Goal: Task Accomplishment & Management: Manage account settings

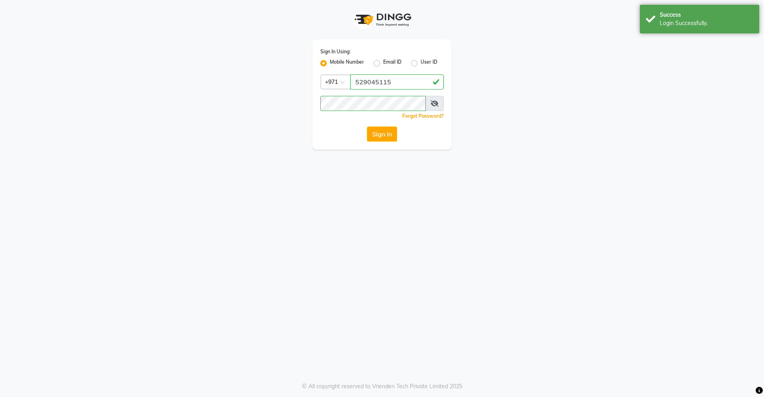
click at [719, 25] on div "Login Successfully." at bounding box center [705, 23] width 93 height 8
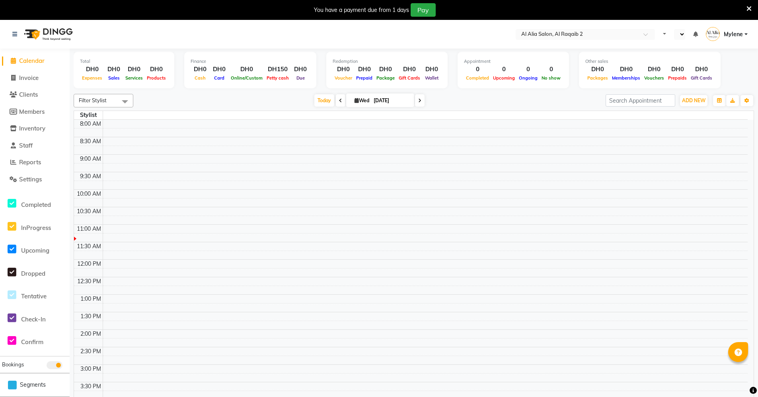
select select "en"
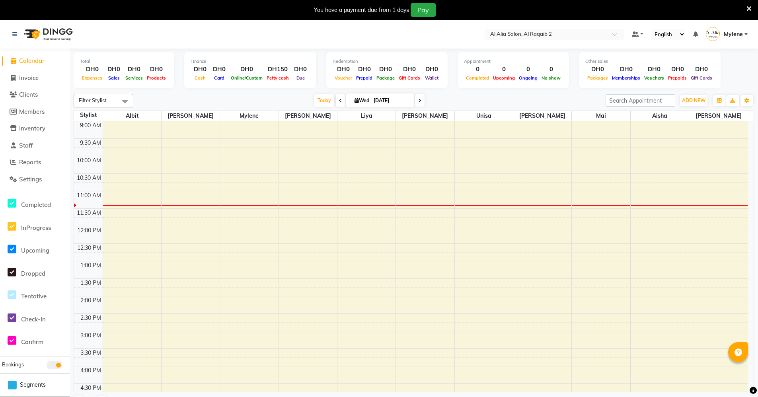
click at [749, 12] on icon at bounding box center [748, 8] width 5 height 7
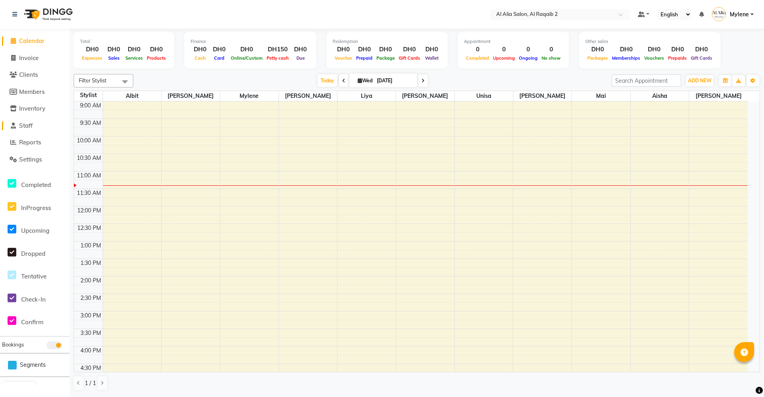
click at [30, 123] on span "Staff" at bounding box center [26, 126] width 14 height 8
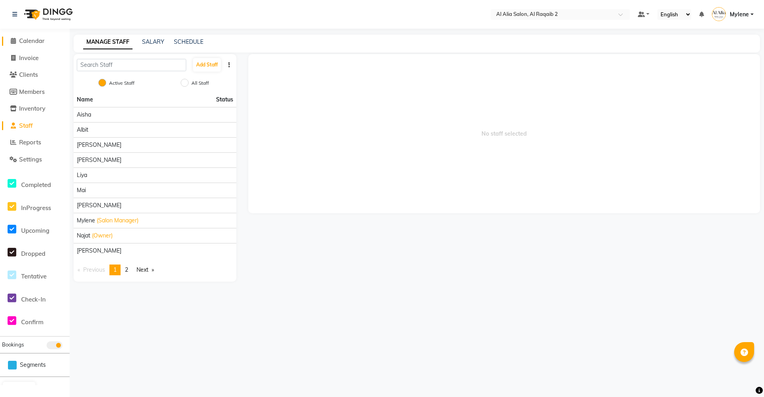
click at [39, 43] on span "Calendar" at bounding box center [31, 41] width 25 height 8
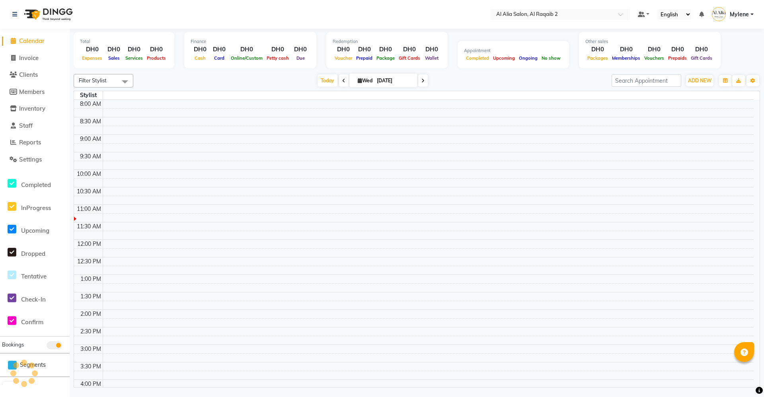
scroll to position [70, 0]
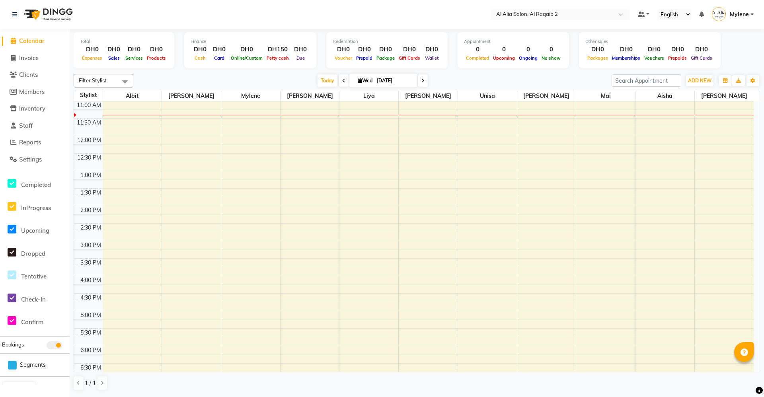
click at [459, 71] on div "Filter Stylist Select All Aisha Albit Batoul Linda Liya Mai Mina Mylene Perlita…" at bounding box center [417, 232] width 686 height 323
click at [33, 137] on li "Reports" at bounding box center [35, 142] width 70 height 17
click at [33, 128] on span "Staff" at bounding box center [26, 126] width 14 height 8
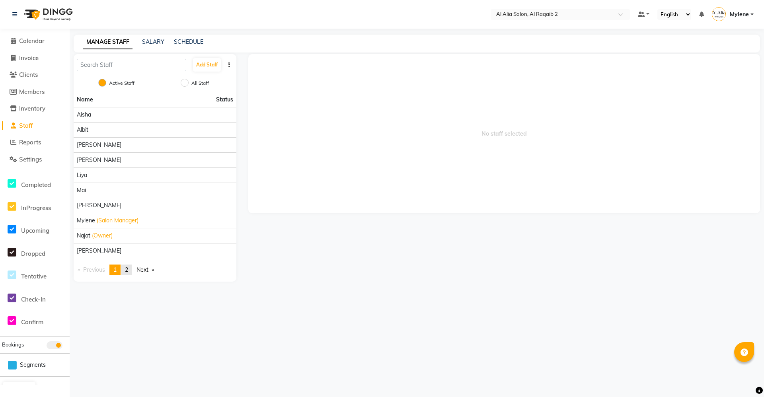
click at [128, 270] on span "2" at bounding box center [126, 269] width 3 height 7
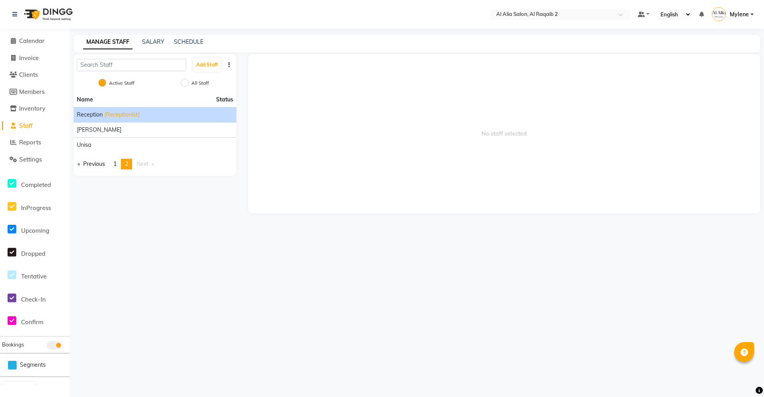
click at [147, 119] on div "Reception (Receptionist)" at bounding box center [155, 115] width 156 height 8
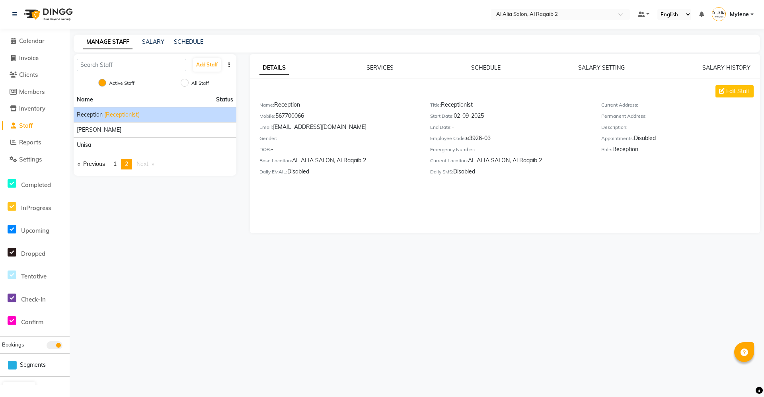
click at [294, 130] on div "Email: sales@alia.com" at bounding box center [338, 128] width 159 height 11
drag, startPoint x: 294, startPoint y: 130, endPoint x: 303, endPoint y: 130, distance: 9.1
click at [303, 130] on div "Email: sales@alia.com" at bounding box center [338, 128] width 159 height 11
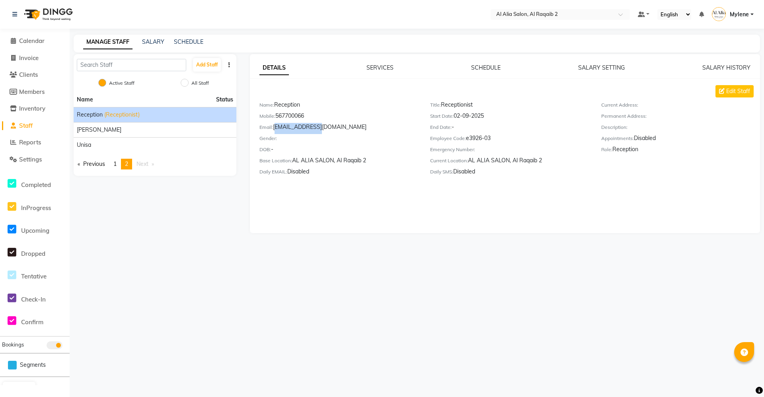
drag, startPoint x: 315, startPoint y: 127, endPoint x: 274, endPoint y: 126, distance: 40.6
click at [274, 126] on div "Email: sales@alia.com" at bounding box center [338, 128] width 159 height 11
copy div "sales@alia.com"
click at [302, 115] on div "Mobile: 567700066" at bounding box center [338, 117] width 159 height 11
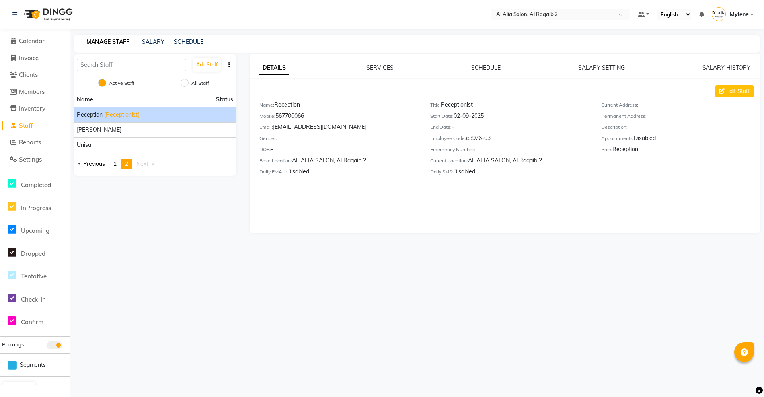
click at [302, 115] on div "Mobile: 567700066" at bounding box center [338, 117] width 159 height 11
copy div "567700066"
drag, startPoint x: 331, startPoint y: 275, endPoint x: 119, endPoint y: 124, distance: 260.7
click at [331, 274] on div "Select Location × Al Alia Salon, Al Raqaib 2 Default Panel My Panel English ENG…" at bounding box center [382, 198] width 764 height 397
click at [51, 40] on link "Calendar" at bounding box center [35, 41] width 66 height 9
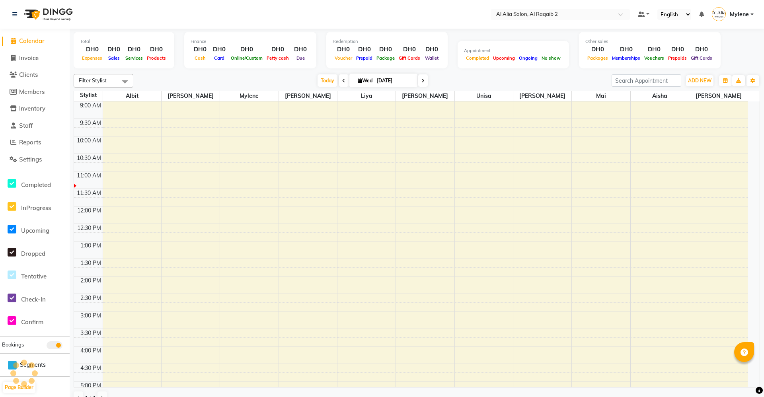
scroll to position [70, 0]
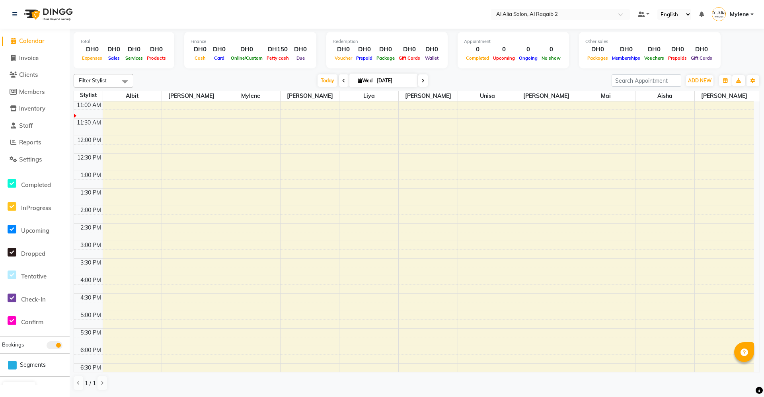
click at [745, 4] on nav "Select Location × Al Alia Salon, Al Raqaib 2 Default Panel My Panel English ENG…" at bounding box center [382, 14] width 764 height 29
click at [741, 16] on span "Mylene" at bounding box center [738, 14] width 19 height 8
click at [36, 127] on link "Staff" at bounding box center [35, 125] width 66 height 9
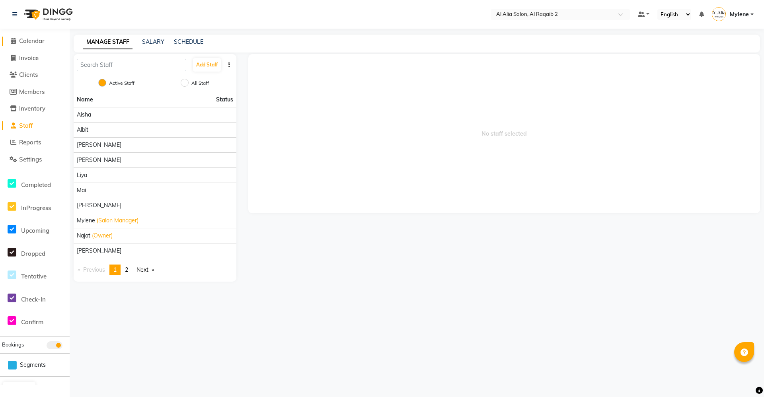
click at [41, 45] on link "Calendar" at bounding box center [35, 41] width 66 height 9
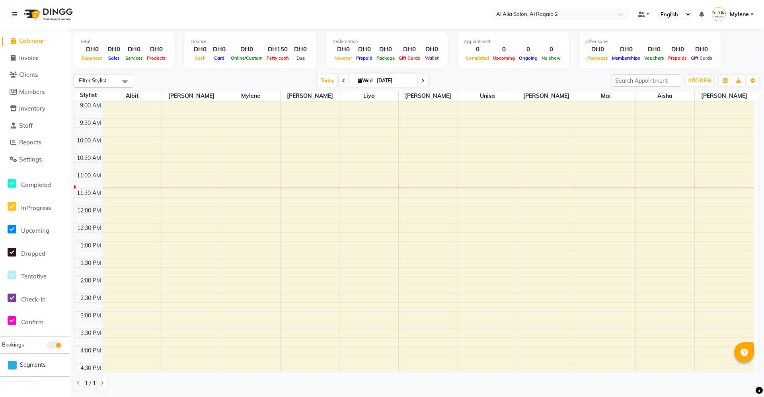
click at [739, 15] on span "Mylene" at bounding box center [738, 14] width 19 height 8
click at [579, 68] on div "Other sales DH0 Packages DH0 Memberships DH0 Vouchers DH0 Prepaids DH0 Gift Car…" at bounding box center [650, 50] width 142 height 37
click at [562, 117] on td at bounding box center [428, 114] width 651 height 9
click at [563, 128] on td at bounding box center [428, 131] width 651 height 9
click at [540, 167] on div "9:00 AM 9:30 AM 10:00 AM 10:30 AM 11:00 AM 11:30 AM 12:00 PM 12:30 PM 1:00 PM 1…" at bounding box center [413, 363] width 679 height 525
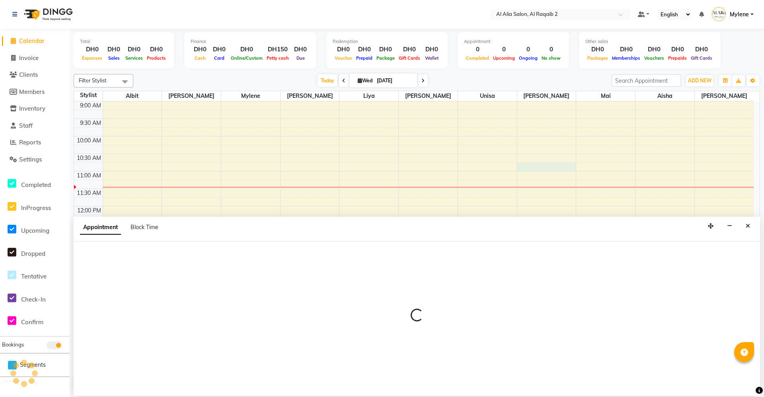
select select "90684"
select select "645"
select select "tentative"
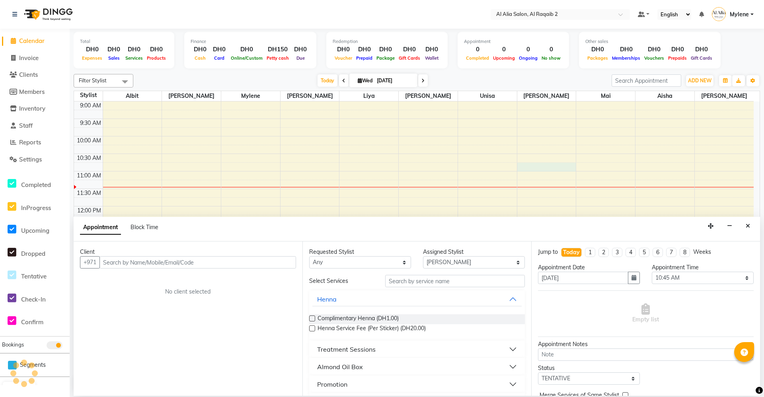
click at [747, 225] on icon "Close" at bounding box center [747, 226] width 4 height 6
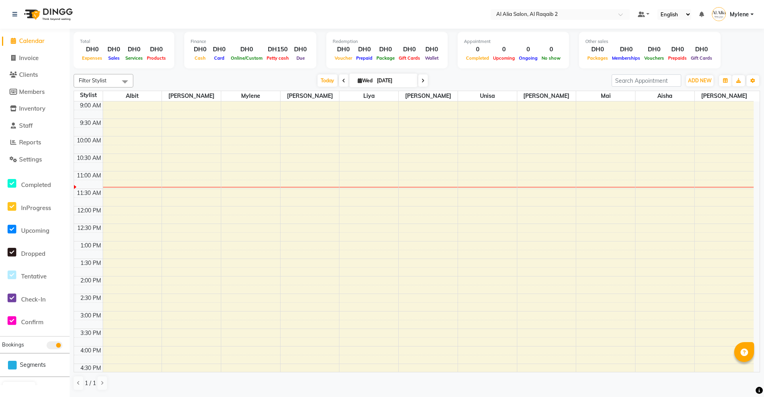
click at [16, 130] on li "Staff" at bounding box center [35, 125] width 70 height 17
click at [33, 127] on span "Staff" at bounding box center [26, 126] width 14 height 8
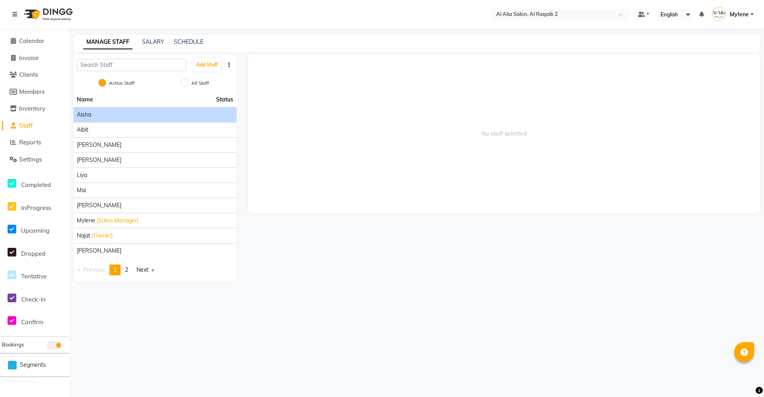
click at [206, 116] on div "Aisha" at bounding box center [155, 115] width 156 height 8
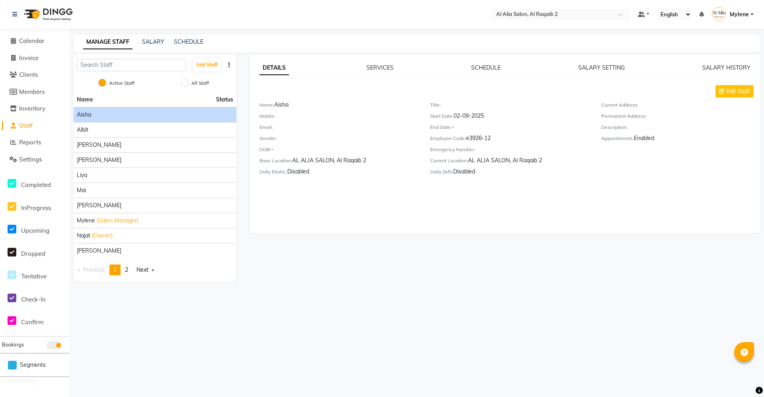
click at [486, 62] on div "DETAILS SERVICES SCHEDULE SALARY SETTING SALARY HISTORY Edit Staff Name: Aisha …" at bounding box center [505, 143] width 510 height 179
click at [480, 72] on div "DETAILS SERVICES SCHEDULE SALARY SETTING SALARY HISTORY Edit Staff Name: Aisha …" at bounding box center [505, 123] width 510 height 118
click at [490, 65] on link "SCHEDULE" at bounding box center [485, 67] width 29 height 7
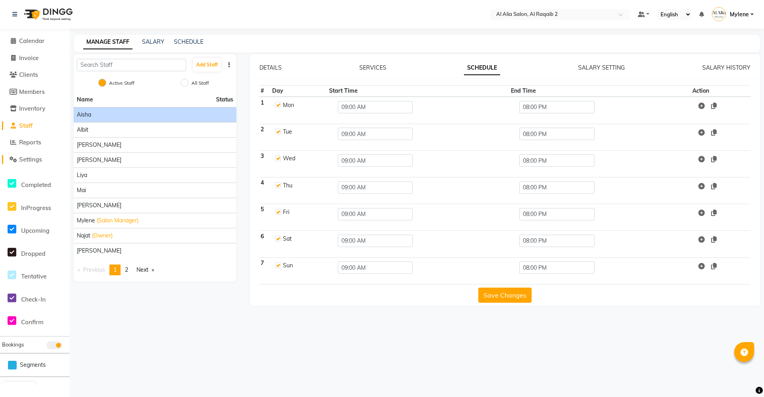
click at [37, 161] on span "Settings" at bounding box center [30, 160] width 23 height 8
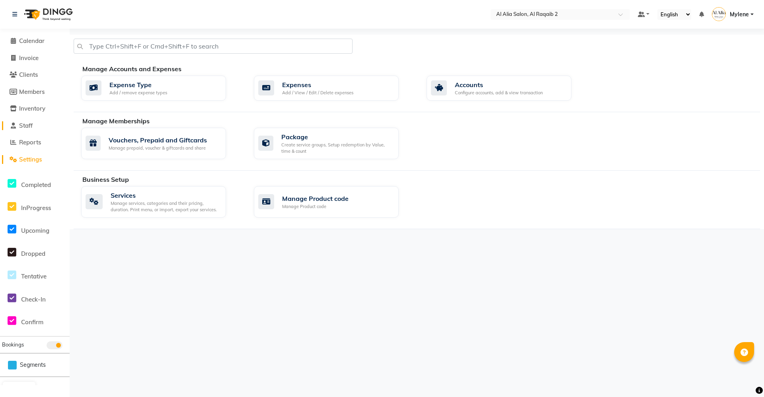
click at [27, 126] on span "Staff" at bounding box center [26, 126] width 14 height 8
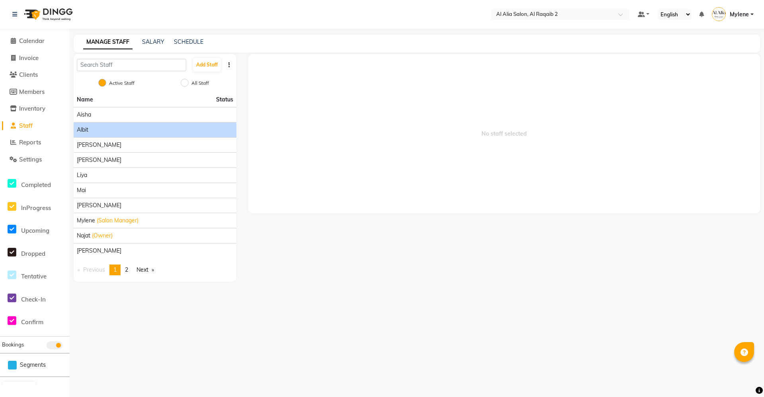
click at [116, 127] on div "Albit" at bounding box center [155, 130] width 156 height 8
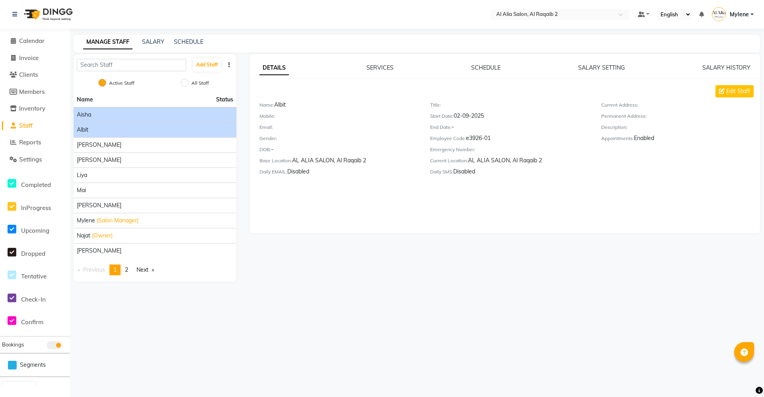
click at [204, 112] on div "Aisha" at bounding box center [155, 115] width 156 height 8
click at [492, 65] on link "SCHEDULE" at bounding box center [485, 67] width 29 height 7
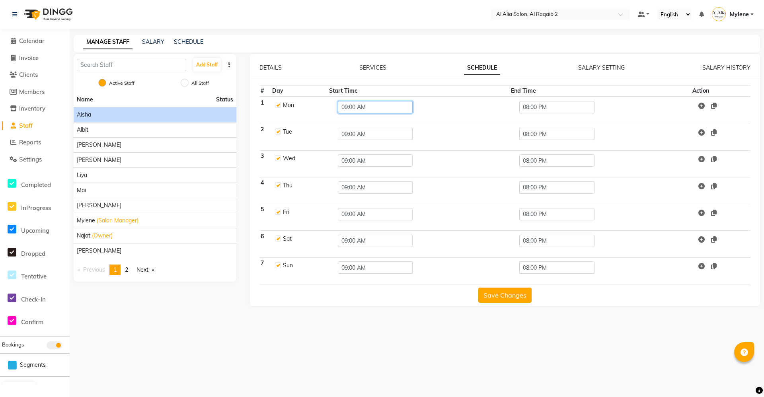
click at [384, 109] on input "09:00 AM" at bounding box center [375, 107] width 75 height 12
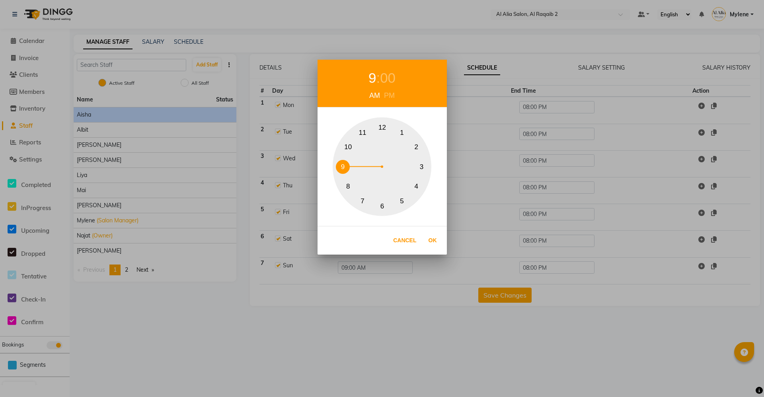
click at [354, 139] on div "1 2 3 4 5 6 7 8 9 10 11 12" at bounding box center [381, 166] width 99 height 99
drag, startPoint x: 424, startPoint y: 240, endPoint x: 428, endPoint y: 239, distance: 4.4
click at [428, 239] on div "Cancel Ok" at bounding box center [381, 240] width 129 height 29
drag, startPoint x: 428, startPoint y: 239, endPoint x: 466, endPoint y: 216, distance: 43.9
click at [429, 239] on button "Ok" at bounding box center [432, 240] width 16 height 16
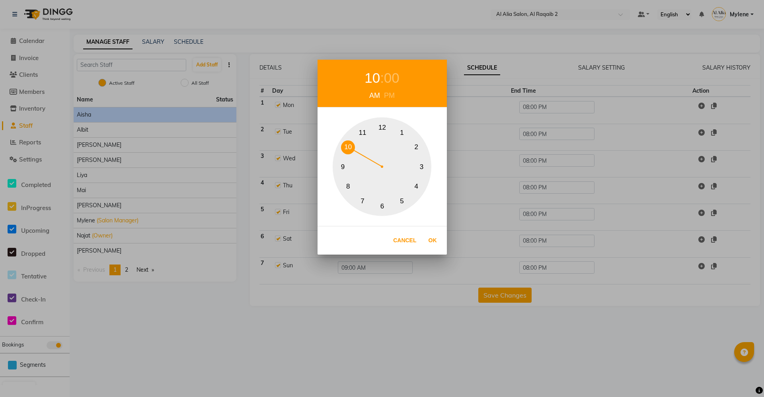
type input "10:00 AM"
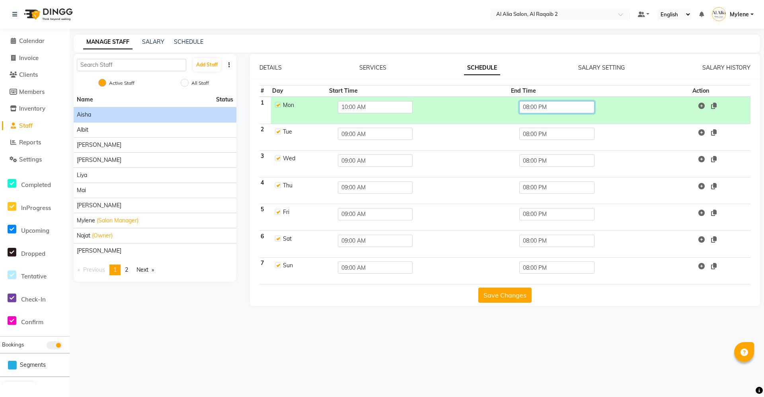
click at [591, 105] on input "08:00 PM" at bounding box center [556, 107] width 75 height 12
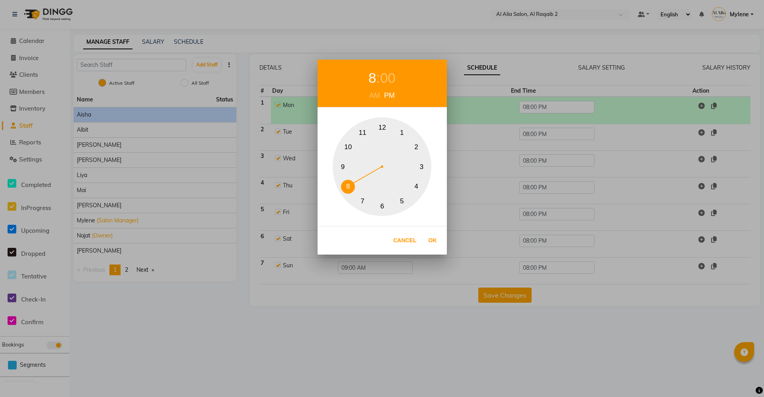
click at [358, 124] on div "1 2 3 4 5 6 7 8 9 10 11 12" at bounding box center [381, 166] width 99 height 99
click at [392, 79] on div "00" at bounding box center [392, 78] width 16 height 21
click at [365, 134] on button "55" at bounding box center [363, 133] width 14 height 14
drag, startPoint x: 363, startPoint y: 128, endPoint x: 388, endPoint y: 159, distance: 39.7
click at [361, 128] on button "55" at bounding box center [363, 133] width 14 height 14
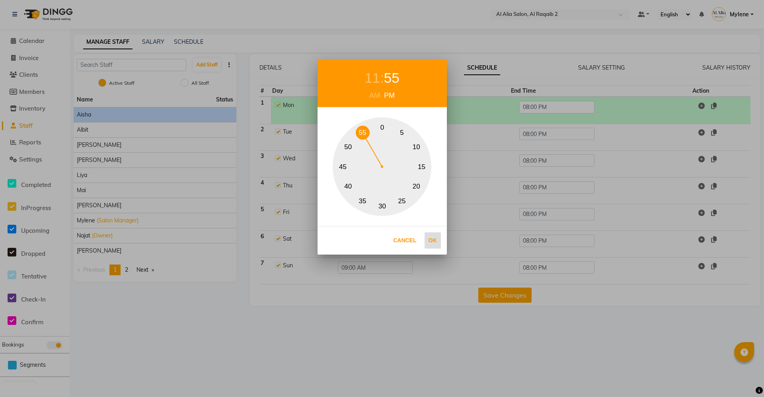
click at [434, 239] on button "Ok" at bounding box center [432, 240] width 16 height 16
type input "11:55 PM"
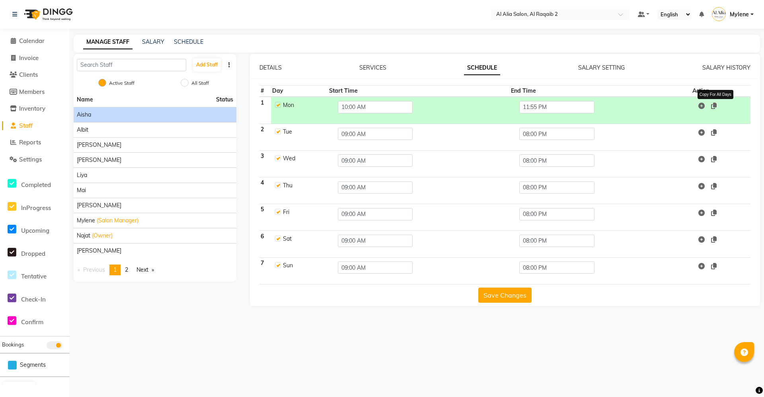
click at [716, 104] on icon at bounding box center [714, 106] width 6 height 6
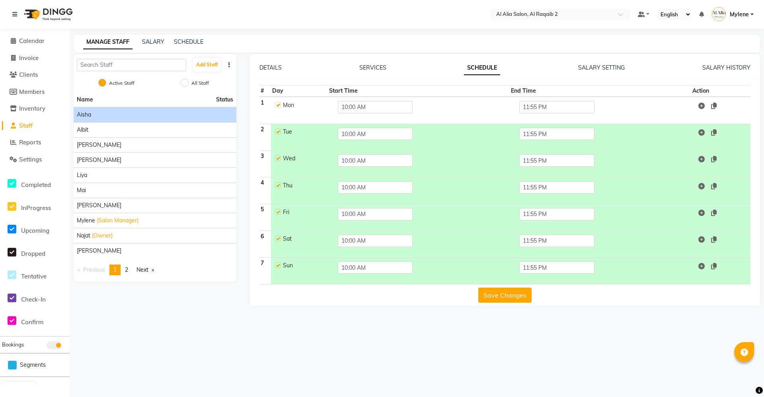
click at [522, 296] on button "Save Changes" at bounding box center [504, 295] width 53 height 15
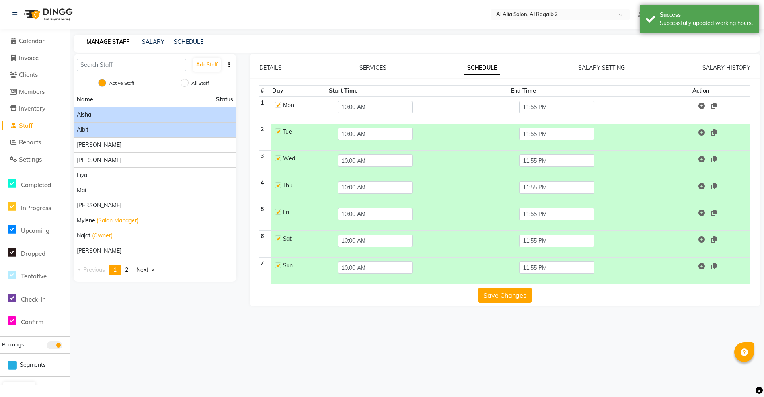
click at [161, 130] on div "Albit" at bounding box center [155, 130] width 156 height 8
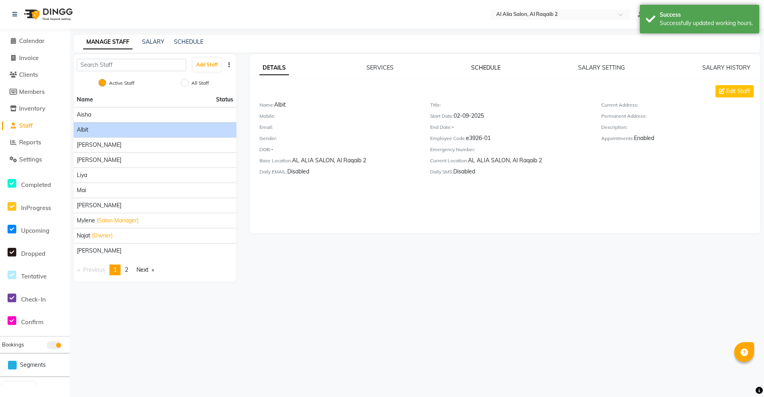
click at [493, 67] on link "SCHEDULE" at bounding box center [485, 67] width 29 height 7
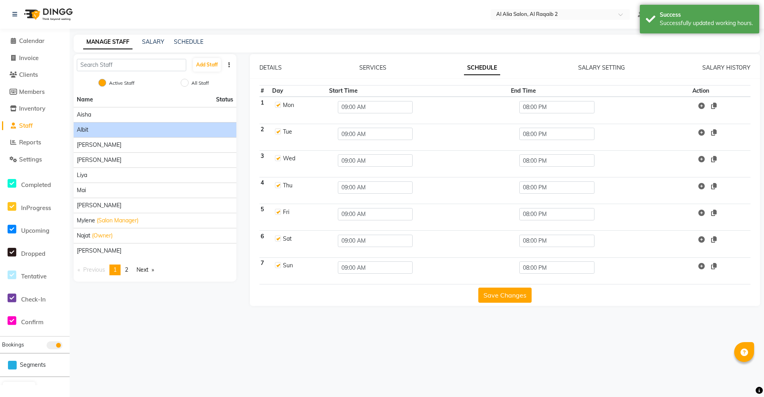
drag, startPoint x: 379, startPoint y: 117, endPoint x: 385, endPoint y: 109, distance: 9.9
click at [381, 115] on td "09:00 AM" at bounding box center [419, 110] width 182 height 27
click at [386, 107] on input "09:00 AM" at bounding box center [375, 107] width 75 height 12
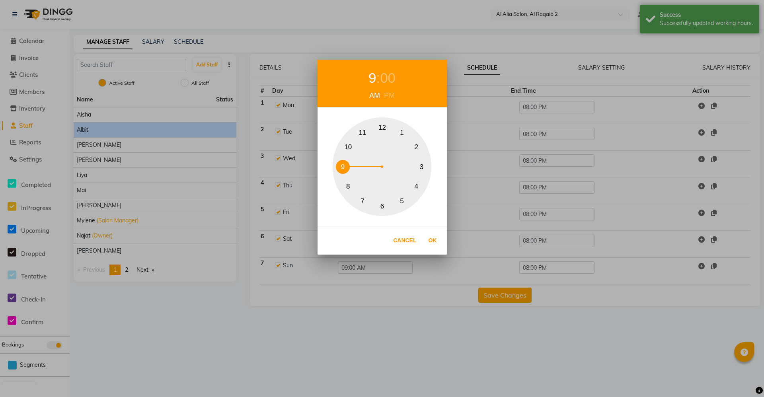
click at [350, 145] on button "10" at bounding box center [348, 147] width 14 height 14
drag, startPoint x: 429, startPoint y: 237, endPoint x: 569, endPoint y: 142, distance: 168.9
click at [430, 236] on button "Ok" at bounding box center [432, 240] width 16 height 16
type input "10:00 AM"
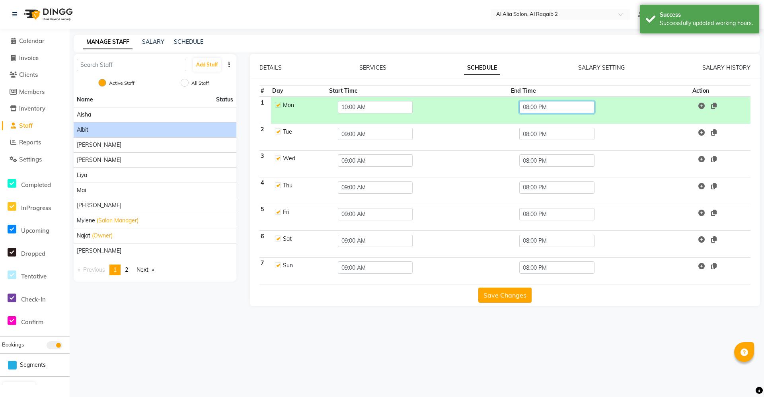
click at [586, 103] on input "08:00 PM" at bounding box center [556, 107] width 75 height 12
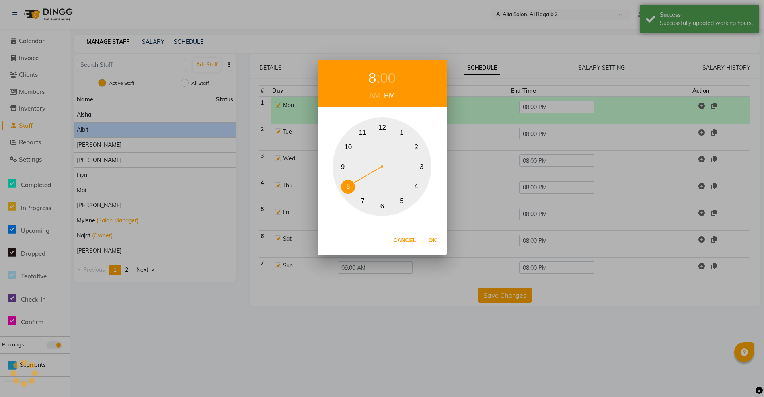
click at [360, 132] on button "11" at bounding box center [363, 133] width 14 height 14
click at [393, 73] on div "00" at bounding box center [392, 78] width 16 height 21
click at [362, 131] on button "55" at bounding box center [363, 133] width 14 height 14
click at [427, 234] on button "Ok" at bounding box center [432, 240] width 16 height 16
type input "11:55 PM"
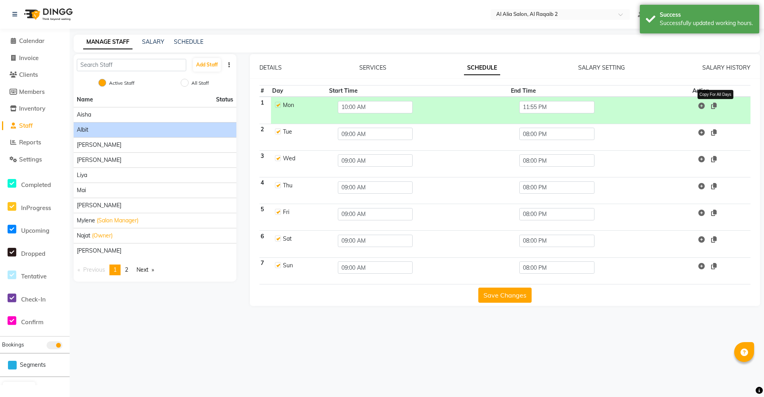
click at [713, 103] on icon at bounding box center [714, 106] width 6 height 6
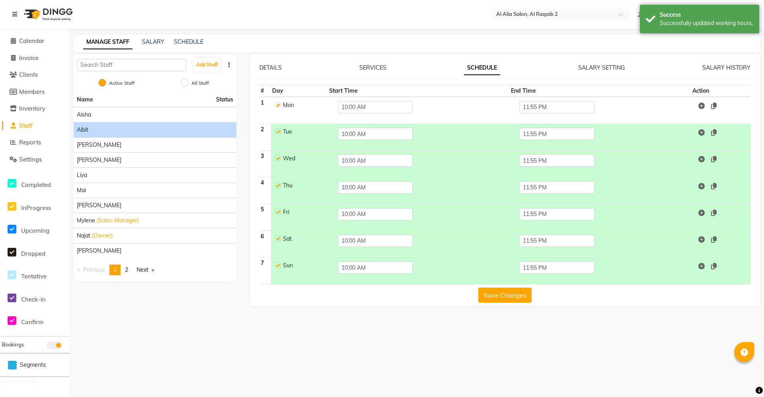
click at [507, 302] on button "Save Changes" at bounding box center [504, 295] width 53 height 15
click at [508, 300] on button "Save Changes" at bounding box center [504, 295] width 53 height 15
click at [224, 143] on div "[PERSON_NAME]" at bounding box center [155, 145] width 156 height 8
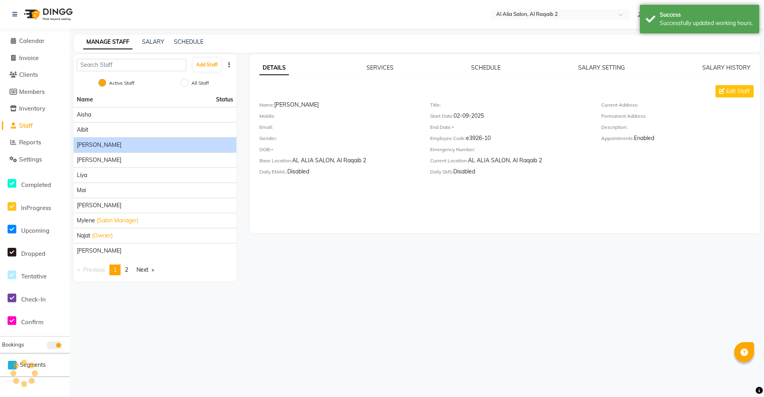
click at [516, 66] on div "DETAILS SERVICES SCHEDULE SALARY SETTING SALARY HISTORY" at bounding box center [504, 68] width 491 height 8
click at [485, 68] on link "SCHEDULE" at bounding box center [485, 67] width 29 height 7
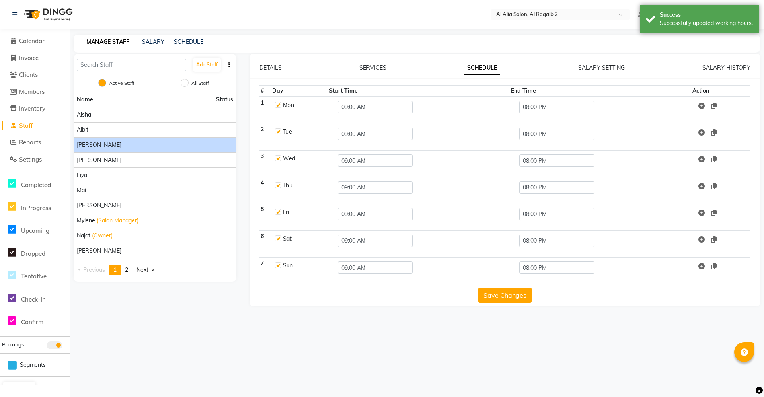
click at [392, 95] on th "Start Time" at bounding box center [419, 92] width 182 height 12
click at [385, 107] on input "09:00 AM" at bounding box center [375, 107] width 75 height 12
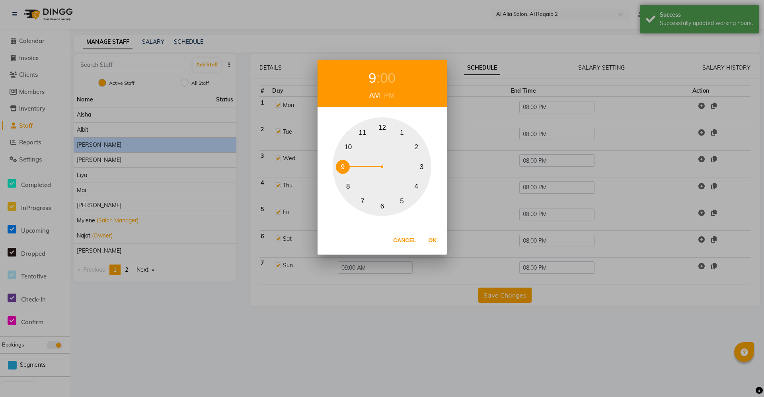
drag, startPoint x: 345, startPoint y: 151, endPoint x: 363, endPoint y: 157, distance: 18.8
click at [345, 150] on button "10" at bounding box center [348, 147] width 14 height 14
click at [438, 236] on button "Ok" at bounding box center [432, 240] width 16 height 16
type input "10:00 AM"
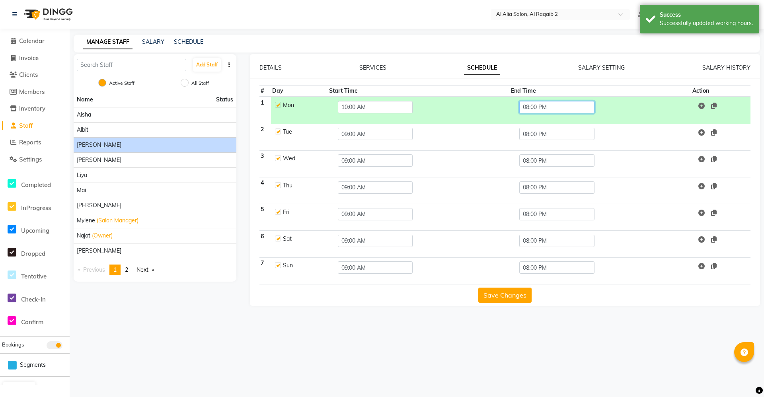
click at [559, 106] on input "08:00 PM" at bounding box center [556, 107] width 75 height 12
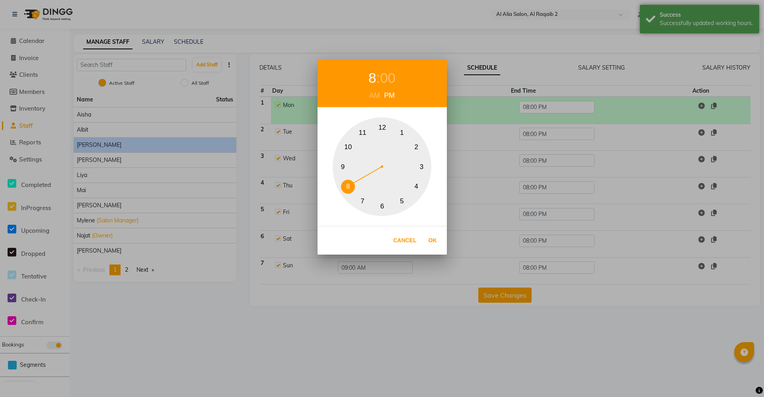
click at [367, 133] on button "11" at bounding box center [363, 133] width 14 height 14
click at [394, 80] on div "00" at bounding box center [392, 78] width 16 height 21
click at [363, 133] on button "55" at bounding box center [363, 133] width 14 height 14
click at [433, 242] on button "Ok" at bounding box center [432, 240] width 16 height 16
type input "11:55 PM"
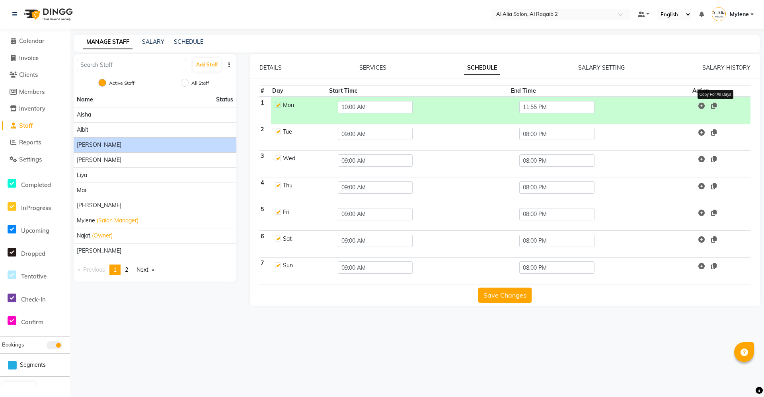
click at [714, 107] on icon at bounding box center [714, 106] width 6 height 6
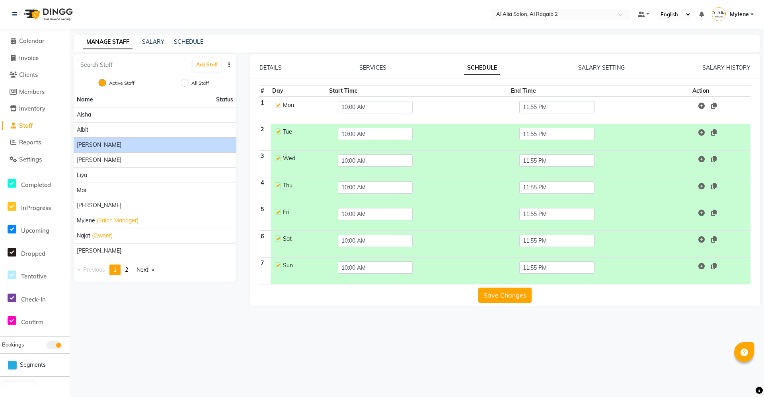
click at [511, 292] on button "Save Changes" at bounding box center [504, 295] width 53 height 15
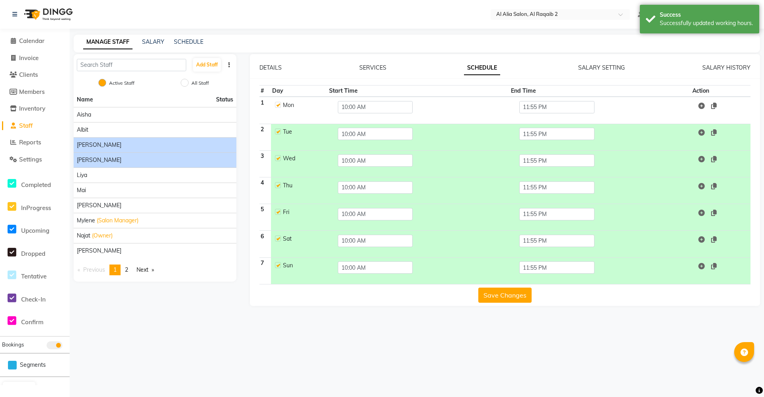
click at [194, 159] on div "[PERSON_NAME]" at bounding box center [155, 160] width 156 height 8
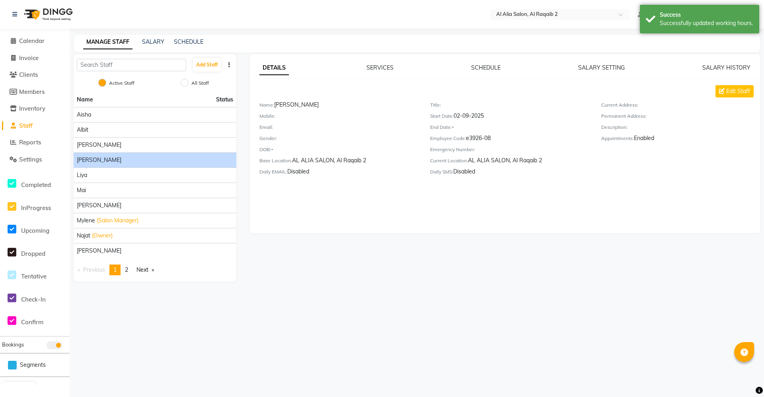
click at [468, 71] on div "DETAILS SERVICES SCHEDULE SALARY SETTING SALARY HISTORY" at bounding box center [504, 68] width 491 height 8
click at [479, 70] on link "SCHEDULE" at bounding box center [485, 67] width 29 height 7
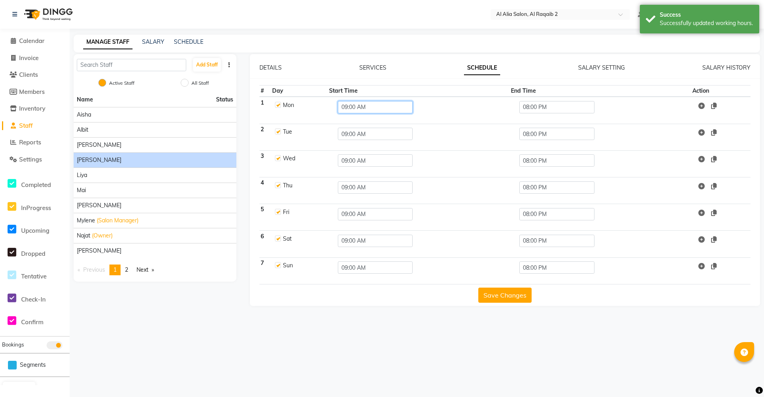
click at [367, 101] on input "09:00 AM" at bounding box center [375, 107] width 75 height 12
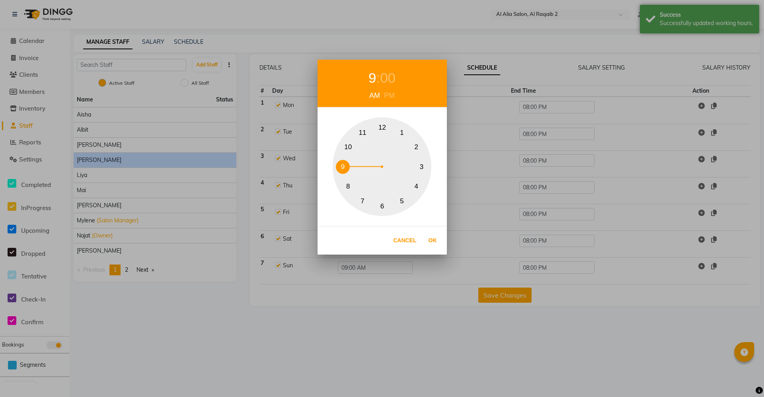
click at [356, 135] on button "11" at bounding box center [363, 133] width 14 height 14
click at [350, 145] on button "10" at bounding box center [348, 147] width 14 height 14
drag, startPoint x: 418, startPoint y: 225, endPoint x: 430, endPoint y: 238, distance: 17.5
click at [419, 226] on div "10 : 00 AM PM 1 2 3 4 5 6 7 8 9 10 11 12 Cancel Ok" at bounding box center [381, 157] width 129 height 195
click at [430, 239] on button "Ok" at bounding box center [432, 240] width 16 height 16
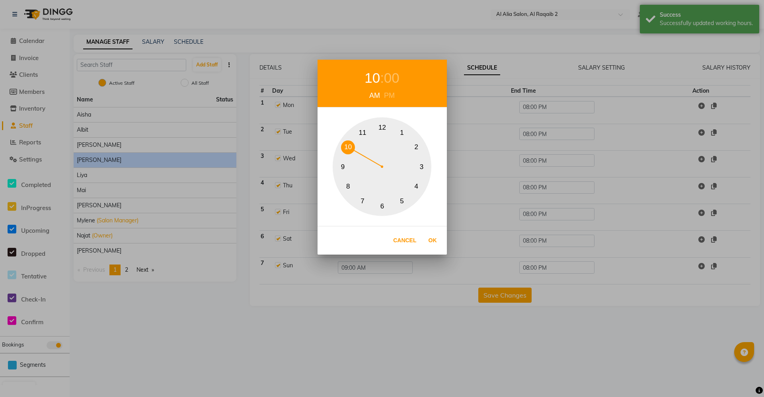
type input "10:00 AM"
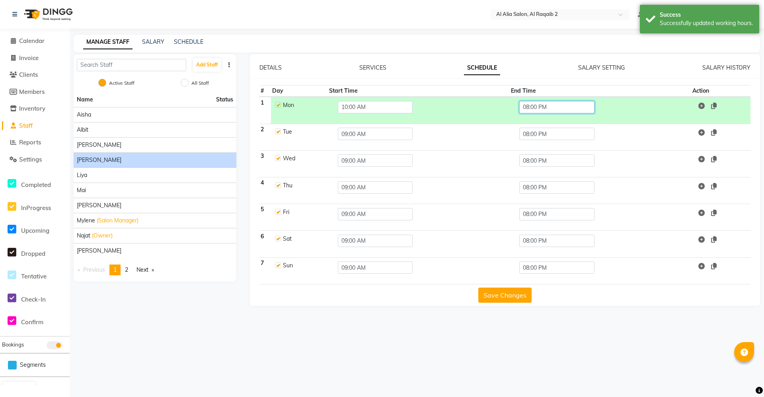
click at [550, 108] on input "08:00 PM" at bounding box center [556, 107] width 75 height 12
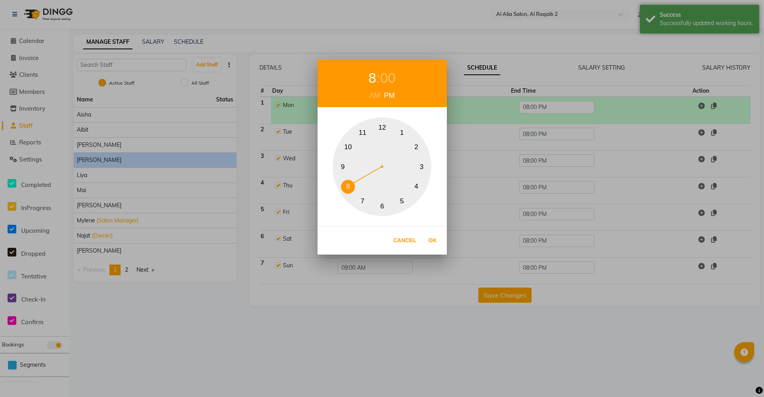
click at [369, 131] on button "11" at bounding box center [363, 133] width 14 height 14
click at [398, 76] on div "00" at bounding box center [392, 78] width 16 height 21
click at [367, 139] on div "0 5 10 15 20 25 30 35 40 45 50 55" at bounding box center [381, 166] width 99 height 99
drag, startPoint x: 425, startPoint y: 239, endPoint x: 494, endPoint y: 250, distance: 69.2
click at [426, 239] on button "Ok" at bounding box center [432, 240] width 16 height 16
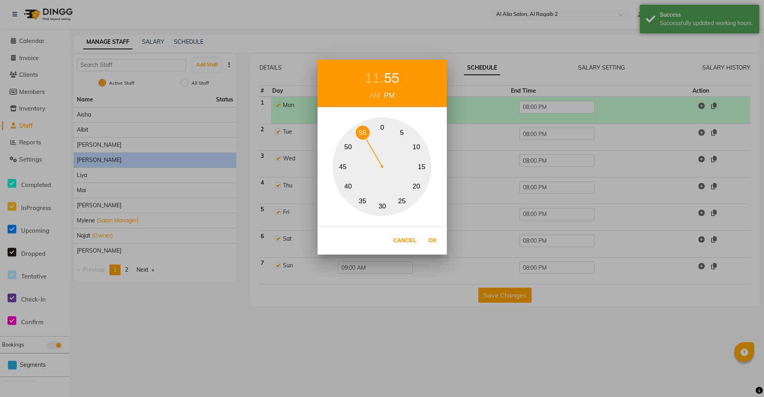
type input "11:55 PM"
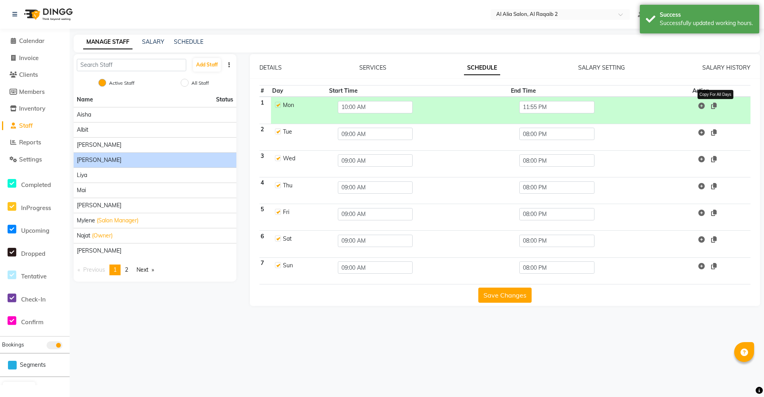
click at [713, 107] on icon at bounding box center [714, 106] width 6 height 6
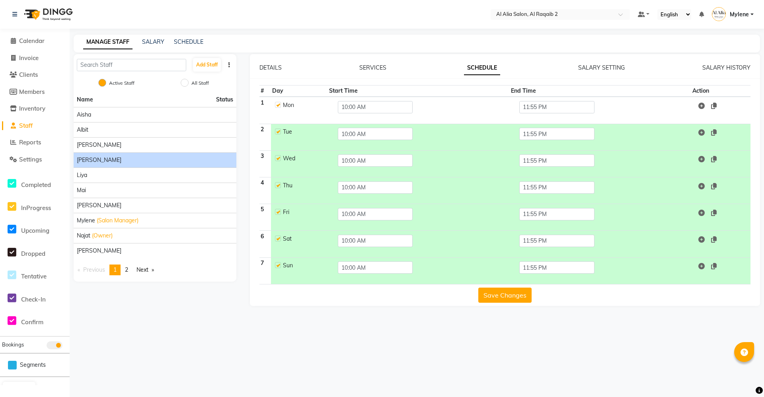
click at [525, 293] on button "Save Changes" at bounding box center [504, 295] width 53 height 15
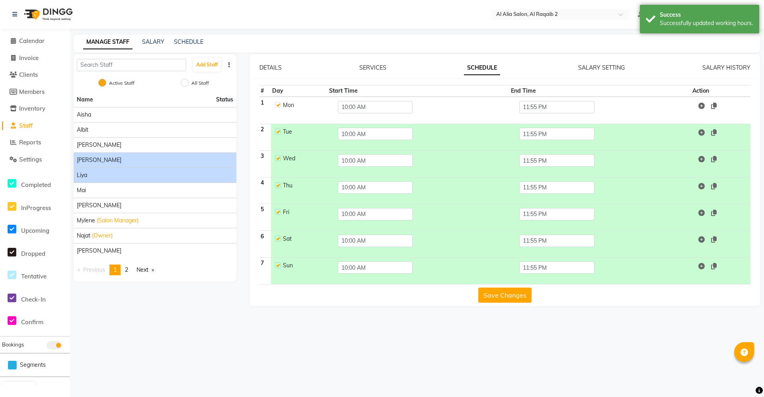
click at [158, 178] on div "Liya" at bounding box center [155, 175] width 156 height 8
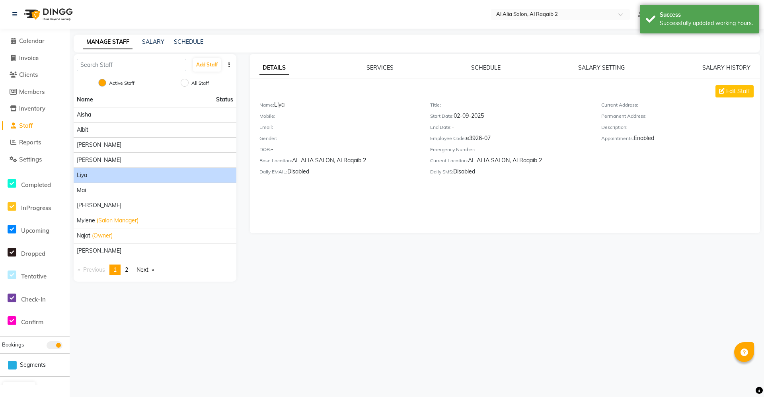
click at [378, 73] on div "DETAILS SERVICES SCHEDULE SALARY SETTING SALARY HISTORY Edit Staff Name: Liya M…" at bounding box center [505, 123] width 510 height 118
click at [495, 61] on div "DETAILS SERVICES SCHEDULE SALARY SETTING SALARY HISTORY Edit Staff Name: Liya M…" at bounding box center [505, 143] width 510 height 179
click at [490, 67] on link "SCHEDULE" at bounding box center [485, 67] width 29 height 7
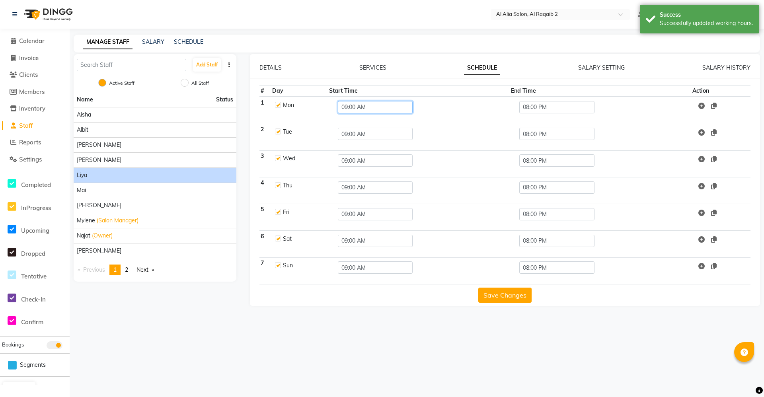
click at [355, 109] on input "09:00 AM" at bounding box center [375, 107] width 75 height 12
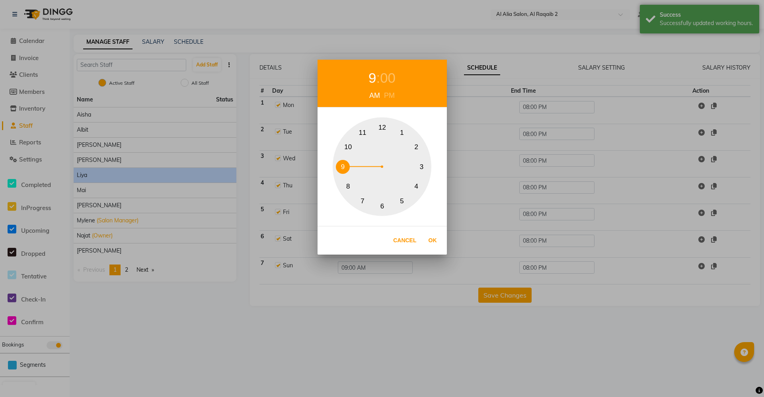
click at [349, 141] on button "10" at bounding box center [348, 147] width 14 height 14
drag, startPoint x: 424, startPoint y: 239, endPoint x: 567, endPoint y: 150, distance: 169.2
click at [424, 237] on div "Cancel Ok" at bounding box center [381, 240] width 129 height 29
click at [436, 245] on button "Ok" at bounding box center [432, 240] width 16 height 16
type input "10:00 AM"
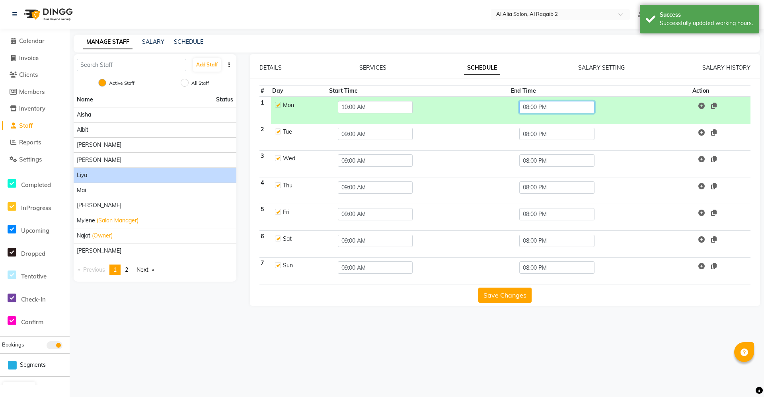
click at [565, 109] on input "08:00 PM" at bounding box center [556, 107] width 75 height 12
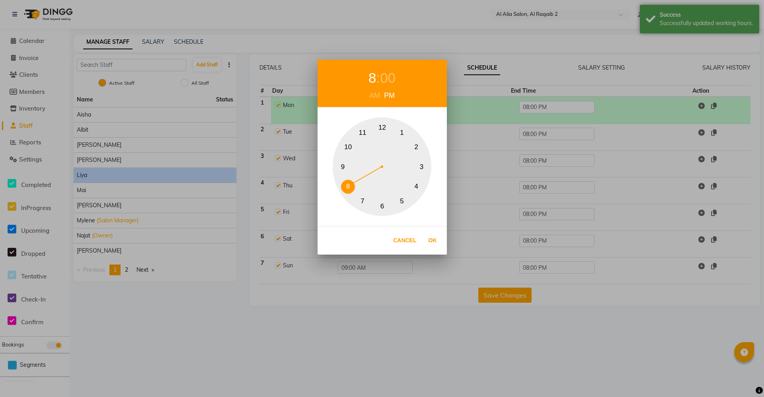
click at [365, 134] on button "11" at bounding box center [363, 133] width 14 height 14
click at [393, 81] on div "00" at bounding box center [392, 78] width 16 height 21
drag, startPoint x: 361, startPoint y: 138, endPoint x: 363, endPoint y: 133, distance: 4.7
click at [363, 133] on button "55" at bounding box center [363, 133] width 14 height 14
click at [439, 236] on button "Ok" at bounding box center [432, 240] width 16 height 16
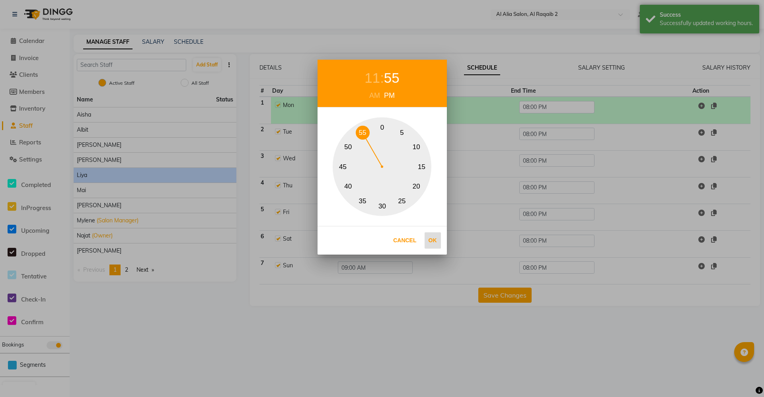
type input "11:55 PM"
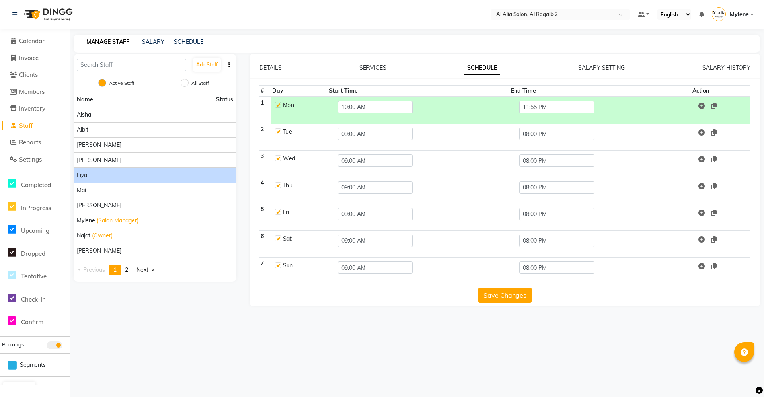
click at [718, 105] on td at bounding box center [720, 110] width 59 height 27
click at [716, 105] on icon at bounding box center [714, 106] width 6 height 6
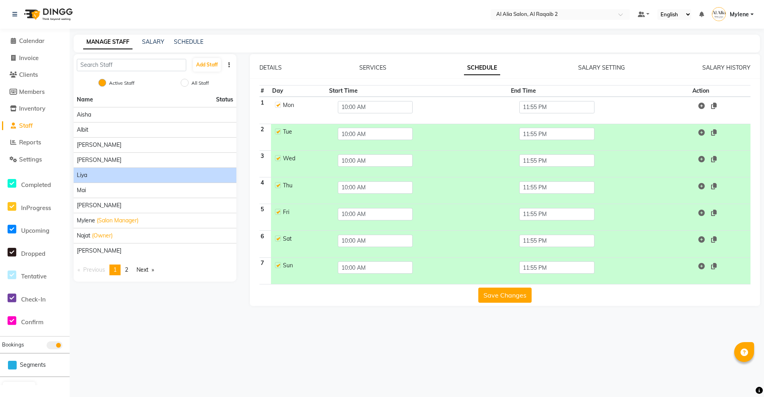
click at [509, 294] on button "Save Changes" at bounding box center [504, 295] width 53 height 15
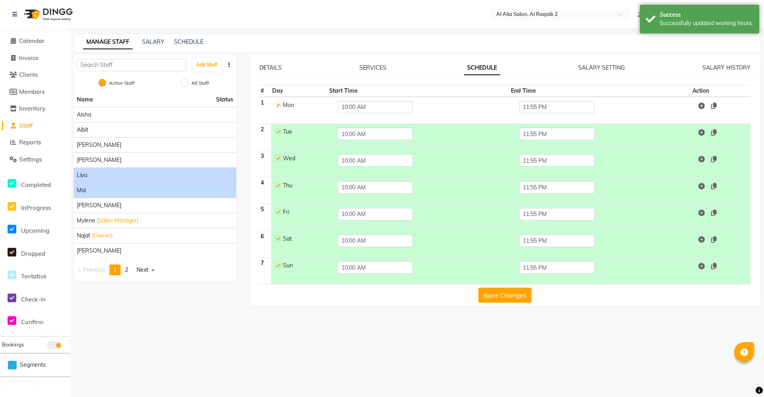
click at [161, 196] on li "Mai" at bounding box center [155, 190] width 163 height 15
click at [163, 193] on div "Mai" at bounding box center [155, 190] width 156 height 8
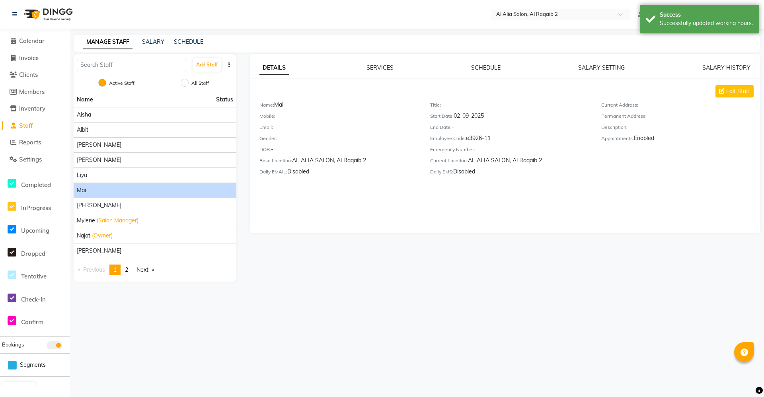
click at [503, 64] on div "DETAILS SERVICES SCHEDULE SALARY SETTING SALARY HISTORY" at bounding box center [504, 68] width 491 height 8
click at [493, 69] on link "SCHEDULE" at bounding box center [485, 67] width 29 height 7
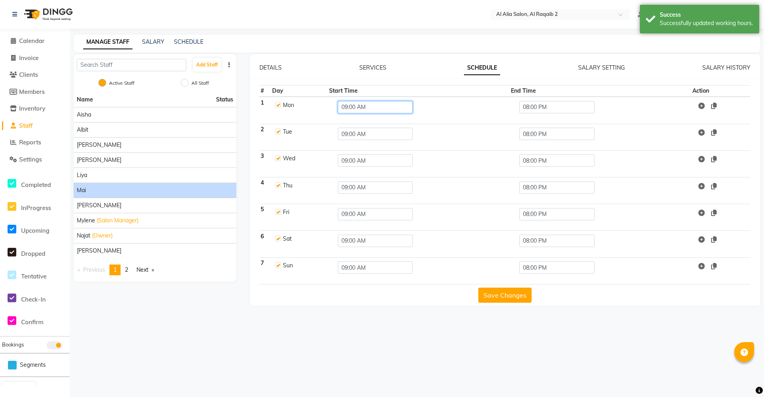
click at [375, 109] on input "09:00 AM" at bounding box center [375, 107] width 75 height 12
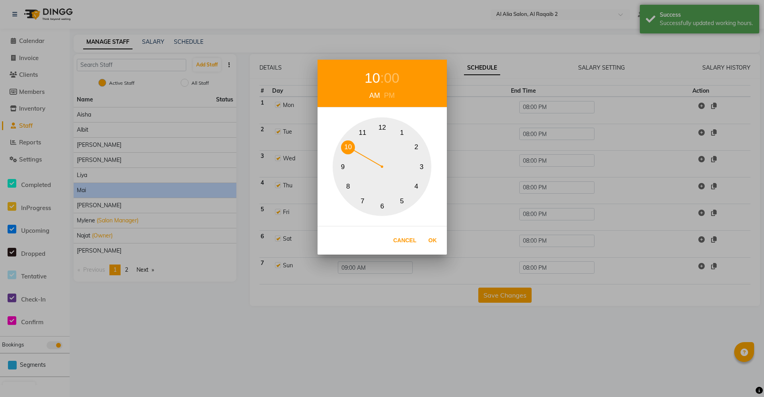
click at [348, 148] on button "10" at bounding box center [348, 147] width 14 height 14
drag, startPoint x: 429, startPoint y: 237, endPoint x: 431, endPoint y: 233, distance: 4.8
click at [429, 237] on button "Ok" at bounding box center [432, 240] width 16 height 16
type input "10:00 AM"
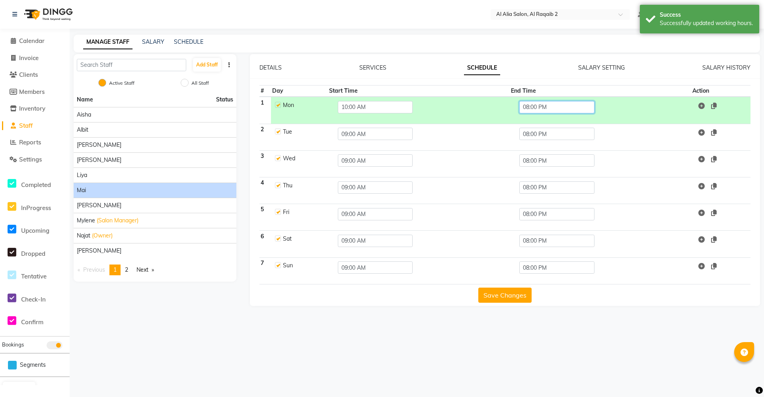
click at [583, 109] on input "08:00 PM" at bounding box center [556, 107] width 75 height 12
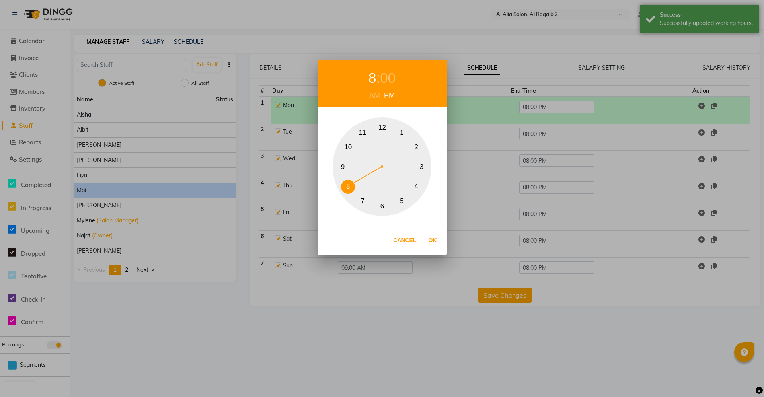
click at [357, 132] on button "11" at bounding box center [363, 133] width 14 height 14
click at [394, 80] on div "00" at bounding box center [392, 78] width 16 height 21
drag, startPoint x: 371, startPoint y: 136, endPoint x: 365, endPoint y: 134, distance: 6.7
click at [364, 134] on div "0 5 10 15 20 25 30 35 40 45 50 55" at bounding box center [381, 166] width 99 height 99
click at [430, 240] on button "Ok" at bounding box center [432, 240] width 16 height 16
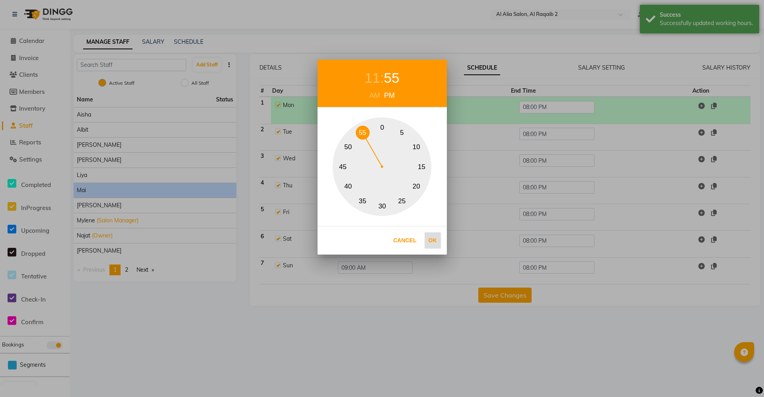
type input "11:55 PM"
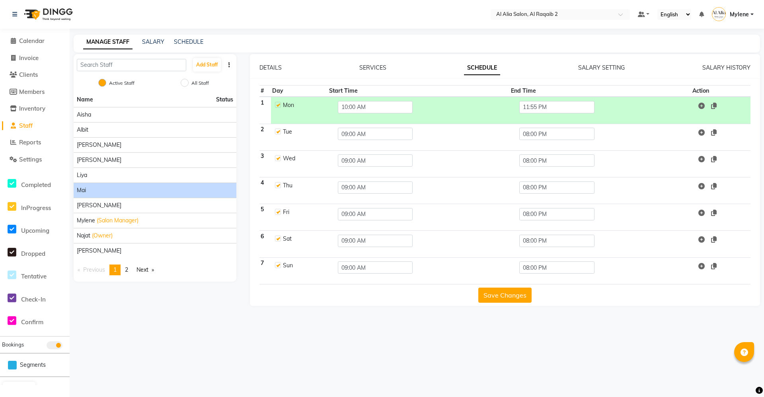
click at [715, 104] on icon at bounding box center [714, 106] width 6 height 6
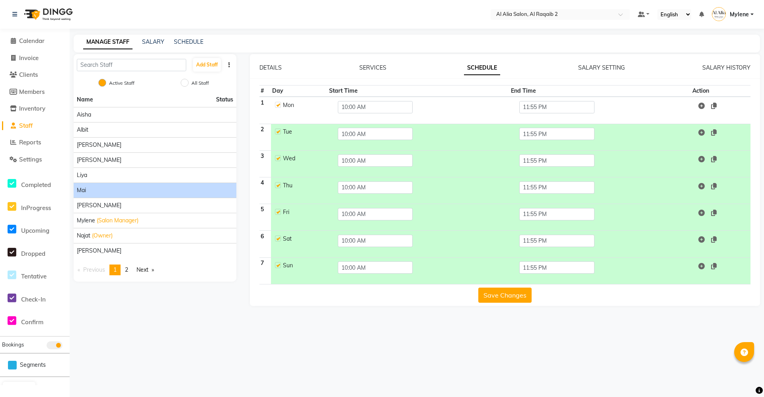
click at [515, 289] on div "Save Changes" at bounding box center [504, 293] width 491 height 18
click at [514, 290] on button "Save Changes" at bounding box center [504, 295] width 53 height 15
click at [520, 294] on button "Save Changes" at bounding box center [504, 295] width 53 height 15
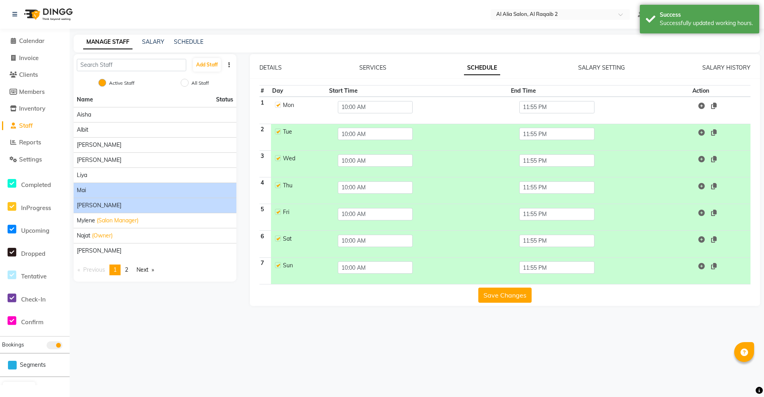
click at [177, 203] on div "[PERSON_NAME]" at bounding box center [155, 205] width 156 height 8
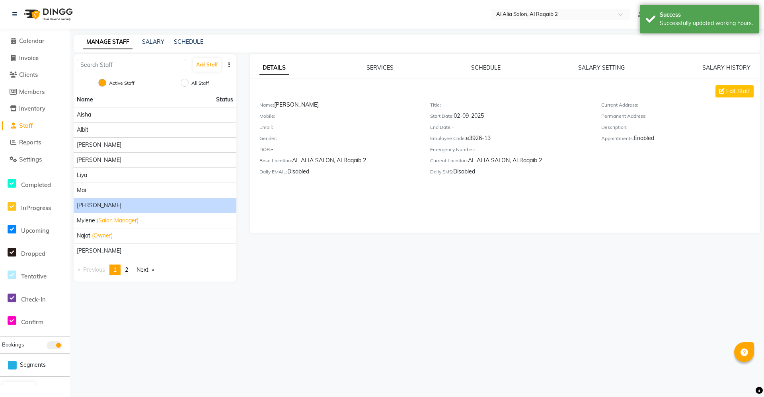
click at [490, 72] on div "DETAILS SERVICES SCHEDULE SALARY SETTING SALARY HISTORY Edit Staff Name: Mina M…" at bounding box center [505, 123] width 510 height 118
click at [491, 68] on link "SCHEDULE" at bounding box center [485, 67] width 29 height 7
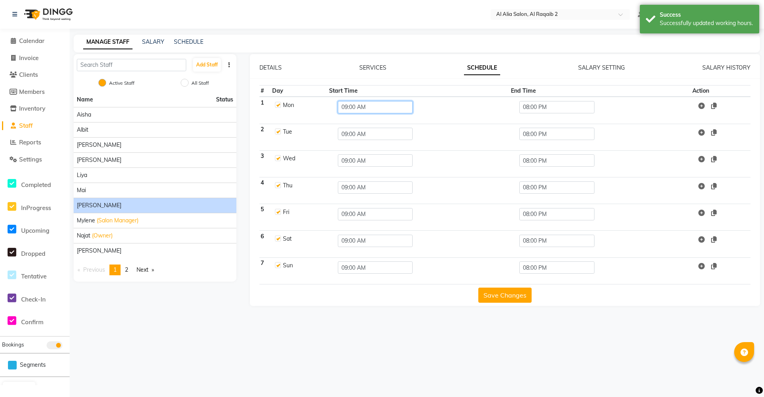
click at [373, 111] on input "09:00 AM" at bounding box center [375, 107] width 75 height 12
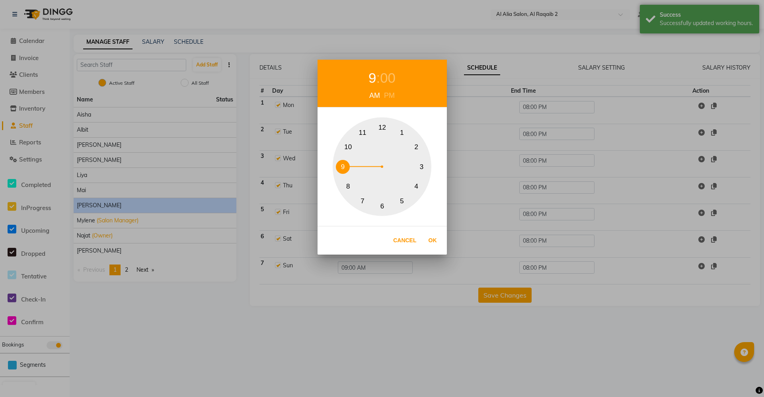
click at [353, 153] on div "1 2 3 4 5 6 7 8 9 10 11 12" at bounding box center [381, 166] width 99 height 99
drag, startPoint x: 428, startPoint y: 238, endPoint x: 505, endPoint y: 182, distance: 95.1
click at [428, 237] on button "Ok" at bounding box center [432, 240] width 16 height 16
type input "10:00 AM"
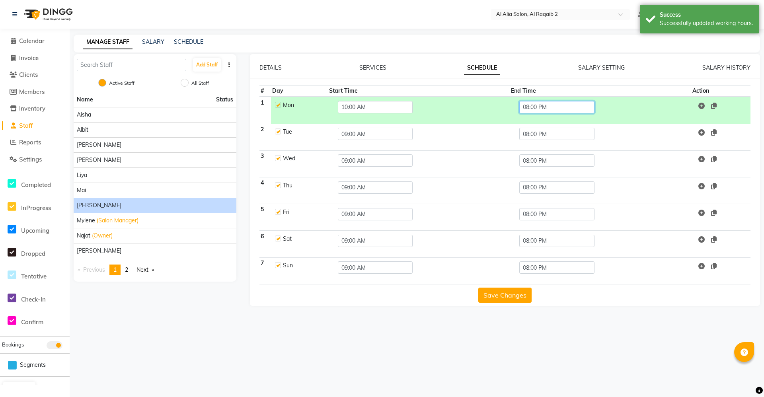
click at [555, 106] on input "08:00 PM" at bounding box center [556, 107] width 75 height 12
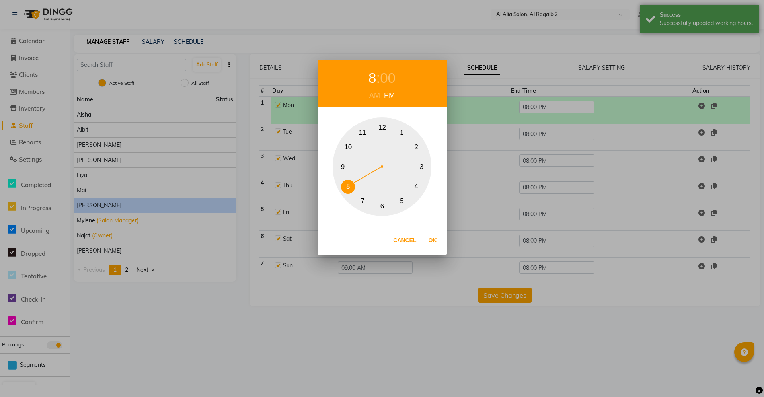
click at [357, 132] on button "11" at bounding box center [363, 133] width 14 height 14
click at [384, 77] on div "00" at bounding box center [392, 78] width 16 height 21
drag, startPoint x: 362, startPoint y: 134, endPoint x: 392, endPoint y: 182, distance: 56.6
click at [362, 132] on button "55" at bounding box center [363, 133] width 14 height 14
click at [435, 238] on button "Ok" at bounding box center [432, 240] width 16 height 16
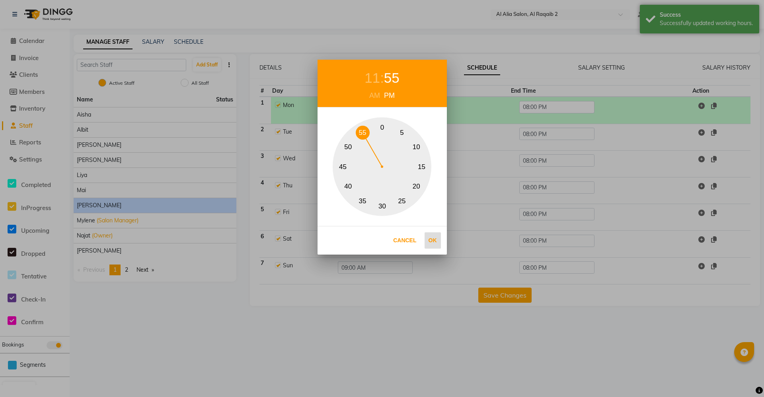
type input "11:55 PM"
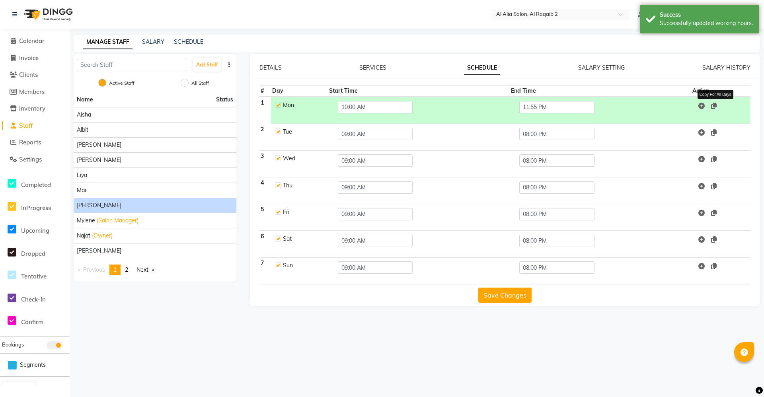
click at [715, 105] on icon at bounding box center [714, 106] width 6 height 6
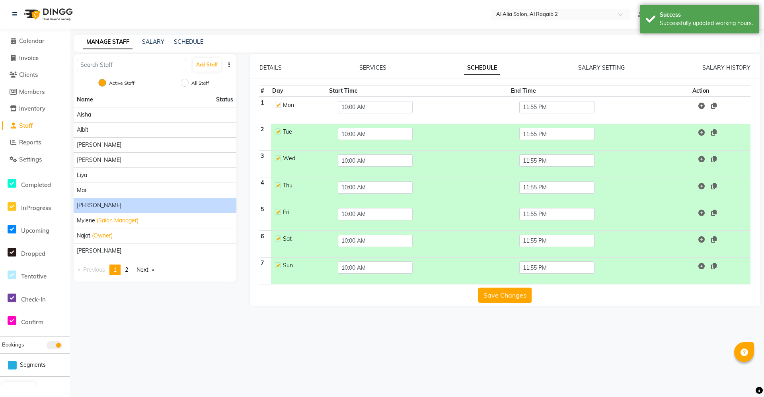
click at [525, 294] on button "Save Changes" at bounding box center [504, 295] width 53 height 15
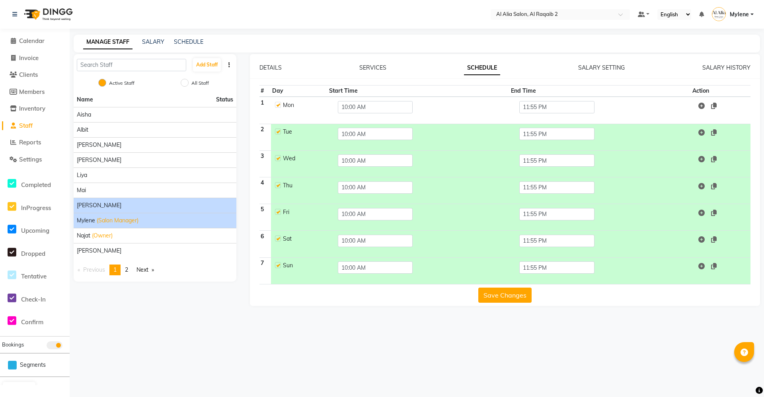
click at [183, 214] on li "Mylene (Salon Manager)" at bounding box center [155, 220] width 163 height 15
click at [175, 226] on li "Mylene (Salon Manager)" at bounding box center [155, 220] width 163 height 15
click at [180, 222] on div "Mylene (Salon Manager)" at bounding box center [155, 220] width 156 height 8
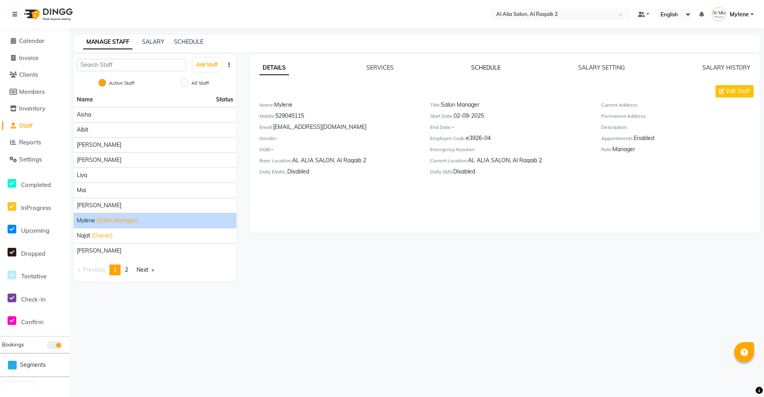
click at [486, 69] on link "SCHEDULE" at bounding box center [485, 67] width 29 height 7
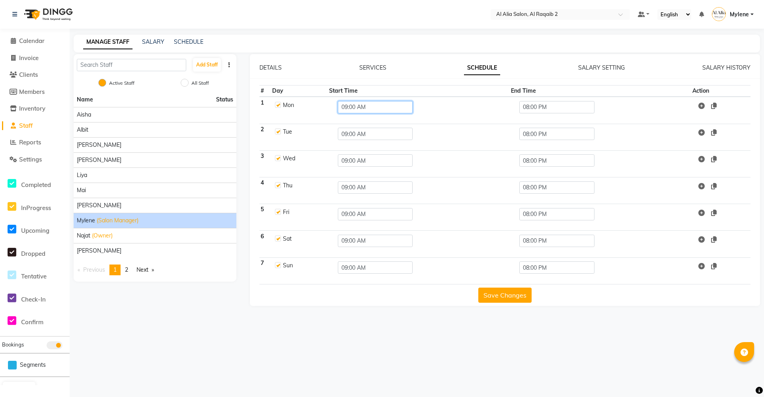
click at [389, 107] on input "09:00 AM" at bounding box center [375, 107] width 75 height 12
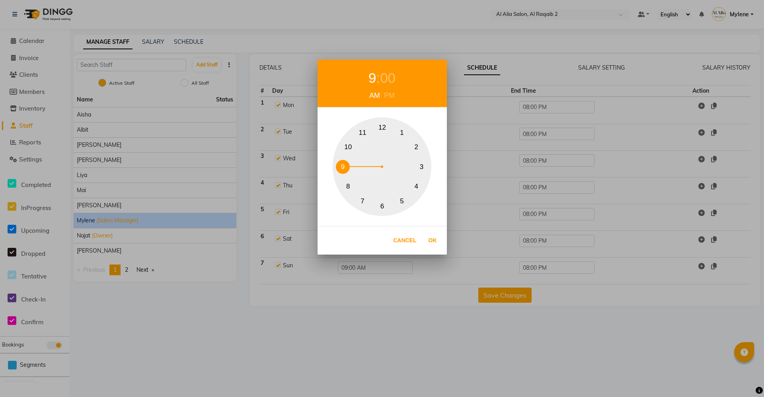
click at [356, 147] on div "1 2 3 4 5 6 7 8 9 10 11 12" at bounding box center [381, 166] width 99 height 99
click at [435, 235] on button "Ok" at bounding box center [432, 240] width 16 height 16
type input "10:00 AM"
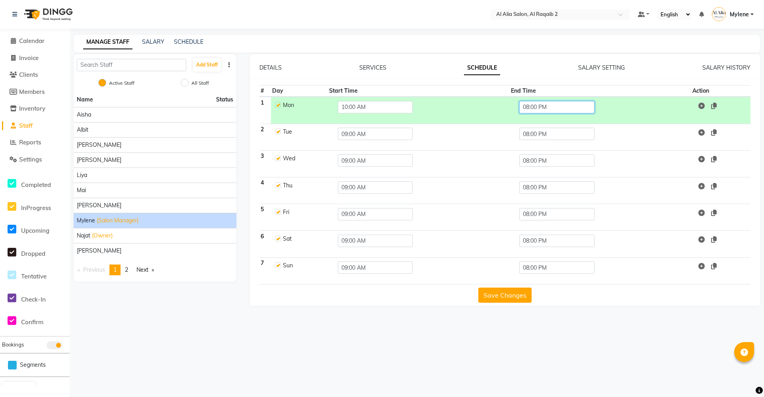
click at [539, 111] on input "08:00 PM" at bounding box center [556, 107] width 75 height 12
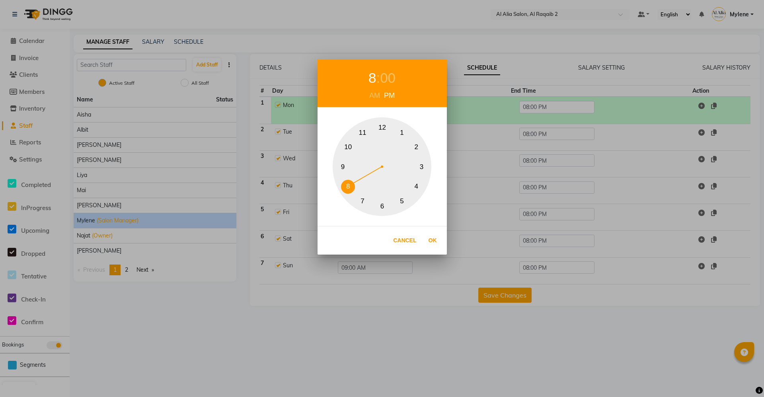
click at [367, 131] on button "11" at bounding box center [363, 133] width 14 height 14
click at [385, 84] on div "00" at bounding box center [392, 78] width 16 height 21
click at [362, 131] on button "55" at bounding box center [363, 133] width 14 height 14
click at [433, 234] on button "Ok" at bounding box center [432, 240] width 16 height 16
type input "11:55 PM"
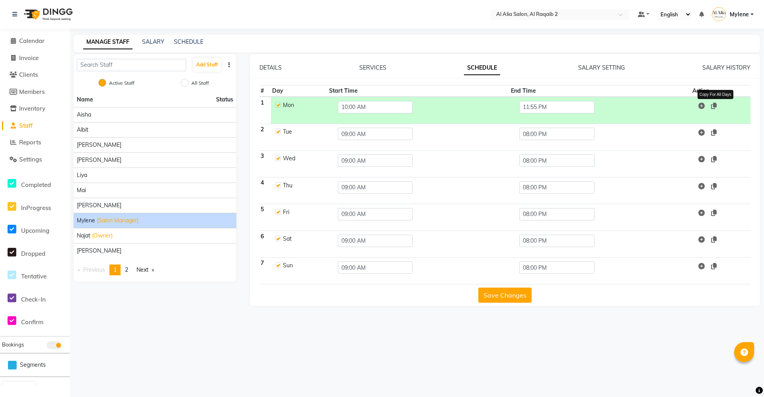
click at [714, 103] on icon at bounding box center [714, 106] width 6 height 6
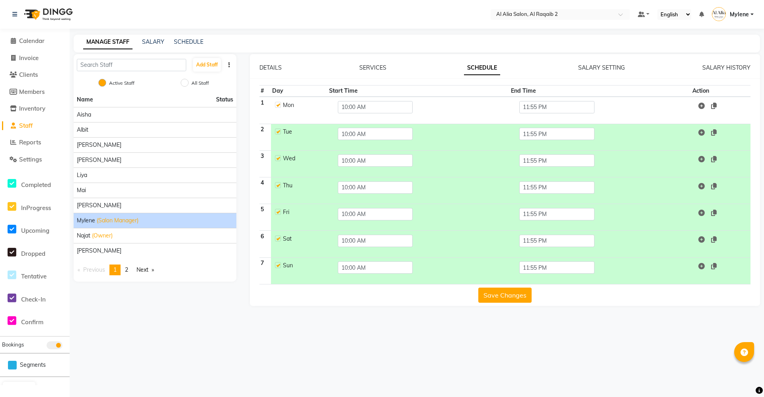
click at [515, 289] on button "Save Changes" at bounding box center [504, 295] width 53 height 15
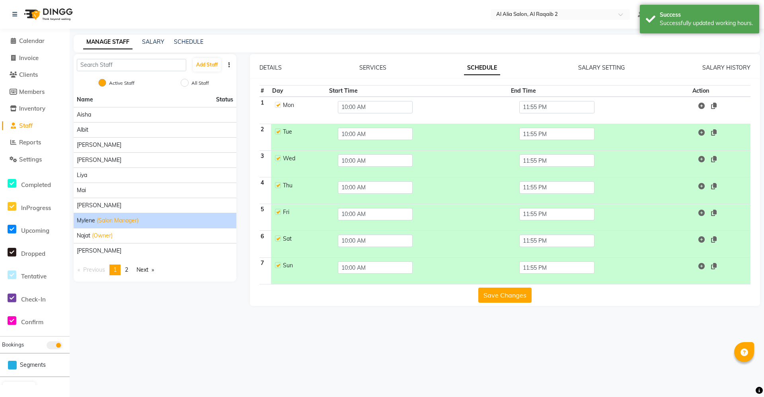
click at [148, 259] on div "Name Status Aisha Albit Batoul Linda Liya Mai Mina Mylene (Salon Manager) Najat…" at bounding box center [155, 186] width 163 height 189
click at [158, 253] on div "[PERSON_NAME]" at bounding box center [155, 251] width 156 height 8
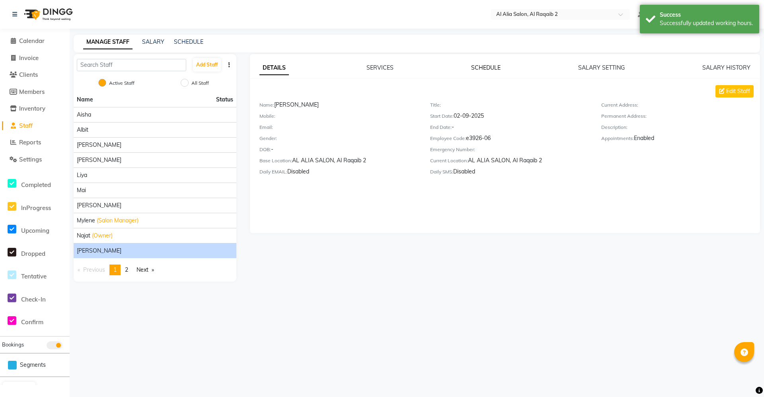
drag, startPoint x: 474, startPoint y: 79, endPoint x: 488, endPoint y: 67, distance: 18.6
click at [474, 79] on div "DETAILS SERVICES SCHEDULE SALARY SETTING SALARY HISTORY Edit Staff Name: Perlit…" at bounding box center [505, 123] width 510 height 118
click at [488, 67] on link "SCHEDULE" at bounding box center [485, 67] width 29 height 7
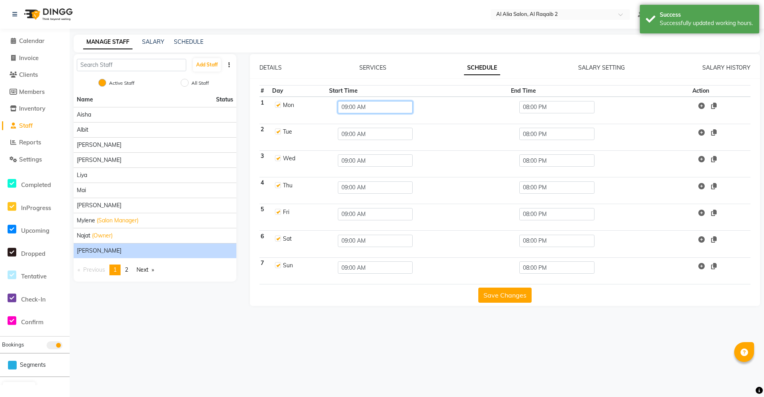
click at [367, 109] on input "09:00 AM" at bounding box center [375, 107] width 75 height 12
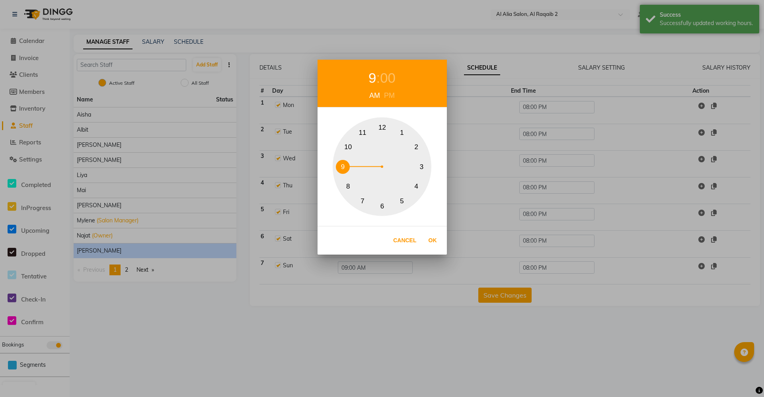
click at [355, 149] on div "1 2 3 4 5 6 7 8 9 10 11 12" at bounding box center [381, 166] width 99 height 99
click at [431, 238] on button "Ok" at bounding box center [432, 240] width 16 height 16
type input "10:00 AM"
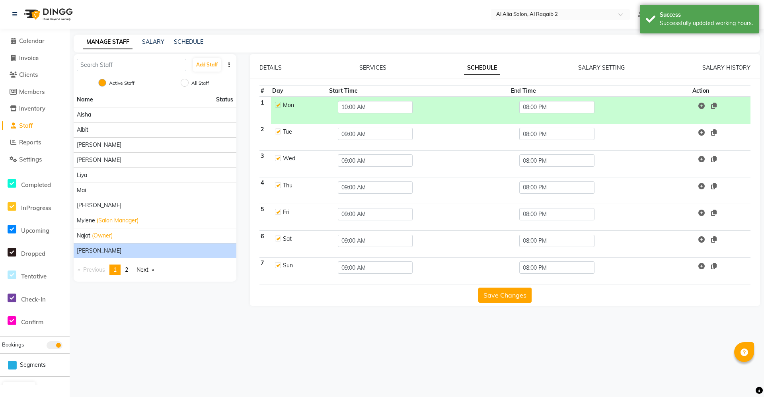
drag, startPoint x: 536, startPoint y: 93, endPoint x: 535, endPoint y: 107, distance: 13.9
click at [535, 107] on input "08:00 PM" at bounding box center [556, 107] width 75 height 12
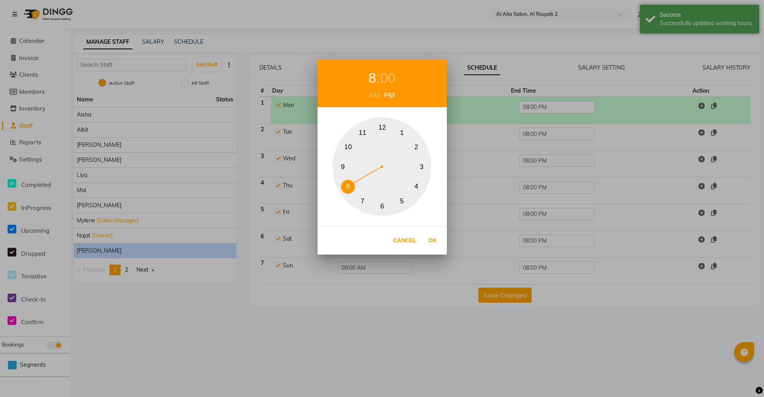
drag, startPoint x: 387, startPoint y: 60, endPoint x: 383, endPoint y: 70, distance: 10.5
click at [387, 63] on div "8 : 00 AM PM" at bounding box center [381, 84] width 129 height 48
click at [348, 151] on button "10" at bounding box center [348, 147] width 14 height 14
click at [435, 239] on button "Ok" at bounding box center [432, 240] width 16 height 16
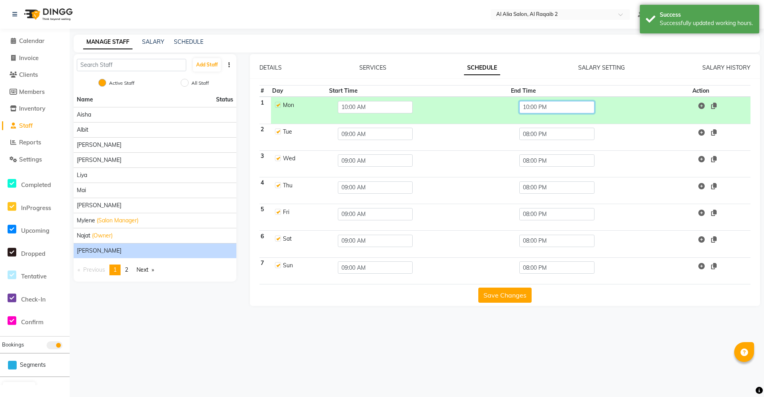
click at [559, 107] on input "10:00 PM" at bounding box center [556, 107] width 75 height 12
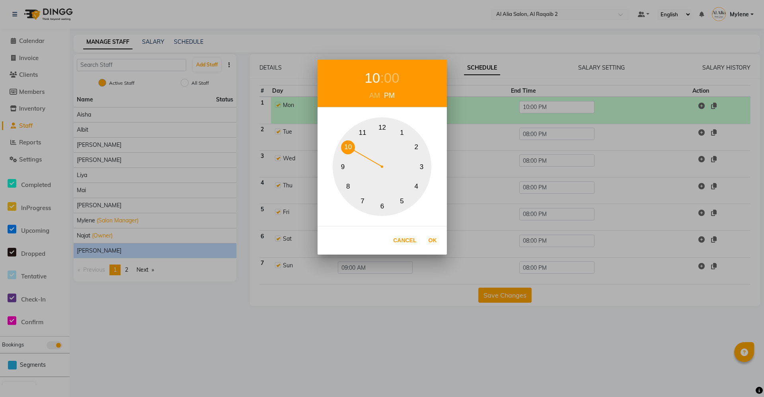
click at [348, 132] on div "1 2 3 4 5 6 7 8 9 10 11 12" at bounding box center [381, 166] width 129 height 99
click at [353, 133] on div "1 2 3 4 5 6 7 8 9 10 11 12" at bounding box center [381, 166] width 99 height 99
drag, startPoint x: 398, startPoint y: 78, endPoint x: 357, endPoint y: 126, distance: 62.9
click at [398, 79] on div "00" at bounding box center [392, 78] width 16 height 21
click at [365, 126] on button "55" at bounding box center [363, 133] width 14 height 14
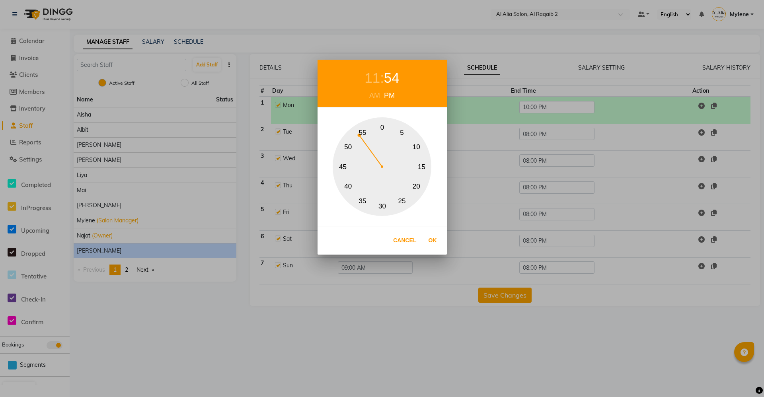
click at [362, 136] on button "55" at bounding box center [363, 133] width 14 height 14
click at [362, 132] on button "55" at bounding box center [363, 133] width 14 height 14
click at [441, 237] on div "Cancel Ok" at bounding box center [381, 240] width 129 height 29
click at [440, 239] on button "Ok" at bounding box center [432, 240] width 16 height 16
type input "11:55 PM"
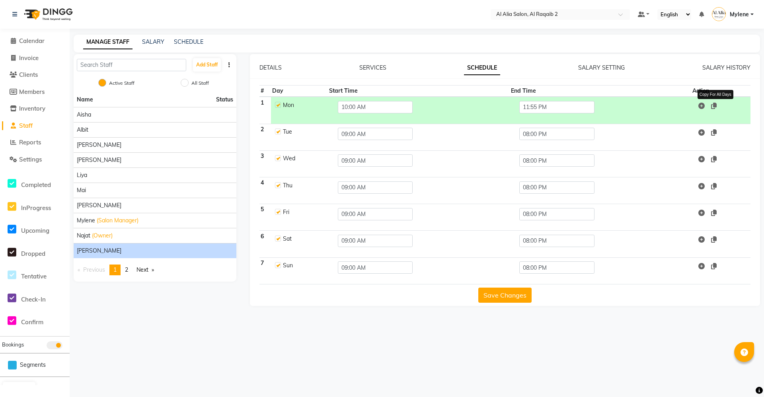
click at [713, 108] on icon at bounding box center [714, 106] width 6 height 6
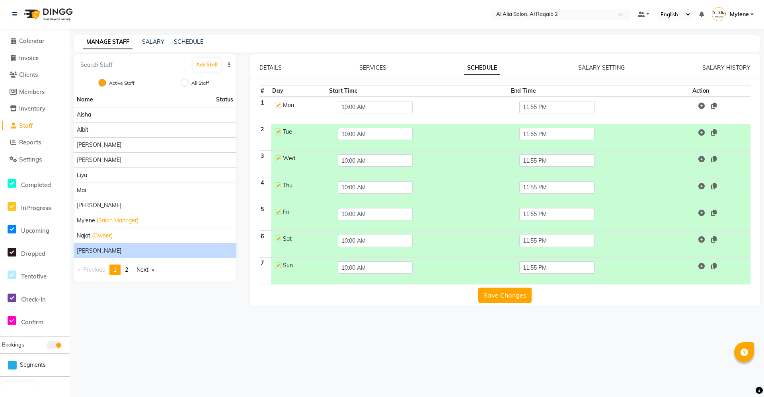
click at [518, 294] on button "Save Changes" at bounding box center [504, 295] width 53 height 15
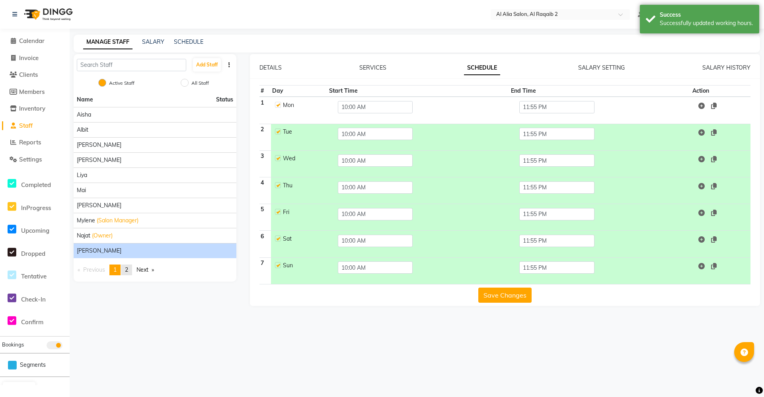
click at [128, 271] on span "2" at bounding box center [126, 269] width 3 height 7
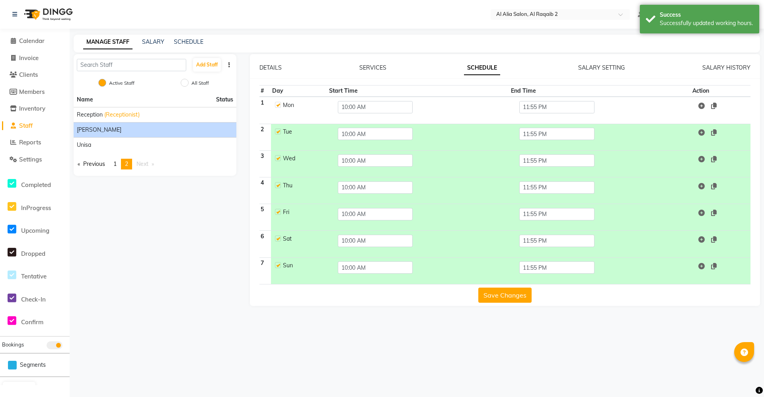
click at [159, 130] on div "[PERSON_NAME]" at bounding box center [155, 130] width 156 height 8
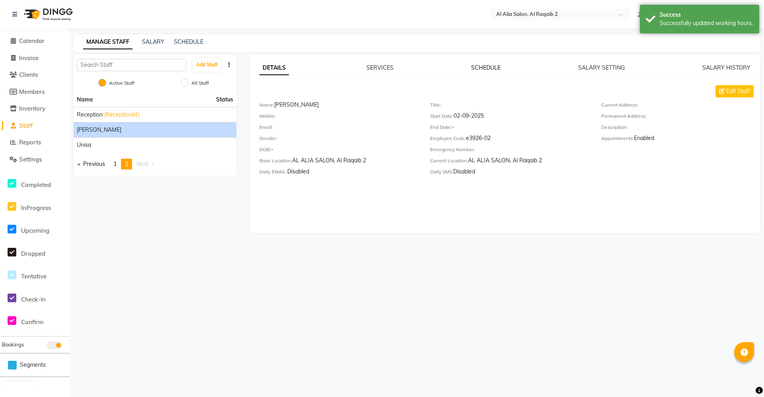
click at [491, 66] on link "SCHEDULE" at bounding box center [485, 67] width 29 height 7
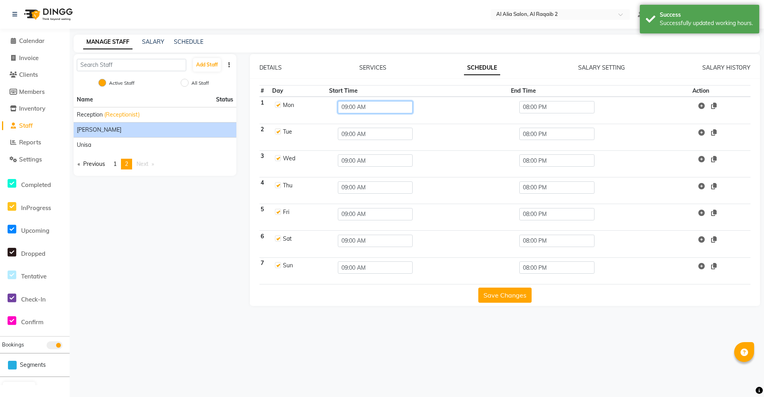
click at [388, 108] on input "09:00 AM" at bounding box center [375, 107] width 75 height 12
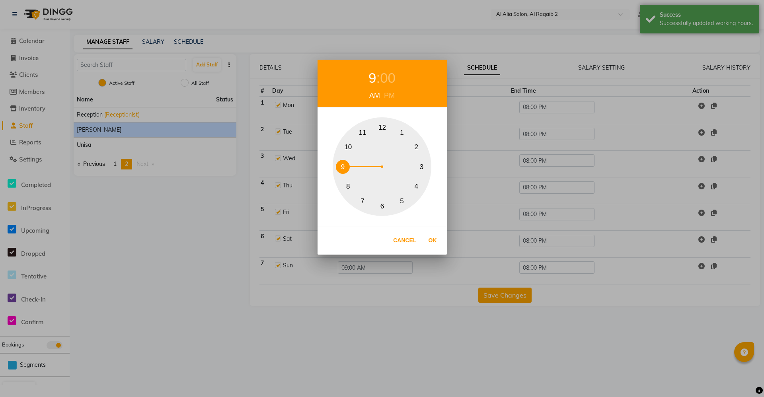
drag, startPoint x: 347, startPoint y: 145, endPoint x: 363, endPoint y: 171, distance: 30.4
click at [347, 145] on button "10" at bounding box center [348, 147] width 14 height 14
click at [427, 239] on button "Ok" at bounding box center [432, 240] width 16 height 16
type input "10:00 AM"
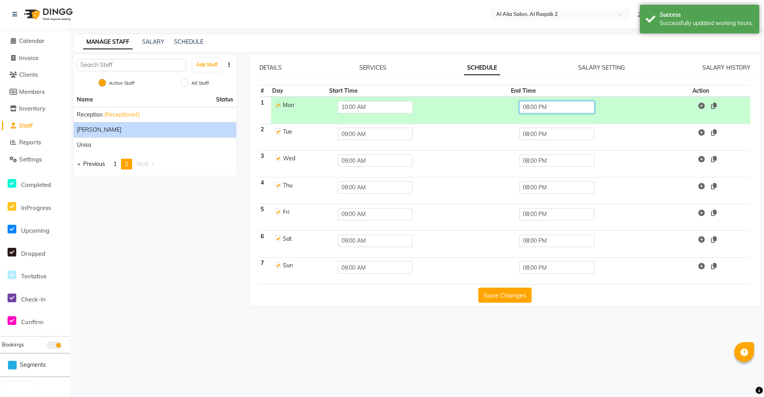
click at [545, 105] on input "08:00 PM" at bounding box center [556, 107] width 75 height 12
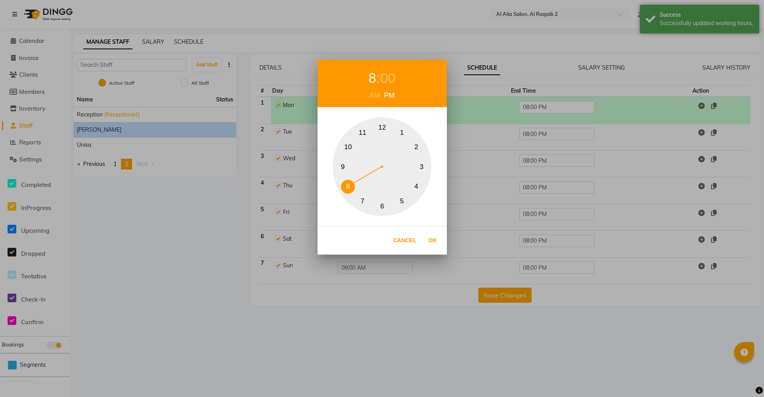
click at [349, 133] on div "1 2 3 4 5 6 7 8 9 10 11 12" at bounding box center [381, 166] width 99 height 99
click at [398, 81] on div "00" at bounding box center [392, 78] width 16 height 21
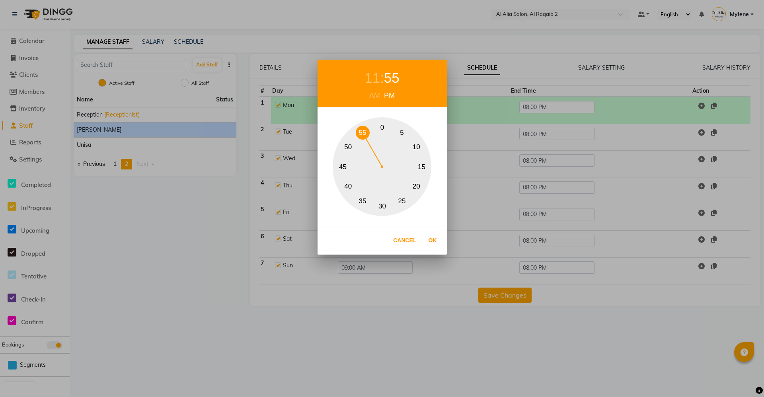
click at [363, 130] on button "55" at bounding box center [363, 133] width 14 height 14
click at [425, 238] on button "Ok" at bounding box center [432, 240] width 16 height 16
type input "11:55 PM"
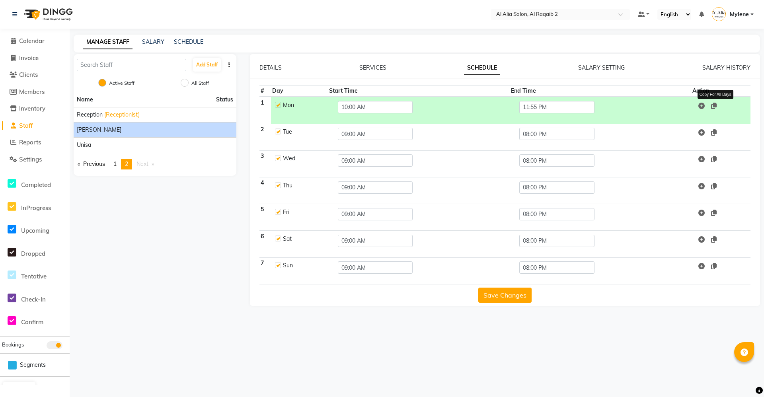
click at [711, 109] on icon at bounding box center [714, 106] width 6 height 6
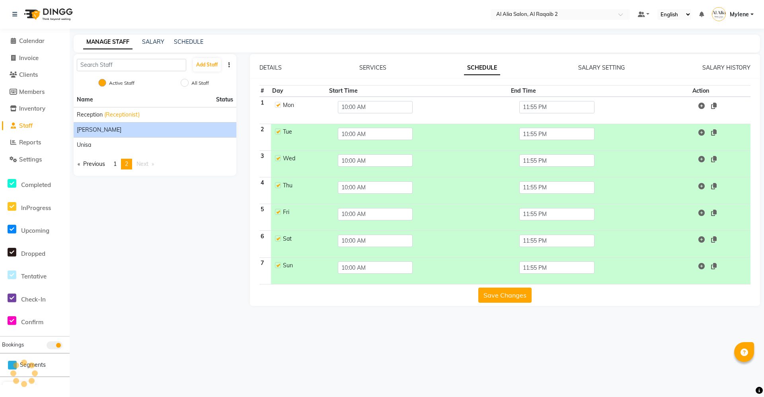
click at [503, 294] on button "Save Changes" at bounding box center [504, 295] width 53 height 15
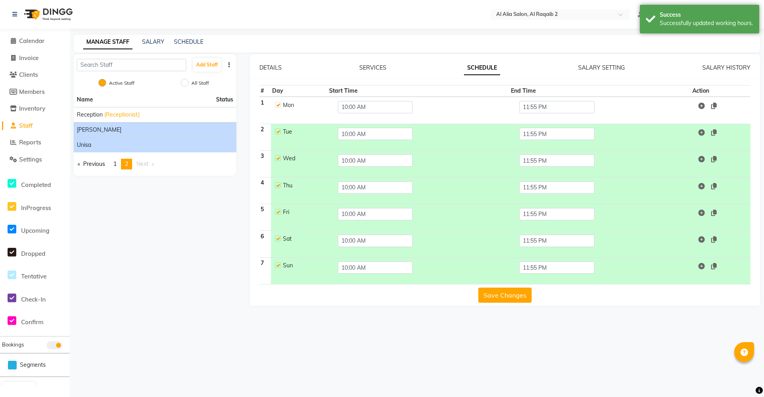
click at [176, 147] on div "Unisa" at bounding box center [155, 145] width 156 height 8
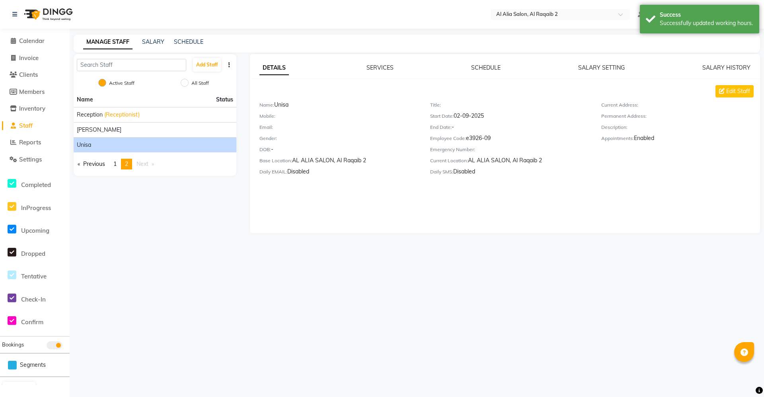
click at [470, 80] on div "DETAILS SERVICES SCHEDULE SALARY SETTING SALARY HISTORY Edit Staff Name: Unisa …" at bounding box center [505, 123] width 510 height 118
drag, startPoint x: 476, startPoint y: 76, endPoint x: 483, endPoint y: 73, distance: 7.9
click at [477, 75] on div "DETAILS SERVICES SCHEDULE SALARY SETTING SALARY HISTORY Edit Staff Name: Unisa …" at bounding box center [505, 123] width 510 height 118
click at [472, 67] on link "SCHEDULE" at bounding box center [485, 67] width 29 height 7
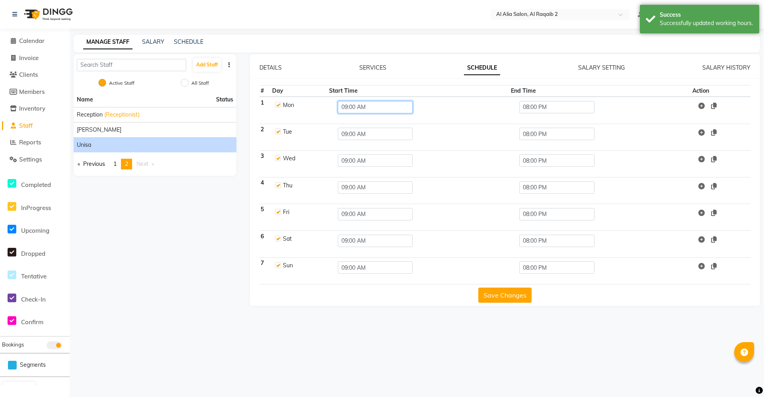
click at [364, 112] on input "09:00 AM" at bounding box center [375, 107] width 75 height 12
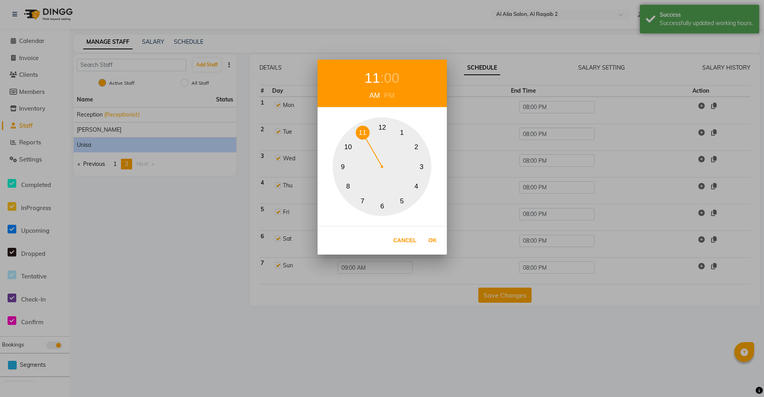
click at [367, 132] on button "11" at bounding box center [363, 133] width 14 height 14
drag, startPoint x: 355, startPoint y: 144, endPoint x: 352, endPoint y: 147, distance: 4.5
click at [354, 145] on div "1 2 3 4 5 6 7 8 9 10 11 12" at bounding box center [381, 166] width 99 height 99
click at [352, 147] on button "10" at bounding box center [348, 147] width 14 height 14
click at [436, 240] on button "Ok" at bounding box center [432, 240] width 16 height 16
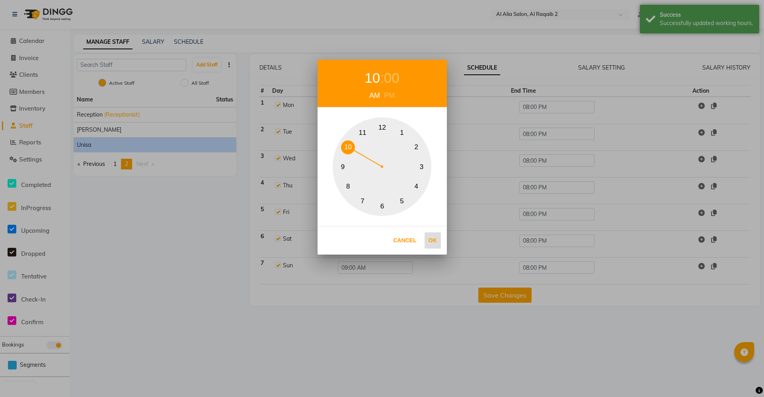
type input "10:00 AM"
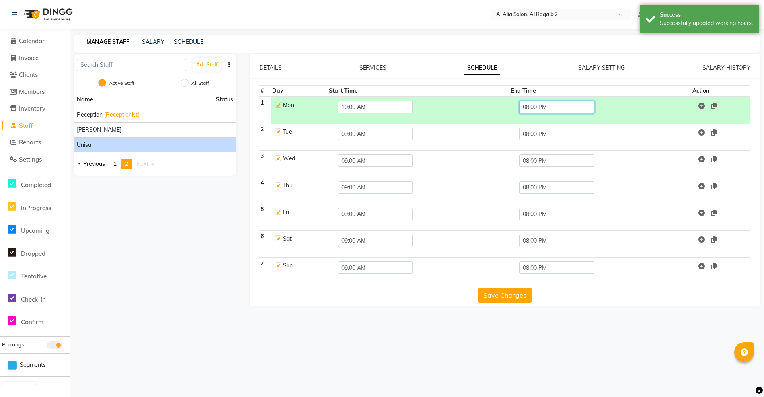
click at [551, 111] on input "08:00 PM" at bounding box center [556, 107] width 75 height 12
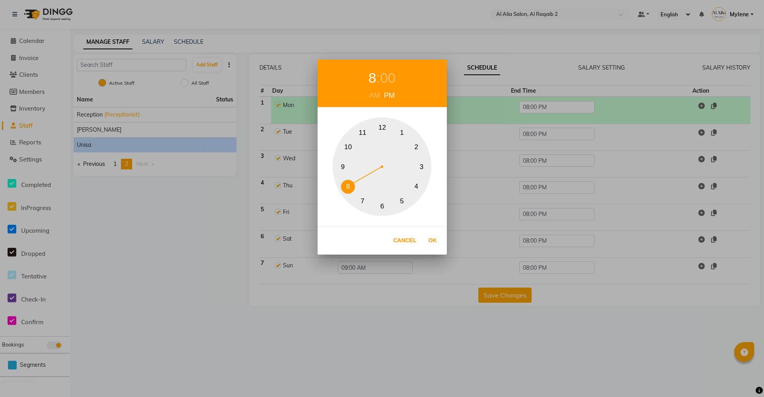
click at [389, 74] on div "00" at bounding box center [388, 78] width 16 height 21
click at [380, 75] on div "00" at bounding box center [388, 78] width 16 height 21
click at [377, 76] on span ":" at bounding box center [378, 78] width 4 height 16
click at [376, 77] on span ":" at bounding box center [378, 78] width 4 height 16
click at [374, 77] on div "8" at bounding box center [372, 78] width 8 height 21
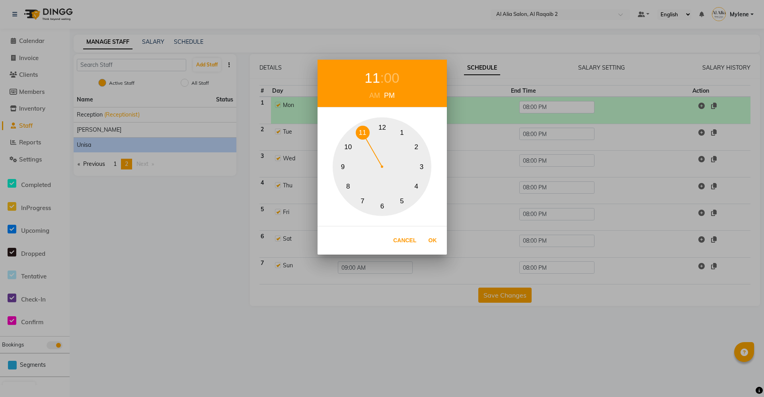
click at [360, 128] on button "11" at bounding box center [363, 133] width 14 height 14
click at [389, 70] on div "00" at bounding box center [392, 78] width 16 height 21
click at [364, 133] on div "0 5 10 15 20 25 30 35 40 45 50 55" at bounding box center [381, 166] width 99 height 99
click at [428, 234] on button "Ok" at bounding box center [432, 240] width 16 height 16
type input "11:55 PM"
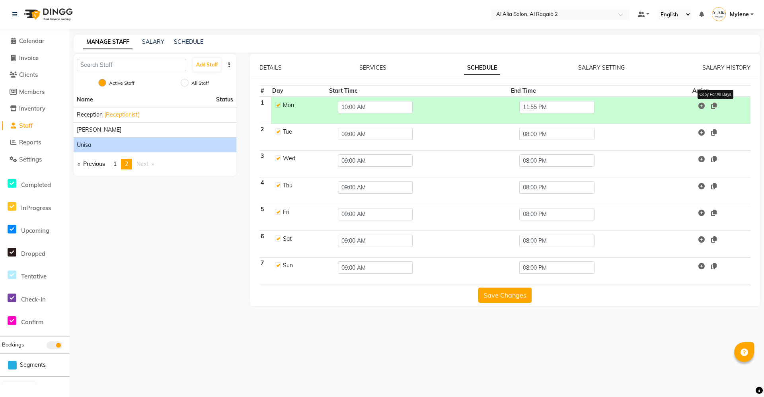
click at [714, 106] on icon at bounding box center [714, 106] width 6 height 6
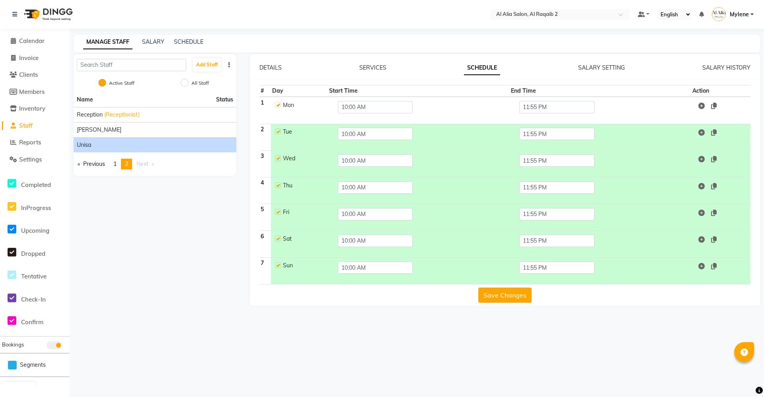
click at [515, 295] on button "Save Changes" at bounding box center [504, 295] width 53 height 15
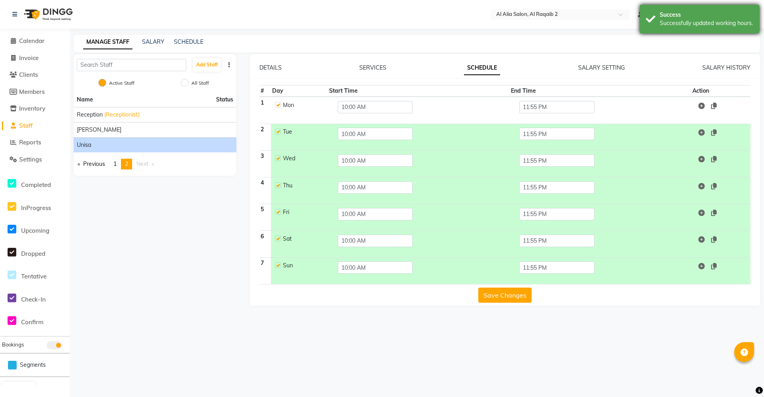
click at [662, 33] on div "Success Successfully updated working hours." at bounding box center [699, 19] width 119 height 29
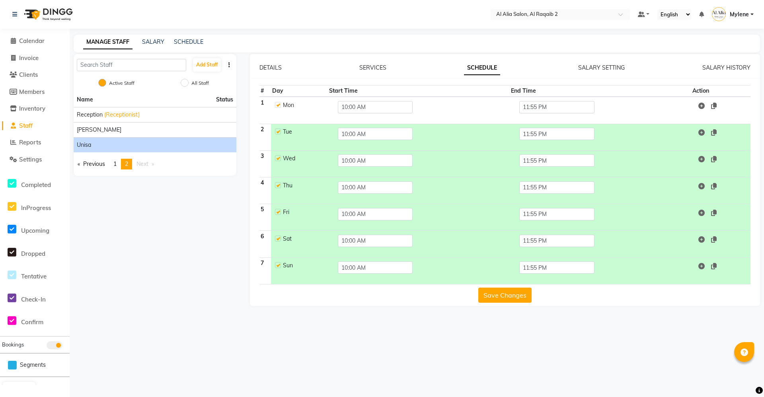
click at [203, 250] on div "Add Staff Active Staff All Staff Name Status Reception (Receptionist) Rowena Un…" at bounding box center [155, 180] width 175 height 252
click at [40, 39] on span "Calendar" at bounding box center [31, 41] width 25 height 8
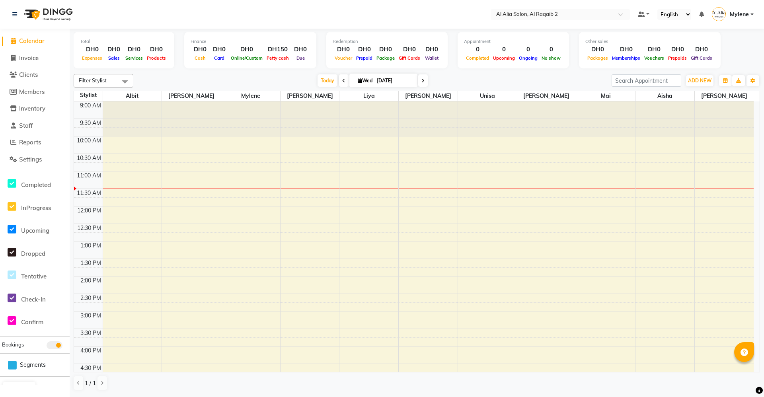
click at [531, 77] on div "[DATE] [DATE]" at bounding box center [372, 81] width 470 height 12
click at [758, 80] on button "Toggle Dropdown" at bounding box center [752, 80] width 13 height 11
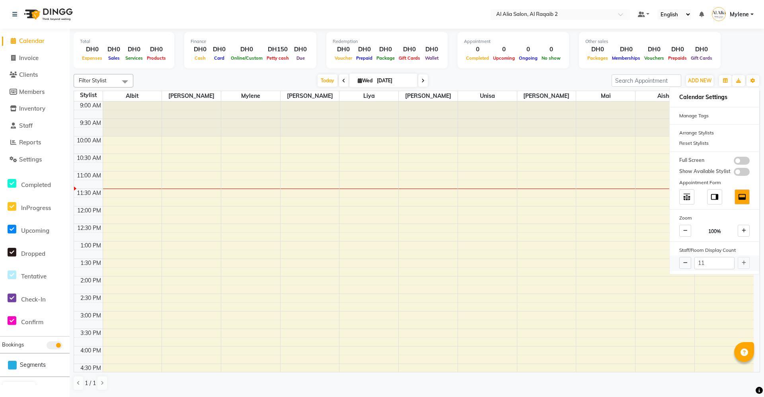
click at [743, 262] on div "11" at bounding box center [713, 263] width 89 height 16
click at [738, 173] on span at bounding box center [741, 172] width 16 height 8
click at [733, 173] on input "checkbox" at bounding box center [733, 173] width 0 height 0
click at [738, 173] on span at bounding box center [741, 172] width 16 height 8
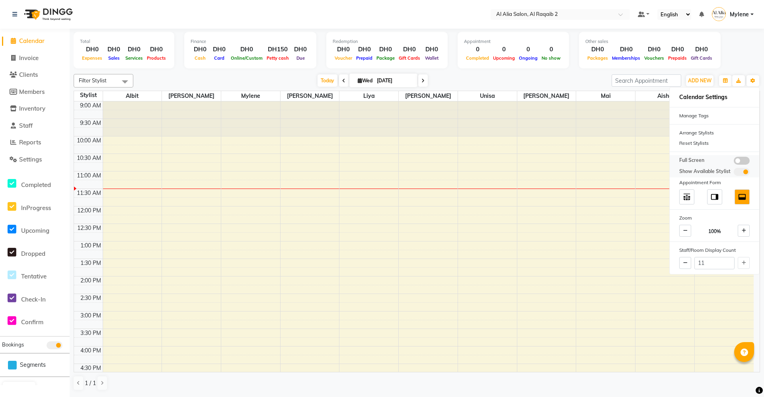
click at [733, 173] on input "checkbox" at bounding box center [733, 173] width 0 height 0
click at [738, 173] on span at bounding box center [741, 172] width 16 height 8
click at [733, 173] on input "checkbox" at bounding box center [733, 173] width 0 height 0
click at [738, 173] on span at bounding box center [741, 172] width 16 height 8
click at [733, 173] on input "checkbox" at bounding box center [733, 173] width 0 height 0
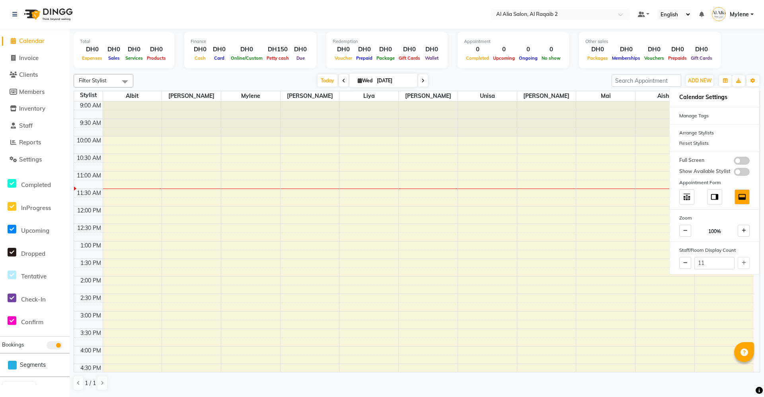
click at [342, 77] on span at bounding box center [344, 80] width 10 height 12
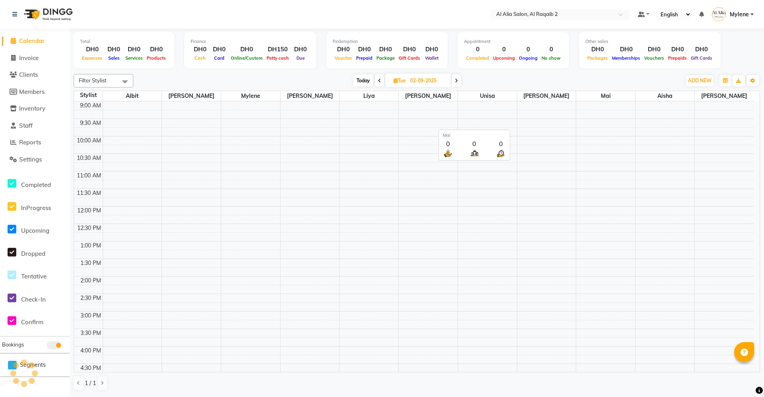
scroll to position [70, 0]
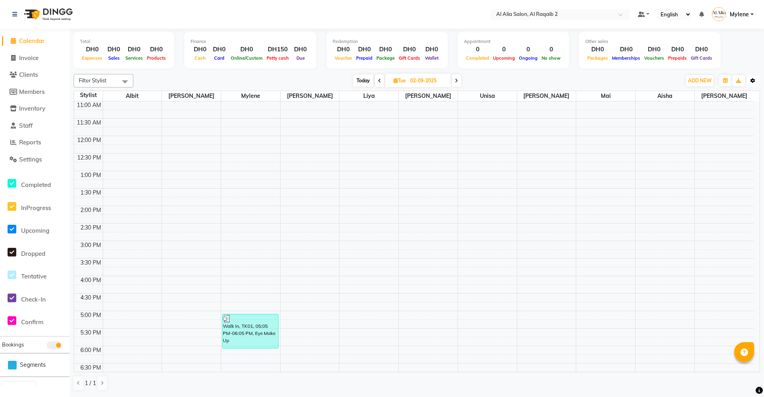
click at [751, 80] on icon "button" at bounding box center [752, 80] width 5 height 5
click at [740, 168] on span at bounding box center [741, 172] width 16 height 8
click at [733, 173] on input "checkbox" at bounding box center [733, 173] width 0 height 0
click at [740, 170] on span at bounding box center [741, 172] width 16 height 8
click at [733, 173] on input "checkbox" at bounding box center [733, 173] width 0 height 0
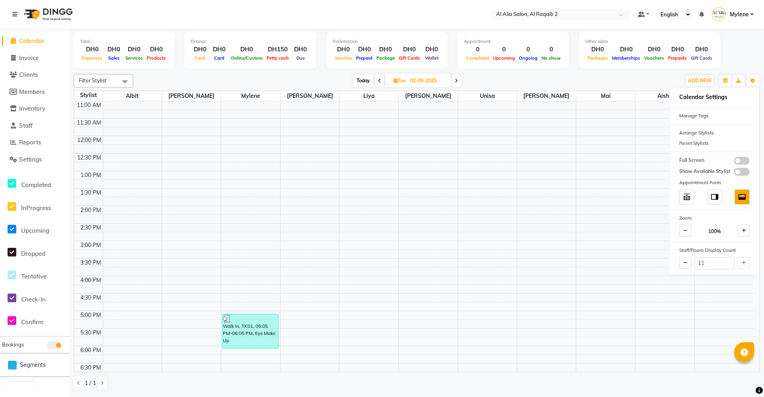
click at [655, 79] on div "Today Tue 02-09-2025" at bounding box center [407, 81] width 540 height 12
click at [458, 83] on span at bounding box center [456, 80] width 10 height 12
type input "[DATE]"
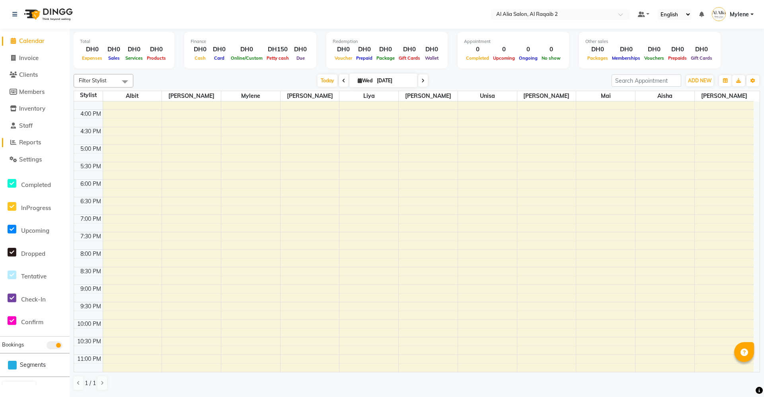
scroll to position [257, 0]
click at [15, 167] on li "Settings" at bounding box center [35, 159] width 70 height 17
click at [24, 159] on span "Settings" at bounding box center [30, 160] width 23 height 8
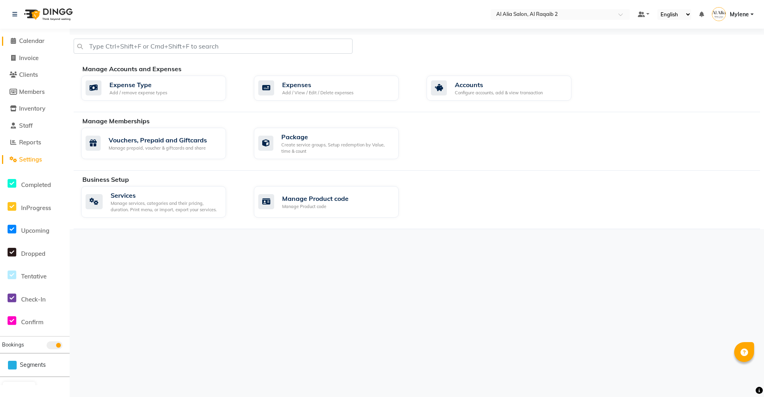
click at [38, 41] on span "Calendar" at bounding box center [31, 41] width 25 height 8
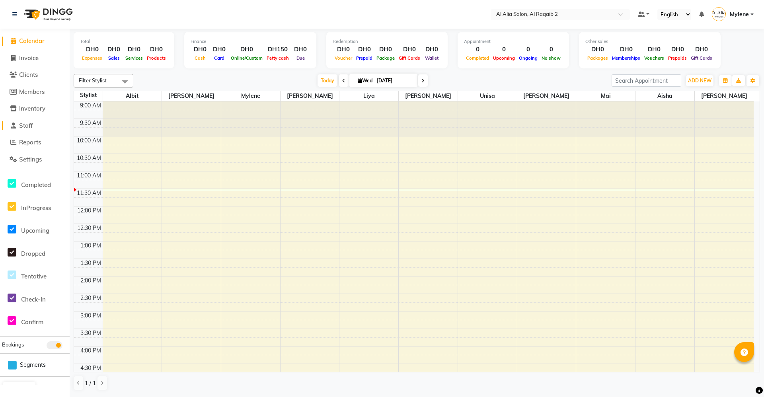
click at [31, 129] on span "Staff" at bounding box center [26, 126] width 14 height 8
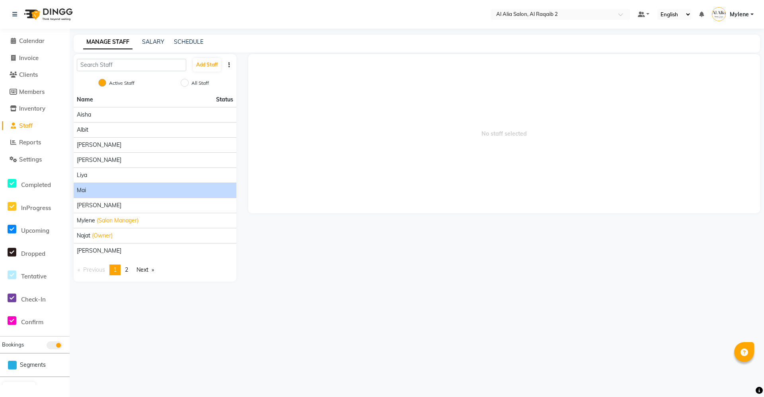
click at [136, 187] on div "Mai" at bounding box center [155, 190] width 156 height 8
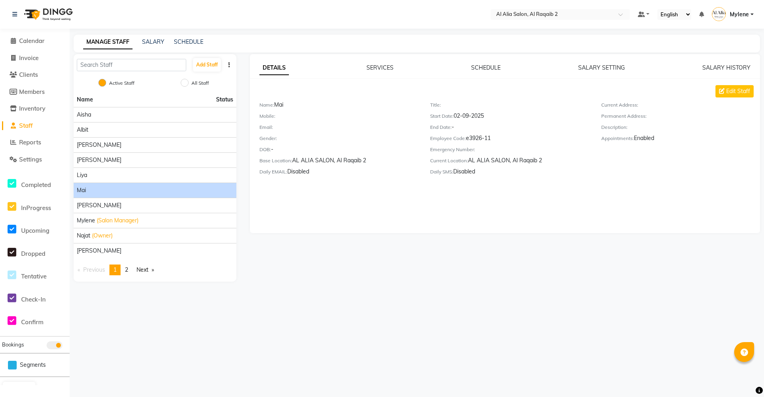
drag, startPoint x: 744, startPoint y: 88, endPoint x: 621, endPoint y: 151, distance: 138.4
click at [666, 163] on div "Edit Staff Name: Mai Mobile: Email: Gender: DOB: - Base Location: AL ALIA SALON…" at bounding box center [509, 131] width 500 height 93
click at [408, 140] on div "Gender:" at bounding box center [338, 139] width 159 height 11
click at [310, 278] on div "DETAILS SERVICES SCHEDULE SALARY SETTING SALARY HISTORY Edit Staff Name: Mai Mo…" at bounding box center [503, 167] width 523 height 227
click at [28, 34] on li "Calendar" at bounding box center [35, 41] width 70 height 17
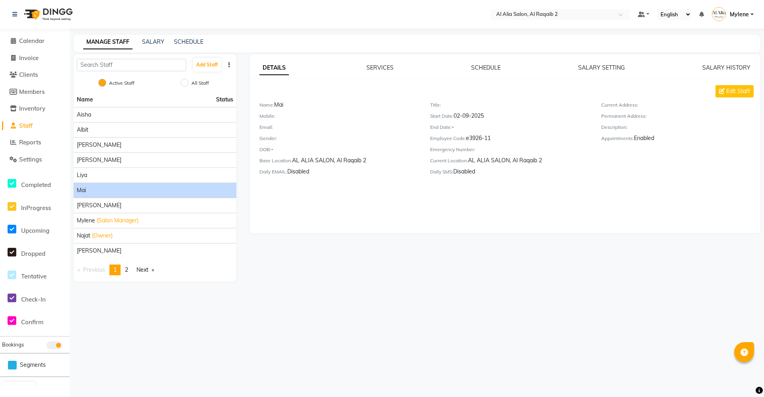
click at [23, 49] on li "Calendar" at bounding box center [35, 41] width 70 height 17
click at [29, 40] on span "Calendar" at bounding box center [31, 41] width 25 height 8
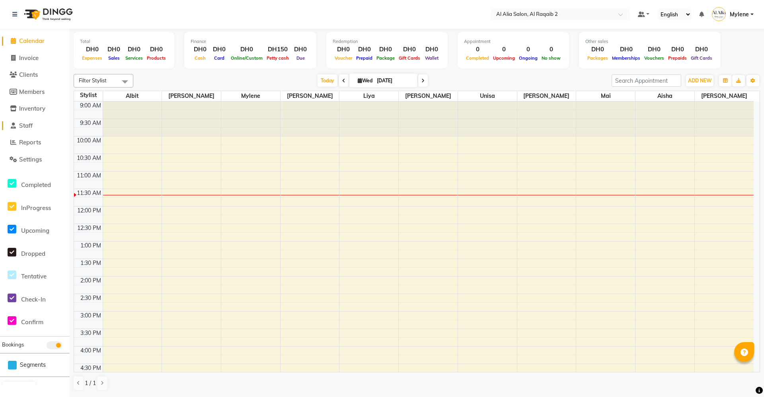
click at [30, 128] on span "Staff" at bounding box center [26, 126] width 14 height 8
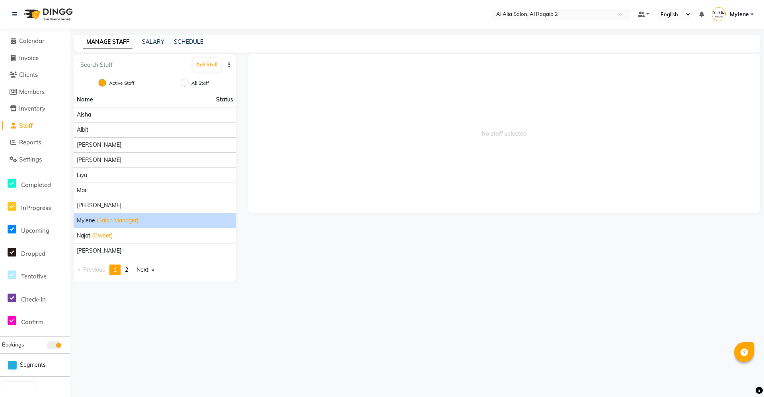
click at [101, 222] on span "(Salon Manager)" at bounding box center [118, 220] width 42 height 8
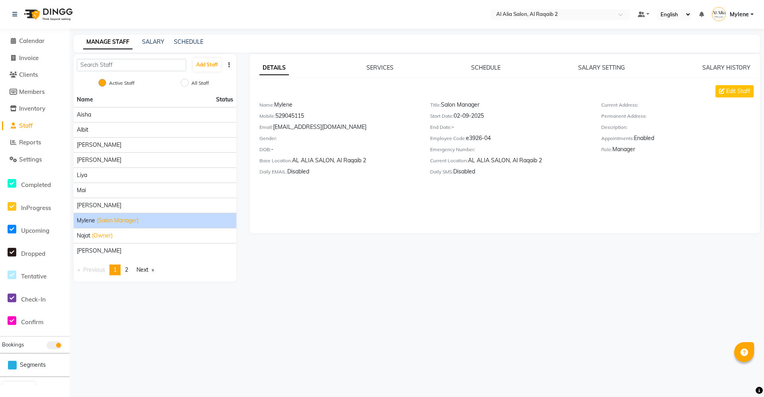
click at [298, 117] on div "Mobile: 529045115" at bounding box center [338, 117] width 159 height 11
copy div "529045115"
drag, startPoint x: 298, startPoint y: 117, endPoint x: 312, endPoint y: 140, distance: 26.7
click at [315, 145] on div "DOB: -" at bounding box center [338, 150] width 159 height 11
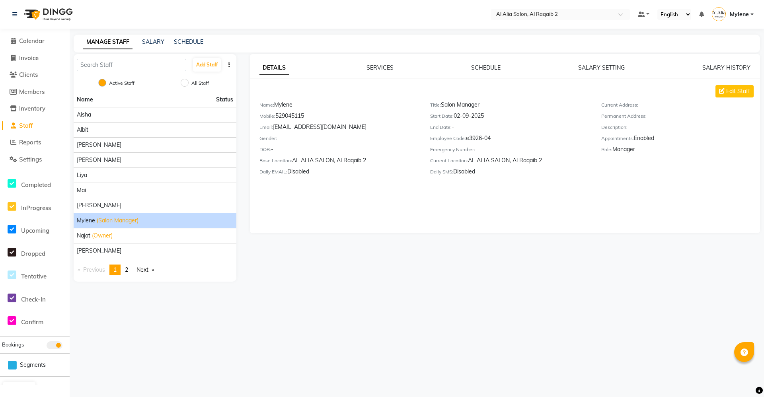
click at [297, 119] on div "Mobile: 529045115" at bounding box center [338, 117] width 159 height 11
copy div "529045115"
click at [620, 47] on div "MANAGE STAFF SALARY SCHEDULE" at bounding box center [417, 44] width 686 height 18
click at [733, 18] on span "Mylene" at bounding box center [738, 14] width 19 height 8
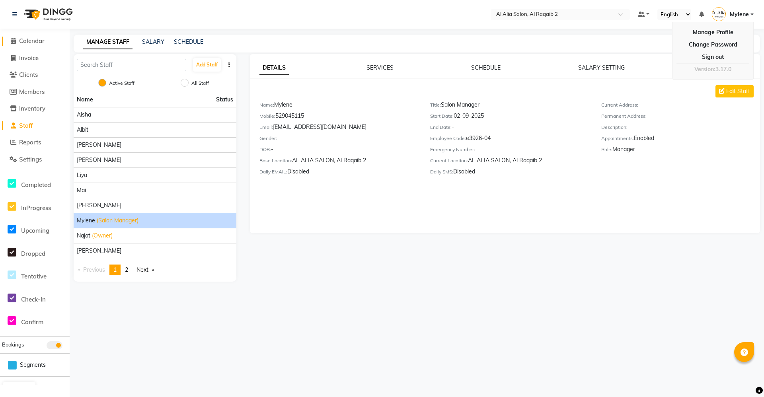
click at [33, 45] on link "Calendar" at bounding box center [35, 41] width 66 height 9
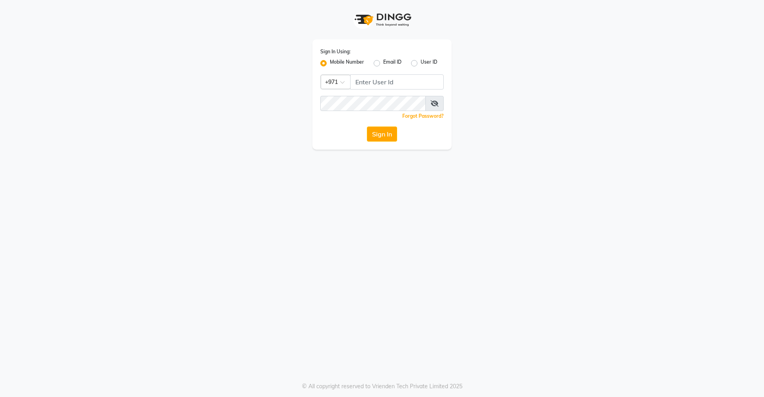
click at [408, 78] on input "Username" at bounding box center [396, 81] width 93 height 15
type input "529045115"
drag, startPoint x: 381, startPoint y: 144, endPoint x: 387, endPoint y: 132, distance: 13.5
click at [381, 143] on div "Sign In Using: Mobile Number Email ID User ID Country Code × [PHONE_NUMBER] Rem…" at bounding box center [381, 94] width 139 height 110
click at [387, 132] on button "Sign In" at bounding box center [382, 133] width 30 height 15
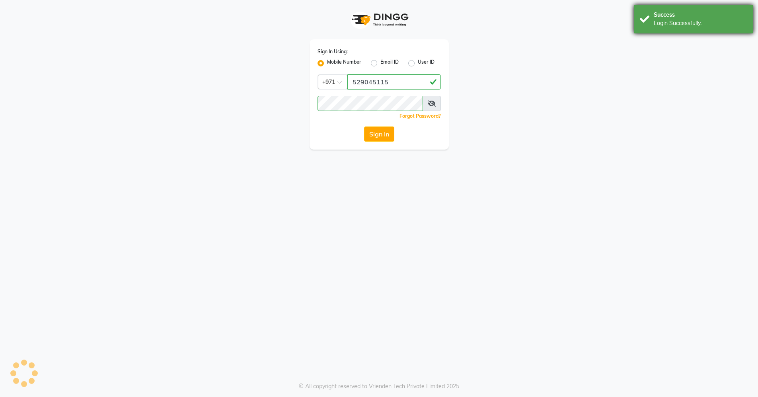
click at [675, 21] on div "Login Successfully." at bounding box center [699, 23] width 93 height 8
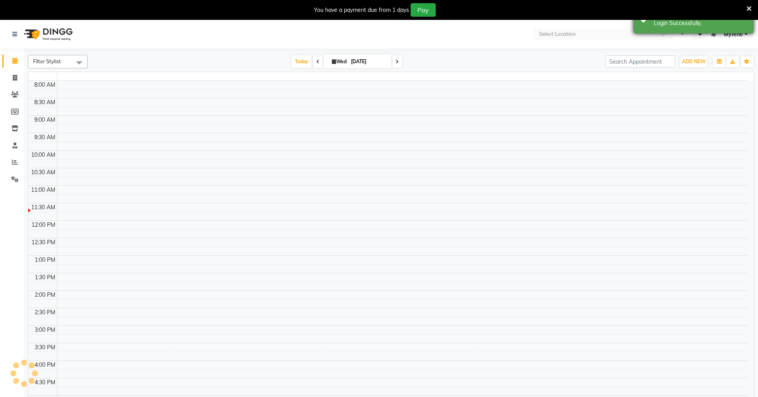
select select "en"
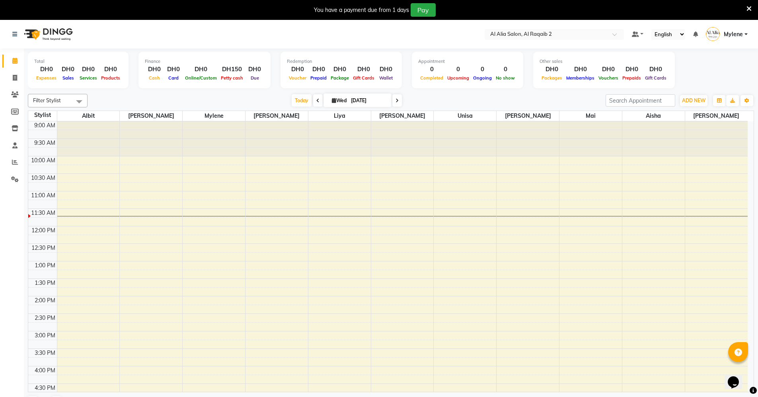
click at [752, 6] on div "You have a payment due from 1 days Pay" at bounding box center [379, 10] width 758 height 20
click at [748, 6] on icon at bounding box center [748, 8] width 5 height 7
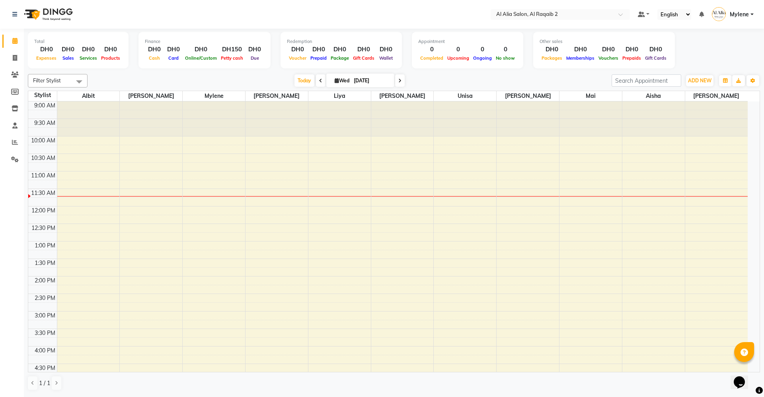
click at [743, 16] on span "Mylene" at bounding box center [738, 14] width 19 height 8
click at [711, 47] on link "Change Password" at bounding box center [712, 45] width 73 height 12
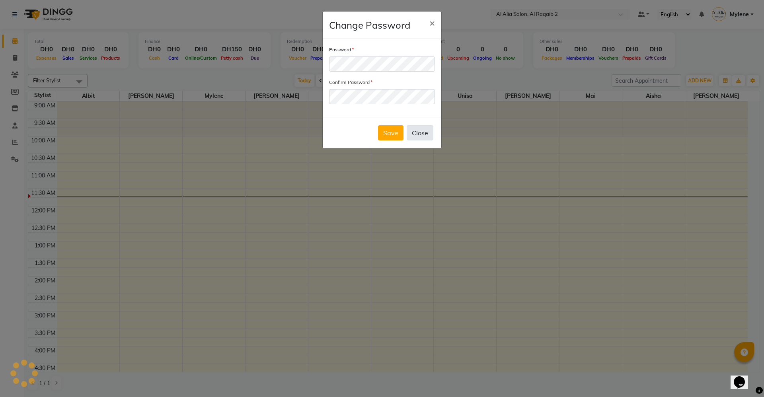
click at [417, 130] on button "Close" at bounding box center [419, 132] width 27 height 15
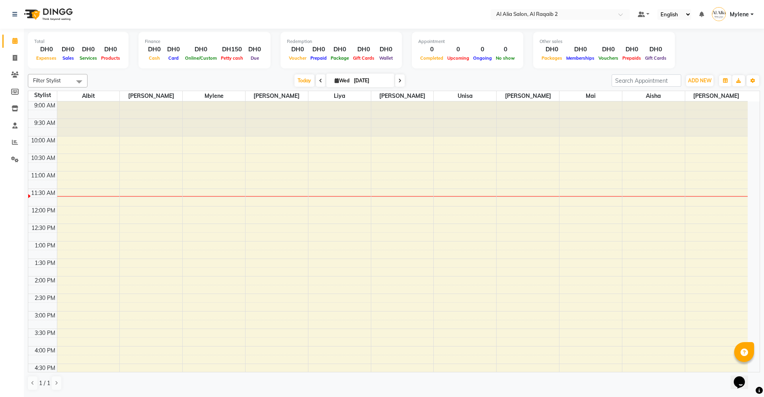
click at [212, 60] on span "Online/Custom" at bounding box center [201, 58] width 36 height 6
click at [336, 246] on div "9:00 AM 9:30 AM 10:00 AM 10:30 AM 11:00 AM 11:30 AM 12:00 PM 12:30 PM 1:00 PM 1…" at bounding box center [387, 363] width 719 height 525
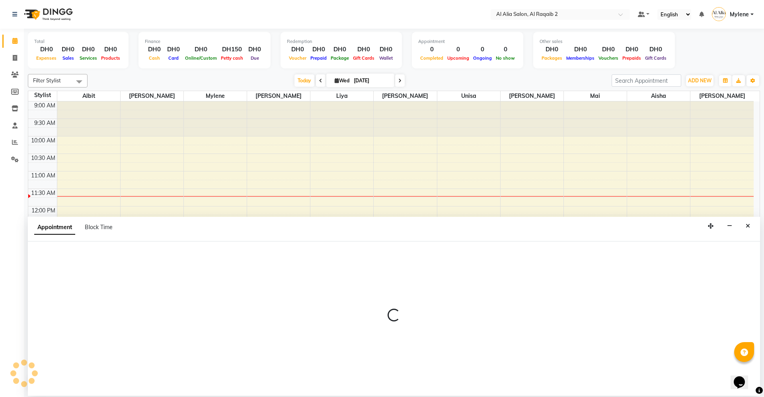
select select "90681"
select select "780"
select select "tentative"
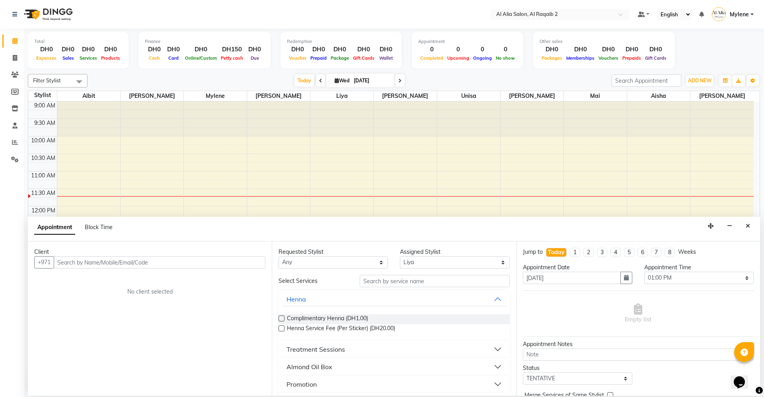
click at [163, 266] on input "text" at bounding box center [160, 262] width 212 height 12
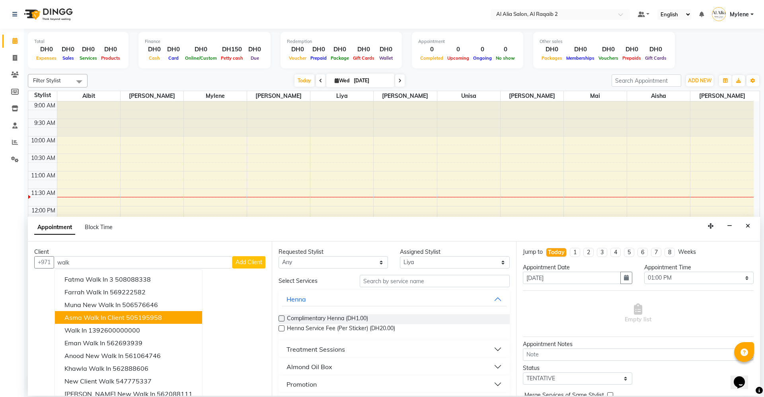
scroll to position [8, 0]
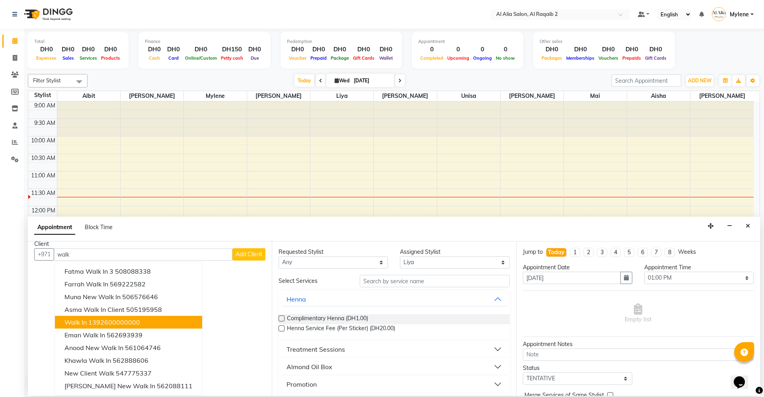
click at [132, 321] on ngb-highlight "1392600000000" at bounding box center [114, 322] width 52 height 8
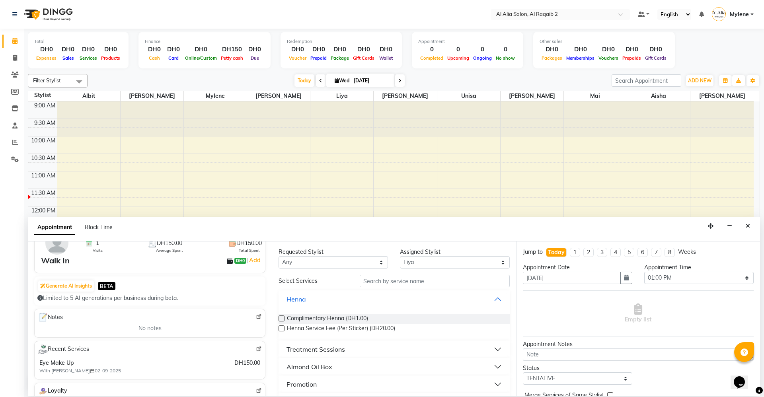
scroll to position [0, 0]
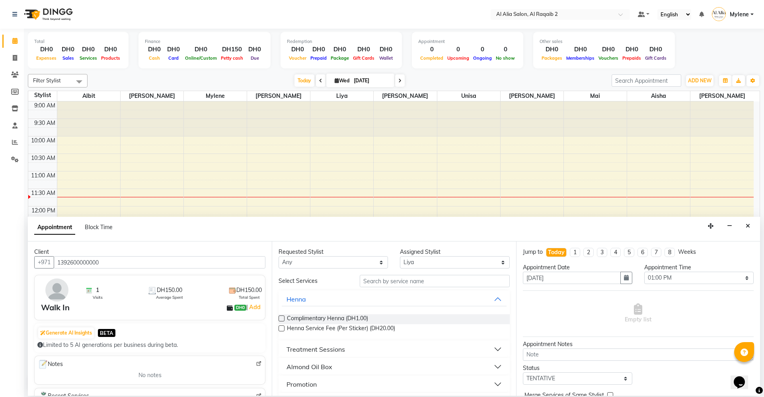
type input "1392600000000"
click at [380, 300] on button "Henna" at bounding box center [394, 299] width 224 height 14
click at [396, 297] on button "Henna" at bounding box center [394, 299] width 224 height 14
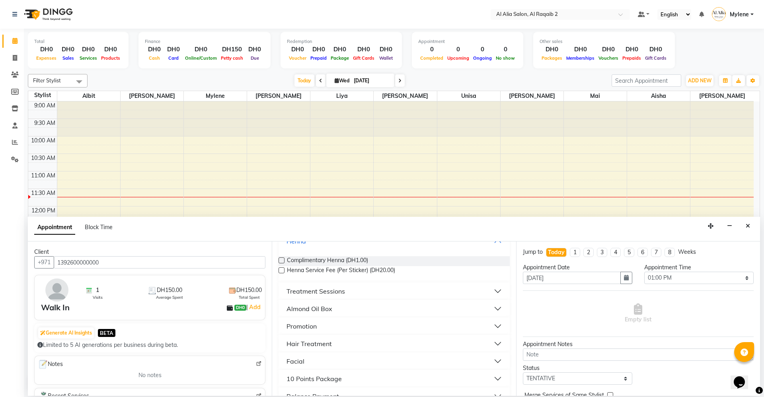
scroll to position [40, 0]
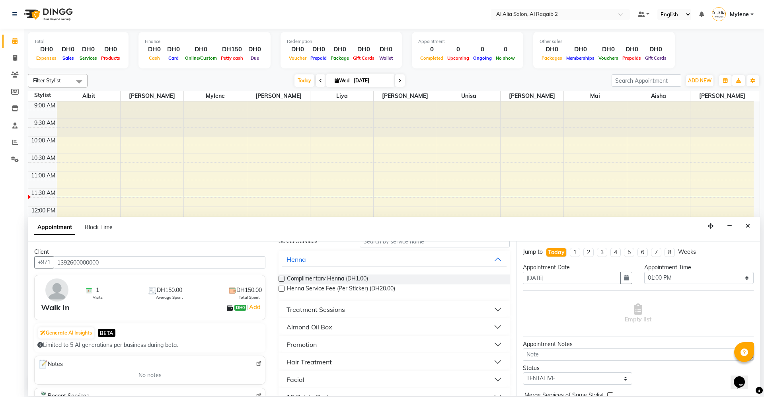
click at [416, 303] on button "Treatment Sessions" at bounding box center [394, 309] width 224 height 14
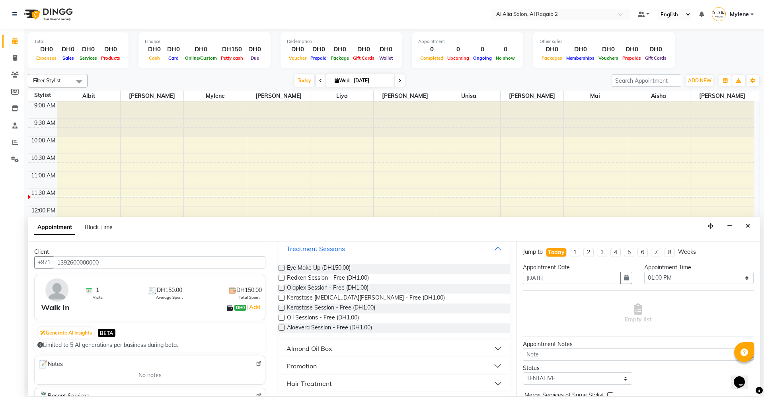
scroll to position [119, 0]
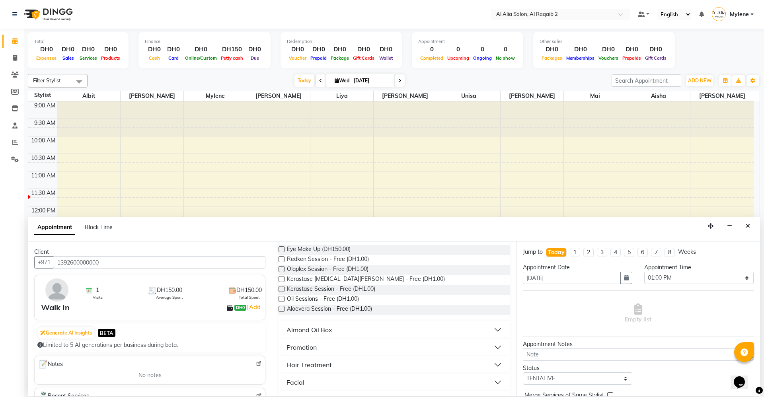
click at [388, 328] on button "Almond Oil Box" at bounding box center [394, 330] width 224 height 14
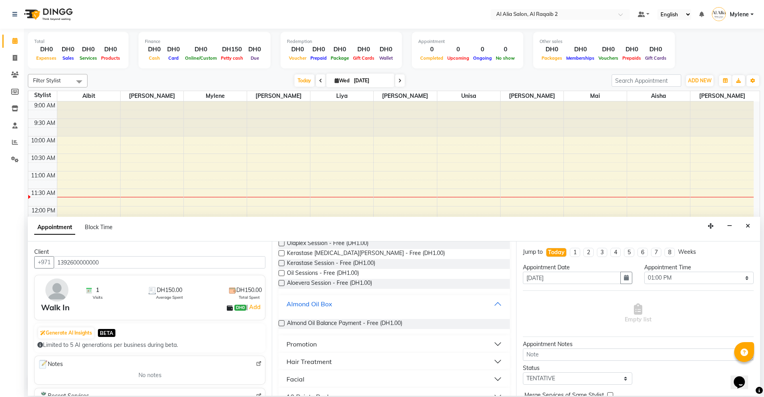
scroll to position [159, 0]
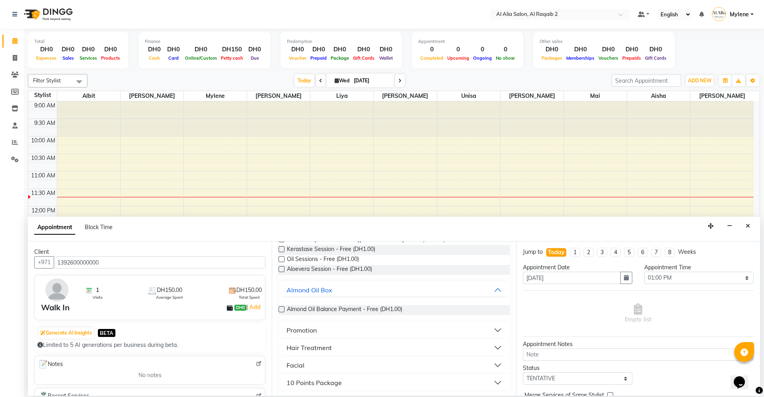
click at [406, 330] on button "Promotion" at bounding box center [394, 330] width 224 height 14
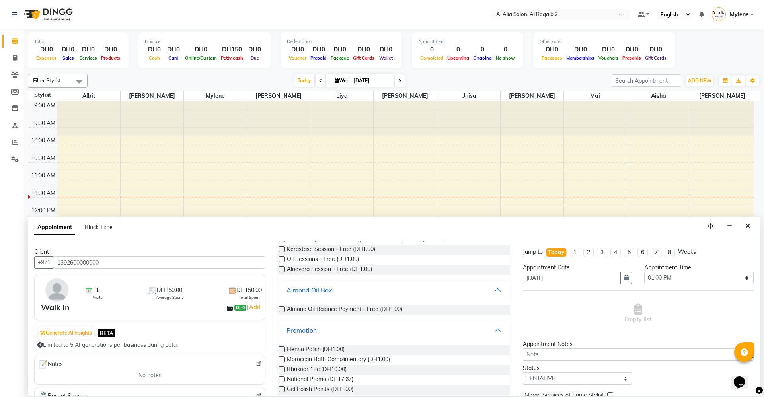
click at [371, 333] on button "Promotion" at bounding box center [394, 330] width 224 height 14
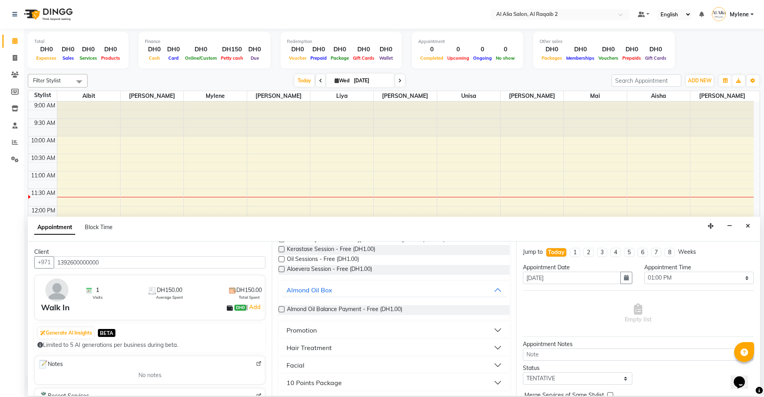
click at [389, 328] on button "Promotion" at bounding box center [394, 330] width 224 height 14
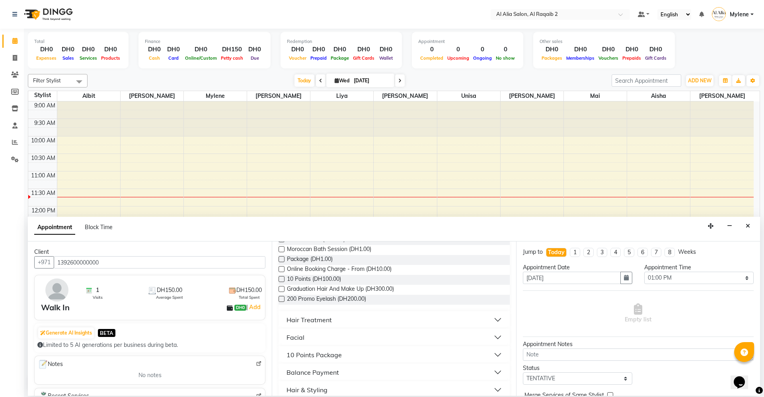
scroll to position [358, 0]
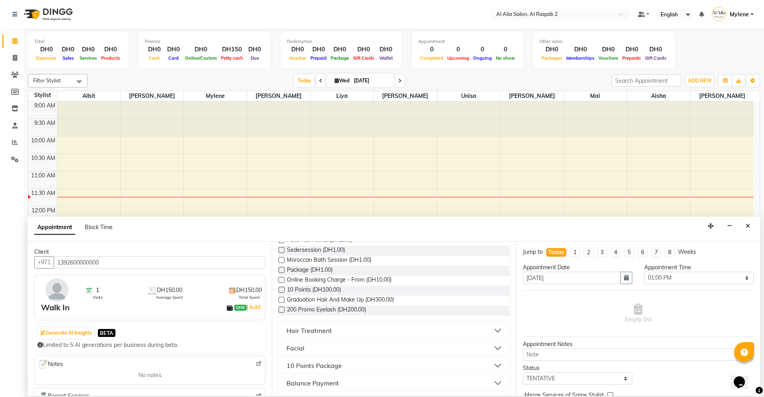
click at [362, 334] on button "Hair Treatment" at bounding box center [394, 330] width 224 height 14
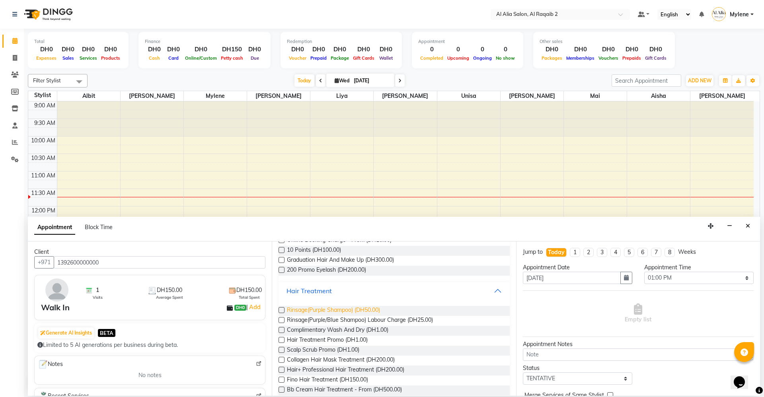
scroll to position [437, 0]
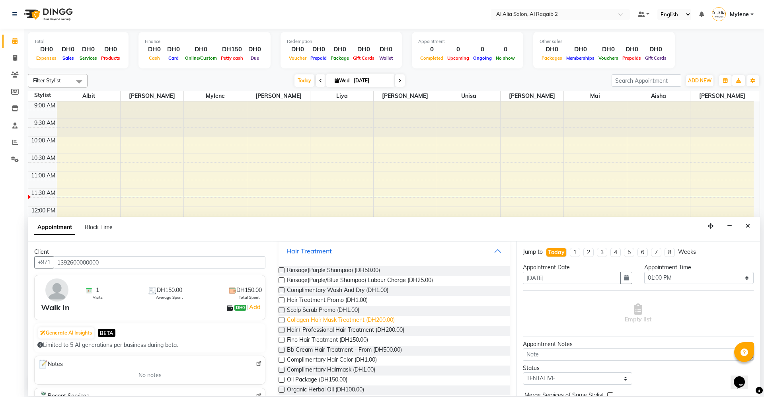
click at [329, 321] on span "Collagen Hair Mask Treatment (DH200.00)" at bounding box center [341, 321] width 108 height 10
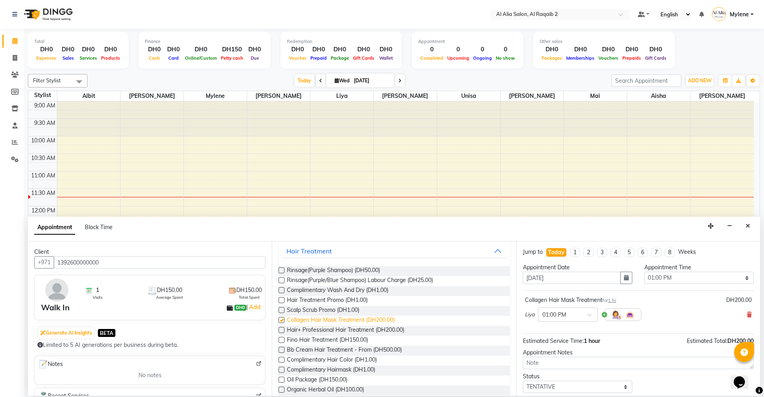
checkbox input "false"
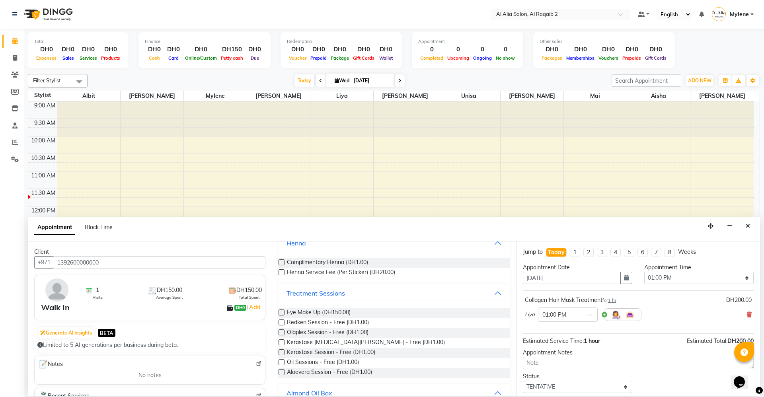
scroll to position [0, 0]
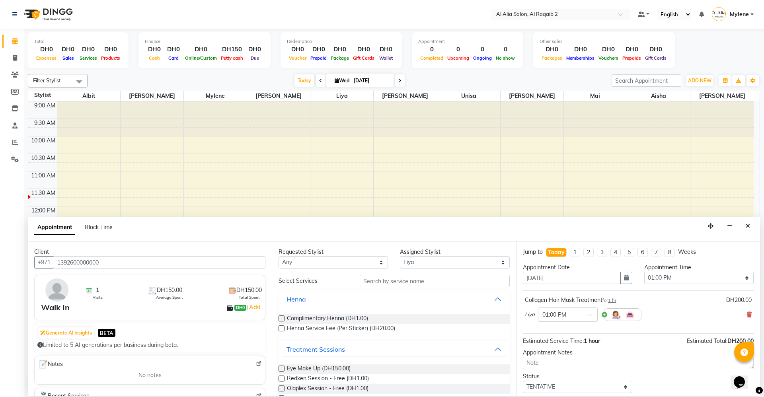
click at [450, 269] on div "Requested Stylist Any [PERSON_NAME] [PERSON_NAME] [PERSON_NAME] [PERSON_NAME] […" at bounding box center [394, 318] width 244 height 154
click at [462, 260] on select "Select [PERSON_NAME] [PERSON_NAME] [PERSON_NAME] [PERSON_NAME] [PERSON_NAME] [P…" at bounding box center [454, 262] width 109 height 12
select select "90684"
click at [400, 256] on select "Select [PERSON_NAME] [PERSON_NAME] [PERSON_NAME] [PERSON_NAME] [PERSON_NAME] [P…" at bounding box center [454, 262] width 109 height 12
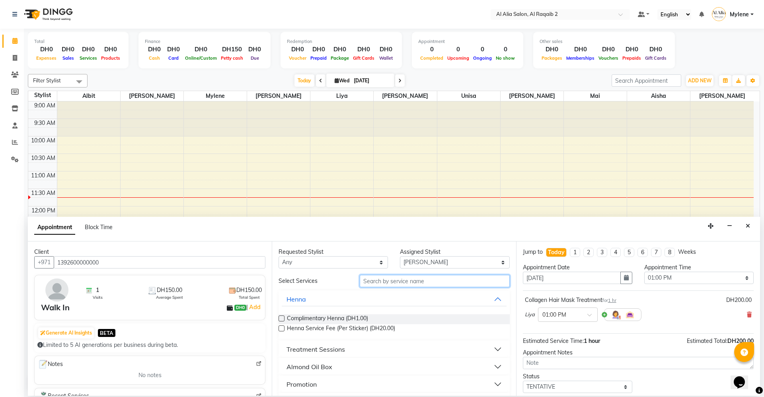
click at [420, 282] on input "text" at bounding box center [435, 281] width 150 height 12
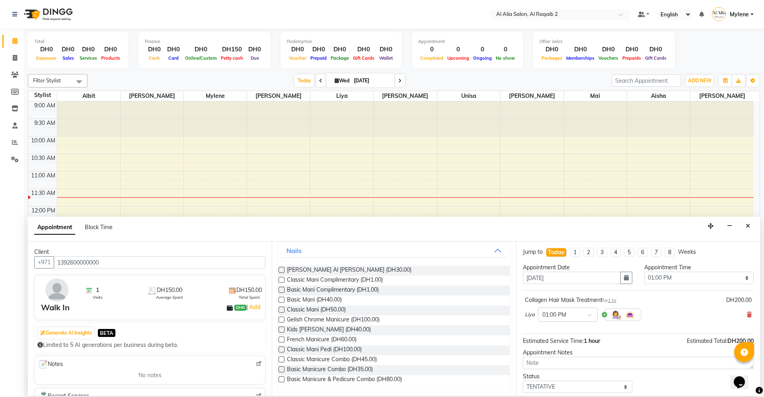
scroll to position [51, 0]
type input "mani"
click at [325, 352] on span "Classic Mani Pedi (DH100.00)" at bounding box center [324, 348] width 75 height 10
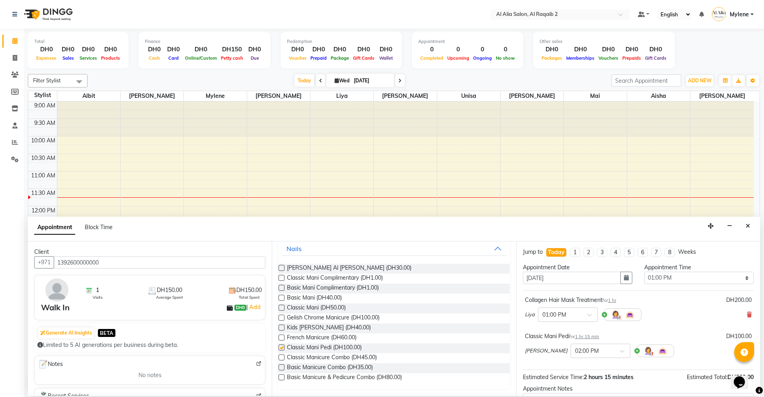
checkbox input "false"
click at [624, 275] on icon "button" at bounding box center [626, 278] width 5 height 6
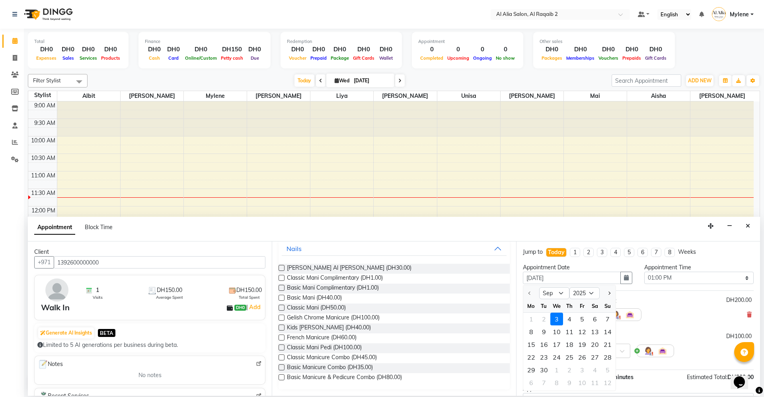
click at [628, 291] on div "Collagen Hair Mask Treatment for 1 hr DH200.00 Liya × 01:00 PM Classic Mani Ped…" at bounding box center [638, 330] width 231 height 80
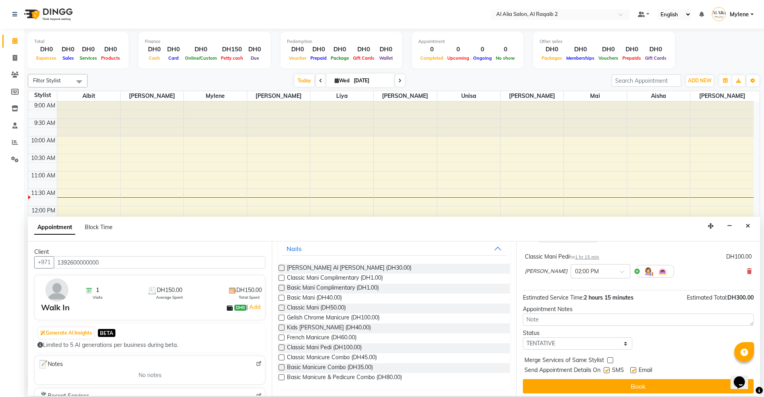
scroll to position [84, 0]
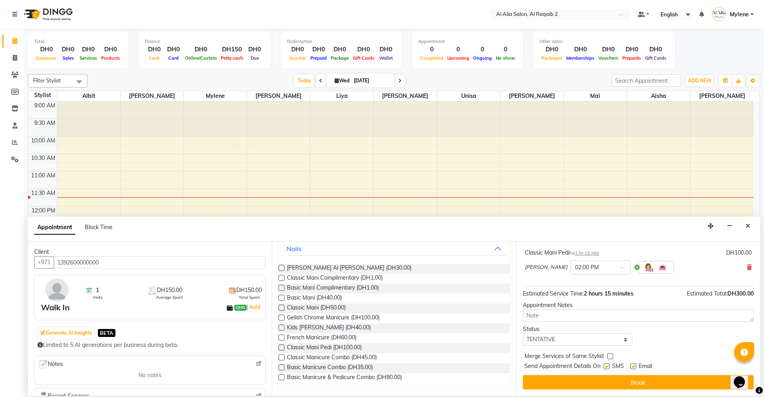
click at [733, 291] on span "DH300.00" at bounding box center [740, 293] width 26 height 7
click at [683, 338] on div "Status Select TENTATIVE CONFIRM CHECK-IN UPCOMING" at bounding box center [638, 335] width 243 height 21
click at [614, 344] on select "Select TENTATIVE CONFIRM CHECK-IN UPCOMING" at bounding box center [577, 339] width 109 height 12
click at [523, 333] on select "Select TENTATIVE CONFIRM CHECK-IN UPCOMING" at bounding box center [577, 339] width 109 height 12
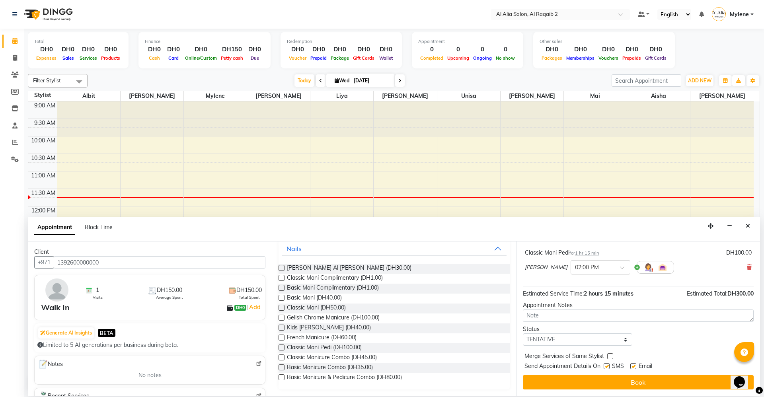
click at [639, 338] on div "Status Select TENTATIVE CONFIRM CHECK-IN UPCOMING" at bounding box center [638, 335] width 243 height 21
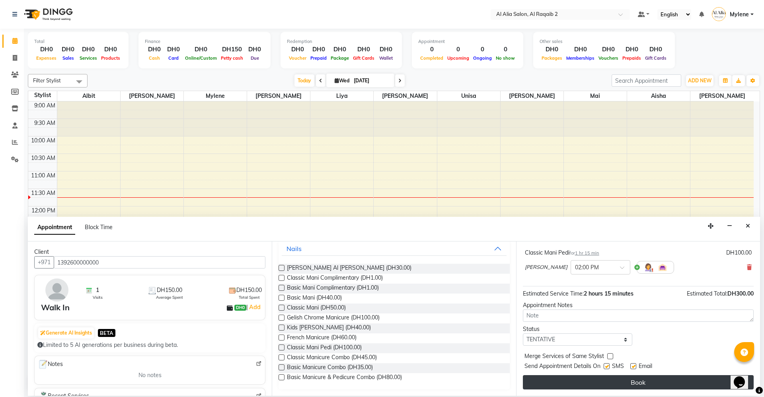
click at [610, 379] on button "Book" at bounding box center [638, 382] width 231 height 14
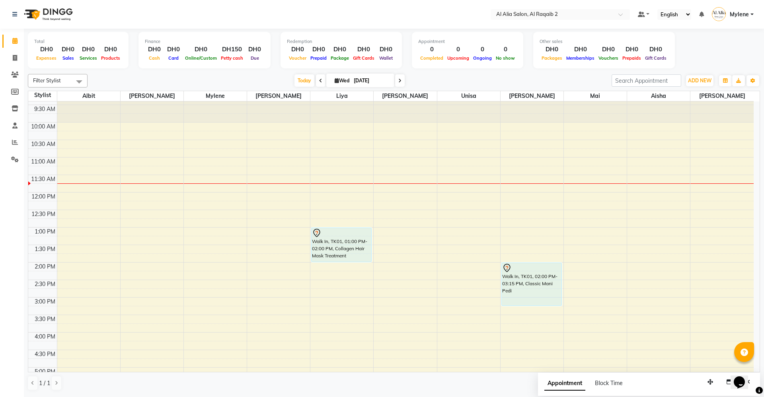
scroll to position [0, 0]
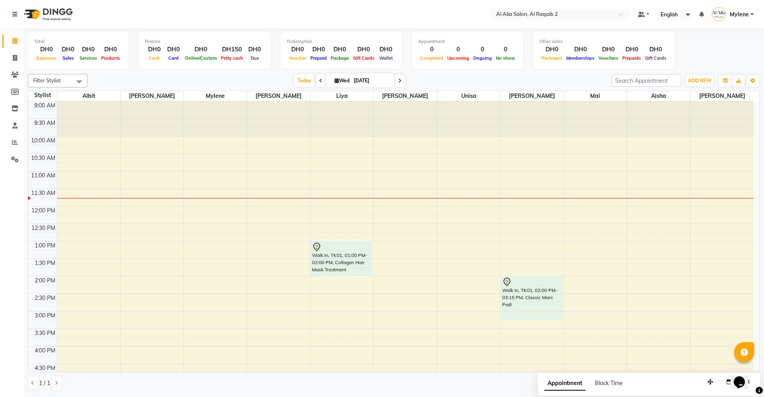
click at [760, 388] on icon at bounding box center [758, 390] width 7 height 7
click at [758, 80] on div "Toggle Dropdown Calendar Settings Manage Tags Arrange Stylists Reset Stylists F…" at bounding box center [752, 80] width 14 height 13
click at [756, 80] on button "Toggle Dropdown" at bounding box center [752, 80] width 13 height 11
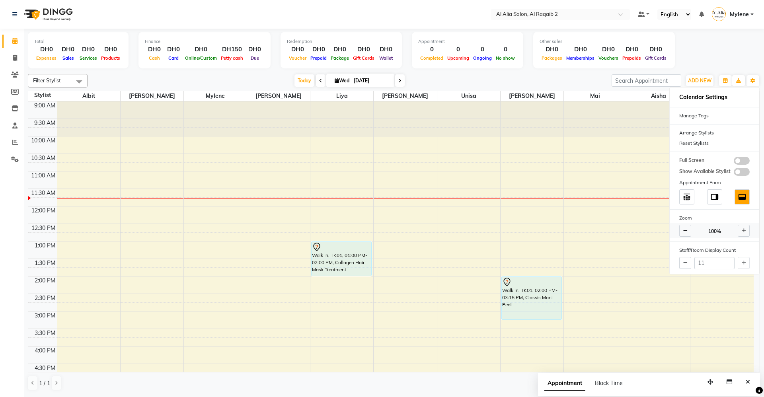
click at [684, 229] on icon at bounding box center [685, 230] width 4 height 5
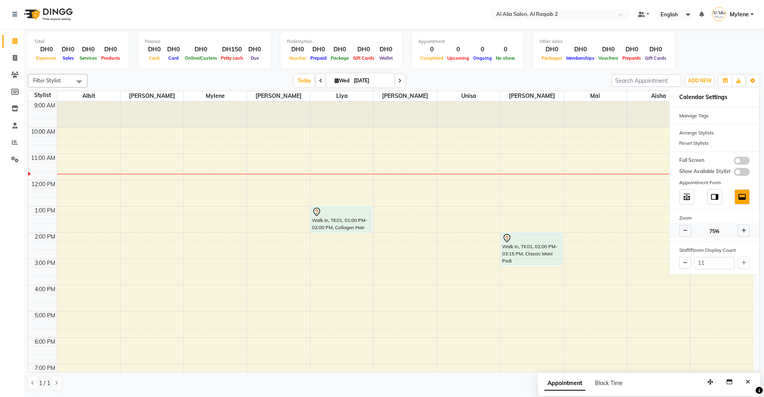
click at [684, 229] on icon at bounding box center [685, 230] width 4 height 5
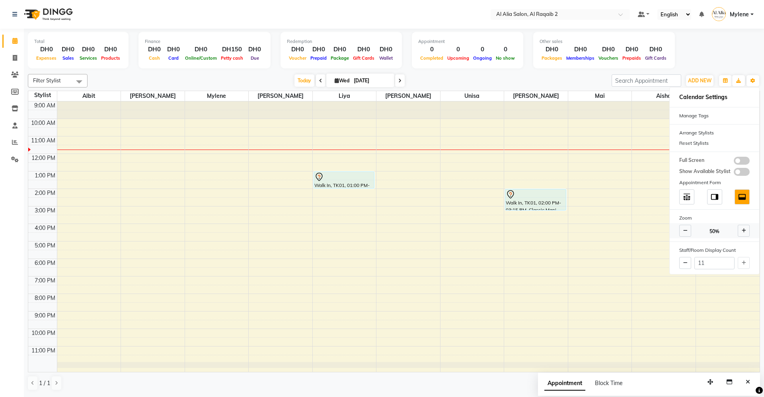
click at [748, 227] on span at bounding box center [743, 231] width 12 height 12
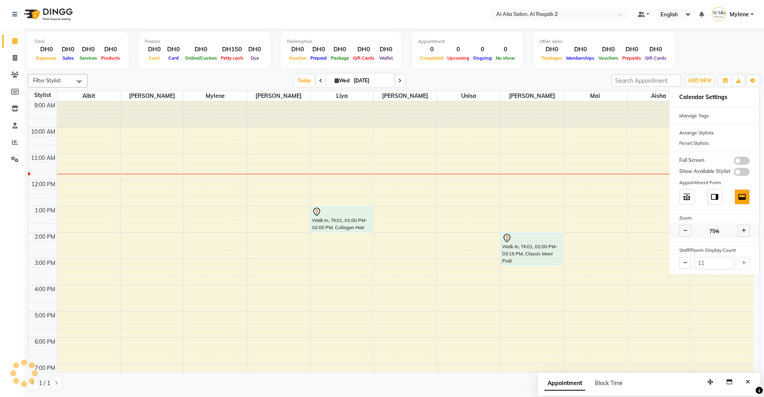
click at [747, 227] on span at bounding box center [743, 231] width 12 height 12
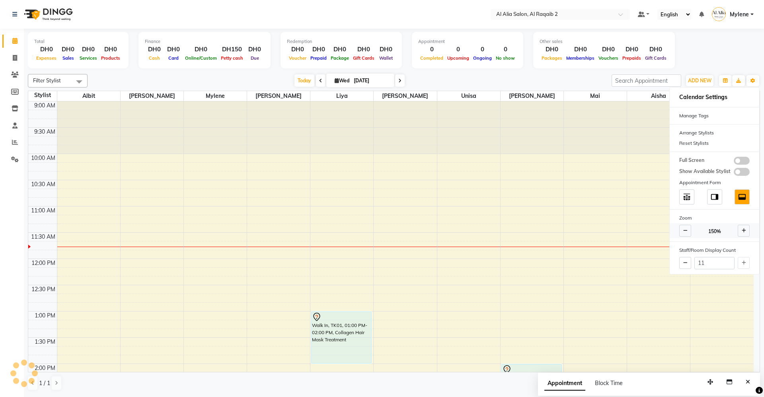
click at [747, 227] on span at bounding box center [743, 231] width 12 height 12
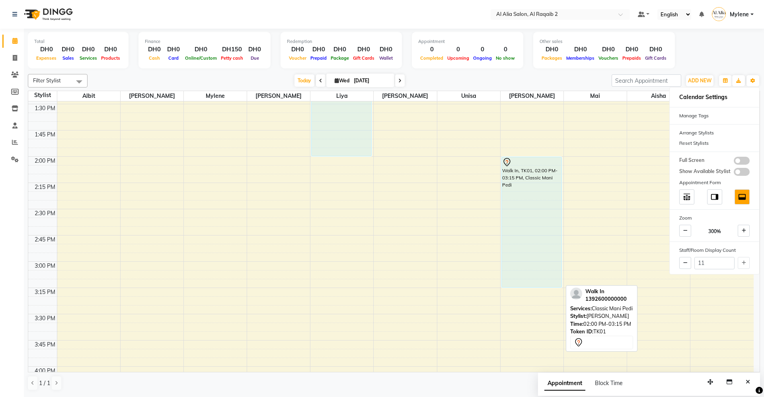
scroll to position [477, 0]
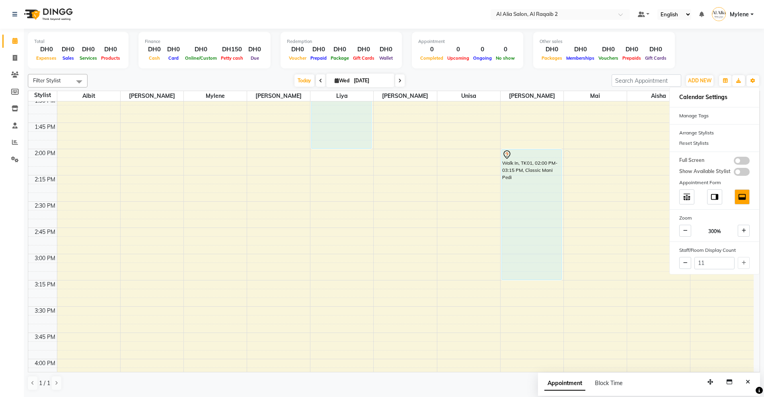
click at [738, 64] on div "Total DH0 Expenses DH0 Sales DH0 Services DH0 Products Finance DH0 Cash DH0 Car…" at bounding box center [394, 51] width 732 height 39
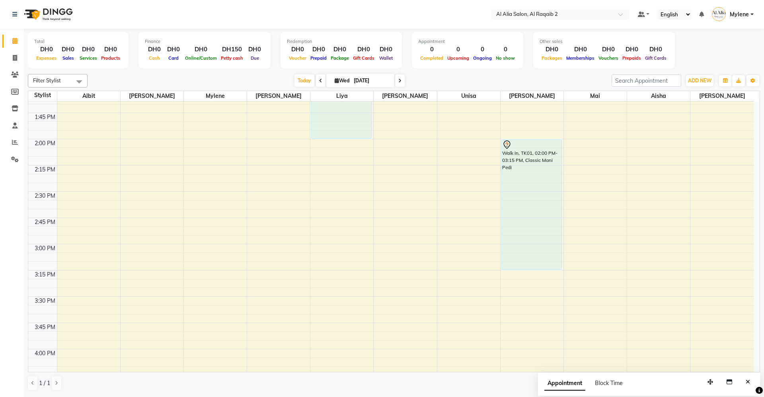
scroll to position [398, 0]
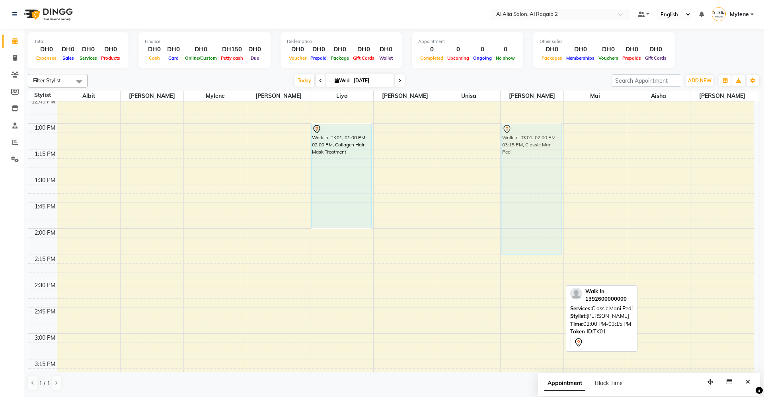
drag, startPoint x: 540, startPoint y: 303, endPoint x: 543, endPoint y: 196, distance: 107.4
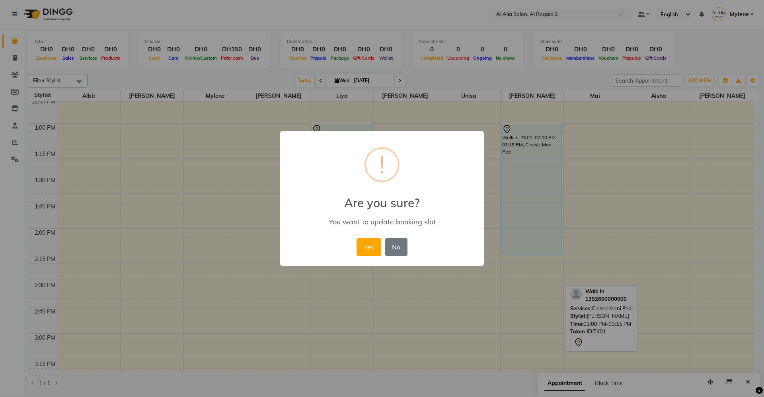
click at [369, 258] on div "× ! Are you sure? You want to update booking slot Yes No No" at bounding box center [382, 198] width 204 height 134
click at [371, 251] on button "Yes" at bounding box center [368, 246] width 24 height 17
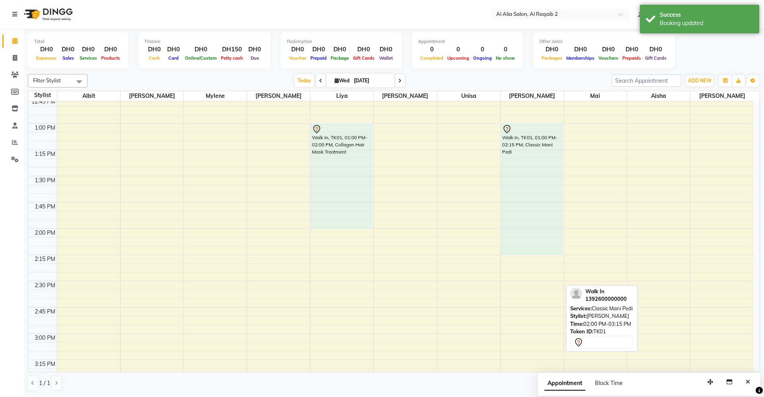
click at [661, 34] on div "Other sales DH0 Packages DH0 Memberships DH0 Vouchers DH0 Prepaids DH0 Gift Car…" at bounding box center [604, 50] width 142 height 37
click at [666, 23] on div "Booking updated" at bounding box center [705, 23] width 93 height 8
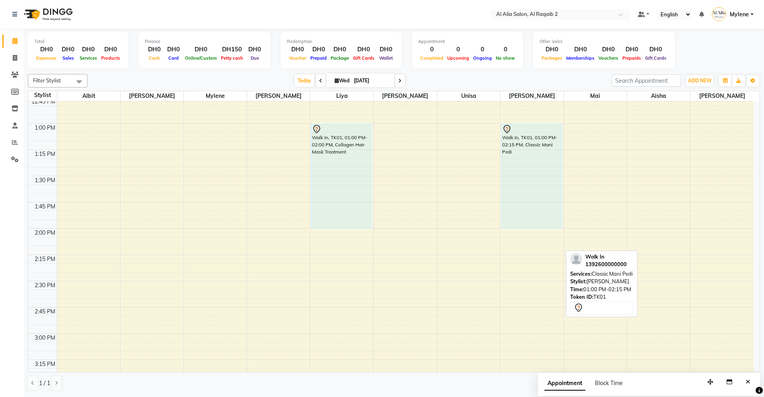
drag, startPoint x: 533, startPoint y: 254, endPoint x: 533, endPoint y: 224, distance: 29.8
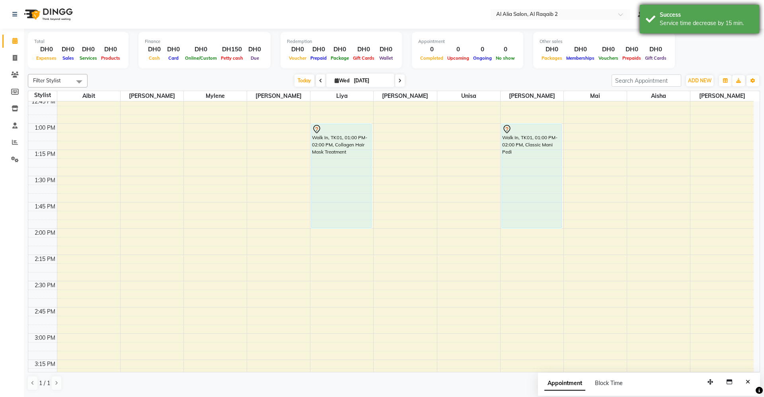
click at [719, 21] on div "Service time decrease by 15 min." at bounding box center [705, 23] width 93 height 8
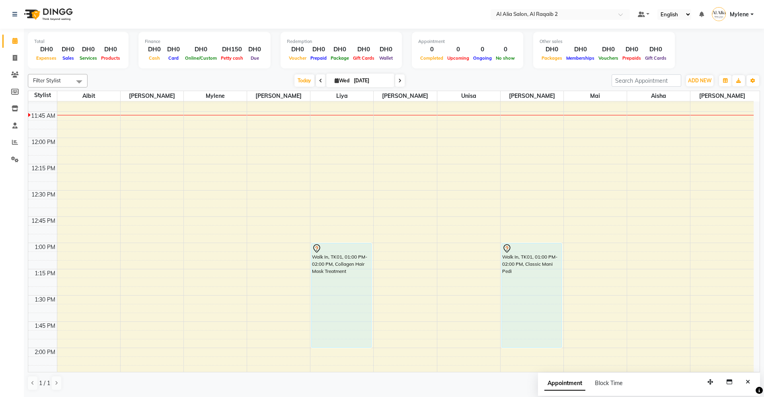
scroll to position [318, 0]
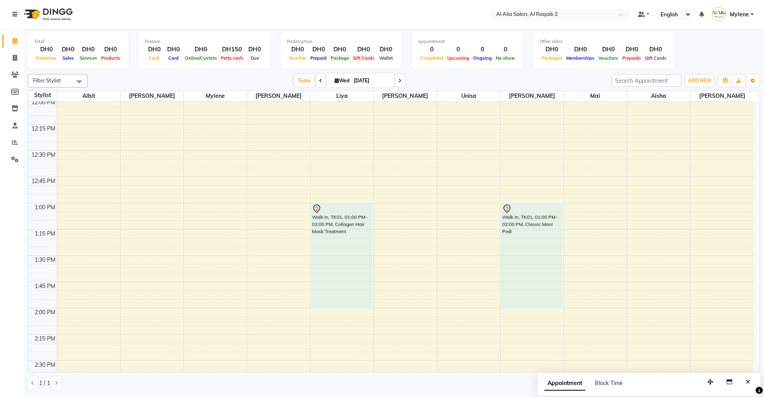
click at [19, 12] on link at bounding box center [16, 14] width 8 height 22
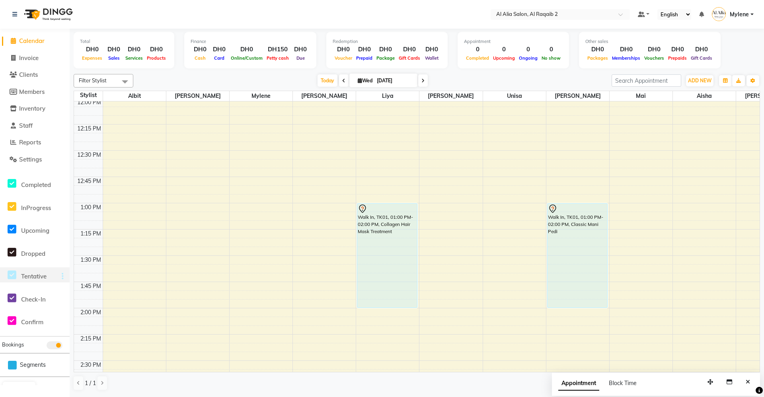
click at [59, 275] on div at bounding box center [60, 276] width 17 height 9
click at [61, 276] on div at bounding box center [60, 276] width 17 height 9
click at [65, 272] on div at bounding box center [60, 276] width 17 height 9
click at [64, 276] on div at bounding box center [60, 276] width 17 height 9
click at [63, 276] on icon at bounding box center [63, 276] width 2 height 0
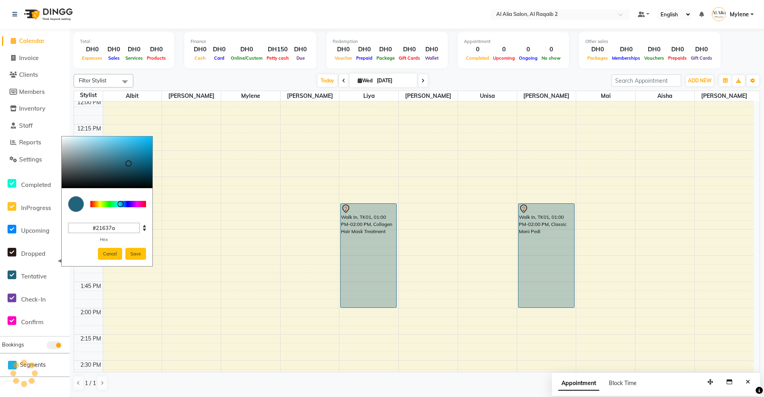
drag, startPoint x: 123, startPoint y: 156, endPoint x: 128, endPoint y: 163, distance: 9.3
click at [128, 163] on div at bounding box center [107, 162] width 91 height 52
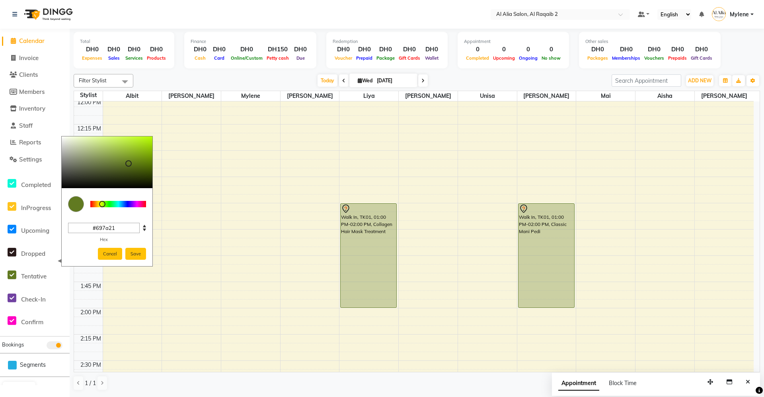
drag, startPoint x: 118, startPoint y: 206, endPoint x: 102, endPoint y: 200, distance: 17.0
click at [101, 201] on div at bounding box center [102, 204] width 6 height 6
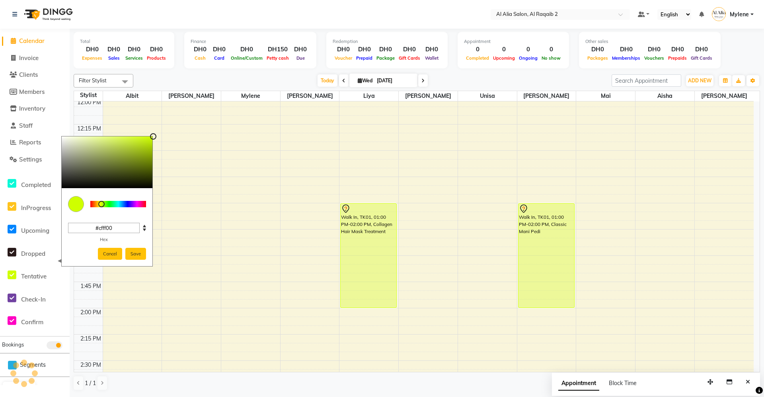
drag, startPoint x: 129, startPoint y: 154, endPoint x: 152, endPoint y: 136, distance: 29.8
click at [152, 136] on div at bounding box center [107, 162] width 91 height 52
click at [135, 252] on button "Save" at bounding box center [135, 254] width 21 height 12
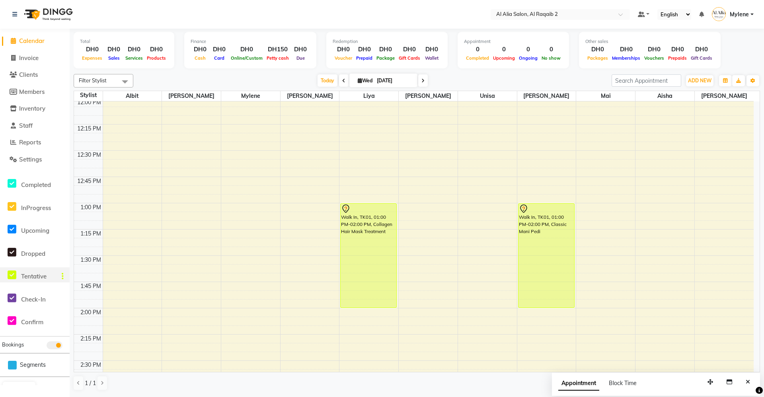
click at [62, 276] on icon at bounding box center [63, 276] width 2 height 0
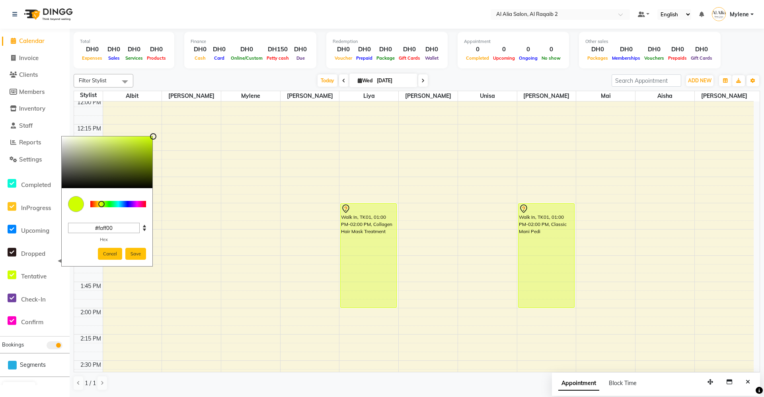
type input "#fff900"
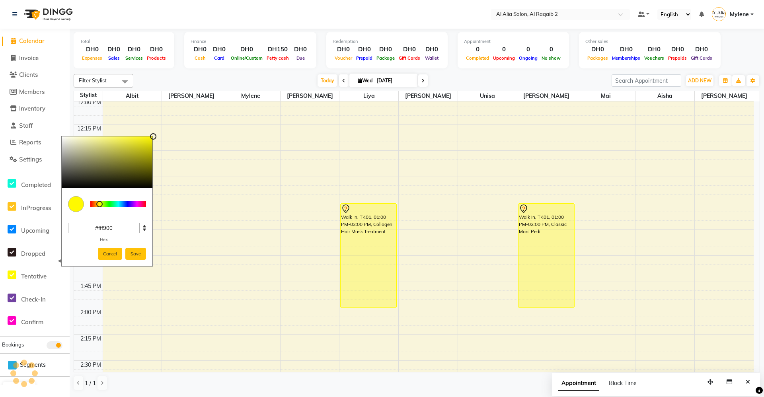
click at [99, 204] on div at bounding box center [99, 204] width 6 height 6
click at [130, 251] on button "Save" at bounding box center [135, 254] width 21 height 12
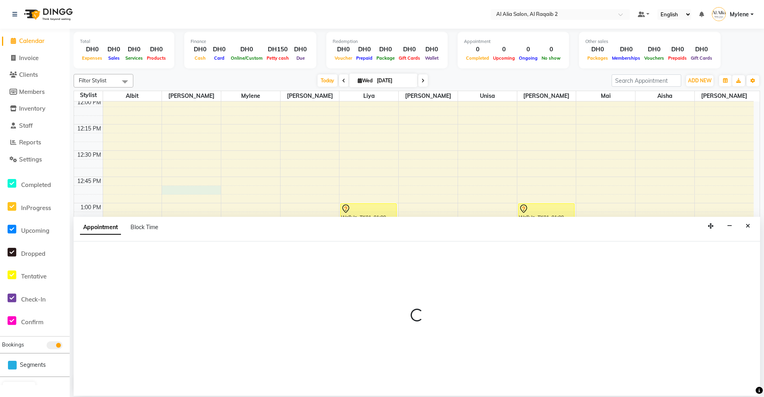
select select "90673"
select select "765"
select select "tentative"
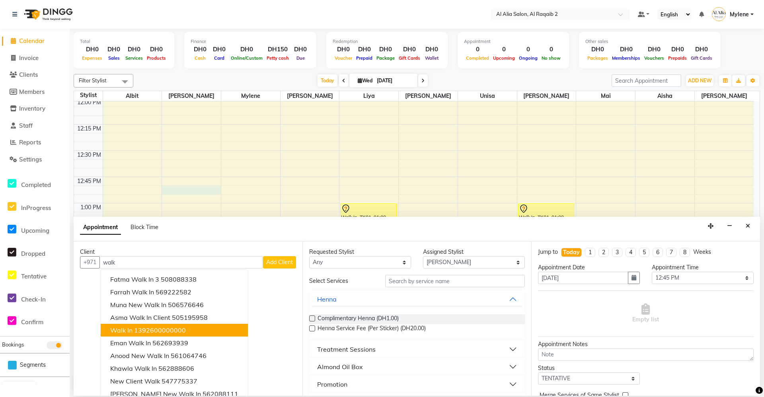
click at [170, 326] on button "Walk In 1392600000000" at bounding box center [174, 330] width 147 height 13
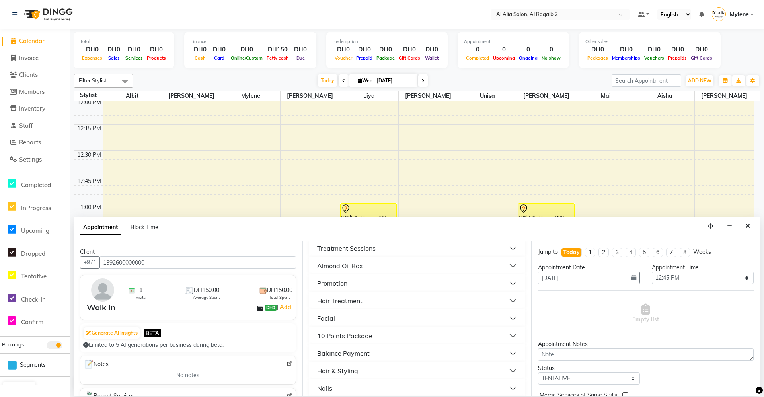
scroll to position [179, 0]
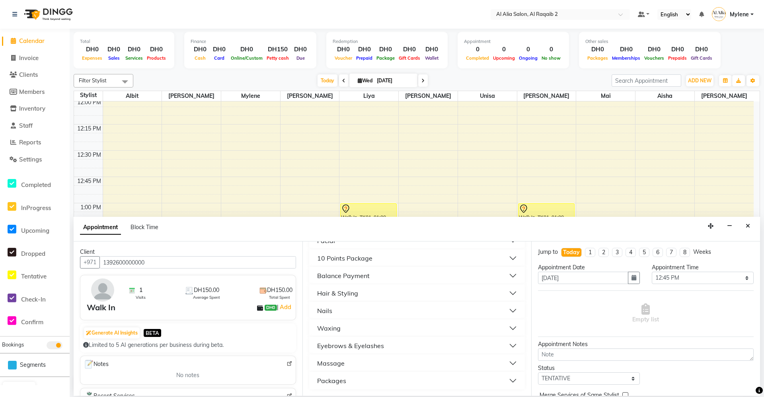
type input "1392600000000"
click at [367, 343] on div "Eyebrows & Eyelashes" at bounding box center [350, 346] width 67 height 10
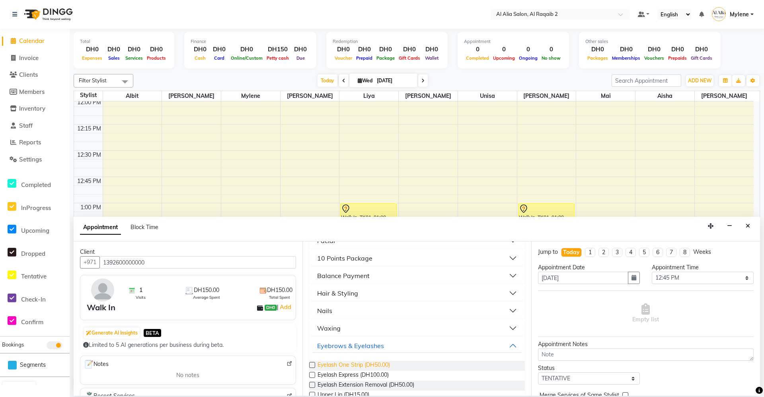
click at [366, 366] on span "Eyelash One Strip (DH50.00)" at bounding box center [353, 366] width 72 height 10
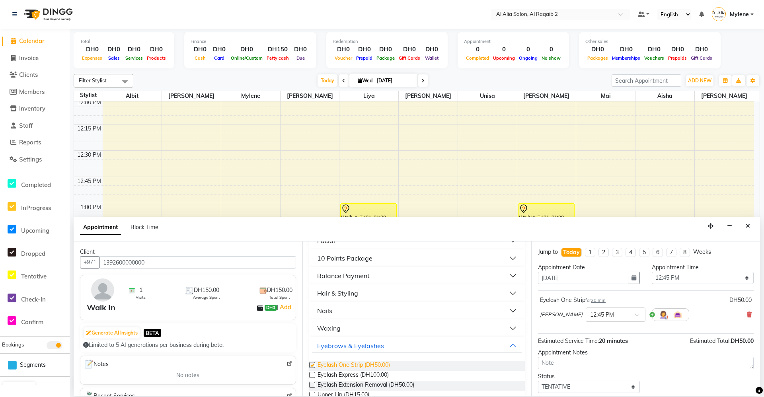
checkbox input "false"
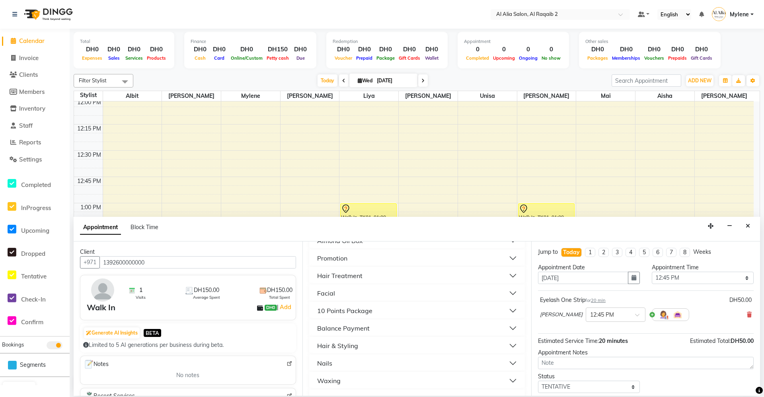
scroll to position [0, 0]
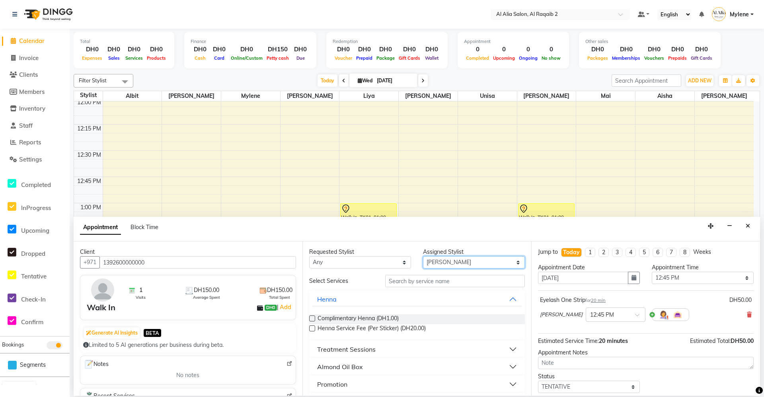
click at [461, 260] on select "Select [PERSON_NAME] [PERSON_NAME] [PERSON_NAME] [PERSON_NAME] [PERSON_NAME] [P…" at bounding box center [474, 262] width 102 height 12
click at [475, 266] on select "Select [PERSON_NAME] [PERSON_NAME] [PERSON_NAME] [PERSON_NAME] [PERSON_NAME] [P…" at bounding box center [474, 262] width 102 height 12
select select "90686"
click at [423, 256] on select "Select [PERSON_NAME] [PERSON_NAME] [PERSON_NAME] [PERSON_NAME] [PERSON_NAME] [P…" at bounding box center [474, 262] width 102 height 12
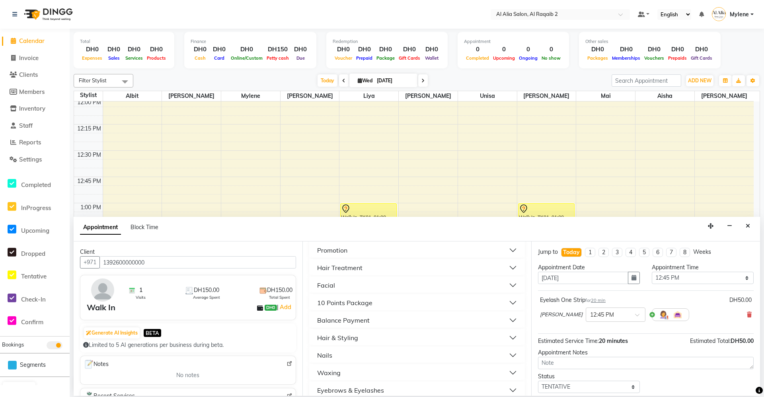
scroll to position [179, 0]
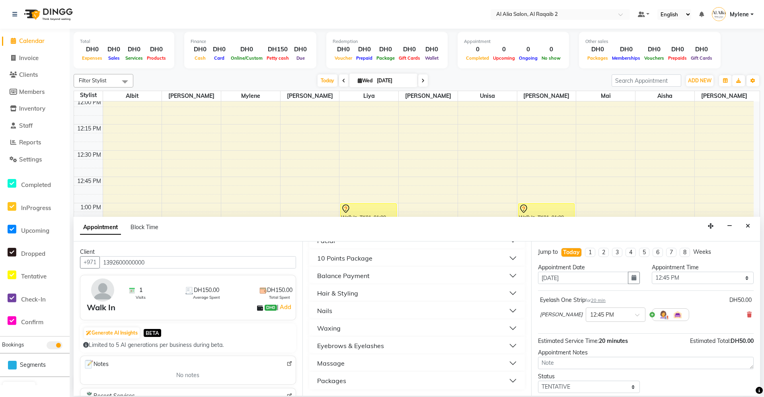
click at [348, 311] on button "Nails" at bounding box center [416, 310] width 209 height 14
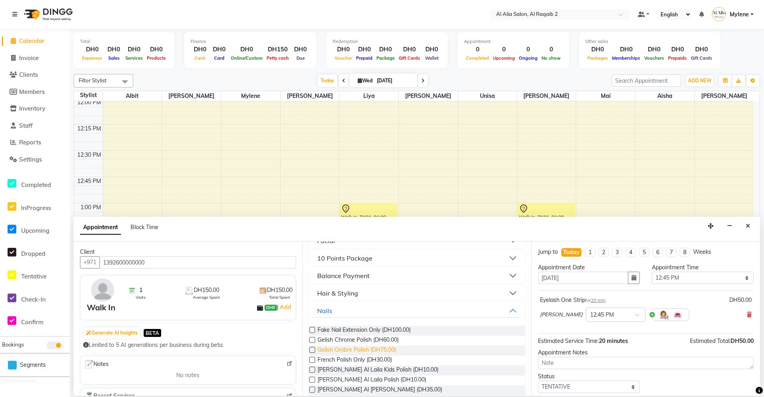
click at [347, 351] on span "Gelish Ombre Polish (DH75.00)" at bounding box center [356, 351] width 78 height 10
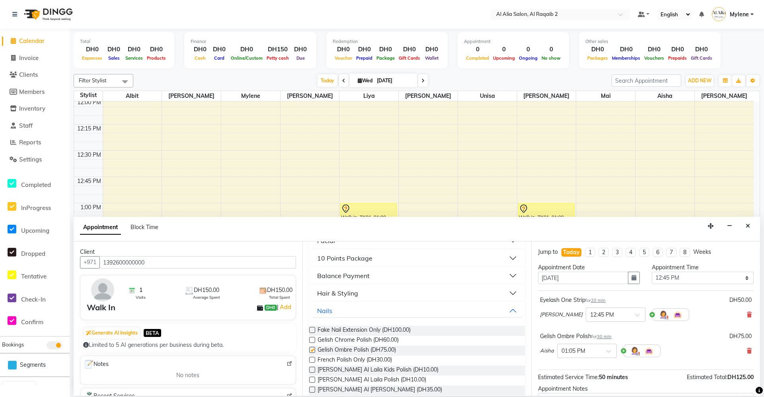
checkbox input "false"
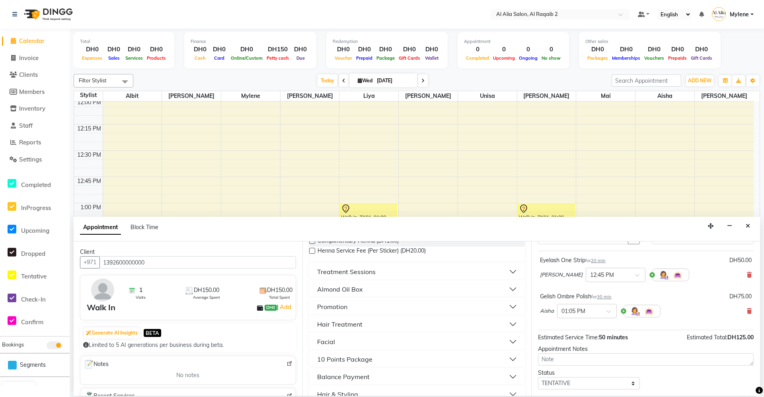
scroll to position [0, 0]
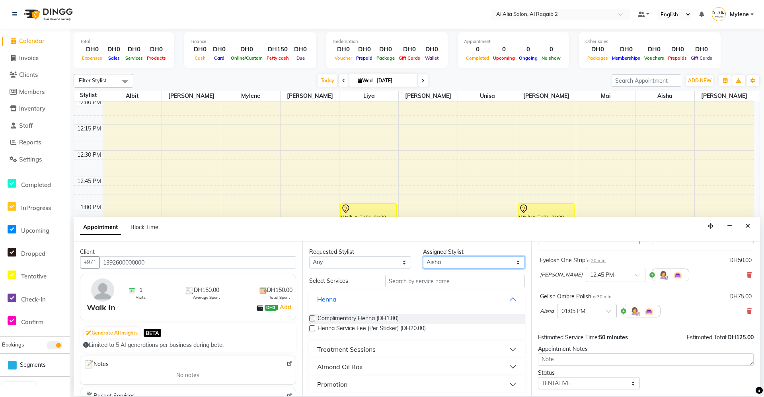
click at [495, 259] on select "Select [PERSON_NAME] [PERSON_NAME] [PERSON_NAME] [PERSON_NAME] [PERSON_NAME] [P…" at bounding box center [474, 262] width 102 height 12
click at [471, 275] on input "text" at bounding box center [455, 281] width 140 height 12
click at [472, 257] on select "Select [PERSON_NAME] [PERSON_NAME] [PERSON_NAME] [PERSON_NAME] [PERSON_NAME] [P…" at bounding box center [474, 262] width 102 height 12
select select "90687"
click at [423, 256] on select "Select [PERSON_NAME] [PERSON_NAME] [PERSON_NAME] [PERSON_NAME] [PERSON_NAME] [P…" at bounding box center [474, 262] width 102 height 12
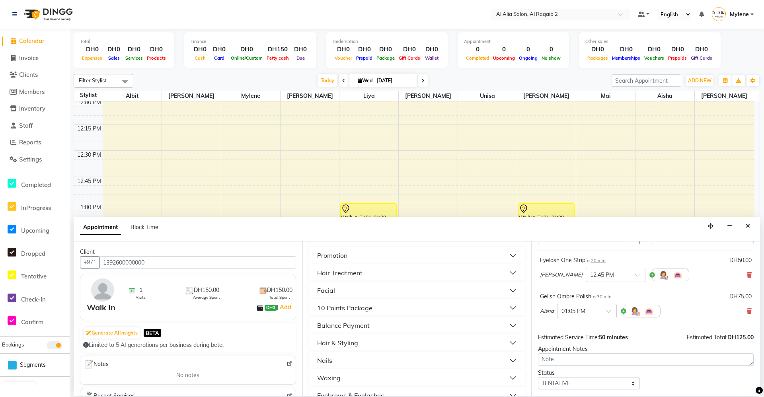
scroll to position [179, 0]
click at [369, 324] on button "Waxing" at bounding box center [416, 328] width 209 height 14
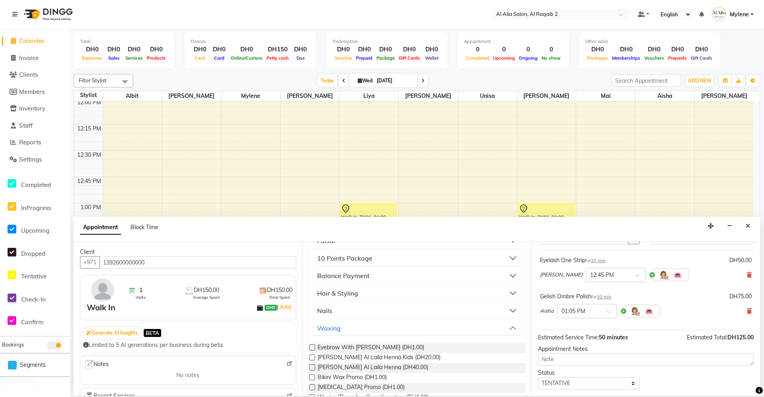
click at [374, 308] on button "Nails" at bounding box center [416, 310] width 209 height 14
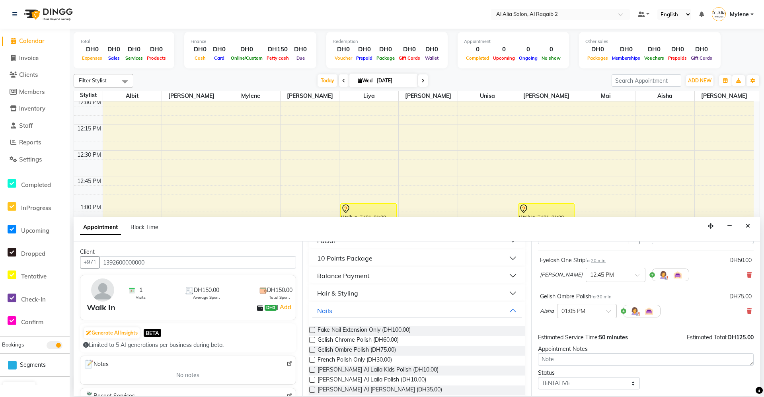
click at [376, 293] on button "Hair & Styling" at bounding box center [416, 293] width 209 height 14
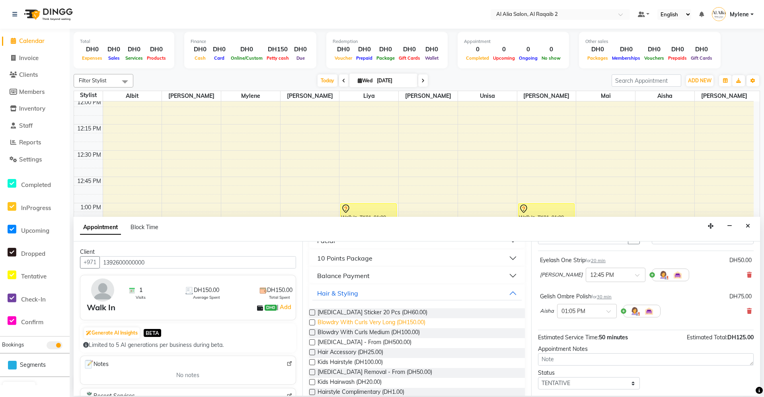
click at [356, 327] on span "Blowdry With Curls Very Long (DH150.00)" at bounding box center [371, 323] width 108 height 10
checkbox input "false"
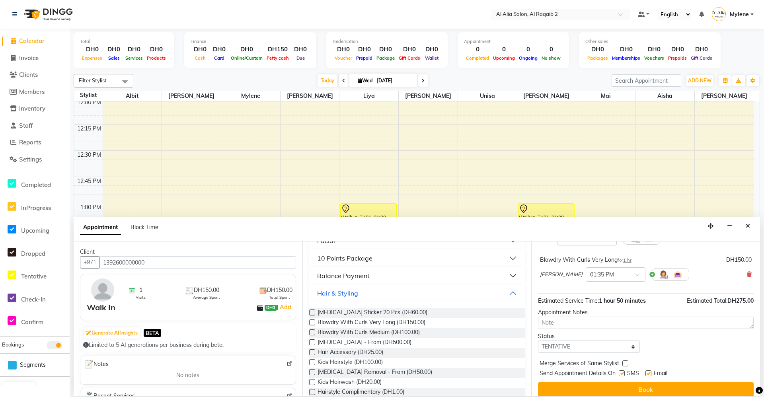
scroll to position [120, 0]
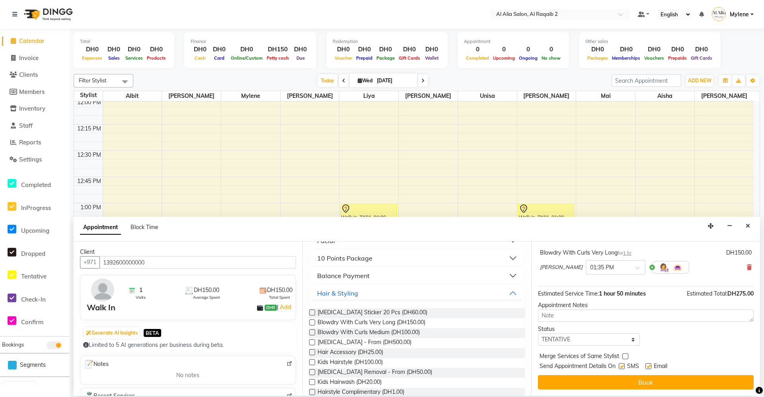
click at [624, 357] on label at bounding box center [625, 356] width 6 height 6
click at [624, 357] on input "checkbox" at bounding box center [624, 356] width 5 height 5
checkbox input "true"
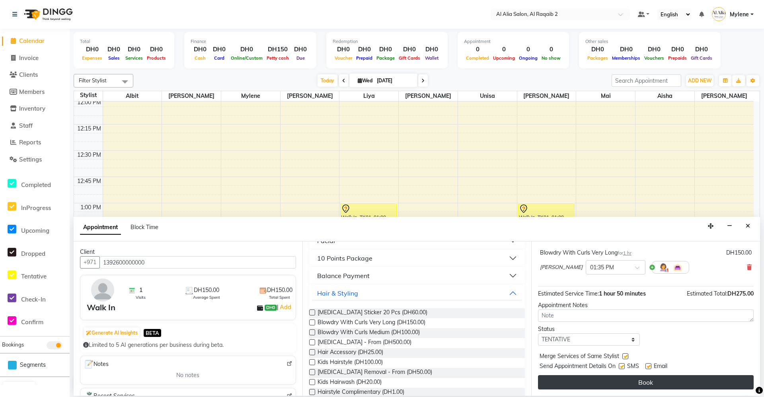
click at [629, 379] on button "Book" at bounding box center [646, 382] width 216 height 14
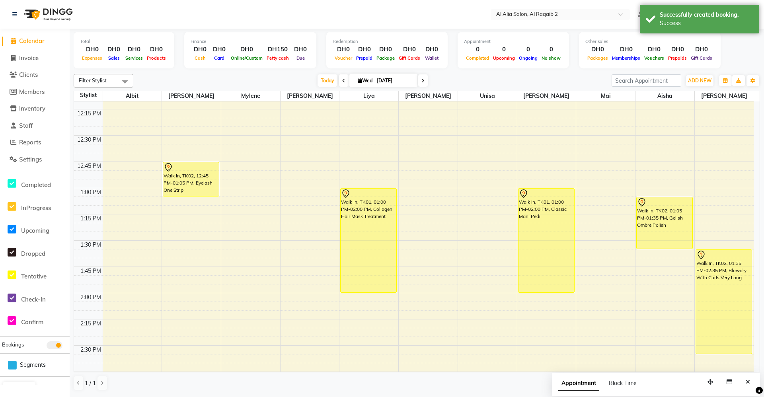
scroll to position [358, 0]
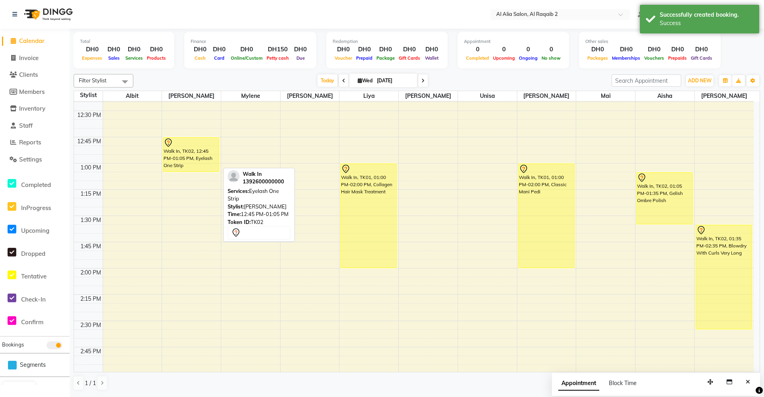
click at [193, 157] on div "Walk In, TK02, 12:45 PM-01:05 PM, Eyelash One Strip" at bounding box center [191, 155] width 56 height 34
click at [190, 154] on div "Walk In, TK02, 12:45 PM-01:05 PM, Eyelash One Strip" at bounding box center [191, 155] width 56 height 34
select select "7"
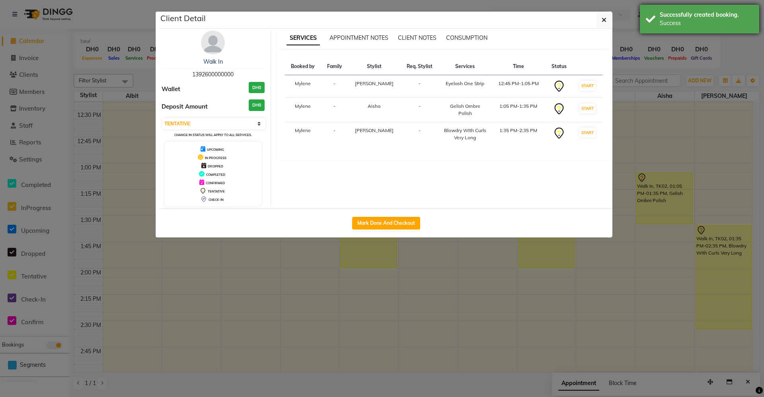
click at [707, 12] on div "Successfully created booking." at bounding box center [705, 15] width 93 height 8
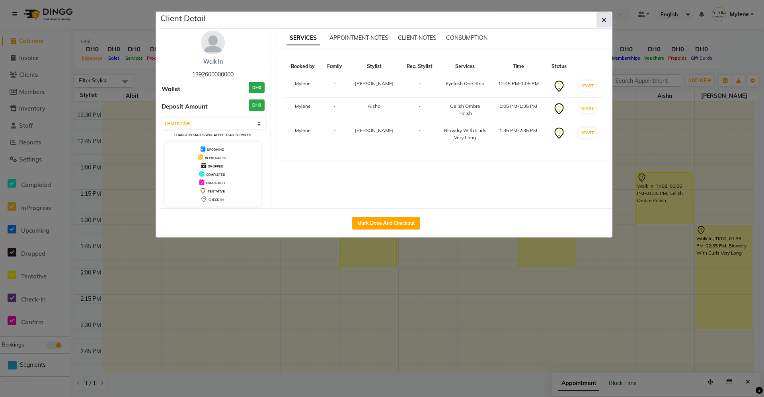
click at [605, 20] on icon "button" at bounding box center [603, 20] width 5 height 6
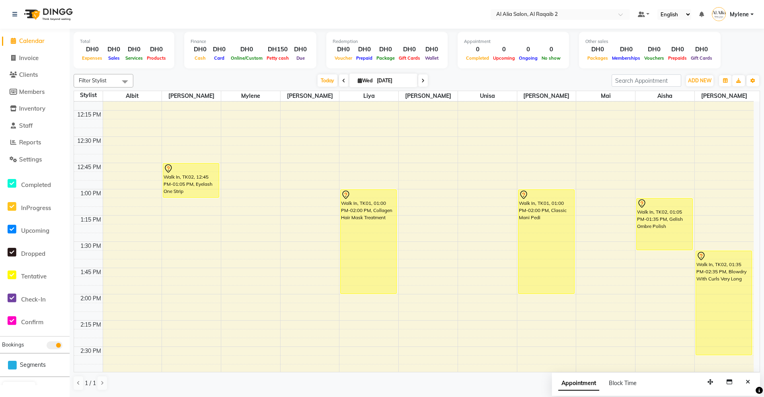
scroll to position [318, 0]
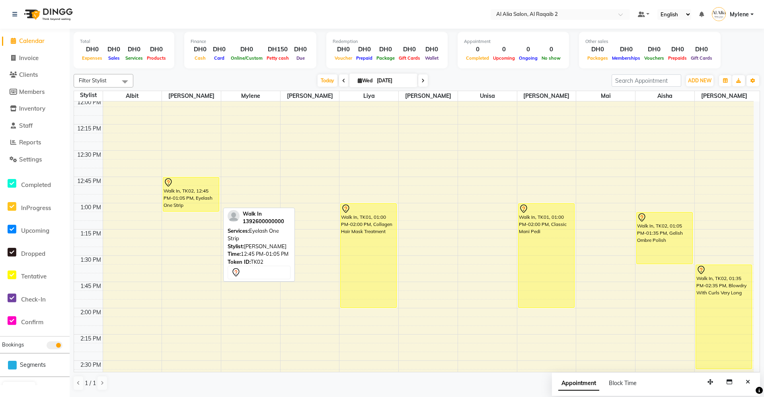
click at [188, 195] on div "Walk In, TK02, 12:45 PM-01:05 PM, Eyelash One Strip" at bounding box center [191, 194] width 56 height 34
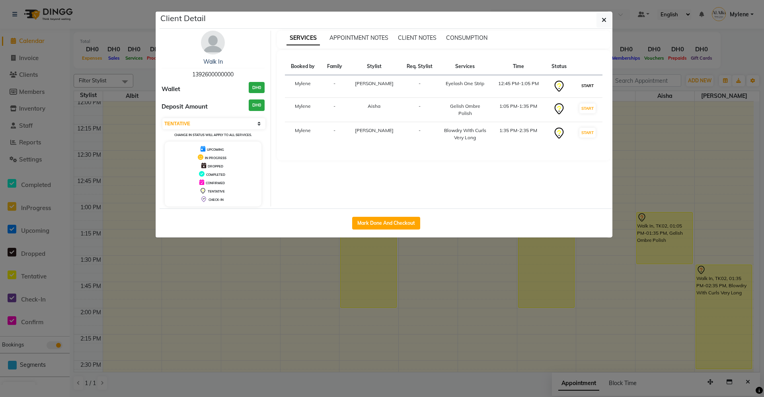
click at [581, 88] on button "START" at bounding box center [587, 86] width 16 height 10
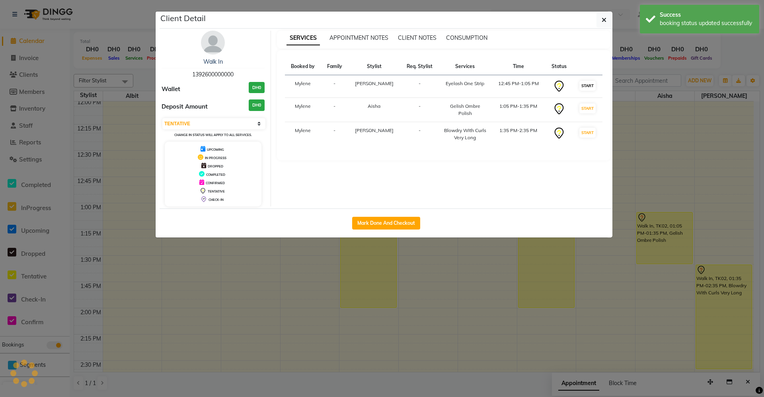
select select "select"
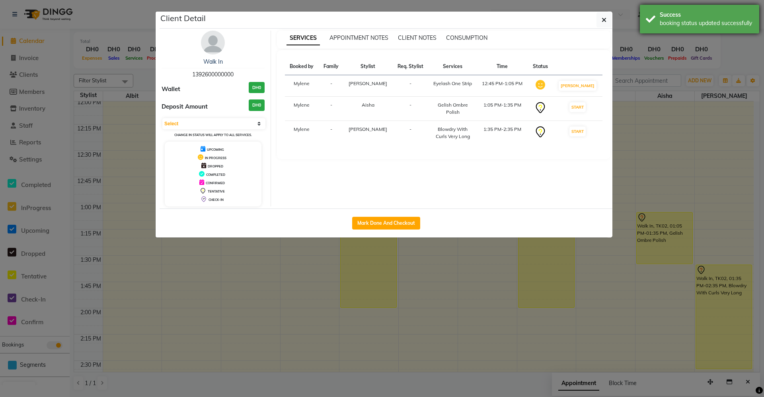
click at [667, 28] on div "Success booking status updated successfully" at bounding box center [699, 19] width 119 height 29
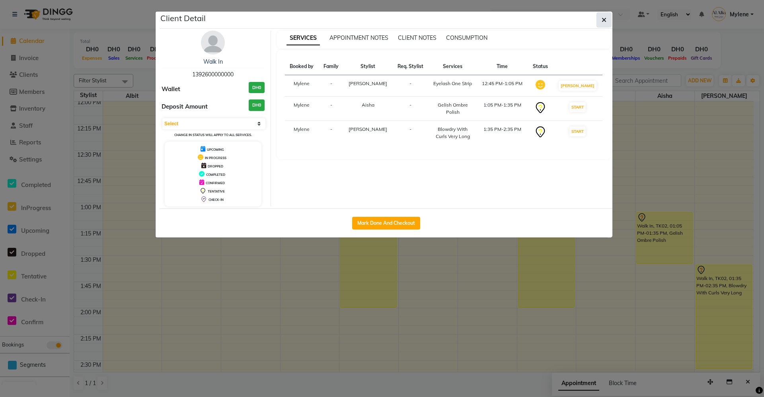
click at [601, 20] on icon "button" at bounding box center [603, 20] width 5 height 6
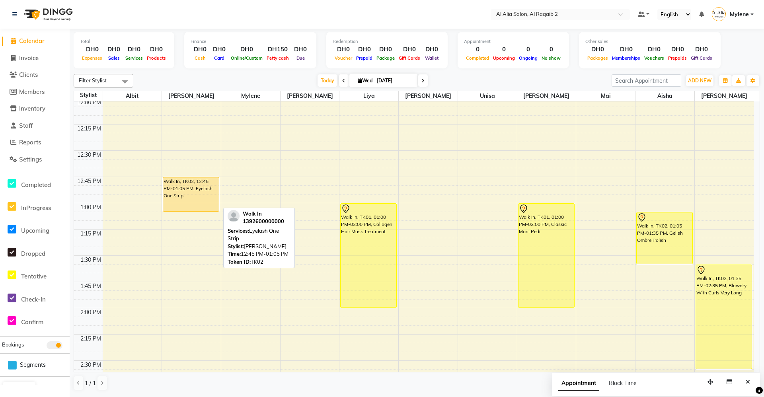
click at [184, 196] on div "Walk In, TK02, 12:45 PM-01:05 PM, Eyelash One Strip" at bounding box center [191, 194] width 56 height 34
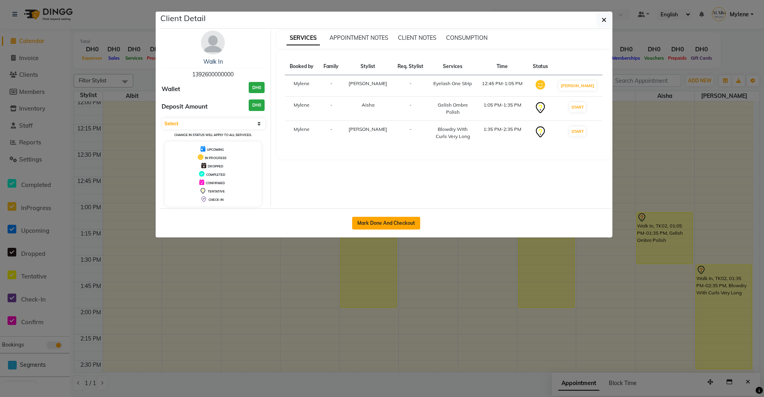
click at [385, 227] on button "Mark Done And Checkout" at bounding box center [386, 223] width 68 height 13
select select "service"
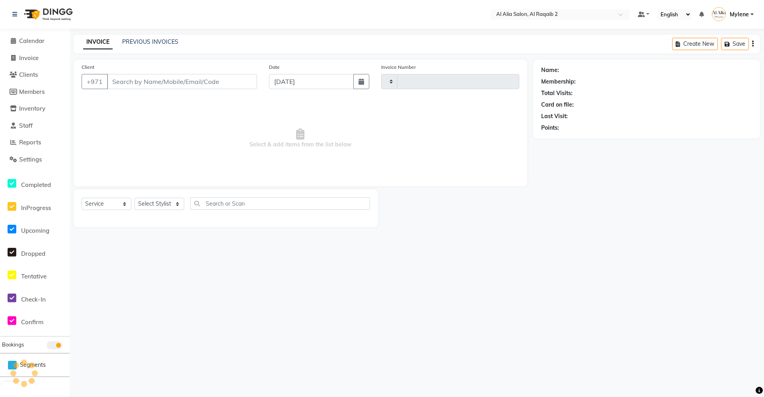
type input "0002"
select select "8963"
type input "1392600000000"
select select "90687"
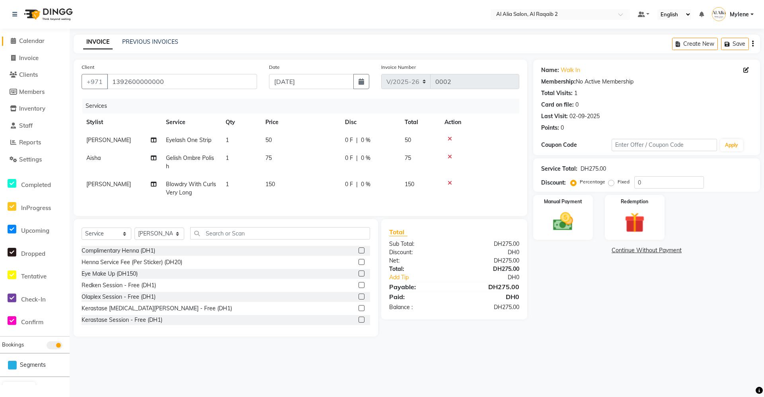
click at [44, 41] on span "Calendar" at bounding box center [31, 41] width 25 height 8
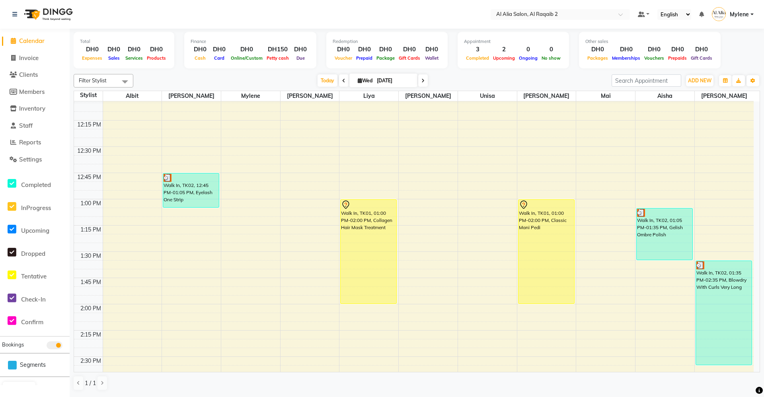
scroll to position [278, 0]
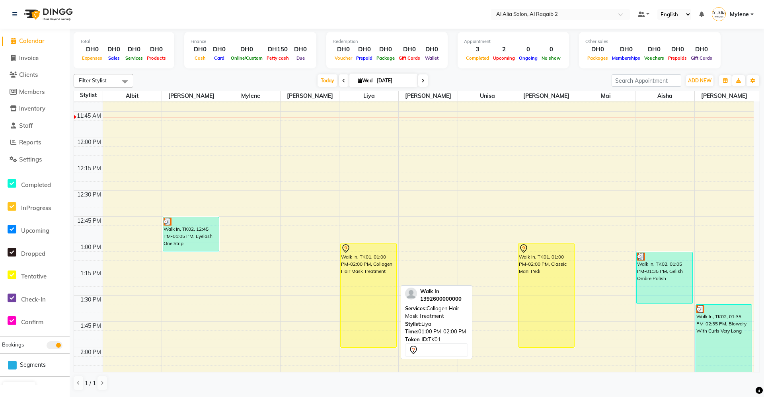
click at [360, 295] on div "Walk In, TK01, 01:00 PM-02:00 PM, Collagen Hair Mask Treatment" at bounding box center [368, 295] width 56 height 104
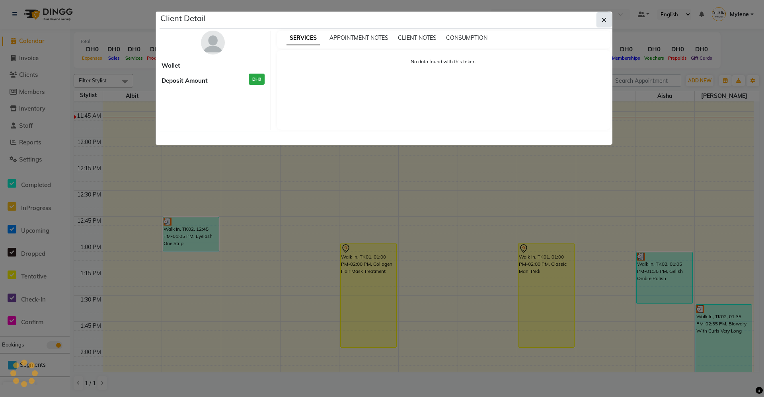
select select "7"
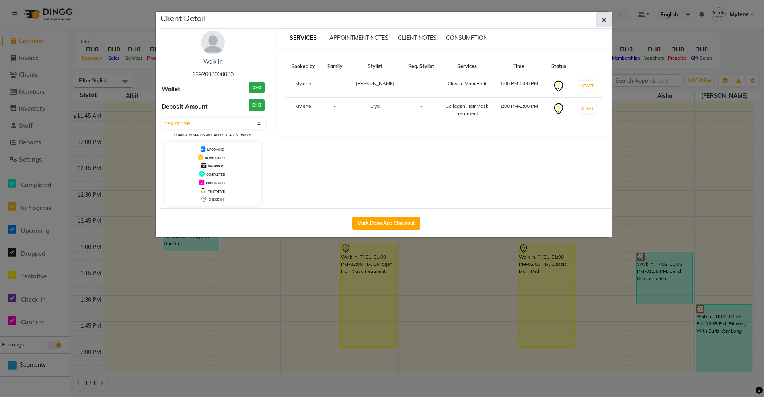
click at [599, 17] on button "button" at bounding box center [603, 19] width 15 height 15
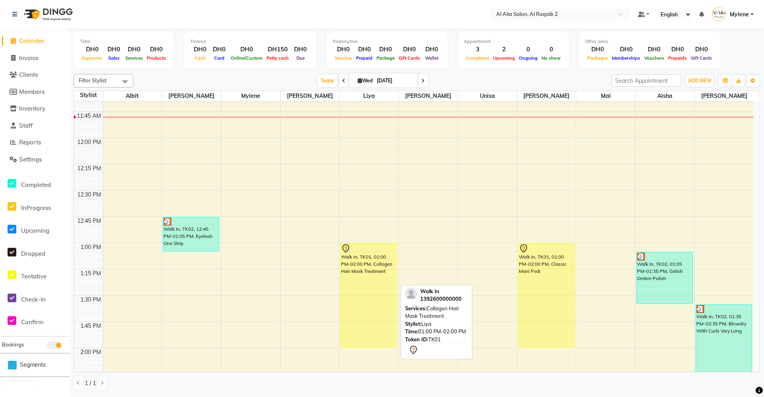
click at [395, 266] on div "Walk In, TK01, 01:00 PM-02:00 PM, Collagen Hair Mask Treatment" at bounding box center [368, 295] width 56 height 104
select select "7"
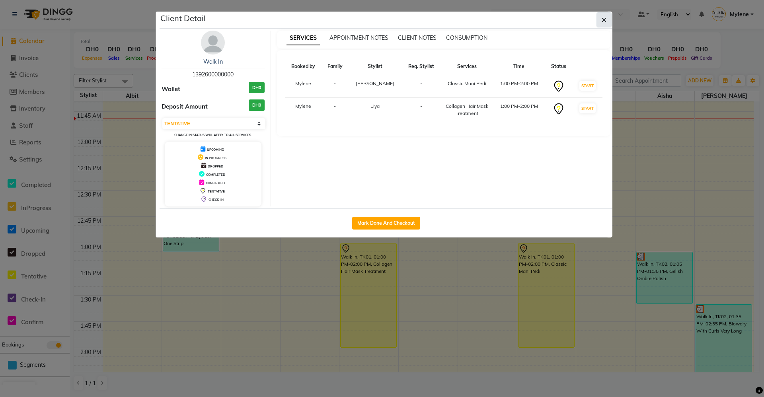
click at [603, 18] on icon "button" at bounding box center [603, 20] width 5 height 6
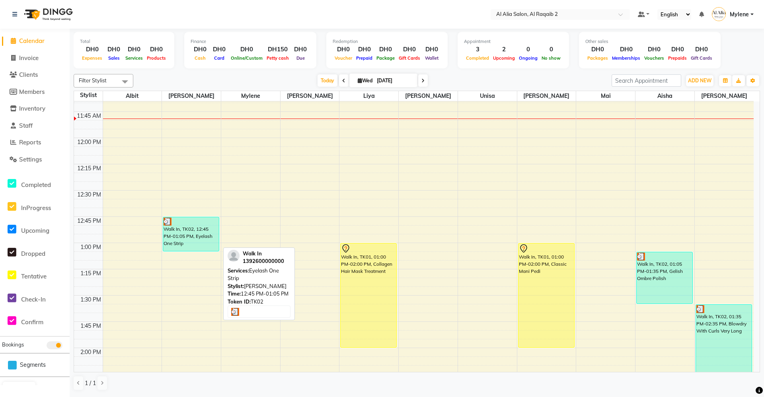
click at [203, 228] on div "Walk In, TK02, 12:45 PM-01:05 PM, Eyelash One Strip" at bounding box center [191, 234] width 56 height 34
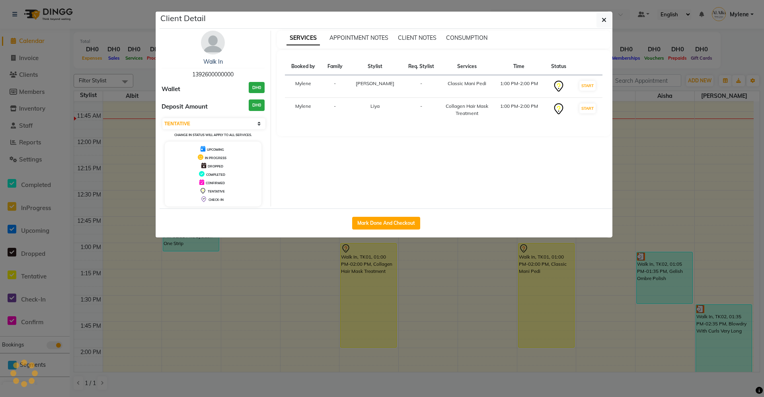
select select "3"
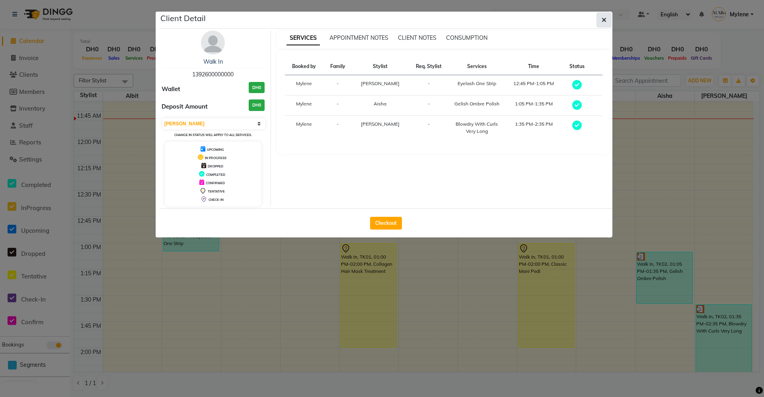
click at [611, 14] on button "button" at bounding box center [603, 19] width 15 height 15
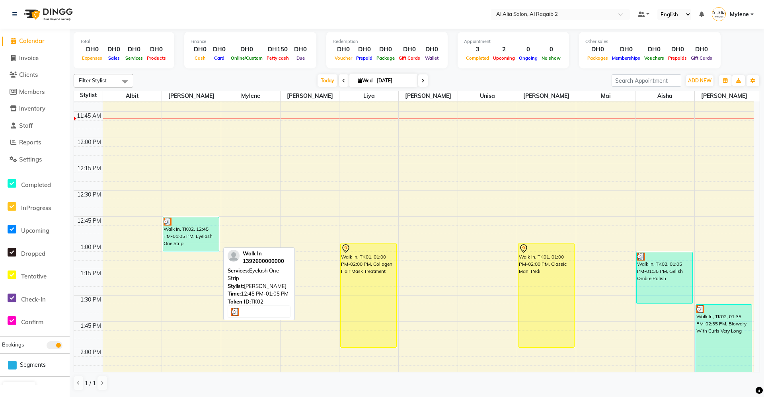
click at [188, 238] on div "Walk In, TK02, 12:45 PM-01:05 PM, Eyelash One Strip" at bounding box center [191, 234] width 56 height 34
select select "3"
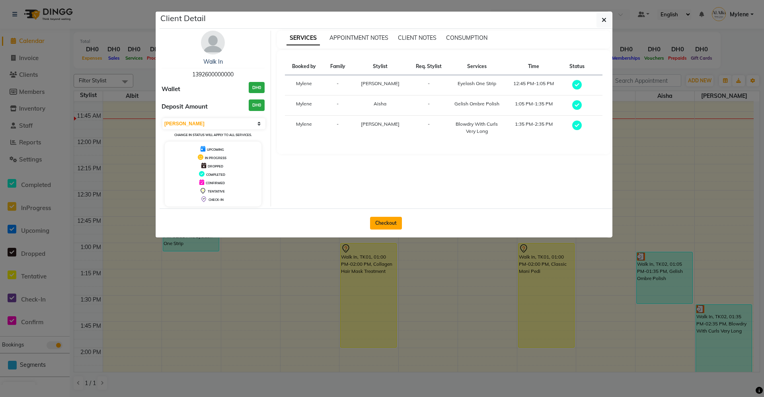
click at [389, 226] on button "Checkout" at bounding box center [386, 223] width 32 height 13
select select "service"
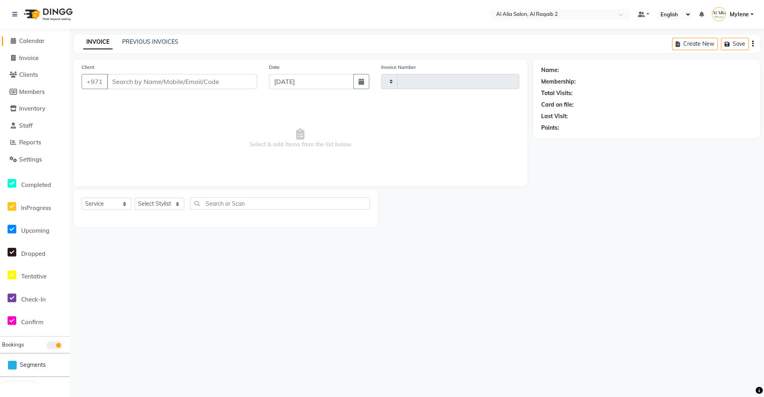
type input "0002"
select select "8963"
type input "1392600000000"
select select "90687"
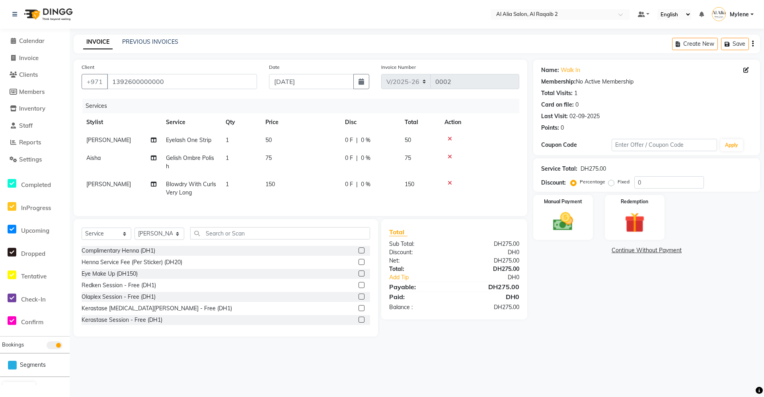
click at [317, 183] on td "150" at bounding box center [300, 188] width 80 height 26
select select "90687"
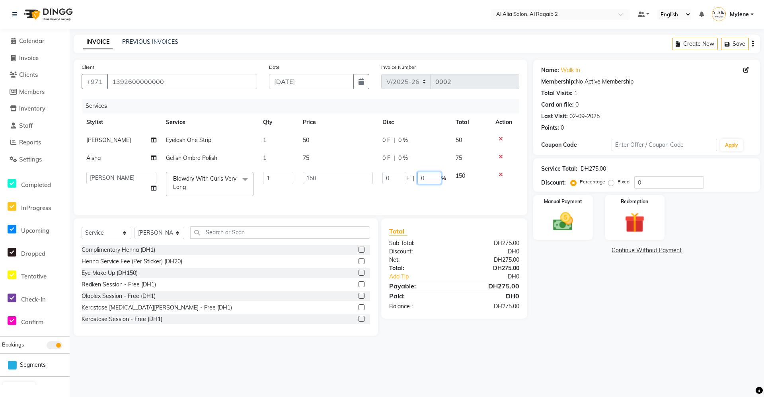
click at [430, 178] on input "0" at bounding box center [429, 178] width 24 height 12
type input "5"
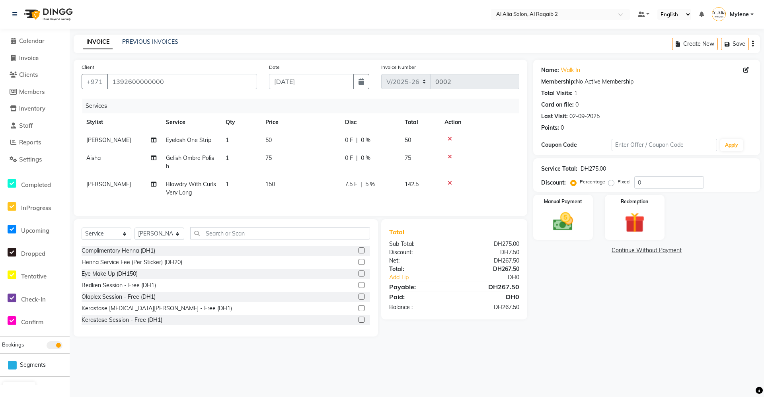
click at [376, 163] on td "0 F | 0 %" at bounding box center [370, 162] width 60 height 26
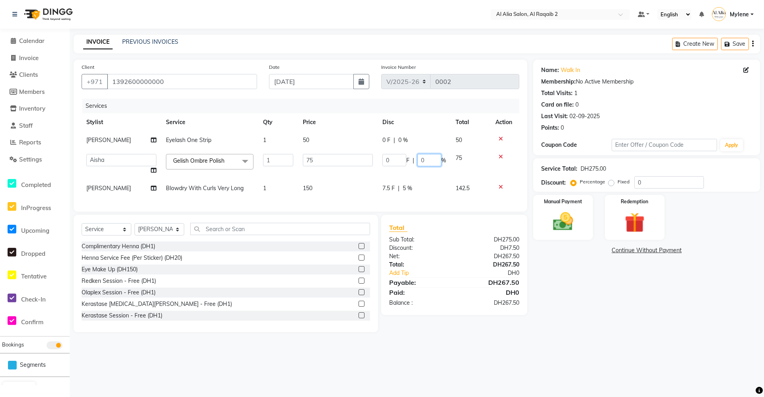
click at [422, 161] on input "0" at bounding box center [429, 160] width 24 height 12
type input "10"
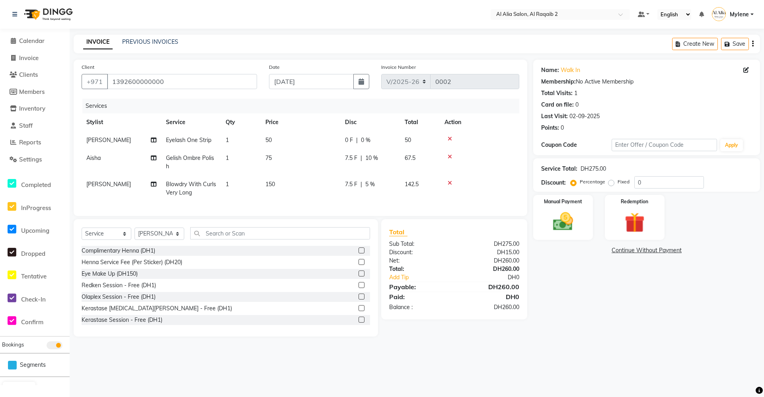
click at [372, 145] on td "0 F | 0 %" at bounding box center [370, 140] width 60 height 18
select select "90673"
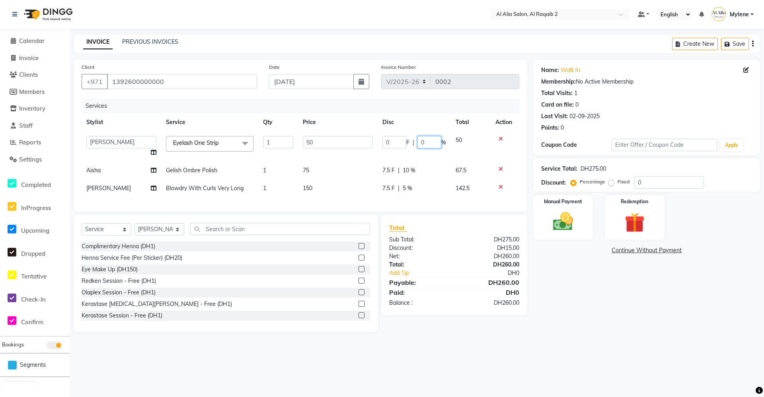
click at [419, 140] on input "0" at bounding box center [429, 142] width 24 height 12
type input "10"
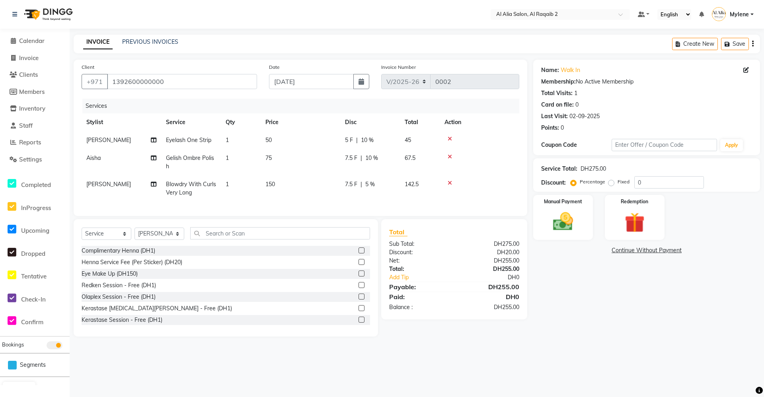
click at [365, 185] on span "5 %" at bounding box center [370, 184] width 10 height 8
select select "90687"
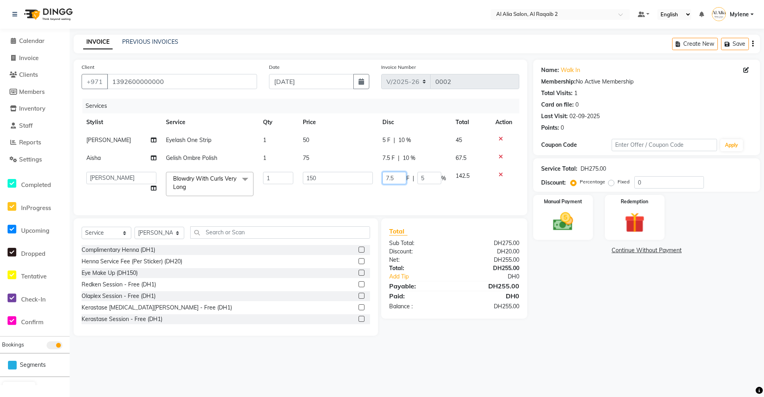
drag, startPoint x: 389, startPoint y: 181, endPoint x: 435, endPoint y: 208, distance: 54.0
click at [389, 181] on input "7.5" at bounding box center [394, 178] width 24 height 12
type input "30"
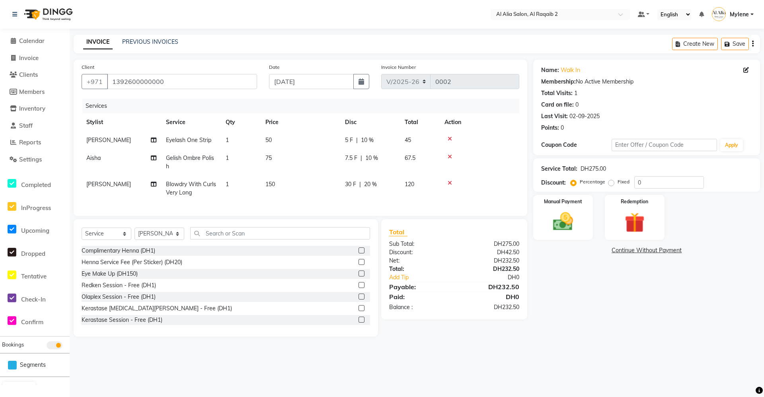
click at [287, 139] on td "50" at bounding box center [300, 140] width 80 height 18
select select "90673"
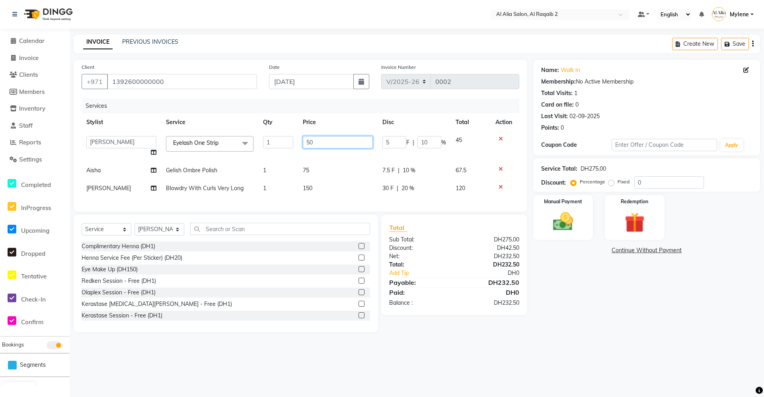
click at [316, 137] on input "50" at bounding box center [338, 142] width 70 height 12
type input "80"
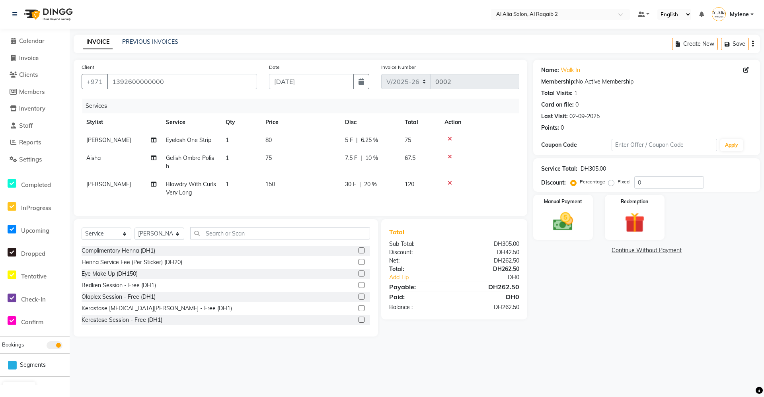
click at [338, 137] on td "80" at bounding box center [300, 140] width 80 height 18
select select "90673"
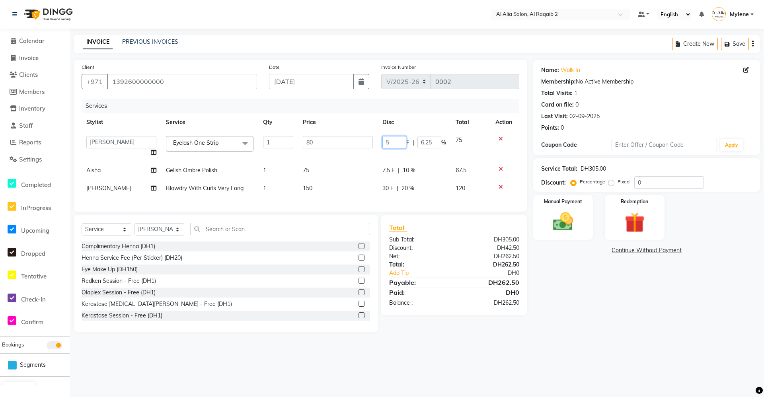
click at [404, 141] on input "5" at bounding box center [394, 142] width 24 height 12
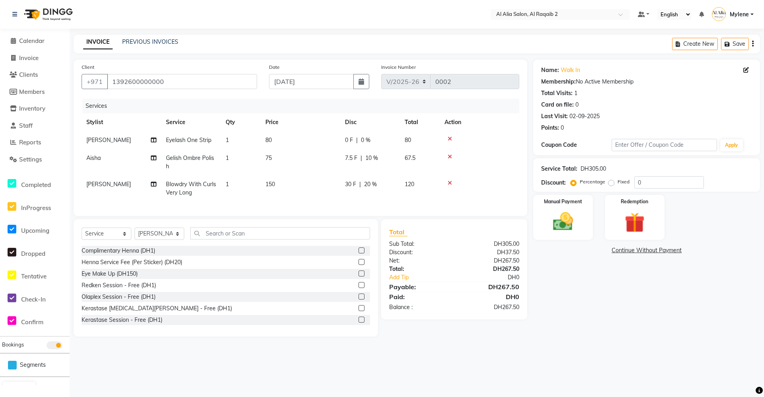
click at [353, 143] on div "0 F | 0 %" at bounding box center [370, 140] width 50 height 8
select select "90673"
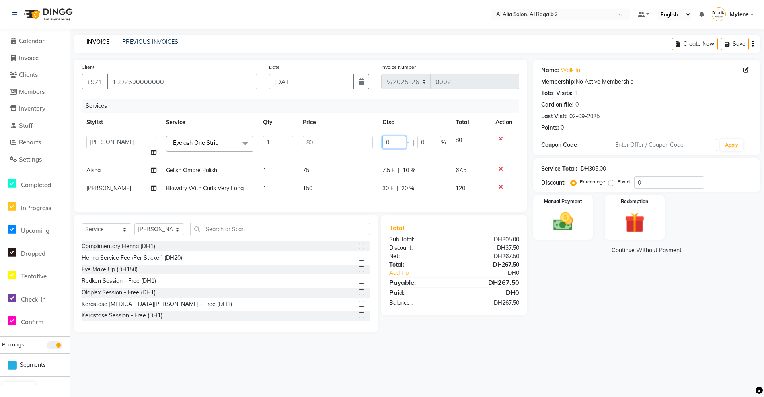
click at [398, 140] on input "0" at bounding box center [394, 142] width 24 height 12
type input "30"
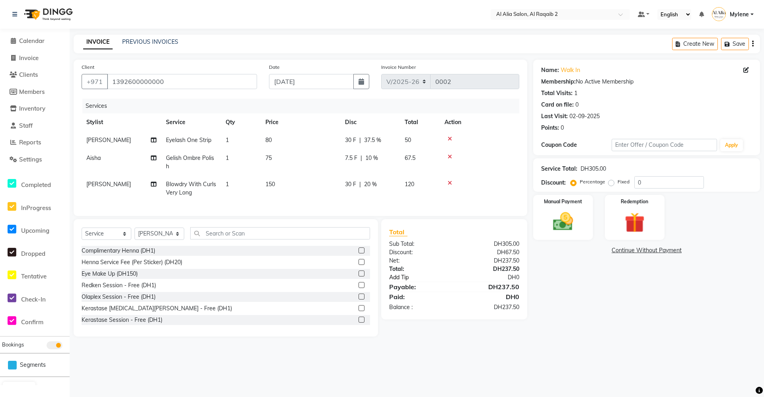
click at [402, 282] on link "Add Tip" at bounding box center [424, 277] width 83 height 8
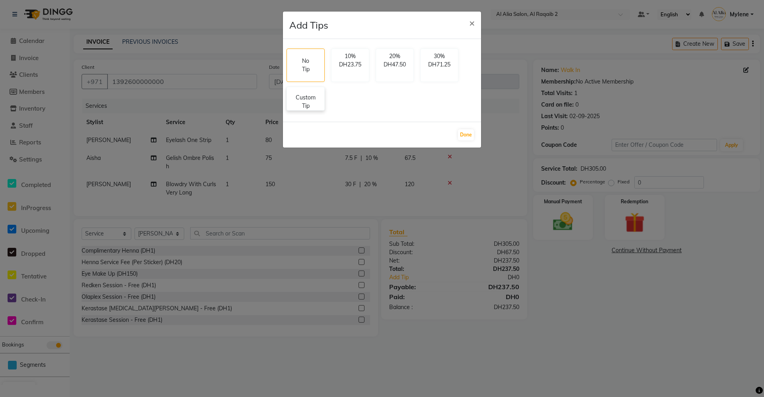
click at [317, 104] on p "Custom Tip" at bounding box center [306, 101] width 28 height 17
select select "90673"
select select "90686"
select select "90687"
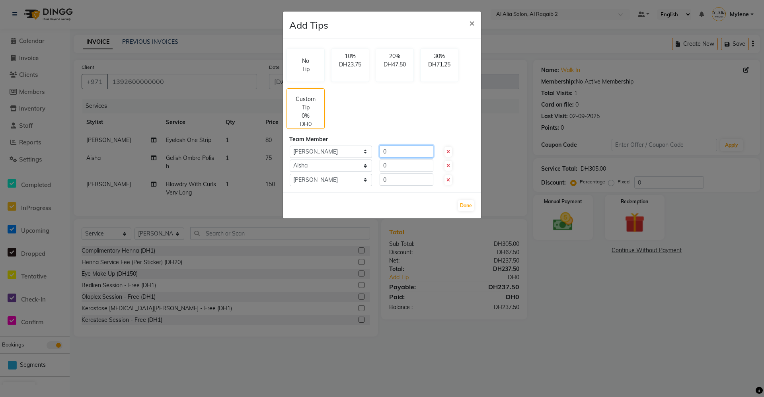
drag, startPoint x: 413, startPoint y: 148, endPoint x: 411, endPoint y: 144, distance: 5.0
click at [412, 148] on input "0" at bounding box center [406, 151] width 54 height 12
type input "20"
type input "10"
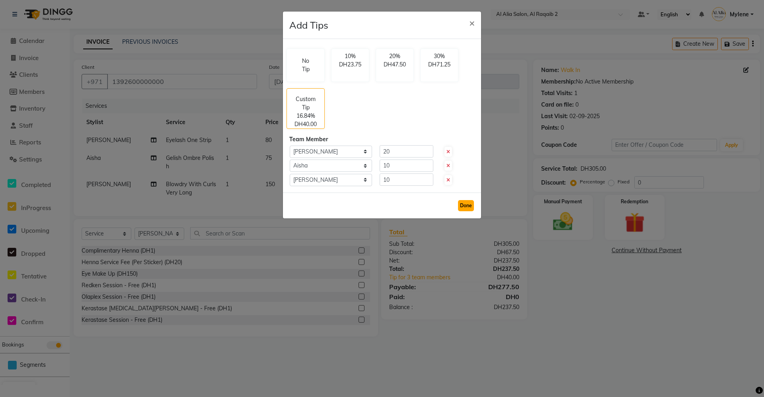
click at [460, 204] on button "Done" at bounding box center [466, 205] width 16 height 11
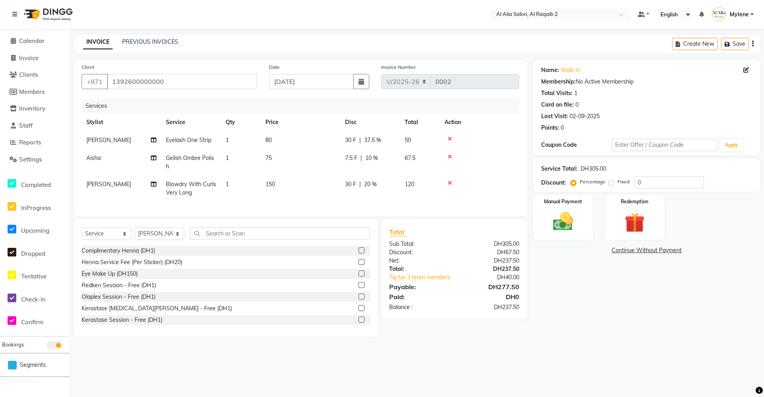
click at [580, 332] on div "Name: Walk In Membership: No Active Membership Total Visits: 1 Card on file: 0 …" at bounding box center [649, 198] width 233 height 277
click at [570, 224] on img at bounding box center [563, 222] width 34 height 24
click at [605, 251] on span "CARD" at bounding box center [599, 250] width 17 height 9
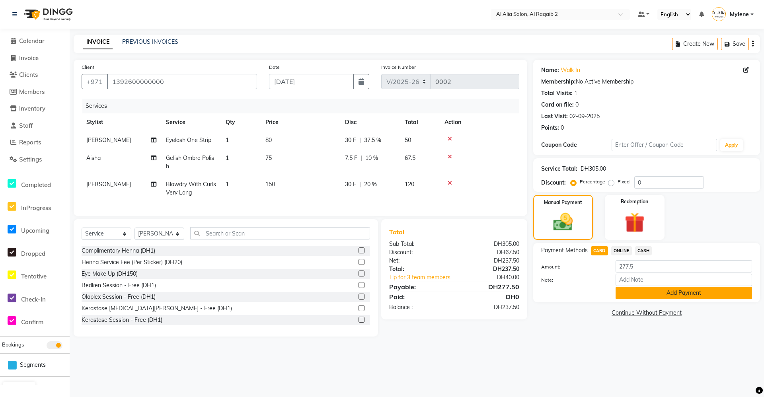
click at [638, 291] on button "Add Payment" at bounding box center [683, 293] width 136 height 12
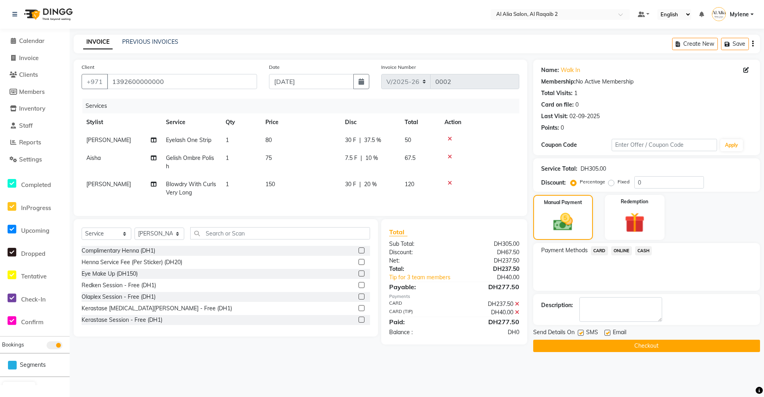
click at [626, 350] on button "Checkout" at bounding box center [646, 346] width 227 height 12
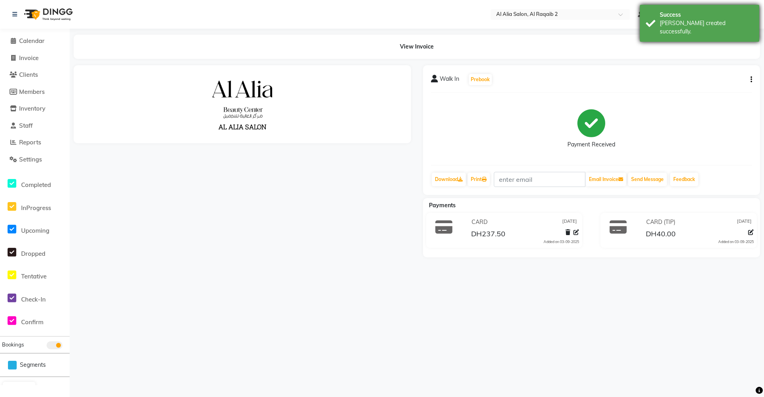
click at [665, 22] on div "[PERSON_NAME] created successfully." at bounding box center [705, 27] width 93 height 17
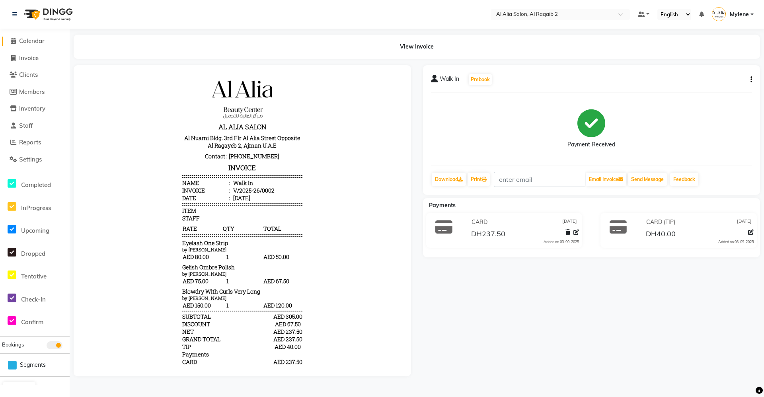
click at [35, 40] on span "Calendar" at bounding box center [31, 41] width 25 height 8
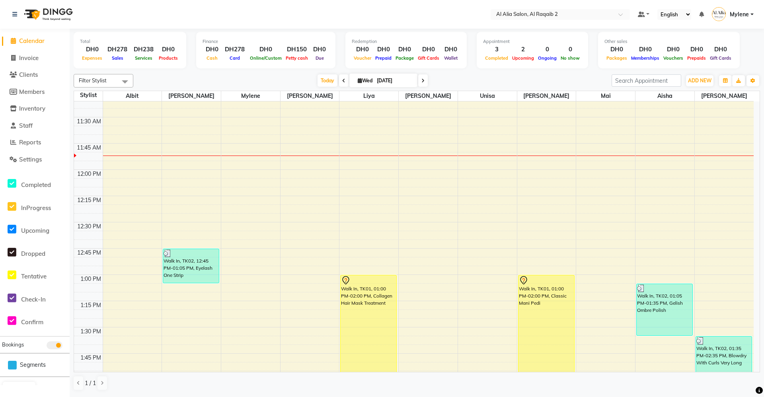
scroll to position [318, 0]
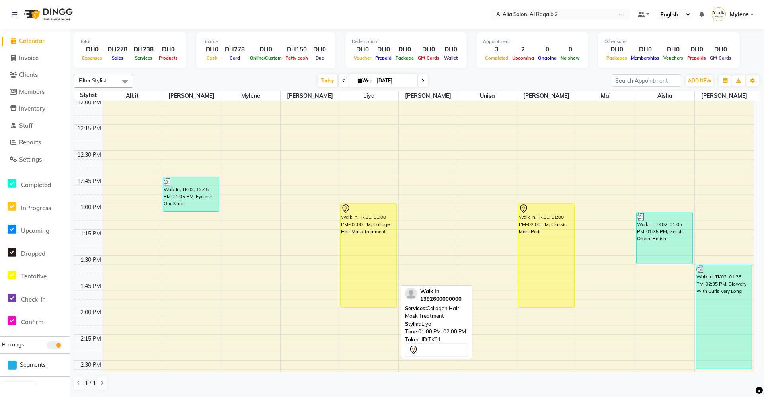
click at [381, 241] on div "Walk In, TK01, 01:00 PM-02:00 PM, Collagen Hair Mask Treatment" at bounding box center [368, 256] width 56 height 104
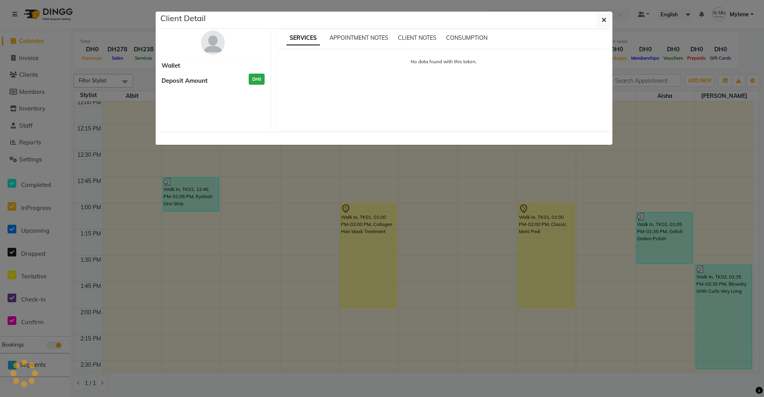
select select "7"
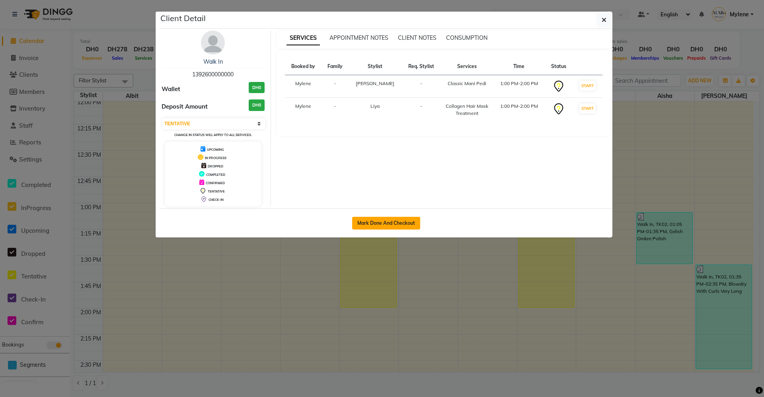
click at [397, 223] on button "Mark Done And Checkout" at bounding box center [386, 223] width 68 height 13
select select "service"
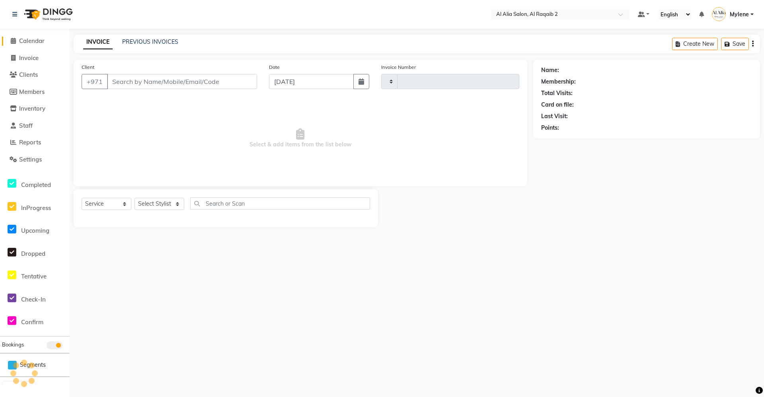
type input "0003"
select select "8963"
type input "1392600000000"
select select "90684"
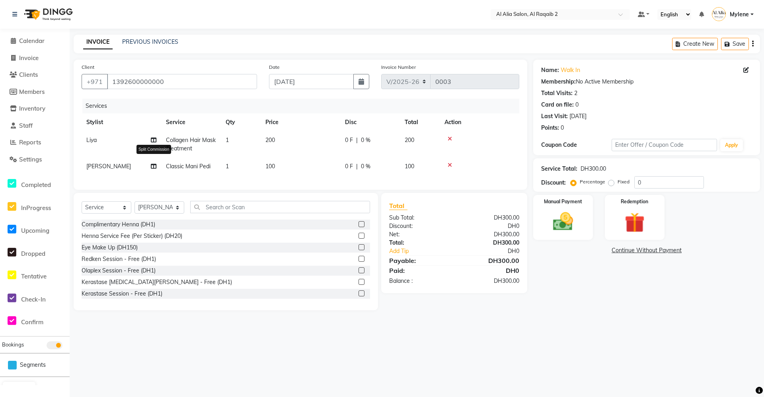
click at [153, 167] on icon at bounding box center [154, 166] width 6 height 6
select select "90684"
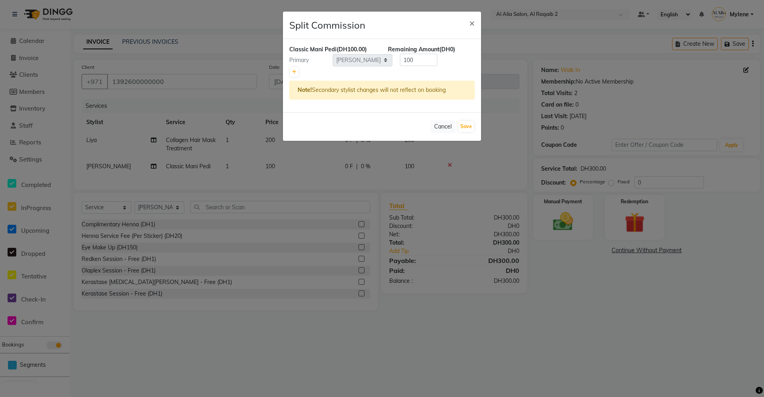
click at [290, 71] on div at bounding box center [381, 71] width 185 height 11
click at [291, 72] on link at bounding box center [294, 72] width 8 height 10
type input "50"
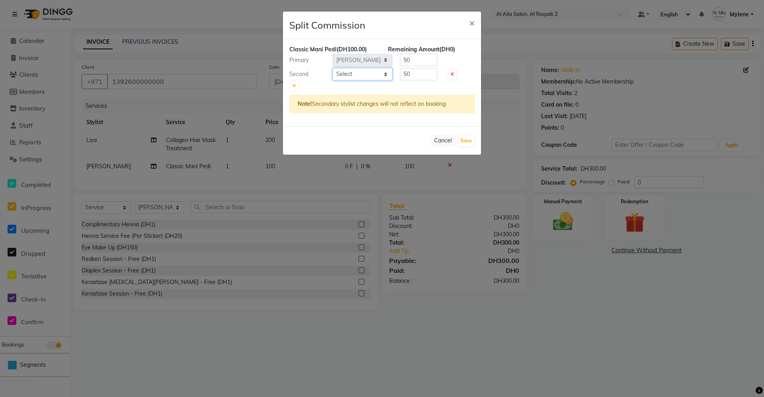
click at [367, 72] on select "Select [PERSON_NAME] [PERSON_NAME] [PERSON_NAME] [PERSON_NAME] [PERSON_NAME] [P…" at bounding box center [362, 74] width 60 height 12
select select "90680"
click at [332, 68] on select "Select [PERSON_NAME] [PERSON_NAME] [PERSON_NAME] [PERSON_NAME] [PERSON_NAME] [P…" at bounding box center [362, 74] width 60 height 12
drag, startPoint x: 390, startPoint y: 84, endPoint x: 390, endPoint y: 89, distance: 5.6
click at [390, 86] on div at bounding box center [381, 85] width 185 height 11
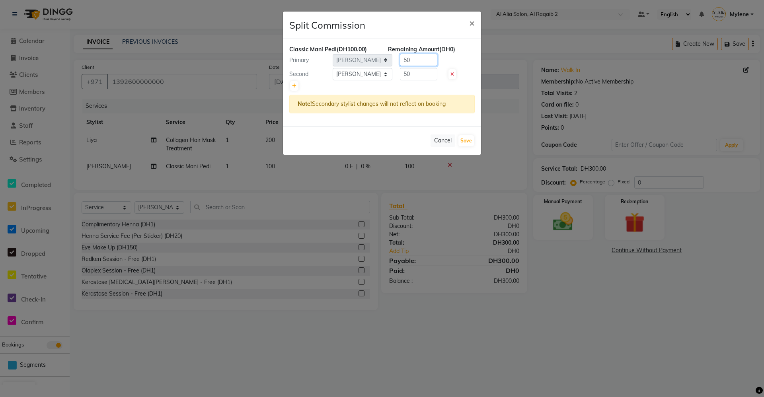
click at [416, 60] on input "50" at bounding box center [418, 60] width 37 height 12
type input "5"
type input "45"
type input "55"
click at [467, 142] on button "Save" at bounding box center [466, 140] width 16 height 11
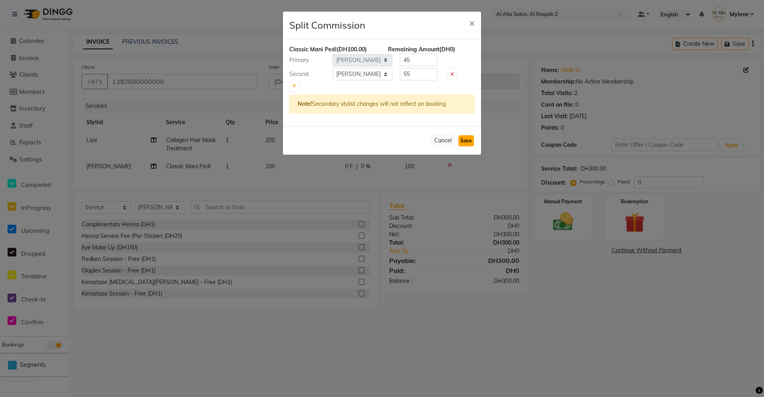
select select "Select"
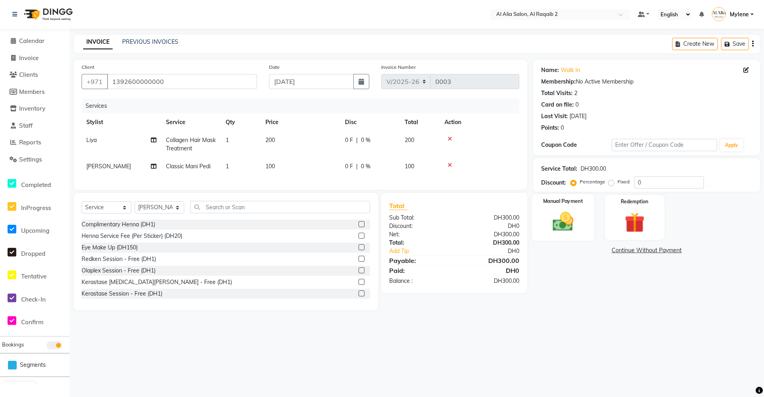
click at [576, 221] on img at bounding box center [563, 222] width 34 height 24
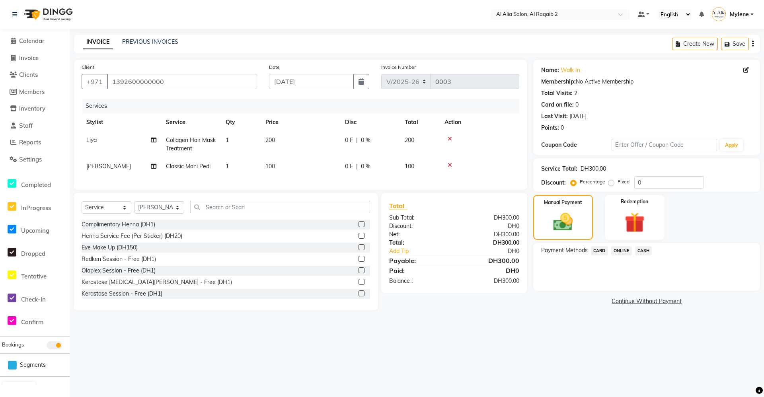
click at [626, 252] on span "ONLINE" at bounding box center [621, 250] width 21 height 9
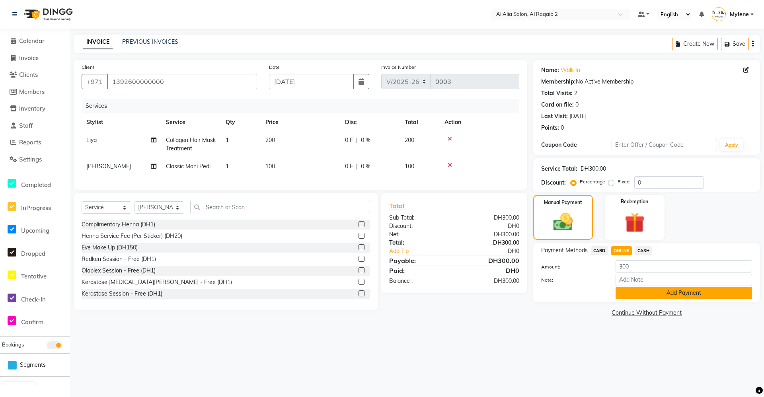
click at [665, 294] on button "Add Payment" at bounding box center [683, 293] width 136 height 12
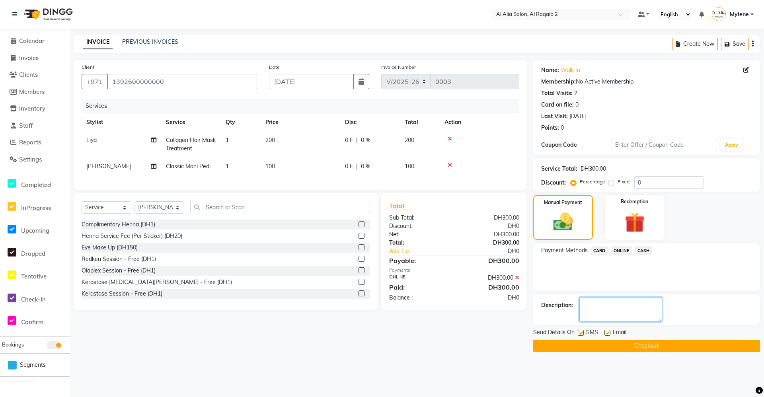
click at [620, 312] on textarea at bounding box center [620, 309] width 83 height 25
click at [667, 348] on button "Checkout" at bounding box center [646, 346] width 227 height 12
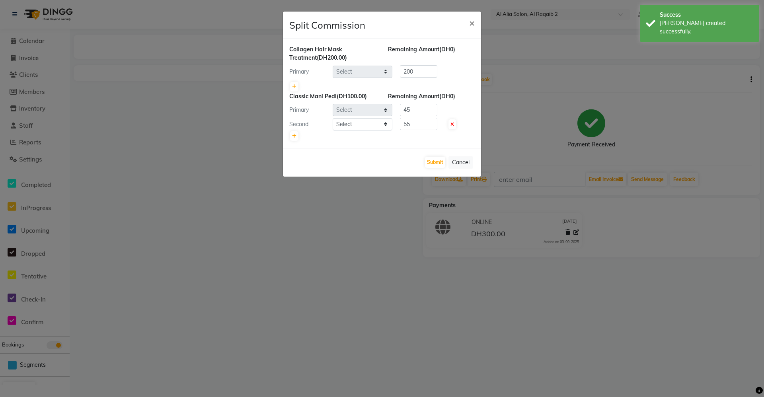
select select "90681"
select select "90684"
select select "90680"
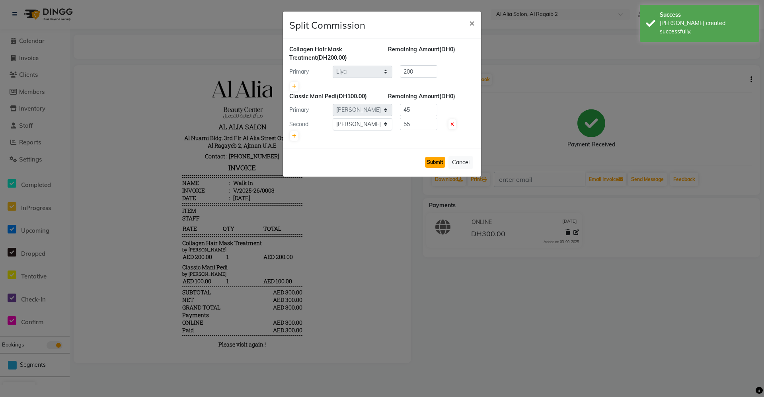
click at [438, 162] on button "Submit" at bounding box center [435, 162] width 20 height 11
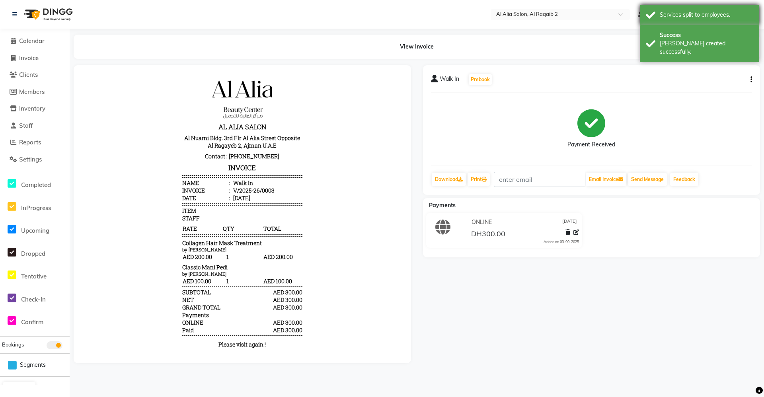
drag, startPoint x: 680, startPoint y: 44, endPoint x: 680, endPoint y: 22, distance: 21.9
click at [679, 43] on div "[PERSON_NAME] created successfully." at bounding box center [705, 47] width 93 height 17
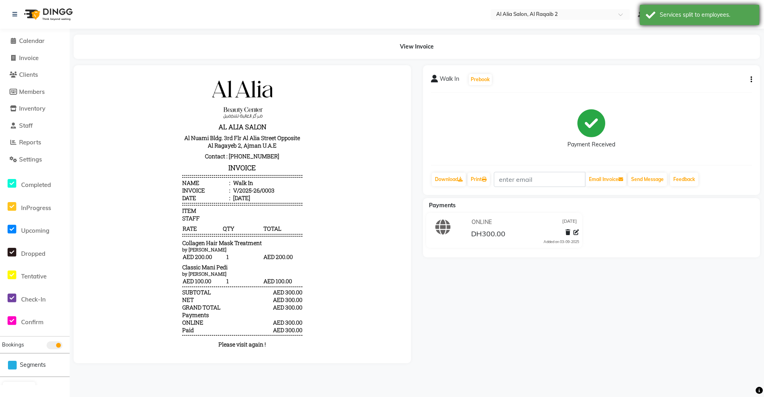
click at [679, 21] on div "Services split to employees." at bounding box center [699, 15] width 119 height 20
click at [43, 42] on span "Calendar" at bounding box center [31, 41] width 25 height 8
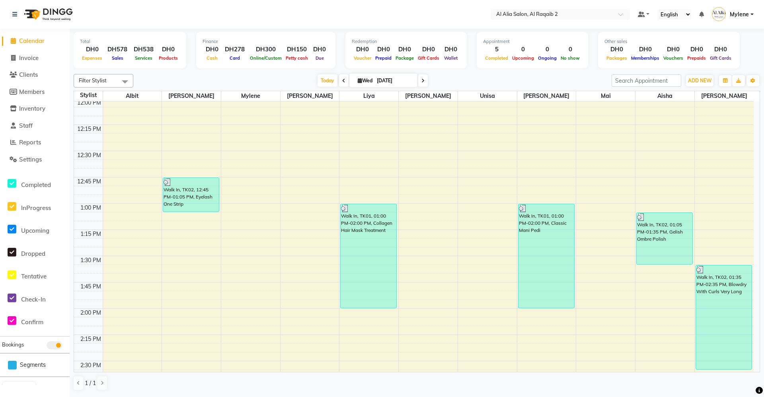
scroll to position [318, 0]
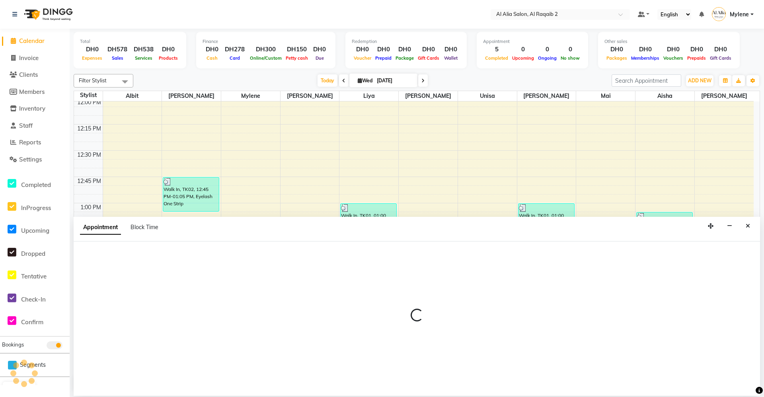
select select "90676"
select select "795"
select select "tentative"
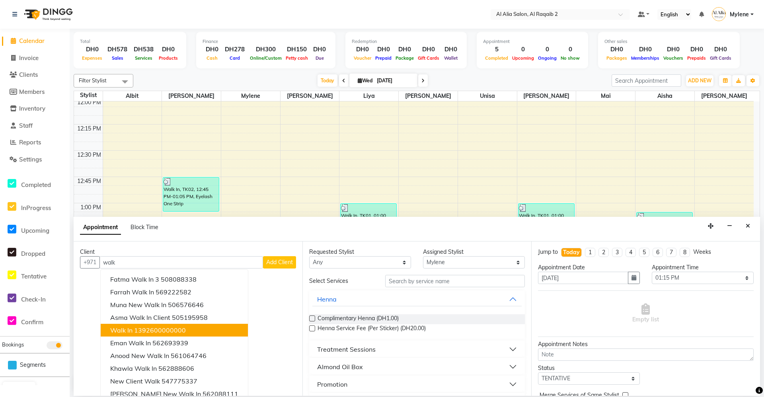
click at [167, 331] on ngb-highlight "1392600000000" at bounding box center [160, 330] width 52 height 8
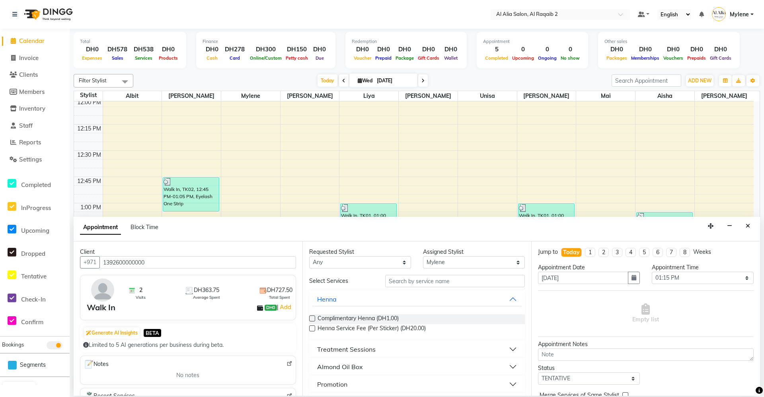
type input "1392600000000"
click at [436, 299] on button "Henna" at bounding box center [416, 299] width 209 height 14
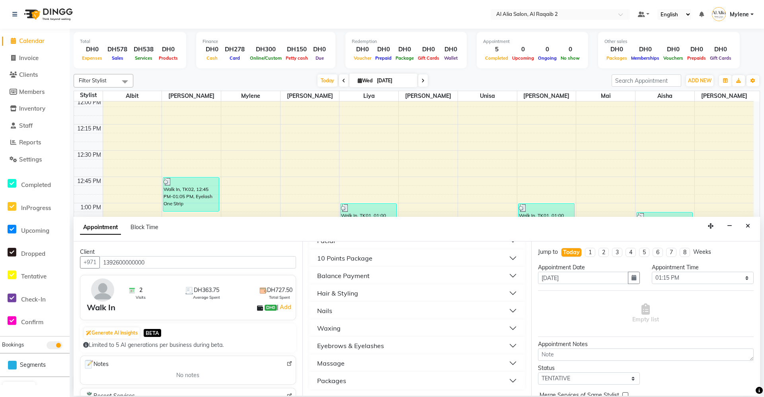
click at [342, 363] on div "Massage" at bounding box center [330, 363] width 27 height 10
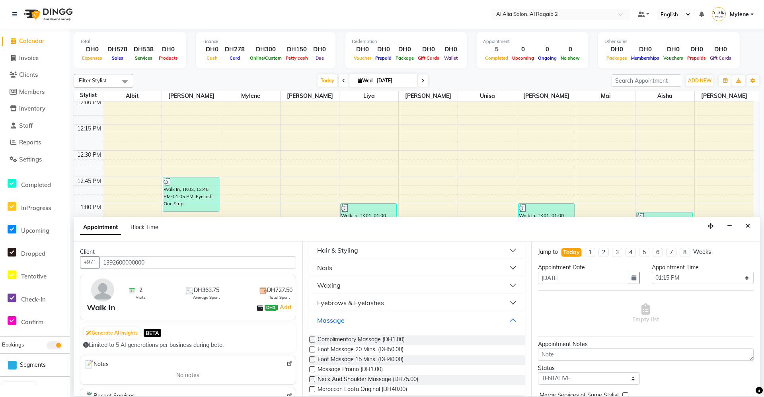
scroll to position [225, 0]
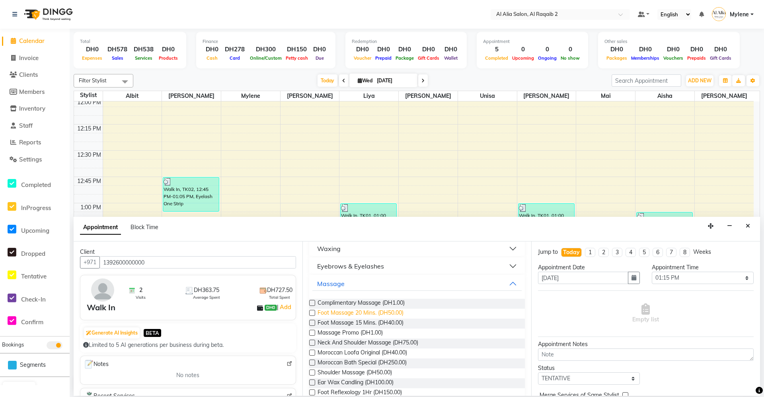
click at [366, 314] on span "Foot Massage 20 Mins. (DH50.00)" at bounding box center [360, 314] width 86 height 10
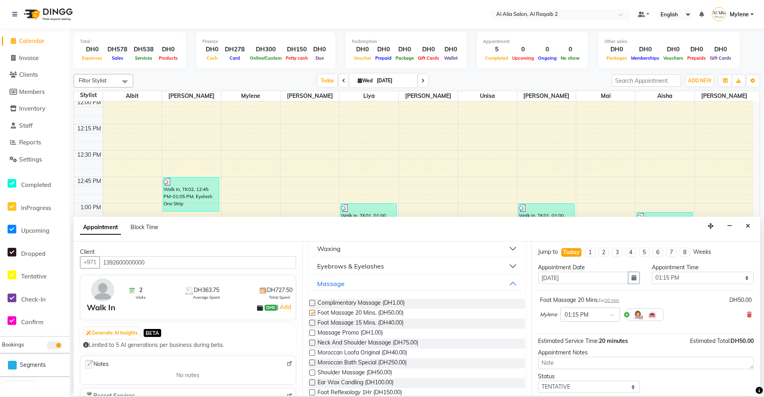
checkbox input "false"
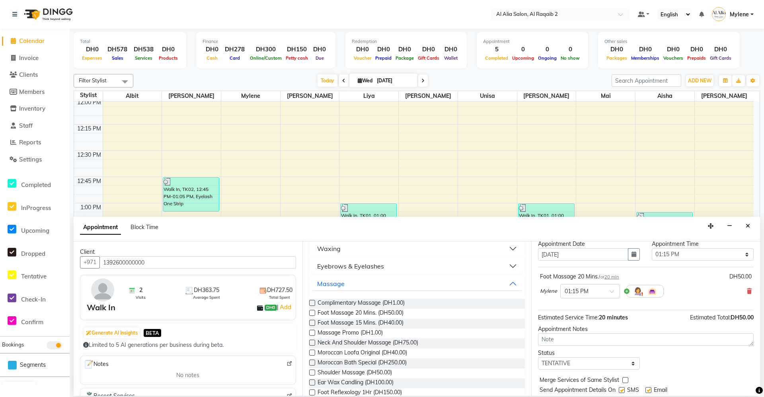
scroll to position [47, 0]
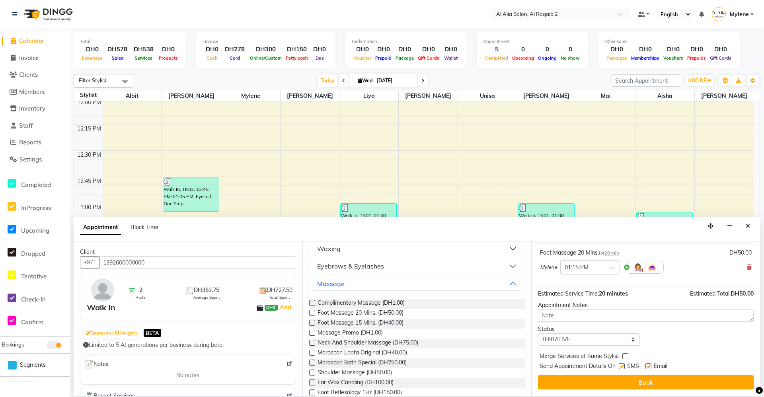
click at [620, 354] on div "Merge Services of Same Stylist" at bounding box center [646, 357] width 216 height 10
click at [626, 355] on label at bounding box center [625, 356] width 6 height 6
click at [626, 355] on input "checkbox" at bounding box center [624, 356] width 5 height 5
checkbox input "true"
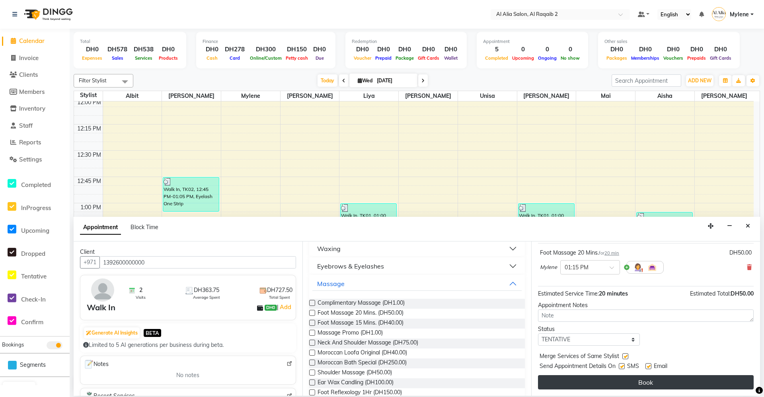
click at [635, 382] on button "Book" at bounding box center [646, 382] width 216 height 14
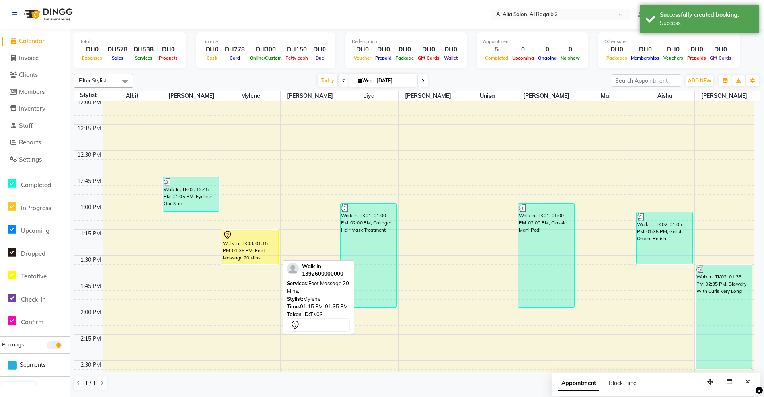
click at [260, 245] on div "Walk In, TK03, 01:15 PM-01:35 PM, Foot Massage 20 Mins." at bounding box center [250, 247] width 56 height 34
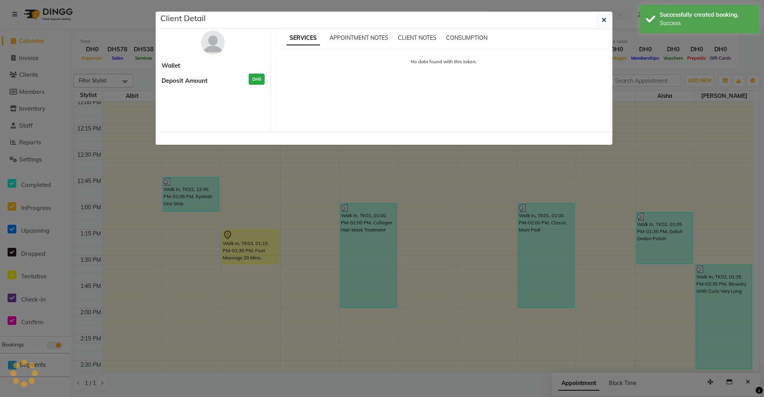
select select "7"
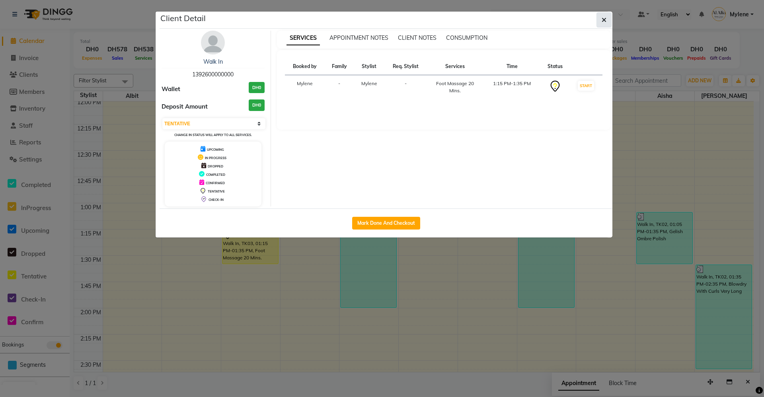
click at [599, 23] on button "button" at bounding box center [603, 19] width 15 height 15
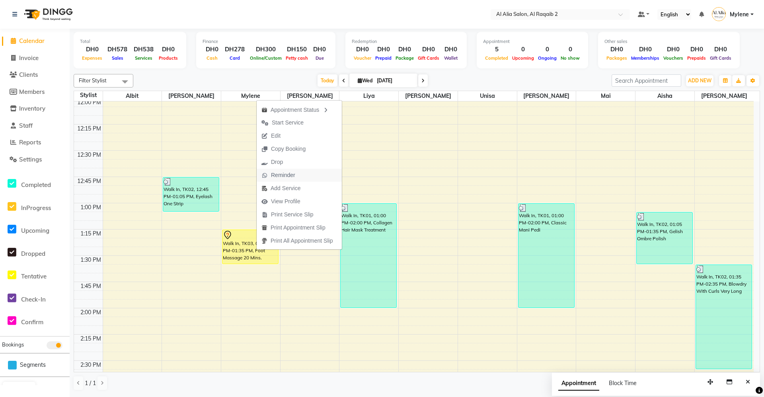
click at [297, 175] on span "Reminder" at bounding box center [278, 175] width 43 height 13
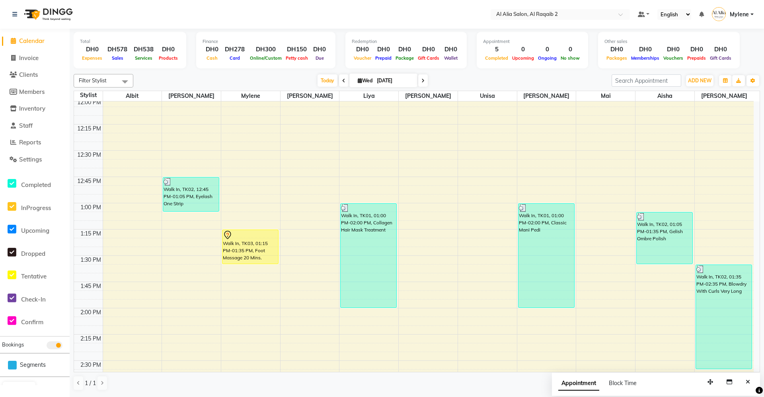
select select "90680"
select select "tentative"
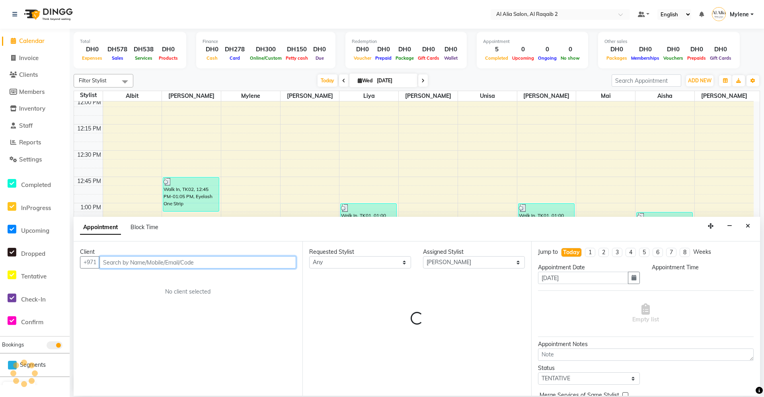
select select "795"
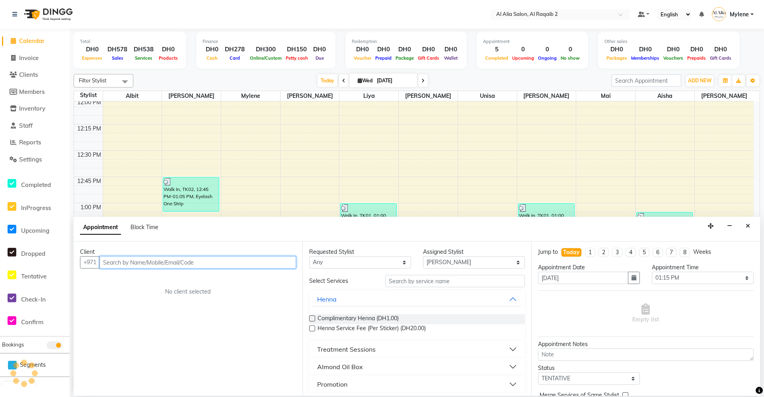
click at [196, 266] on input "text" at bounding box center [197, 262] width 196 height 12
type input "505028655"
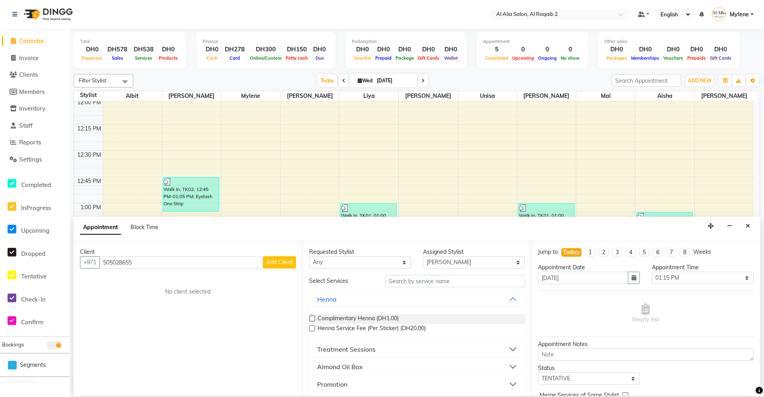
click at [279, 264] on span "Add Client" at bounding box center [279, 262] width 27 height 7
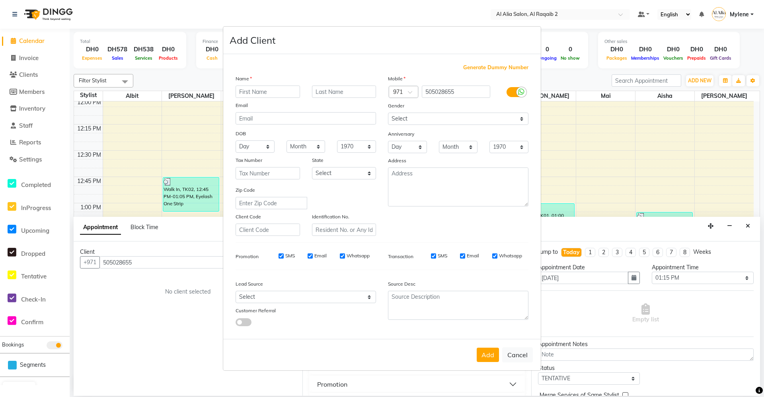
click at [293, 90] on input "text" at bounding box center [267, 92] width 64 height 12
type input "[PERSON_NAME]"
click at [493, 352] on button "Add" at bounding box center [487, 355] width 22 height 14
select select
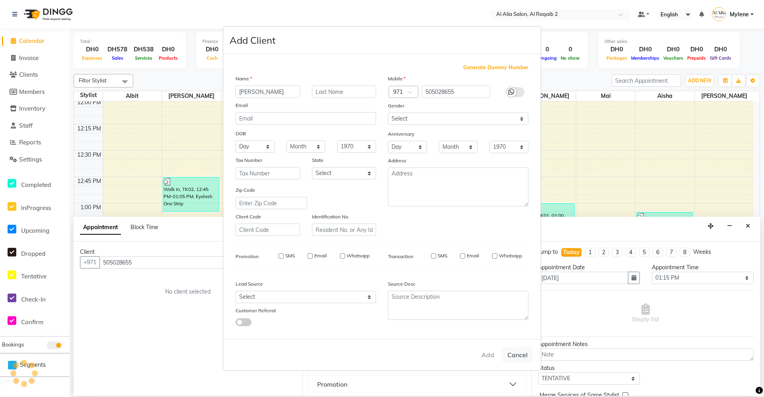
select select
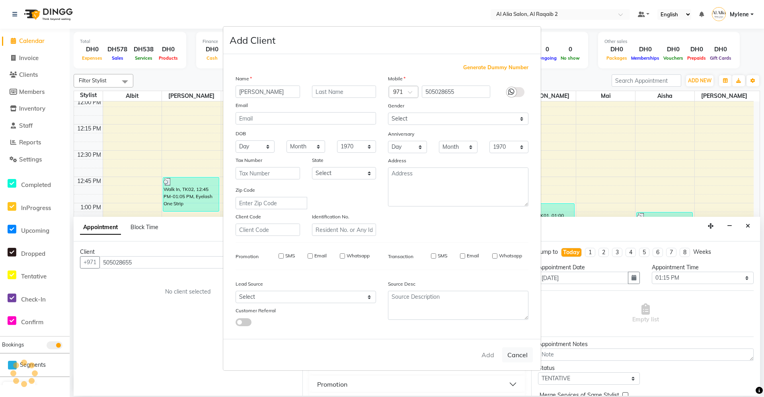
checkbox input "false"
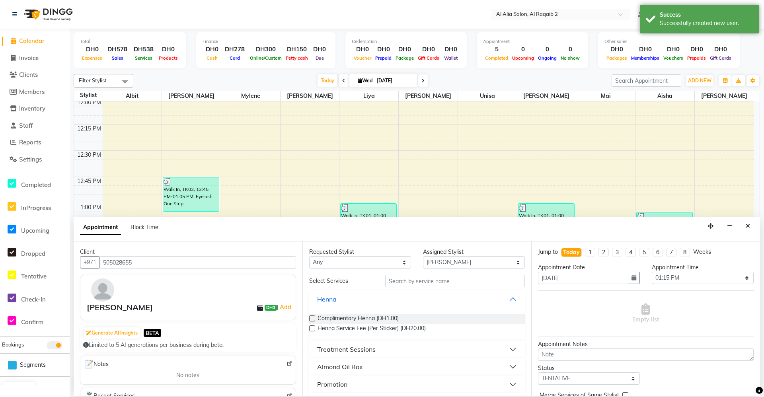
scroll to position [179, 0]
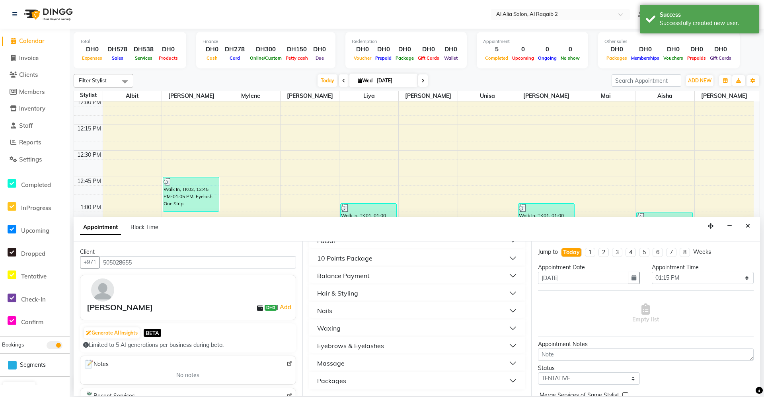
click at [356, 305] on button "Nails" at bounding box center [416, 310] width 209 height 14
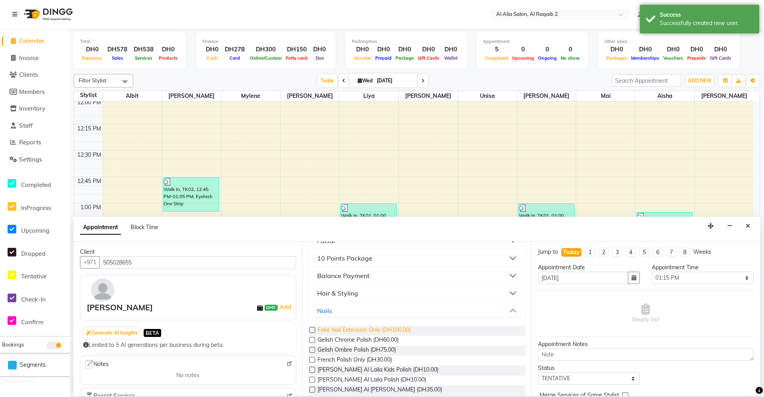
click at [348, 328] on span "Fake Nail Extension Only (DH100.00)" at bounding box center [363, 331] width 93 height 10
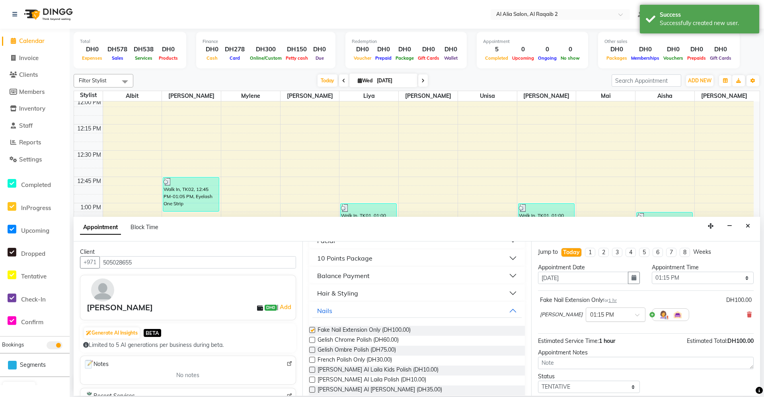
checkbox input "false"
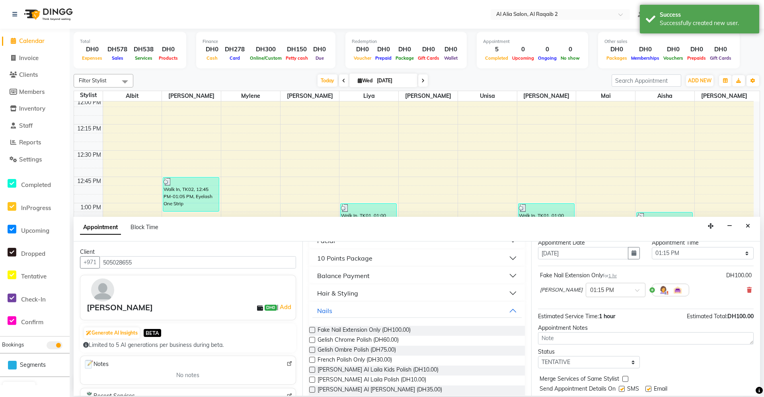
scroll to position [47, 0]
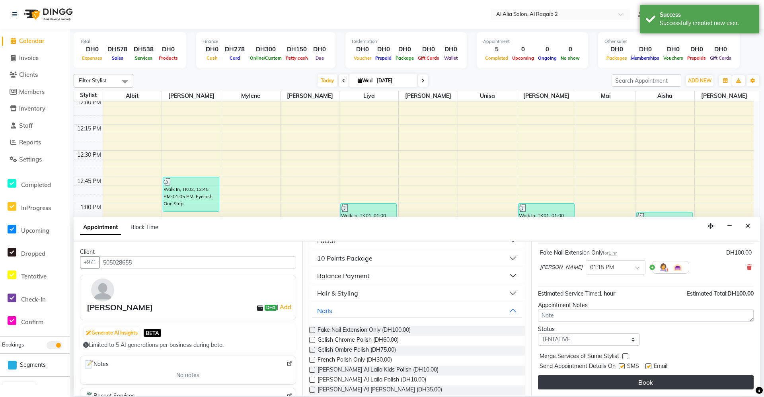
click at [648, 384] on button "Book" at bounding box center [646, 382] width 216 height 14
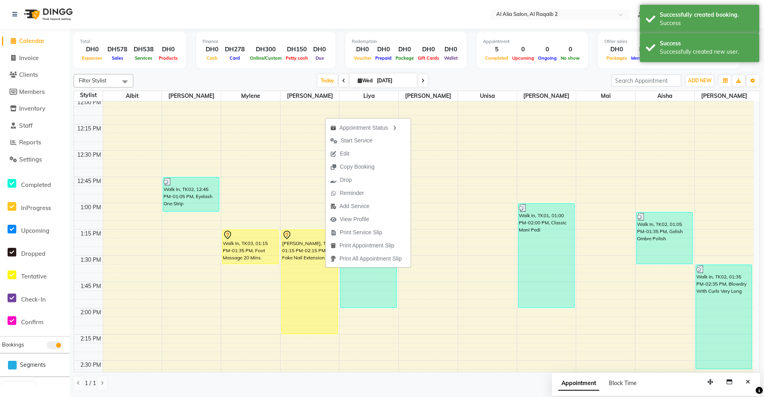
click at [364, 191] on span "Reminder" at bounding box center [346, 193] width 43 height 13
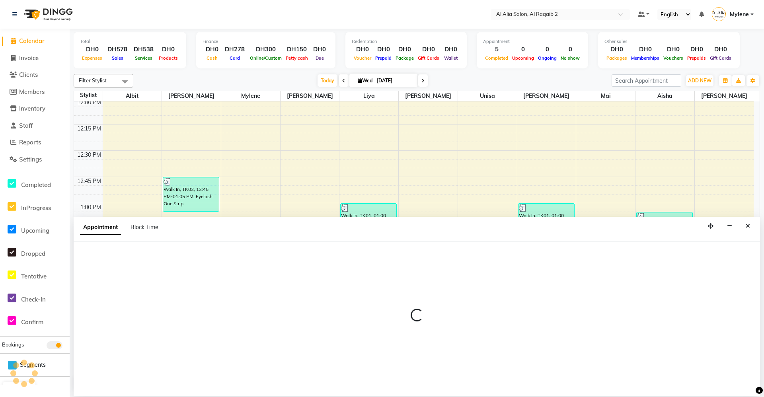
select select "90682"
select select "795"
select select "tentative"
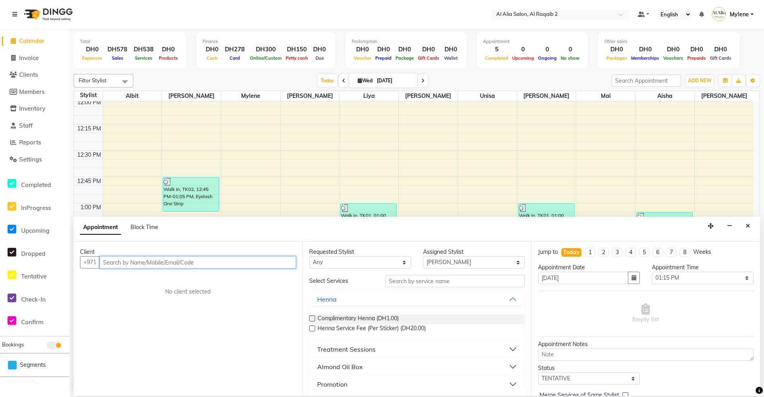
click at [159, 262] on input "text" at bounding box center [197, 262] width 196 height 12
click at [744, 229] on button "Close" at bounding box center [748, 226] width 12 height 12
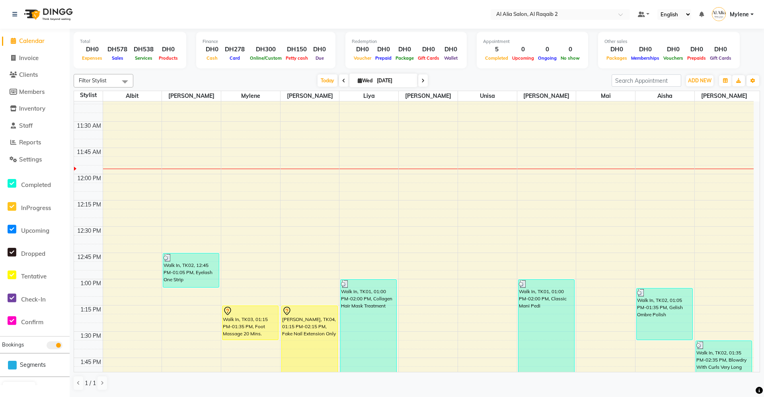
scroll to position [239, 0]
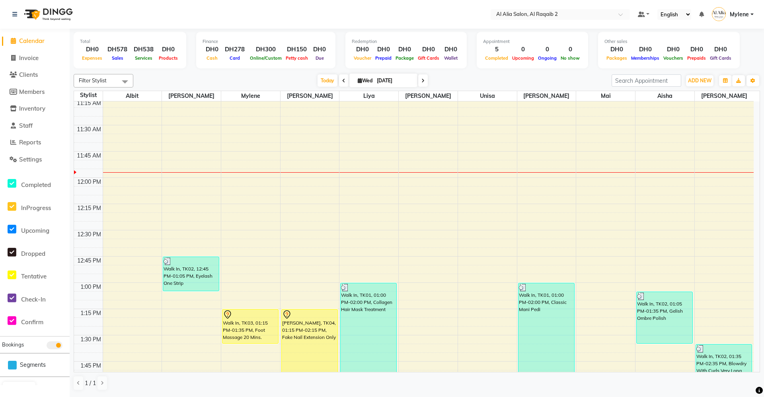
click at [486, 82] on div "[DATE] [DATE]" at bounding box center [372, 81] width 470 height 12
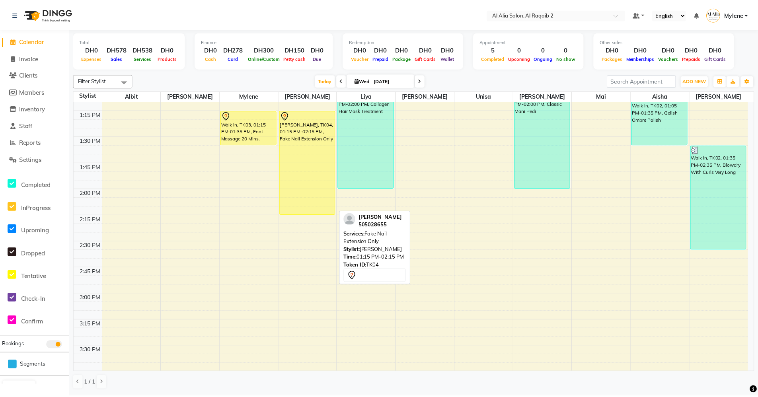
scroll to position [398, 0]
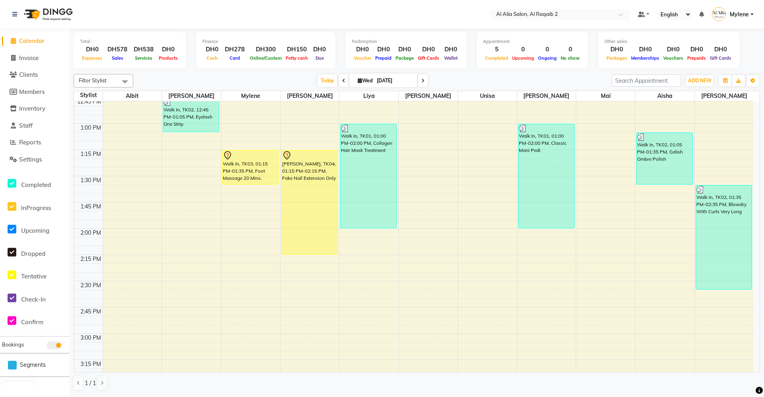
click at [690, 74] on div "Filter Stylist Select All [PERSON_NAME] [PERSON_NAME] [PERSON_NAME] [PERSON_NAM…" at bounding box center [417, 232] width 686 height 323
click at [692, 68] on div "Other sales DH0 Packages DH0 Memberships DH0 Vouchers DH0 Prepaids DH0 Gift Car…" at bounding box center [669, 50] width 142 height 37
click at [690, 70] on div "Total DH0 Expenses DH578 Sales DH538 Services DH0 Products Finance DH0 Cash DH2…" at bounding box center [417, 51] width 686 height 39
click at [45, 161] on link "Settings" at bounding box center [35, 159] width 66 height 9
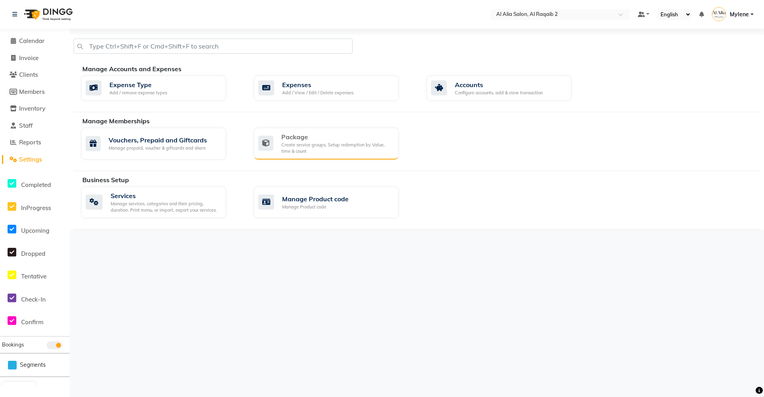
click at [360, 157] on div "Package Create service groups, Setup redemption by Value, time & count" at bounding box center [326, 144] width 145 height 32
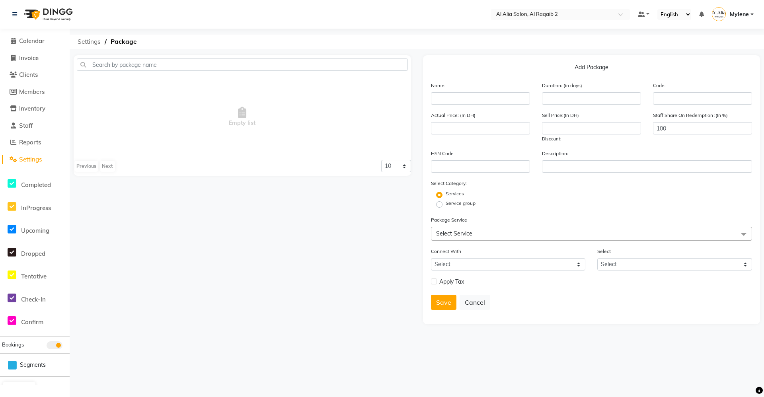
click at [95, 41] on span "Settings" at bounding box center [89, 42] width 31 height 14
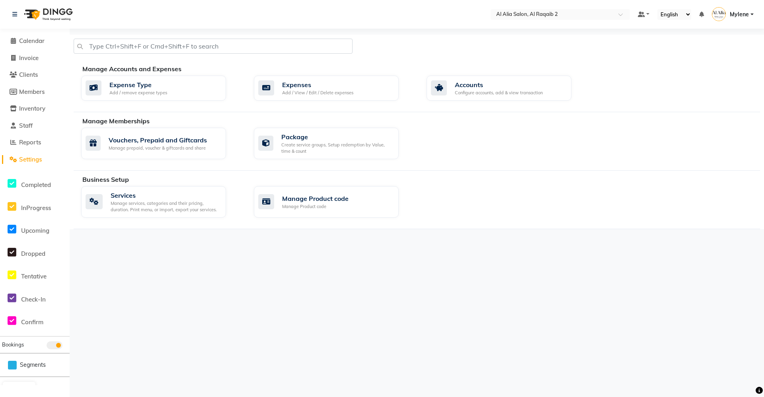
click at [45, 48] on li "Calendar" at bounding box center [35, 41] width 70 height 17
click at [46, 45] on link "Calendar" at bounding box center [35, 41] width 66 height 9
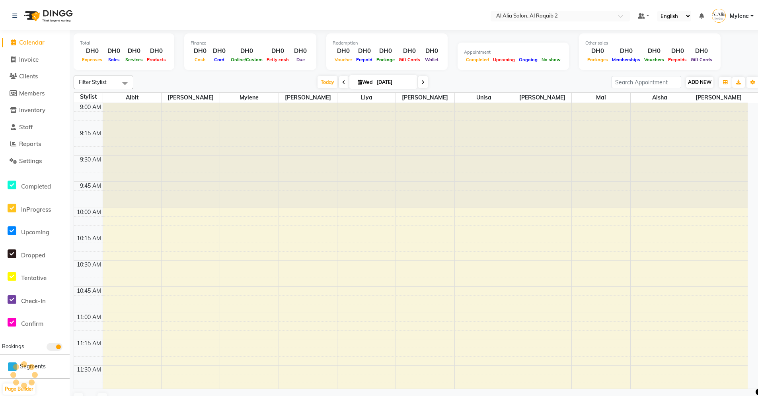
scroll to position [315, 0]
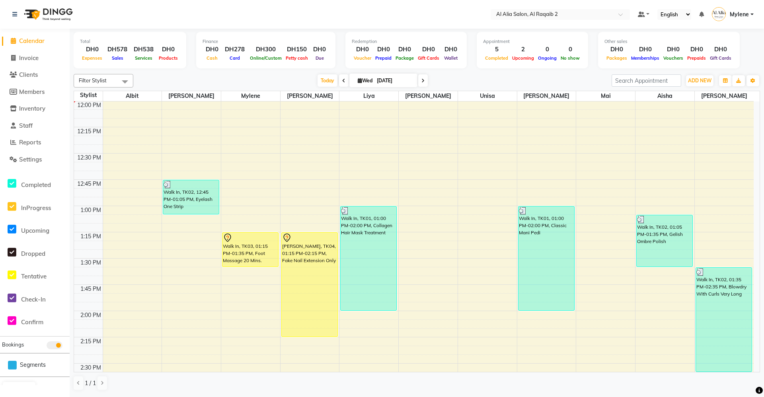
click at [700, 74] on div "ADD NEW Toggle Dropdown Add Appointment Add Invoice Add Expense Add Client Add …" at bounding box center [699, 80] width 29 height 13
click at [700, 76] on button "ADD NEW Toggle Dropdown" at bounding box center [699, 80] width 27 height 11
drag, startPoint x: 549, startPoint y: 82, endPoint x: 538, endPoint y: 82, distance: 10.8
click at [547, 82] on div "[DATE] [DATE]" at bounding box center [372, 81] width 470 height 12
click at [23, 162] on span "Settings" at bounding box center [30, 160] width 23 height 8
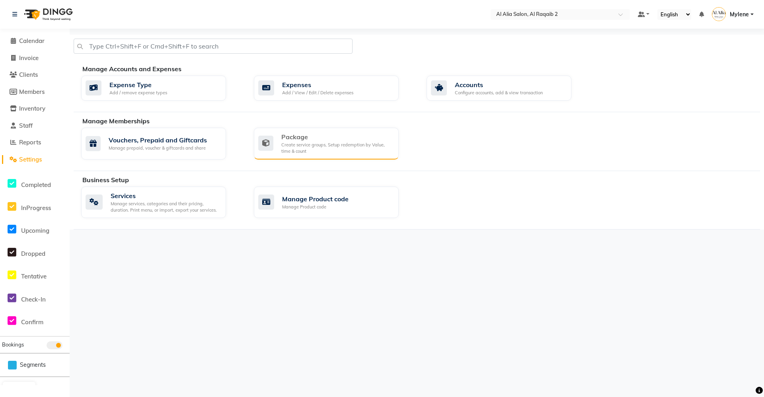
click at [352, 144] on div "Create service groups, Setup redemption by Value, time & count" at bounding box center [336, 148] width 111 height 13
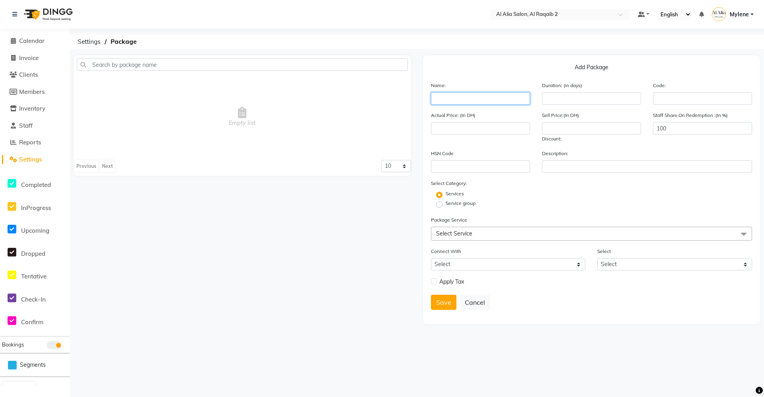
click at [490, 100] on input "text" at bounding box center [480, 98] width 99 height 12
type input "B"
type input "5"
paste input "529045115"
type input "529045115B"
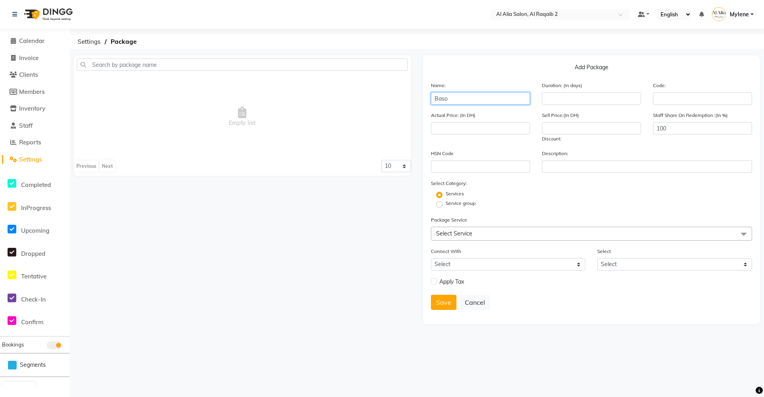
type input "Bas"
type input "5 Basic Services for 150"
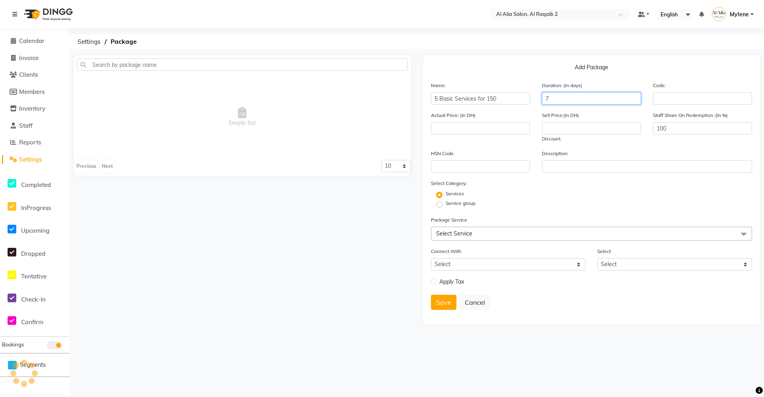
type input "7"
drag, startPoint x: 603, startPoint y: 110, endPoint x: 589, endPoint y: 132, distance: 25.9
click at [600, 116] on form "Name: 5 Basic Services for 150 Duration: (in days) 7 Code: Actual Price: (In DH…" at bounding box center [591, 198] width 321 height 235
click at [589, 132] on input "number" at bounding box center [591, 128] width 99 height 12
type input "150"
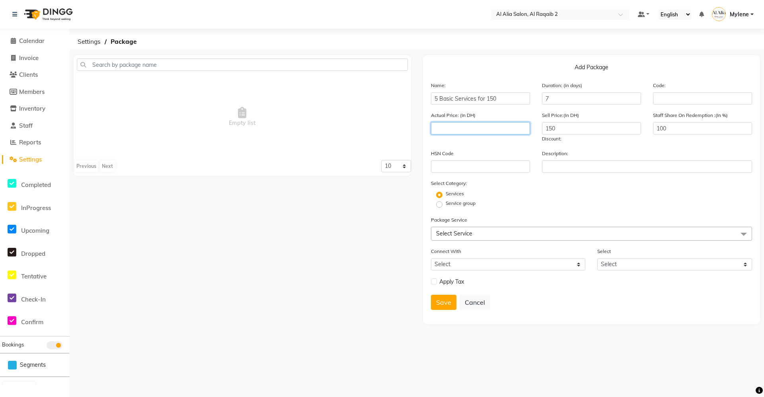
drag, startPoint x: 510, startPoint y: 140, endPoint x: 510, endPoint y: 136, distance: 4.4
click at [510, 136] on div "Actual Price: (In DH)" at bounding box center [480, 127] width 111 height 32
click at [546, 203] on div "Service group" at bounding box center [591, 205] width 333 height 10
click at [560, 90] on div "Duration: (in days) 7" at bounding box center [591, 92] width 111 height 23
click at [560, 92] on input "7" at bounding box center [591, 98] width 99 height 12
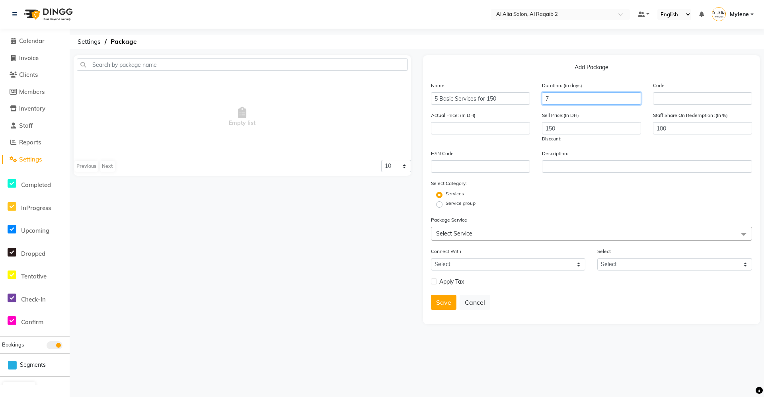
click at [558, 96] on input "7" at bounding box center [591, 98] width 99 height 12
type input "2"
click at [555, 207] on div "Service group" at bounding box center [591, 205] width 333 height 10
click at [488, 225] on div "Package Service Select Service Select All Complimentary Henna Henna Service Fee…" at bounding box center [591, 228] width 321 height 25
drag, startPoint x: 505, startPoint y: 235, endPoint x: 498, endPoint y: 248, distance: 14.1
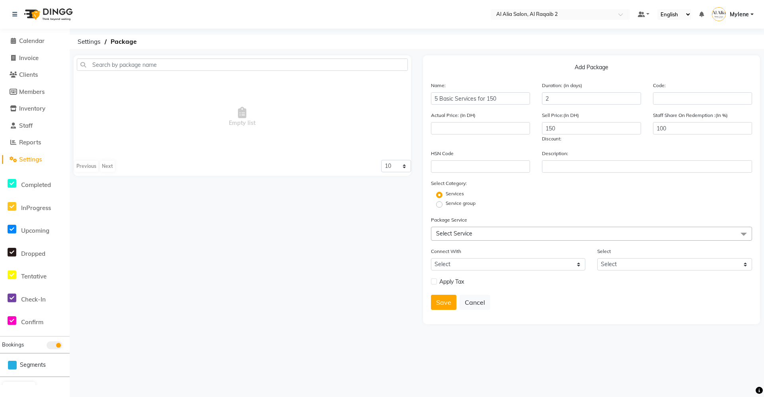
click at [505, 235] on span "Select Service" at bounding box center [591, 234] width 321 height 14
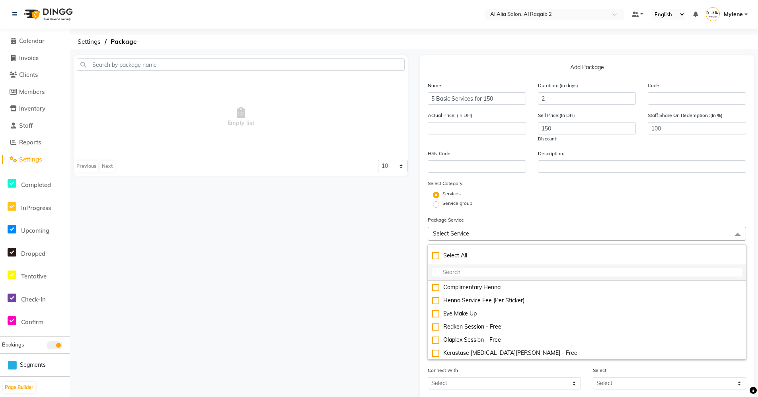
click at [491, 271] on input "multiselect-search" at bounding box center [586, 272] width 309 height 8
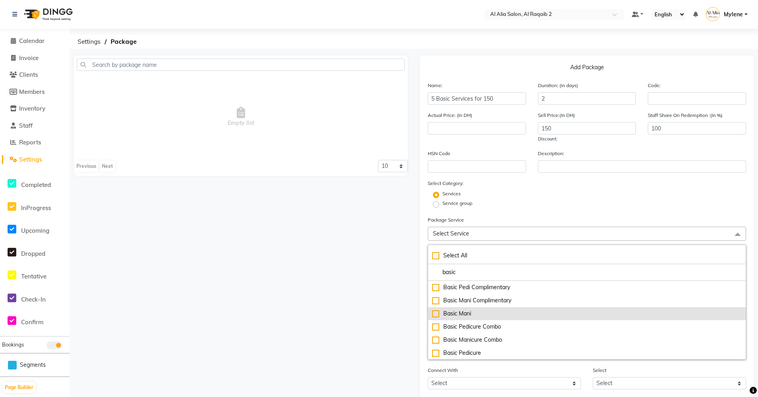
type input "basic"
click at [497, 313] on div "Basic Mani" at bounding box center [586, 313] width 309 height 8
type input "40"
checkbox input "true"
drag, startPoint x: 484, startPoint y: 353, endPoint x: 501, endPoint y: 322, distance: 35.0
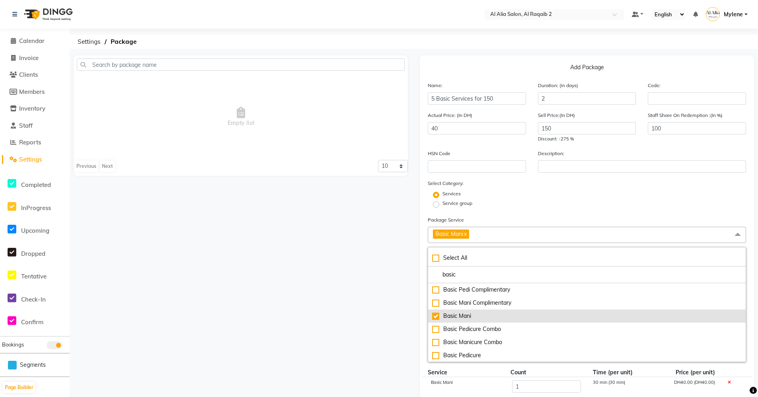
click at [485, 353] on div "Basic Pedicure" at bounding box center [586, 355] width 309 height 8
type input "90"
checkbox input "true"
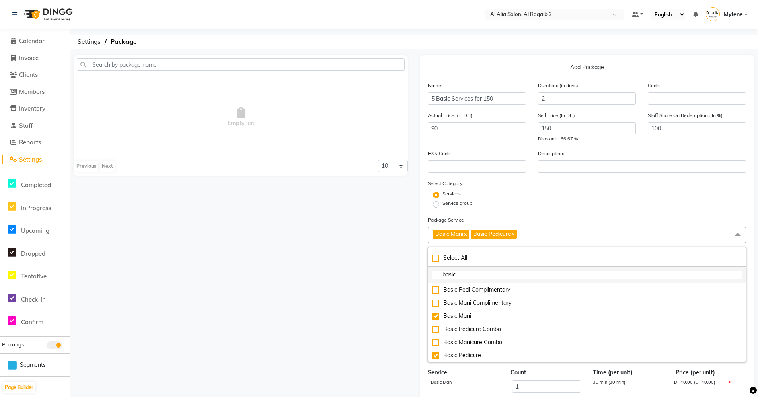
click at [503, 271] on input "basic" at bounding box center [586, 274] width 309 height 8
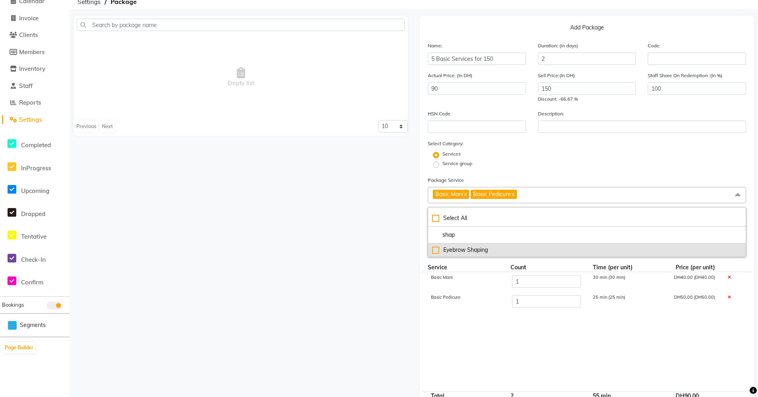
type input "shap"
click at [492, 253] on div "Eyebrow Shaping" at bounding box center [586, 250] width 309 height 8
type input "125"
checkbox input "true"
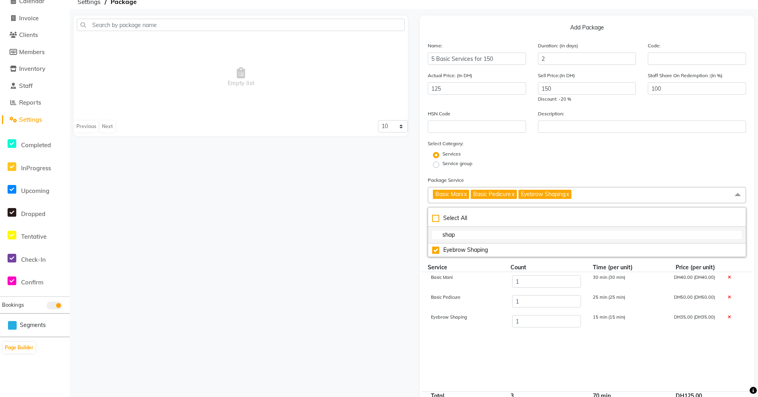
click at [500, 236] on input "shap" at bounding box center [586, 235] width 309 height 8
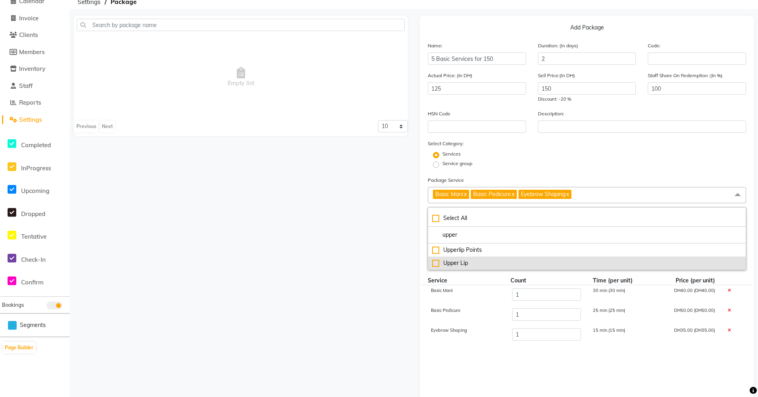
type input "upper"
click at [511, 260] on div "Upper Lip" at bounding box center [586, 263] width 309 height 8
type input "140"
checkbox input "true"
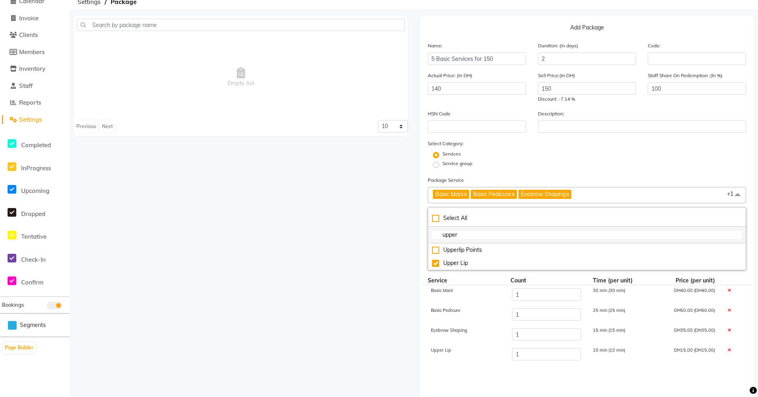
click at [519, 237] on input "upper" at bounding box center [586, 235] width 309 height 8
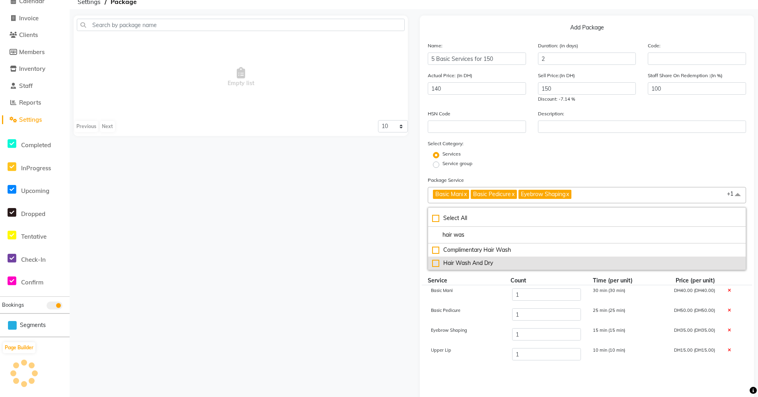
type input "hair was"
click at [515, 266] on div "Hair Wash And Dry" at bounding box center [586, 263] width 309 height 8
type input "170"
checkbox input "true"
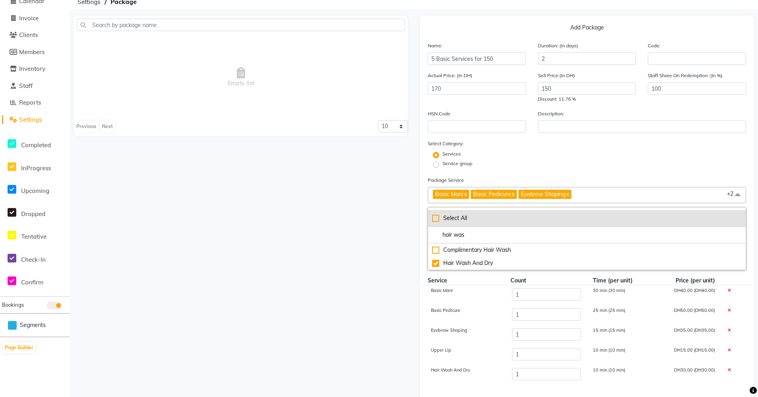
click at [539, 217] on div "Select All" at bounding box center [586, 218] width 309 height 8
type input "19943.67"
checkbox input "true"
click at [539, 217] on div "Select All" at bounding box center [586, 218] width 309 height 8
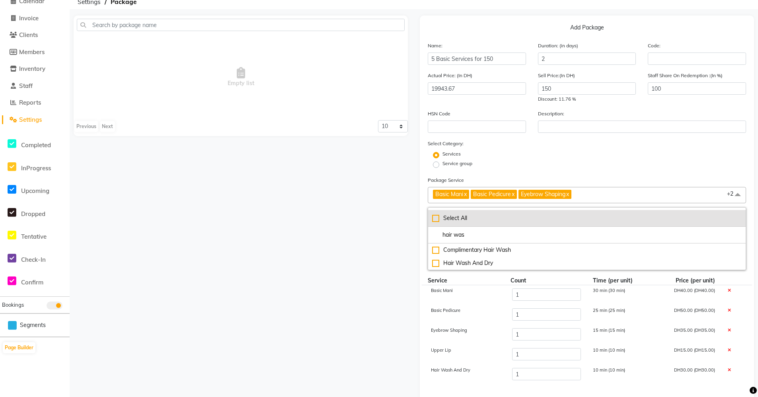
checkbox input "false"
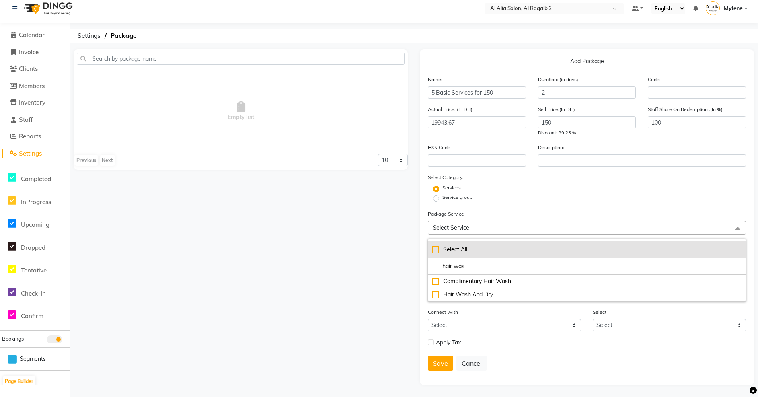
scroll to position [6, 0]
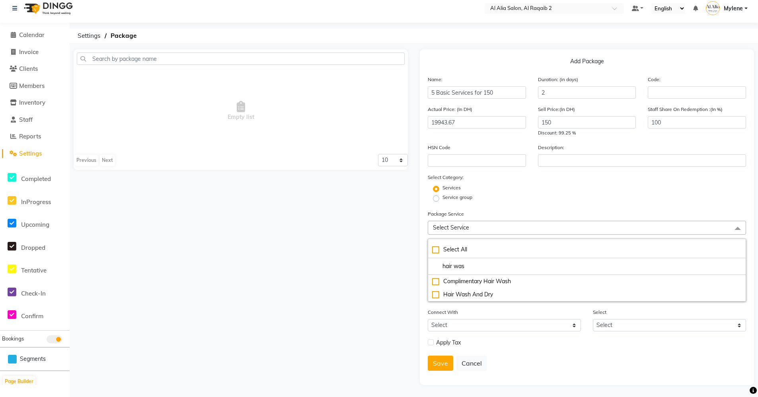
click at [422, 283] on div "Add Package Name: 5 Basic Services for 150 Duration: (in days) 2 Code: Actual P…" at bounding box center [587, 217] width 334 height 336
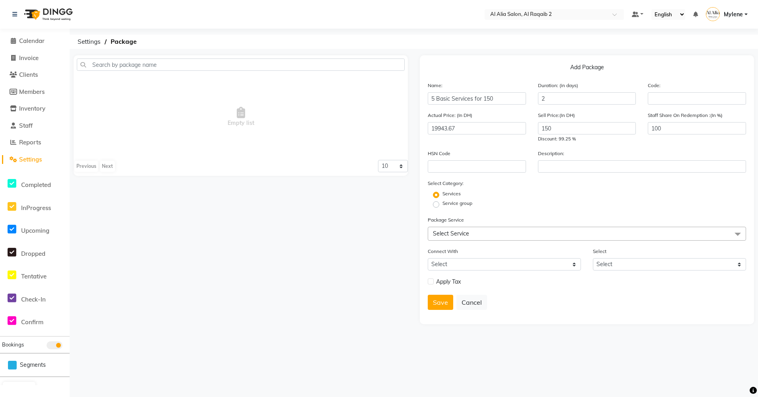
scroll to position [0, 0]
click at [497, 237] on span "Select Service" at bounding box center [591, 234] width 321 height 14
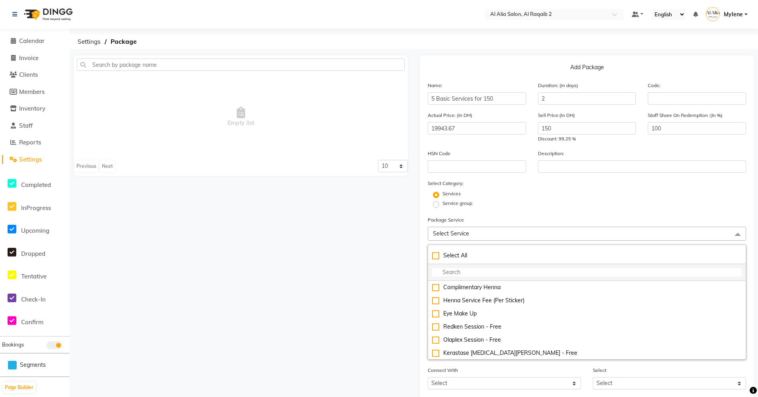
click at [477, 278] on li at bounding box center [586, 272] width 317 height 17
click at [481, 276] on input "multiselect-search" at bounding box center [586, 272] width 309 height 8
type input "Basi"
checkbox input "true"
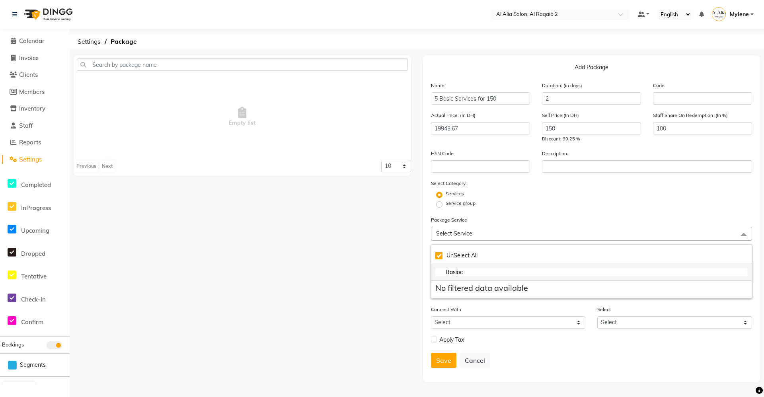
type input "Basio"
checkbox input "false"
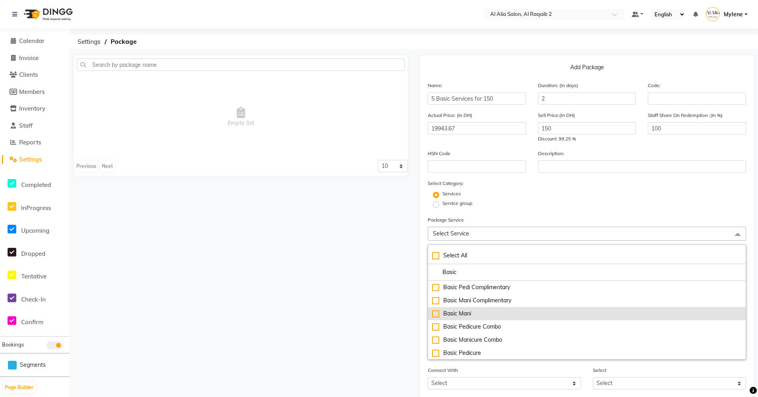
type input "Basic"
click at [515, 313] on div "Basic Mani" at bounding box center [586, 313] width 309 height 8
type input "40"
checkbox input "true"
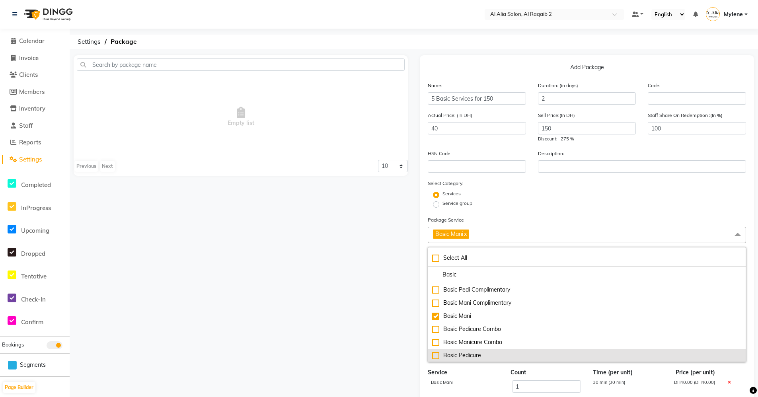
click at [470, 354] on div "Basic Pedicure" at bounding box center [586, 355] width 309 height 8
type input "90"
checkbox input "true"
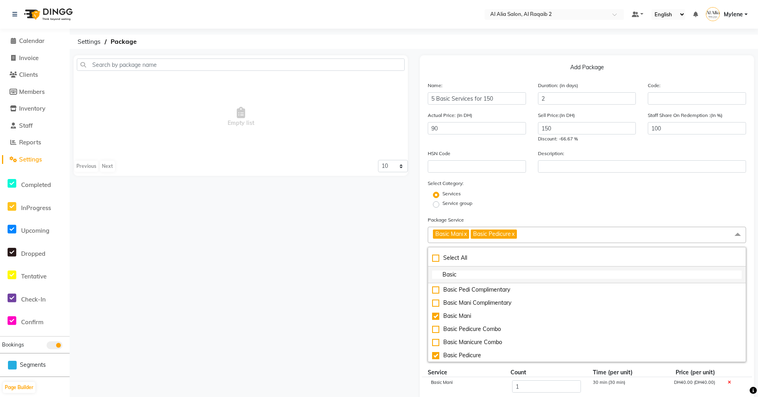
click at [495, 272] on input "Basic" at bounding box center [586, 274] width 309 height 8
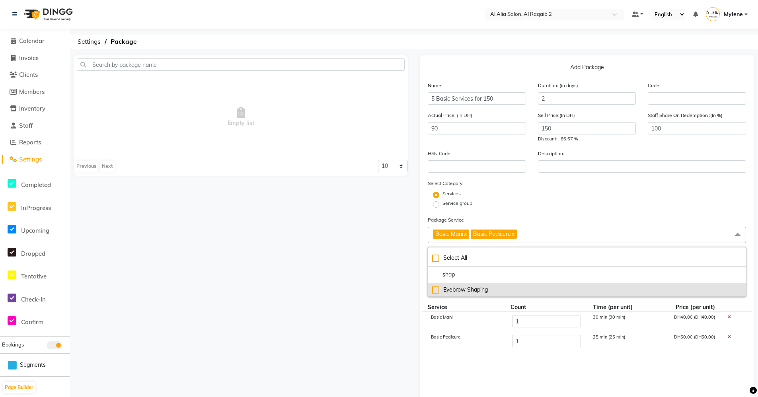
type input "shap"
click at [485, 293] on div "Eyebrow Shaping" at bounding box center [586, 290] width 309 height 8
type input "125"
checkbox input "true"
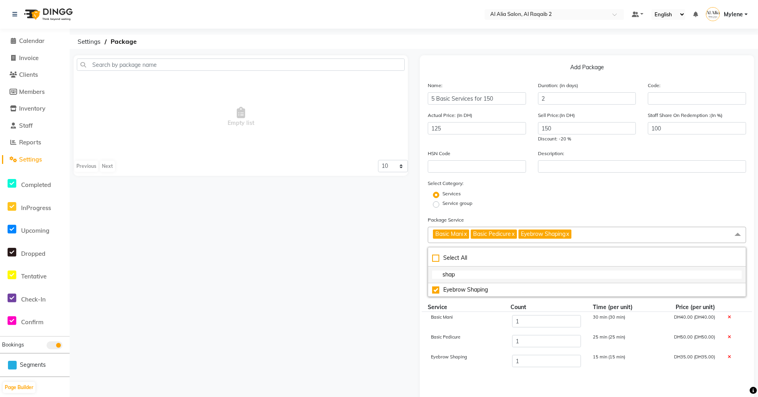
click at [498, 275] on input "shap" at bounding box center [586, 274] width 309 height 8
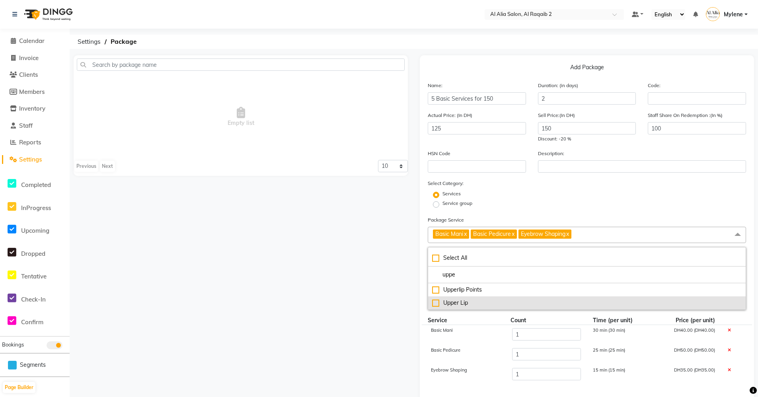
type input "uppe"
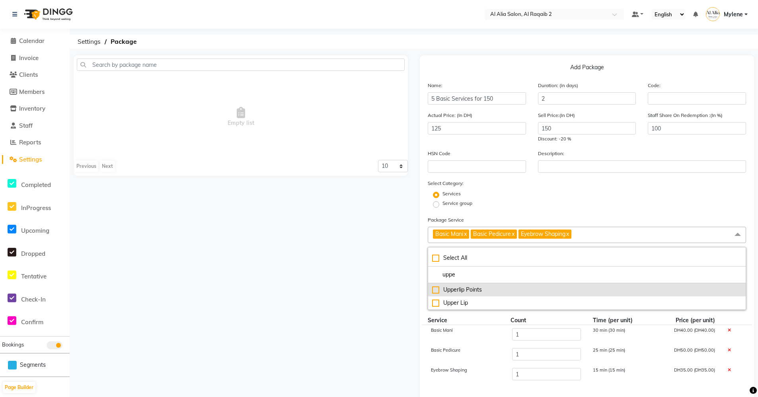
drag, startPoint x: 480, startPoint y: 302, endPoint x: 491, endPoint y: 287, distance: 18.6
click at [480, 303] on div "Upper Lip" at bounding box center [586, 303] width 309 height 8
type input "140"
checkbox input "true"
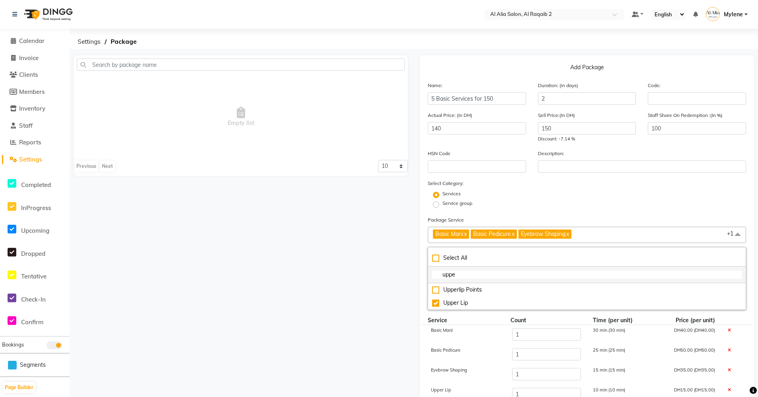
click at [499, 272] on input "uppe" at bounding box center [586, 274] width 309 height 8
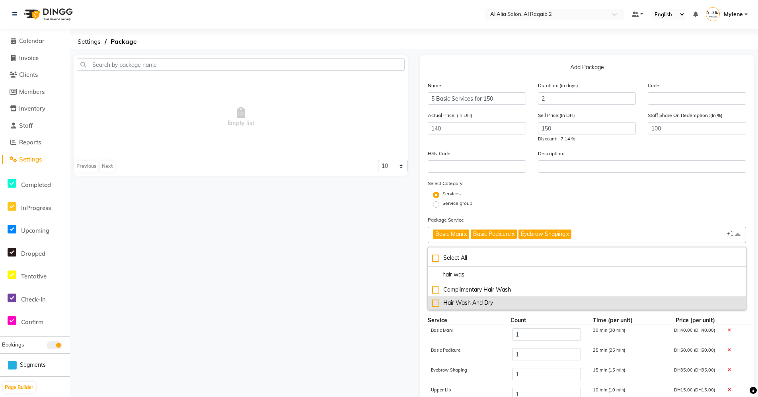
type input "hair was"
click at [491, 301] on div "Hair Wash And Dry" at bounding box center [586, 303] width 309 height 8
type input "170"
checkbox input "true"
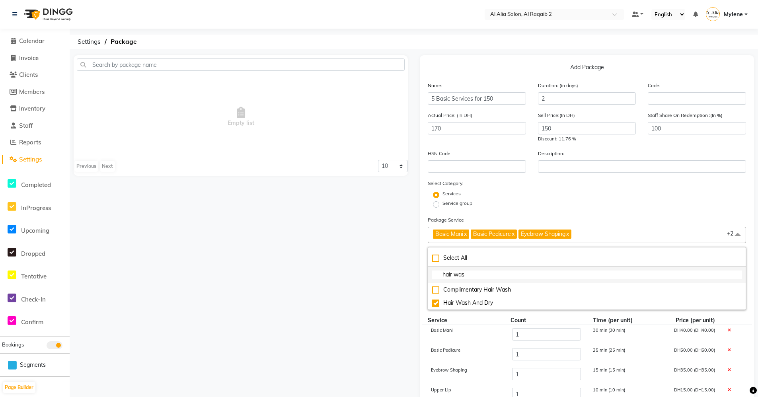
click at [504, 274] on input "hair was" at bounding box center [586, 274] width 309 height 8
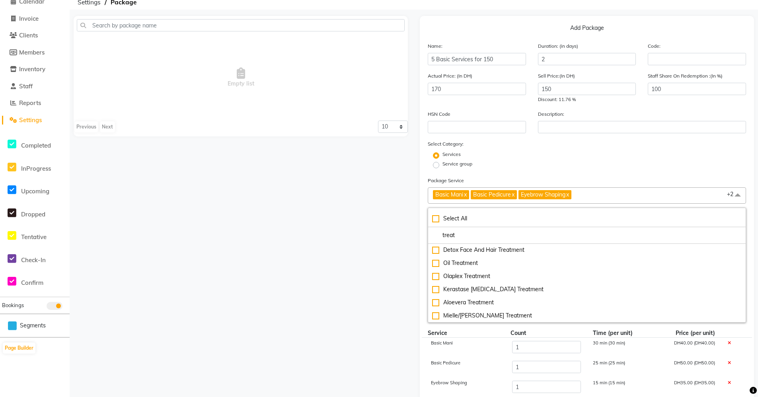
scroll to position [40, 0]
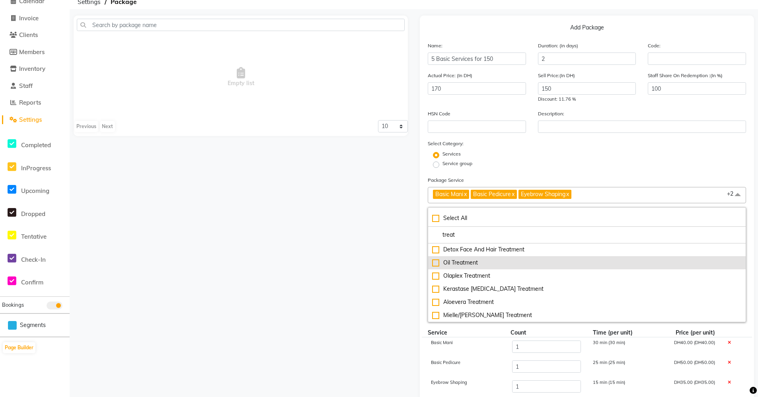
type input "treat"
click at [469, 260] on div "Oil Treatment" at bounding box center [586, 263] width 309 height 8
type input "220"
checkbox input "true"
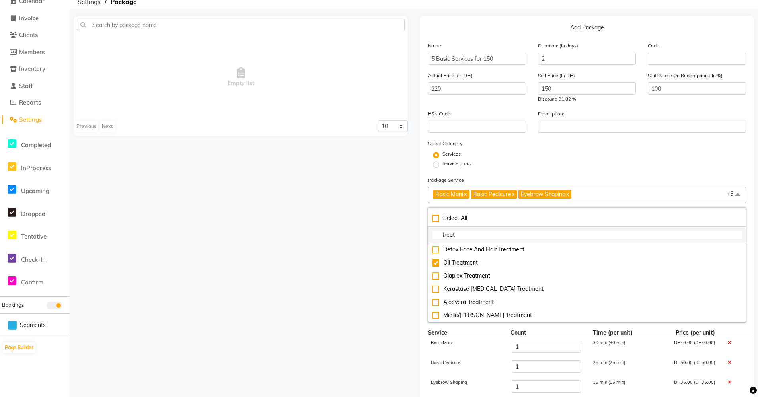
click at [491, 233] on input "treat" at bounding box center [586, 235] width 309 height 8
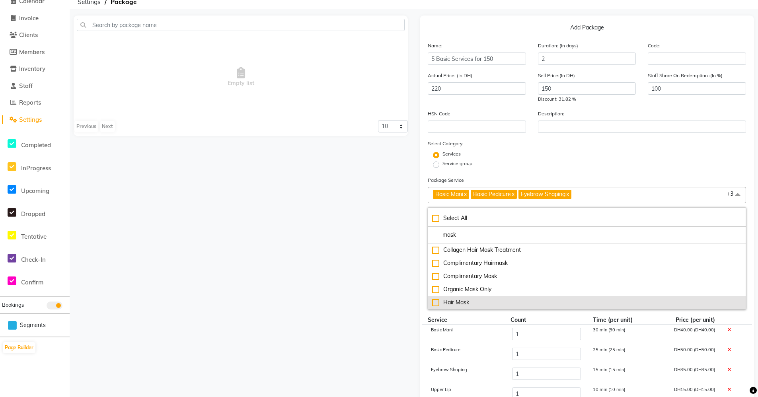
type input "mask"
drag, startPoint x: 475, startPoint y: 300, endPoint x: 480, endPoint y: 300, distance: 4.8
click at [475, 301] on div "Hair Mask" at bounding box center [586, 302] width 309 height 8
type input "270"
checkbox input "true"
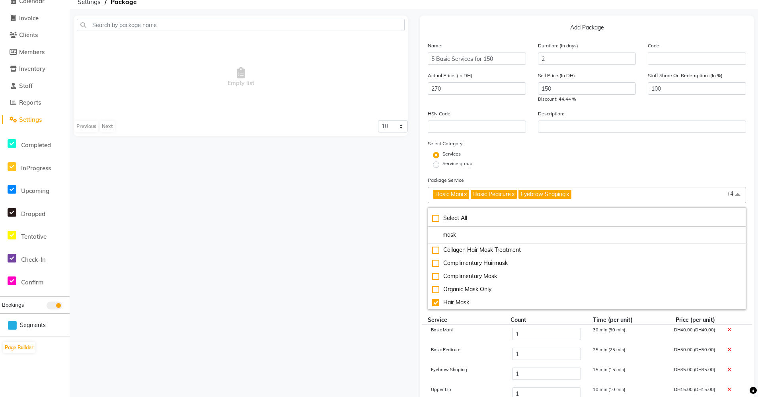
click at [393, 247] on div "Empty list Previous Next 10 20 50 100" at bounding box center [241, 276] width 346 height 521
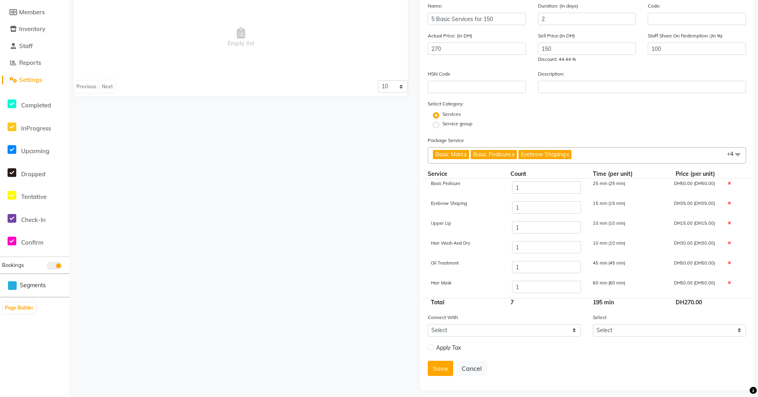
scroll to position [40, 0]
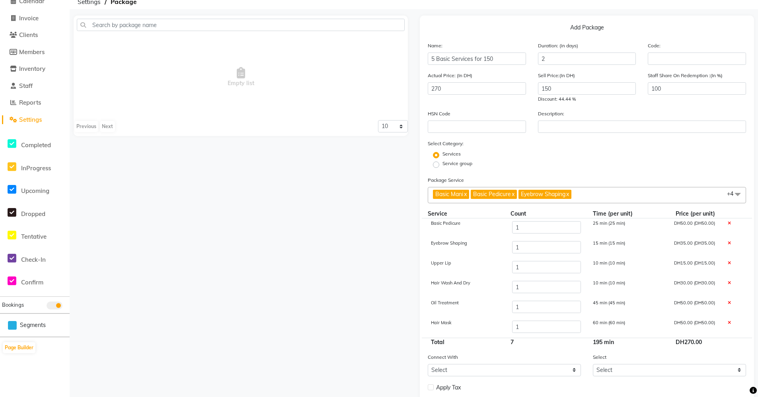
click at [442, 167] on label "Service group" at bounding box center [457, 163] width 30 height 7
click at [438, 167] on input "Service group" at bounding box center [438, 163] width 5 height 5
radio input "true"
radio input "false"
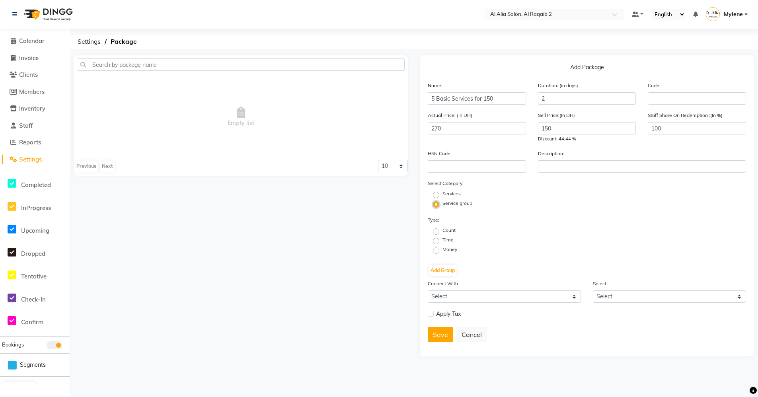
scroll to position [0, 0]
click at [445, 232] on label "Count" at bounding box center [451, 230] width 13 height 7
click at [439, 232] on input "Count" at bounding box center [441, 230] width 5 height 5
radio input "true"
click at [443, 268] on button "Add Group" at bounding box center [446, 270] width 28 height 11
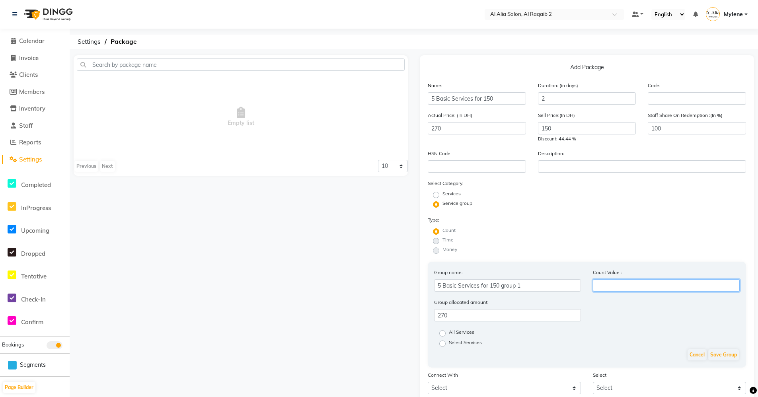
click at [660, 283] on input "number" at bounding box center [666, 285] width 147 height 12
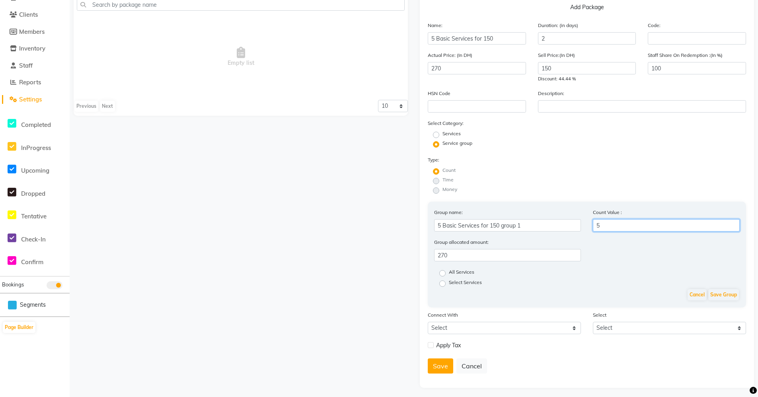
scroll to position [63, 0]
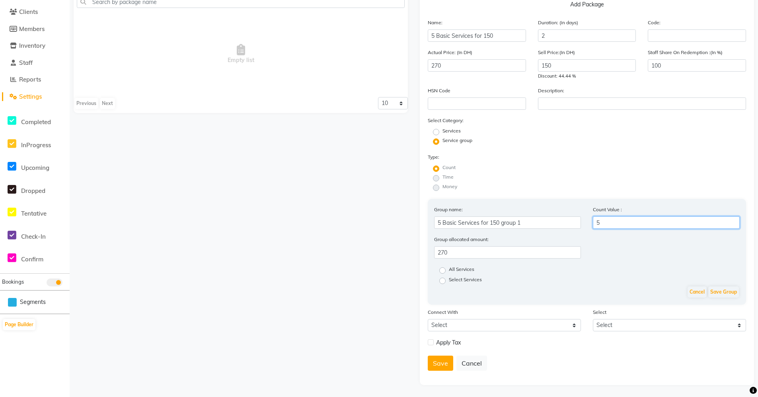
type input "5"
click at [449, 281] on label "Select Services" at bounding box center [465, 281] width 33 height 10
click at [443, 281] on input "Select Services" at bounding box center [444, 280] width 5 height 5
radio input "true"
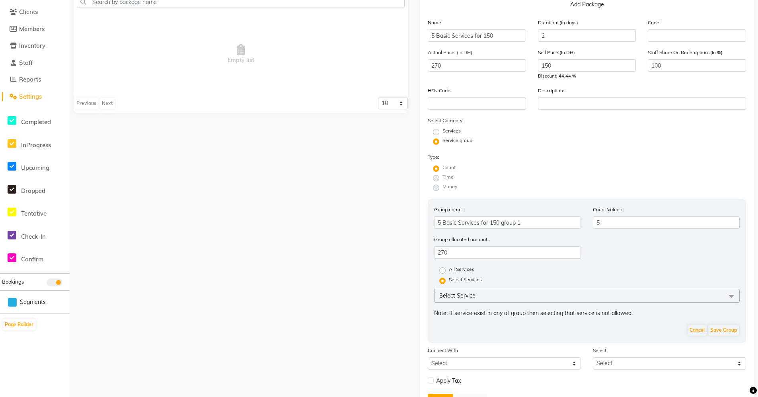
click at [471, 294] on span "Select Service" at bounding box center [457, 295] width 36 height 7
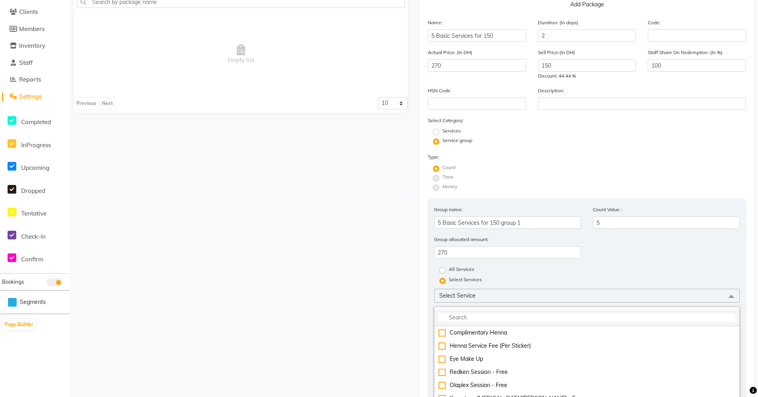
click at [471, 319] on input "multiselect-search" at bounding box center [586, 317] width 297 height 8
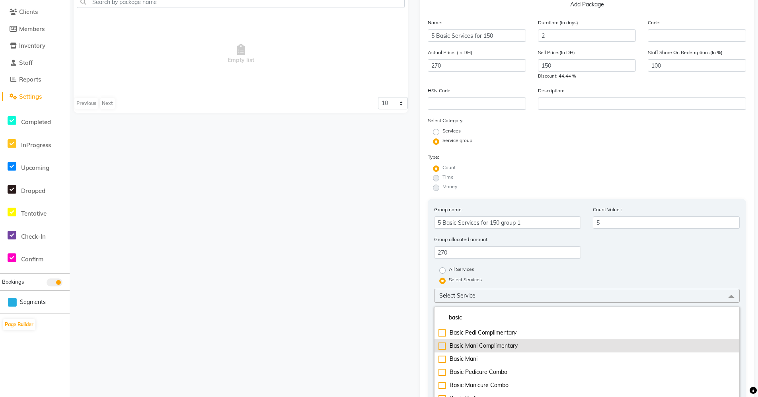
scroll to position [103, 0]
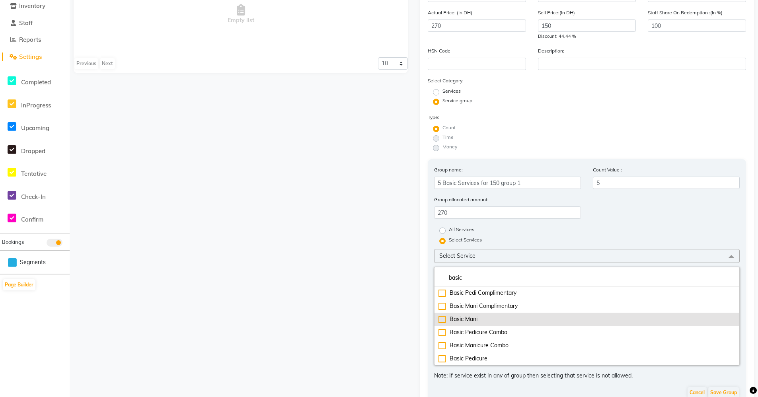
type input "basic"
click at [470, 318] on div "Basic Mani" at bounding box center [586, 319] width 297 height 8
checkbox input "true"
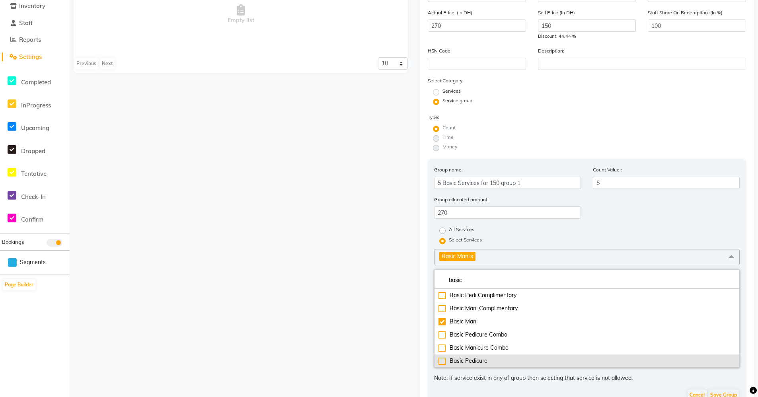
click at [465, 364] on div "Basic Pedicure" at bounding box center [586, 361] width 297 height 8
checkbox input "true"
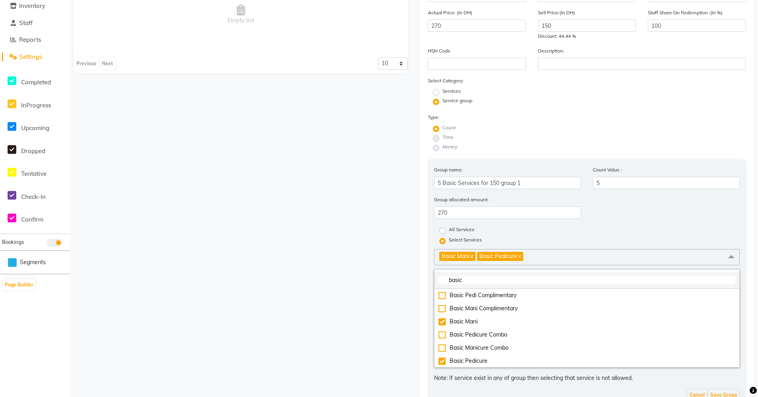
click at [489, 278] on input "basic" at bounding box center [586, 280] width 297 height 8
type input "b"
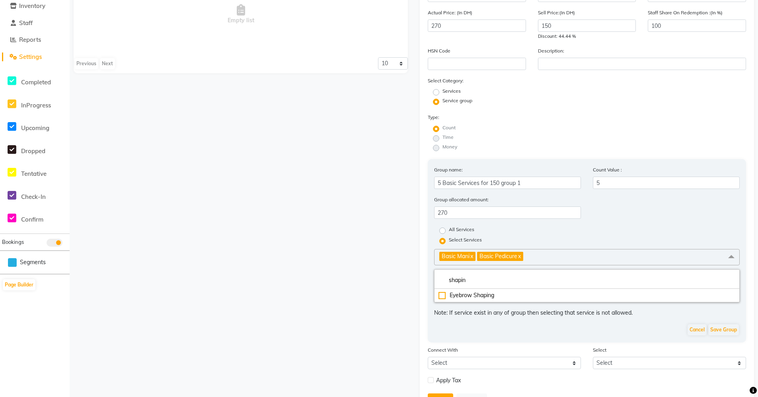
type input "shapin"
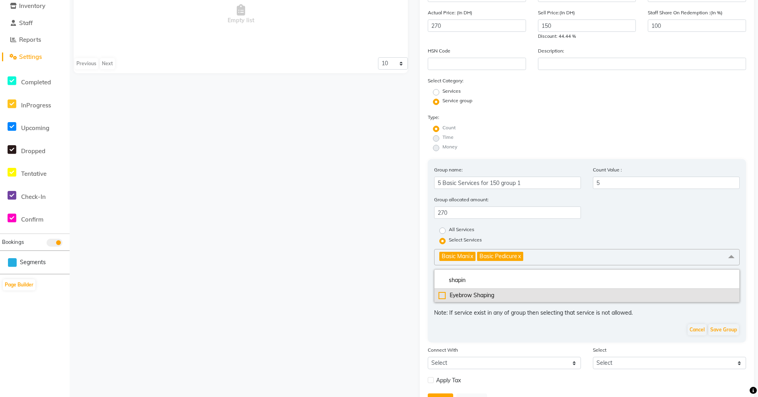
drag, startPoint x: 489, startPoint y: 292, endPoint x: 496, endPoint y: 292, distance: 6.8
click at [489, 292] on div "Eyebrow Shaping" at bounding box center [586, 295] width 297 height 8
checkbox input "true"
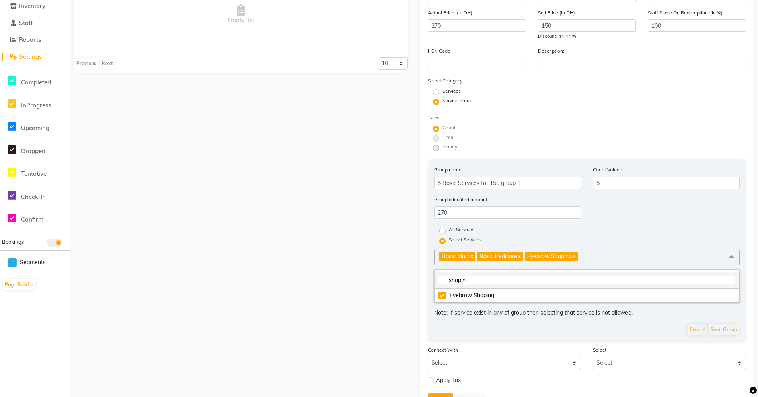
click at [505, 279] on input "shapin" at bounding box center [586, 280] width 297 height 8
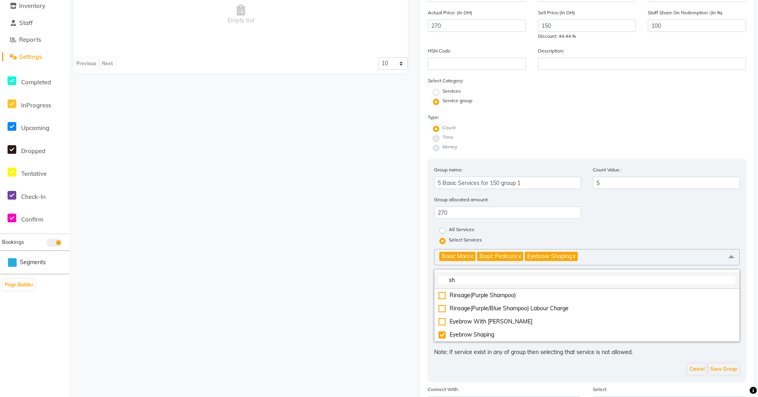
type input "s"
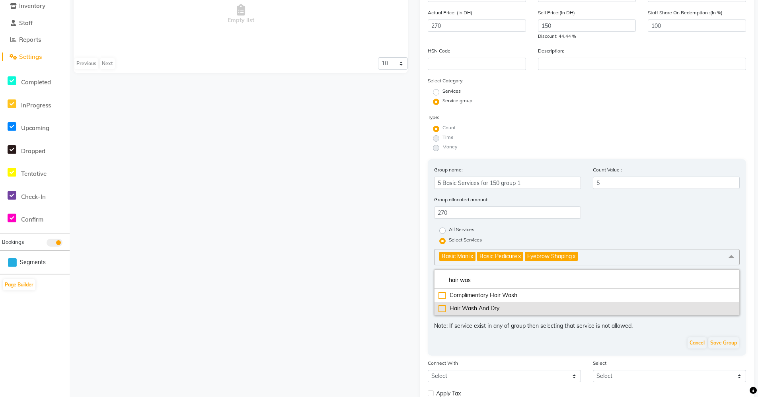
type input "hair was"
click at [504, 311] on div "Hair Wash And Dry" at bounding box center [586, 308] width 297 height 8
checkbox input "true"
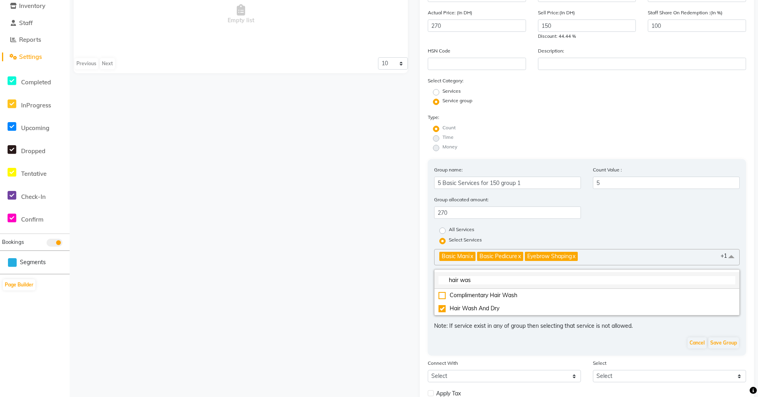
click at [499, 282] on input "hair was" at bounding box center [586, 280] width 297 height 8
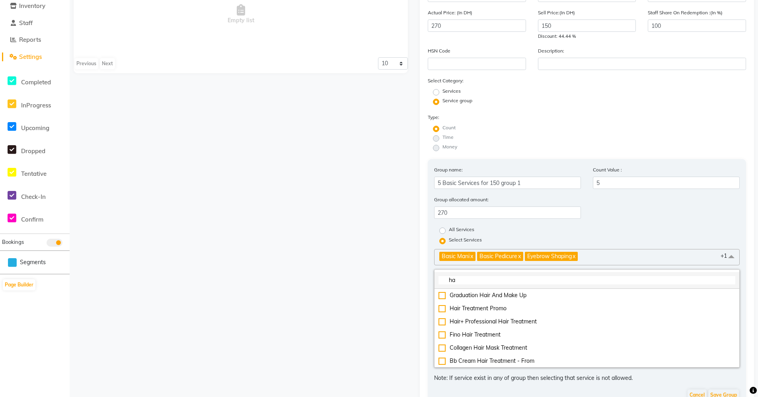
type input "h"
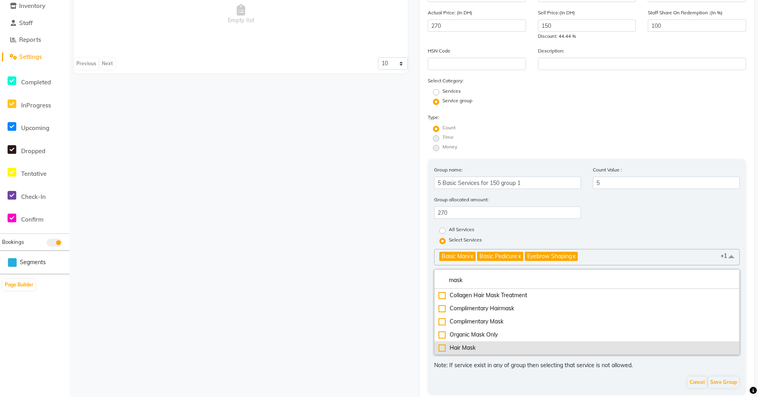
type input "mask"
click at [490, 348] on div "Hair Mask" at bounding box center [586, 348] width 297 height 8
checkbox input "true"
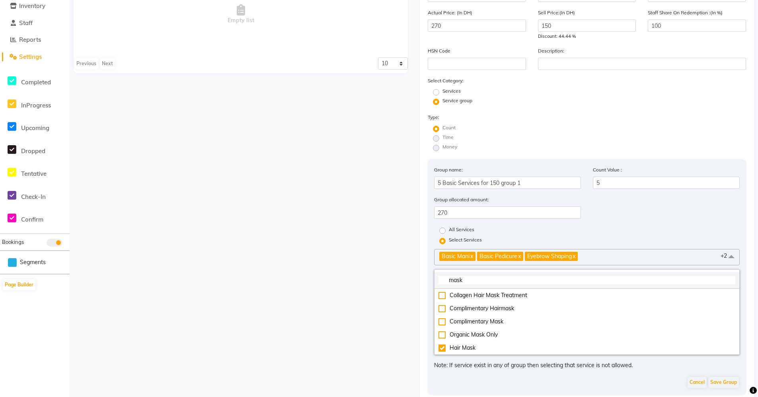
click at [506, 279] on input "mask" at bounding box center [586, 280] width 297 height 8
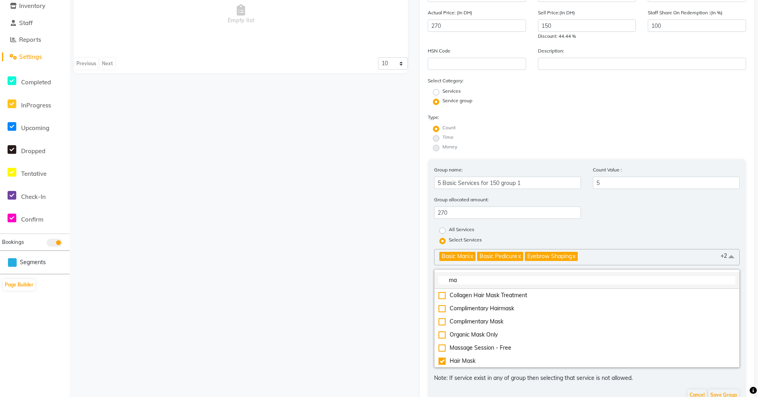
type input "m"
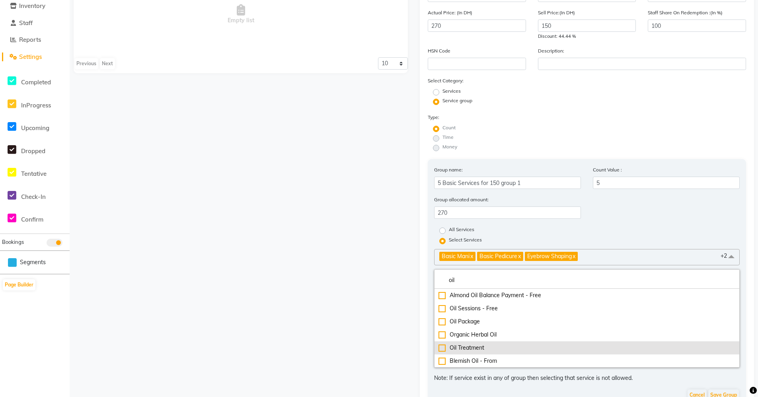
type input "oil"
click at [491, 345] on div "Oil Treatment" at bounding box center [586, 348] width 297 height 8
checkbox input "true"
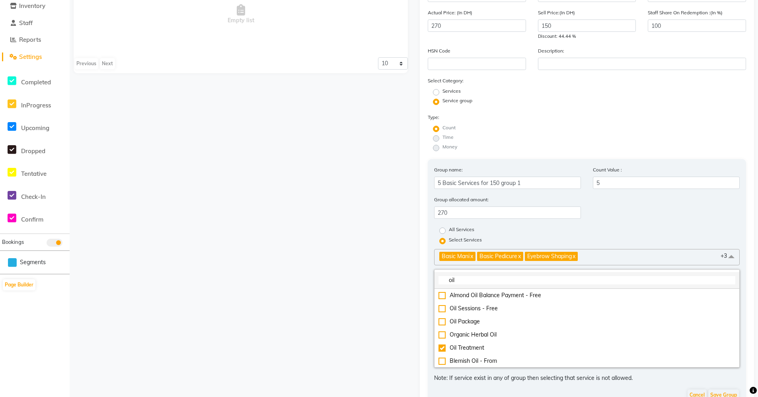
click at [510, 280] on input "oil" at bounding box center [586, 280] width 297 height 8
type input "o"
click at [375, 293] on div "Empty list Previous Next 10 20 50 100" at bounding box center [241, 220] width 346 height 535
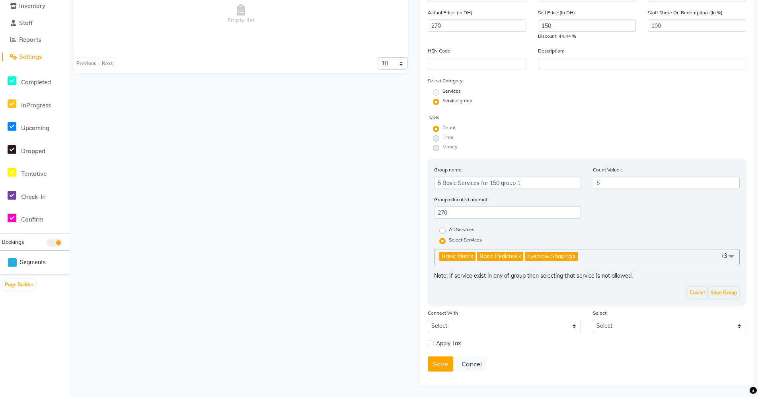
click at [733, 254] on span at bounding box center [731, 256] width 16 height 15
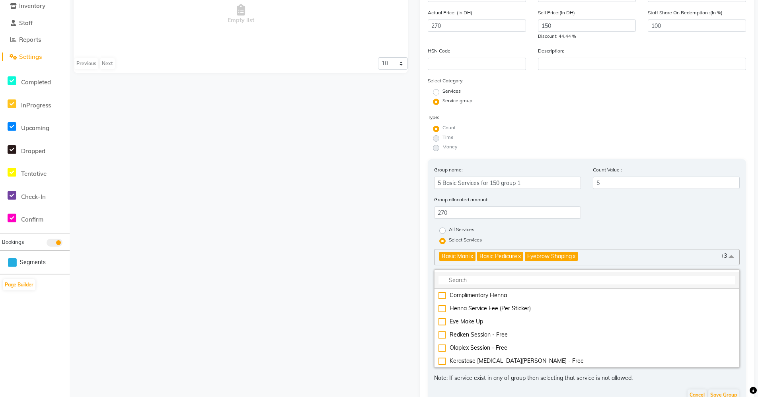
click at [570, 284] on input "multiselect-search" at bounding box center [586, 280] width 297 height 8
click at [367, 277] on div "Empty list Previous Next 10 20 50 100" at bounding box center [241, 220] width 346 height 535
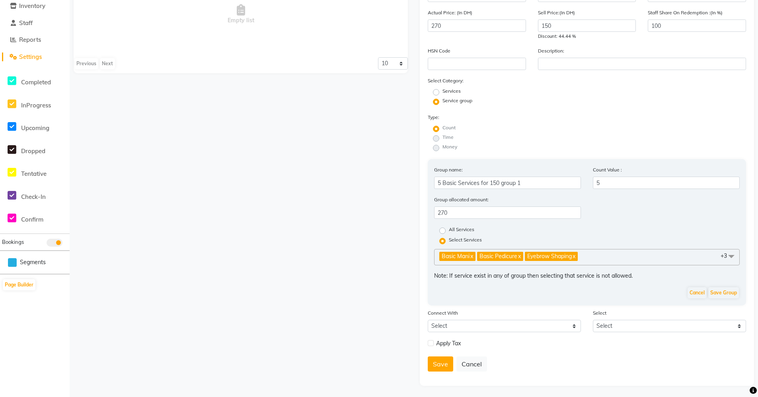
scroll to position [103, 0]
click at [437, 365] on button "Save" at bounding box center [440, 363] width 25 height 15
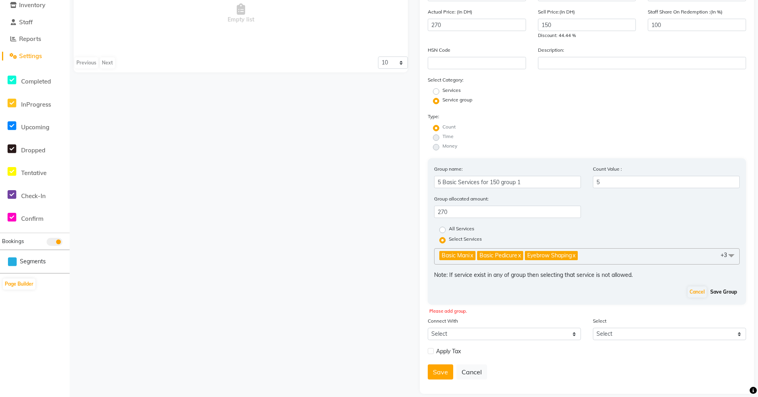
click at [719, 293] on button "Save Group" at bounding box center [723, 291] width 31 height 11
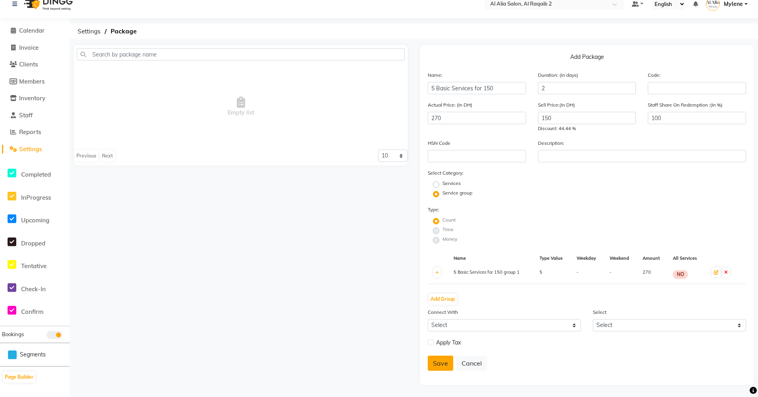
click at [443, 366] on button "Save" at bounding box center [440, 363] width 25 height 15
type input "0"
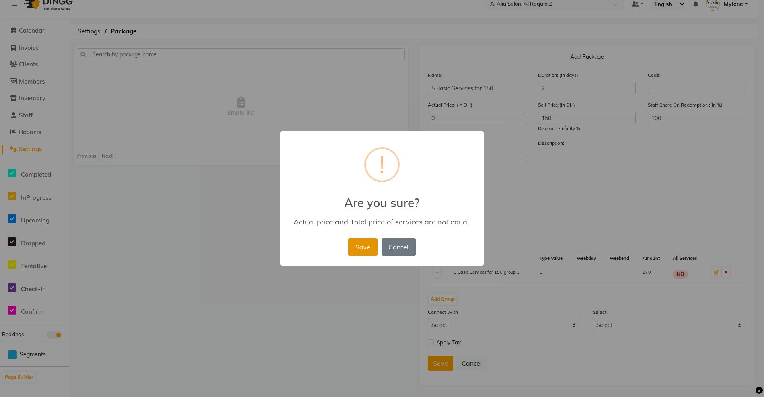
click at [352, 250] on button "Save" at bounding box center [362, 246] width 29 height 17
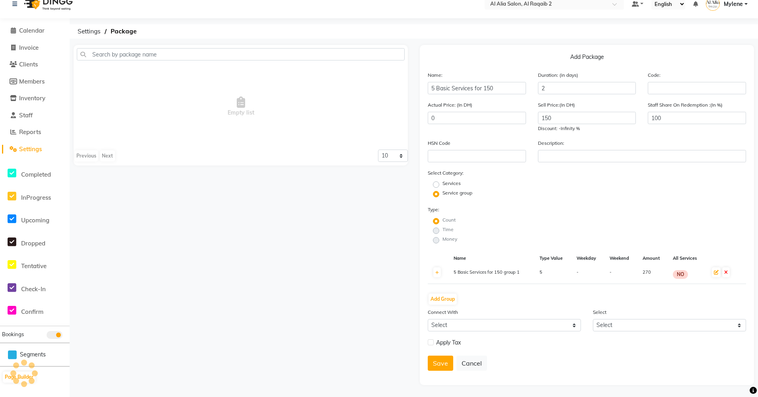
radio input "true"
radio input "false"
select select
checkbox input "false"
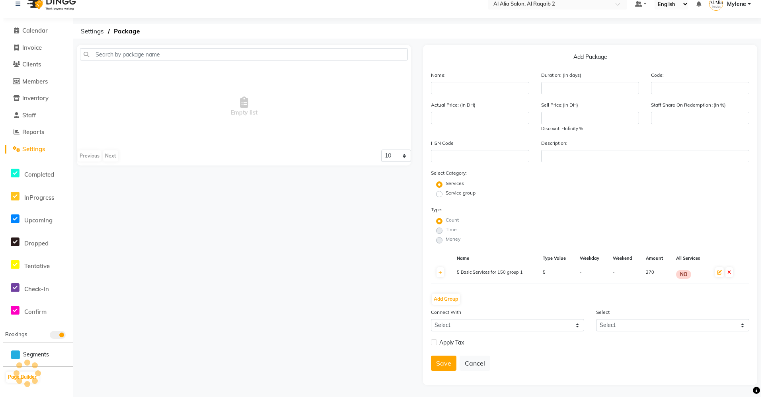
scroll to position [0, 0]
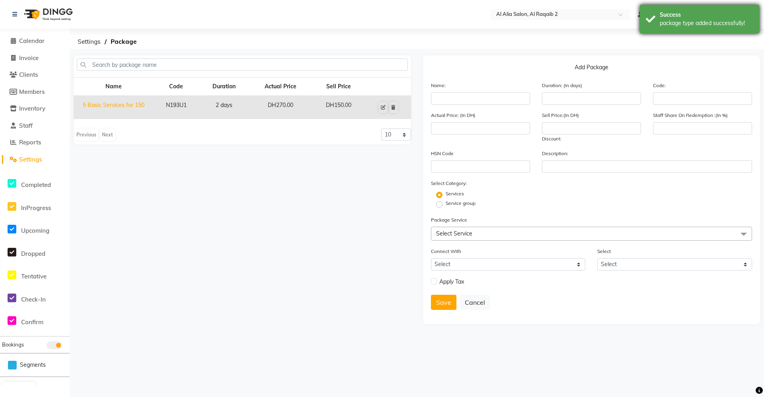
click at [673, 22] on div "package type added successfully!" at bounding box center [705, 23] width 93 height 8
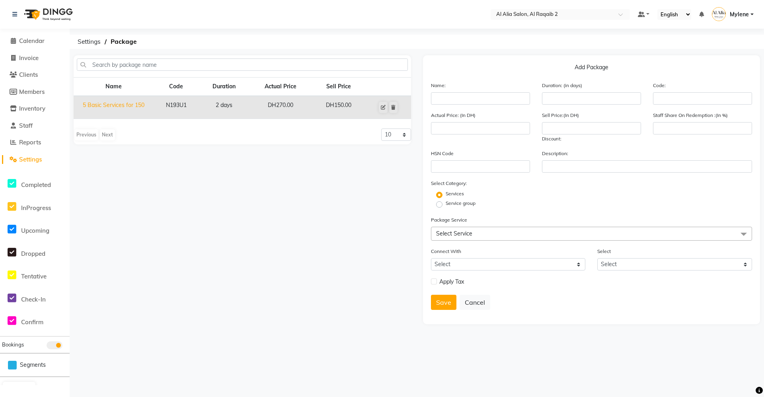
click at [324, 174] on div "Name Code Duration Actual Price Sell Price 5 Basic Services for 150 N193U1 2 da…" at bounding box center [242, 189] width 349 height 269
click at [34, 60] on span "Invoice" at bounding box center [28, 58] width 19 height 8
select select "service"
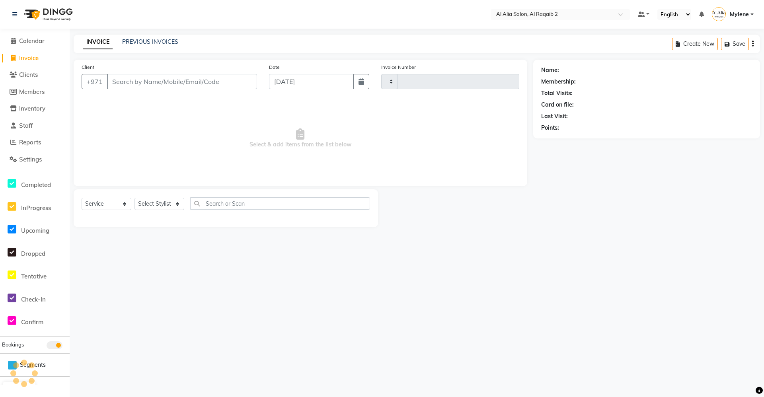
type input "0004"
select select "8963"
drag, startPoint x: 222, startPoint y: 127, endPoint x: 208, endPoint y: 109, distance: 22.5
click at [222, 127] on span "Select & add items from the list below" at bounding box center [300, 139] width 437 height 80
click at [206, 84] on input "Client" at bounding box center [182, 81] width 150 height 15
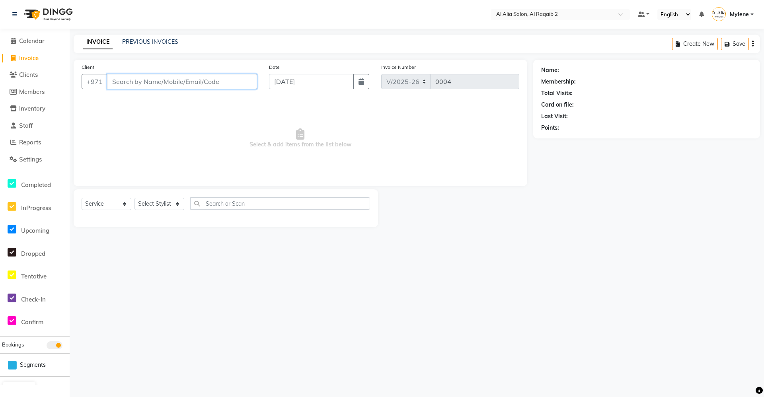
click at [128, 84] on input "Client" at bounding box center [182, 81] width 150 height 15
click at [45, 39] on span "Calendar" at bounding box center [31, 41] width 25 height 8
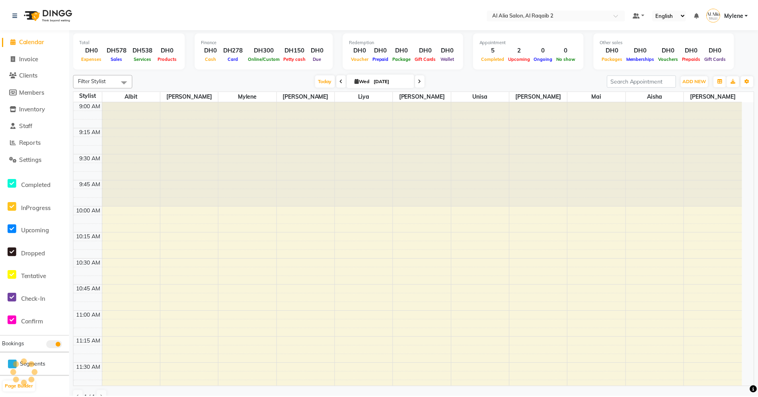
scroll to position [315, 0]
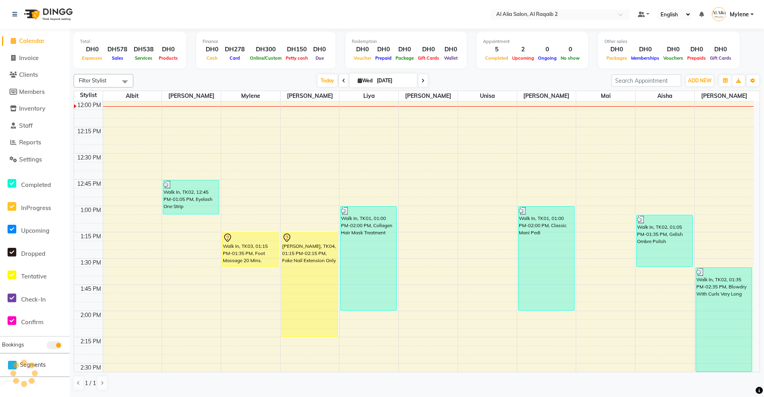
click at [469, 76] on div "[DATE] [DATE]" at bounding box center [372, 81] width 470 height 12
click at [702, 80] on span "ADD NEW" at bounding box center [699, 81] width 23 height 6
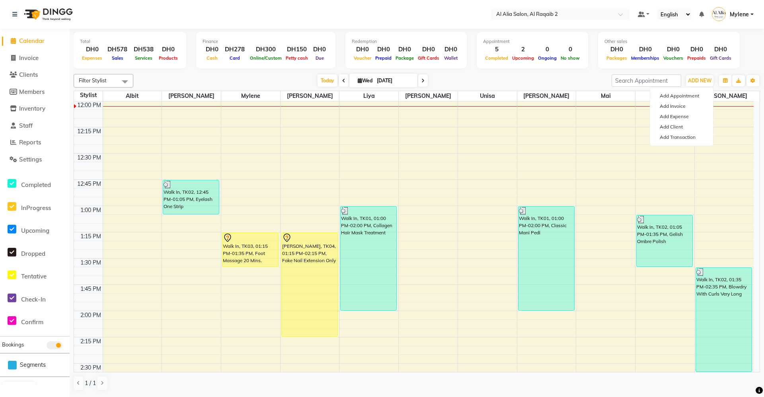
click at [545, 71] on div "Filter Stylist Select All [PERSON_NAME] [PERSON_NAME] [PERSON_NAME] [PERSON_NAM…" at bounding box center [417, 232] width 686 height 323
click at [28, 59] on span "Invoice" at bounding box center [28, 58] width 19 height 8
select select "service"
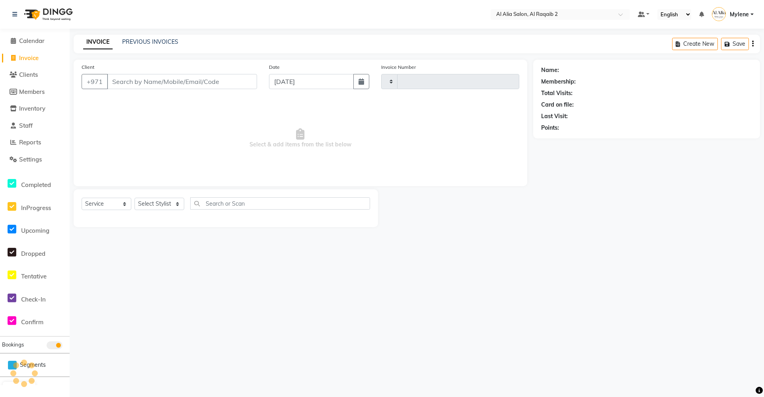
type input "0004"
select select "8963"
click at [124, 81] on input "Client" at bounding box center [182, 81] width 150 height 15
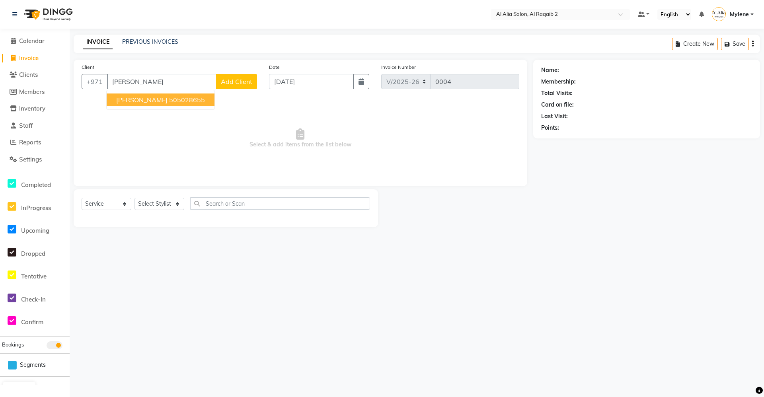
click at [132, 100] on button "[PERSON_NAME] 505028655" at bounding box center [161, 99] width 108 height 13
type input "505028655"
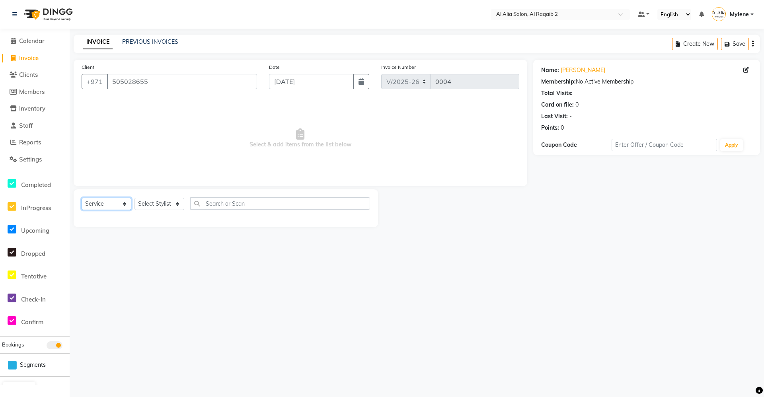
click at [120, 204] on select "Select Service Product Membership Package Voucher Prepaid Gift Card" at bounding box center [107, 204] width 50 height 12
select select "package"
click at [82, 198] on select "Select Service Product Membership Package Voucher Prepaid Gift Card" at bounding box center [107, 204] width 50 height 12
click at [154, 205] on select "Select Stylist [PERSON_NAME] [PERSON_NAME] [PERSON_NAME] [PERSON_NAME] [PERSON_…" at bounding box center [159, 204] width 50 height 12
select select "90676"
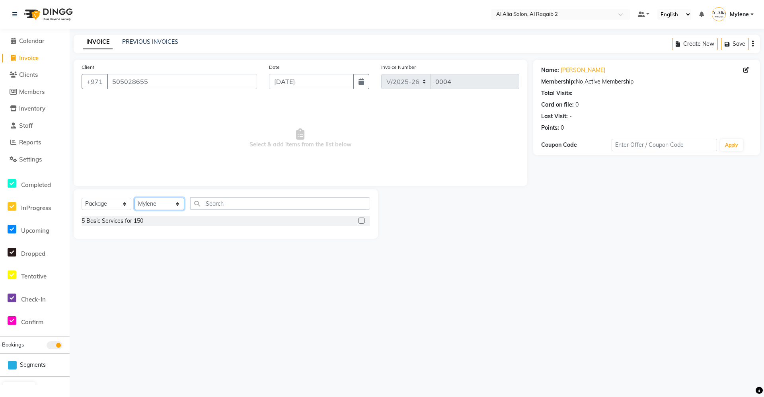
click at [134, 198] on select "Select Stylist [PERSON_NAME] [PERSON_NAME] [PERSON_NAME] [PERSON_NAME] [PERSON_…" at bounding box center [159, 204] width 50 height 12
click at [126, 224] on div "5 Basic Services for 150" at bounding box center [113, 221] width 62 height 8
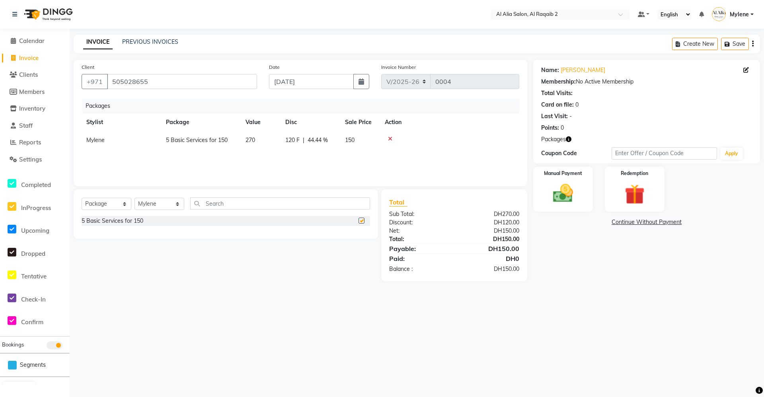
checkbox input "false"
click at [574, 198] on img at bounding box center [563, 193] width 34 height 24
click at [639, 224] on span "CASH" at bounding box center [643, 222] width 17 height 9
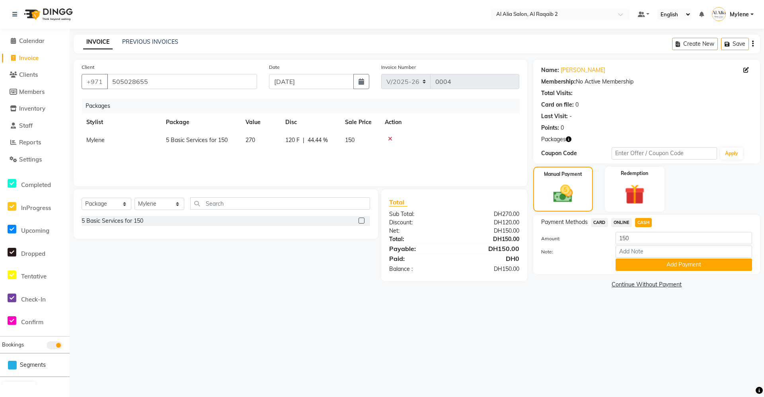
click at [649, 263] on button "Add Payment" at bounding box center [683, 265] width 136 height 12
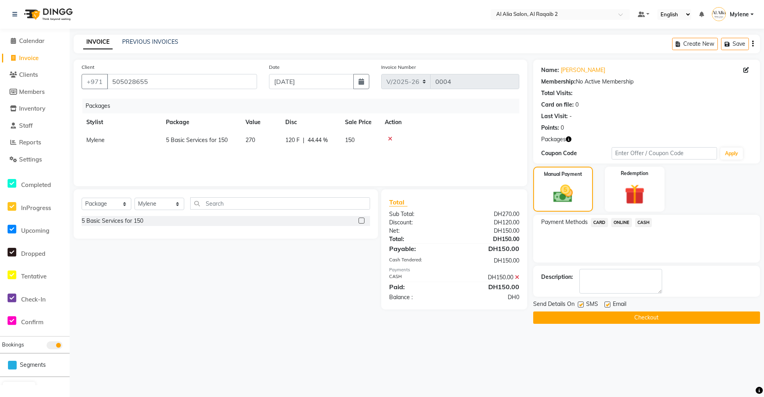
click at [517, 279] on icon at bounding box center [517, 277] width 4 height 6
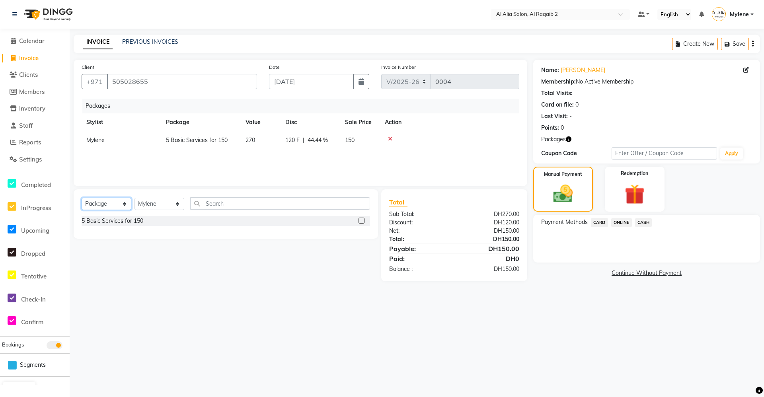
click at [97, 206] on select "Select Service Product Membership Package Voucher Prepaid Gift Card" at bounding box center [107, 204] width 50 height 12
click at [82, 198] on select "Select Service Product Membership Package Voucher Prepaid Gift Card" at bounding box center [107, 204] width 50 height 12
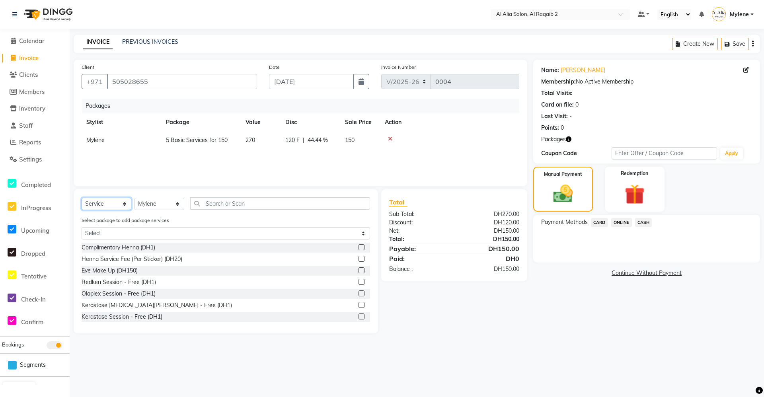
click at [117, 209] on select "Select Service Product Membership Package Voucher Prepaid Gift Card" at bounding box center [107, 204] width 50 height 12
click at [82, 198] on select "Select Service Product Membership Package Voucher Prepaid Gift Card" at bounding box center [107, 204] width 50 height 12
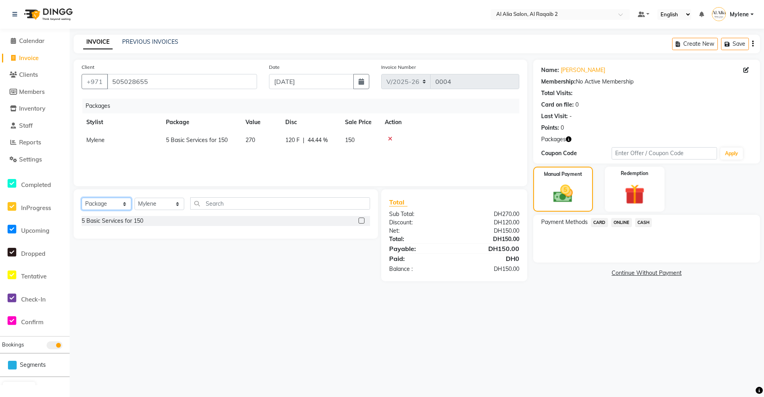
click at [116, 206] on select "Select Service Product Membership Package Voucher Prepaid Gift Card" at bounding box center [107, 204] width 50 height 12
select select "service"
click at [82, 198] on select "Select Service Product Membership Package Voucher Prepaid Gift Card" at bounding box center [107, 204] width 50 height 12
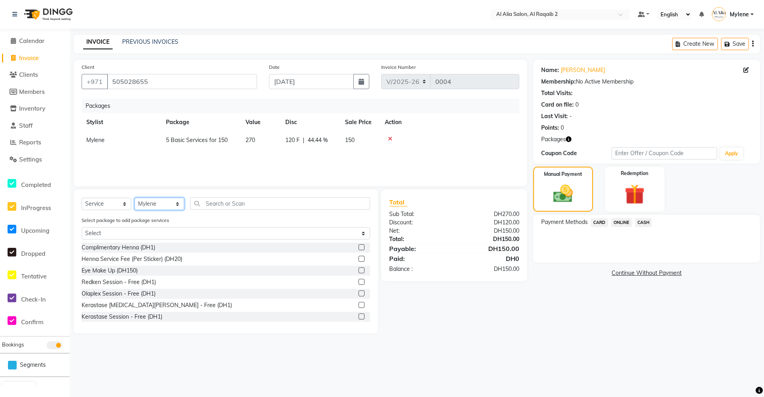
click at [153, 200] on select "Select Stylist [PERSON_NAME] [PERSON_NAME] [PERSON_NAME] [PERSON_NAME] [PERSON_…" at bounding box center [159, 204] width 50 height 12
select select "90686"
click at [134, 198] on select "Select Stylist [PERSON_NAME] [PERSON_NAME] [PERSON_NAME] [PERSON_NAME] [PERSON_…" at bounding box center [159, 204] width 50 height 12
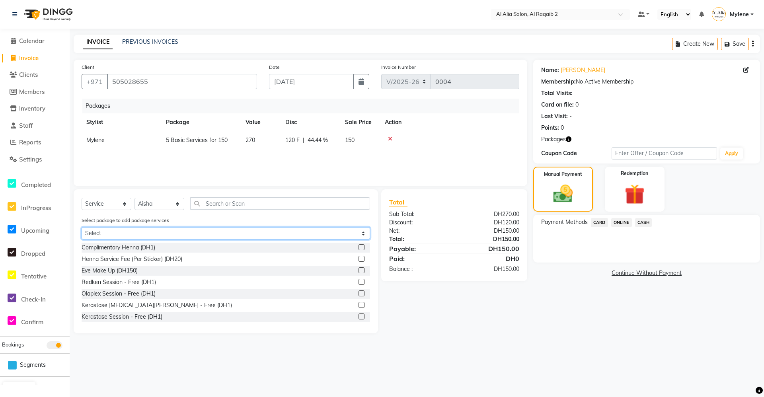
click at [121, 227] on select "Select 5 Basic Services for 150" at bounding box center [226, 233] width 288 height 12
click at [121, 229] on select "Select 5 Basic Services for 150" at bounding box center [226, 233] width 288 height 12
select select "1: Object"
click at [82, 227] on select "Select 5 Basic Services for 150" at bounding box center [226, 233] width 288 height 12
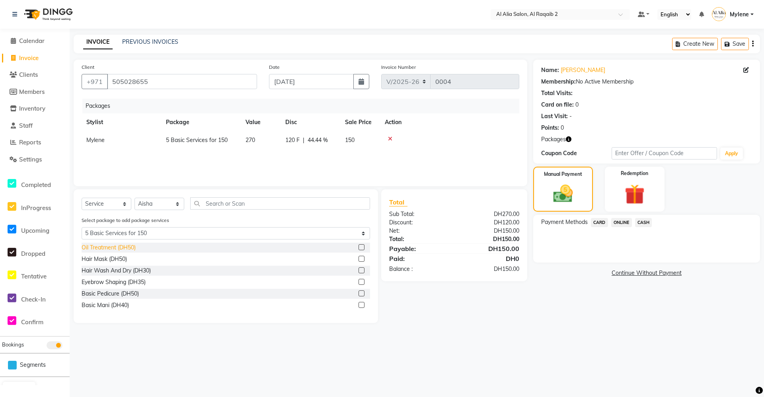
click at [129, 249] on div "Oil Treatment (DH50)" at bounding box center [109, 247] width 54 height 8
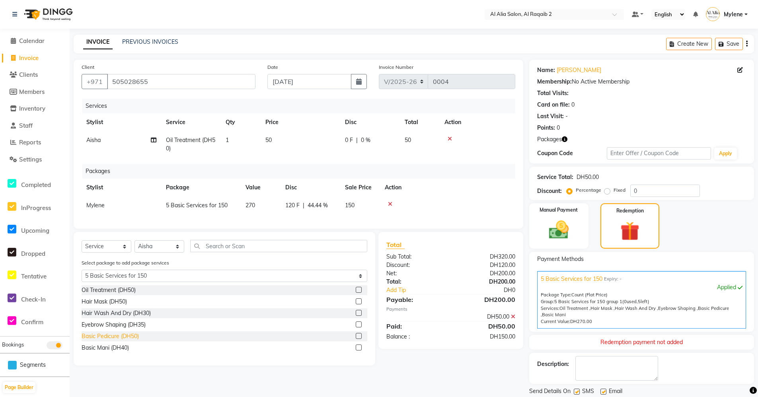
click at [129, 340] on div "Basic Pedicure (DH50)" at bounding box center [110, 336] width 57 height 8
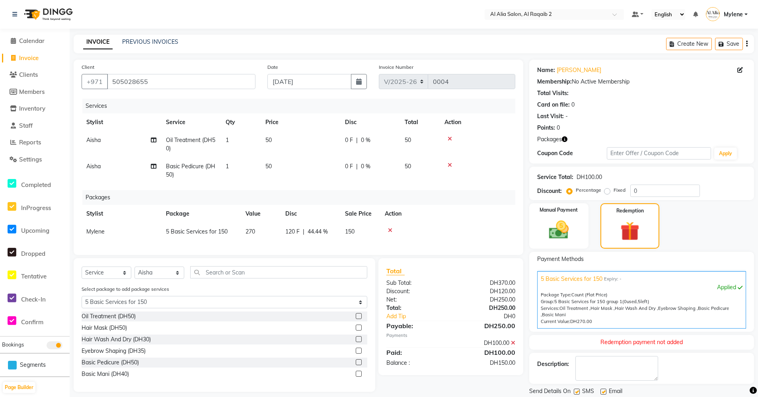
scroll to position [26, 0]
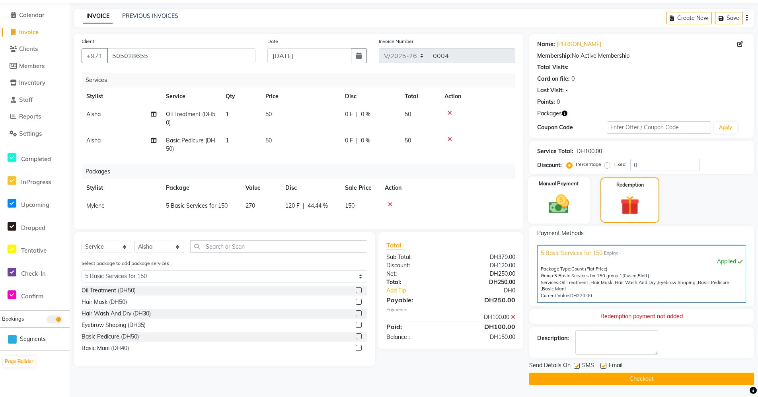
click at [567, 205] on img at bounding box center [559, 204] width 34 height 24
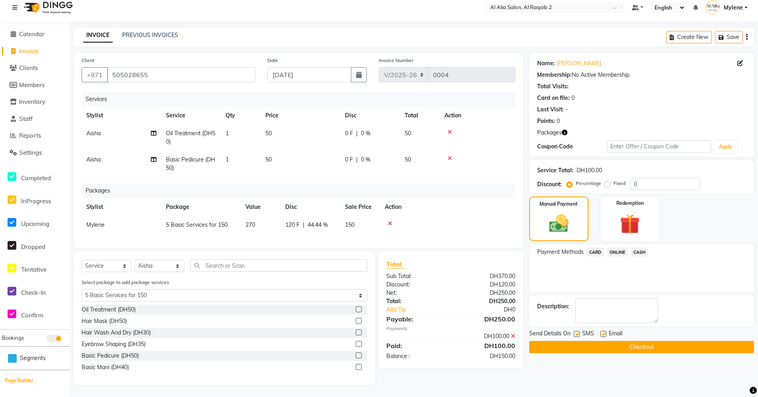
click at [597, 247] on span "CARD" at bounding box center [595, 251] width 17 height 9
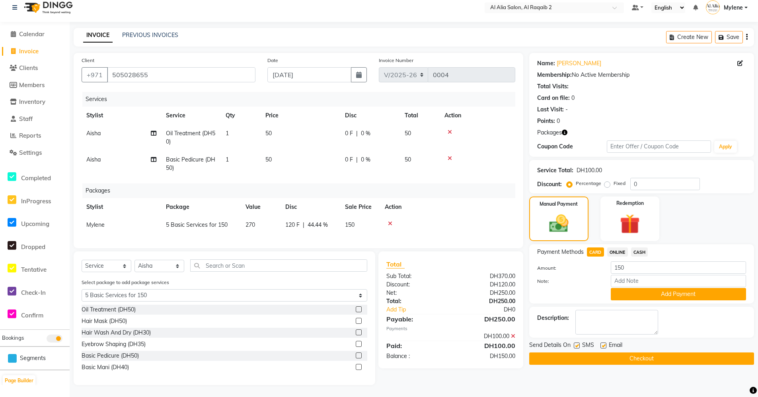
click at [670, 291] on button "Add Payment" at bounding box center [677, 294] width 135 height 12
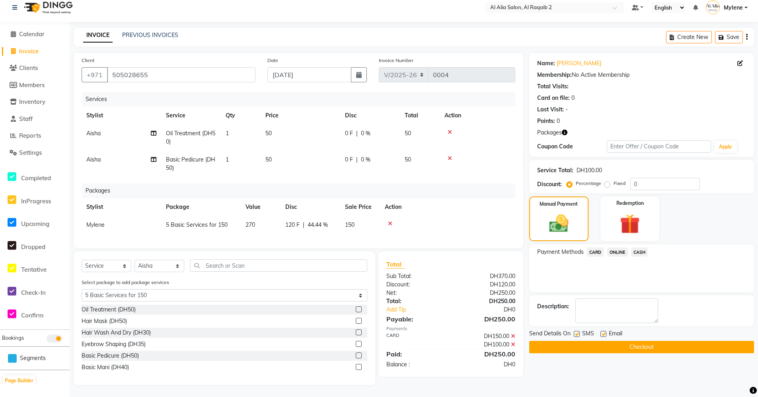
click at [270, 130] on span "50" at bounding box center [268, 133] width 6 height 7
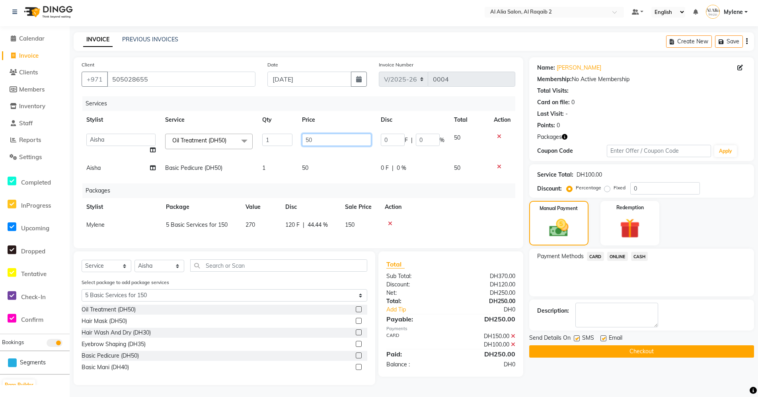
click at [307, 134] on input "50" at bounding box center [337, 140] width 70 height 12
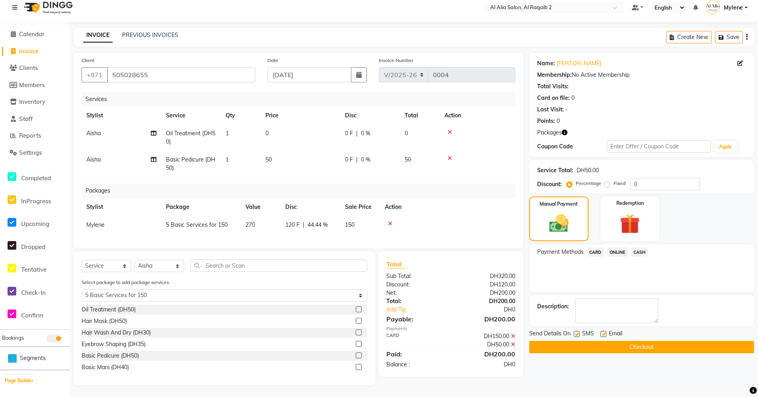
click at [289, 154] on td "50" at bounding box center [300, 164] width 80 height 26
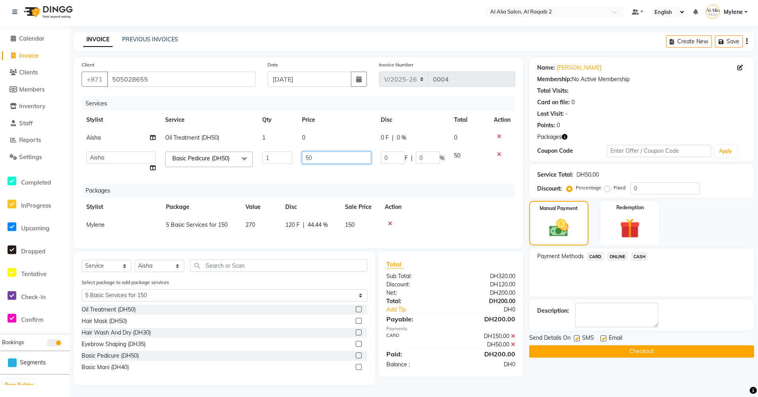
click at [311, 152] on input "50" at bounding box center [337, 158] width 70 height 12
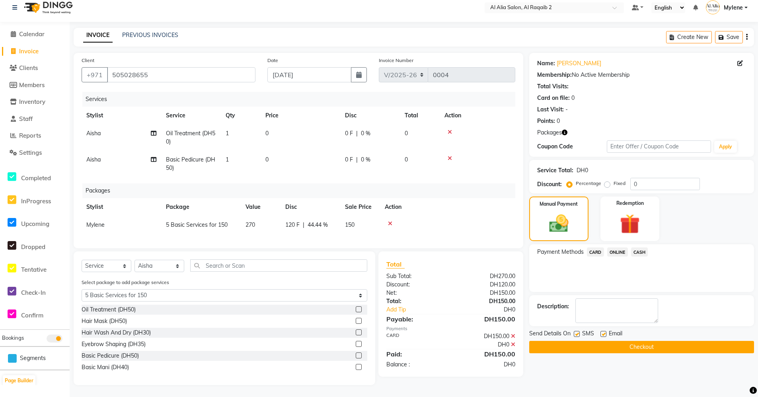
click at [599, 342] on button "Checkout" at bounding box center [641, 347] width 225 height 12
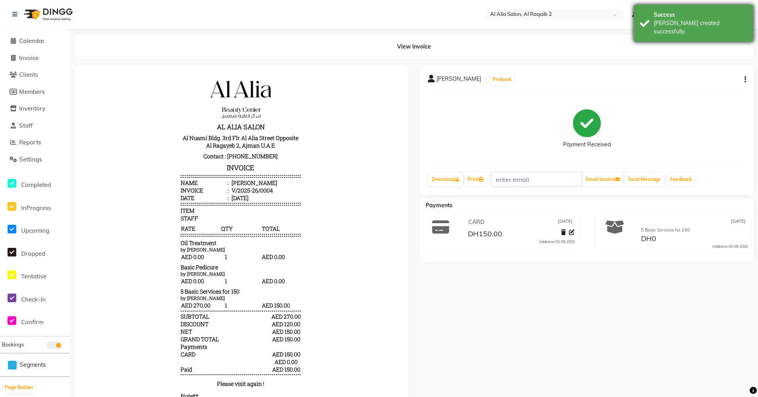
click at [668, 11] on div "Success" at bounding box center [699, 15] width 93 height 8
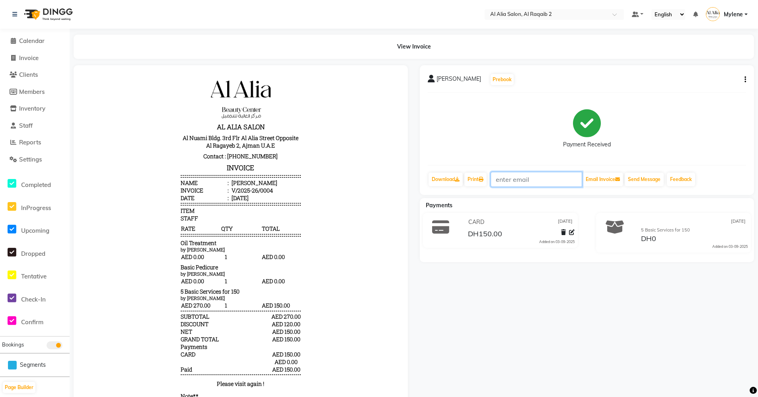
click at [550, 177] on input "text" at bounding box center [535, 179] width 91 height 15
click at [437, 181] on link "Download" at bounding box center [445, 180] width 34 height 14
click at [568, 295] on div "[PERSON_NAME] Prebook Payment Received Download Print Email Invoice Send Messag…" at bounding box center [587, 246] width 346 height 363
click at [35, 73] on span "Clients" at bounding box center [28, 75] width 19 height 8
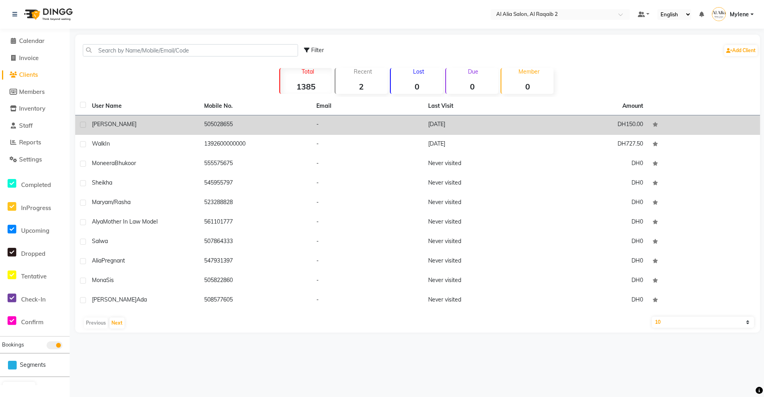
click at [233, 123] on td "505028655" at bounding box center [255, 124] width 112 height 19
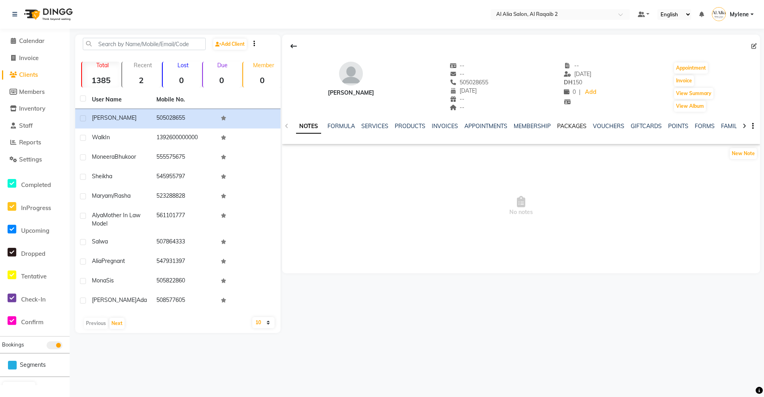
click at [570, 127] on link "PACKAGES" at bounding box center [571, 125] width 29 height 7
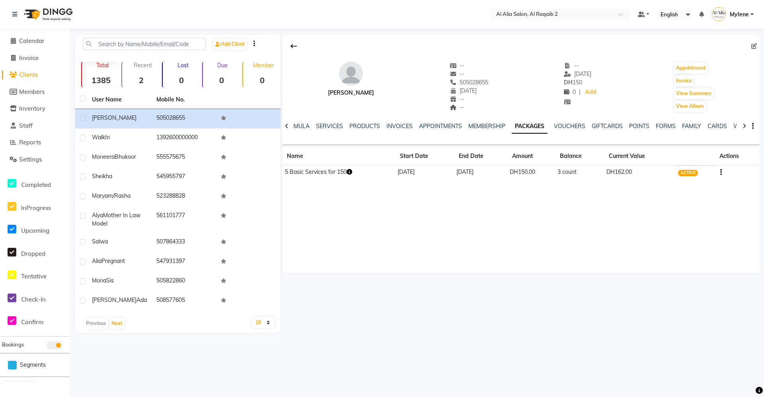
click at [348, 171] on icon "button" at bounding box center [349, 172] width 6 height 6
click at [491, 202] on div "[PERSON_NAME] -- -- 505028655 [DATE] -- -- -- [DATE] DH 150 0 | Add Appointment…" at bounding box center [521, 154] width 478 height 239
click at [468, 284] on div "[PERSON_NAME] -- -- 505028655 [DATE] -- -- -- [DATE] DH 150 0 | Add Appointment…" at bounding box center [519, 184] width 479 height 298
click at [36, 41] on span "Calendar" at bounding box center [31, 41] width 25 height 8
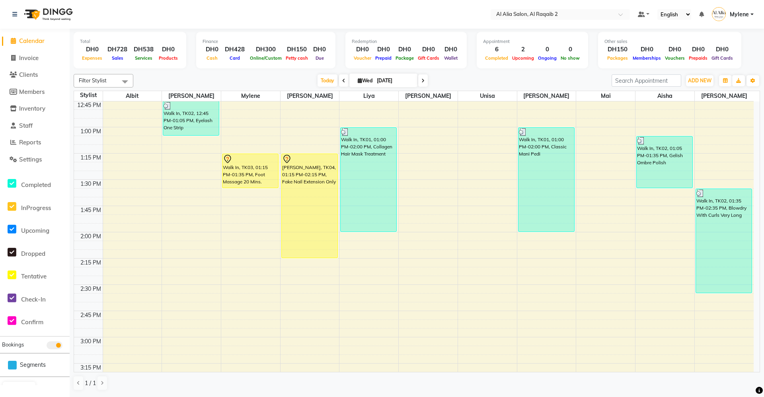
scroll to position [395, 0]
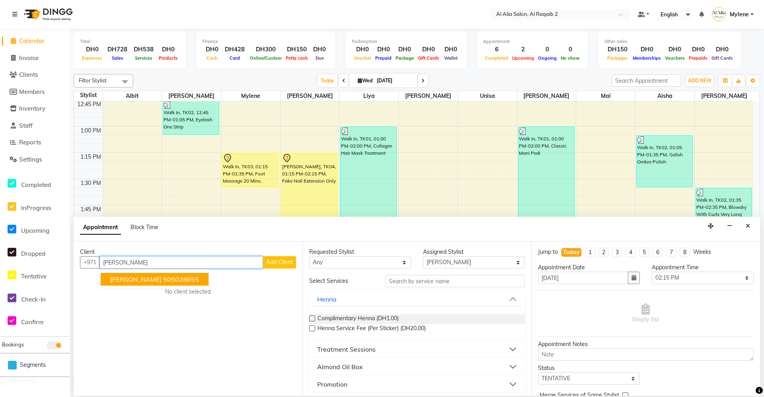
click at [163, 276] on ngb-highlight "505028655" at bounding box center [181, 279] width 36 height 8
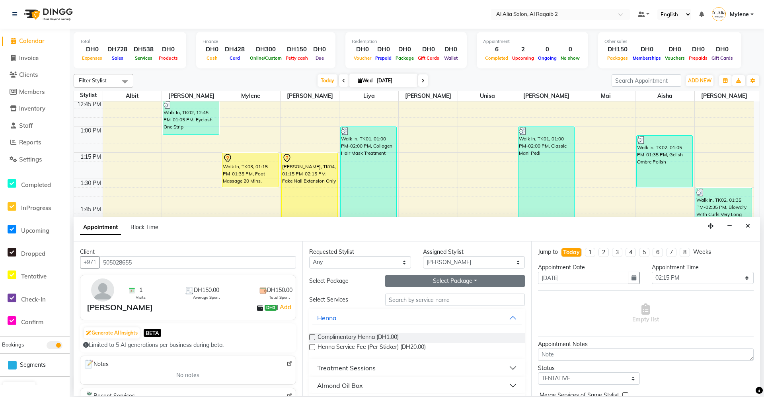
click at [465, 284] on button "Select Package Toggle Dropdown" at bounding box center [455, 281] width 140 height 12
click at [446, 300] on li "5 Basic Services for 150" at bounding box center [427, 298] width 84 height 12
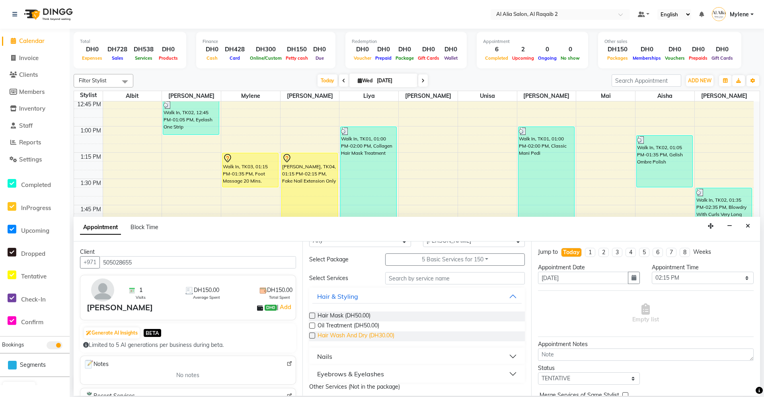
scroll to position [40, 0]
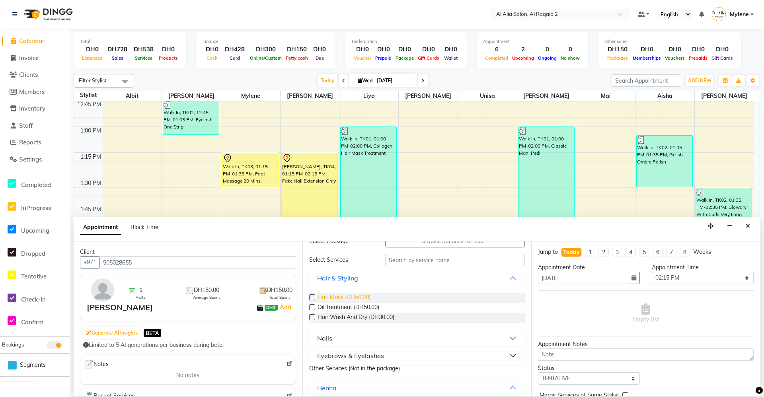
click at [351, 300] on span "Hair Mask (DH50.00)" at bounding box center [343, 298] width 53 height 10
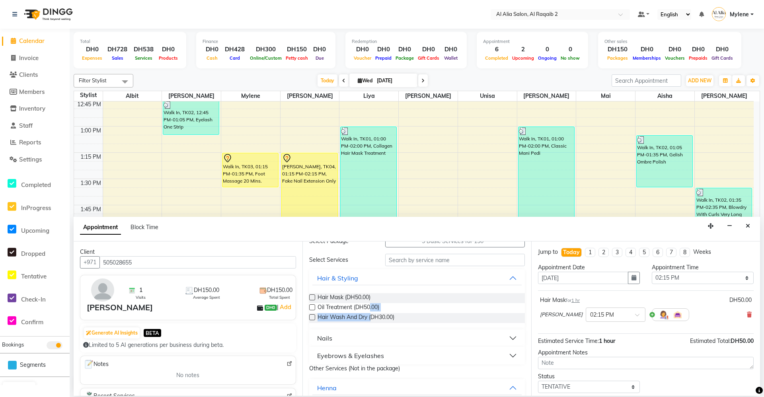
drag, startPoint x: 371, startPoint y: 310, endPoint x: 373, endPoint y: 325, distance: 14.8
click at [373, 325] on div "Hair Mask (DH50.00) Oil Treatment (DH50.00) Hair Wash And Dry (DH30.00)" at bounding box center [417, 308] width 216 height 43
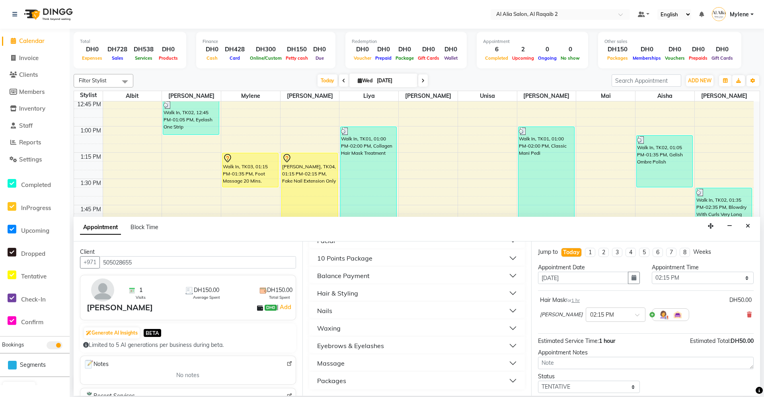
scroll to position [29, 0]
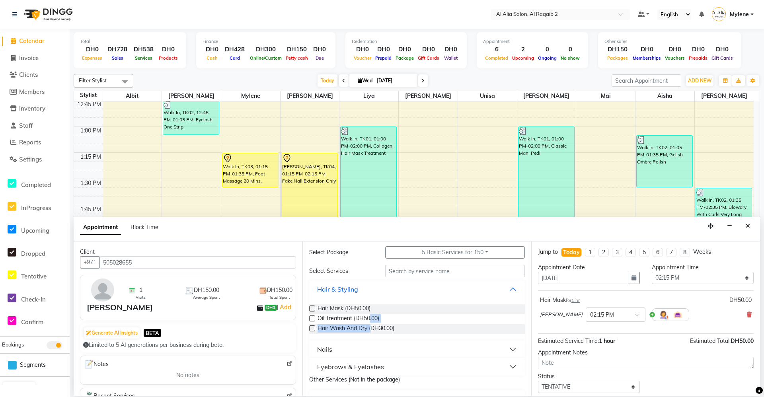
click at [455, 291] on button "Hair & Styling" at bounding box center [416, 289] width 209 height 14
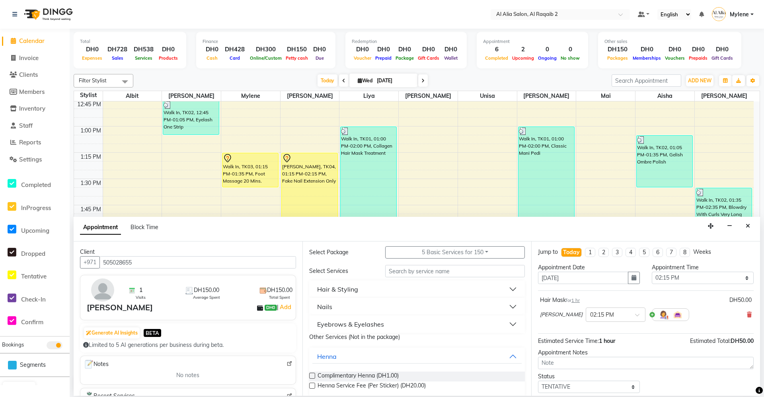
click at [381, 307] on button "Nails" at bounding box center [416, 306] width 209 height 14
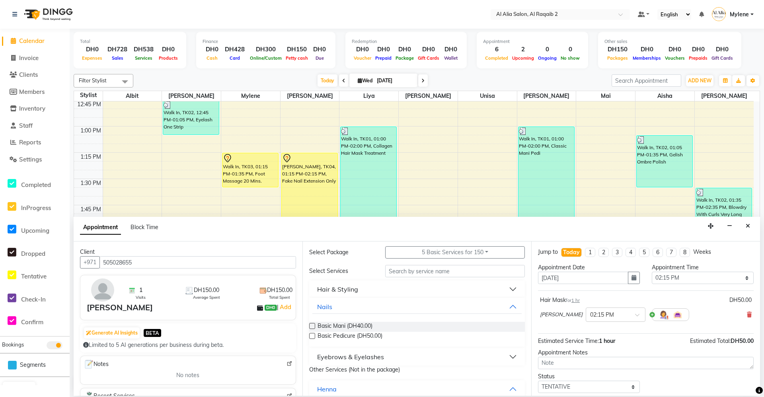
click at [458, 284] on button "Hair & Styling" at bounding box center [416, 289] width 209 height 14
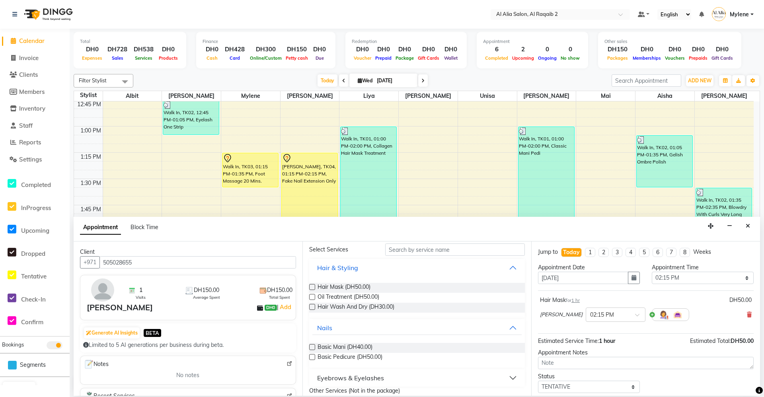
scroll to position [68, 0]
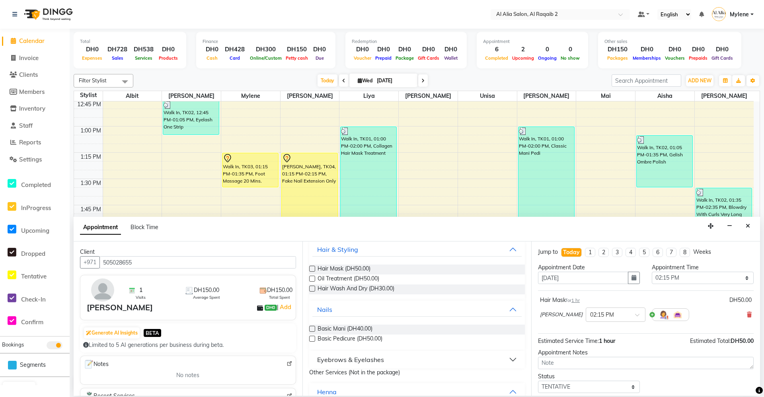
click at [378, 360] on div "Eyebrows & Eyelashes" at bounding box center [350, 360] width 67 height 10
click at [746, 315] on icon at bounding box center [748, 315] width 5 height 6
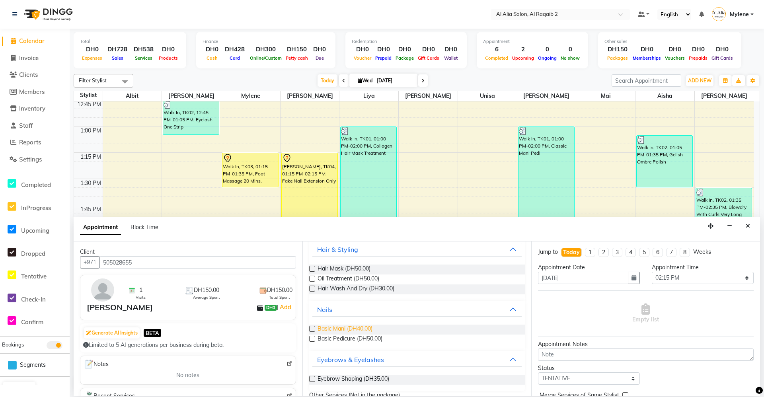
click at [359, 330] on span "Basic Mani (DH40.00)" at bounding box center [344, 330] width 55 height 10
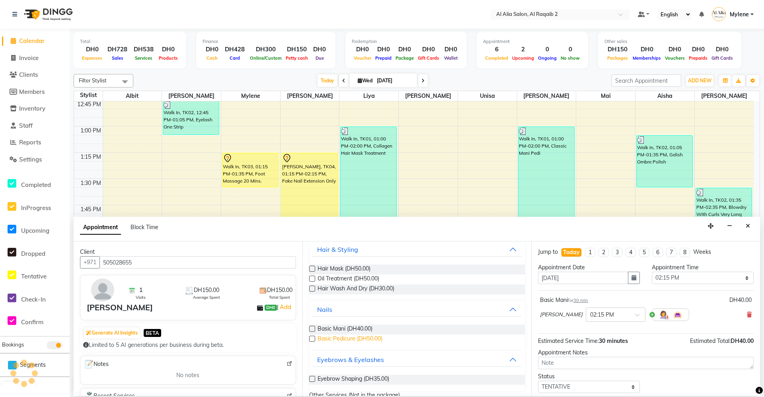
click at [356, 337] on span "Basic Pedicure (DH50.00)" at bounding box center [349, 339] width 65 height 10
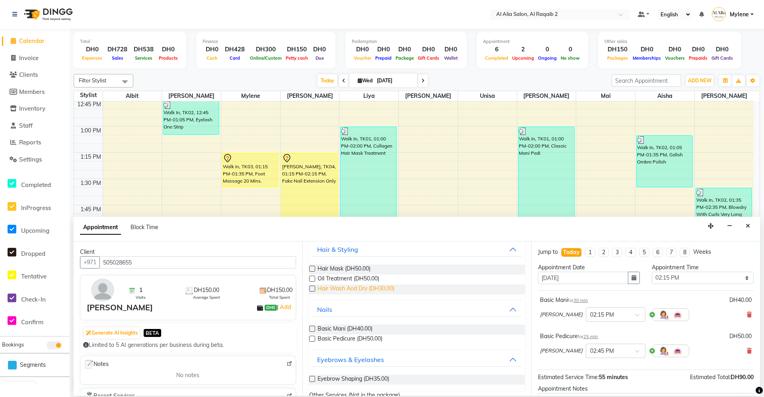
click at [366, 288] on span "Hair Wash And Dry (DH30.00)" at bounding box center [355, 289] width 77 height 10
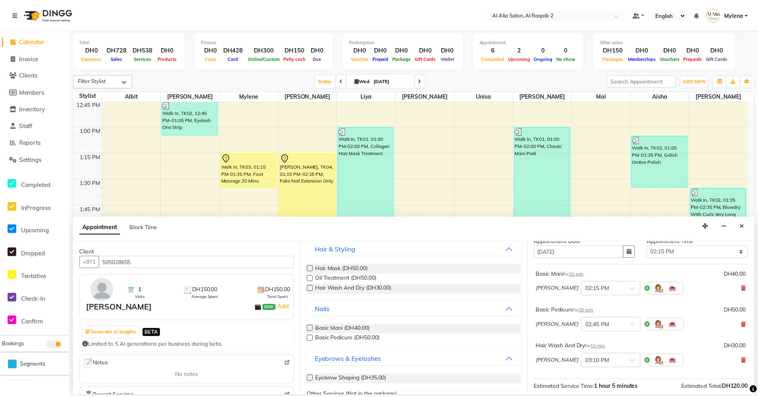
scroll to position [40, 0]
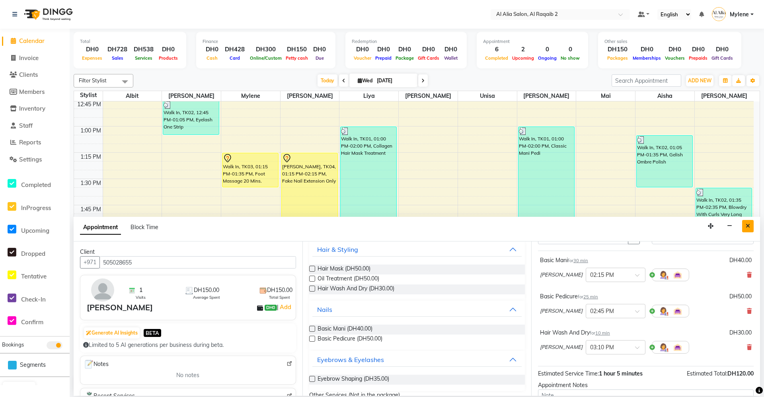
click at [751, 224] on button "Close" at bounding box center [748, 226] width 12 height 12
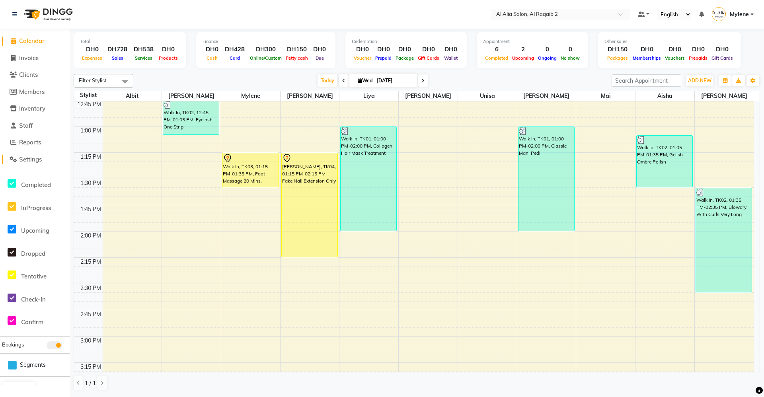
drag, startPoint x: 29, startPoint y: 171, endPoint x: 34, endPoint y: 161, distance: 11.0
click at [34, 162] on ul "Calendar Invoice Clients Members Inventory Staff Reports Settings Completed InP…" at bounding box center [35, 215] width 70 height 365
click at [36, 159] on span "Settings" at bounding box center [30, 160] width 23 height 8
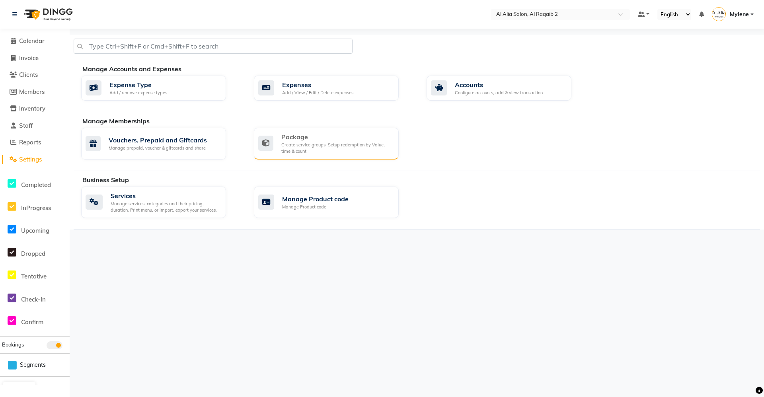
drag, startPoint x: 346, startPoint y: 164, endPoint x: 347, endPoint y: 156, distance: 8.8
click at [346, 161] on div "Manage Memberships Vouchers, Prepaid and Giftcards Manage prepaid, voucher & gi…" at bounding box center [417, 143] width 686 height 55
click at [348, 148] on div "Create service groups, Setup redemption by Value, time & count" at bounding box center [336, 148] width 111 height 13
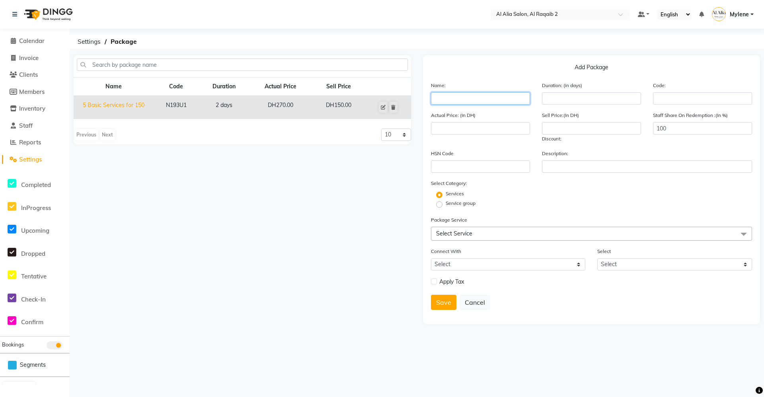
click at [478, 93] on input "text" at bounding box center [480, 98] width 99 height 12
click at [503, 101] on input "5 Basic Service for 150" at bounding box center [480, 98] width 99 height 12
drag, startPoint x: 570, startPoint y: 138, endPoint x: 571, endPoint y: 134, distance: 4.7
click at [570, 138] on div "Sell Price:(In DH) Discount:" at bounding box center [591, 127] width 111 height 32
click at [571, 132] on input "number" at bounding box center [591, 128] width 99 height 12
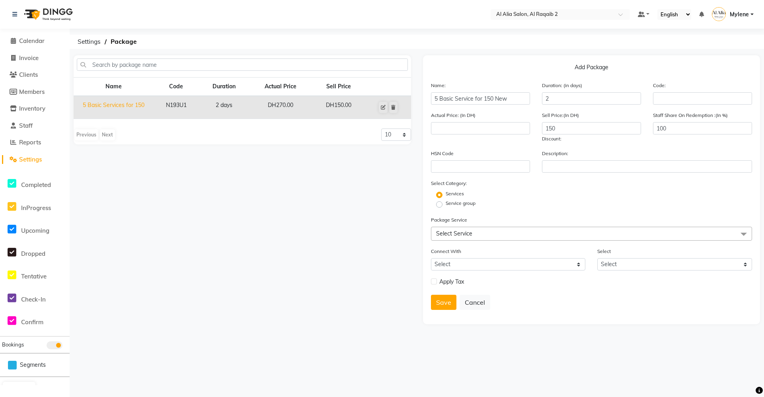
click at [488, 230] on span "Select Service" at bounding box center [591, 234] width 321 height 14
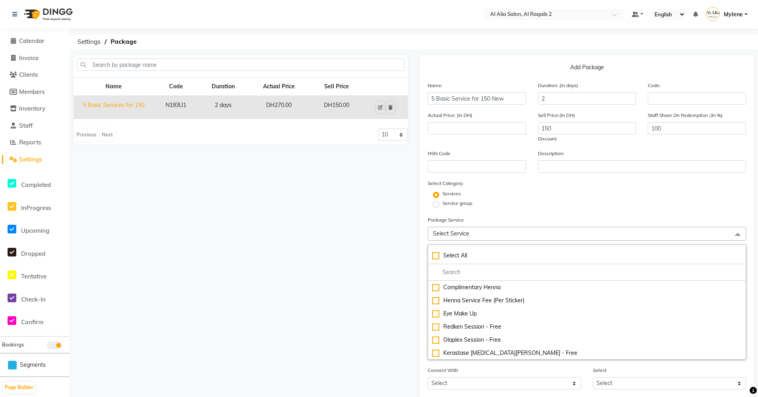
click at [489, 235] on span "Select Service" at bounding box center [587, 234] width 318 height 14
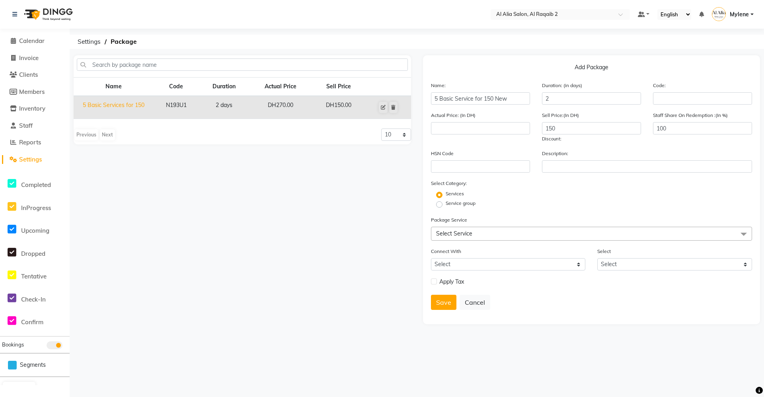
click at [498, 228] on span "Select Service" at bounding box center [591, 234] width 321 height 14
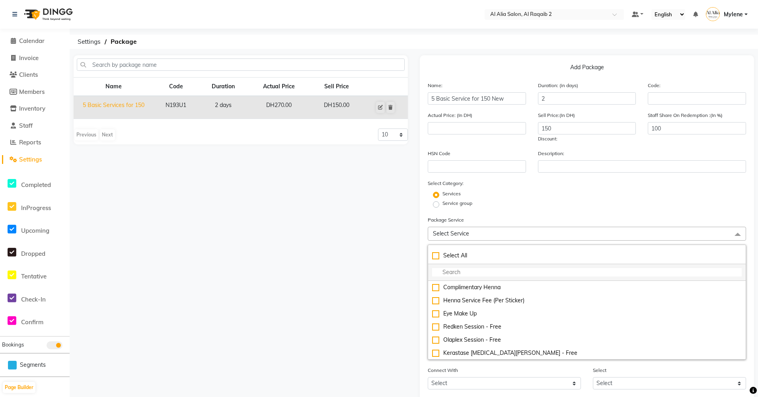
drag, startPoint x: 483, startPoint y: 278, endPoint x: 488, endPoint y: 272, distance: 8.8
click at [486, 274] on li at bounding box center [586, 272] width 317 height 17
click at [488, 272] on input "multiselect-search" at bounding box center [586, 272] width 309 height 8
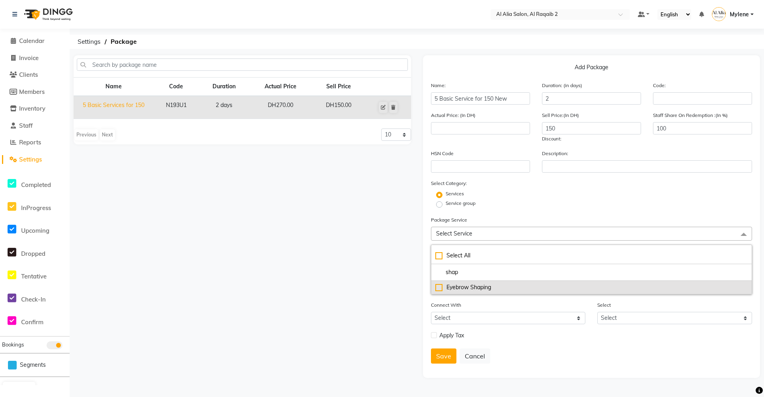
click at [484, 291] on div "Eyebrow Shaping" at bounding box center [591, 287] width 313 height 8
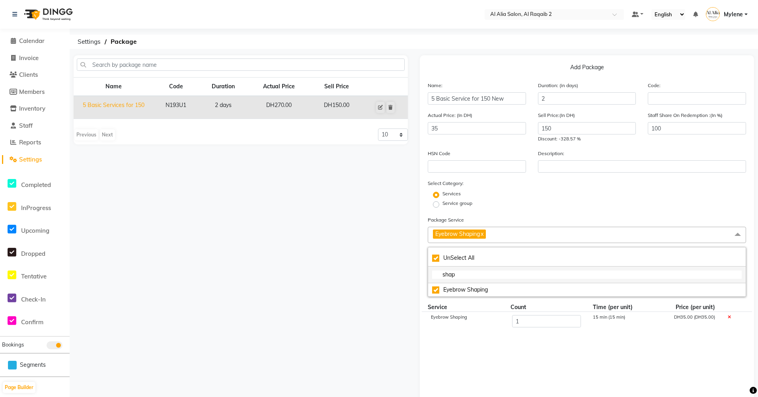
click at [498, 276] on input "shap" at bounding box center [586, 274] width 309 height 8
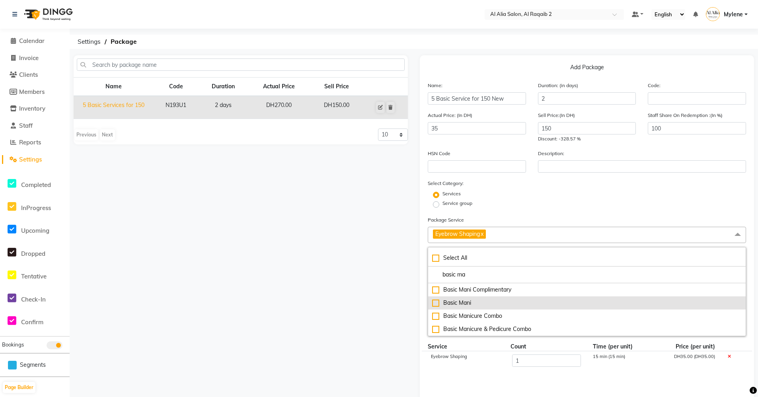
click at [482, 302] on div "Basic Mani" at bounding box center [586, 303] width 309 height 8
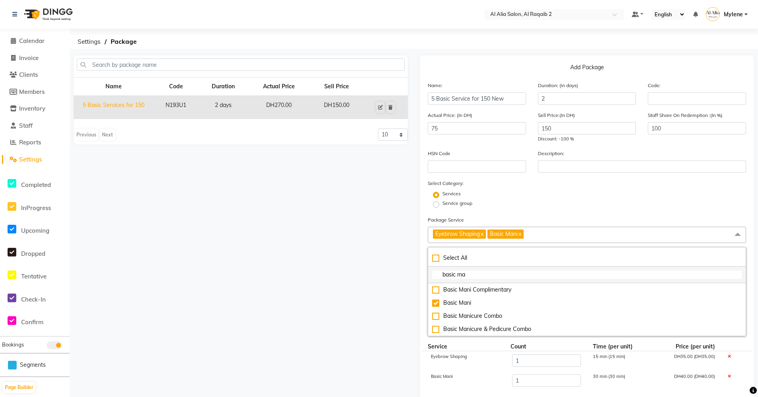
click at [512, 270] on input "basic ma" at bounding box center [586, 274] width 309 height 8
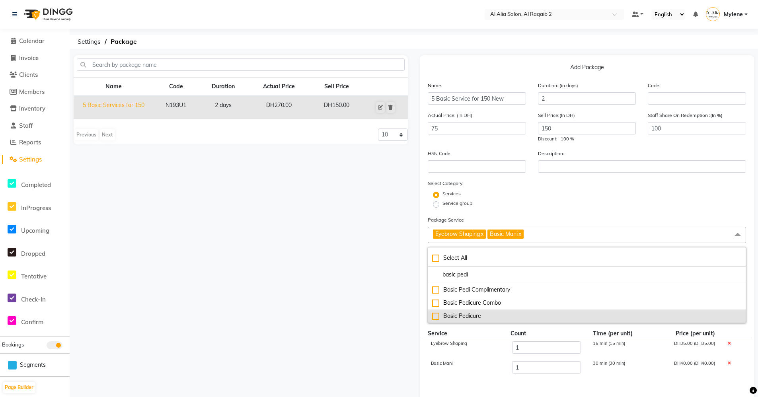
click at [495, 315] on div "Basic Pedicure" at bounding box center [586, 316] width 309 height 8
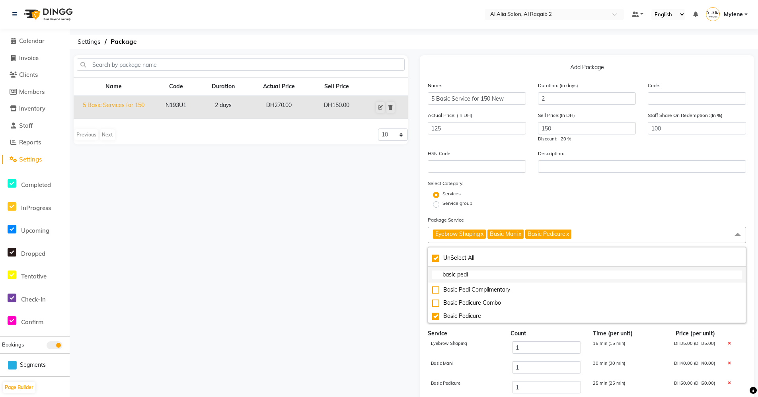
click at [507, 276] on input "basic pedi" at bounding box center [586, 274] width 309 height 8
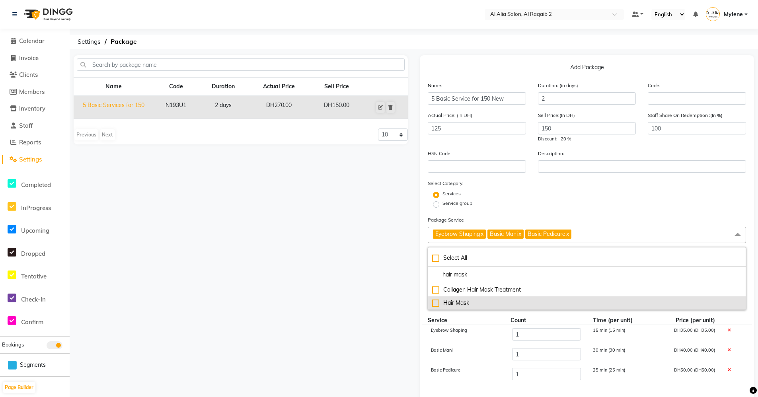
click at [478, 308] on li "Hair Mask" at bounding box center [586, 302] width 317 height 13
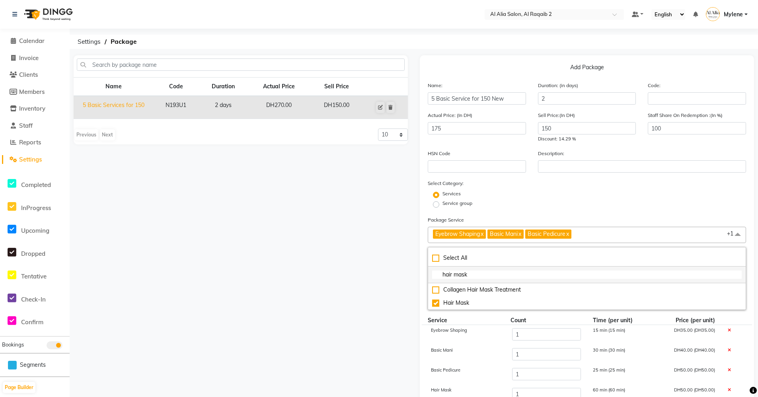
click at [504, 272] on input "hair mask" at bounding box center [586, 274] width 309 height 8
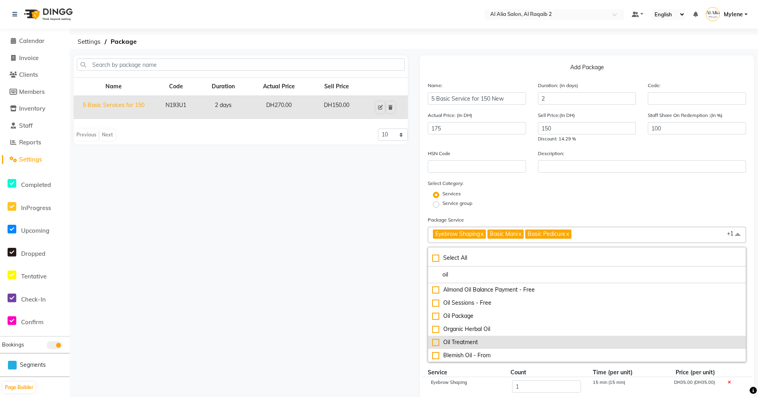
click at [473, 338] on div "Oil Treatment" at bounding box center [586, 342] width 309 height 8
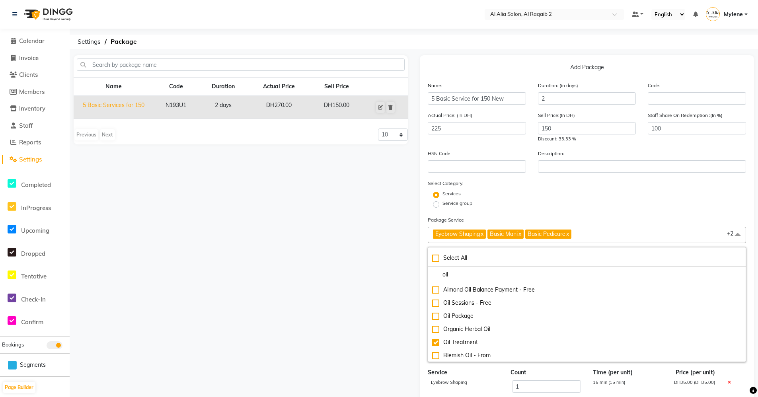
click at [376, 304] on div "Name Code Duration Actual Price Sell Price 5 Basic Services for 150 N193U1 2 da…" at bounding box center [241, 321] width 346 height 533
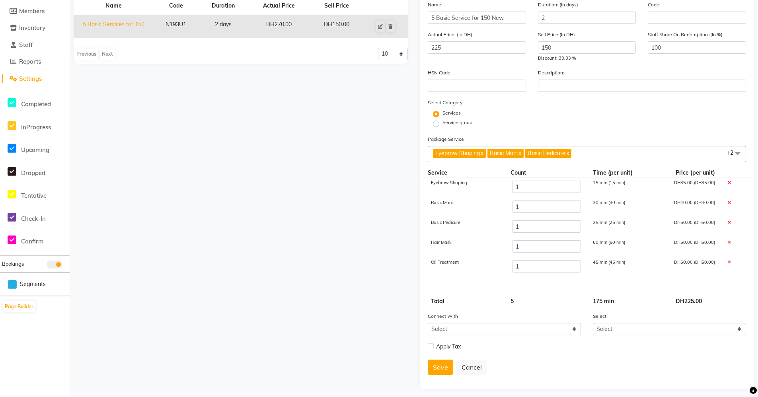
scroll to position [85, 0]
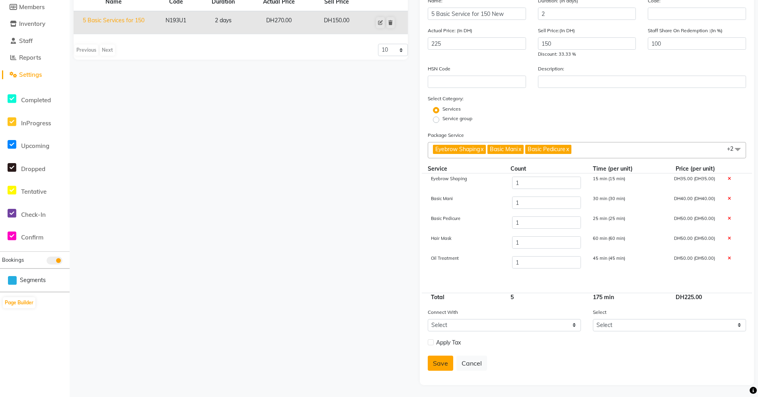
click at [435, 362] on button "Save" at bounding box center [440, 363] width 25 height 15
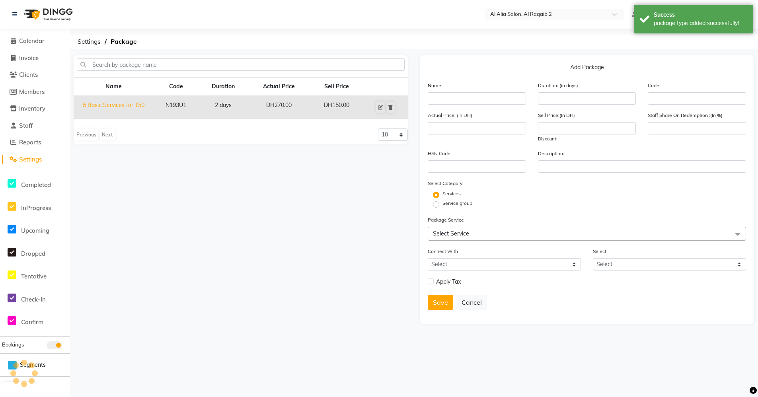
scroll to position [0, 0]
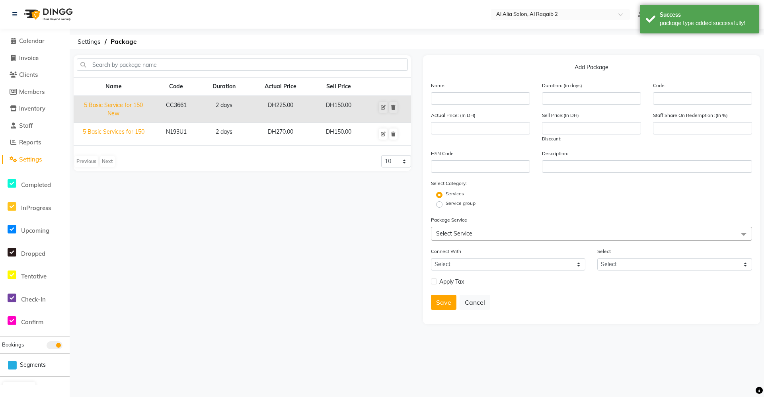
click at [677, 0] on nav "Select Location × Al Alia Salon, Al Raqaib 2 Default Panel My Panel English ENG…" at bounding box center [382, 14] width 764 height 29
click at [661, 25] on div "package type added successfully!" at bounding box center [705, 23] width 93 height 8
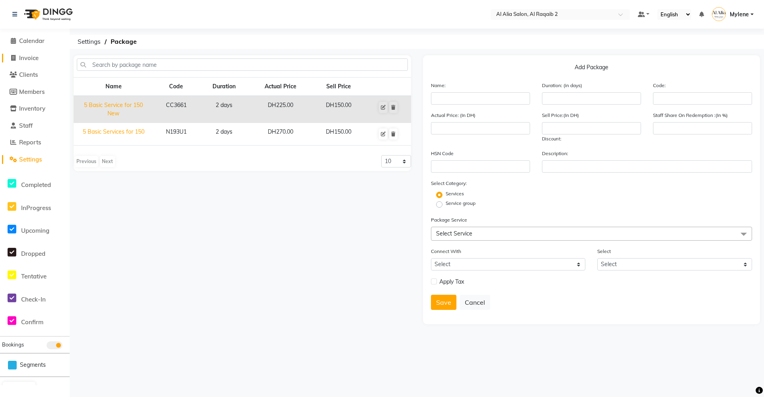
click at [41, 58] on link "Invoice" at bounding box center [35, 58] width 66 height 9
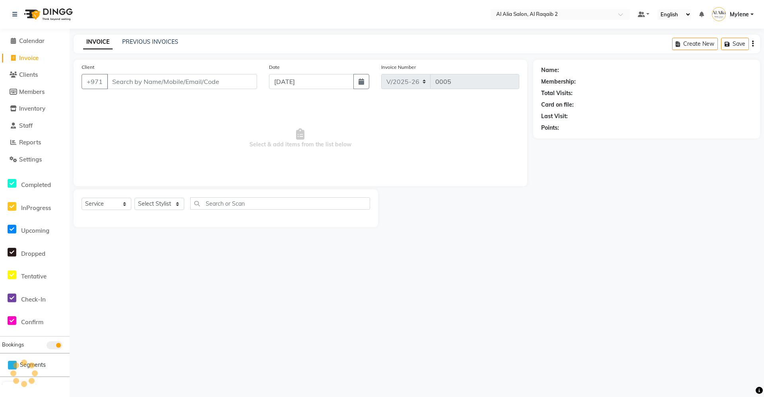
click at [177, 84] on input "Client" at bounding box center [182, 81] width 150 height 15
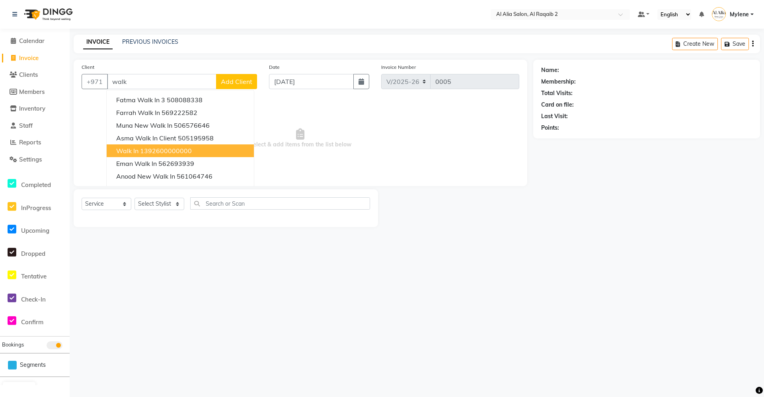
click at [165, 152] on ngb-highlight "1392600000000" at bounding box center [166, 151] width 52 height 8
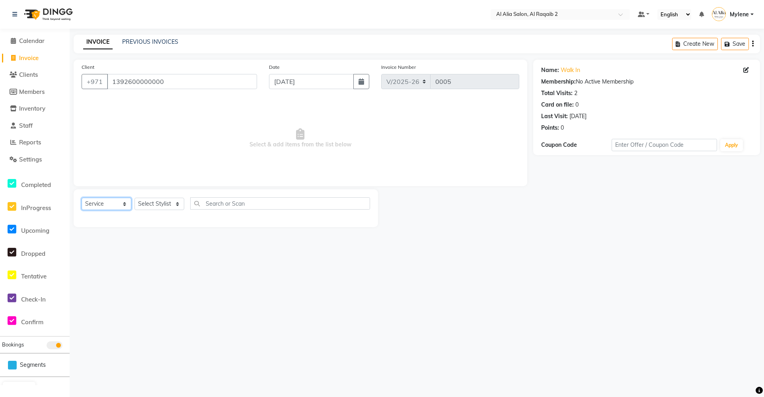
click at [121, 200] on select "Select Service Product Membership Package Voucher Prepaid Gift Card" at bounding box center [107, 204] width 50 height 12
click at [82, 198] on select "Select Service Product Membership Package Voucher Prepaid Gift Card" at bounding box center [107, 204] width 50 height 12
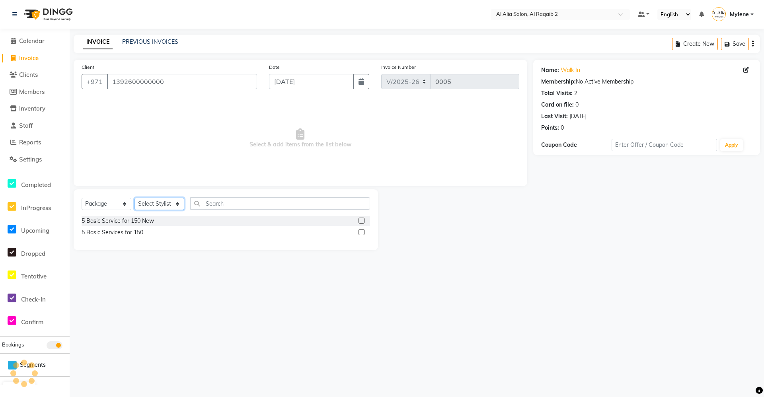
click at [168, 200] on select "Select Stylist [PERSON_NAME] [PERSON_NAME] [PERSON_NAME] [PERSON_NAME] [PERSON_…" at bounding box center [159, 204] width 50 height 12
click at [134, 198] on select "Select Stylist [PERSON_NAME] [PERSON_NAME] [PERSON_NAME] [PERSON_NAME] [PERSON_…" at bounding box center [159, 204] width 50 height 12
click at [132, 216] on div "5 Basic Service for 150 New" at bounding box center [226, 221] width 288 height 10
click at [132, 220] on div "5 Basic Service for 150 New" at bounding box center [118, 221] width 72 height 8
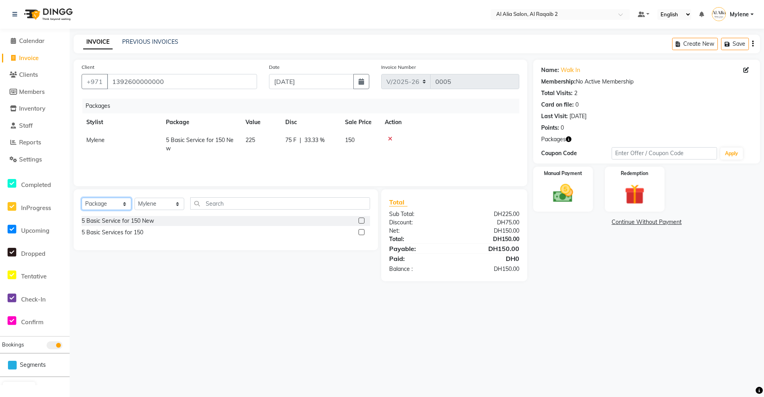
click at [101, 208] on select "Select Service Product Membership Package Voucher Prepaid Gift Card" at bounding box center [107, 204] width 50 height 12
click at [82, 198] on select "Select Service Product Membership Package Voucher Prepaid Gift Card" at bounding box center [107, 204] width 50 height 12
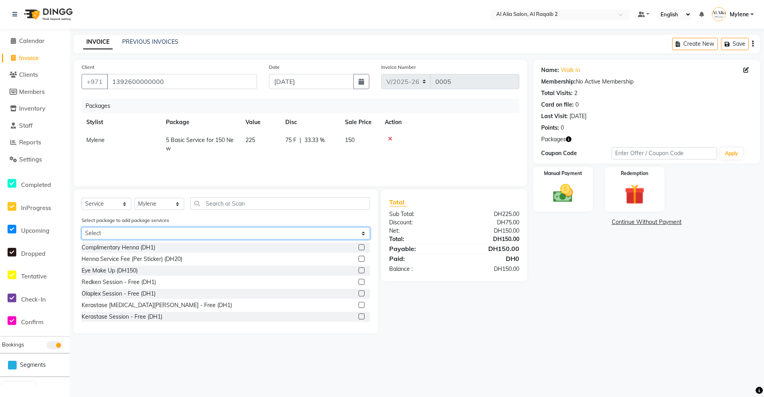
click at [139, 231] on select "Select 5 Basic Service for 150 New" at bounding box center [226, 233] width 288 height 12
click at [82, 227] on select "Select 5 Basic Service for 150 New" at bounding box center [226, 233] width 288 height 12
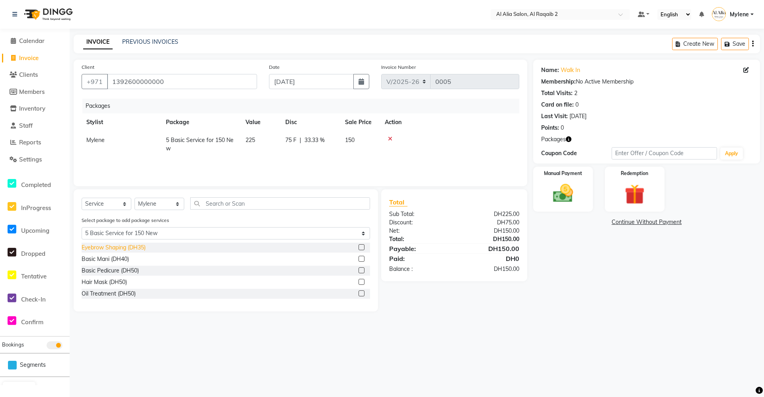
click at [129, 250] on div "Eyebrow Shaping (DH35)" at bounding box center [114, 247] width 64 height 8
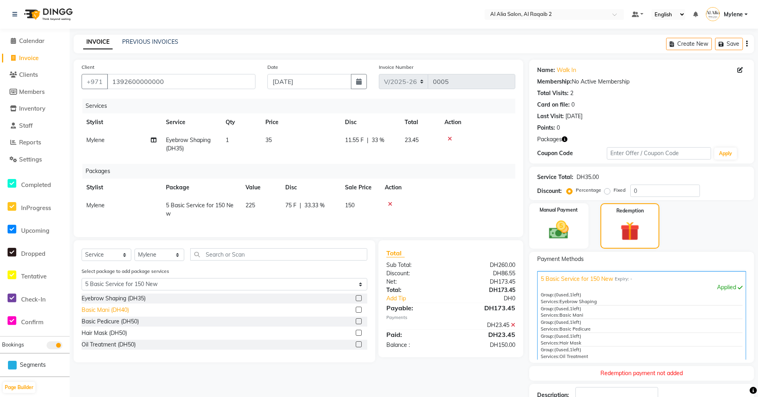
click at [121, 314] on div "Basic Mani (DH40)" at bounding box center [105, 310] width 47 height 8
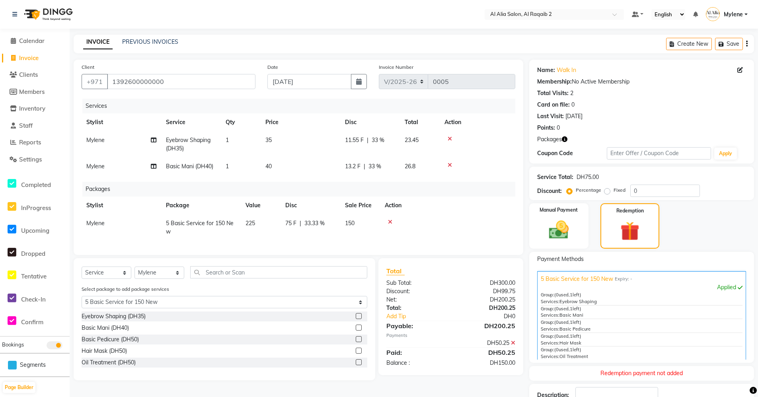
scroll to position [57, 0]
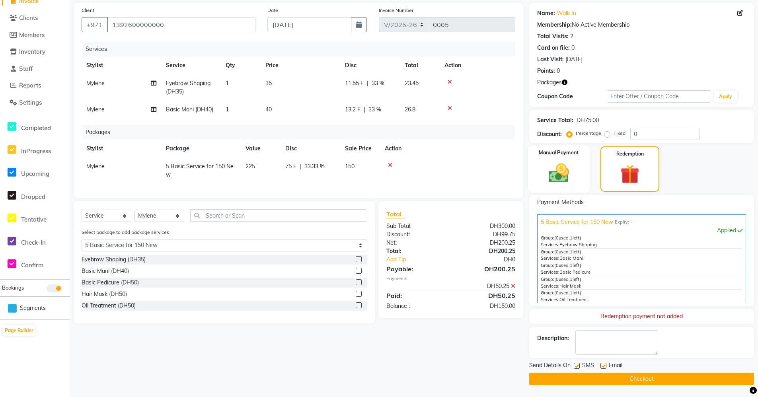
click at [560, 177] on img at bounding box center [559, 173] width 34 height 24
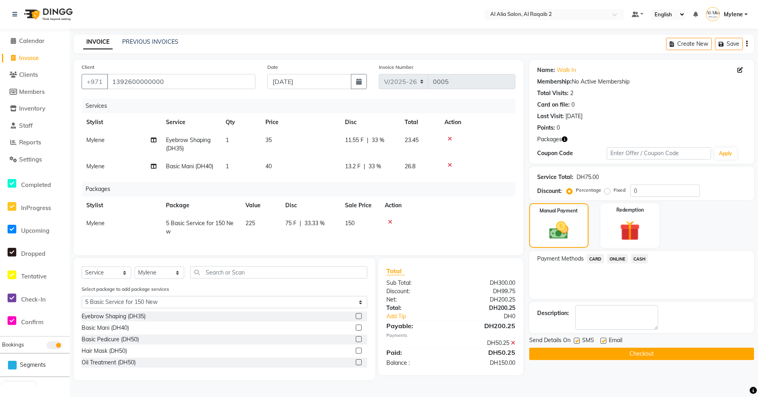
click at [286, 138] on td "35" at bounding box center [300, 144] width 80 height 26
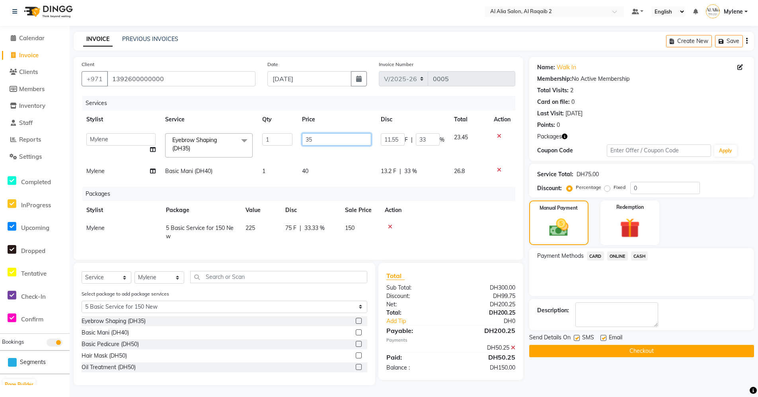
click at [332, 134] on input "35" at bounding box center [337, 139] width 70 height 12
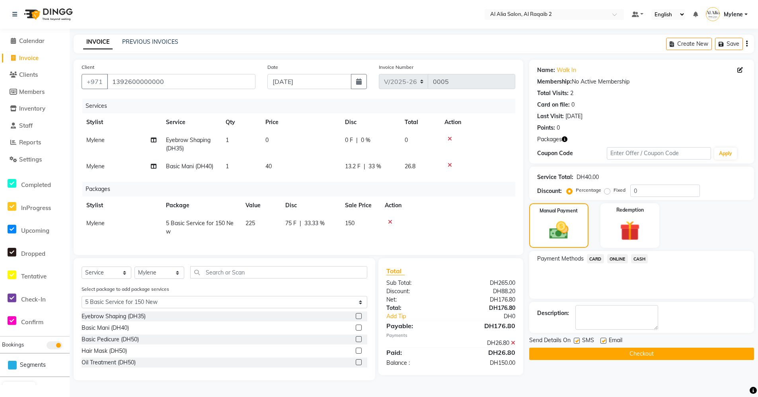
click at [286, 169] on td "40" at bounding box center [300, 166] width 80 height 18
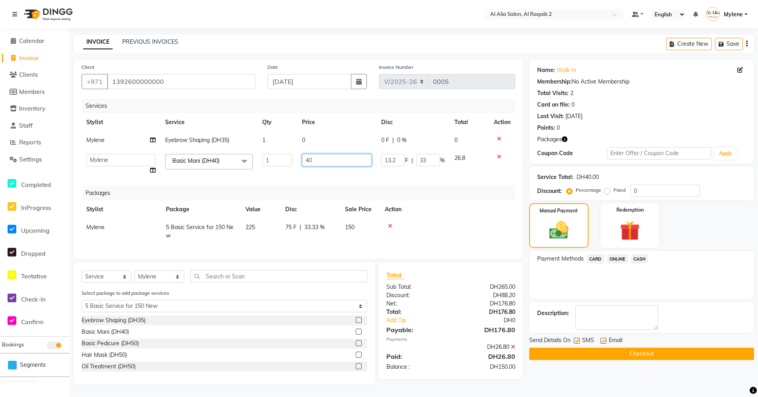
click at [315, 158] on input "40" at bounding box center [337, 160] width 70 height 12
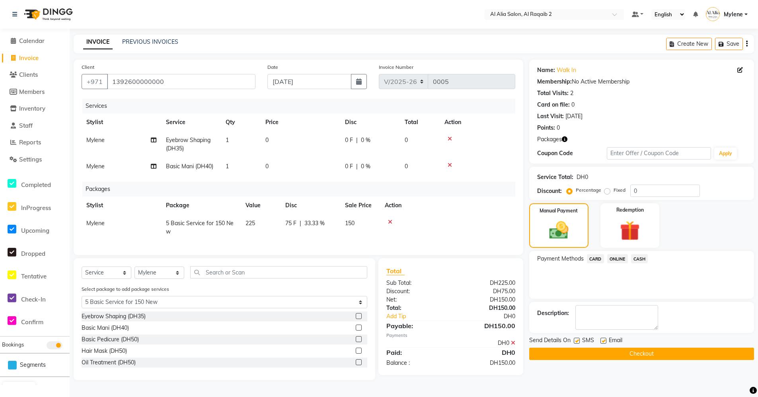
click at [600, 256] on span "CARD" at bounding box center [595, 258] width 17 height 9
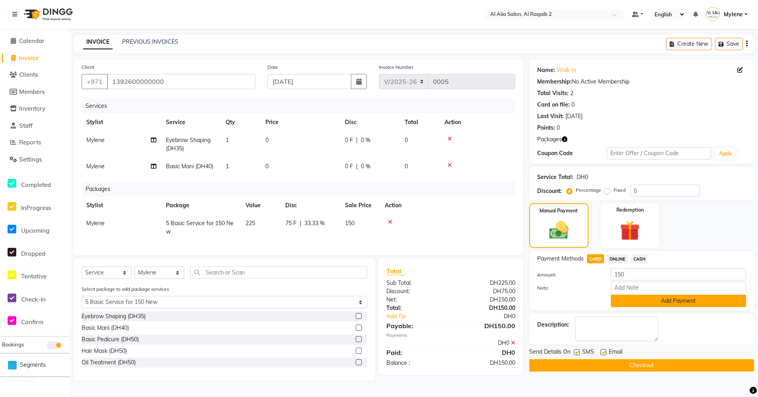
click at [620, 295] on button "Add Payment" at bounding box center [677, 301] width 135 height 12
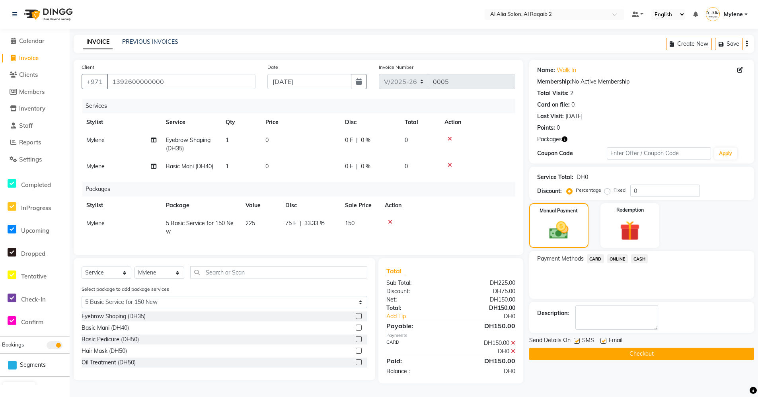
click at [632, 357] on button "Checkout" at bounding box center [641, 354] width 225 height 12
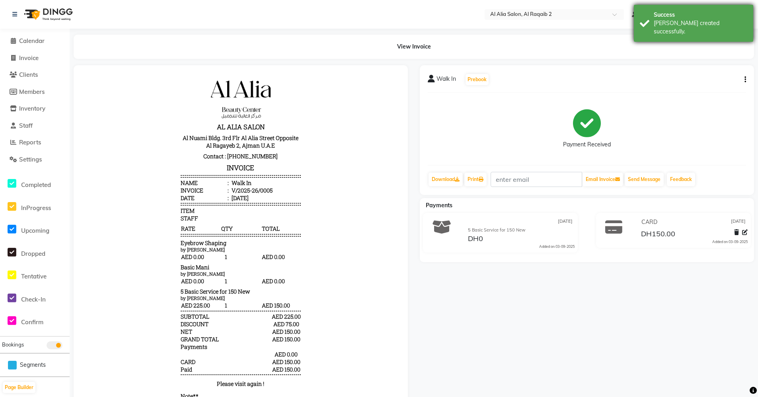
click at [668, 21] on div "[PERSON_NAME] created successfully." at bounding box center [699, 27] width 93 height 17
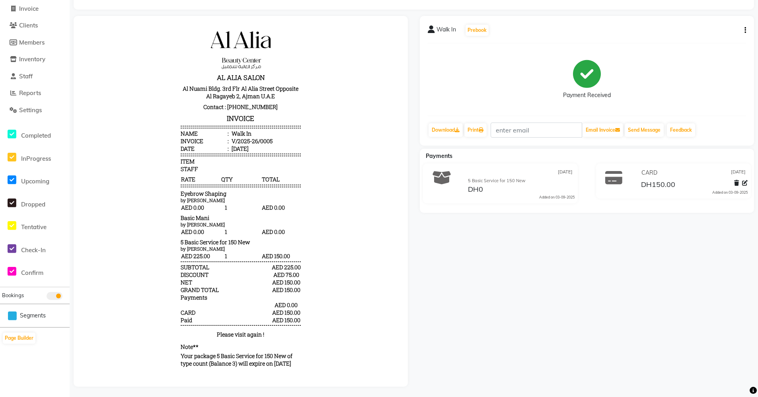
scroll to position [57, 0]
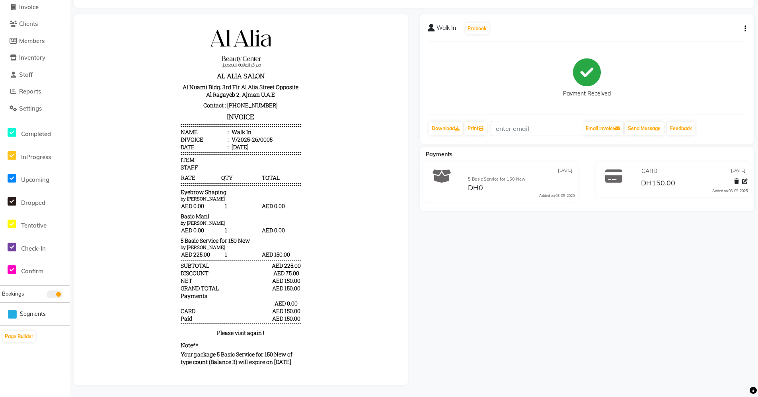
click at [224, 364] on p "Your package 5 Basic Service for 150 New of type count (Balance 3) will expire …" at bounding box center [241, 357] width 120 height 15
click at [466, 339] on div "Walk In Prebook Payment Received Download Print Email Invoice Send Message Feed…" at bounding box center [587, 199] width 346 height 371
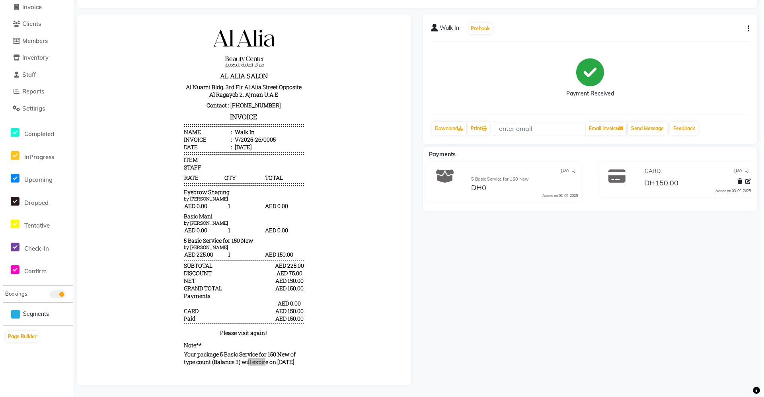
scroll to position [0, 0]
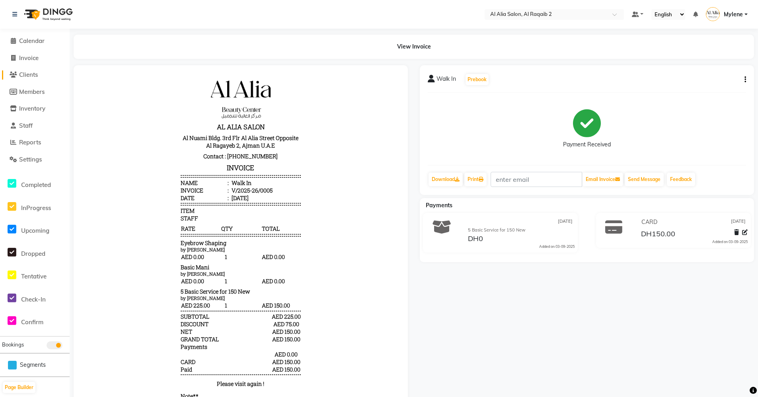
click at [19, 75] on span "Clients" at bounding box center [28, 75] width 19 height 8
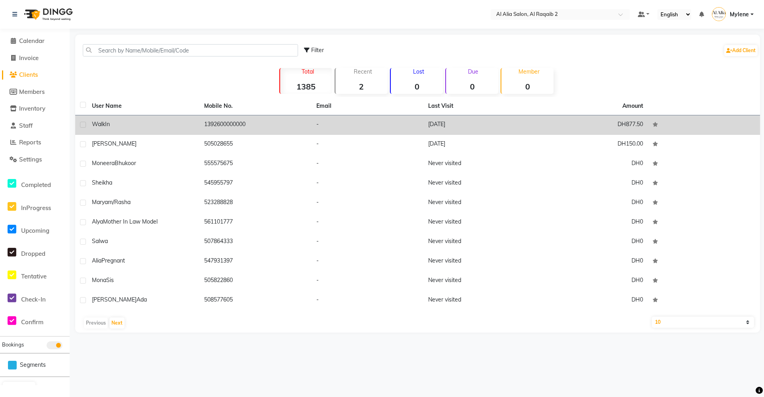
click at [202, 129] on td "1392600000000" at bounding box center [255, 124] width 112 height 19
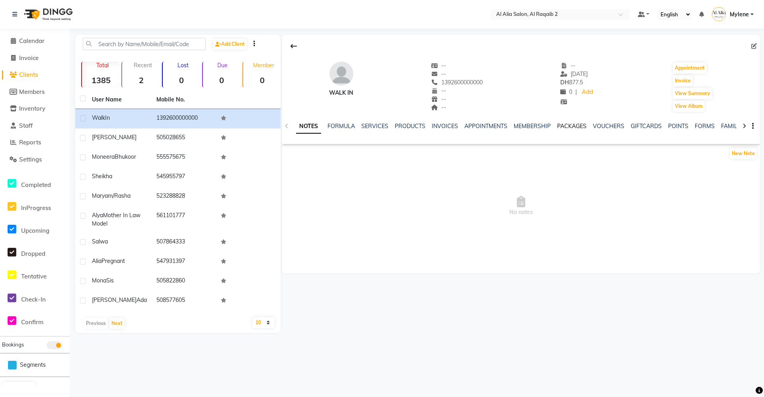
click at [574, 125] on link "PACKAGES" at bounding box center [571, 125] width 29 height 7
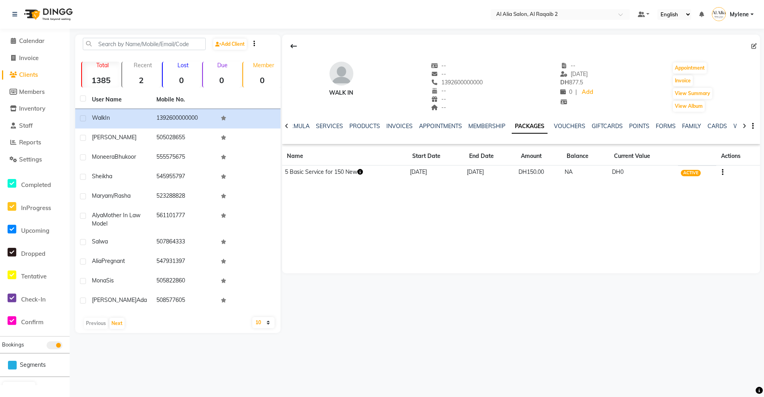
click at [554, 272] on div "Walk In -- -- 1392600000000 -- -- -- -- [DATE] DH 877.5 0 | Add Appointment Inv…" at bounding box center [519, 184] width 479 height 298
click at [364, 171] on td "5 Basic Service for 150 New" at bounding box center [344, 172] width 125 height 14
click at [363, 171] on icon "button" at bounding box center [360, 172] width 6 height 6
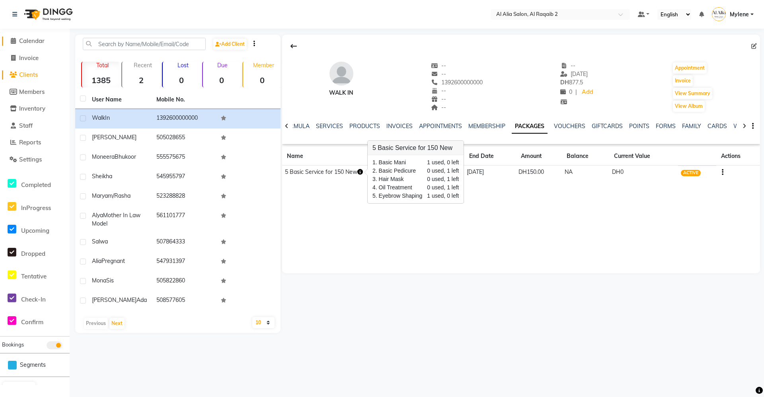
click at [39, 37] on link "Calendar" at bounding box center [35, 41] width 66 height 9
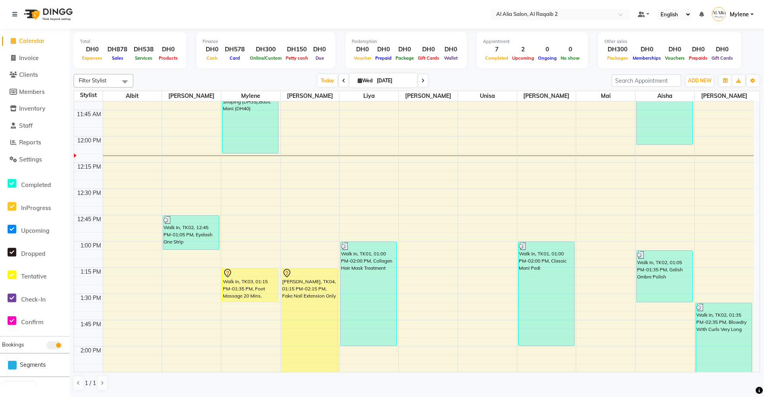
scroll to position [278, 0]
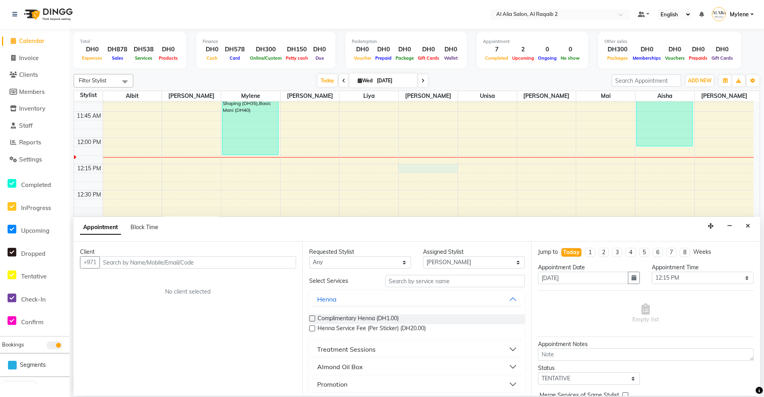
click at [214, 260] on input "text" at bounding box center [197, 262] width 196 height 12
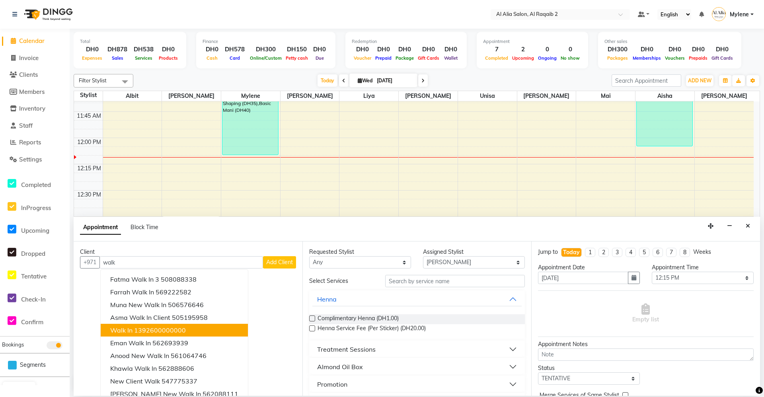
click at [163, 329] on ngb-highlight "1392600000000" at bounding box center [160, 330] width 52 height 8
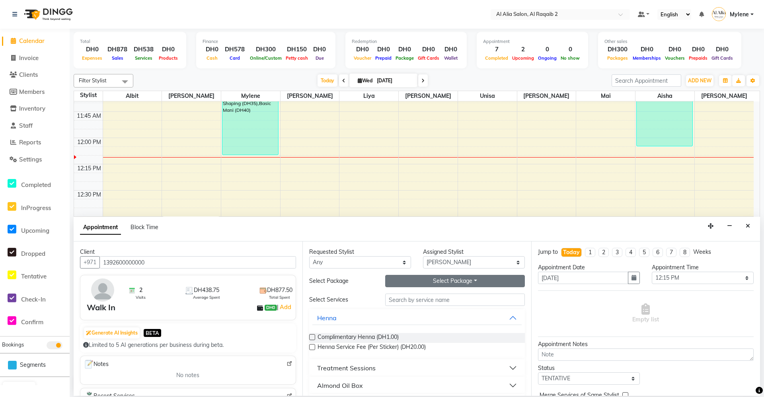
click at [457, 280] on button "Select Package Toggle Dropdown" at bounding box center [455, 281] width 140 height 12
click at [463, 274] on div "Requested Stylist Any [PERSON_NAME] [PERSON_NAME] [PERSON_NAME] [PERSON_NAME] […" at bounding box center [416, 318] width 229 height 154
click at [459, 282] on button "Select Package Toggle Dropdown" at bounding box center [455, 281] width 140 height 12
drag, startPoint x: 426, startPoint y: 304, endPoint x: 429, endPoint y: 302, distance: 4.3
click at [426, 304] on div "5 Basic Service for 150 New" at bounding box center [433, 297] width 97 height 19
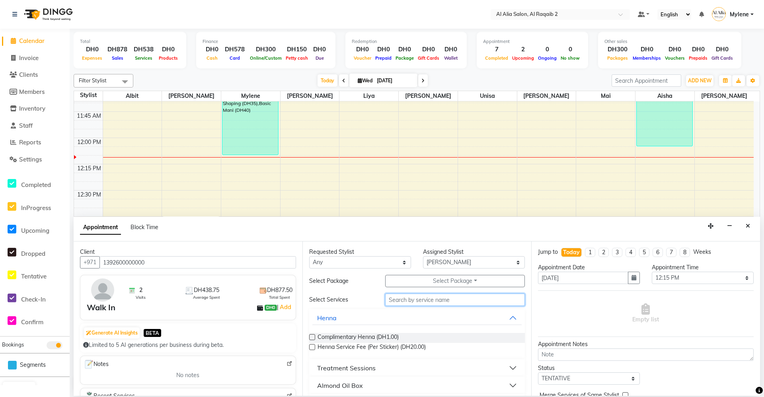
click at [429, 302] on input "text" at bounding box center [455, 300] width 140 height 12
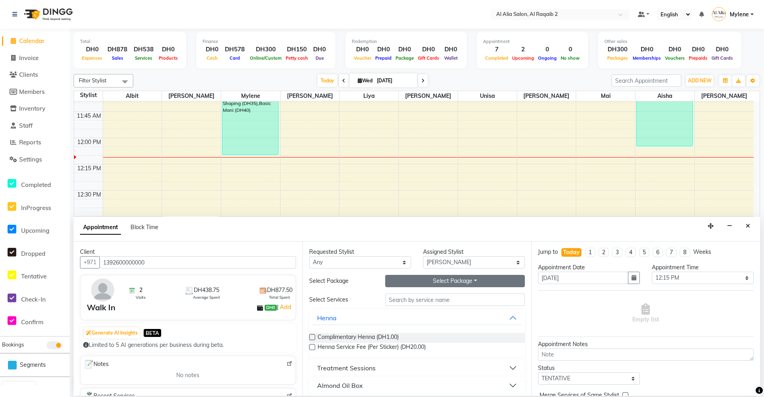
click at [438, 282] on button "Select Package Toggle Dropdown" at bounding box center [455, 281] width 140 height 12
click at [424, 300] on li "5 Basic Service for 150 New" at bounding box center [433, 298] width 96 height 12
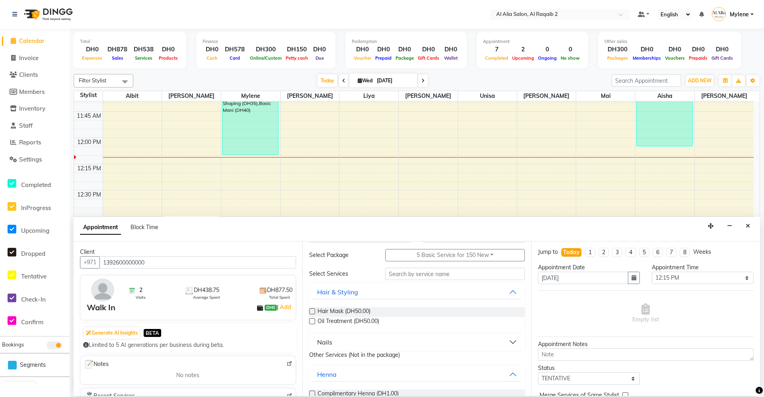
scroll to position [40, 0]
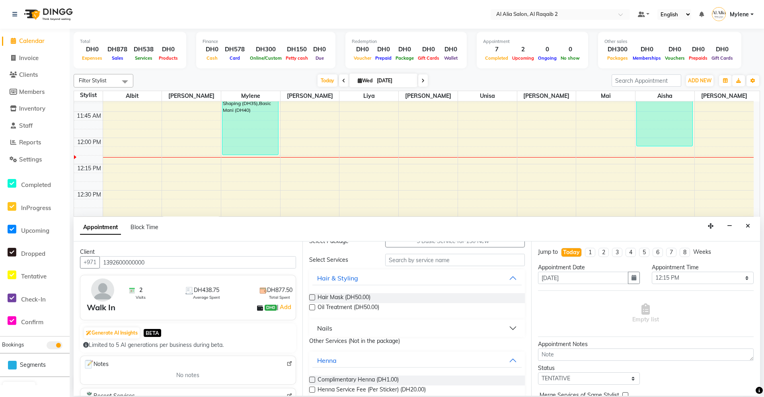
click at [507, 323] on button "Nails" at bounding box center [416, 328] width 209 height 14
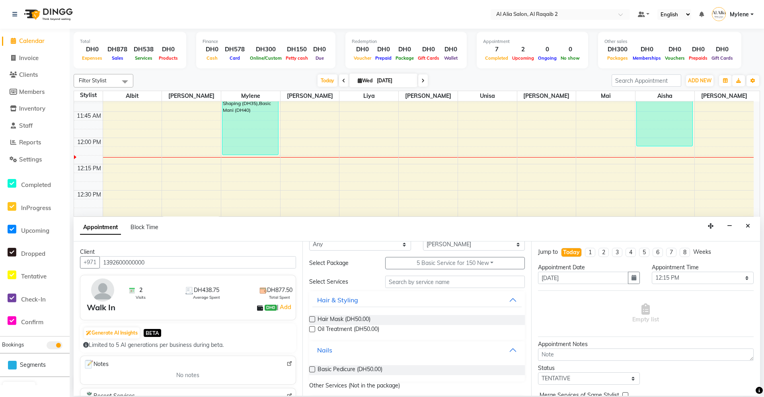
scroll to position [0, 0]
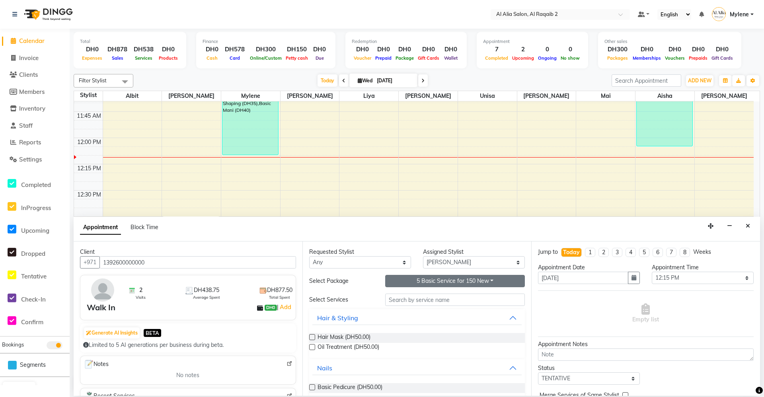
click at [445, 278] on button "5 Basic Service for 150 New" at bounding box center [455, 281] width 140 height 12
click at [426, 310] on li "5 Basic Service for 150 New" at bounding box center [433, 309] width 96 height 12
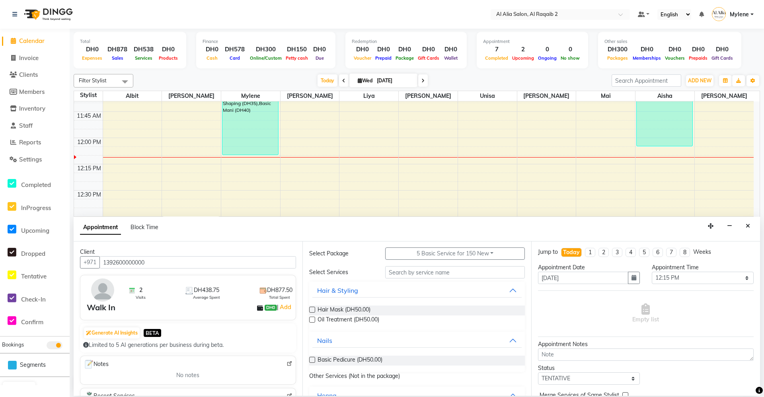
scroll to position [40, 0]
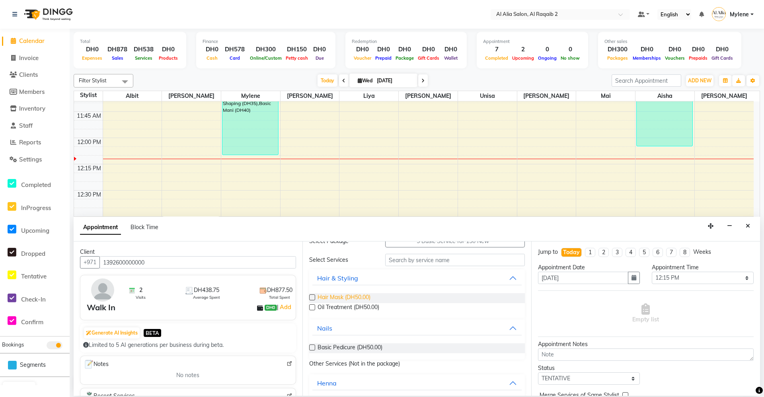
click at [358, 301] on span "Hair Mask (DH50.00)" at bounding box center [343, 298] width 53 height 10
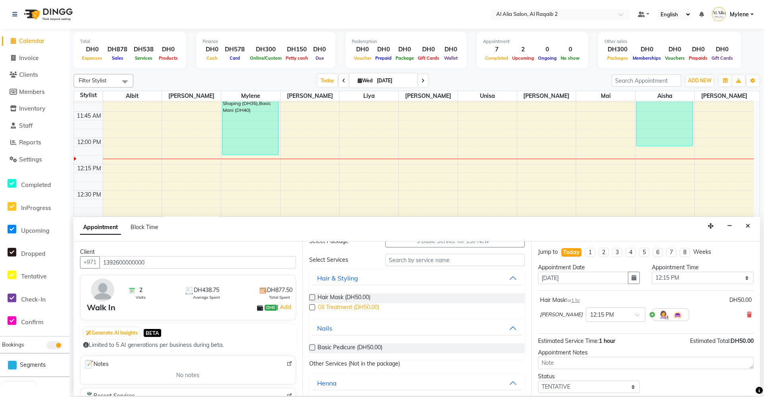
click at [357, 307] on span "Oil Treatment (DH50.00)" at bounding box center [348, 308] width 62 height 10
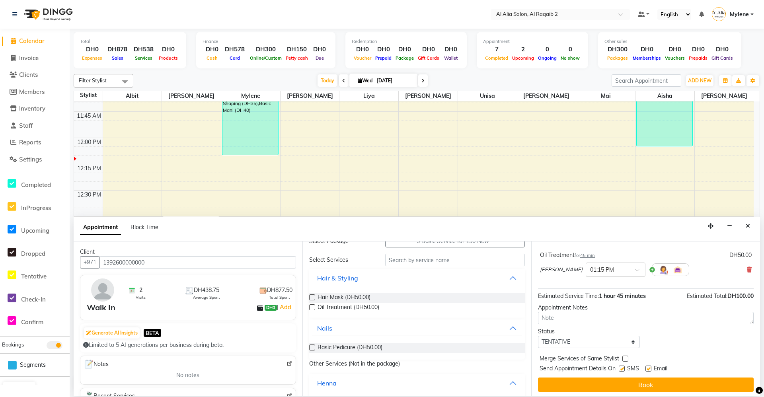
scroll to position [84, 0]
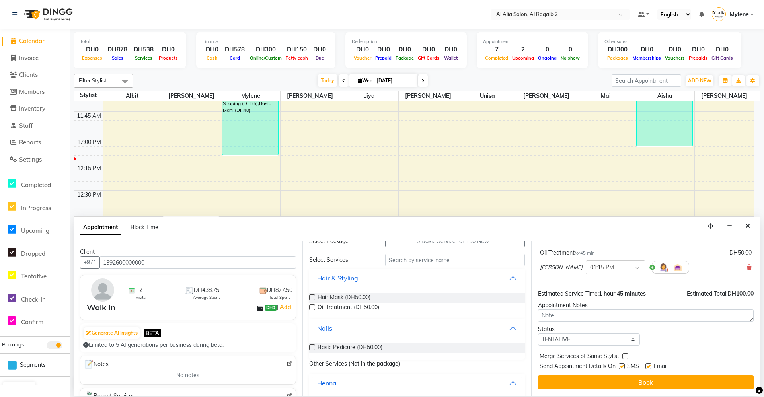
drag, startPoint x: 626, startPoint y: 357, endPoint x: 630, endPoint y: 375, distance: 18.0
click at [626, 358] on label at bounding box center [625, 356] width 6 height 6
click at [626, 358] on input "checkbox" at bounding box center [624, 356] width 5 height 5
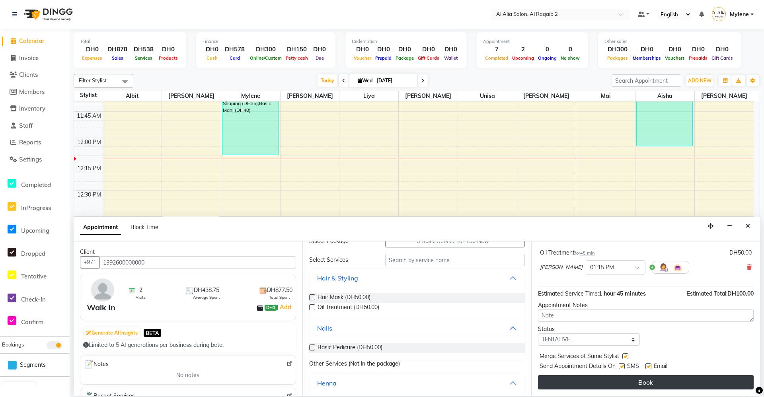
click at [630, 383] on button "Book" at bounding box center [646, 382] width 216 height 14
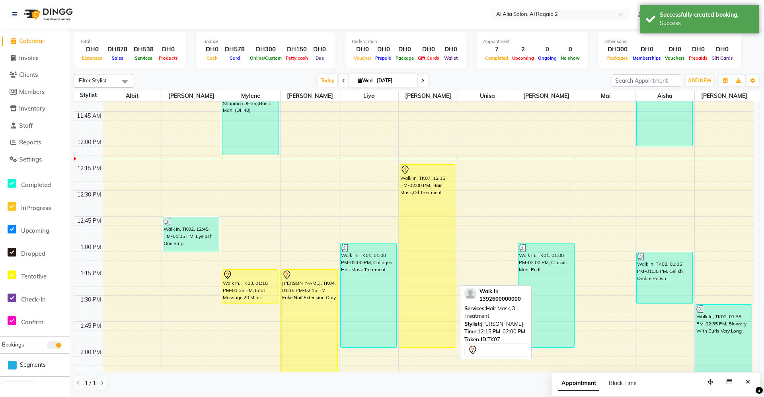
click at [414, 225] on div "Walk In, TK07, 12:15 PM-02:00 PM, Hair Mask,Oil Treatment" at bounding box center [428, 256] width 56 height 183
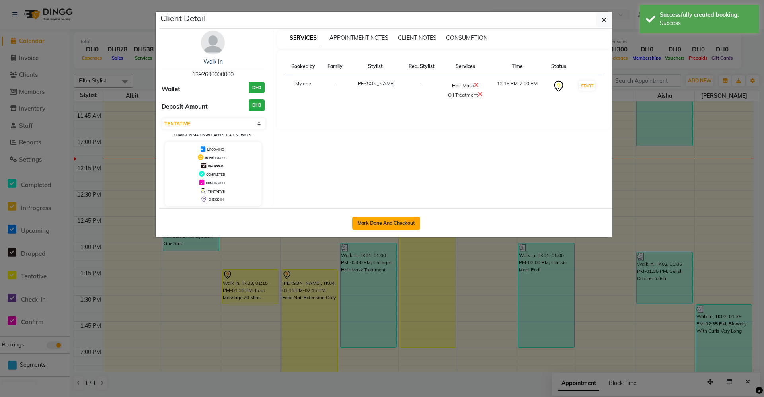
click at [388, 222] on button "Mark Done And Checkout" at bounding box center [386, 223] width 68 height 13
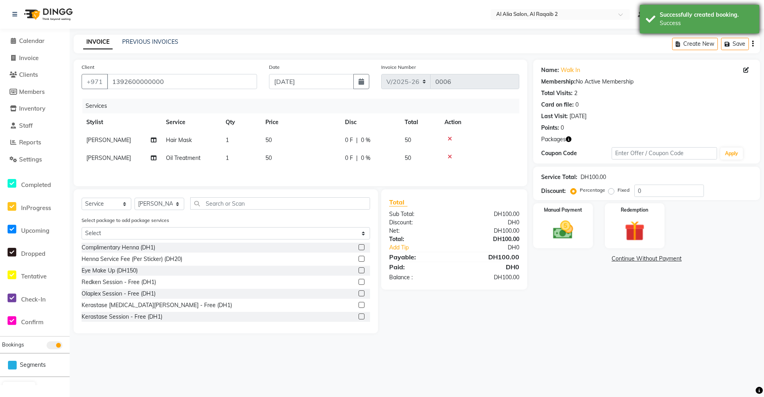
click at [647, 24] on div "Successfully created booking. Success" at bounding box center [699, 19] width 119 height 29
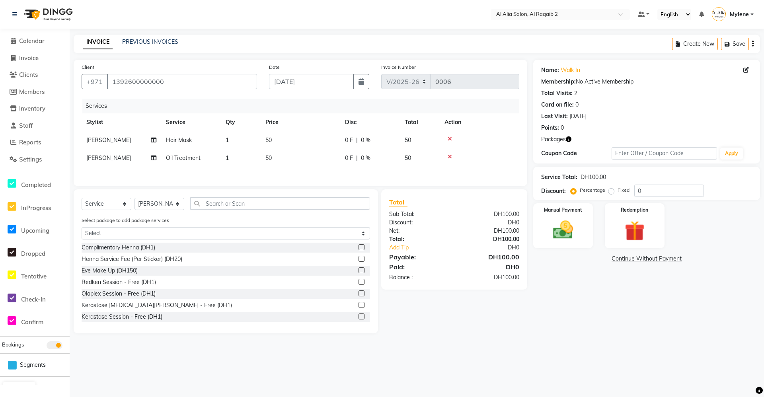
click at [284, 140] on td "50" at bounding box center [300, 140] width 80 height 18
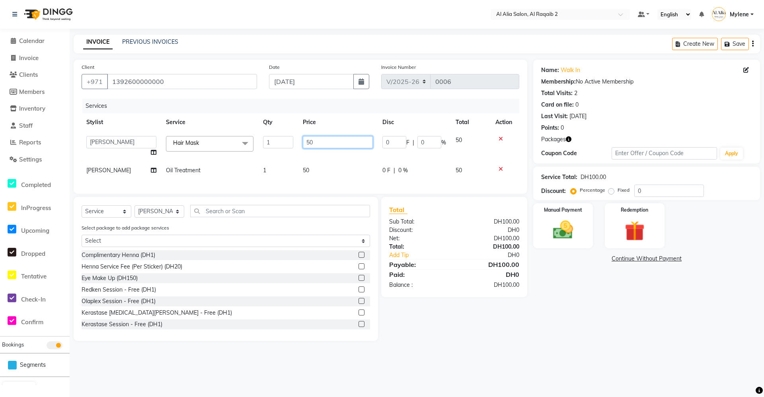
click at [324, 137] on input "50" at bounding box center [338, 142] width 70 height 12
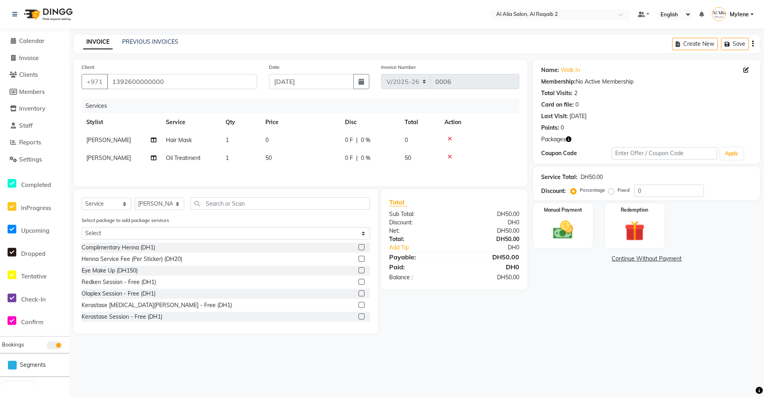
click at [292, 161] on td "50" at bounding box center [300, 158] width 80 height 18
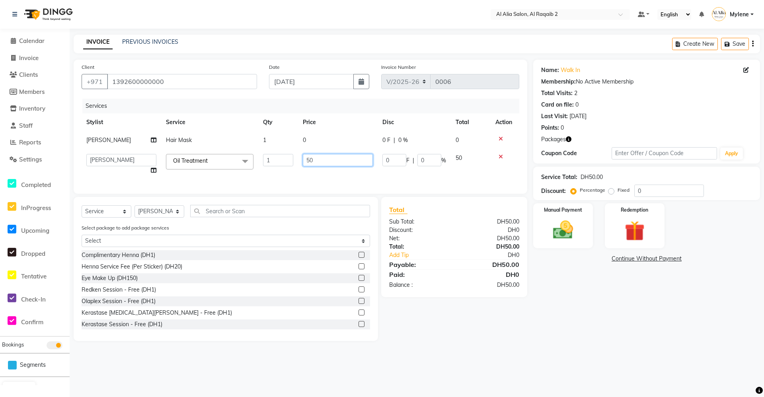
click at [318, 161] on input "50" at bounding box center [338, 160] width 70 height 12
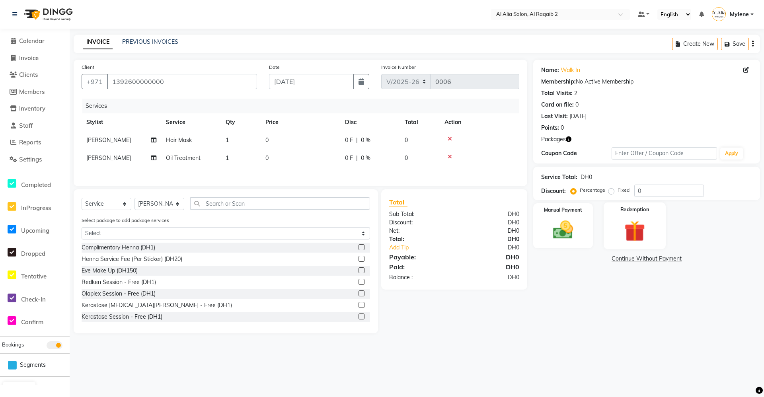
click at [643, 237] on img at bounding box center [634, 231] width 34 height 26
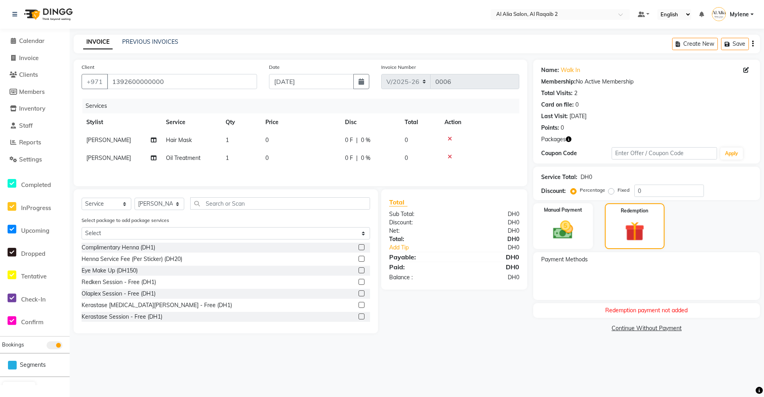
click at [666, 353] on div "Select Location × Al Alia Salon, Al Raqaib 2 Default Panel My Panel English ENG…" at bounding box center [382, 198] width 764 height 397
click at [39, 41] on span "Calendar" at bounding box center [31, 41] width 25 height 8
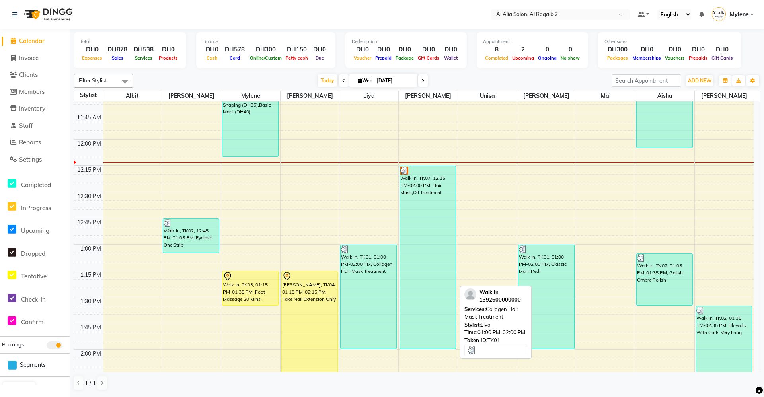
scroll to position [276, 0]
click at [430, 219] on div "Walk In, TK07, 12:15 PM-02:00 PM, Hair Mask,Oil Treatment" at bounding box center [428, 258] width 56 height 183
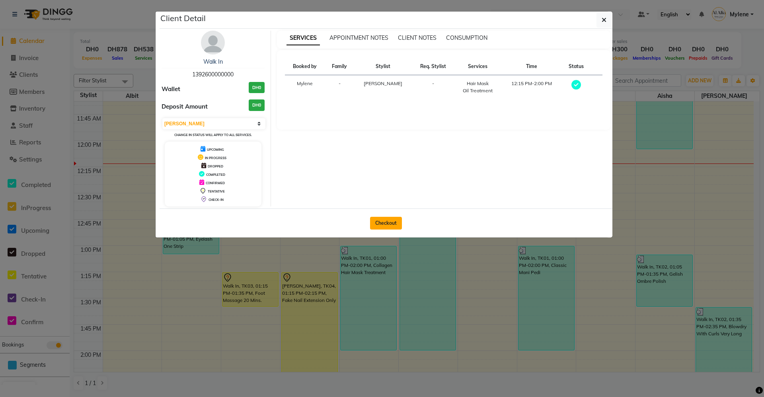
click at [392, 223] on button "Checkout" at bounding box center [386, 223] width 32 height 13
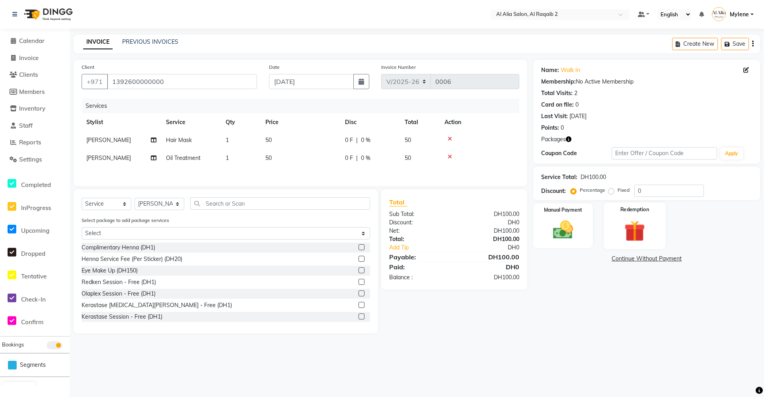
click at [649, 230] on img at bounding box center [634, 231] width 34 height 26
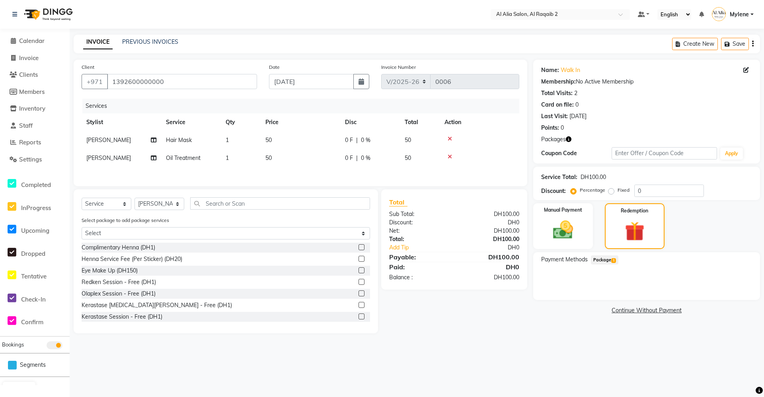
click at [608, 261] on span "Package 1" at bounding box center [604, 259] width 27 height 9
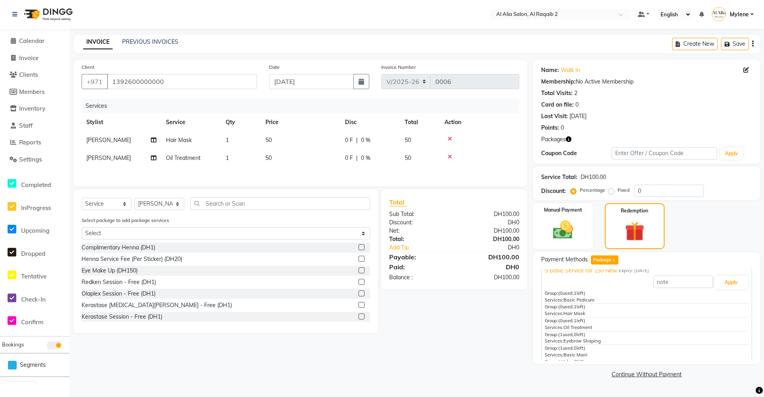
scroll to position [17, 0]
click at [430, 327] on div "Total Sub Total: DH100.00 Discount: DH0 Net: DH100.00 Total: DH100.00 Add Tip D…" at bounding box center [455, 261] width 155 height 144
click at [554, 208] on label "Manual Payment" at bounding box center [563, 210] width 40 height 8
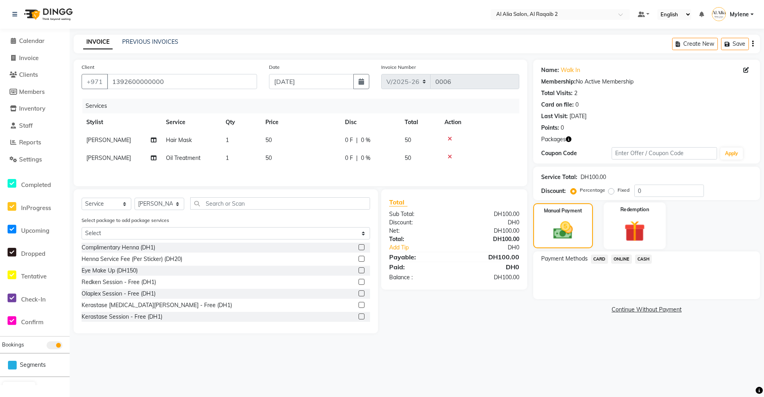
click at [614, 222] on div "Redemption" at bounding box center [634, 225] width 62 height 47
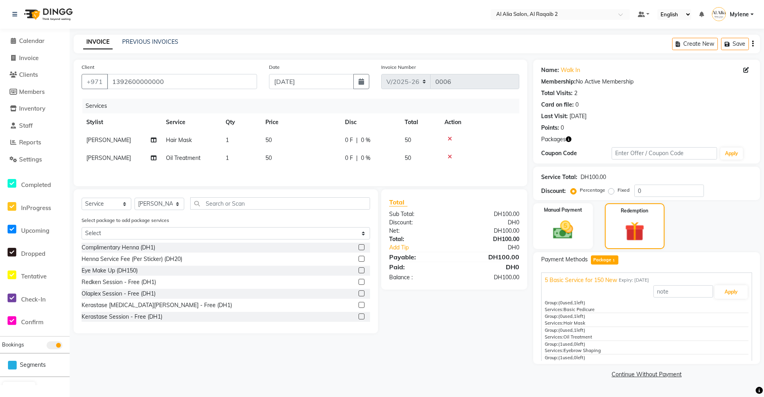
click at [610, 260] on span "Package 1" at bounding box center [604, 259] width 27 height 9
click at [732, 290] on button "Apply" at bounding box center [730, 292] width 33 height 14
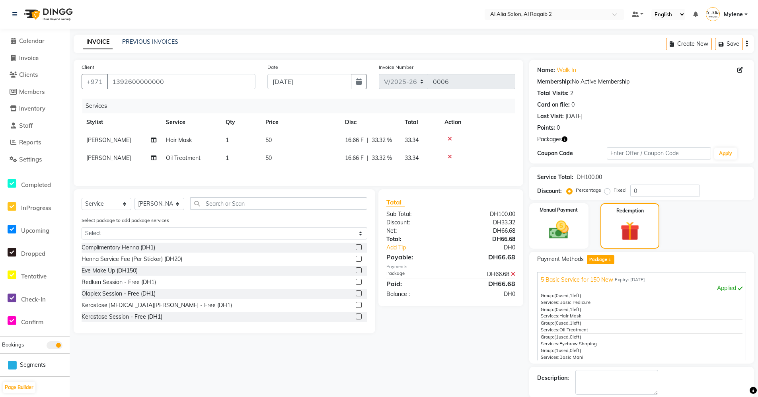
click at [482, 334] on div "Client [PHONE_NUMBER] Date [DATE] Invoice Number V/2025 V/[PHONE_NUMBER] Servic…" at bounding box center [298, 242] width 461 height 365
click at [292, 141] on td "50" at bounding box center [300, 140] width 80 height 18
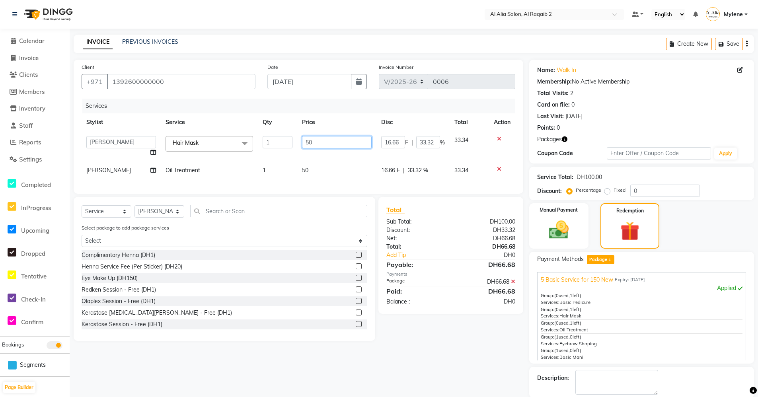
click at [316, 139] on input "50" at bounding box center [336, 142] width 69 height 12
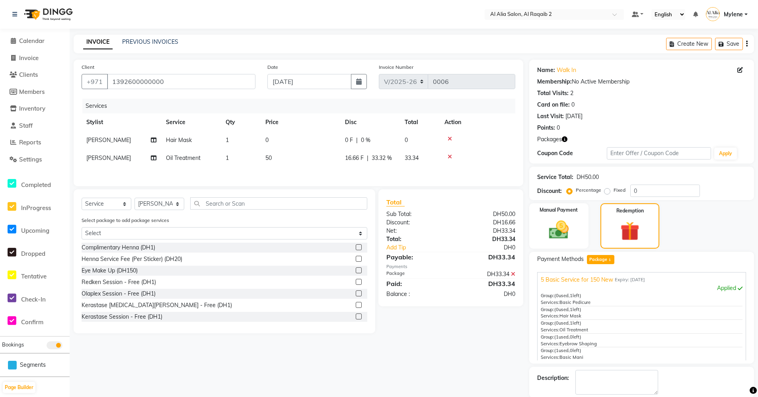
click at [301, 150] on td "50" at bounding box center [300, 158] width 80 height 18
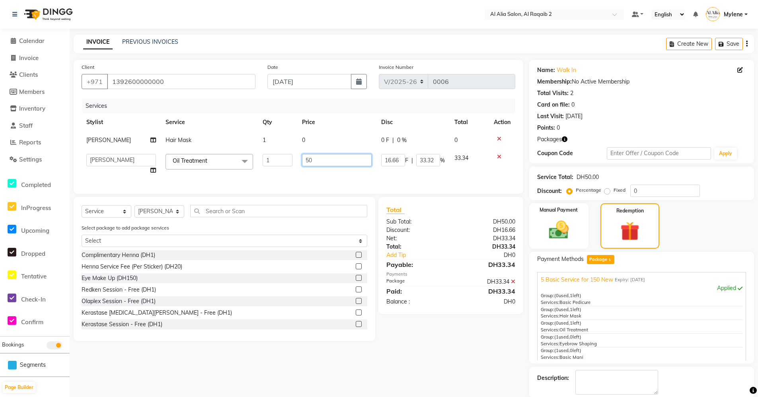
click at [308, 159] on input "50" at bounding box center [336, 160] width 69 height 12
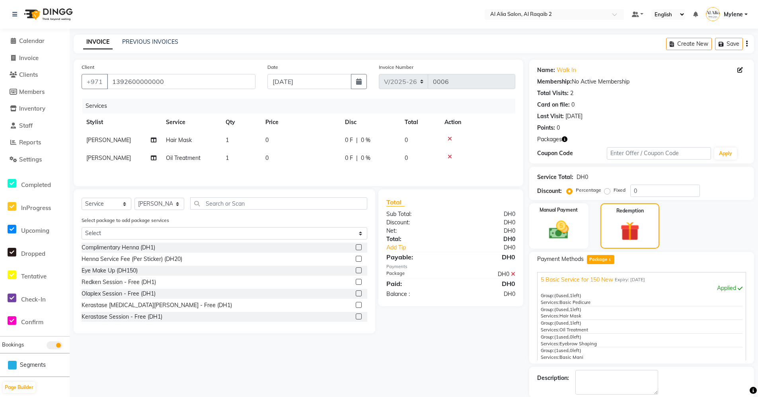
click at [431, 358] on div "Client [PHONE_NUMBER] Date [DATE] Invoice Number V/2025 V/[PHONE_NUMBER] Servic…" at bounding box center [298, 242] width 461 height 365
drag, startPoint x: 386, startPoint y: 273, endPoint x: 402, endPoint y: 274, distance: 16.0
click at [402, 274] on div "Package" at bounding box center [415, 274] width 70 height 8
click at [416, 329] on div "Total Sub Total: DH0 Discount: DH0 Net: DH0 Total: DH0 Add Tip DH0 Payable: DH0…" at bounding box center [452, 261] width 154 height 144
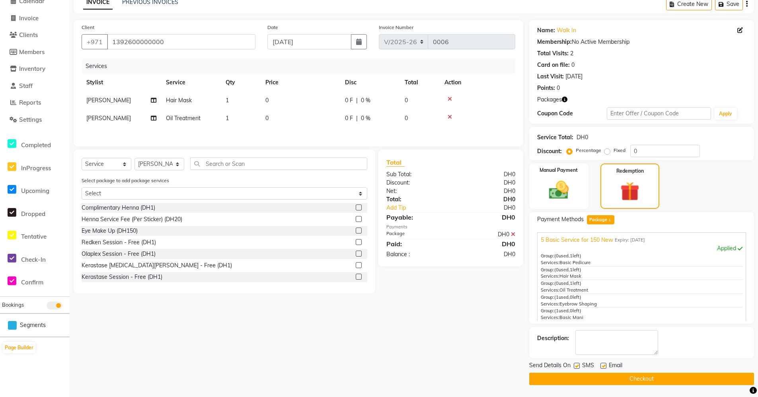
click at [681, 377] on button "Checkout" at bounding box center [641, 379] width 225 height 12
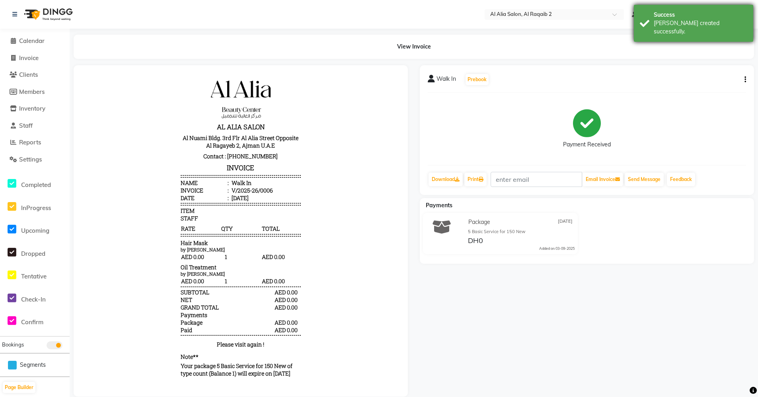
click at [668, 21] on div "[PERSON_NAME] created successfully." at bounding box center [699, 27] width 93 height 17
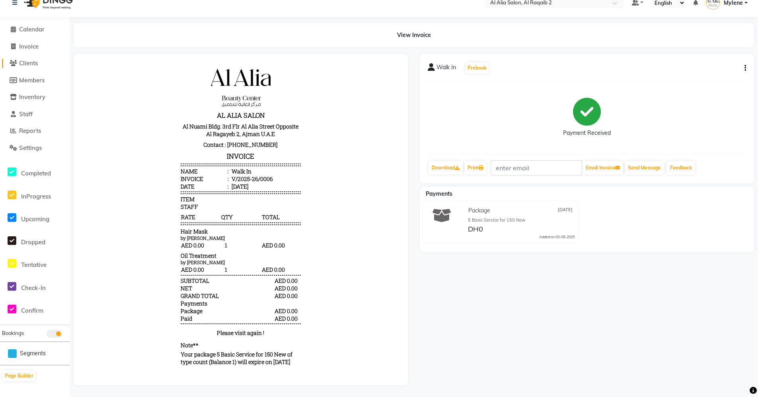
click at [26, 59] on span "Clients" at bounding box center [28, 63] width 19 height 8
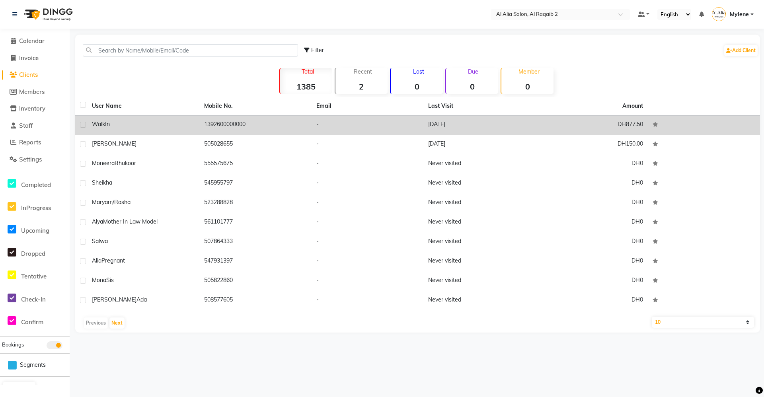
click at [251, 121] on td "1392600000000" at bounding box center [255, 124] width 112 height 19
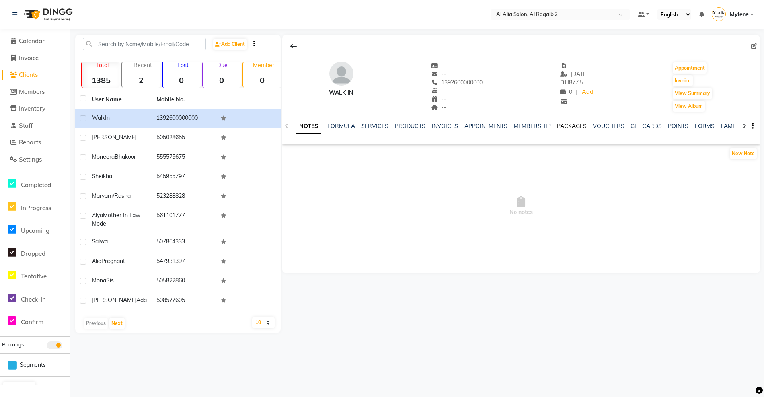
click at [574, 127] on link "PACKAGES" at bounding box center [571, 125] width 29 height 7
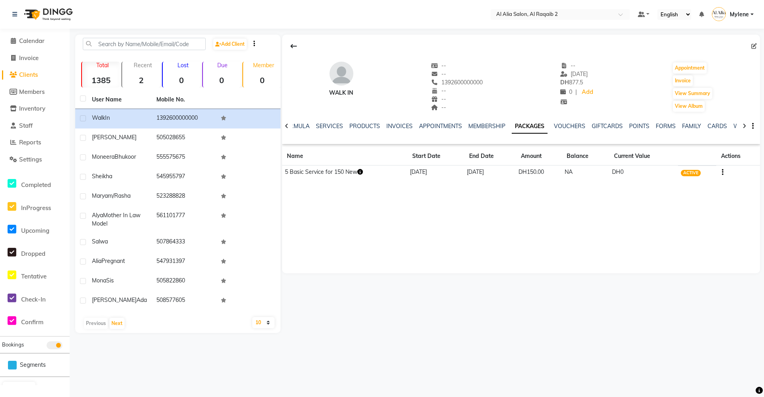
click at [360, 170] on icon "button" at bounding box center [360, 172] width 6 height 6
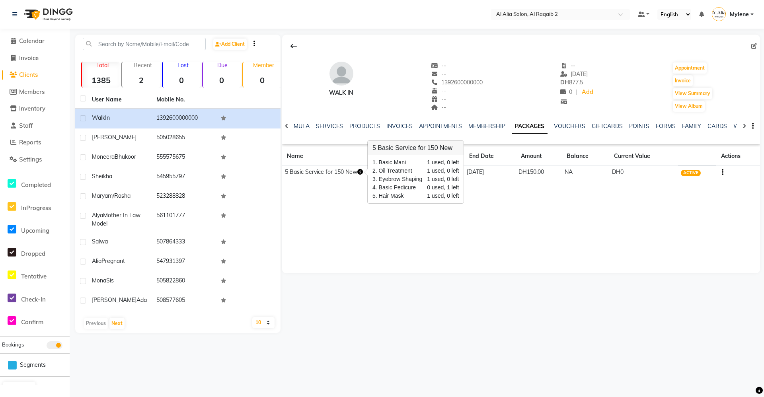
click at [35, 36] on li "Calendar" at bounding box center [35, 41] width 70 height 17
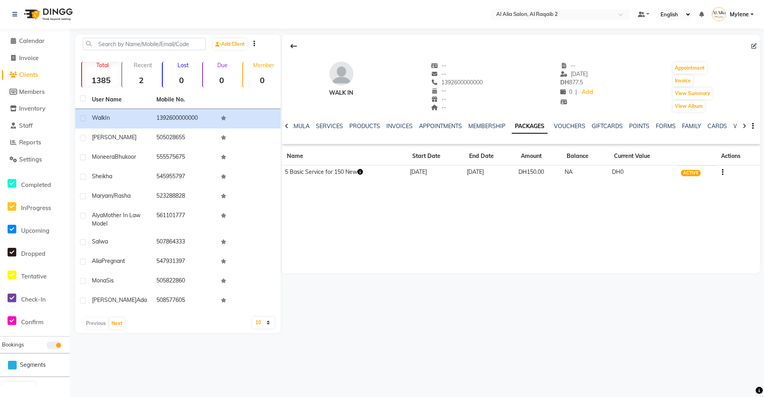
click at [33, 48] on li "Calendar" at bounding box center [35, 41] width 70 height 17
click at [33, 46] on li "Calendar" at bounding box center [35, 41] width 70 height 17
click at [38, 41] on span "Calendar" at bounding box center [31, 41] width 25 height 8
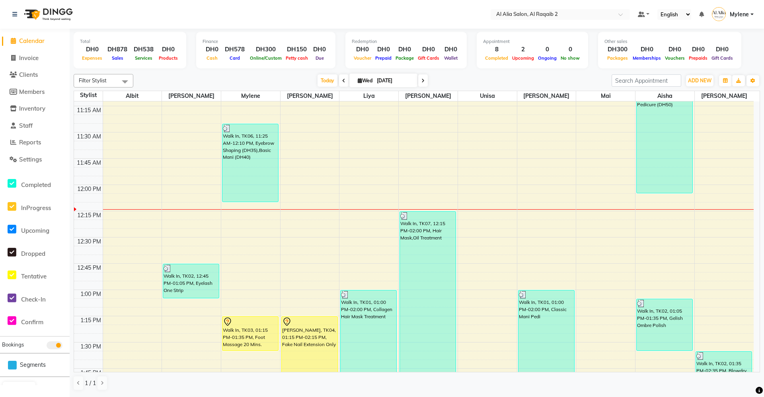
scroll to position [359, 0]
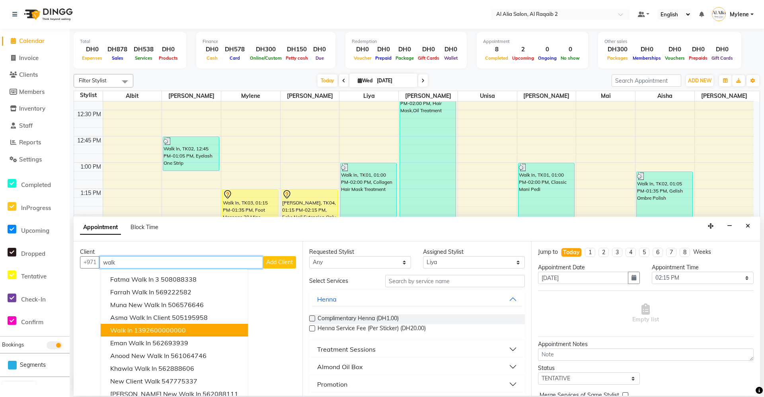
click at [171, 334] on ngb-highlight "1392600000000" at bounding box center [160, 330] width 52 height 8
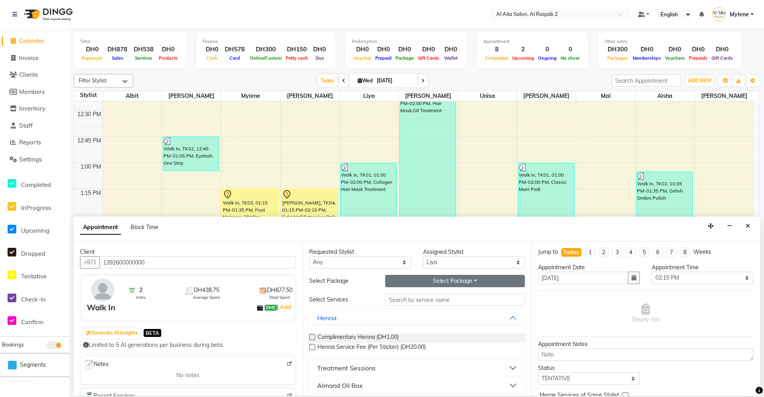
click at [447, 282] on button "Select Package Toggle Dropdown" at bounding box center [455, 281] width 140 height 12
click at [443, 298] on li "5 Basic Service for 150 New" at bounding box center [433, 298] width 96 height 12
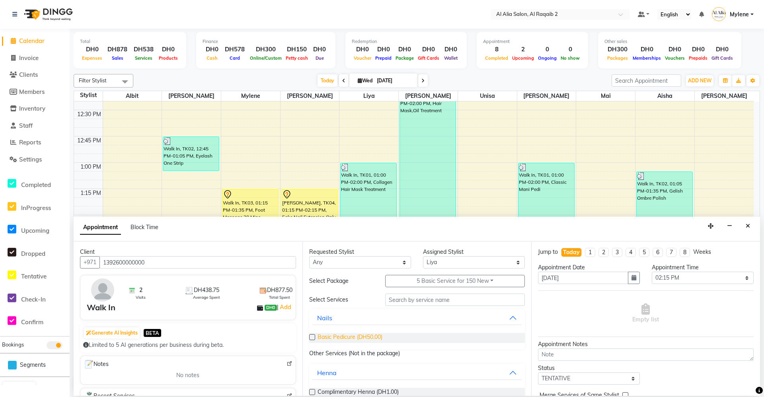
click at [348, 338] on span "Basic Pedicure (DH50.00)" at bounding box center [349, 338] width 65 height 10
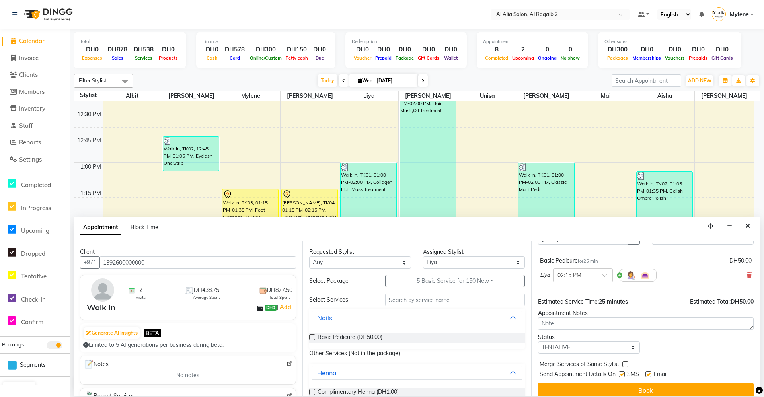
scroll to position [40, 0]
click at [440, 298] on input "text" at bounding box center [455, 300] width 140 height 12
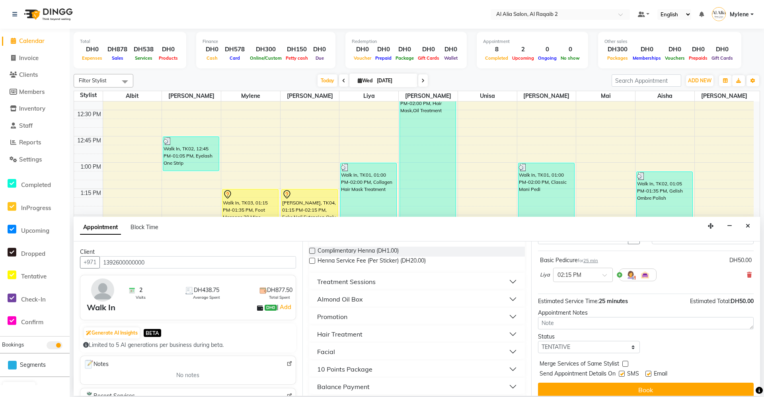
scroll to position [159, 0]
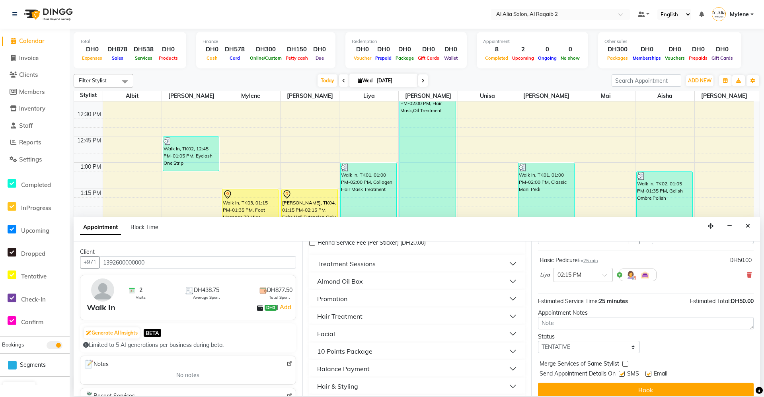
click at [356, 334] on button "Facial" at bounding box center [416, 334] width 209 height 14
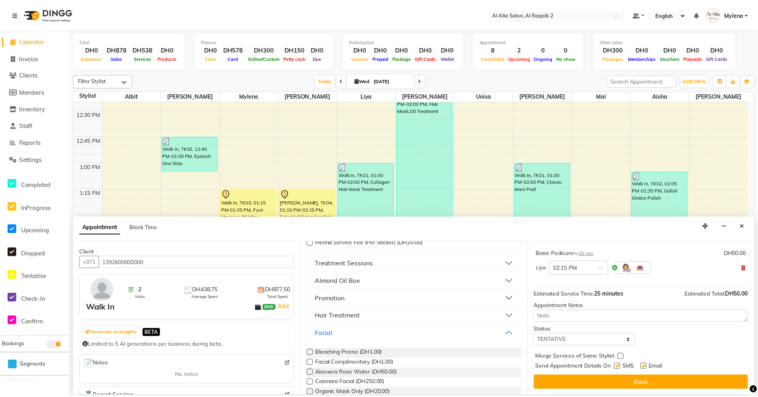
scroll to position [47, 0]
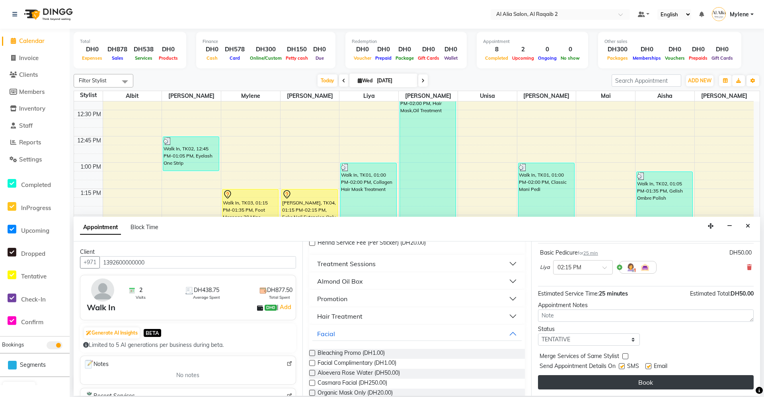
click at [628, 380] on button "Book" at bounding box center [646, 382] width 216 height 14
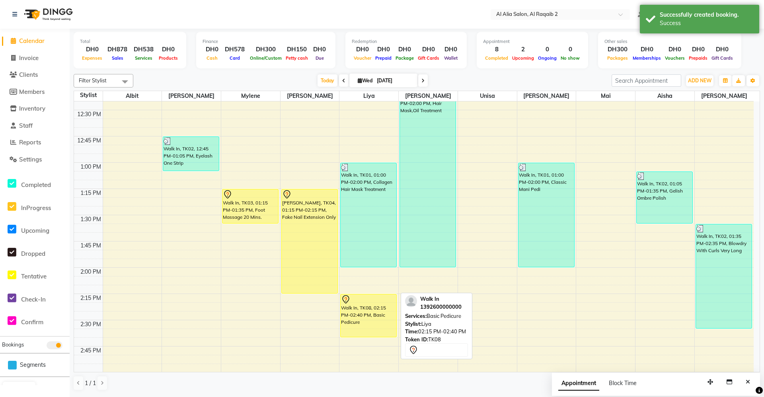
click at [373, 315] on div "Walk In, TK08, 02:15 PM-02:40 PM, Basic Pedicure" at bounding box center [368, 315] width 56 height 43
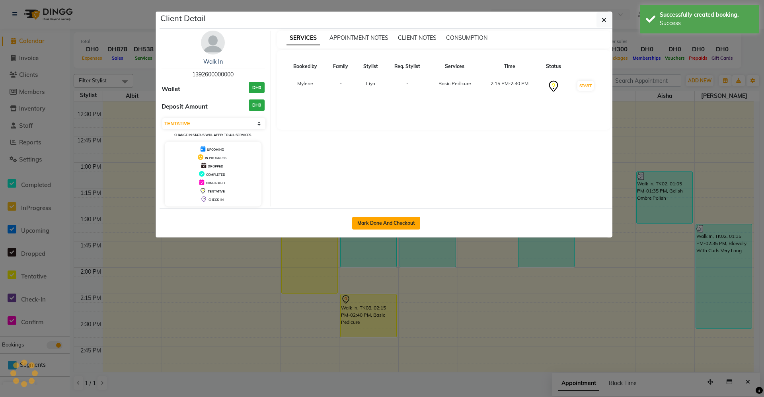
click at [395, 224] on button "Mark Done And Checkout" at bounding box center [386, 223] width 68 height 13
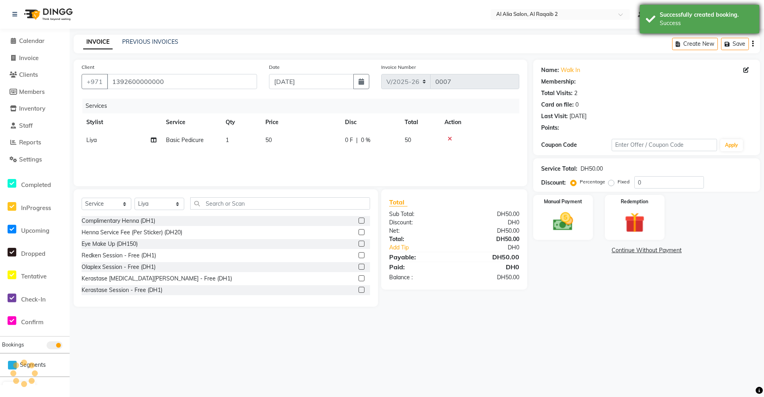
click at [658, 26] on div "Successfully created booking. Success" at bounding box center [699, 19] width 119 height 29
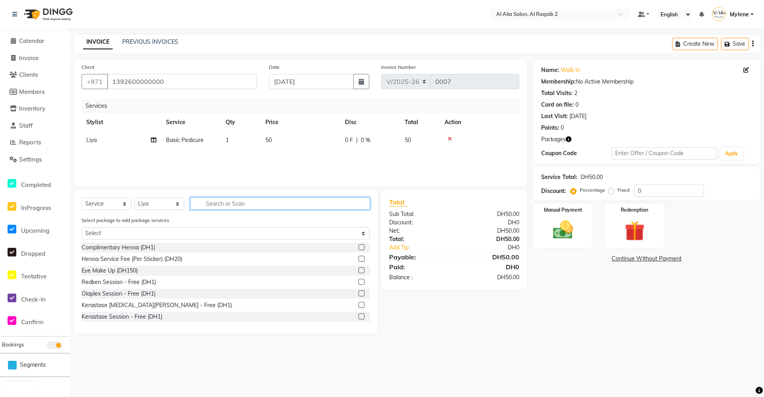
click at [244, 201] on input "text" at bounding box center [280, 203] width 180 height 12
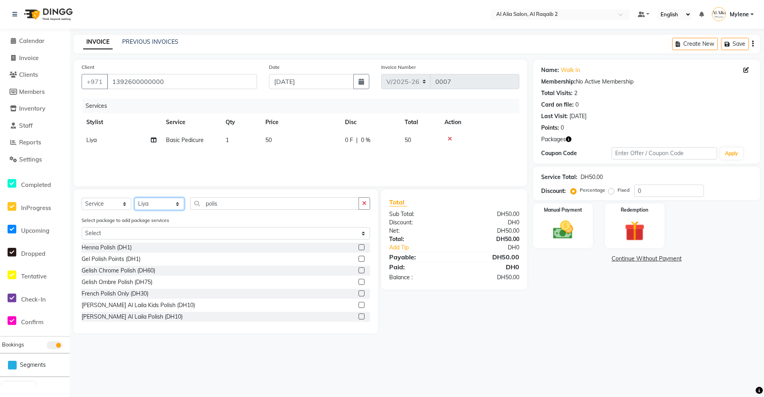
click at [158, 200] on select "Select Stylist [PERSON_NAME] [PERSON_NAME] [PERSON_NAME] [PERSON_NAME] [PERSON_…" at bounding box center [159, 204] width 50 height 12
click at [134, 198] on select "Select Stylist [PERSON_NAME] [PERSON_NAME] [PERSON_NAME] [PERSON_NAME] [PERSON_…" at bounding box center [159, 204] width 50 height 12
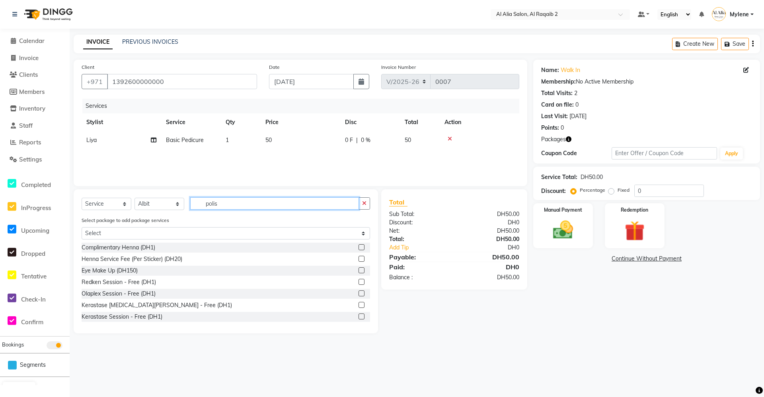
click at [244, 205] on input "polis" at bounding box center [274, 203] width 169 height 12
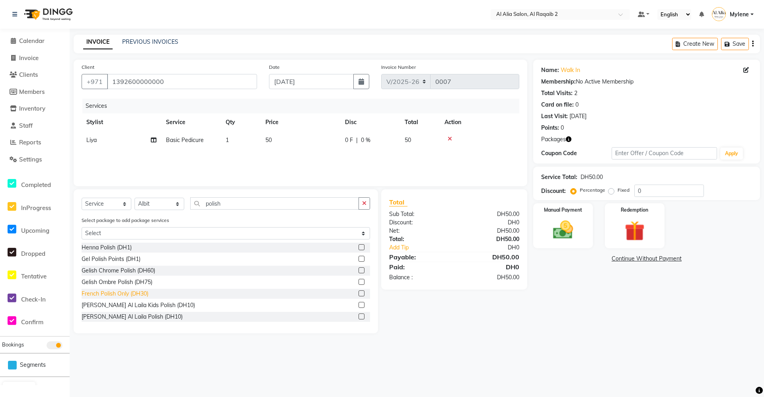
click at [142, 295] on div "French Polish Only (DH30)" at bounding box center [115, 294] width 67 height 8
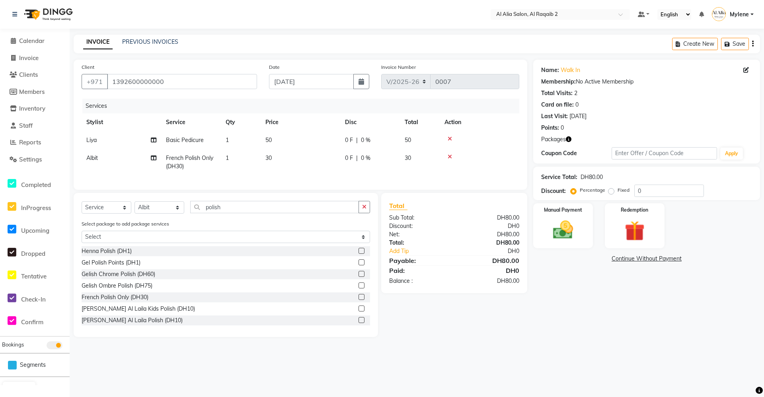
click at [461, 349] on main "INVOICE PREVIOUS INVOICES Create New Save Client [PHONE_NUMBER] Date [DATE] Inv…" at bounding box center [417, 192] width 694 height 314
click at [625, 220] on img at bounding box center [634, 231] width 34 height 26
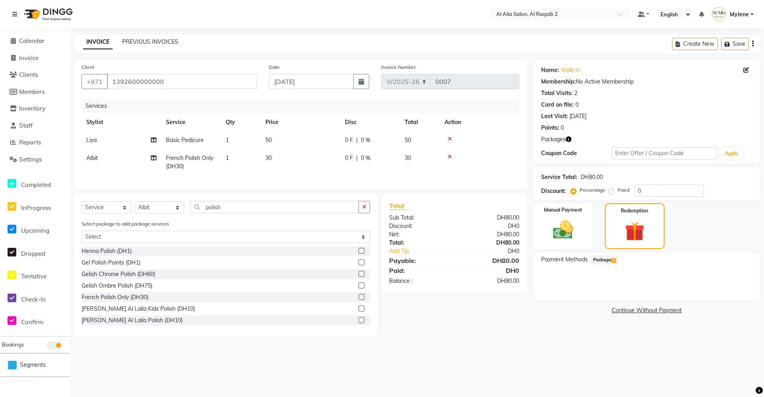
click at [606, 259] on span "Package 1" at bounding box center [604, 259] width 27 height 9
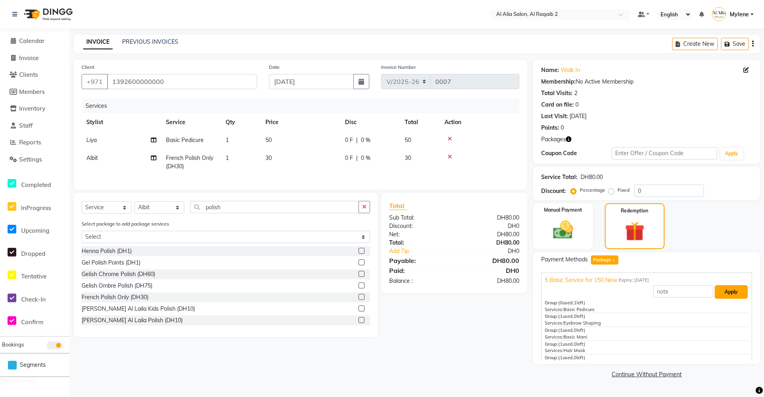
click at [720, 289] on button "Apply" at bounding box center [730, 292] width 33 height 14
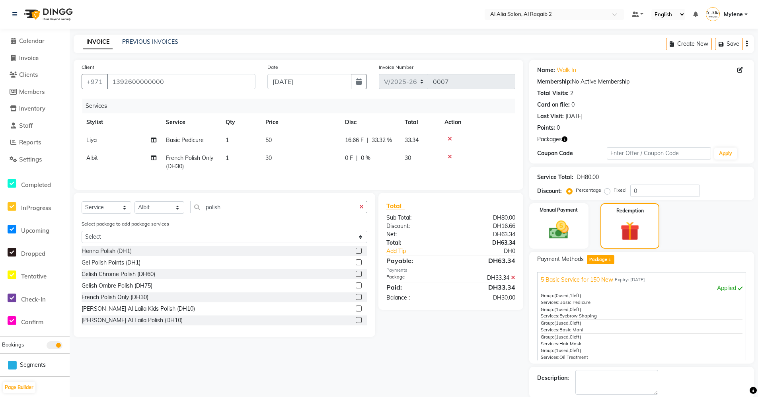
click at [271, 137] on span "50" at bounding box center [268, 139] width 6 height 7
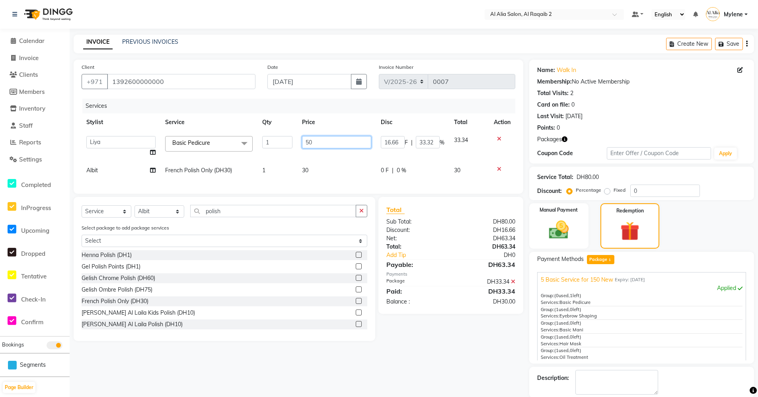
click at [321, 143] on input "50" at bounding box center [337, 142] width 70 height 12
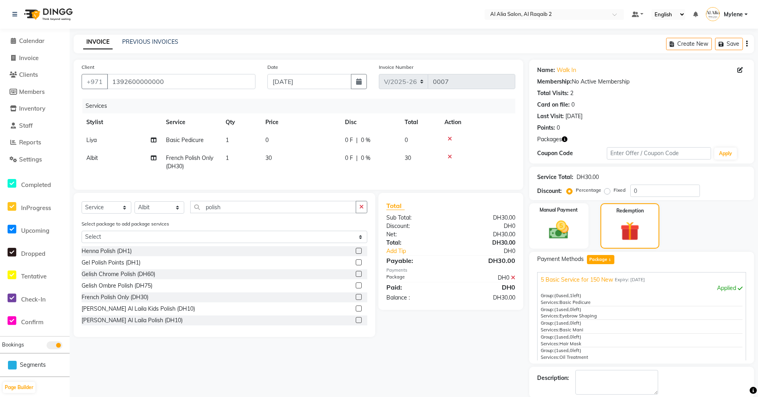
click at [429, 337] on div "Total Sub Total: DH30.00 Discount: DH0 Net: DH30.00 Total: DH30.00 Add Tip DH0 …" at bounding box center [452, 265] width 154 height 144
click at [564, 218] on div "Manual Payment" at bounding box center [559, 225] width 62 height 47
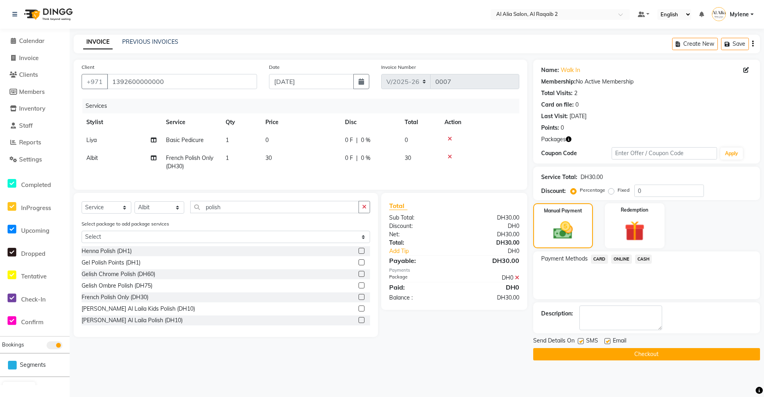
click at [476, 336] on div "Total Sub Total: DH30.00 Discount: DH0 Net: DH30.00 Total: DH30.00 Add Tip DH0 …" at bounding box center [455, 265] width 155 height 144
click at [642, 261] on span "CASH" at bounding box center [643, 259] width 17 height 9
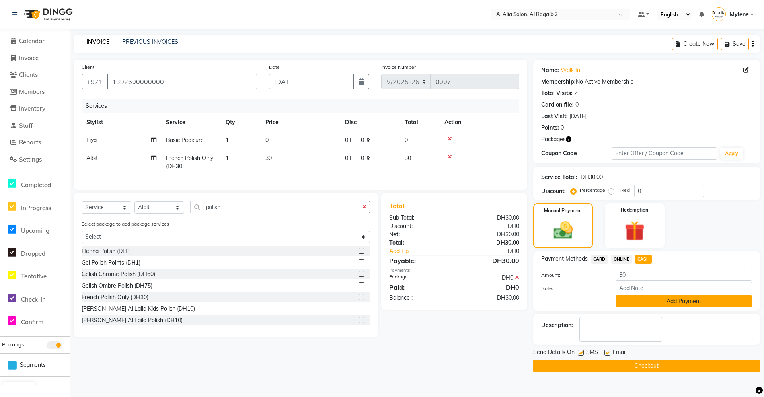
click at [653, 303] on button "Add Payment" at bounding box center [683, 301] width 136 height 12
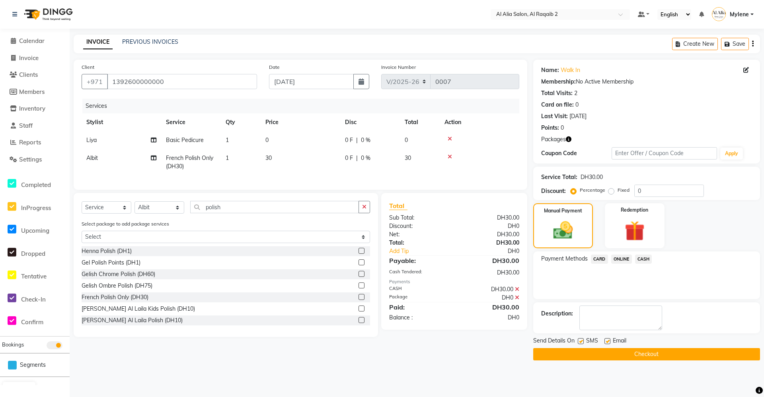
click at [612, 356] on button "Checkout" at bounding box center [646, 354] width 227 height 12
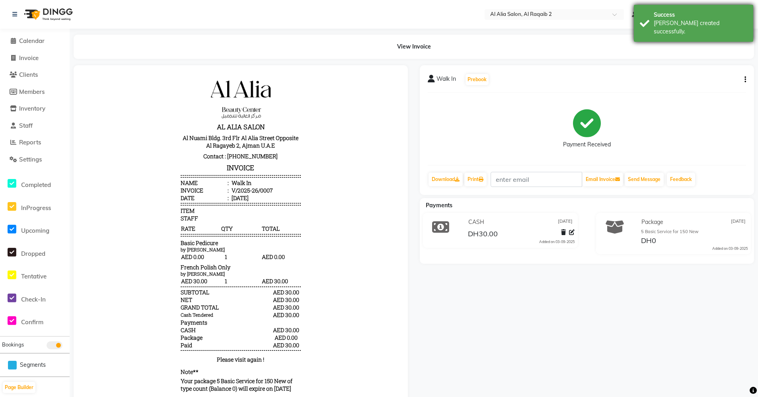
click at [676, 25] on div "[PERSON_NAME] created successfully." at bounding box center [699, 27] width 93 height 17
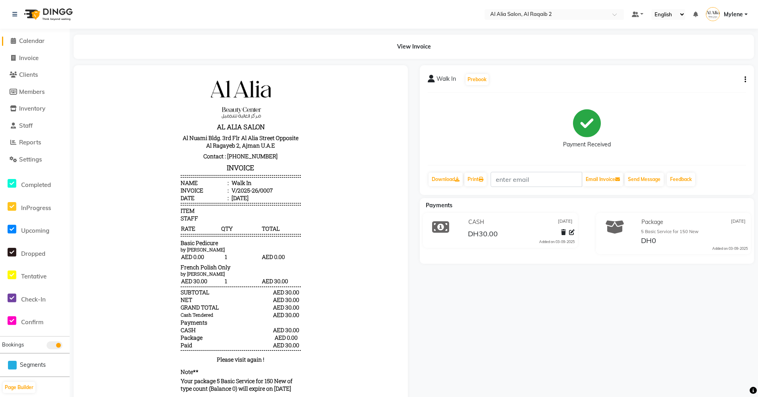
click at [31, 42] on span "Calendar" at bounding box center [31, 41] width 25 height 8
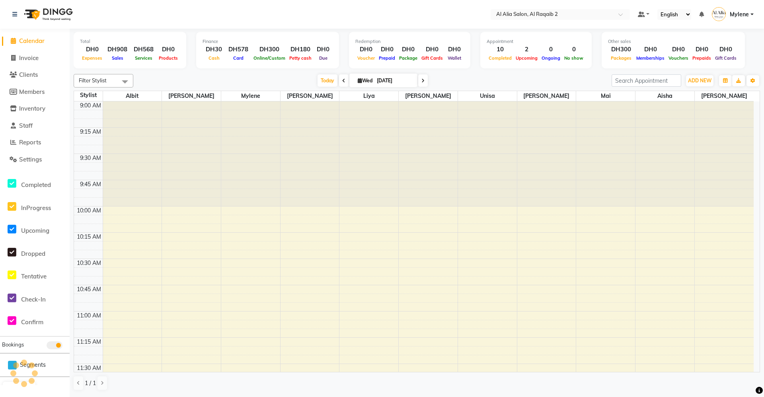
scroll to position [315, 0]
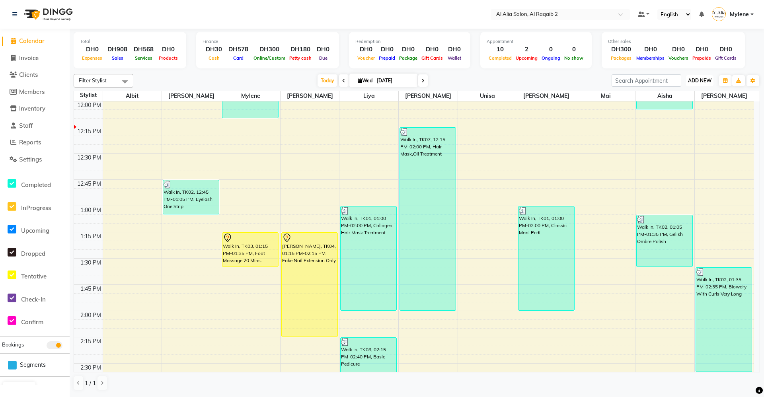
click at [696, 81] on span "ADD NEW" at bounding box center [699, 81] width 23 height 6
click at [680, 116] on link "Add Expense" at bounding box center [681, 116] width 63 height 10
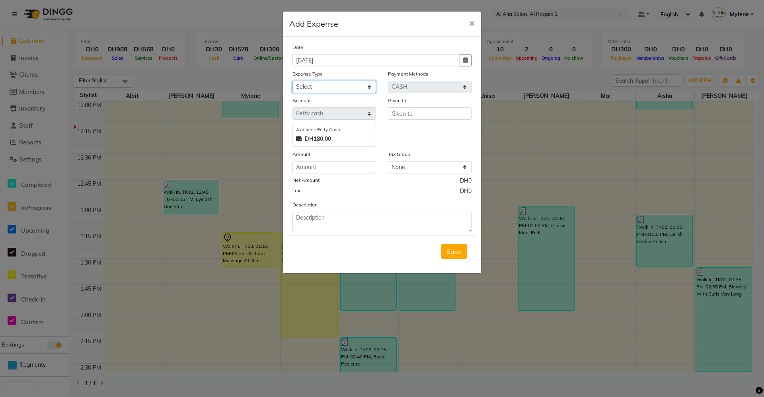
click at [354, 87] on select "Select Advance Salary Bank charges Car maintenance Cash transfer to bank Cash t…" at bounding box center [334, 87] width 84 height 12
click at [292, 81] on select "Select Advance Salary Bank charges Car maintenance Cash transfer to bank Cash t…" at bounding box center [334, 87] width 84 height 12
click at [420, 134] on div "Given to" at bounding box center [429, 121] width 95 height 51
click at [427, 112] on input "text" at bounding box center [430, 113] width 84 height 12
click at [350, 172] on input "number" at bounding box center [334, 167] width 84 height 12
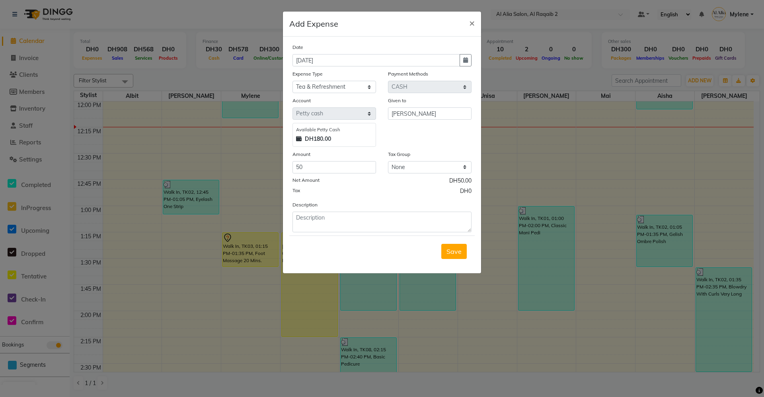
click at [351, 189] on div "Tax DH0" at bounding box center [381, 192] width 179 height 10
click at [343, 224] on textarea at bounding box center [381, 222] width 179 height 21
click at [448, 256] on button "Save" at bounding box center [453, 251] width 25 height 15
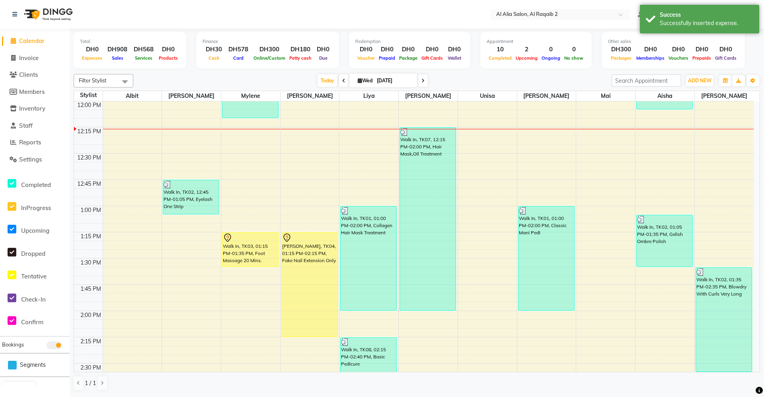
drag, startPoint x: 657, startPoint y: 37, endPoint x: 658, endPoint y: 31, distance: 6.0
click at [658, 36] on div "Other sales DH300 Packages DH0 Memberships DH0 Vouchers DH0 Prepaids DH0 Gift C…" at bounding box center [672, 50] width 143 height 37
click at [658, 31] on div "Success Successfully inserted expense." at bounding box center [699, 19] width 119 height 29
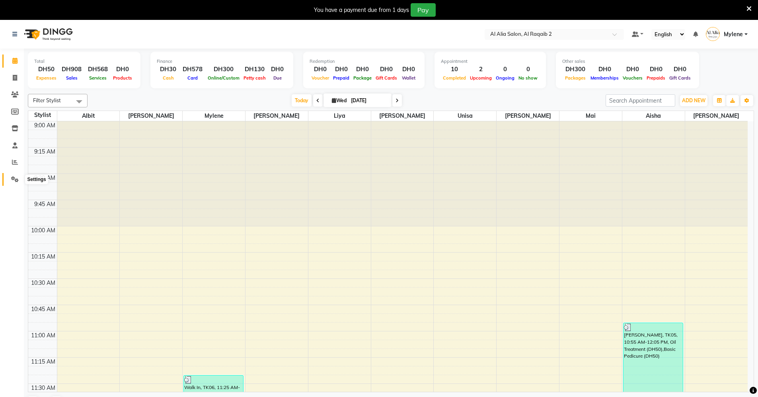
click at [16, 181] on icon at bounding box center [15, 179] width 8 height 6
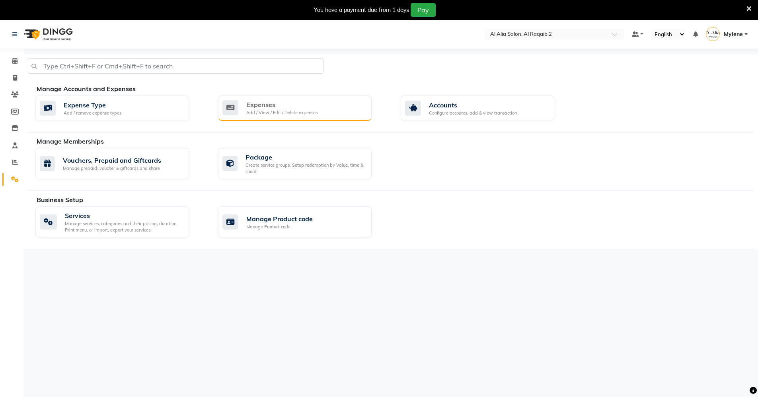
click at [294, 117] on div "Expenses Add / View / Edit / Delete expenses" at bounding box center [295, 107] width 154 height 25
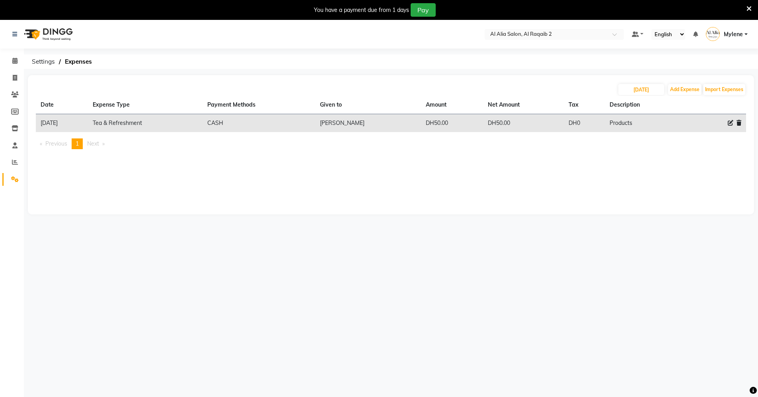
click at [729, 123] on icon at bounding box center [730, 123] width 6 height 6
select select "17"
select select "1"
select select "8188"
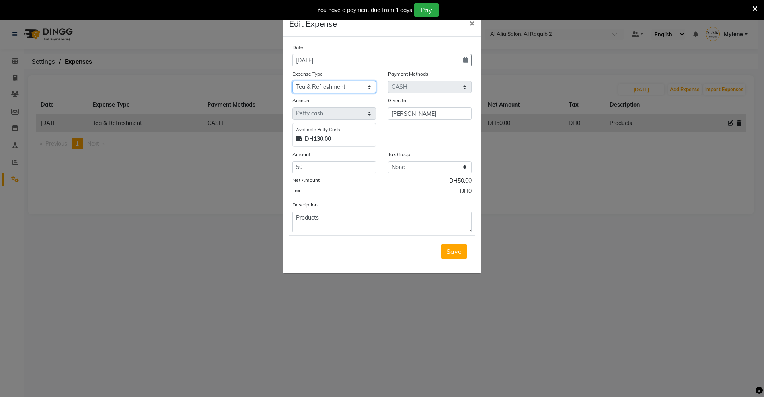
click at [355, 84] on select "Select Advance Salary Bank charges Car maintenance Cash transfer to bank Cash t…" at bounding box center [334, 87] width 84 height 12
select select "8"
click at [292, 81] on select "Select Advance Salary Bank charges Car maintenance Cash transfer to bank Cash t…" at bounding box center [334, 87] width 84 height 12
click at [446, 246] on button "Save" at bounding box center [453, 251] width 25 height 15
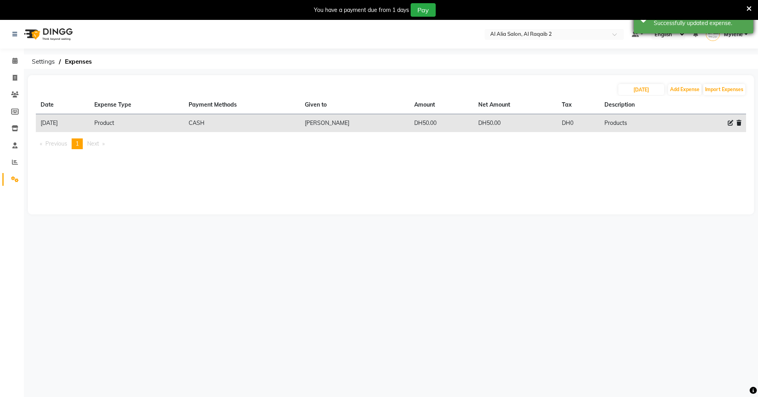
click at [650, 26] on div "Success Successfully updated expense." at bounding box center [693, 19] width 119 height 29
click at [8, 63] on span at bounding box center [15, 60] width 14 height 9
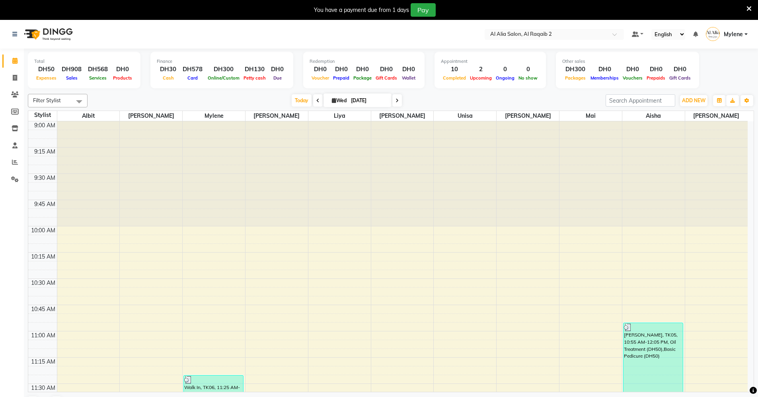
click at [533, 107] on div "Filter Stylist Select All Aisha Albit Batoul Linda Liya Mai Mina Mylene Perlita…" at bounding box center [391, 101] width 726 height 14
click at [689, 103] on button "ADD NEW Toggle Dropdown" at bounding box center [693, 100] width 27 height 11
click at [663, 135] on link "Add Expense" at bounding box center [675, 136] width 63 height 10
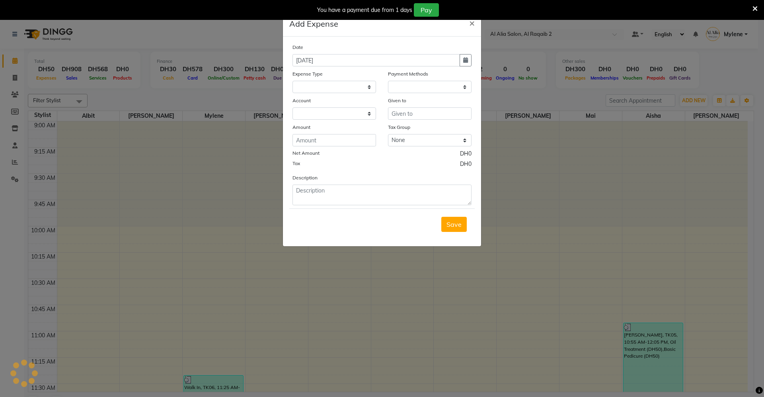
select select
select select "1"
select select "8188"
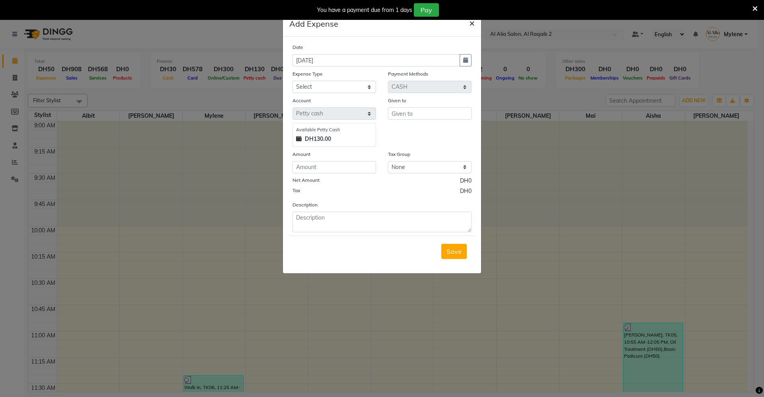
click at [474, 21] on button "×" at bounding box center [472, 23] width 18 height 22
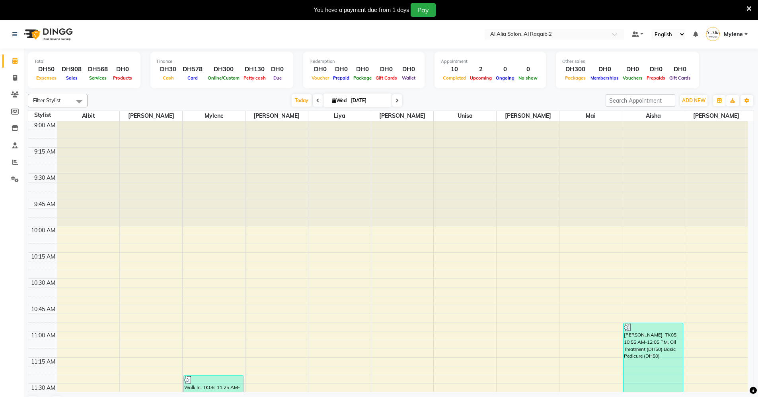
click at [692, 93] on div "Filter Stylist Select All [PERSON_NAME] [PERSON_NAME] [PERSON_NAME] [PERSON_NAM…" at bounding box center [391, 252] width 726 height 323
click at [692, 96] on button "ADD NEW Toggle Dropdown" at bounding box center [693, 100] width 27 height 11
click at [679, 148] on link "Add Client" at bounding box center [675, 147] width 63 height 10
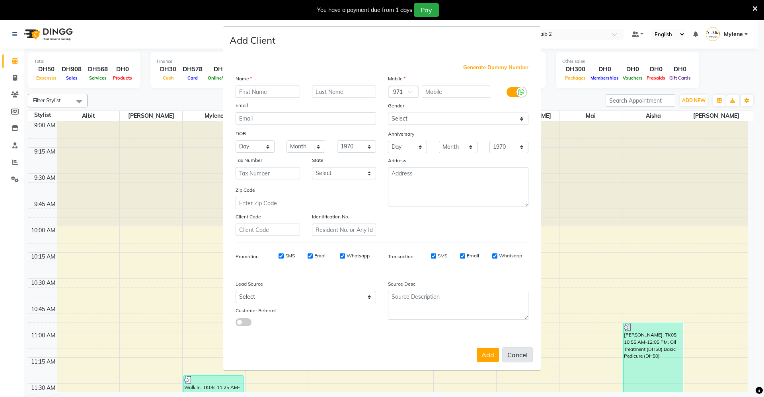
click at [525, 356] on button "Cancel" at bounding box center [517, 354] width 31 height 15
select select
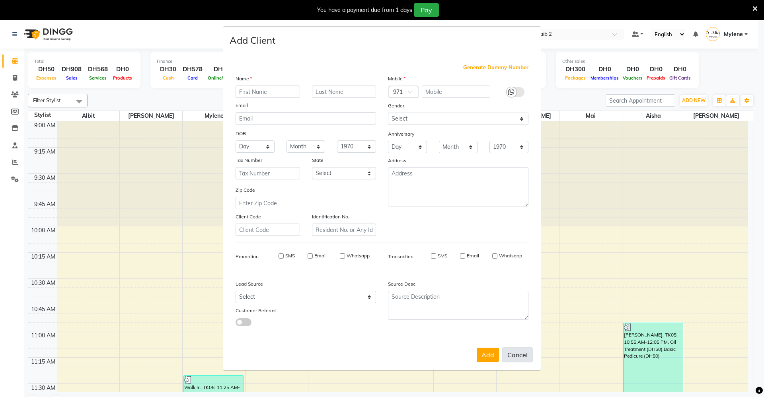
select select
checkbox input "false"
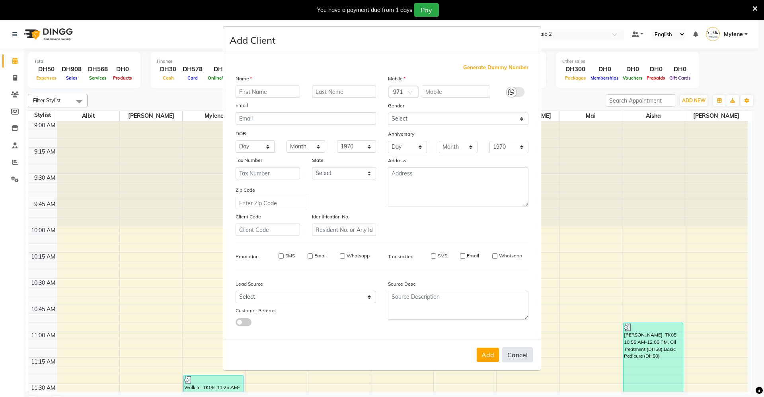
checkbox input "false"
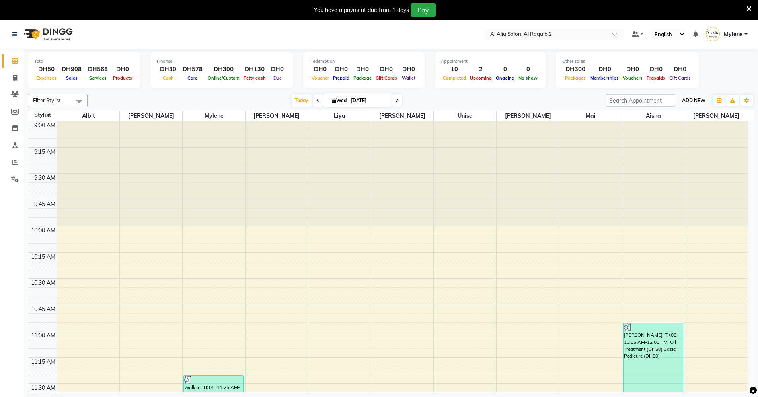
click at [700, 97] on span "ADD NEW" at bounding box center [693, 100] width 23 height 6
drag, startPoint x: 579, startPoint y: 100, endPoint x: 586, endPoint y: 99, distance: 7.2
click at [579, 99] on div "[DATE] [DATE]" at bounding box center [346, 101] width 510 height 12
click at [692, 103] on button "ADD NEW Toggle Dropdown" at bounding box center [693, 100] width 27 height 11
click at [670, 157] on link "Add Transaction" at bounding box center [675, 157] width 63 height 10
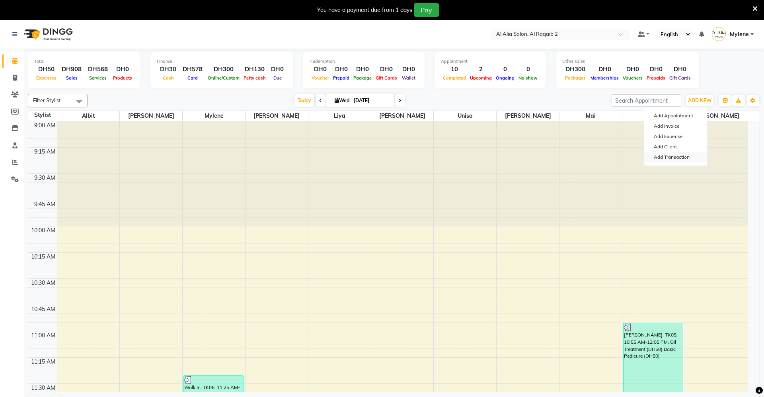
select select "direct"
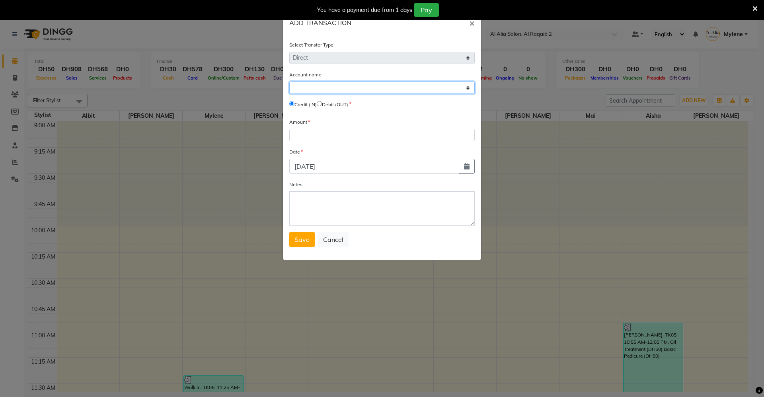
click at [401, 89] on select "Select Petty Cash Default Account" at bounding box center [381, 88] width 185 height 12
select select "8188"
click at [289, 82] on select "Select Petty Cash Default Account" at bounding box center [381, 88] width 185 height 12
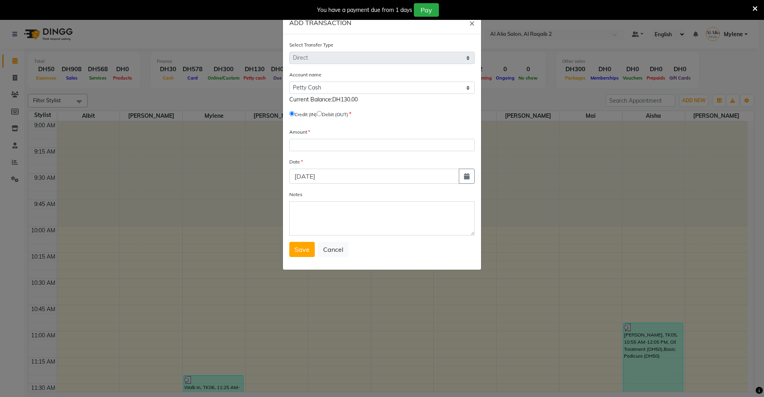
click at [322, 112] on input "radio" at bounding box center [319, 113] width 5 height 5
radio input "true"
click at [322, 112] on input "radio" at bounding box center [319, 113] width 5 height 5
click at [305, 112] on label "Credit (IN)" at bounding box center [305, 114] width 22 height 7
click at [295, 113] on label "Credit (IN)" at bounding box center [305, 114] width 22 height 7
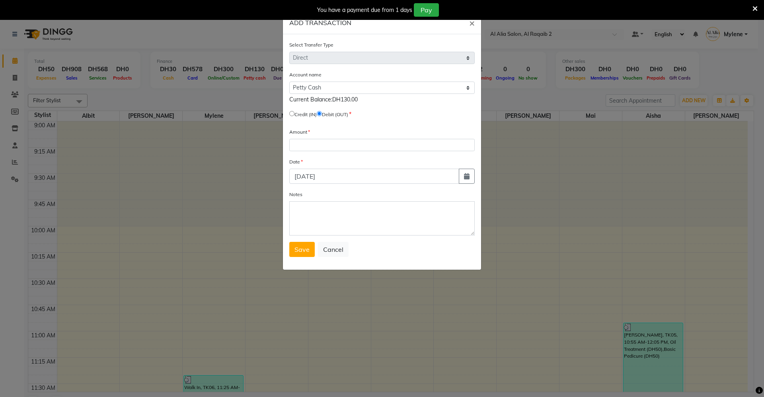
click at [293, 113] on input "radio" at bounding box center [291, 113] width 5 height 5
radio input "true"
click at [322, 115] on input "radio" at bounding box center [319, 113] width 5 height 5
radio input "true"
click at [325, 146] on input "number" at bounding box center [381, 145] width 185 height 12
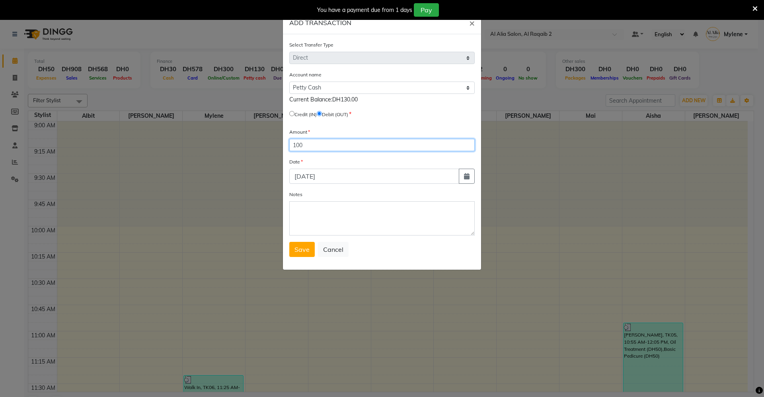
type input "100"
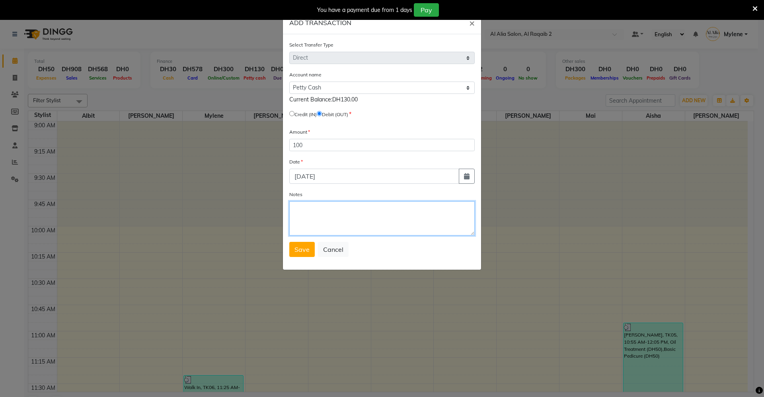
click at [306, 214] on textarea "Notes" at bounding box center [381, 218] width 185 height 34
type textarea "Remit to madam madam get cash"
click at [303, 253] on span "Save" at bounding box center [301, 249] width 15 height 8
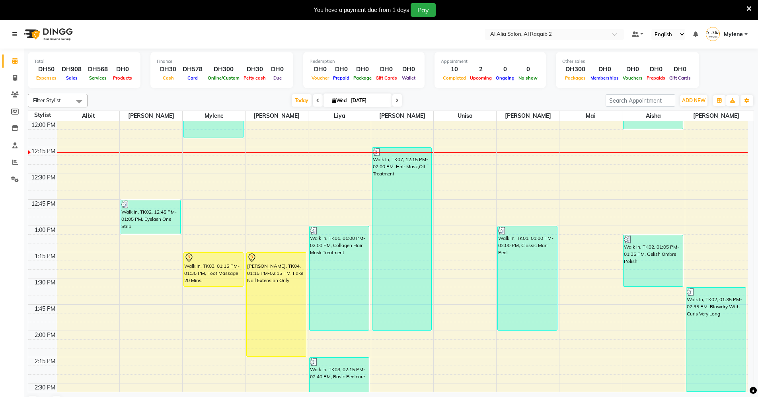
click at [16, 37] on icon at bounding box center [14, 34] width 5 height 6
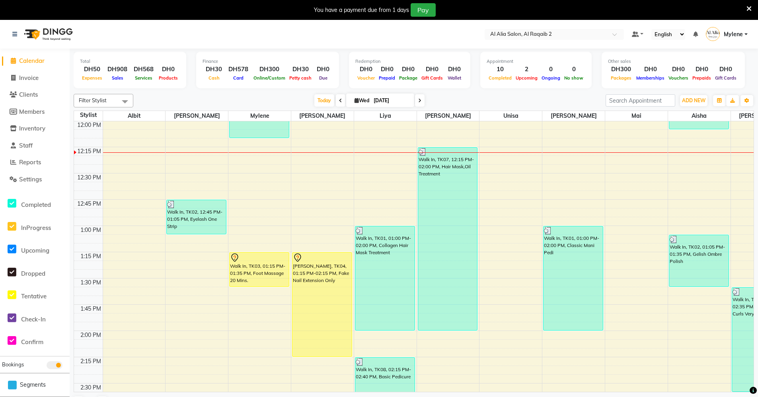
click at [272, 99] on div "[DATE] [DATE]" at bounding box center [369, 101] width 464 height 12
click at [45, 179] on link "Settings" at bounding box center [35, 179] width 66 height 9
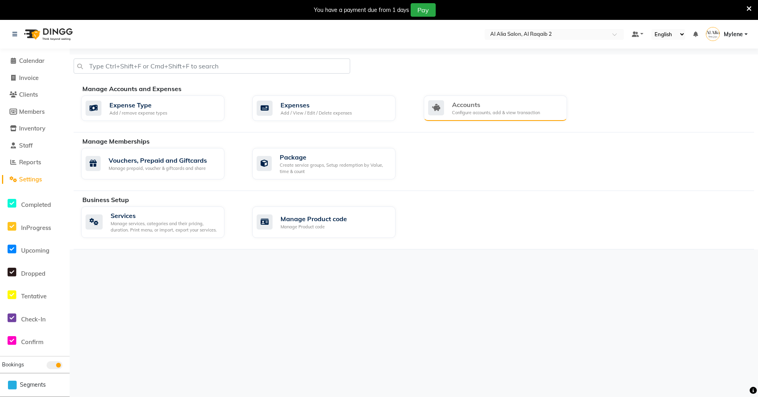
click at [491, 113] on div "Configure accounts, add & view transaction" at bounding box center [496, 112] width 88 height 7
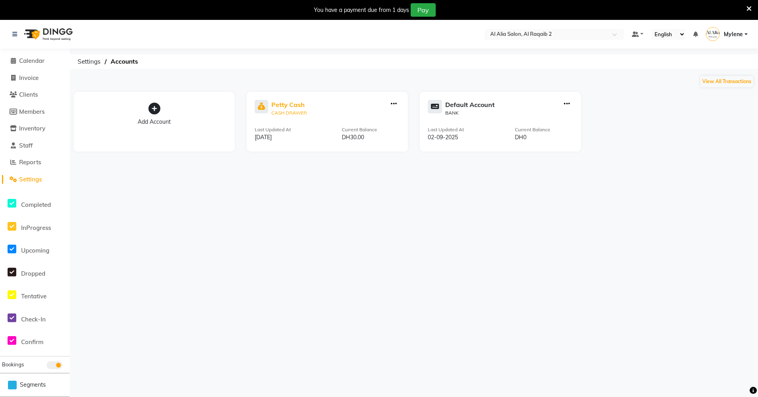
click at [290, 103] on div "Petty Cash" at bounding box center [288, 105] width 35 height 10
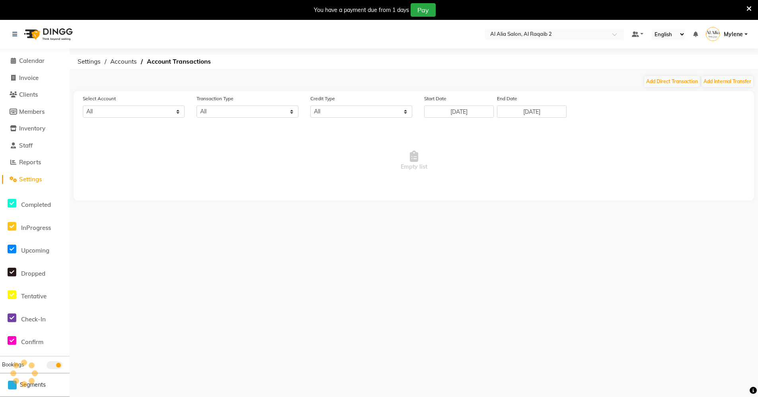
select select "8188"
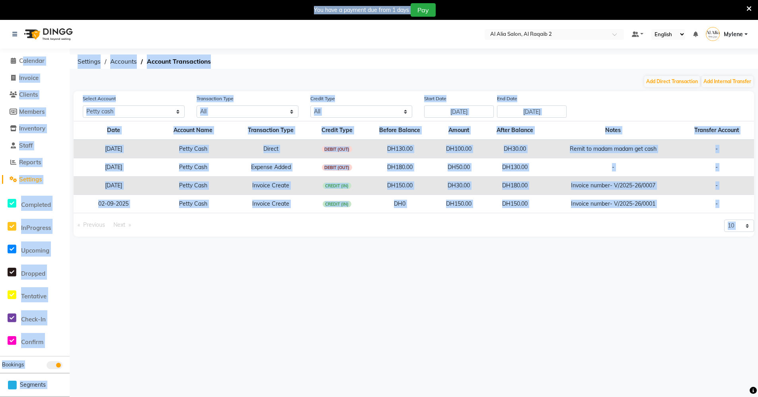
click at [494, 60] on ol "Settings Accounts Account Transactions" at bounding box center [412, 61] width 677 height 14
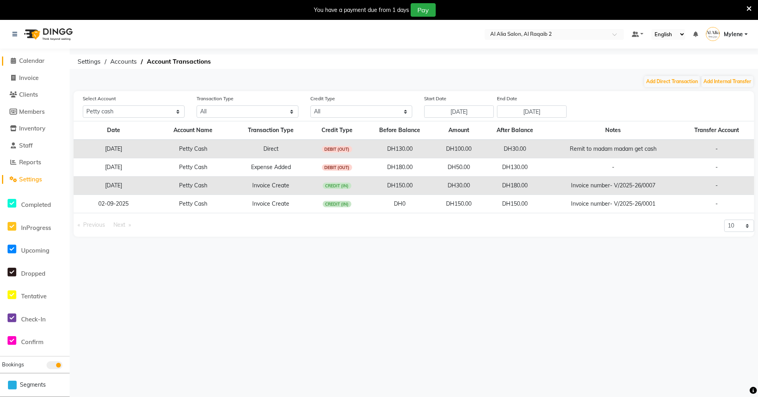
click at [53, 62] on link "Calendar" at bounding box center [35, 60] width 66 height 9
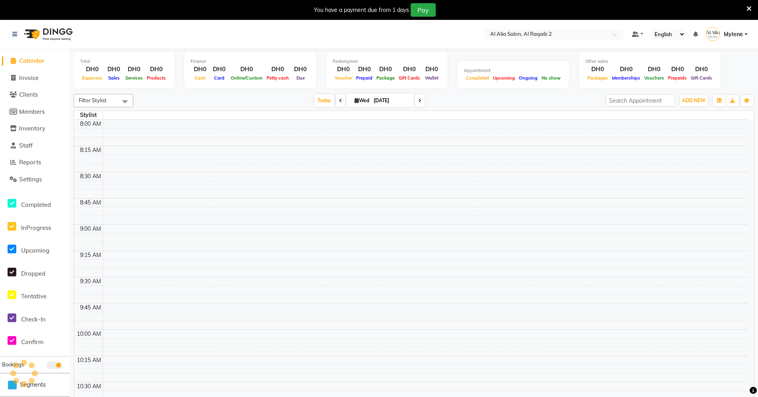
scroll to position [315, 0]
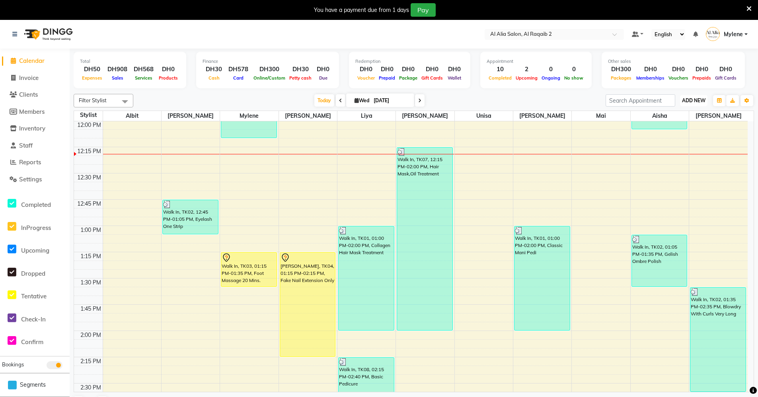
click at [680, 103] on button "ADD NEW Toggle Dropdown" at bounding box center [693, 100] width 27 height 11
click at [529, 103] on div "[DATE] [DATE]" at bounding box center [369, 101] width 464 height 12
click at [35, 94] on span "Clients" at bounding box center [28, 95] width 19 height 8
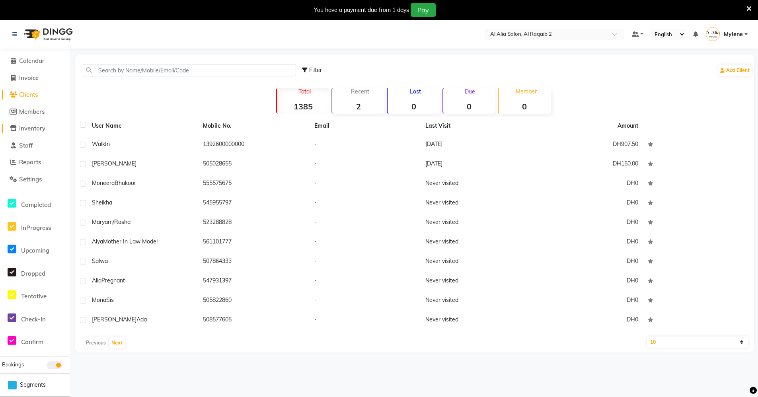
click at [37, 126] on span "Inventory" at bounding box center [32, 128] width 26 height 8
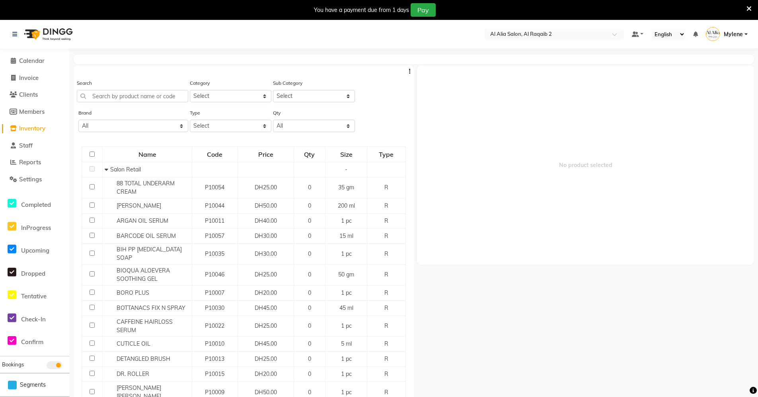
click at [406, 72] on button "button" at bounding box center [410, 71] width 8 height 8
click at [37, 112] on span "Members" at bounding box center [31, 112] width 25 height 8
select select
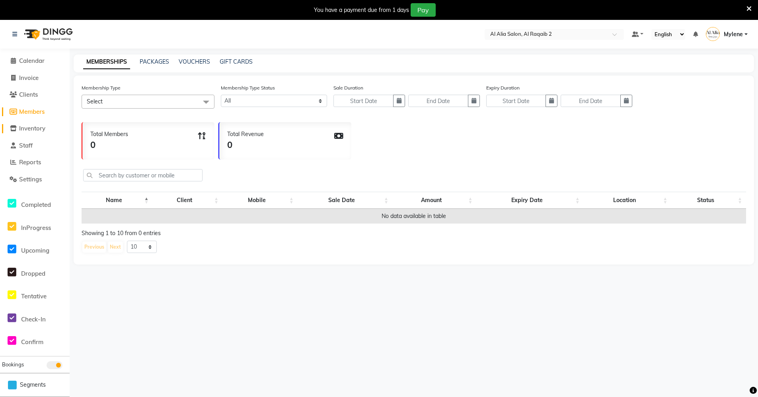
click at [30, 130] on span "Inventory" at bounding box center [32, 128] width 26 height 8
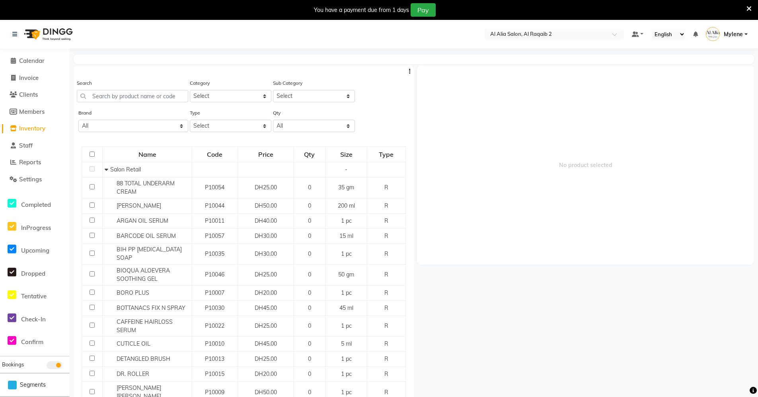
click at [406, 69] on button "button" at bounding box center [410, 71] width 8 height 8
click at [388, 100] on div "Search Category Select Hair Skin Makeup Personal Care Appliances Beard Waxing D…" at bounding box center [244, 94] width 340 height 30
click at [12, 148] on icon at bounding box center [13, 145] width 5 height 6
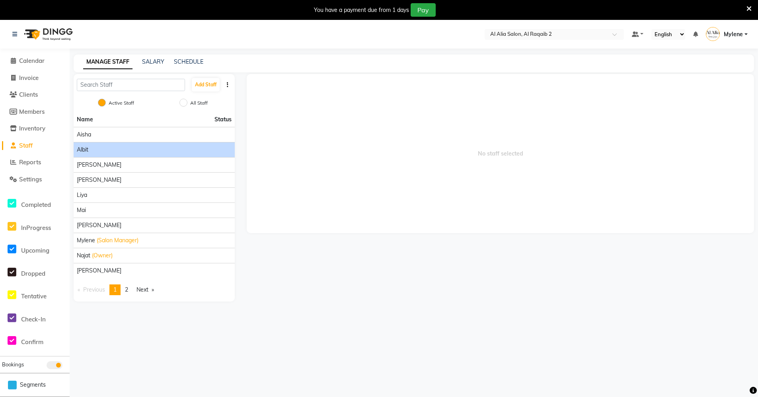
click at [191, 142] on li "Albit" at bounding box center [154, 149] width 161 height 15
click at [188, 151] on div "Albit" at bounding box center [154, 150] width 155 height 8
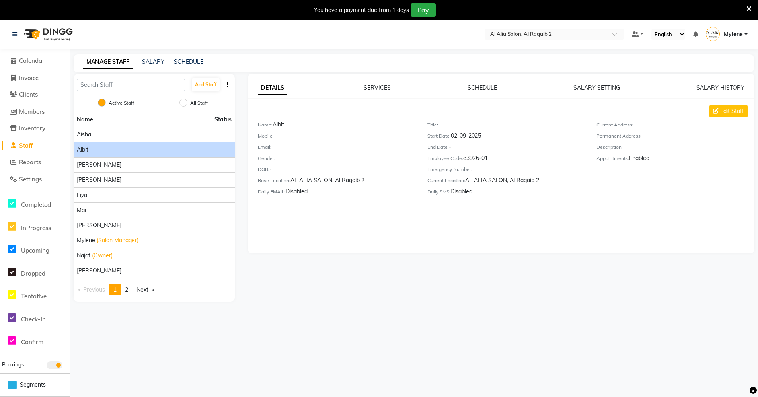
click at [347, 212] on div "DETAILS SERVICES SCHEDULE SALARY SETTING SALARY HISTORY Edit Staff Name: Albit …" at bounding box center [500, 163] width 505 height 179
click at [382, 81] on div "DETAILS SERVICES SCHEDULE SALARY SETTING SALARY HISTORY Edit Staff Name: Albit …" at bounding box center [500, 163] width 505 height 179
click at [380, 87] on link "SERVICES" at bounding box center [376, 87] width 27 height 7
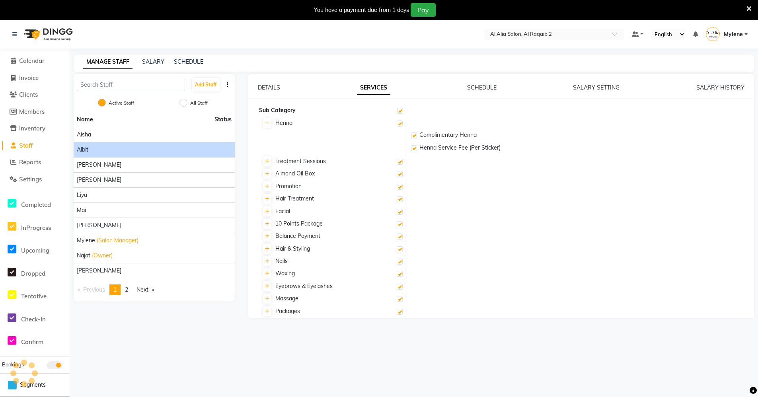
checkbox input "true"
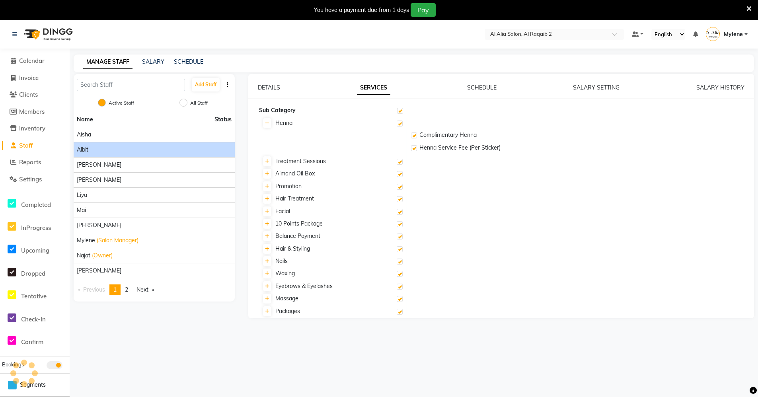
checkbox input "true"
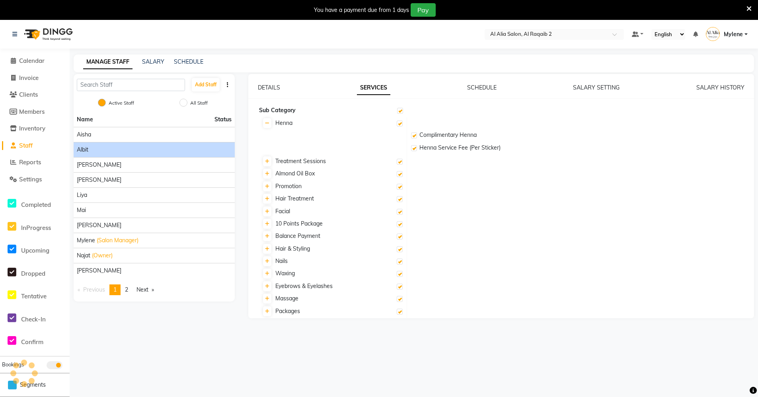
checkbox input "true"
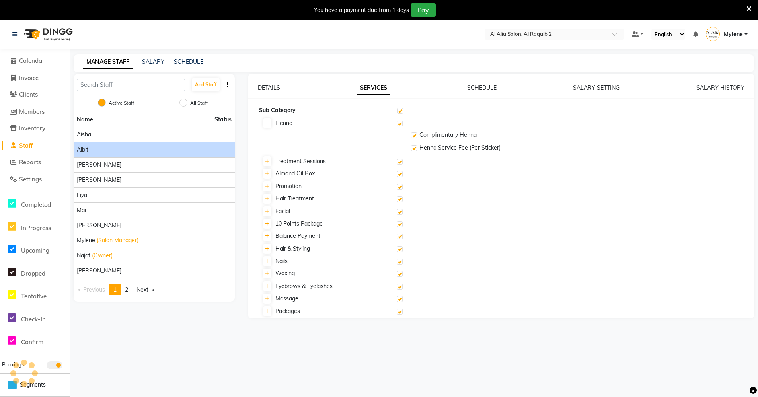
checkbox input "true"
click at [493, 90] on link "SCHEDULE" at bounding box center [481, 87] width 29 height 7
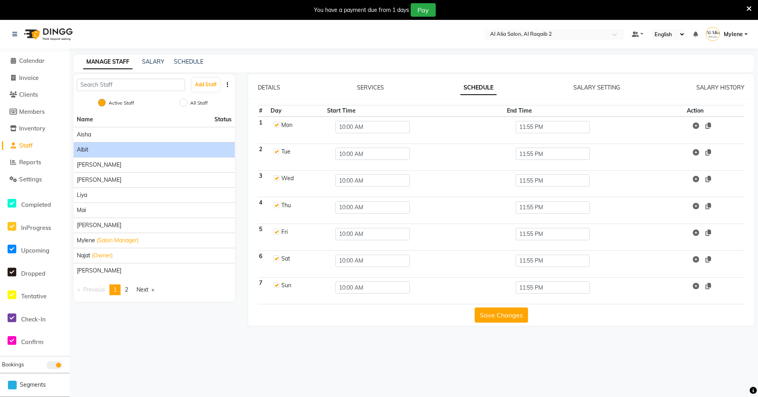
click at [159, 66] on div "MANAGE STAFF SALARY SCHEDULE" at bounding box center [414, 63] width 680 height 18
click at [183, 63] on link "SCHEDULE" at bounding box center [188, 61] width 29 height 7
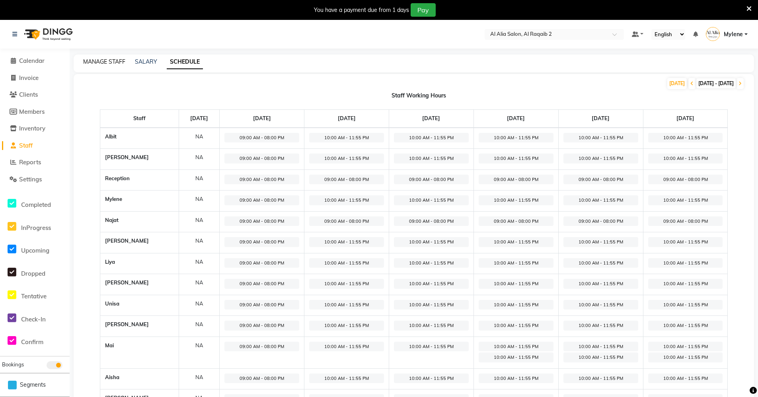
click at [100, 60] on link "MANAGE STAFF" at bounding box center [104, 61] width 42 height 7
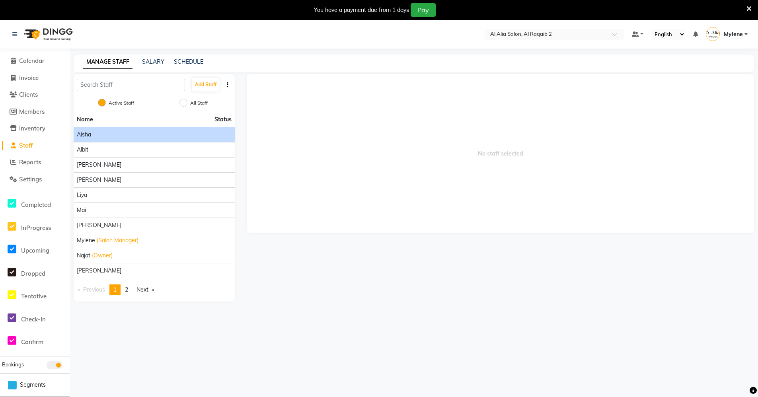
click at [170, 132] on div "Aisha" at bounding box center [154, 134] width 155 height 8
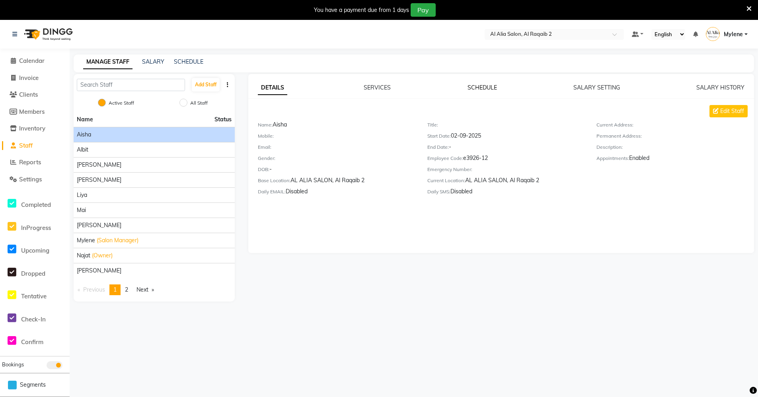
click at [488, 85] on link "SCHEDULE" at bounding box center [481, 87] width 29 height 7
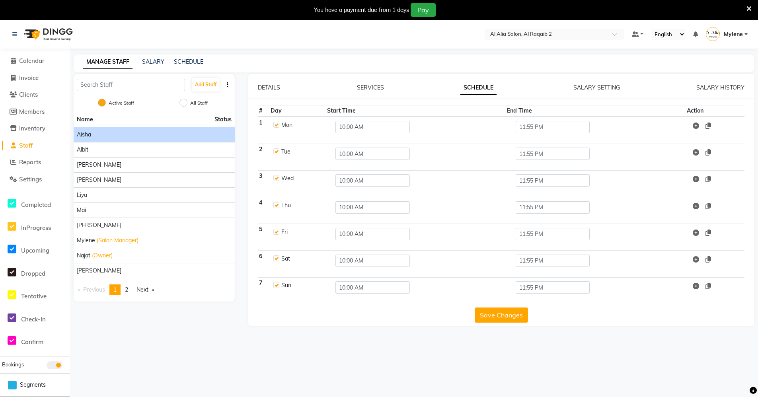
click at [141, 138] on div "Aisha" at bounding box center [154, 134] width 155 height 8
click at [483, 87] on link "SCHEDULE" at bounding box center [478, 88] width 36 height 14
click at [278, 178] on label at bounding box center [276, 178] width 6 height 6
click at [278, 178] on input "checkbox" at bounding box center [275, 177] width 5 height 5
checkbox input "false"
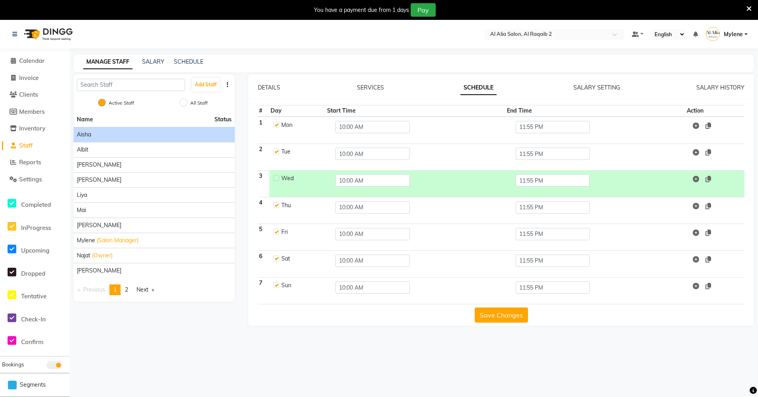
click at [489, 313] on button "Save Changes" at bounding box center [500, 314] width 53 height 15
click at [17, 61] on span at bounding box center [13, 60] width 12 height 9
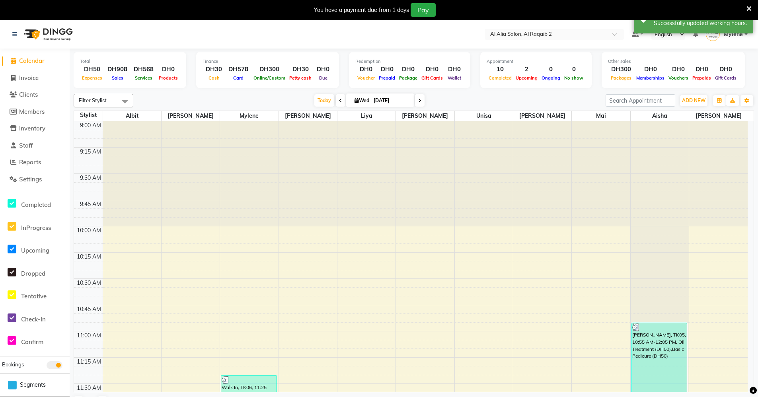
click at [423, 98] on span at bounding box center [420, 100] width 10 height 12
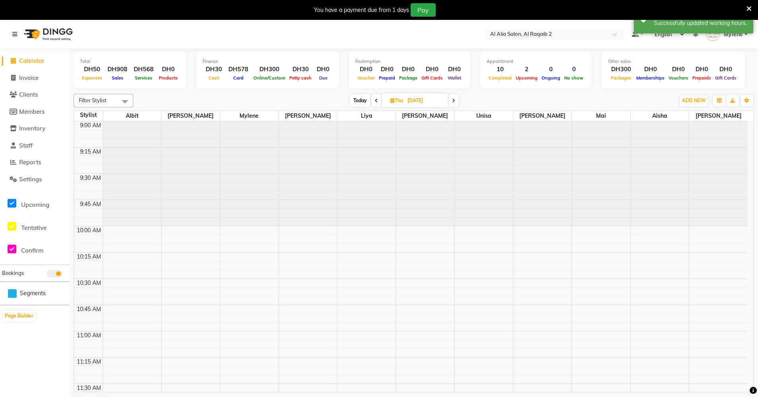
scroll to position [315, 0]
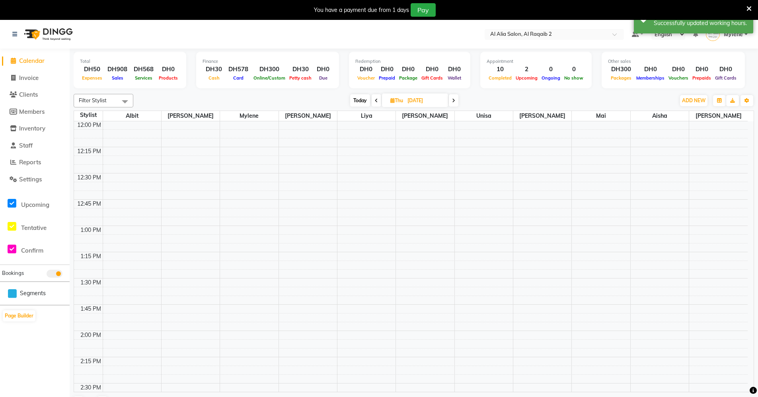
click at [451, 97] on span at bounding box center [454, 100] width 10 height 12
click at [373, 100] on span at bounding box center [378, 100] width 10 height 12
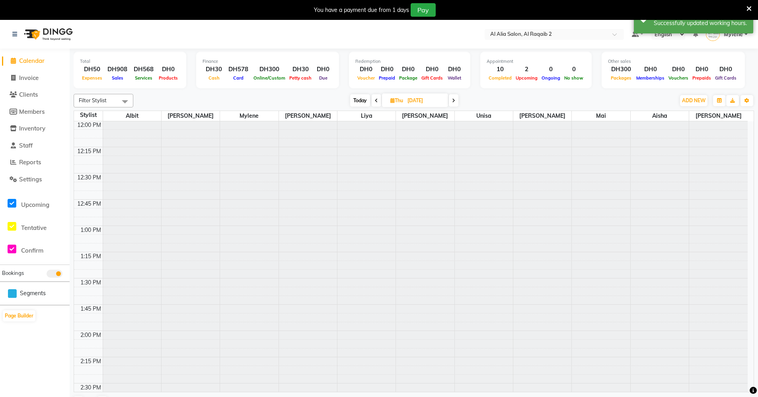
scroll to position [315, 0]
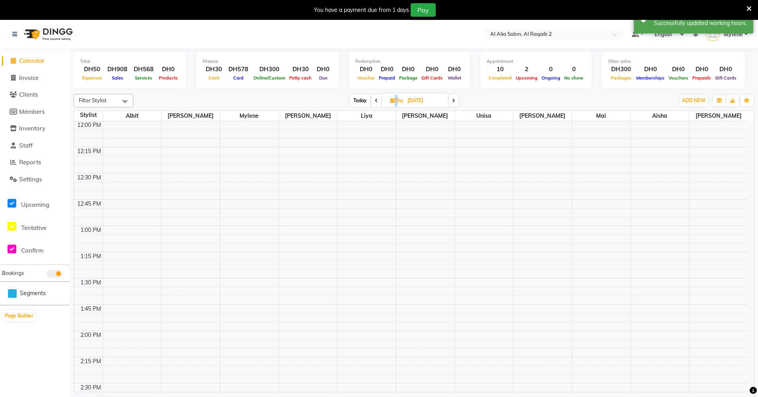
click at [373, 100] on span at bounding box center [376, 100] width 10 height 12
type input "[DATE]"
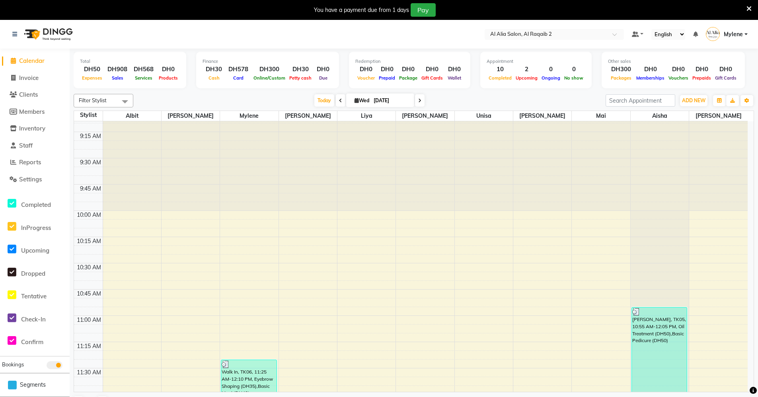
scroll to position [0, 0]
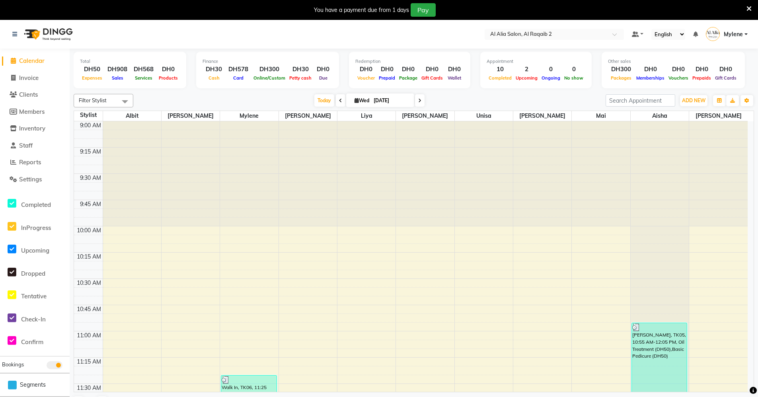
click at [256, 100] on div "[DATE] [DATE]" at bounding box center [369, 101] width 464 height 12
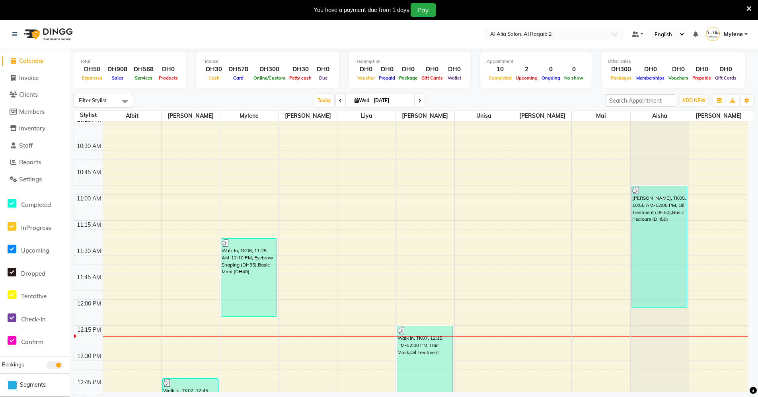
scroll to position [239, 0]
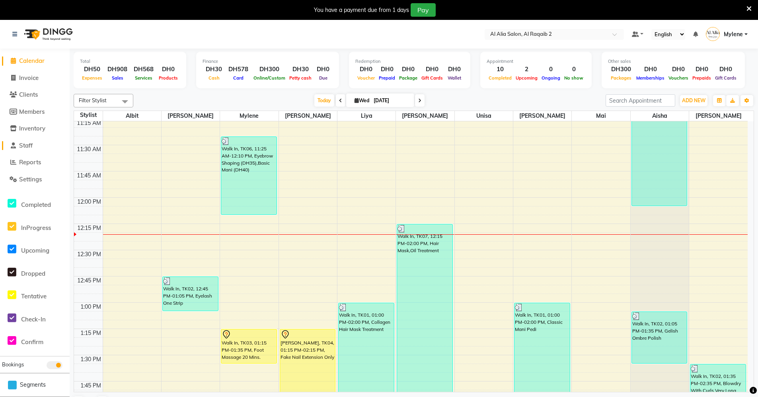
click at [37, 142] on link "Staff" at bounding box center [35, 145] width 66 height 9
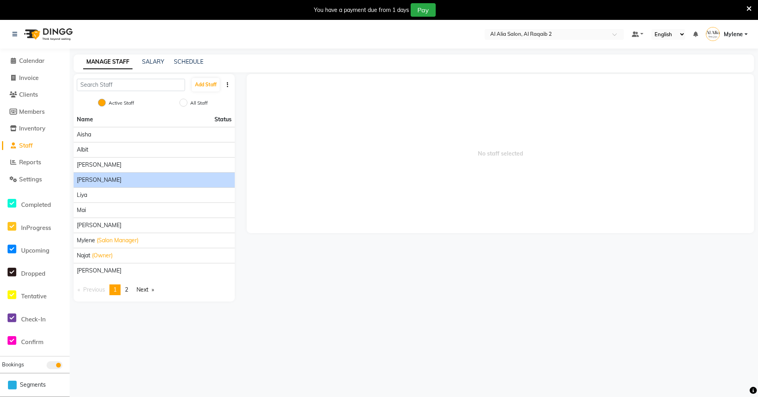
click at [125, 176] on div "[PERSON_NAME]" at bounding box center [154, 180] width 155 height 8
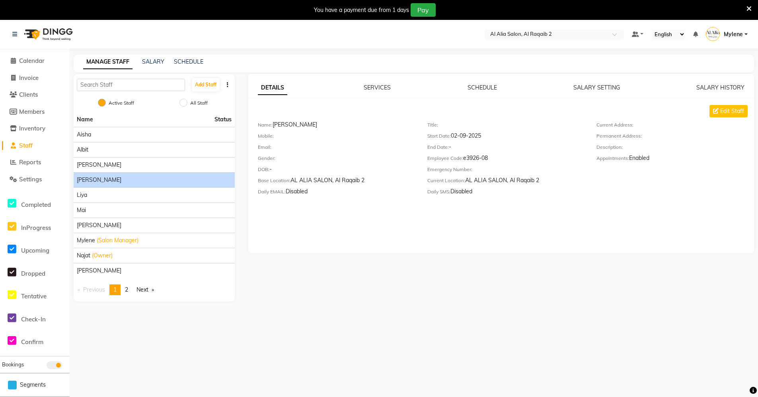
click at [497, 86] on div "DETAILS SERVICES SCHEDULE SALARY SETTING SALARY HISTORY" at bounding box center [501, 88] width 486 height 8
click at [371, 88] on link "SERVICES" at bounding box center [376, 87] width 27 height 7
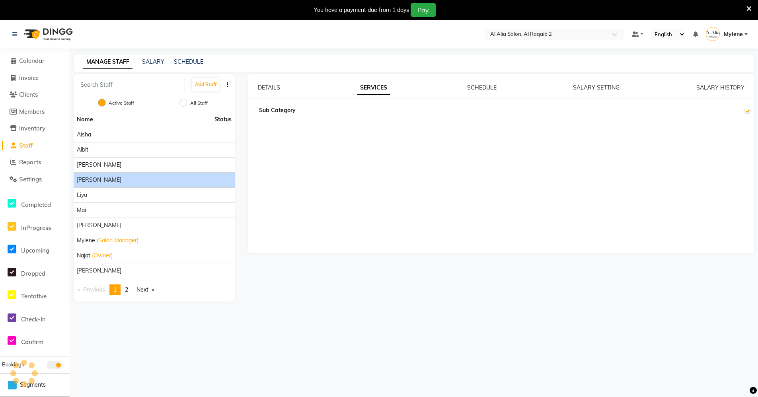
checkbox input "true"
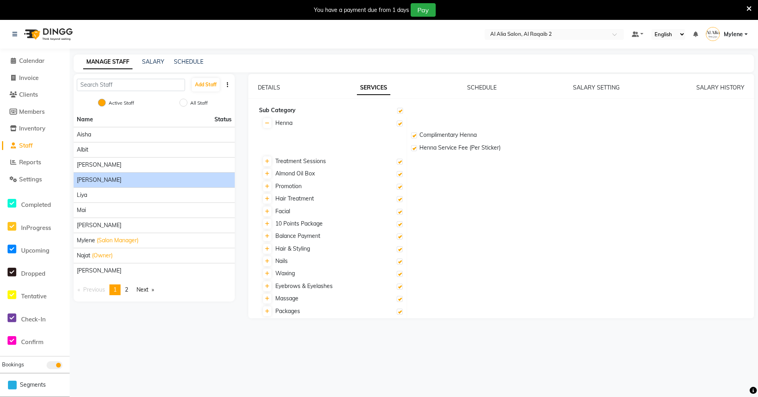
click at [484, 83] on div "DETAILS SERVICES SCHEDULE SALARY SETTING SALARY HISTORY Sub Category Henna Comp…" at bounding box center [500, 196] width 505 height 244
click at [481, 89] on link "SCHEDULE" at bounding box center [481, 87] width 29 height 7
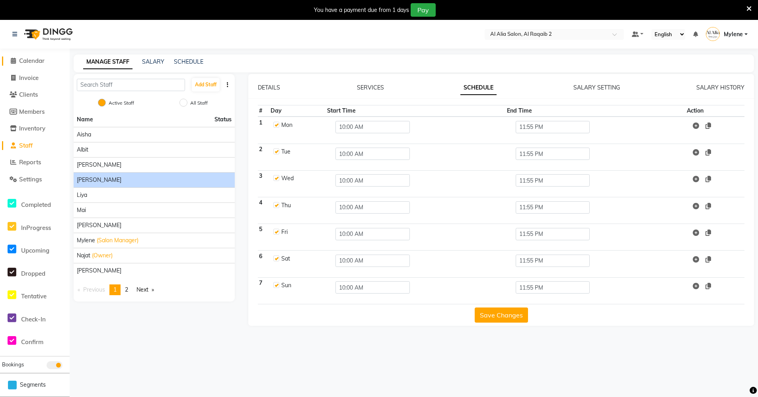
click at [44, 62] on span "Calendar" at bounding box center [31, 61] width 25 height 8
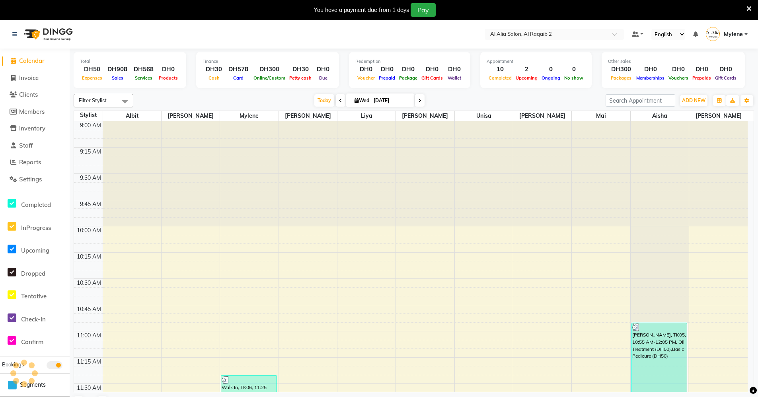
click at [120, 102] on span at bounding box center [125, 101] width 16 height 15
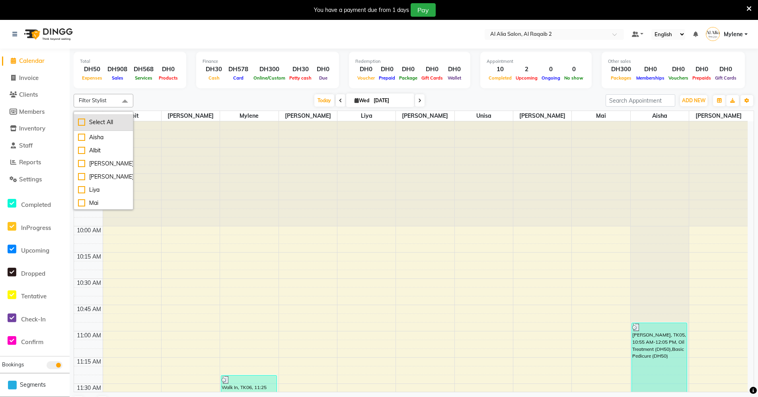
click at [104, 127] on li "Select All" at bounding box center [103, 122] width 59 height 17
checkbox input "true"
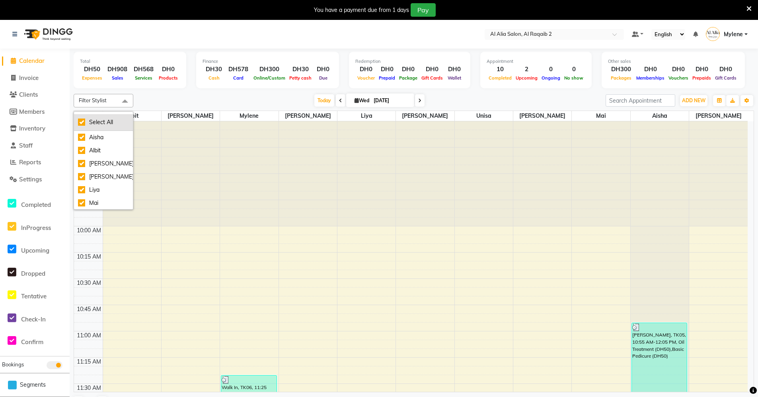
checkbox input "true"
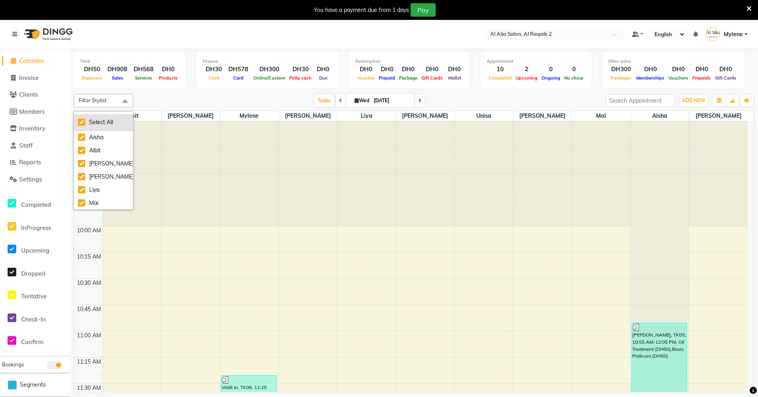
checkbox input "true"
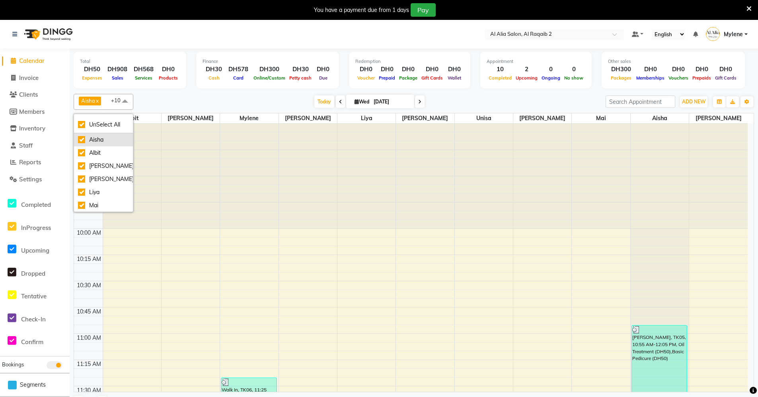
click at [103, 142] on div "Aisha" at bounding box center [103, 140] width 51 height 8
checkbox input "false"
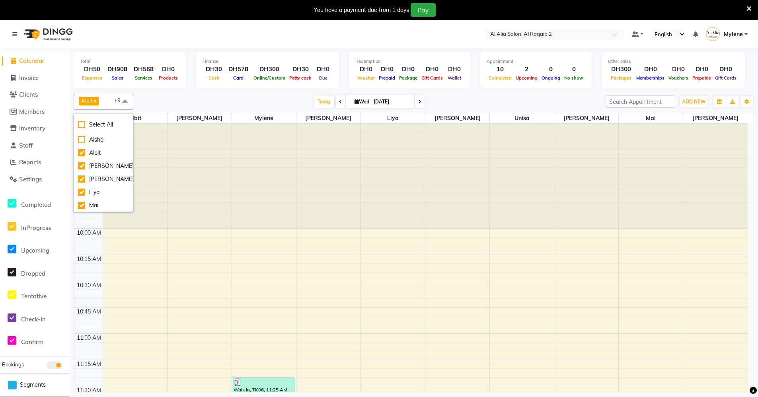
click at [224, 83] on div "Finance DH30 Cash DH578 Card DH300 Online/Custom DH30 Petty cash DH0 Due" at bounding box center [267, 70] width 143 height 37
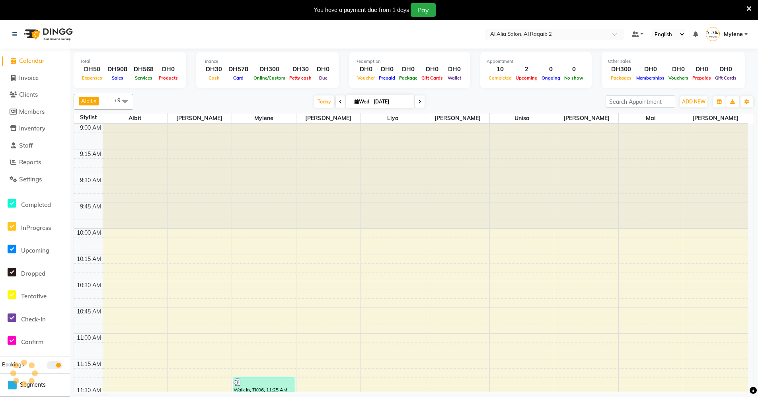
click at [117, 104] on span at bounding box center [125, 101] width 16 height 15
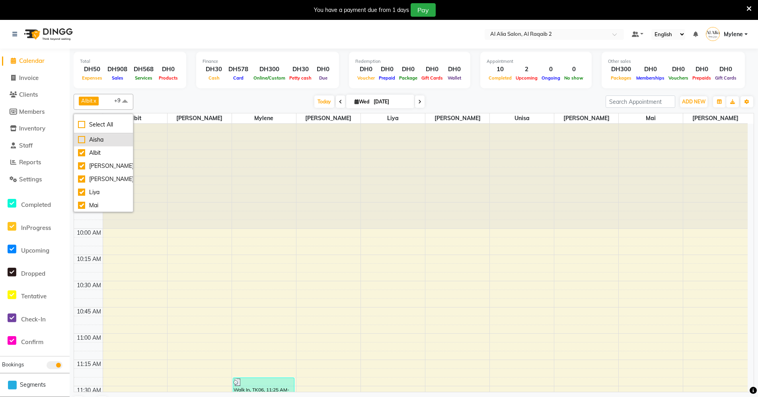
click at [99, 136] on div "Aisha" at bounding box center [103, 140] width 51 height 8
checkbox input "true"
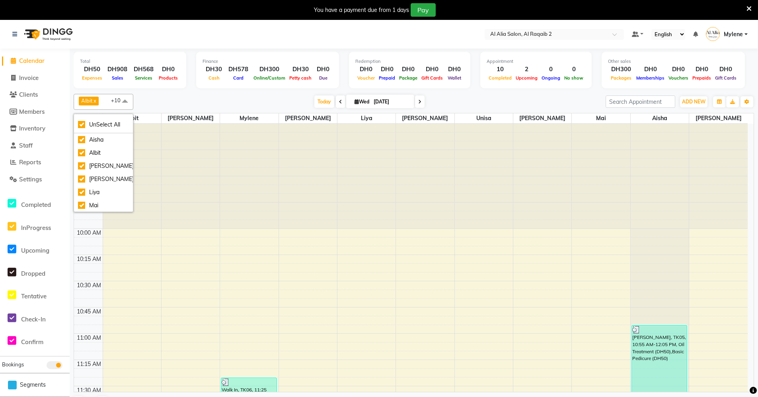
click at [209, 92] on div "Albit x Batoul x Linda x Liya x Mai x Mina x Mylene x Perlita x Rowena x Unisa …" at bounding box center [414, 252] width 680 height 323
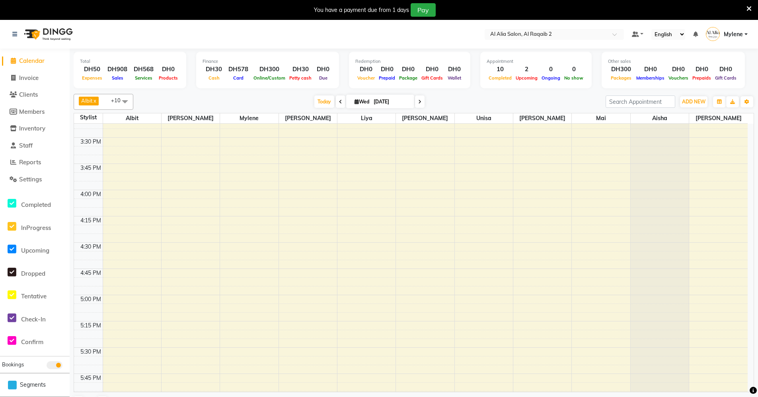
scroll to position [716, 0]
click at [32, 161] on span "Reports" at bounding box center [30, 162] width 22 height 8
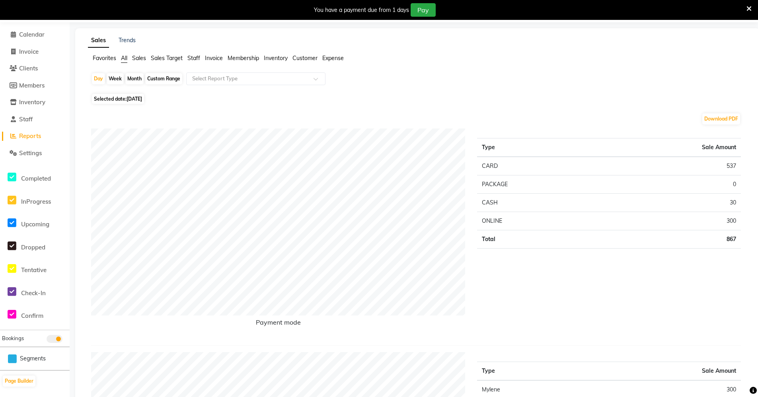
scroll to position [40, 0]
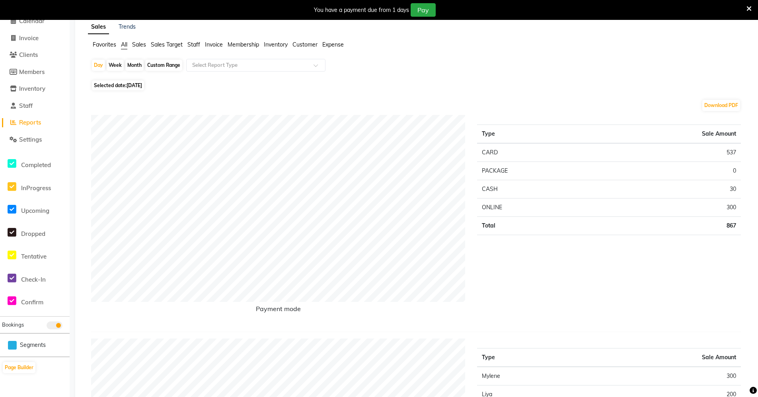
click at [622, 245] on div "Type Sale Amount CARD 537 PACKAGE 0 CASH 30 ONLINE 300 Total 867" at bounding box center [609, 220] width 276 height 210
click at [493, 172] on td "PACKAGE" at bounding box center [536, 171] width 118 height 18
drag, startPoint x: 493, startPoint y: 172, endPoint x: 650, endPoint y: 244, distance: 173.2
click at [613, 294] on div "Type Sale Amount CARD 537 PACKAGE 0 CASH 30 ONLINE 300 Total 867" at bounding box center [609, 220] width 276 height 210
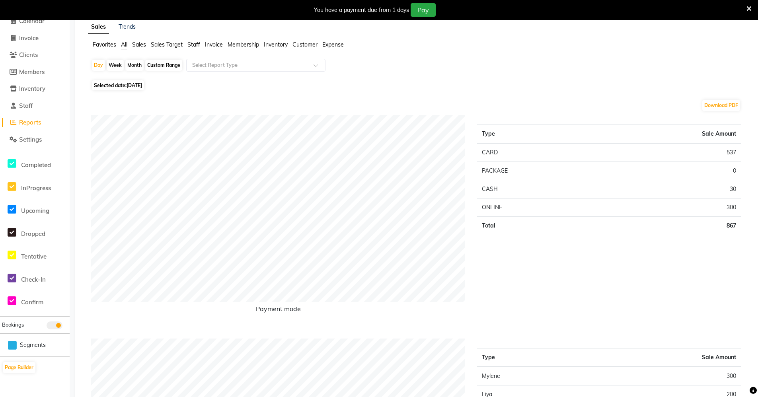
drag, startPoint x: 733, startPoint y: 165, endPoint x: 734, endPoint y: 172, distance: 6.4
click at [734, 172] on td "0" at bounding box center [668, 171] width 146 height 18
click at [704, 278] on div "Type Sale Amount CARD 537 PACKAGE 0 CASH 30 ONLINE 300 Total 867" at bounding box center [609, 220] width 276 height 210
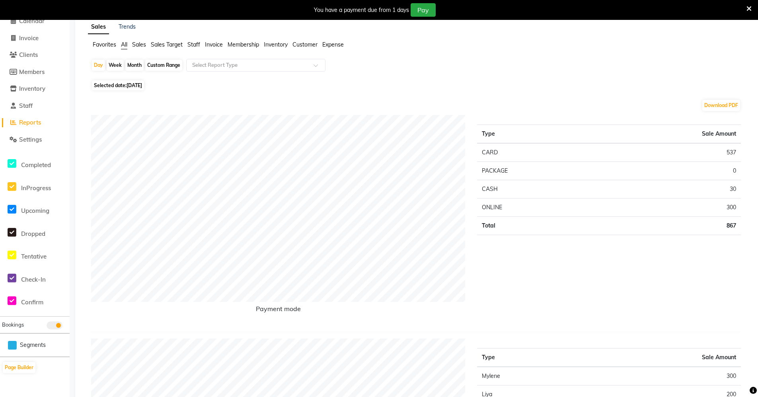
click at [492, 171] on td "PACKAGE" at bounding box center [536, 171] width 118 height 18
click at [603, 233] on div "Type Sale Amount CARD 537 PACKAGE 0 CASH 30 ONLINE 300 Total 867" at bounding box center [609, 220] width 276 height 210
drag, startPoint x: 603, startPoint y: 233, endPoint x: 731, endPoint y: 167, distance: 143.4
click at [731, 167] on td "0" at bounding box center [668, 171] width 146 height 18
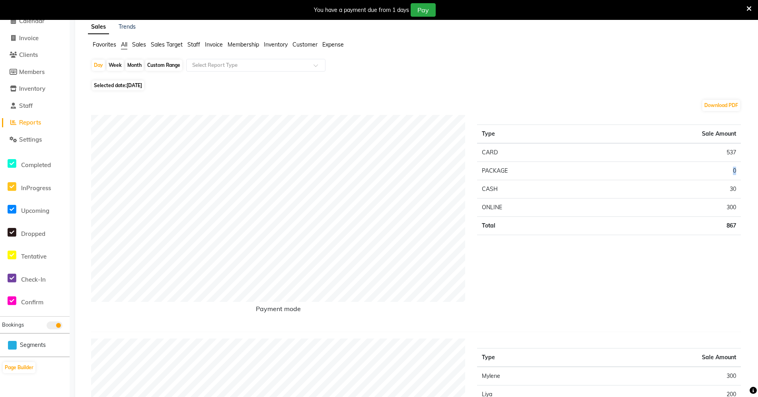
click at [731, 167] on td "0" at bounding box center [668, 171] width 146 height 18
drag, startPoint x: 719, startPoint y: 302, endPoint x: 686, endPoint y: 250, distance: 61.3
click at [717, 298] on div "Type Sale Amount CARD 537 PACKAGE 0 CASH 30 ONLINE 300 Total 867" at bounding box center [609, 220] width 276 height 210
click at [726, 152] on td "537" at bounding box center [668, 152] width 146 height 19
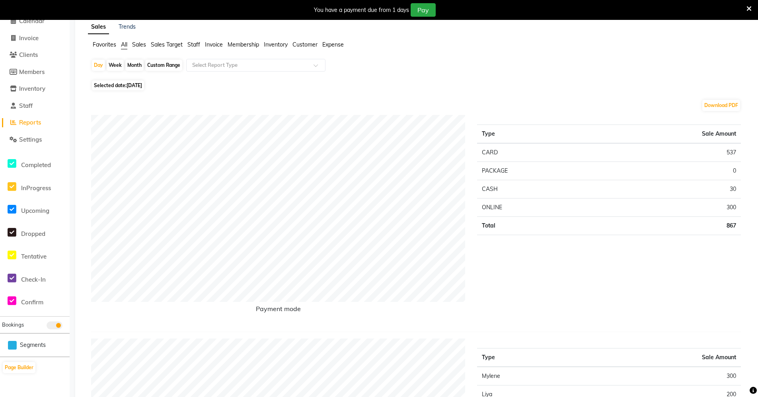
drag, startPoint x: 726, startPoint y: 152, endPoint x: 728, endPoint y: 257, distance: 105.0
click at [717, 278] on div "Type Sale Amount CARD 537 PACKAGE 0 CASH 30 ONLINE 300 Total 867" at bounding box center [609, 220] width 276 height 210
click at [729, 196] on td "30" at bounding box center [668, 189] width 146 height 18
click at [729, 290] on div "Type Sale Amount CARD 537 PACKAGE 0 CASH 30 ONLINE 300 Total 867" at bounding box center [609, 220] width 276 height 210
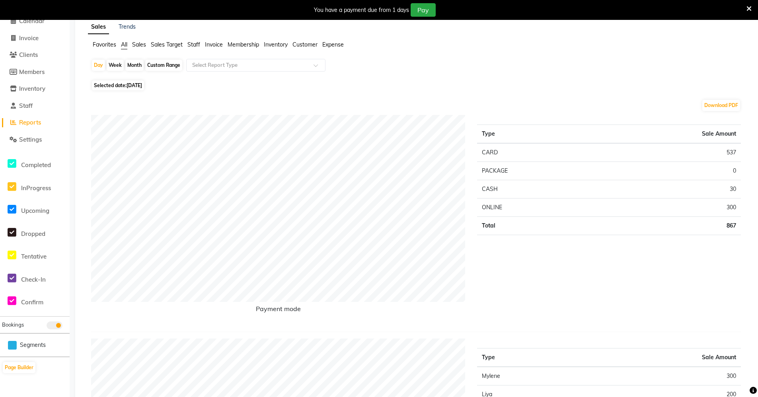
click at [733, 201] on td "300" at bounding box center [668, 207] width 146 height 18
drag, startPoint x: 733, startPoint y: 201, endPoint x: 679, endPoint y: 329, distance: 138.9
click at [679, 329] on div "Payment mode Type Sale Amount CARD 537 PACKAGE 0 CASH 30 ONLINE 300 Total 867" at bounding box center [415, 223] width 649 height 217
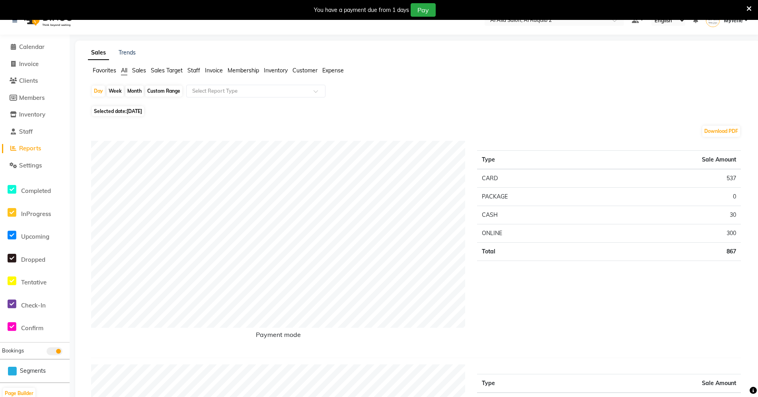
scroll to position [0, 0]
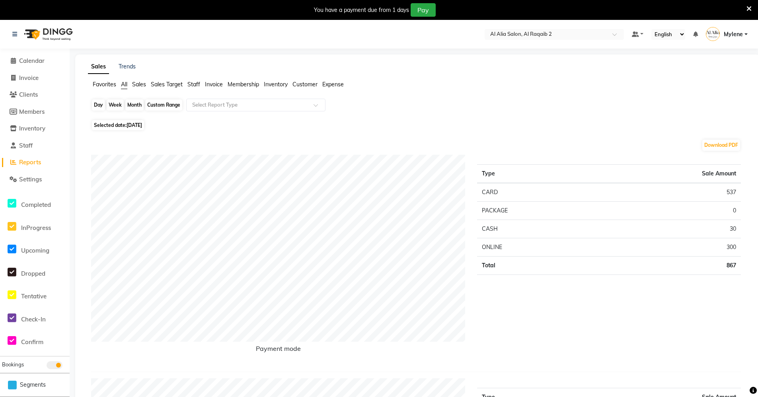
click at [103, 103] on div "Day" at bounding box center [98, 104] width 13 height 11
select select "9"
select select "2025"
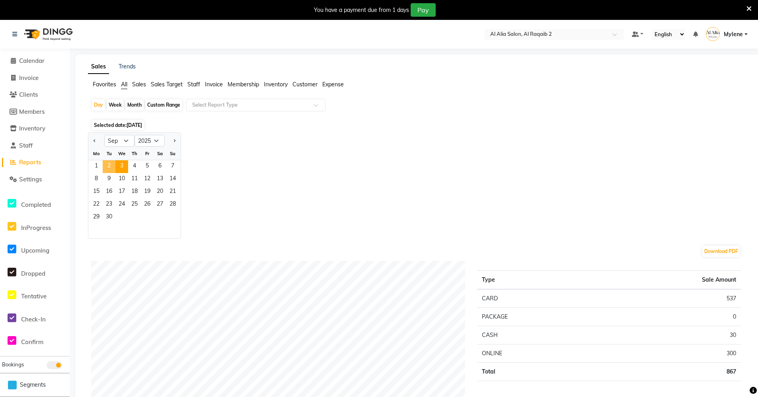
click at [108, 164] on span "2" at bounding box center [109, 166] width 13 height 13
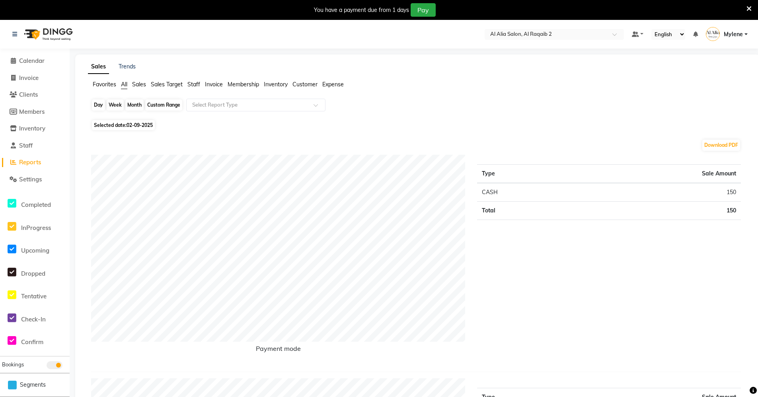
click at [99, 107] on div "Day" at bounding box center [98, 104] width 13 height 11
select select "9"
select select "2025"
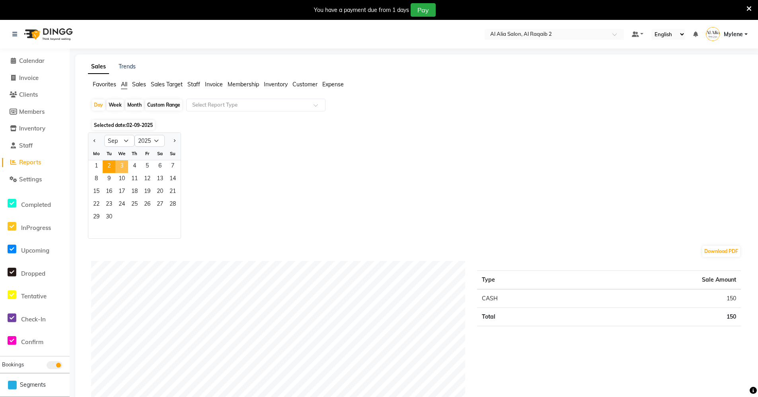
click at [120, 163] on span "3" at bounding box center [121, 166] width 13 height 13
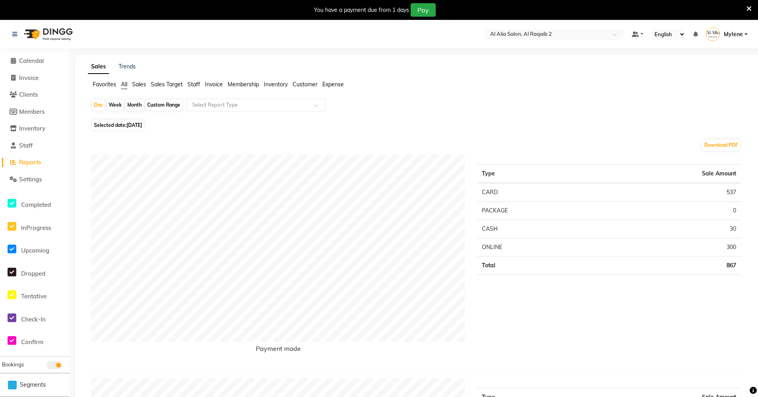
click at [573, 259] on td "Total" at bounding box center [536, 266] width 118 height 18
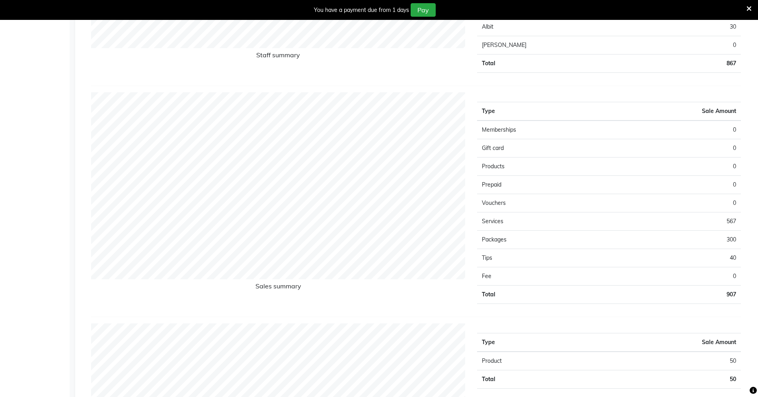
scroll to position [557, 0]
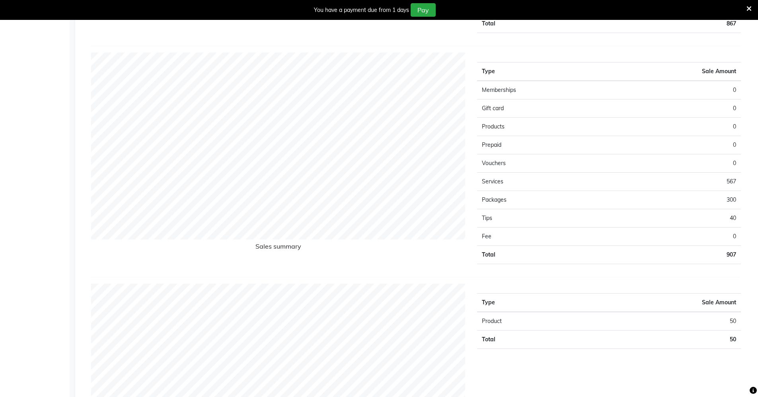
click at [731, 217] on td "40" at bounding box center [675, 218] width 132 height 18
click at [670, 312] on td "50" at bounding box center [661, 321] width 157 height 19
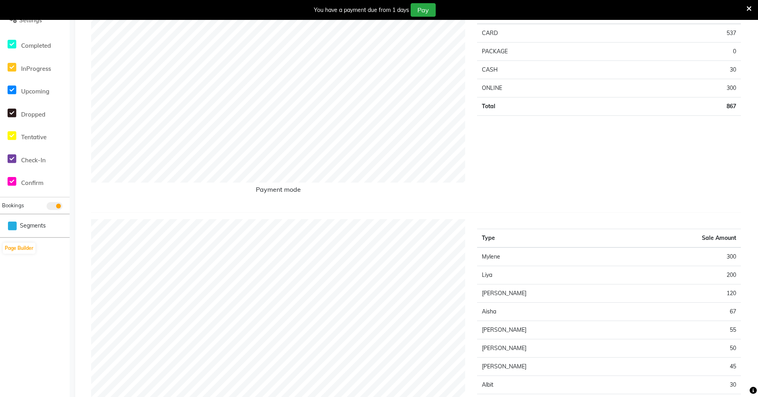
scroll to position [0, 0]
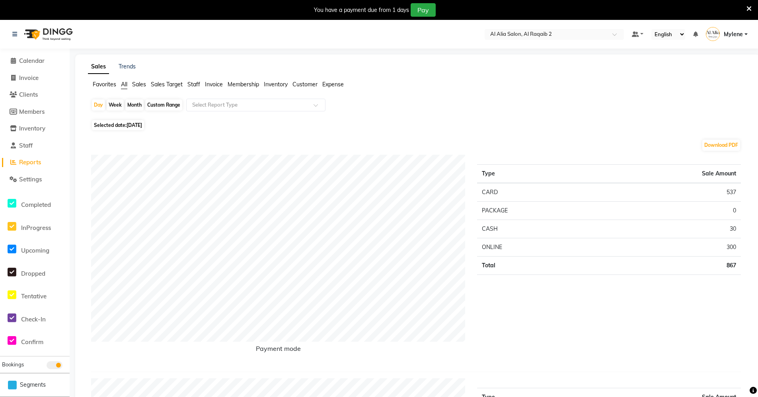
click at [192, 84] on span "Staff" at bounding box center [193, 84] width 13 height 7
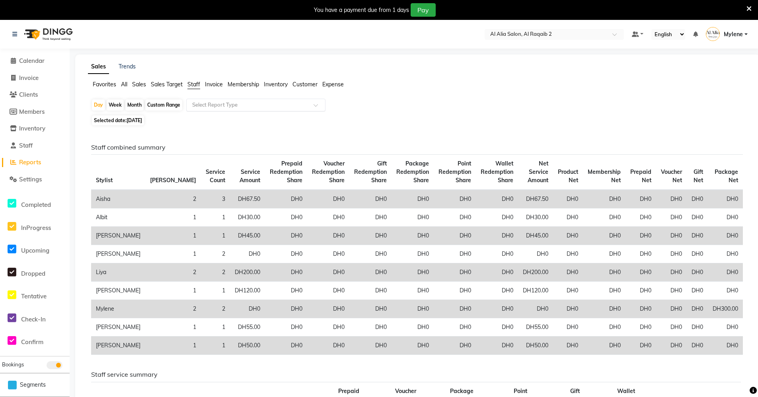
click at [203, 104] on input "text" at bounding box center [247, 105] width 115 height 8
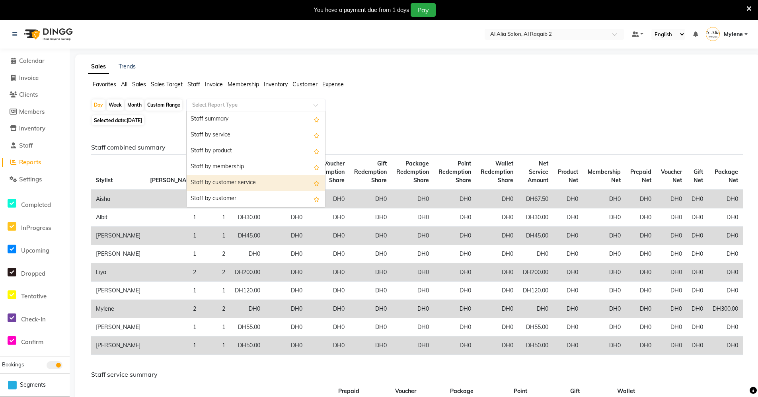
click at [243, 178] on div "Staff by customer service" at bounding box center [256, 183] width 138 height 16
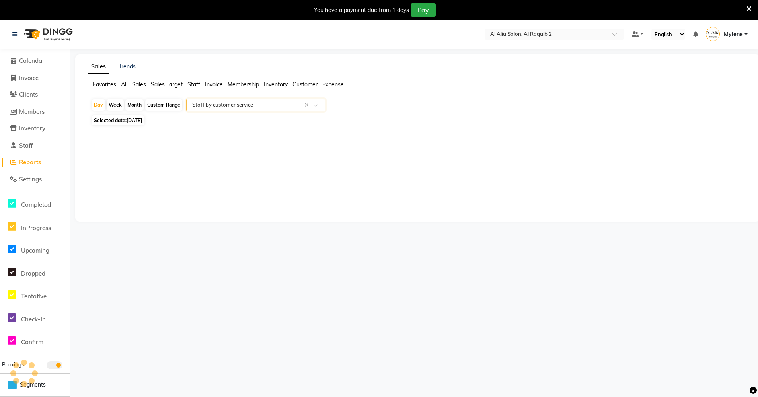
select select "full_report"
select select "csv"
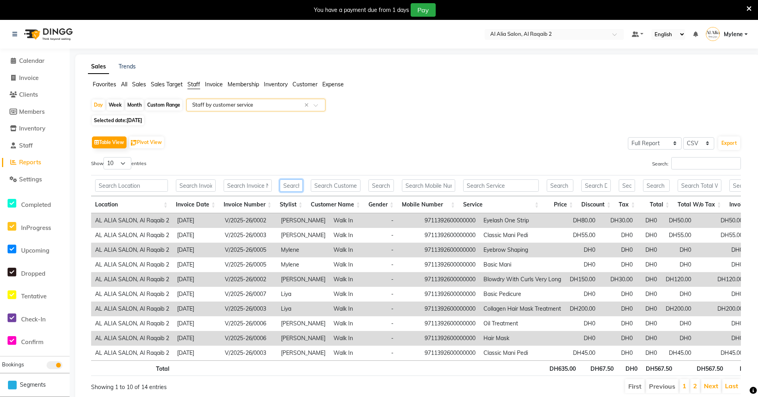
click at [284, 190] on input "text" at bounding box center [291, 185] width 23 height 12
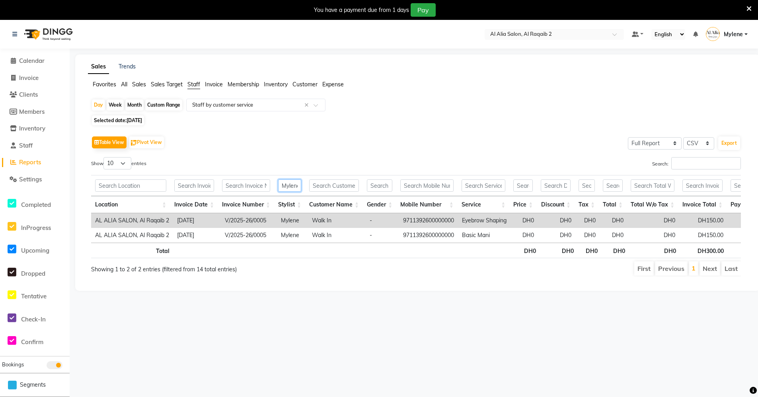
scroll to position [0, 2]
type input "Mylene"
click at [136, 100] on div "Month" at bounding box center [134, 104] width 18 height 11
select select "9"
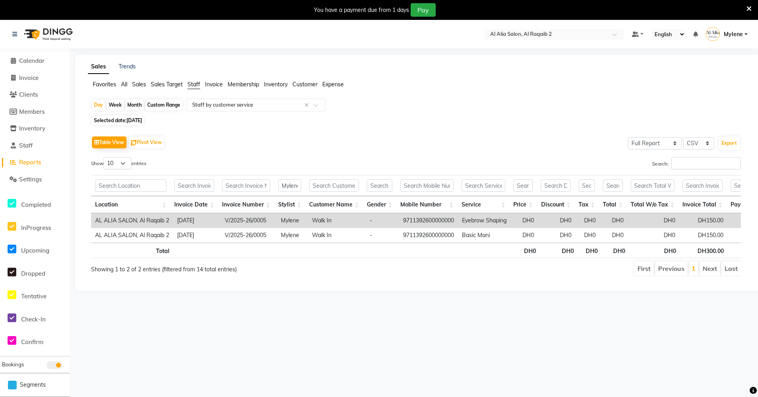
select select "2025"
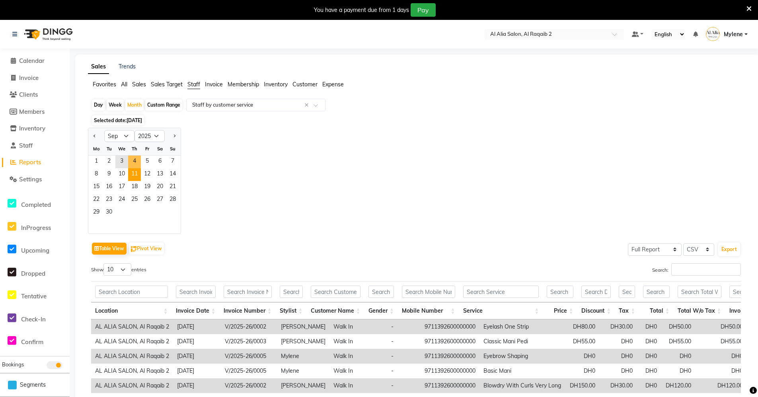
click at [136, 172] on span "11" at bounding box center [134, 174] width 13 height 13
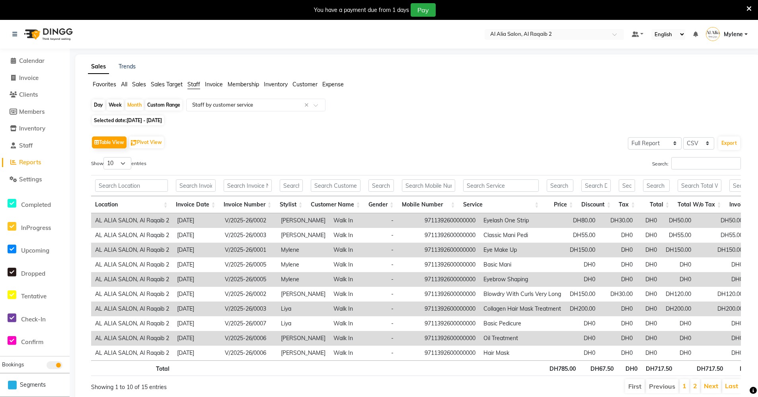
click at [203, 135] on div "Table View Pivot View Select Full Report Filtered Report Select CSV PDF Export" at bounding box center [415, 142] width 649 height 17
click at [233, 103] on input "text" at bounding box center [247, 105] width 115 height 8
click at [407, 131] on div "Table View Pivot View Select Full Report Filtered Report Select CSV PDF Export …" at bounding box center [416, 264] width 662 height 273
click at [35, 161] on span "Reports" at bounding box center [30, 162] width 22 height 8
drag, startPoint x: 125, startPoint y: 90, endPoint x: 125, endPoint y: 83, distance: 7.2
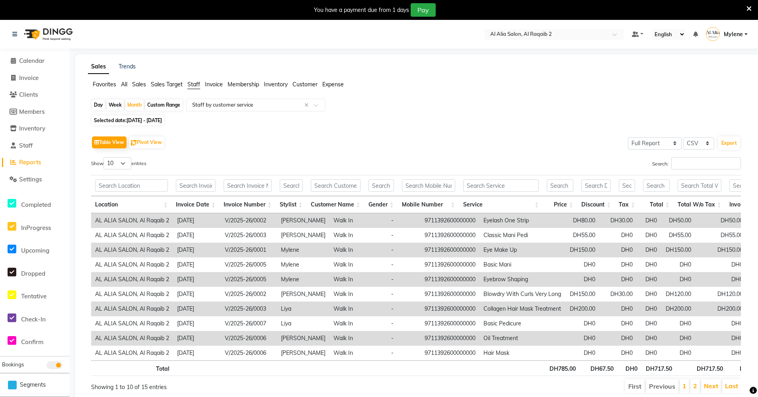
click at [125, 89] on div "Favorites All Sales Sales Target Staff Invoice Membership Inventory Customer Ex…" at bounding box center [417, 87] width 671 height 15
click at [125, 83] on span "All" at bounding box center [124, 84] width 6 height 7
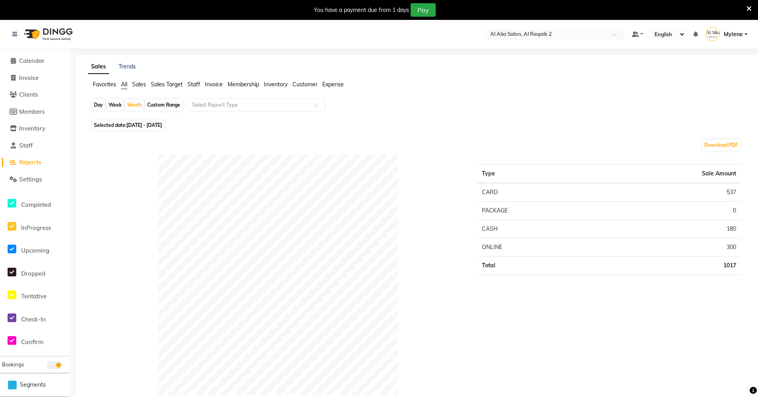
click at [37, 164] on span "Reports" at bounding box center [30, 162] width 22 height 8
click at [45, 62] on span "Calendar" at bounding box center [31, 61] width 25 height 8
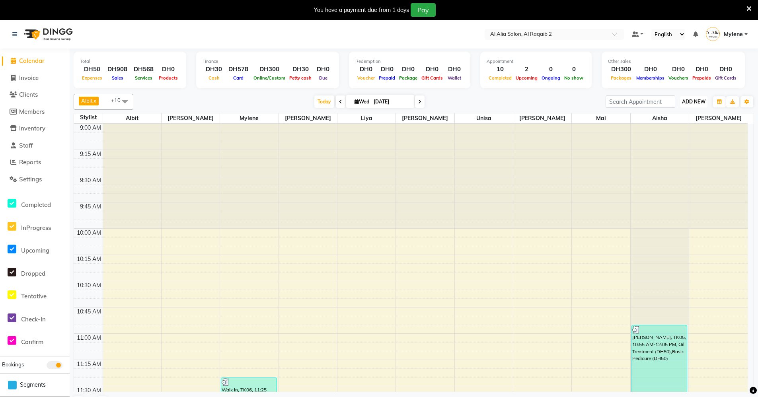
click at [699, 98] on button "ADD NEW Toggle Dropdown" at bounding box center [693, 101] width 27 height 11
click at [537, 98] on div "[DATE] [DATE]" at bounding box center [369, 102] width 464 height 12
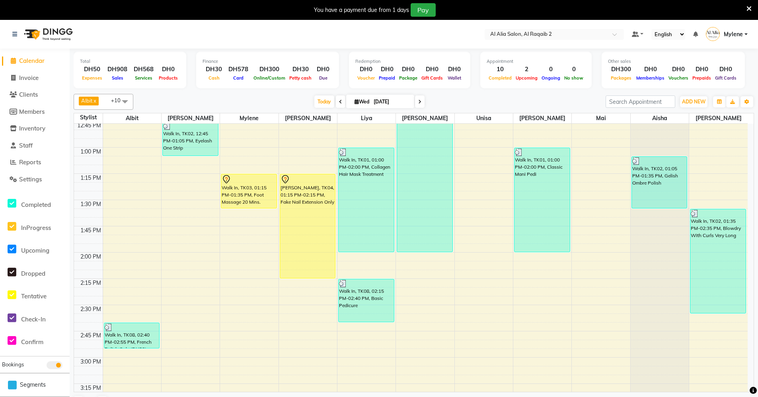
scroll to position [398, 0]
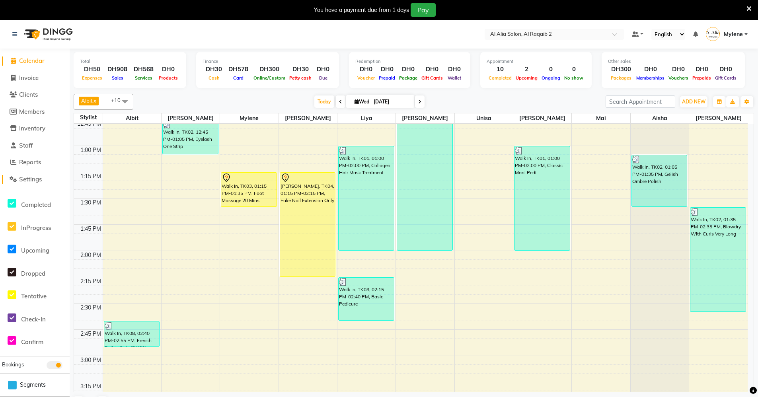
click at [25, 179] on span "Settings" at bounding box center [30, 179] width 23 height 8
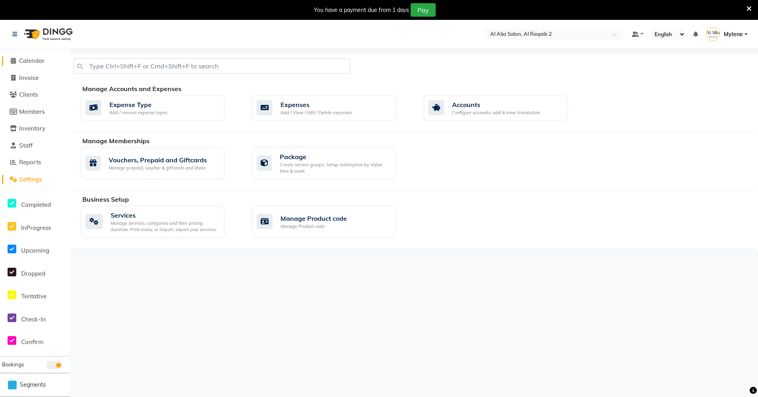
click at [51, 62] on link "Calendar" at bounding box center [35, 60] width 66 height 9
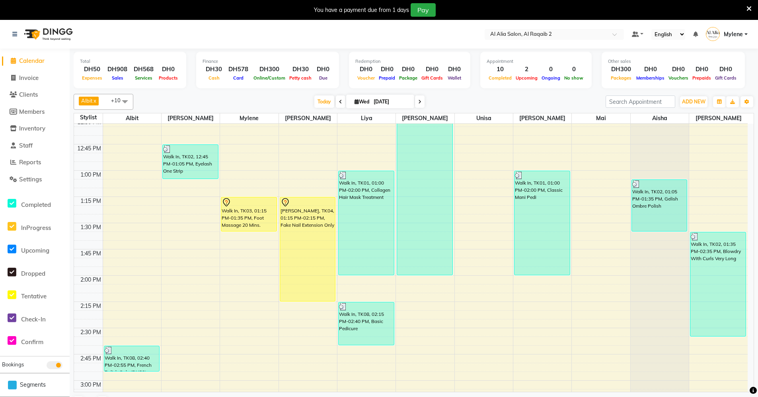
scroll to position [355, 0]
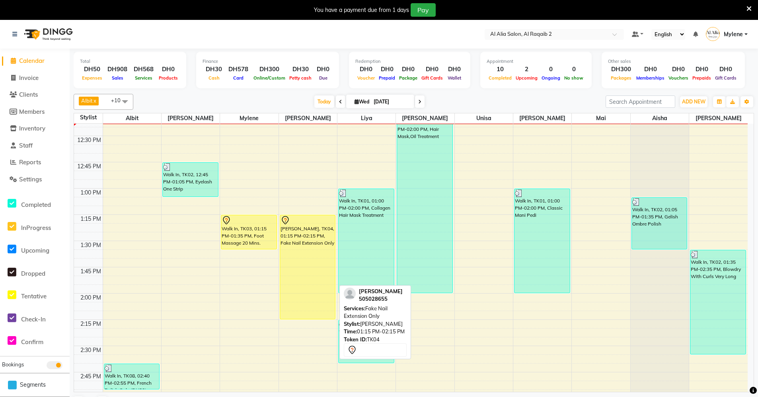
click at [307, 264] on div "[PERSON_NAME], TK04, 01:15 PM-02:15 PM, Fake Nail Extension Only" at bounding box center [307, 267] width 55 height 104
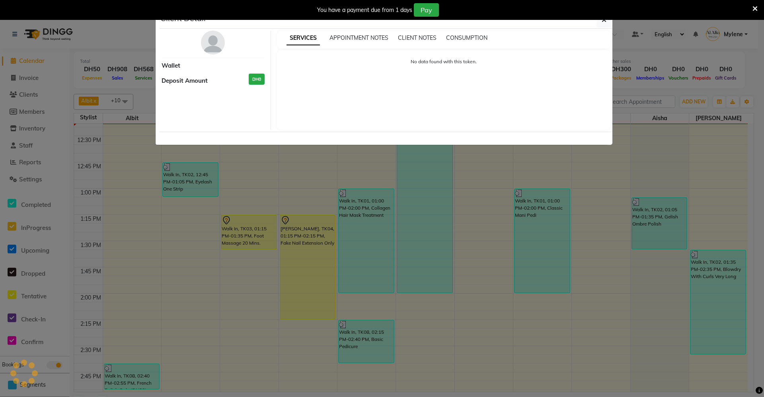
select select "7"
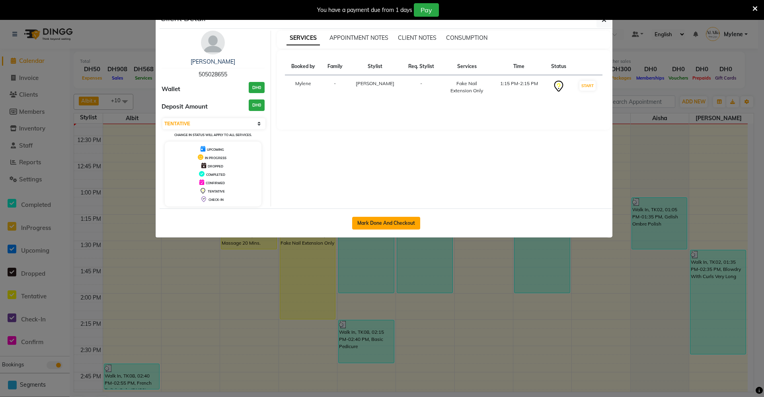
click at [403, 223] on button "Mark Done And Checkout" at bounding box center [386, 223] width 68 height 13
select select "service"
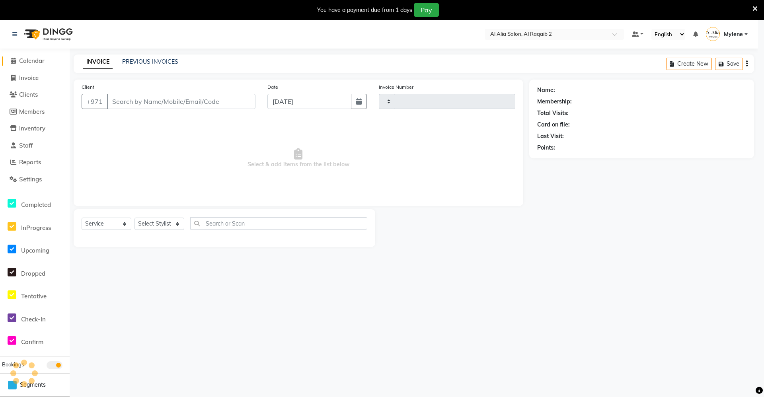
type input "0008"
select select "8963"
type input "505028655"
select select "90680"
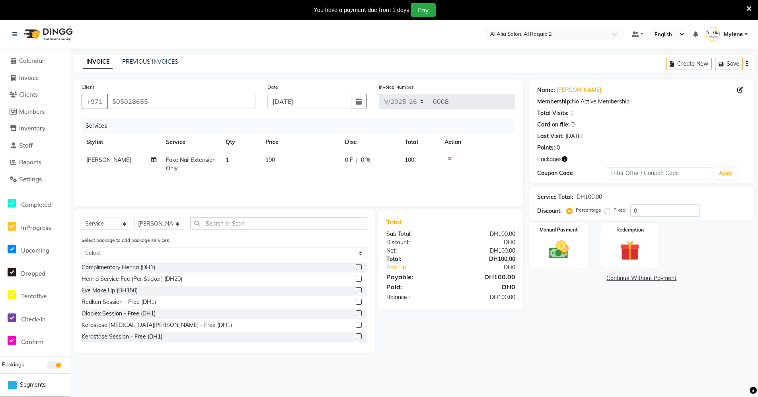
click at [666, 276] on link "Continue Without Payment" at bounding box center [642, 278] width 222 height 8
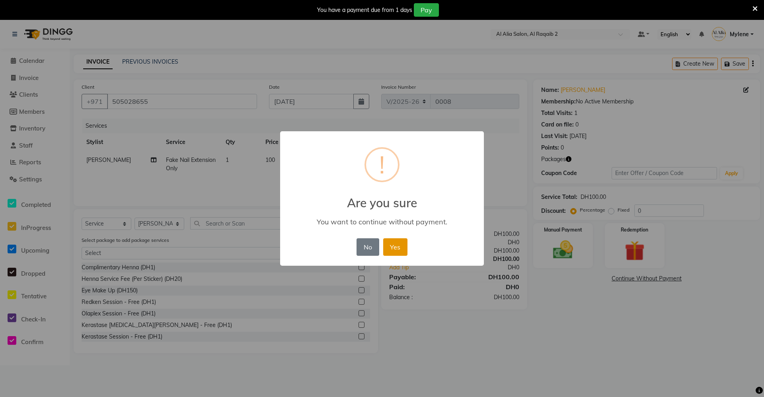
click at [392, 250] on button "Yes" at bounding box center [395, 246] width 24 height 17
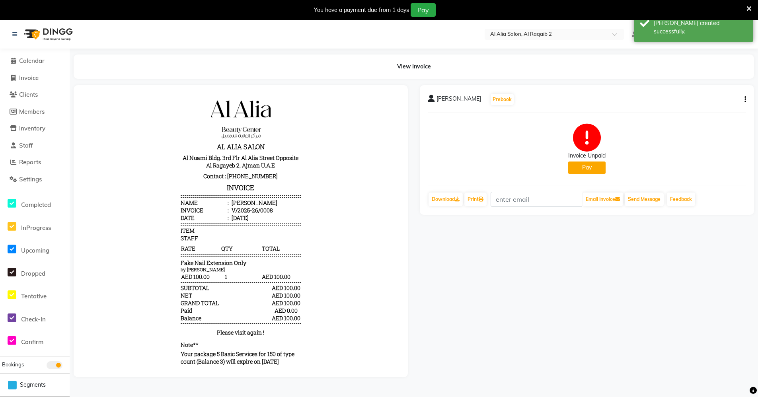
click at [612, 274] on div "Dave Prebook Invoice Unpaid Pay Download Print Email Invoice Send Message Feedb…" at bounding box center [587, 231] width 346 height 292
click at [36, 63] on span "Calendar" at bounding box center [31, 61] width 25 height 8
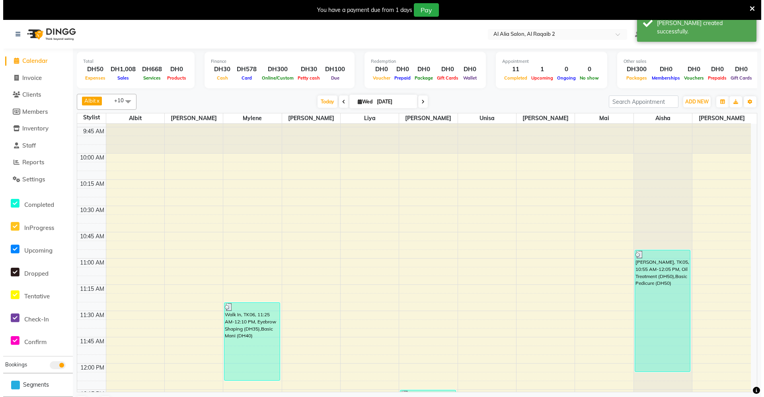
scroll to position [159, 0]
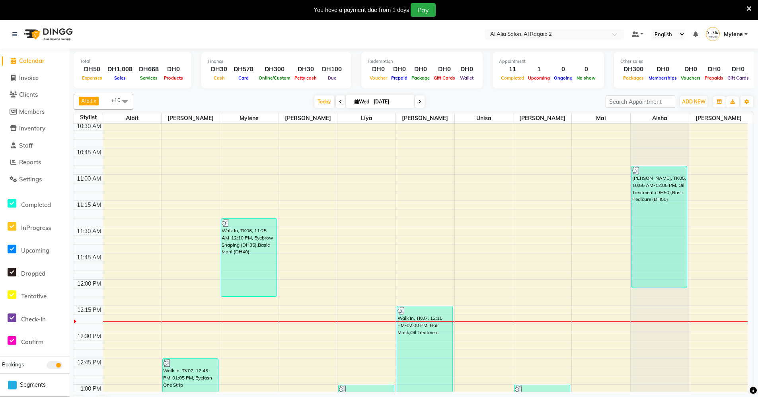
click at [37, 89] on li "Clients" at bounding box center [35, 94] width 70 height 17
click at [36, 91] on span "Clients" at bounding box center [28, 95] width 19 height 8
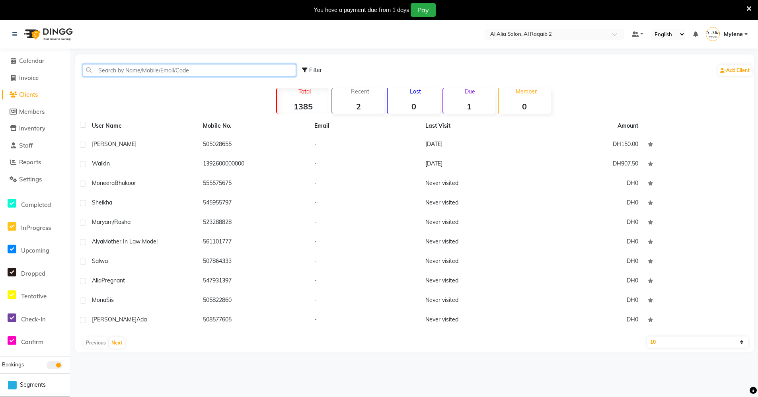
click at [226, 72] on input "text" at bounding box center [189, 70] width 213 height 12
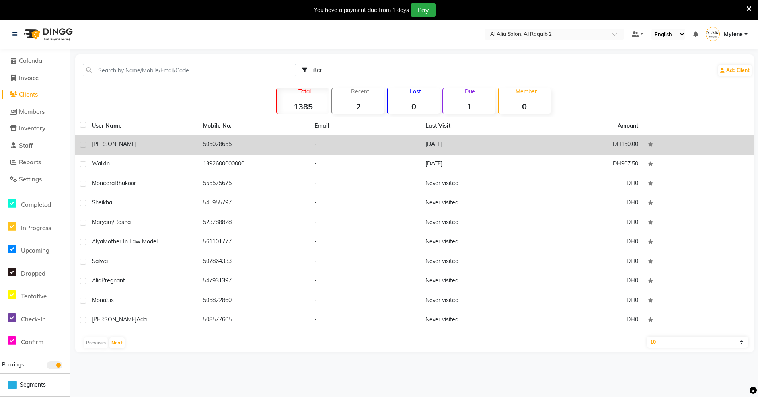
click at [217, 141] on td "505028655" at bounding box center [253, 144] width 111 height 19
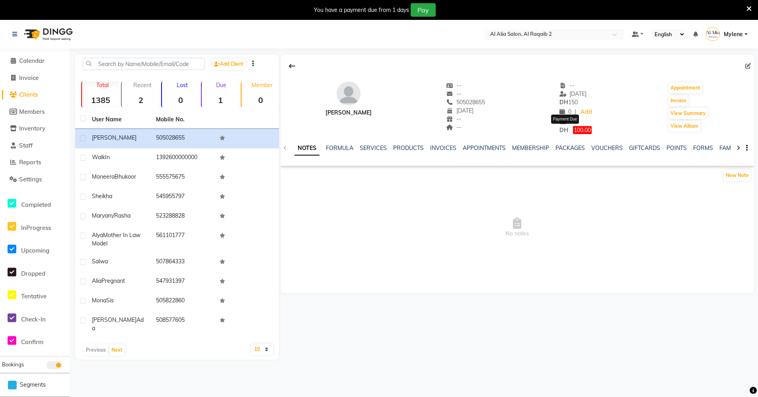
click at [573, 130] on span "100.00" at bounding box center [582, 130] width 19 height 8
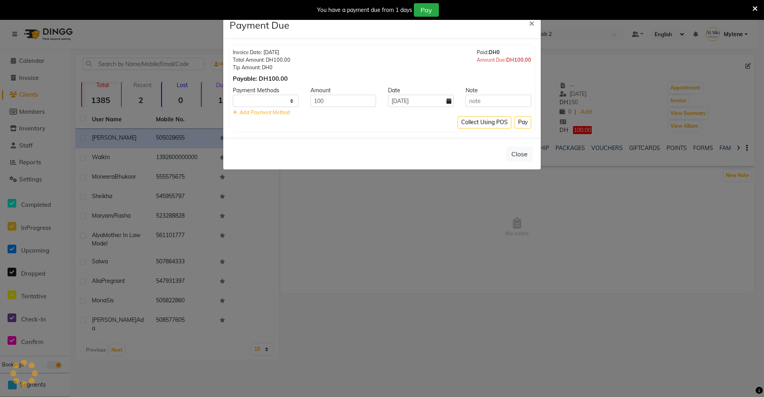
select select "1"
click at [278, 101] on select "CARD ONLINE CASH" at bounding box center [266, 101] width 66 height 12
click at [233, 95] on select "CARD ONLINE CASH" at bounding box center [266, 101] width 66 height 12
click at [450, 96] on input "[DATE]" at bounding box center [421, 101] width 66 height 12
select select "9"
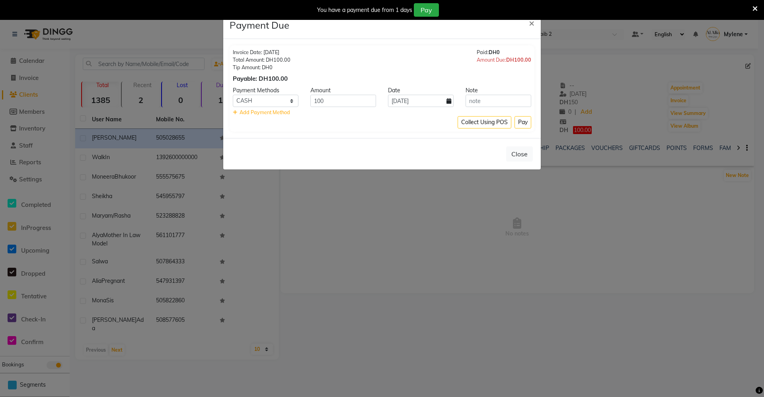
select select "2025"
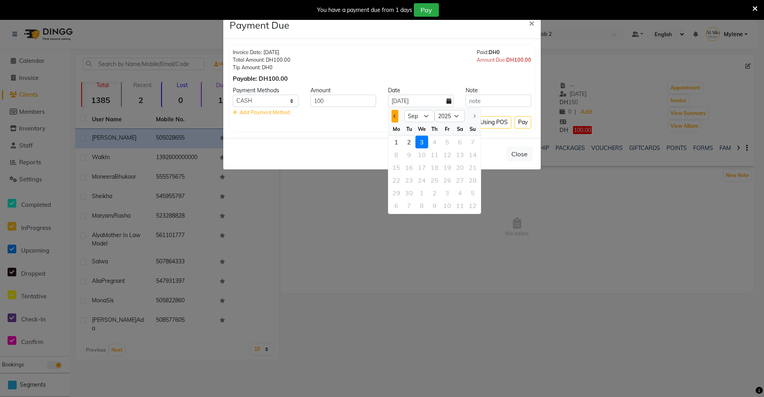
click at [395, 115] on span "Previous month" at bounding box center [394, 116] width 3 height 3
select select "8"
click at [363, 127] on div "Collect Using POS Pay" at bounding box center [382, 122] width 298 height 12
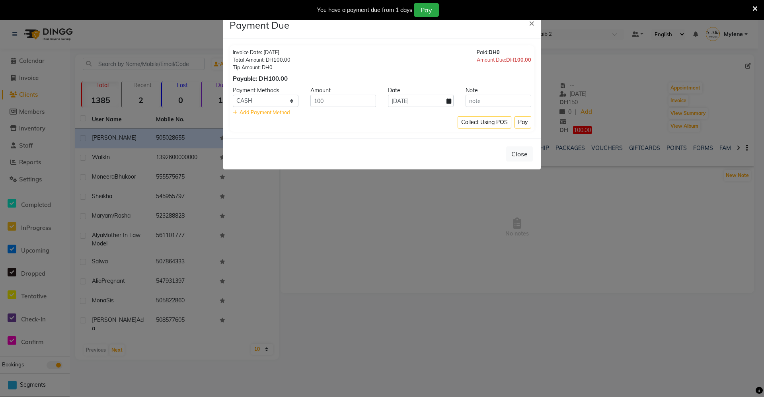
click at [415, 125] on div "Collect Using POS Pay" at bounding box center [382, 122] width 298 height 12
click at [431, 123] on div "Collect Using POS Pay" at bounding box center [382, 122] width 298 height 12
click at [433, 122] on div "Collect Using POS Pay" at bounding box center [382, 122] width 298 height 12
click at [448, 102] on icon at bounding box center [448, 101] width 5 height 6
select select "9"
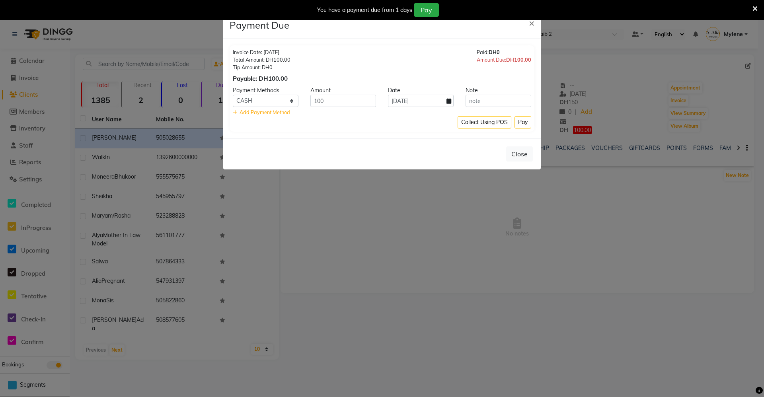
select select "2025"
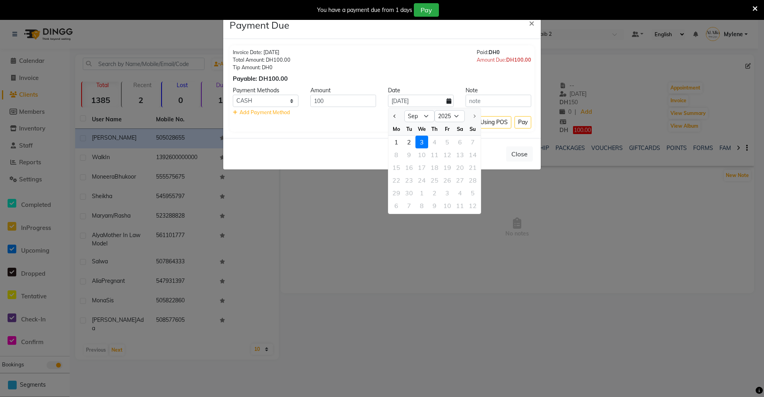
click at [365, 133] on div "Invoice Date: 03-09-2025 Total Amount: DH100.00 Tip Amount: DH0 Payable: DH100.…" at bounding box center [381, 88] width 317 height 99
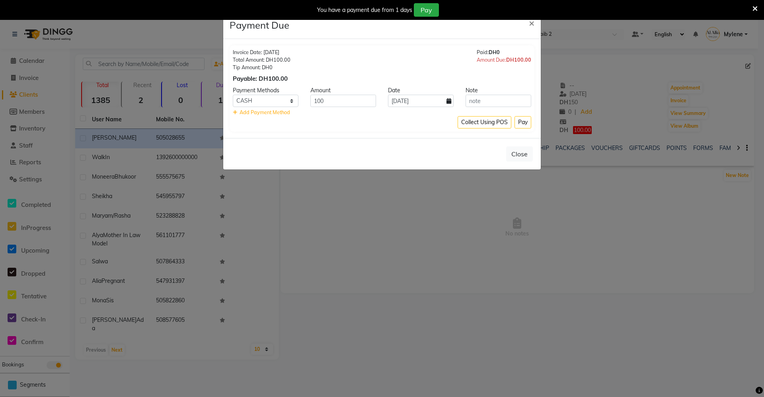
click at [445, 114] on div "Add Payment Method" at bounding box center [382, 113] width 298 height 8
click at [418, 124] on div "Collect Using POS Pay" at bounding box center [382, 122] width 298 height 12
click at [521, 122] on button "Pay" at bounding box center [522, 122] width 17 height 12
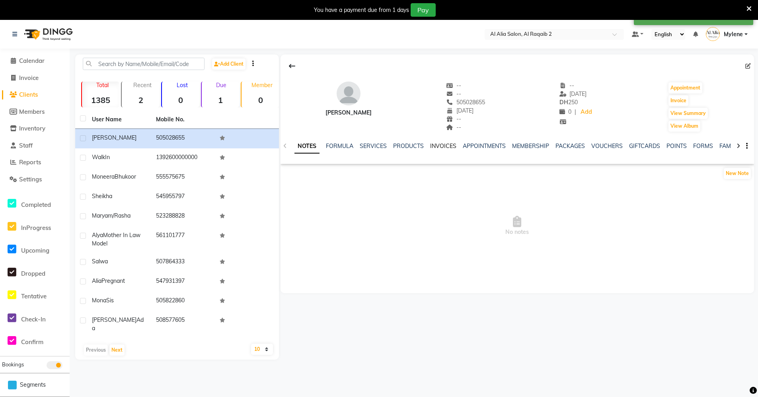
click at [432, 147] on link "INVOICES" at bounding box center [443, 145] width 26 height 7
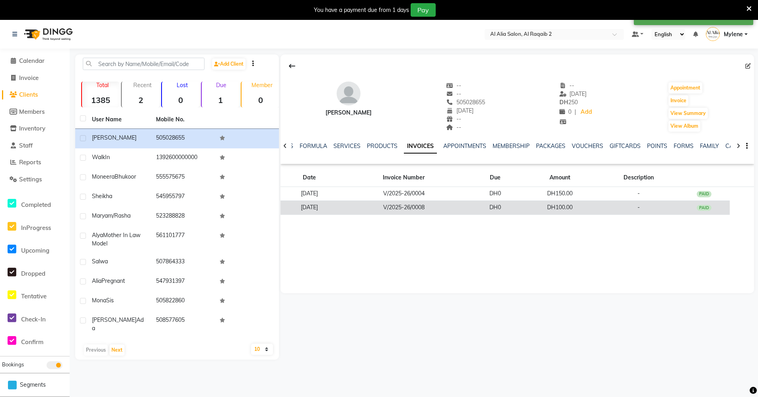
click at [463, 204] on td "V/2025-26/0008" at bounding box center [403, 207] width 131 height 14
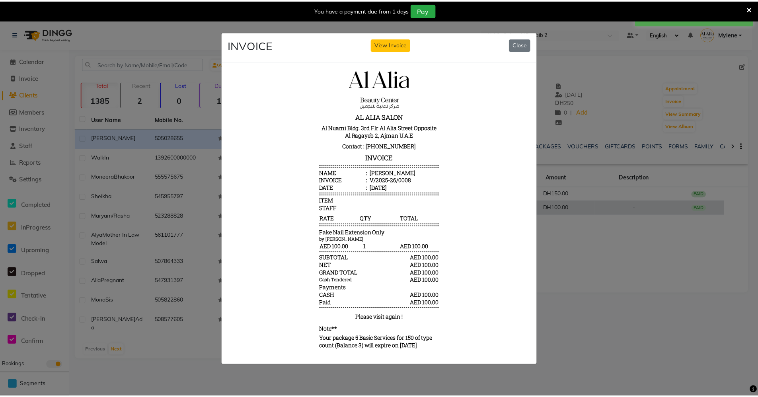
scroll to position [6, 0]
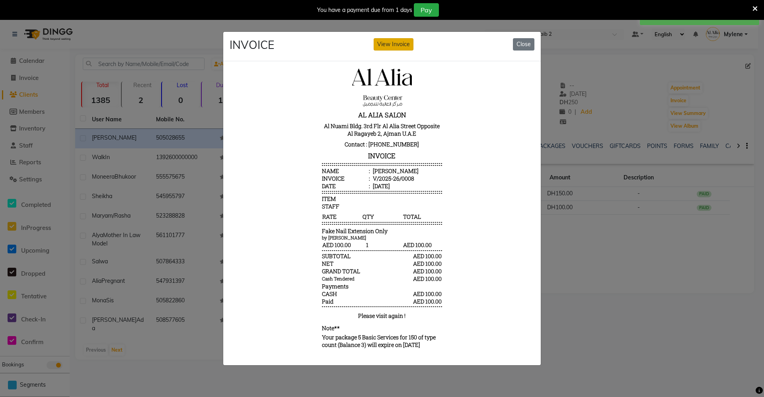
click at [395, 41] on button "View Invoice" at bounding box center [393, 44] width 40 height 12
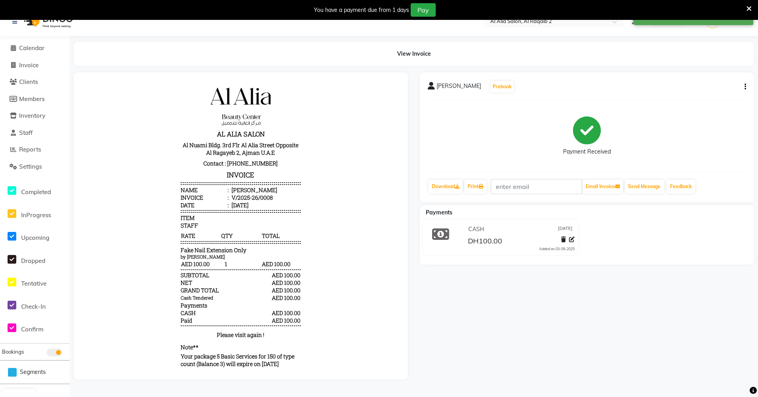
scroll to position [20, 0]
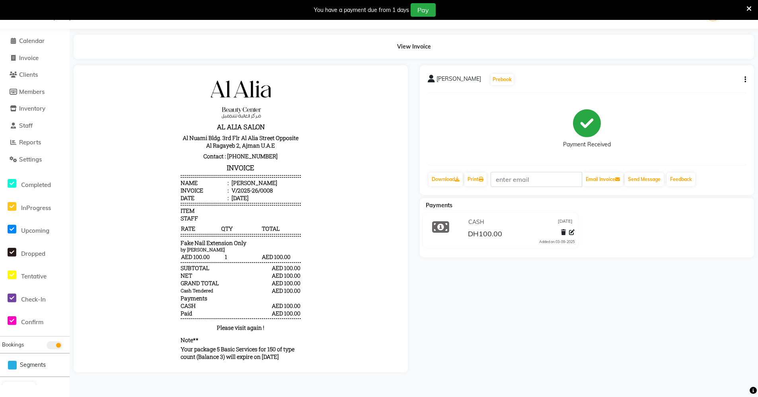
drag, startPoint x: 537, startPoint y: 241, endPoint x: 568, endPoint y: 242, distance: 30.7
click at [576, 241] on div "CASH 03-09-2025 DH100.00 Added on 03-09-2025" at bounding box center [520, 230] width 120 height 29
click at [750, 4] on div at bounding box center [748, 10] width 5 height 14
click at [748, 7] on icon at bounding box center [748, 8] width 5 height 7
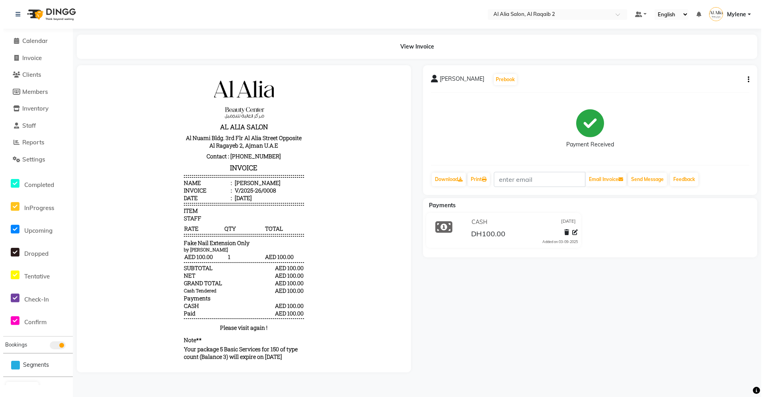
scroll to position [0, 0]
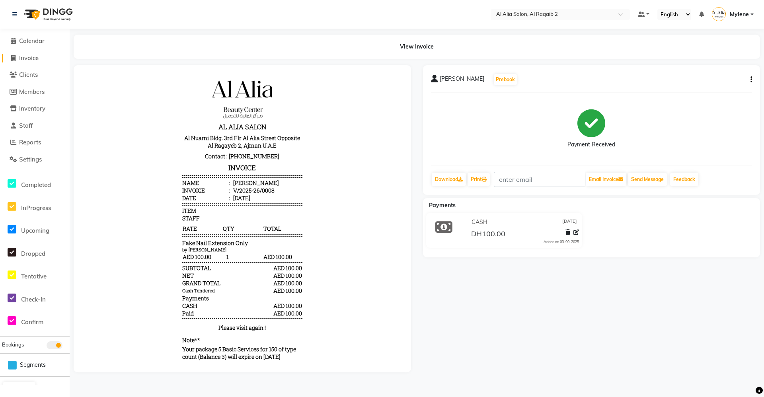
click at [25, 55] on span "Invoice" at bounding box center [28, 58] width 19 height 8
select select "service"
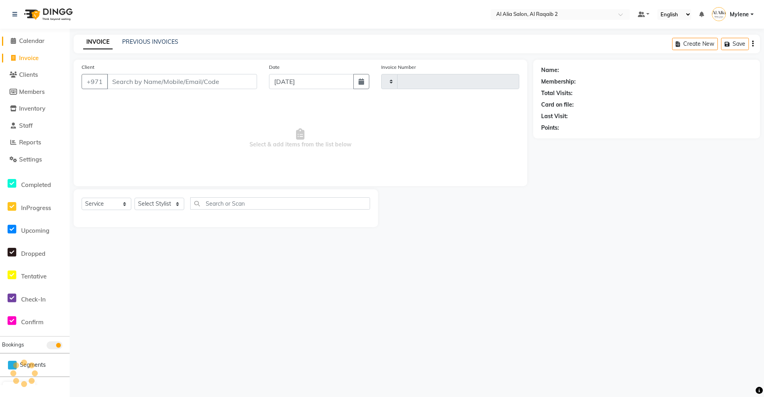
type input "0009"
click at [33, 43] on span "Calendar" at bounding box center [31, 41] width 25 height 8
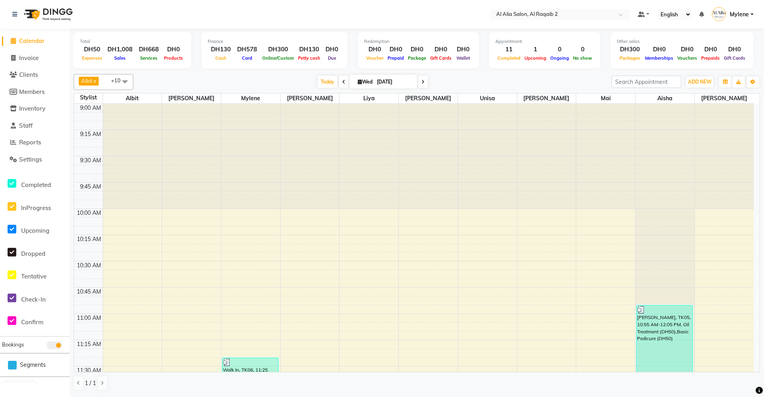
click at [523, 62] on div "Appointment 11 Completed 1 Upcoming 0 Ongoing 0 No show" at bounding box center [544, 50] width 111 height 37
click at [689, 81] on span "ADD NEW" at bounding box center [699, 82] width 23 height 6
click at [590, 86] on div "[DATE] [DATE]" at bounding box center [372, 82] width 470 height 12
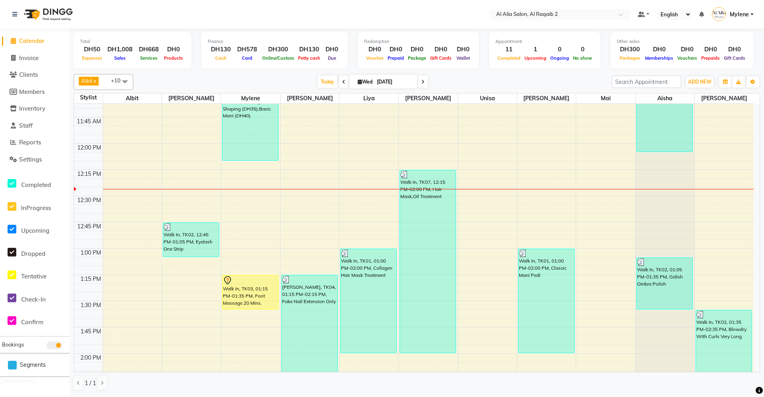
scroll to position [318, 0]
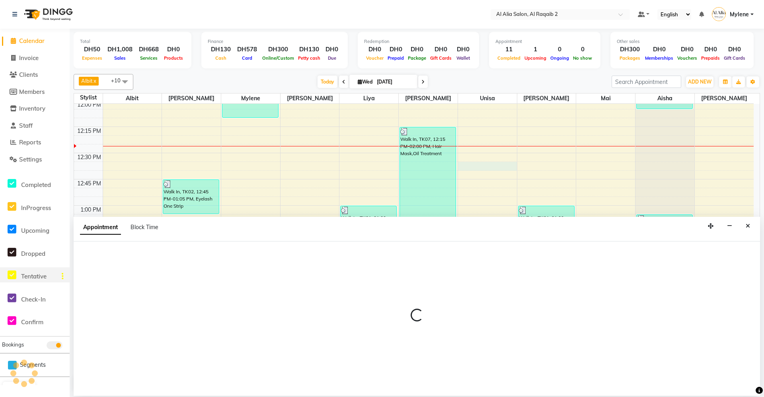
select select "90683"
select select "750"
select select "tentative"
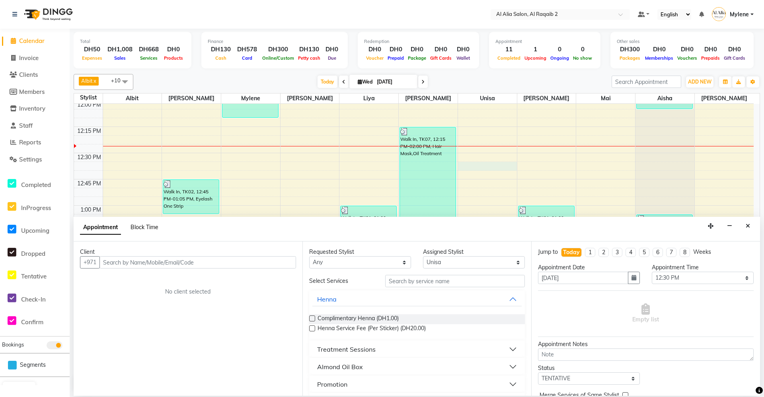
click at [146, 227] on span "Block Time" at bounding box center [144, 227] width 28 height 7
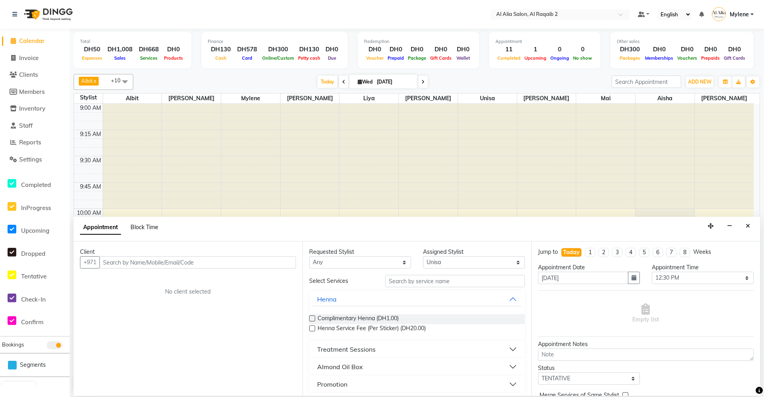
select select "90683"
select select "750"
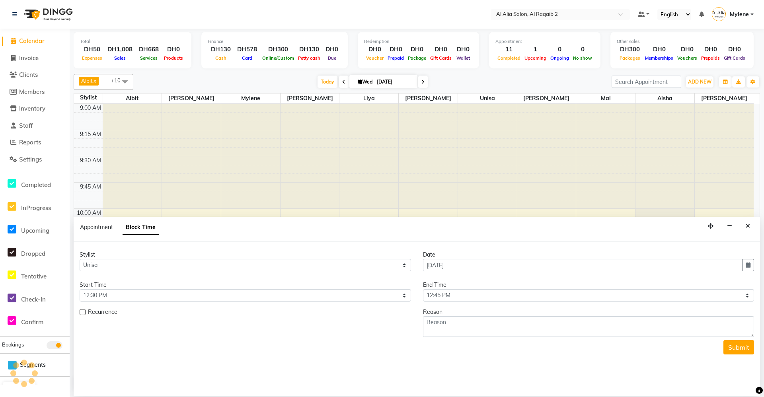
scroll to position [315, 0]
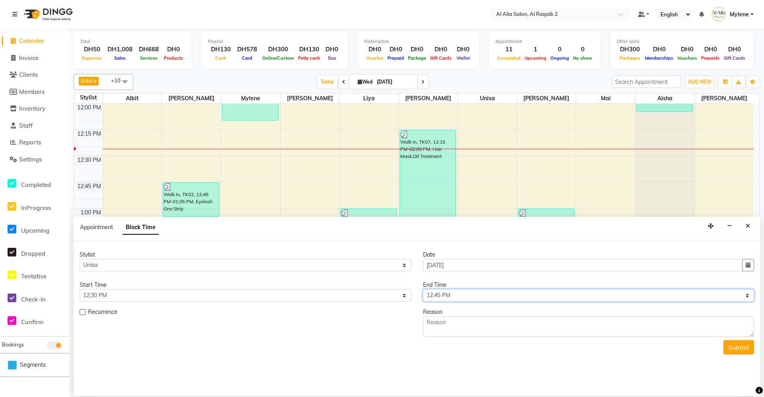
click at [481, 297] on select "Select 10:00 AM 10:05 AM 10:10 AM 10:15 AM 10:20 AM 10:25 AM 10:30 AM 10:35 AM …" at bounding box center [588, 295] width 331 height 12
select select "810"
click at [423, 289] on select "Select 10:00 AM 10:05 AM 10:10 AM 10:15 AM 10:20 AM 10:25 AM 10:30 AM 10:35 AM …" at bounding box center [588, 295] width 331 height 12
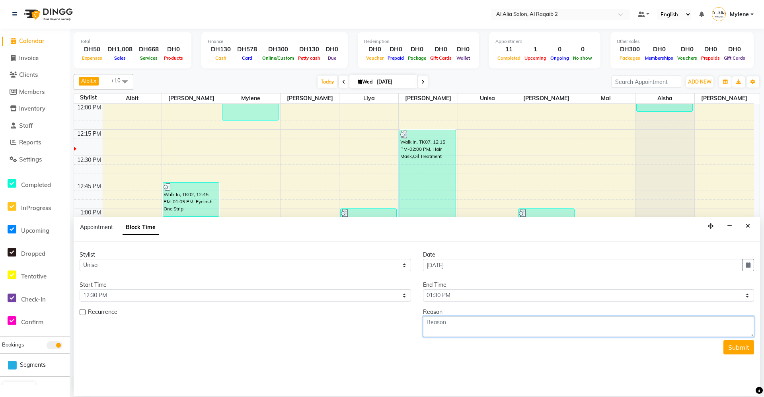
click at [471, 321] on textarea at bounding box center [588, 326] width 331 height 21
type textarea "Lunch"
click at [739, 341] on button "Submit" at bounding box center [738, 347] width 31 height 14
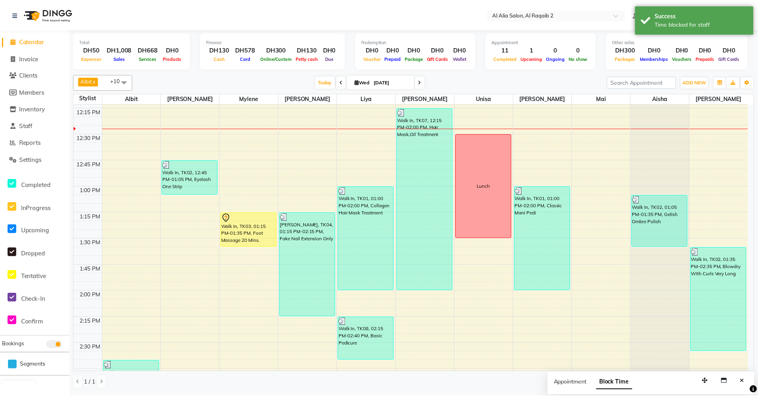
scroll to position [355, 0]
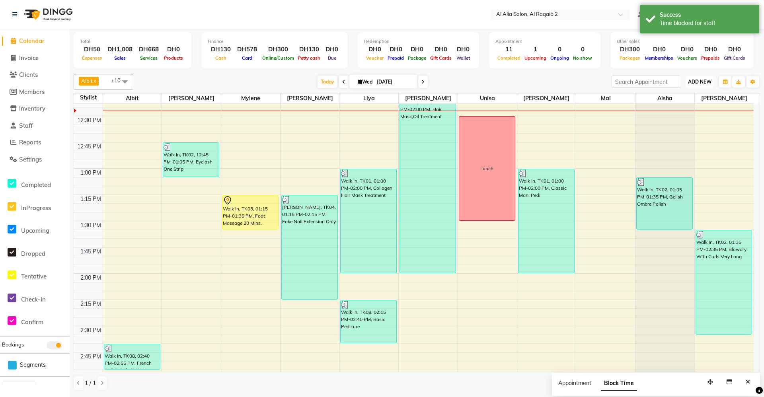
click at [701, 79] on span "ADD NEW" at bounding box center [699, 82] width 23 height 6
click at [35, 157] on span "Settings" at bounding box center [30, 160] width 23 height 8
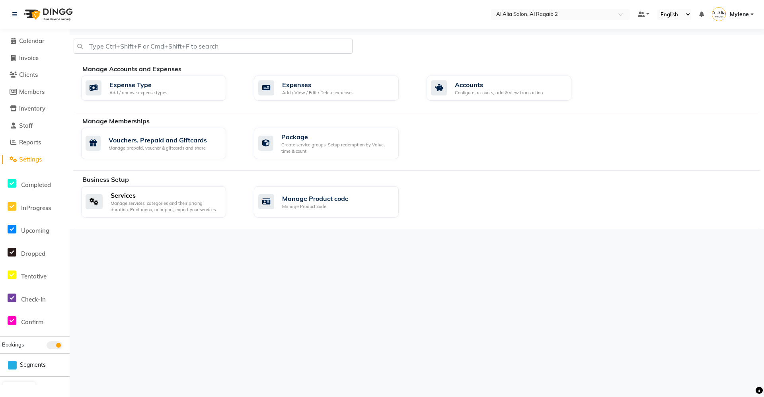
click at [200, 204] on div "Manage services, categories and their pricing, duration. Print menu, or import,…" at bounding box center [165, 206] width 109 height 13
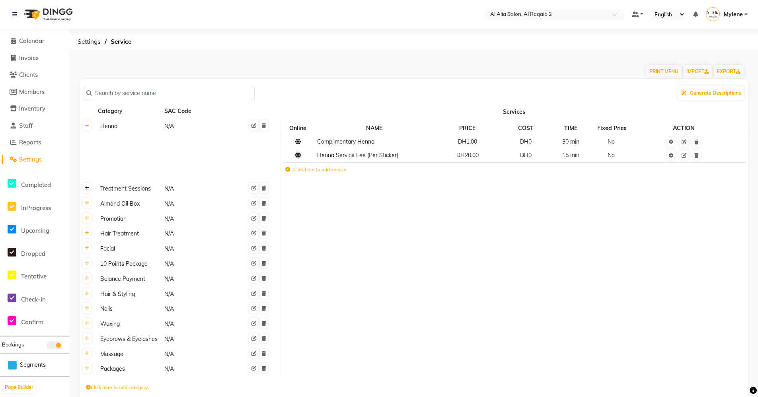
click at [90, 189] on link at bounding box center [87, 188] width 8 height 10
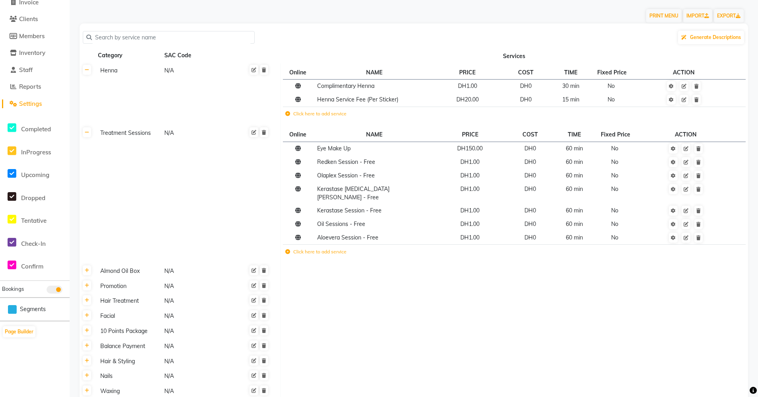
scroll to position [80, 0]
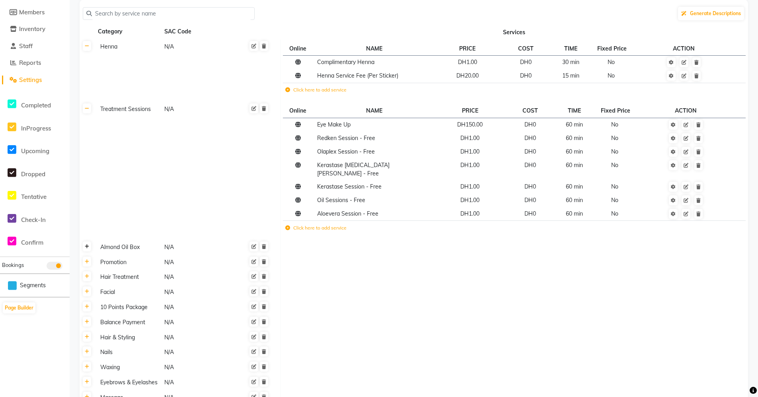
click at [89, 241] on link at bounding box center [87, 246] width 8 height 10
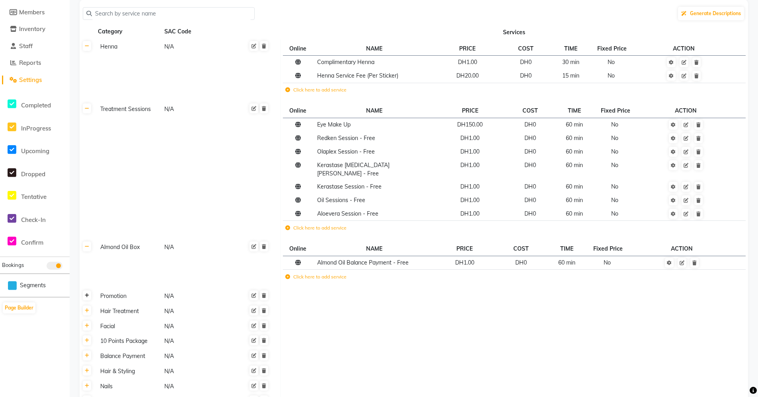
click at [86, 293] on icon at bounding box center [87, 295] width 4 height 5
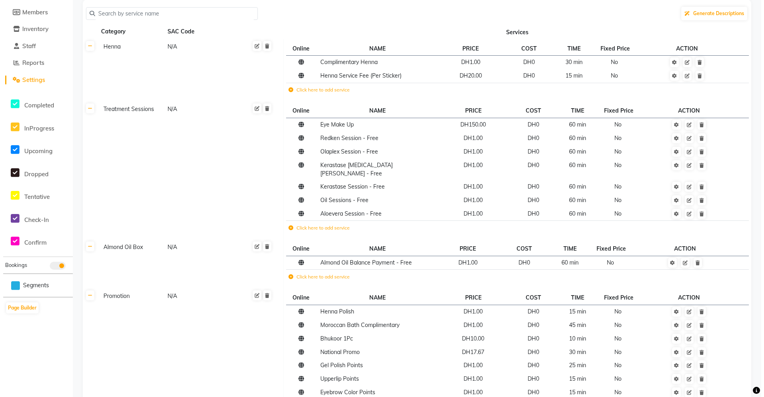
scroll to position [0, 0]
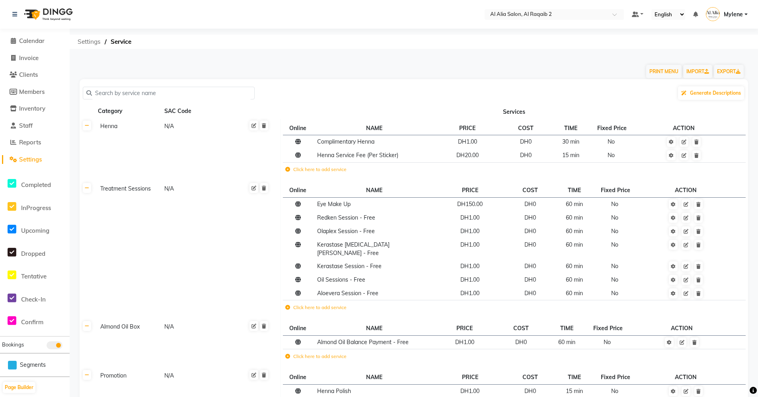
click at [92, 42] on span "Settings" at bounding box center [89, 42] width 31 height 14
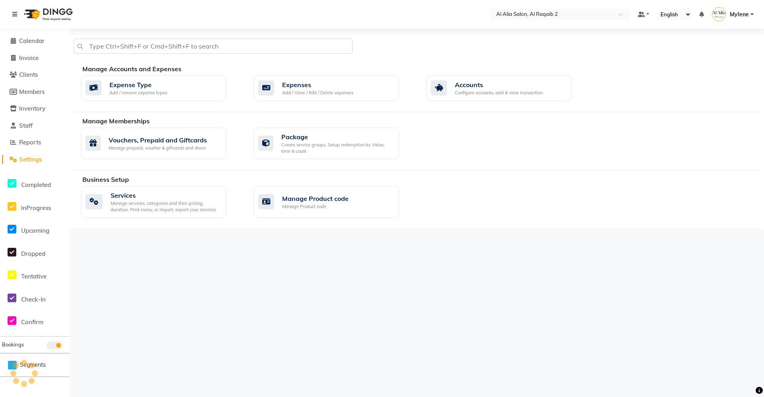
click at [20, 165] on li "Settings" at bounding box center [35, 159] width 70 height 17
click at [23, 161] on li "Settings" at bounding box center [35, 159] width 70 height 17
drag, startPoint x: 23, startPoint y: 161, endPoint x: 27, endPoint y: 159, distance: 4.1
click at [27, 159] on span "Settings" at bounding box center [30, 160] width 23 height 8
drag, startPoint x: 182, startPoint y: 220, endPoint x: 185, endPoint y: 213, distance: 7.2
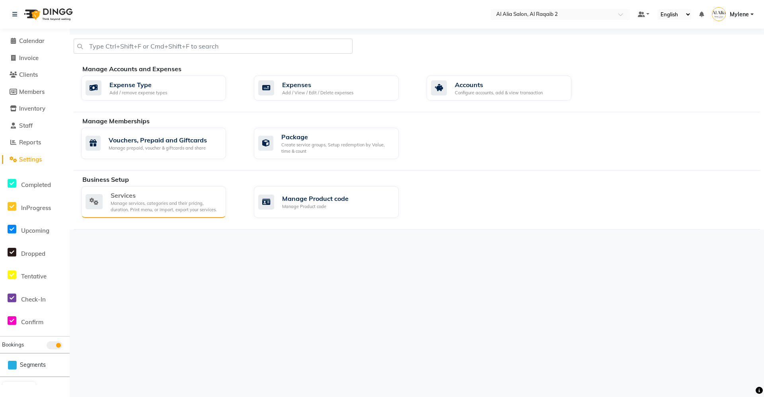
click at [185, 213] on div "Services Manage services, categories and their pricing, duration. Print menu, o…" at bounding box center [420, 203] width 690 height 35
drag, startPoint x: 185, startPoint y: 213, endPoint x: 189, endPoint y: 198, distance: 15.0
click at [189, 198] on div "Services" at bounding box center [165, 195] width 109 height 10
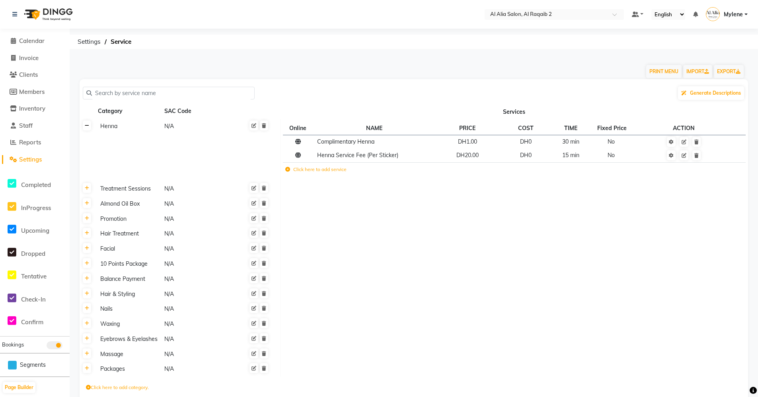
click at [89, 126] on link at bounding box center [87, 126] width 8 height 10
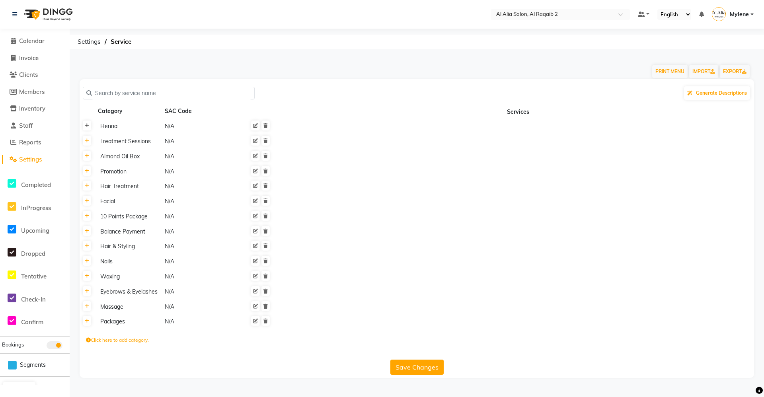
click at [89, 127] on link at bounding box center [87, 126] width 8 height 10
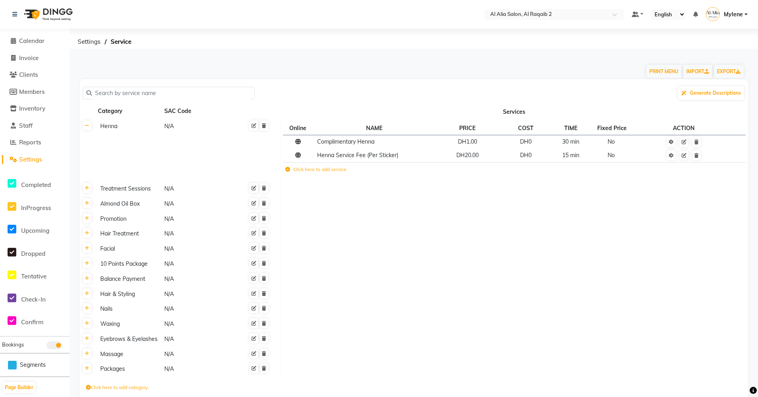
click at [334, 171] on label "Click here to add service" at bounding box center [315, 169] width 61 height 7
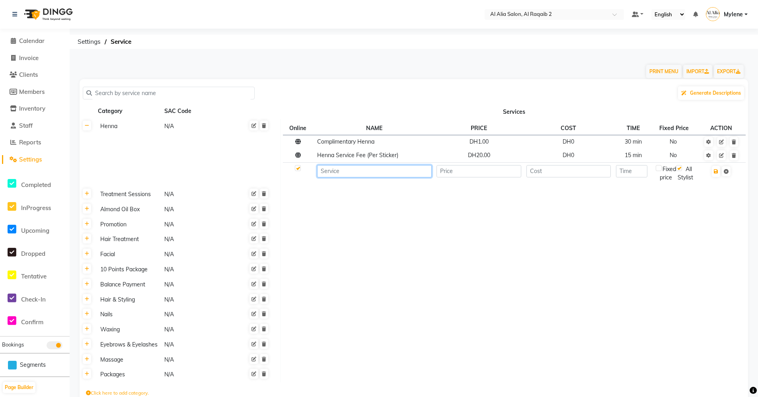
click at [342, 175] on input at bounding box center [374, 171] width 114 height 12
type input "Henna Application"
type input "3"
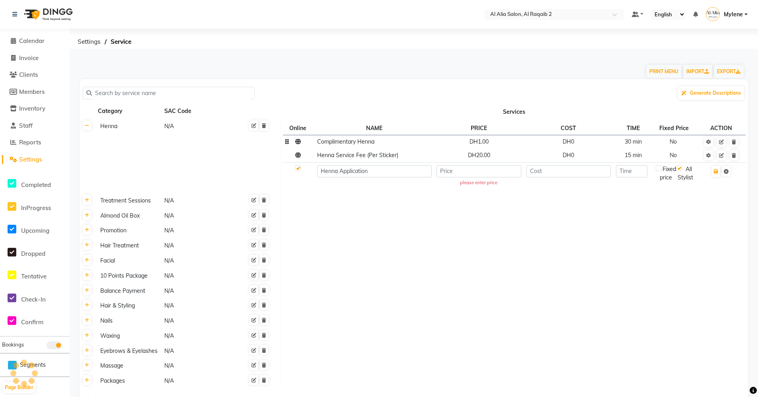
click at [490, 146] on td "DH1.00" at bounding box center [478, 142] width 89 height 14
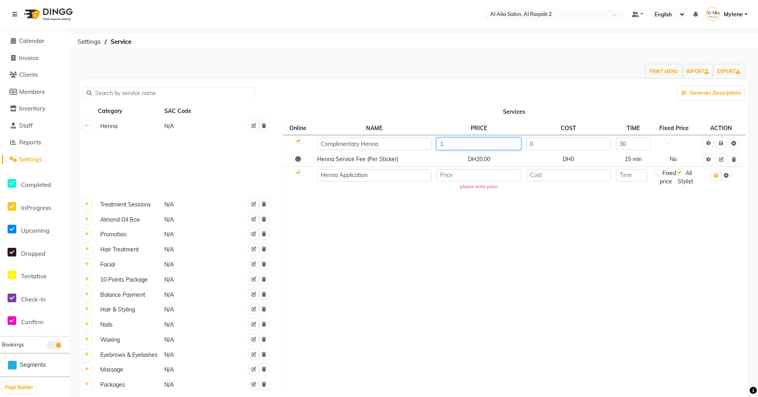
click at [491, 142] on input "1" at bounding box center [478, 144] width 85 height 12
type input "0"
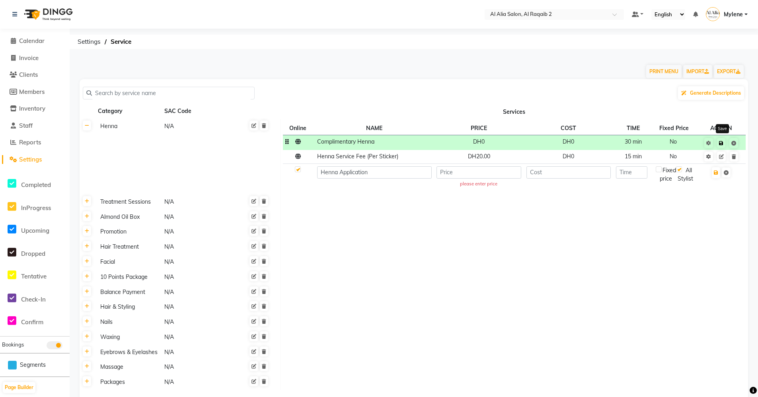
click at [719, 144] on icon at bounding box center [721, 143] width 4 height 5
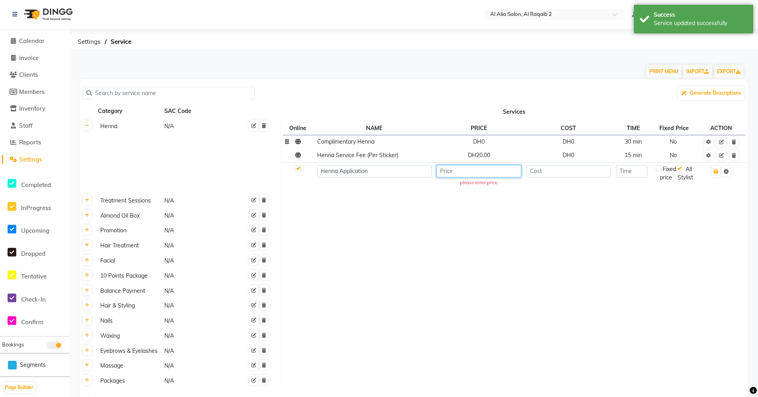
click at [481, 168] on input "number" at bounding box center [478, 171] width 85 height 12
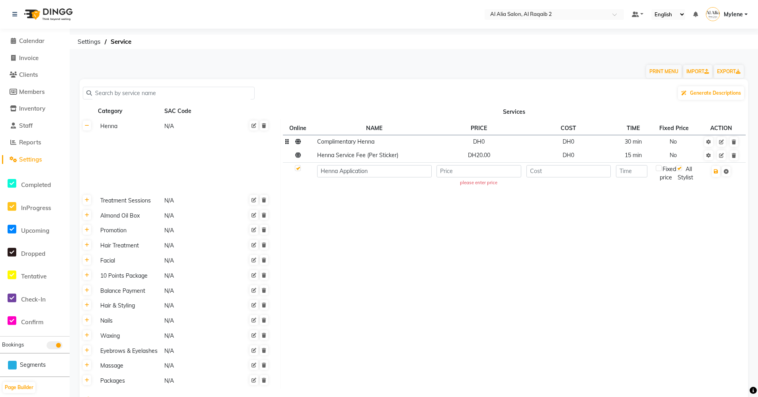
click at [366, 256] on td at bounding box center [514, 260] width 468 height 15
click at [38, 52] on li "Invoice" at bounding box center [35, 58] width 70 height 17
click at [33, 62] on link "Invoice" at bounding box center [35, 58] width 66 height 9
select select "service"
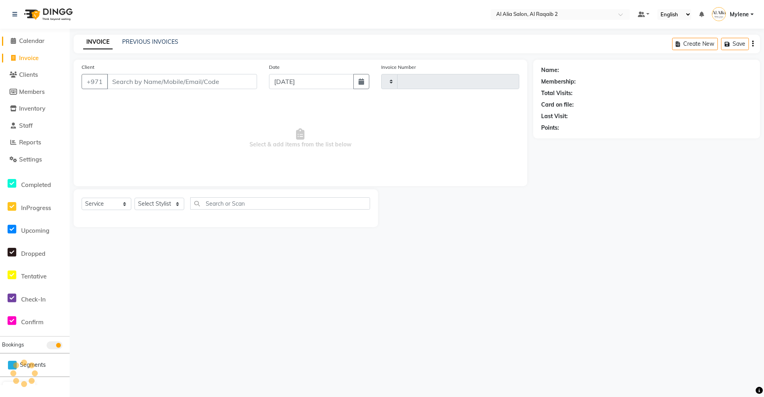
click at [42, 39] on span "Calendar" at bounding box center [31, 41] width 25 height 8
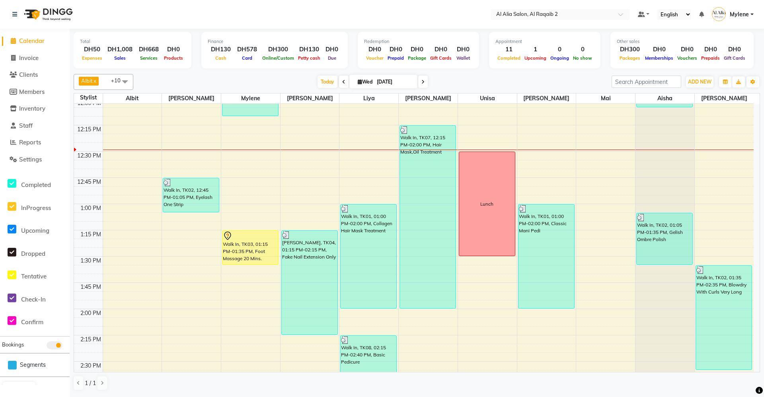
scroll to position [318, 0]
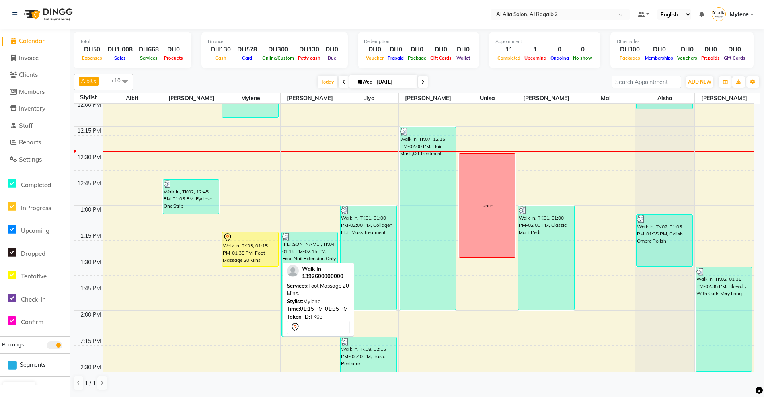
click at [250, 251] on div "Walk In, TK03, 01:15 PM-01:35 PM, Foot Massage 20 Mins." at bounding box center [250, 249] width 56 height 34
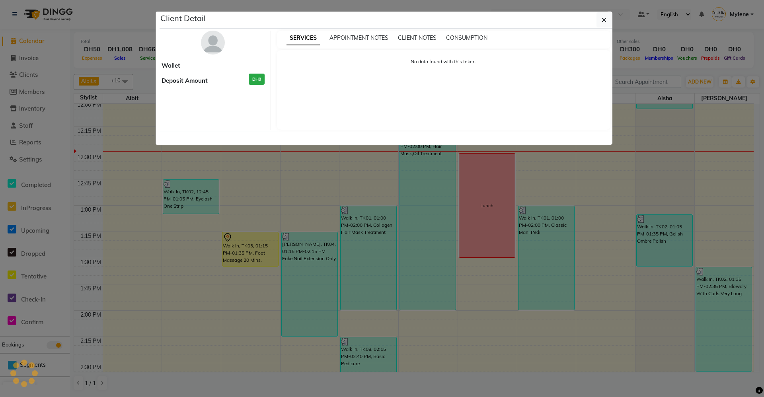
select select "7"
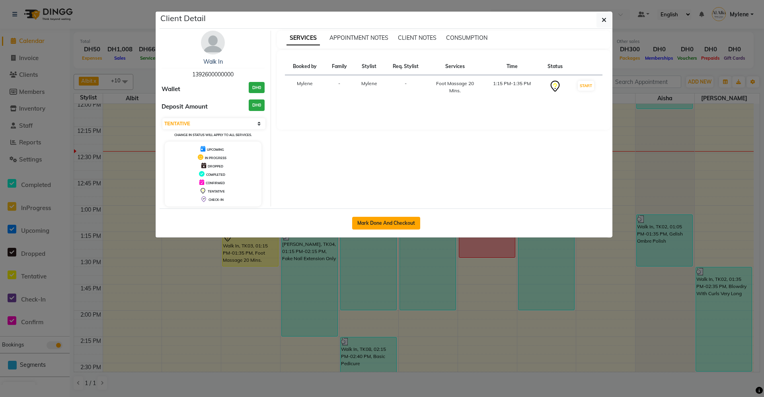
click at [384, 218] on button "Mark Done And Checkout" at bounding box center [386, 223] width 68 height 13
select select "service"
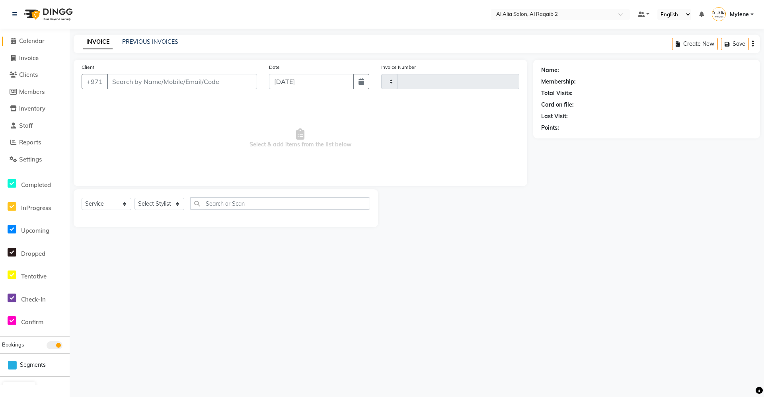
type input "0009"
select select "8963"
type input "1392600000000"
select select "90676"
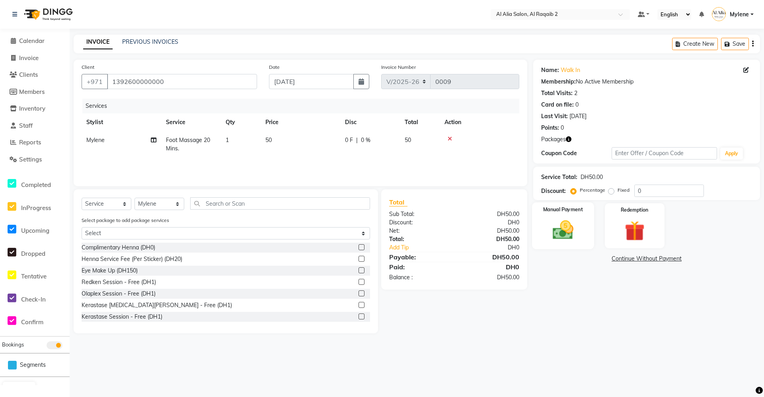
click at [584, 236] on div "Manual Payment" at bounding box center [563, 225] width 62 height 47
click at [666, 262] on span "On Account" at bounding box center [669, 259] width 28 height 9
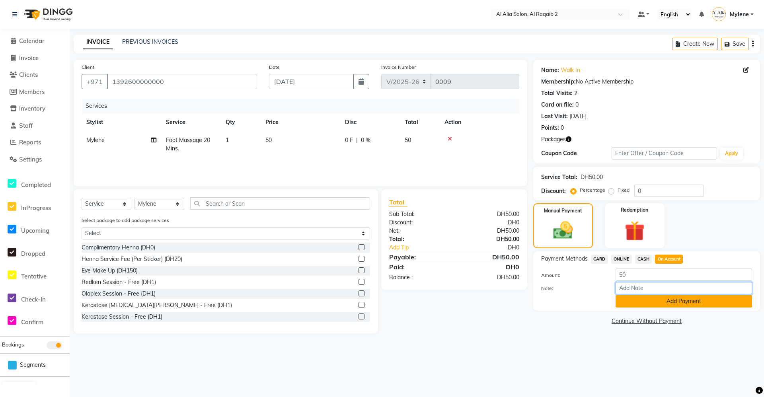
drag, startPoint x: 659, startPoint y: 293, endPoint x: 663, endPoint y: 303, distance: 10.8
click at [659, 293] on input "Note:" at bounding box center [683, 288] width 136 height 12
click at [663, 304] on button "Add Payment" at bounding box center [683, 301] width 136 height 12
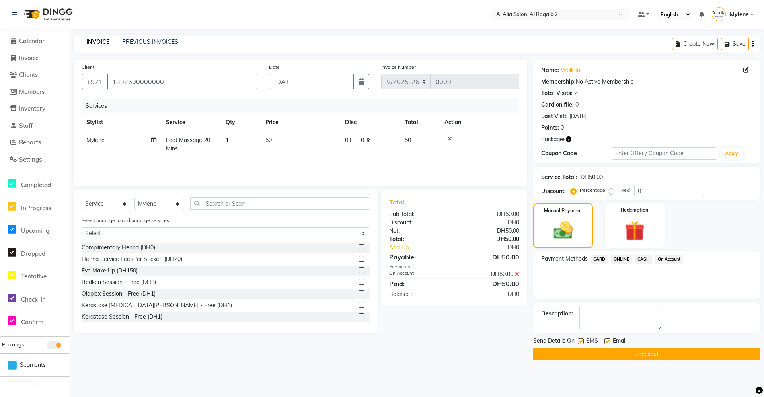
click at [633, 357] on button "Checkout" at bounding box center [646, 354] width 227 height 12
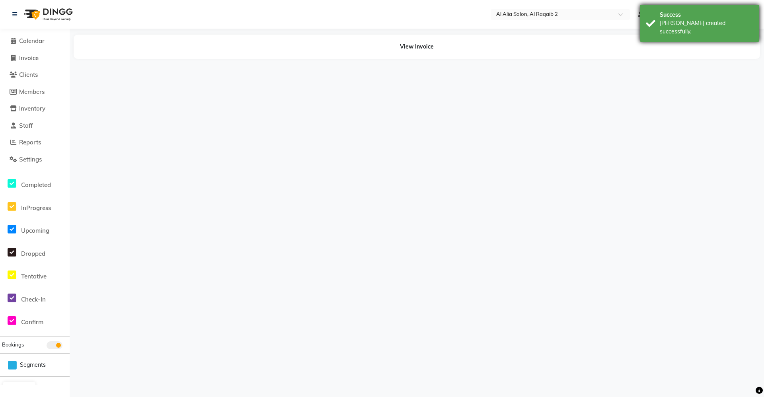
click at [694, 29] on div "Success Bill created successfully." at bounding box center [699, 23] width 119 height 37
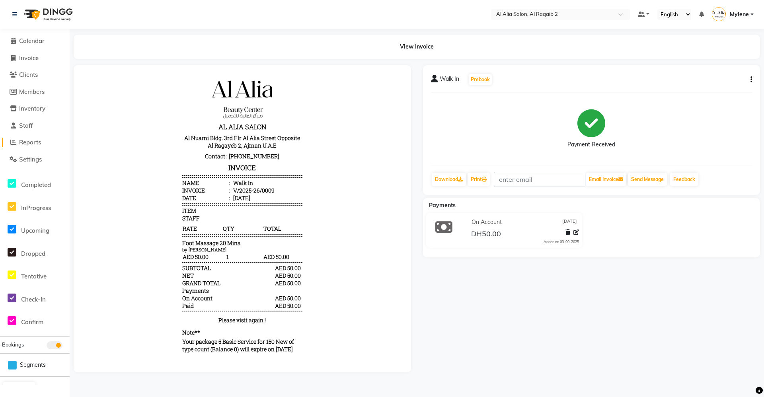
click at [41, 144] on span "Reports" at bounding box center [30, 142] width 22 height 8
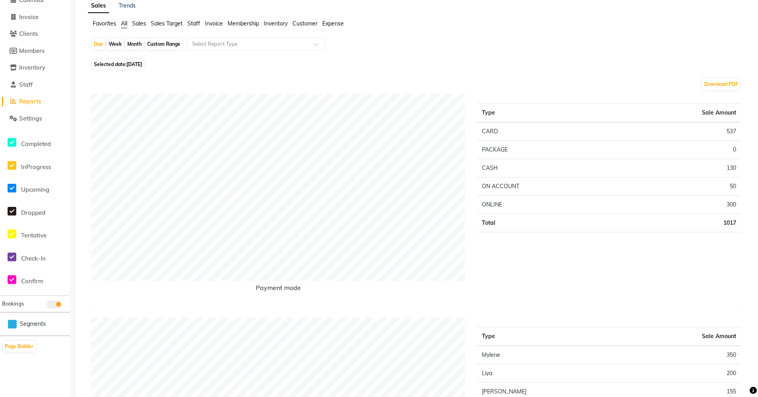
scroll to position [40, 0]
click at [737, 186] on td "50" at bounding box center [676, 188] width 127 height 18
click at [735, 185] on td "50" at bounding box center [676, 188] width 127 height 18
click at [719, 259] on div "Type Sale Amount CARD 537 PACKAGE 0 CASH 130 ON ACCOUNT 50 ONLINE 300 Total 1017" at bounding box center [609, 200] width 276 height 210
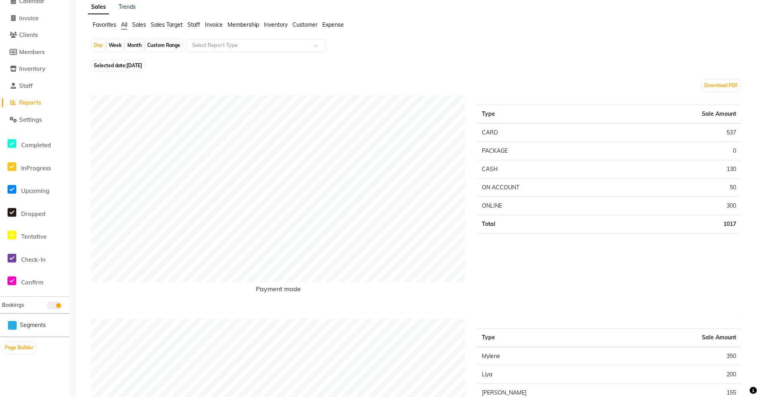
click at [509, 187] on td "ON ACCOUNT" at bounding box center [545, 188] width 136 height 18
drag, startPoint x: 509, startPoint y: 187, endPoint x: 608, endPoint y: 208, distance: 101.6
click at [608, 208] on td "ONLINE" at bounding box center [545, 206] width 136 height 18
click at [734, 190] on td "50" at bounding box center [676, 188] width 127 height 18
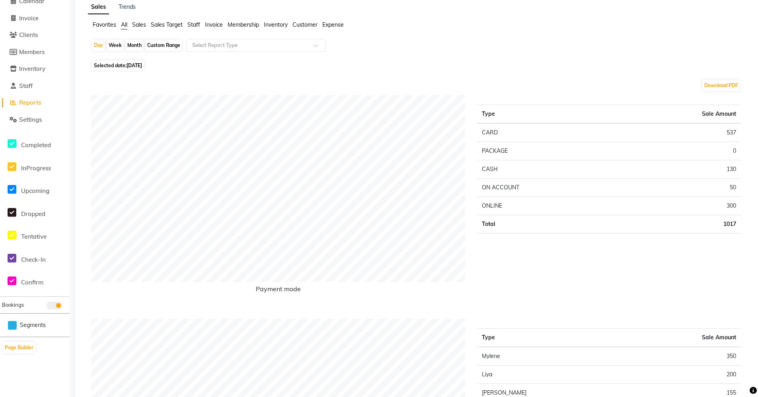
click at [734, 190] on td "50" at bounding box center [676, 188] width 127 height 18
drag, startPoint x: 525, startPoint y: 189, endPoint x: 484, endPoint y: 191, distance: 40.2
click at [484, 191] on td "ON ACCOUNT" at bounding box center [545, 188] width 136 height 18
drag, startPoint x: 484, startPoint y: 191, endPoint x: 598, endPoint y: 190, distance: 113.3
click at [585, 190] on td "ON ACCOUNT" at bounding box center [545, 188] width 136 height 18
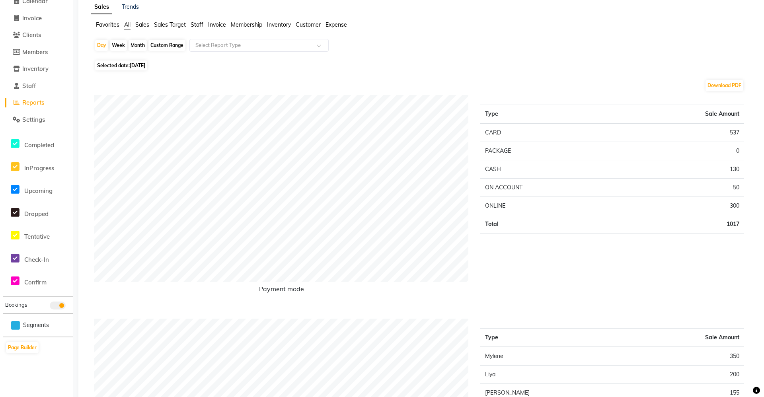
scroll to position [0, 0]
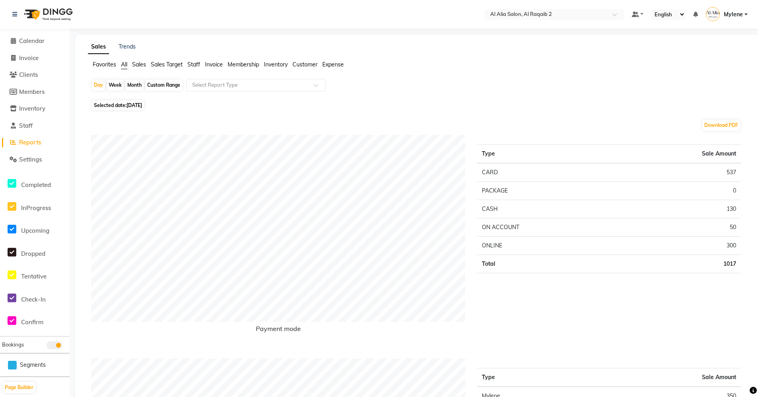
click at [551, 311] on div "Type Sale Amount CARD 537 PACKAGE 0 CASH 130 ON ACCOUNT 50 ONLINE 300 Total 1017" at bounding box center [609, 240] width 276 height 210
click at [499, 226] on td "ON ACCOUNT" at bounding box center [545, 227] width 136 height 18
drag, startPoint x: 499, startPoint y: 226, endPoint x: 557, endPoint y: 316, distance: 106.8
click at [557, 316] on div "Type Sale Amount CARD 537 PACKAGE 0 CASH 130 ON ACCOUNT 50 ONLINE 300 Total 1017" at bounding box center [609, 240] width 276 height 210
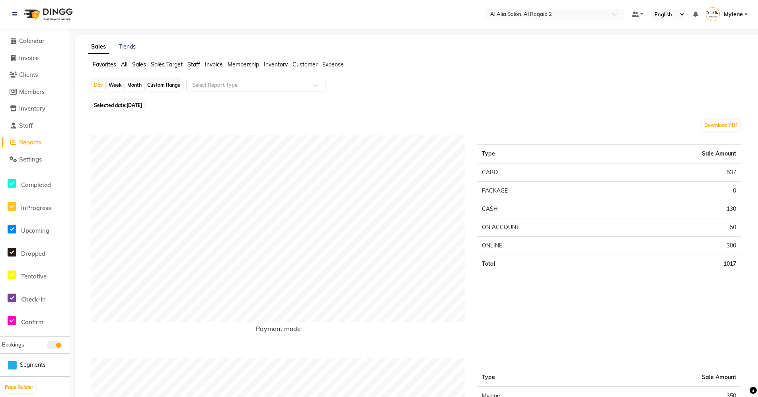
click at [515, 228] on td "ON ACCOUNT" at bounding box center [545, 227] width 136 height 18
drag, startPoint x: 515, startPoint y: 228, endPoint x: 591, endPoint y: 352, distance: 145.1
click at [591, 351] on div "Payment mode Type Sale Amount CARD 537 PACKAGE 0 CASH 130 ON ACCOUNT 50 ONLINE …" at bounding box center [415, 243] width 649 height 217
click at [32, 58] on span "Invoice" at bounding box center [28, 58] width 19 height 8
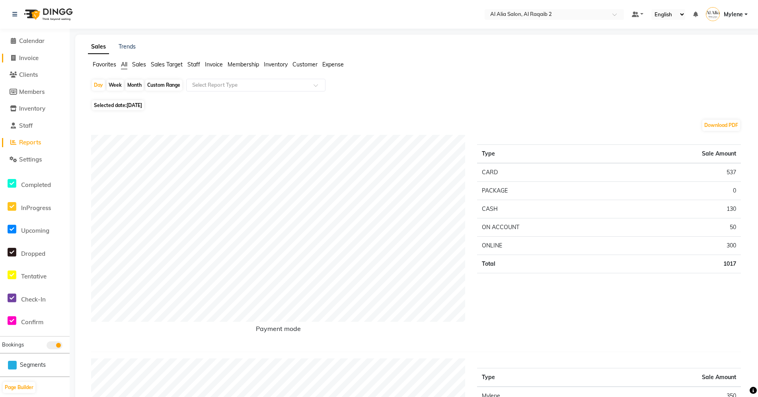
select select "service"
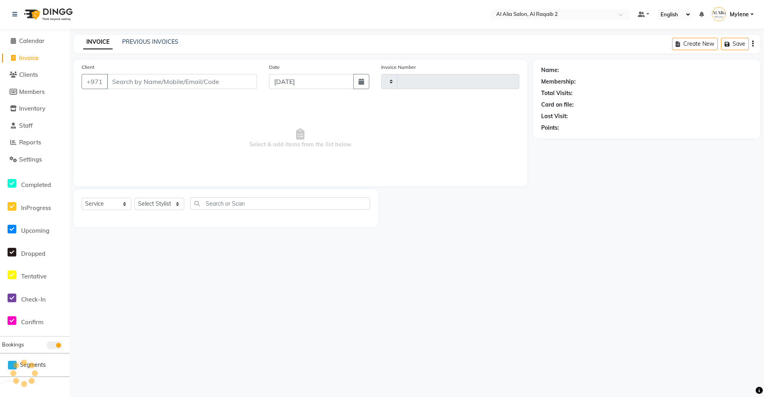
type input "0010"
select select "8963"
click at [135, 72] on div "Client +971" at bounding box center [169, 79] width 187 height 33
click at [134, 82] on input "Client" at bounding box center [182, 81] width 150 height 15
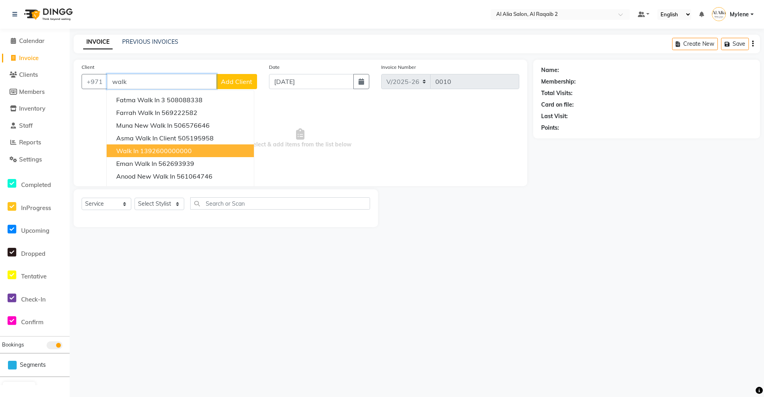
click at [155, 151] on ngb-highlight "1392600000000" at bounding box center [166, 151] width 52 height 8
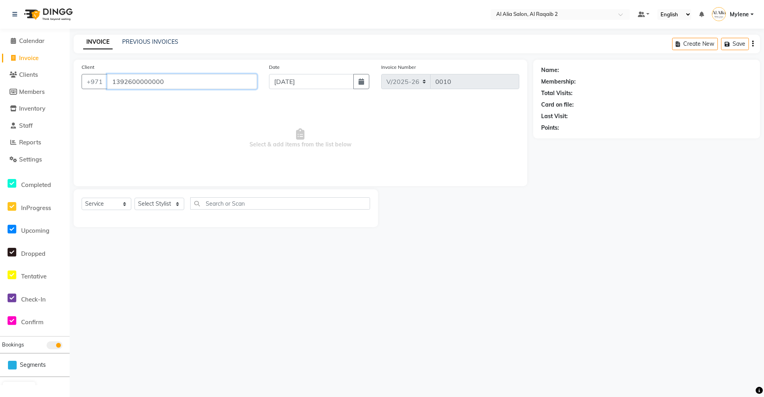
type input "1392600000000"
click at [165, 211] on div "Select Service Product Membership Package Voucher Prepaid Gift Card Select Styl…" at bounding box center [226, 206] width 288 height 19
click at [157, 197] on div "Select Service Product Membership Package Voucher Prepaid Gift Card Select Styl…" at bounding box center [226, 206] width 288 height 19
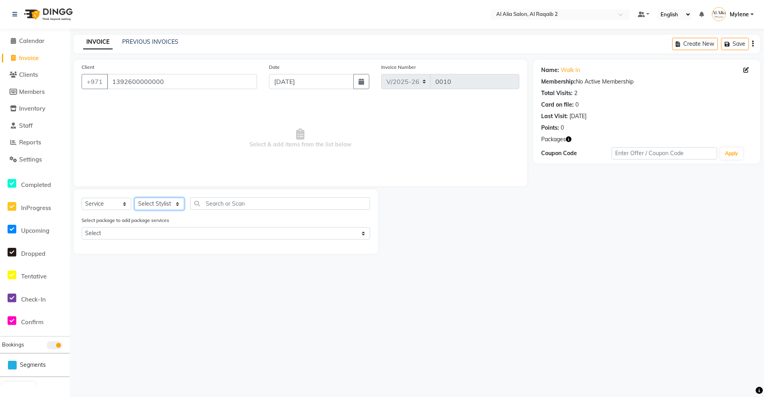
click at [158, 207] on select "Select Stylist [PERSON_NAME] [PERSON_NAME] [PERSON_NAME] [PERSON_NAME] [PERSON_…" at bounding box center [159, 204] width 50 height 12
select select "90680"
click at [134, 198] on select "Select Stylist [PERSON_NAME] [PERSON_NAME] [PERSON_NAME] [PERSON_NAME] [PERSON_…" at bounding box center [159, 204] width 50 height 12
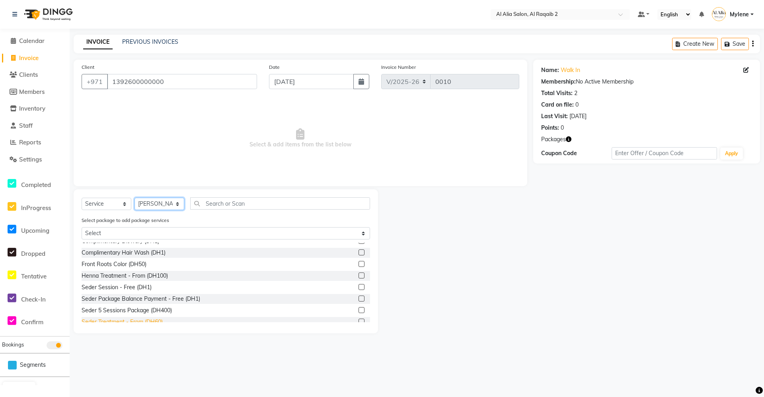
scroll to position [557, 0]
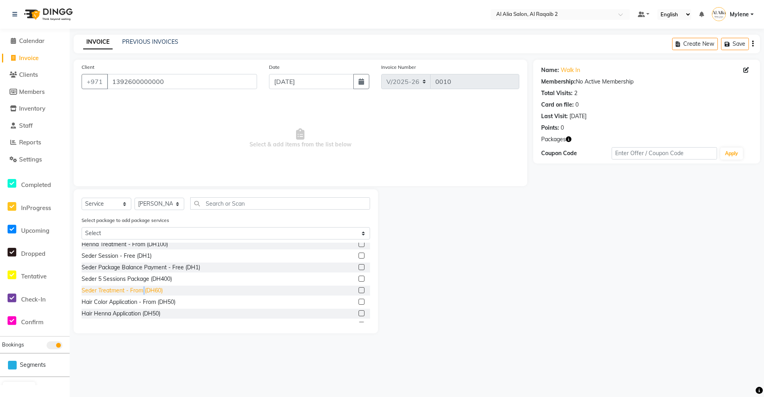
click at [143, 293] on div "Seder Treatment - From (DH60)" at bounding box center [122, 290] width 81 height 8
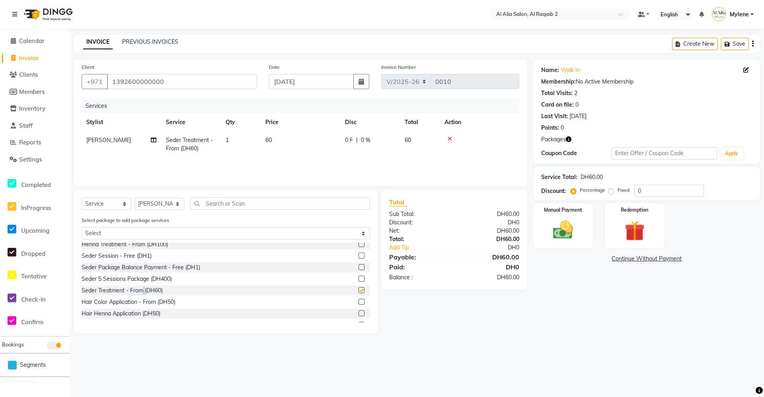
checkbox input "false"
click at [484, 324] on div "Total Sub Total: DH60.00 Discount: DH0 Net: DH60.00 Total: DH60.00 Add Tip DH0 …" at bounding box center [455, 261] width 155 height 144
drag, startPoint x: 282, startPoint y: 141, endPoint x: 298, endPoint y: 141, distance: 16.3
click at [282, 141] on td "60" at bounding box center [300, 144] width 80 height 26
select select "90680"
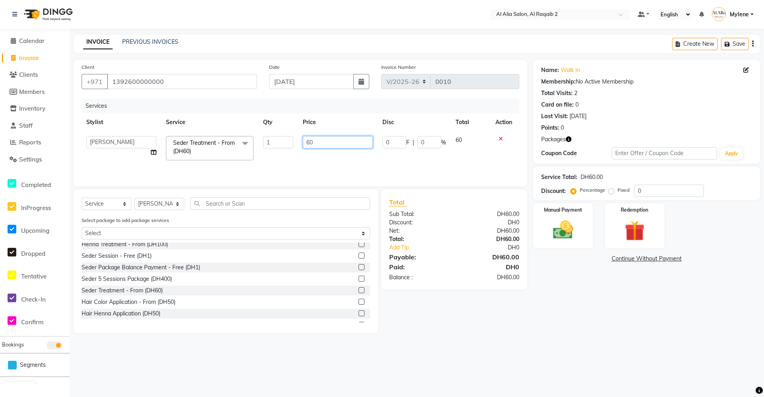
click at [340, 138] on input "60" at bounding box center [338, 142] width 70 height 12
type input "0"
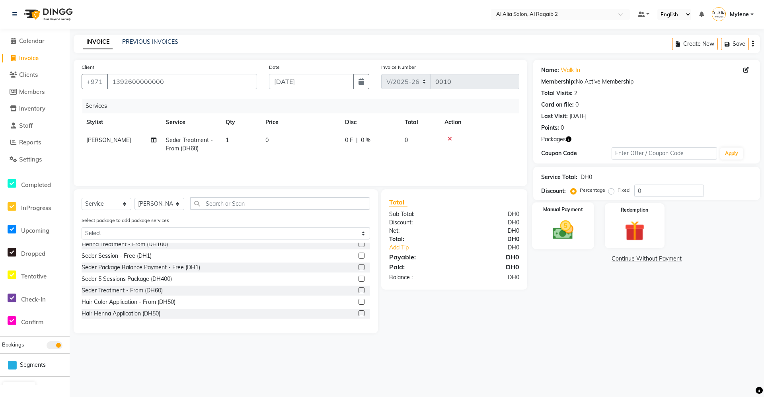
click at [584, 217] on div "Manual Payment" at bounding box center [563, 225] width 62 height 47
click at [662, 255] on span "On Account" at bounding box center [669, 259] width 28 height 9
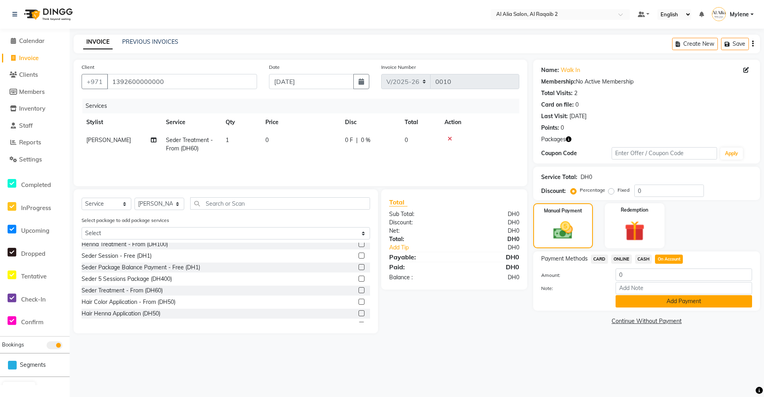
click at [646, 304] on button "Add Payment" at bounding box center [683, 301] width 136 height 12
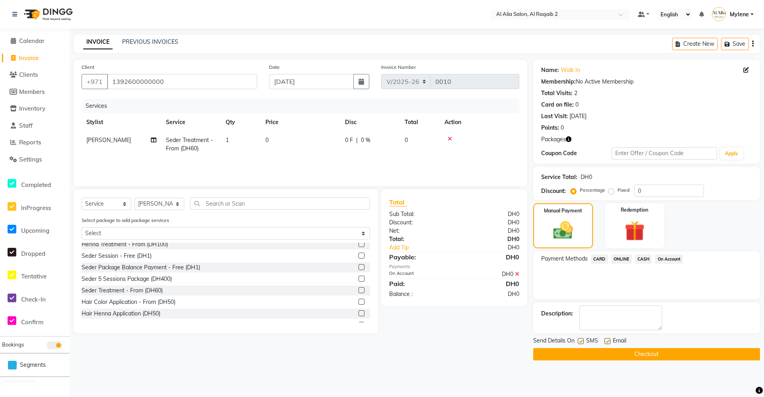
click at [627, 356] on button "Checkout" at bounding box center [646, 354] width 227 height 12
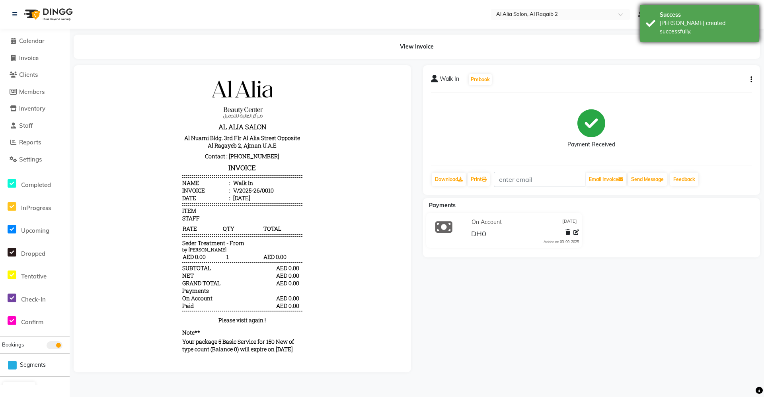
click at [673, 22] on div "[PERSON_NAME] created successfully." at bounding box center [705, 27] width 93 height 17
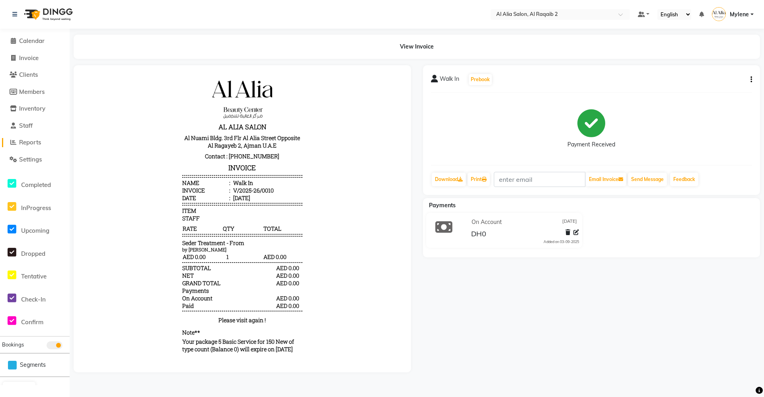
click at [23, 139] on span "Reports" at bounding box center [30, 142] width 22 height 8
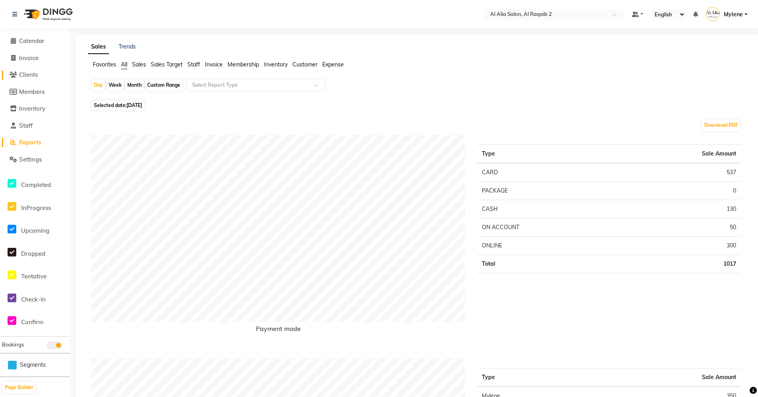
click at [27, 76] on span "Clients" at bounding box center [28, 75] width 19 height 8
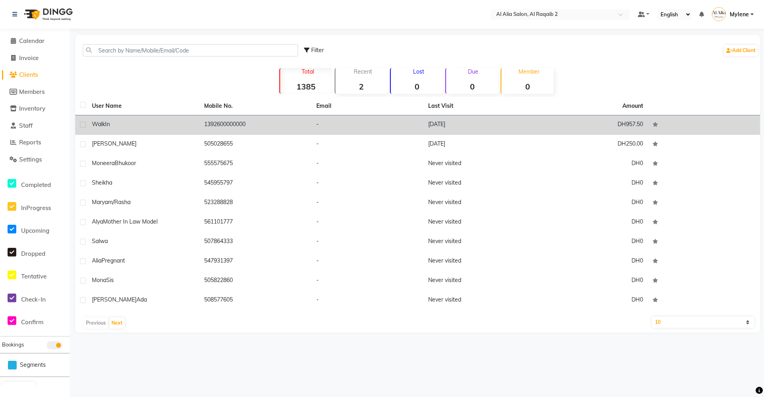
click at [189, 131] on td "Walk In" at bounding box center [143, 124] width 112 height 19
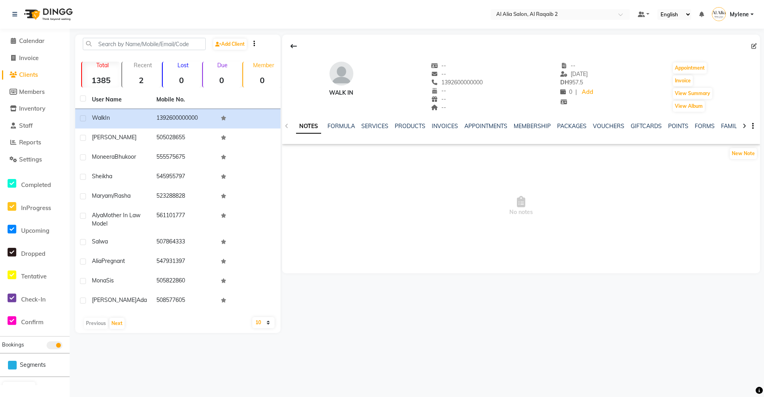
click at [435, 122] on div "NOTES FORMULA SERVICES PRODUCTS INVOICES APPOINTMENTS MEMBERSHIP PACKAGES VOUCH…" at bounding box center [521, 126] width 478 height 27
click at [444, 127] on link "INVOICES" at bounding box center [445, 125] width 26 height 7
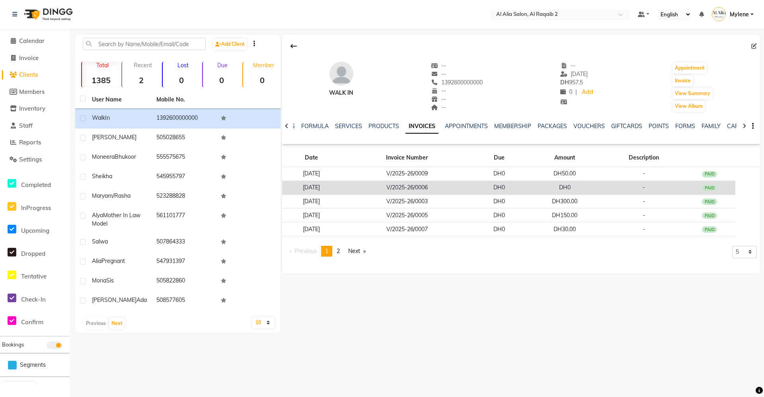
click at [419, 181] on td "V/2025-26/0006" at bounding box center [406, 188] width 132 height 14
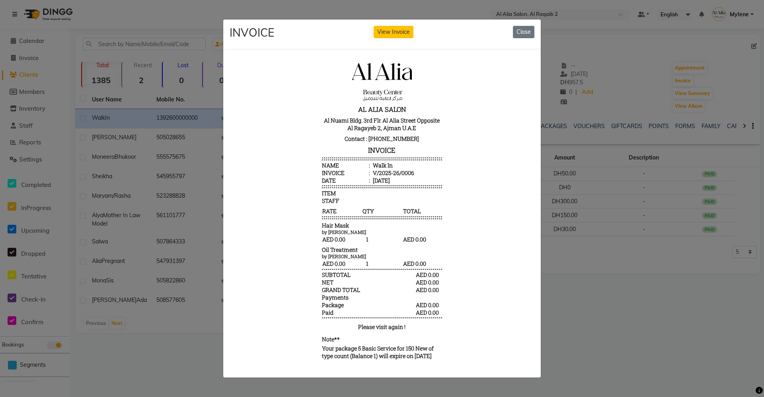
scroll to position [6, 0]
click at [527, 33] on button "Close" at bounding box center [523, 32] width 21 height 12
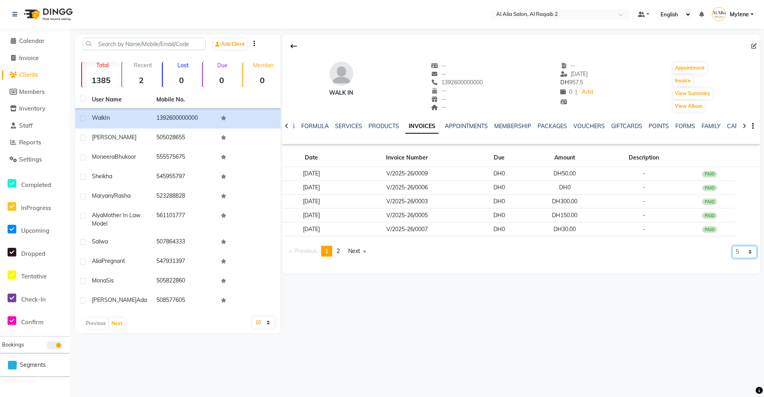
click at [741, 253] on select "5 10 50 100 500" at bounding box center [744, 252] width 25 height 12
select select "500"
click at [732, 258] on select "5 10 50 100 500" at bounding box center [744, 252] width 25 height 12
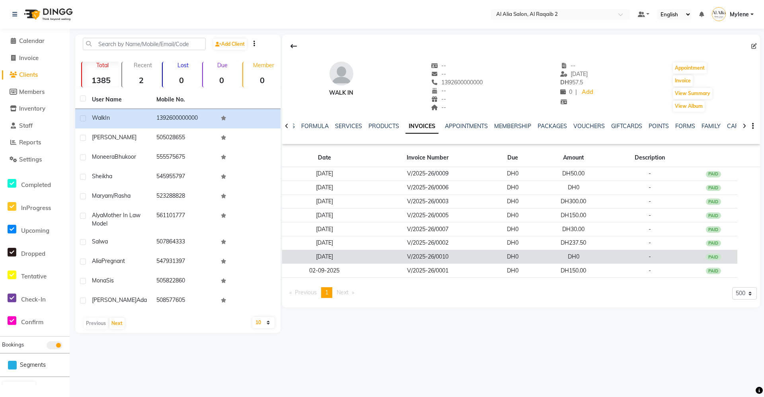
click at [556, 259] on td "DH0" at bounding box center [573, 257] width 73 height 14
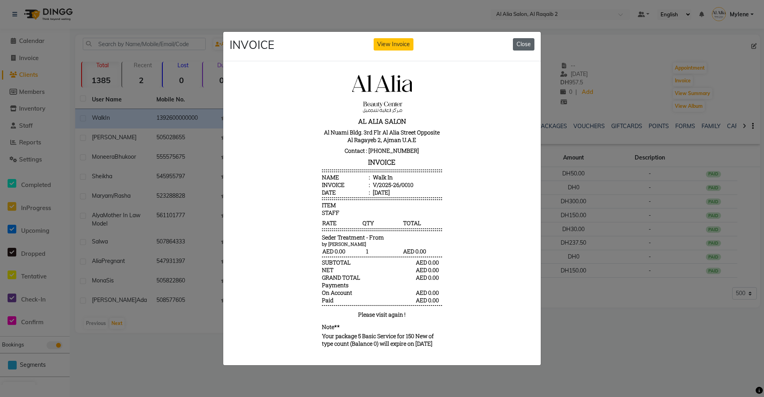
click at [522, 45] on button "Close" at bounding box center [523, 44] width 21 height 12
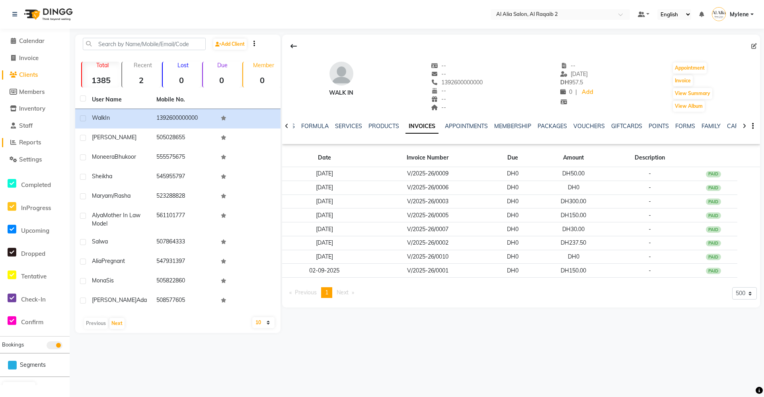
click at [37, 145] on span "Reports" at bounding box center [30, 142] width 22 height 8
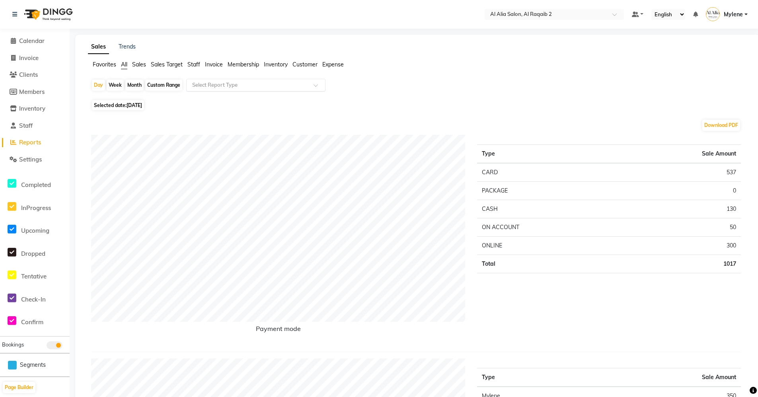
click at [236, 85] on input "text" at bounding box center [247, 85] width 115 height 8
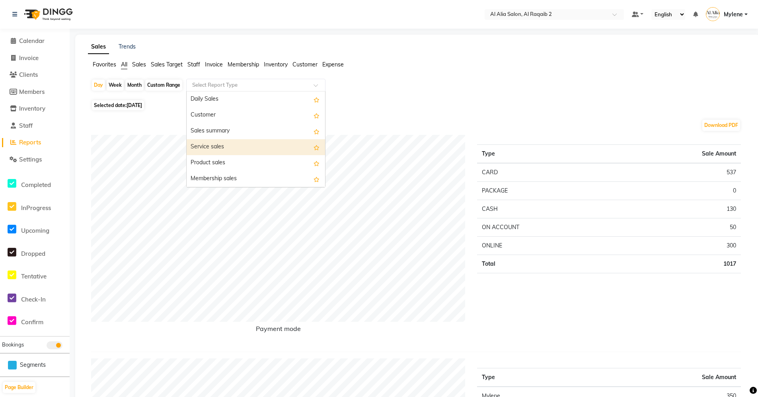
click at [232, 146] on div "Service sales" at bounding box center [256, 147] width 138 height 16
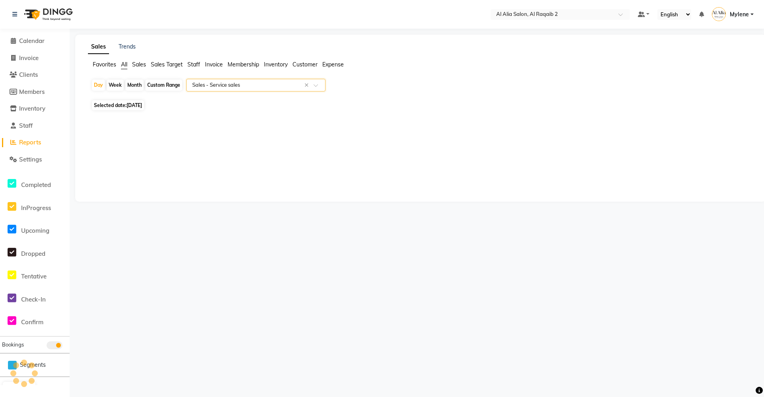
select select "full_report"
select select "csv"
click at [38, 52] on li "Invoice" at bounding box center [35, 58] width 70 height 17
click at [32, 59] on span "Invoice" at bounding box center [28, 58] width 19 height 8
select select "service"
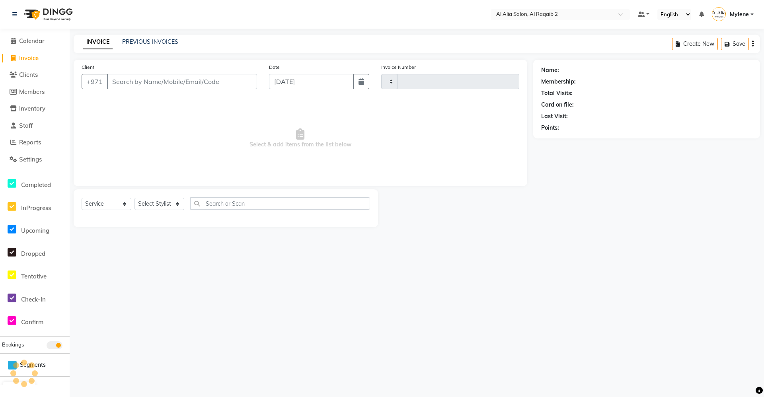
type input "0011"
select select "8963"
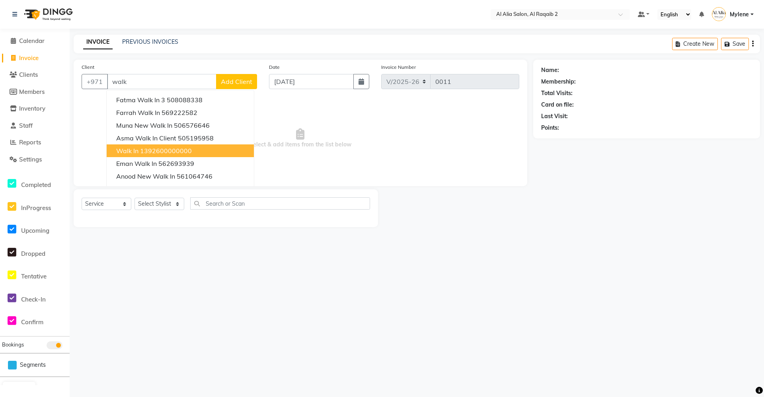
click at [169, 150] on ngb-highlight "1392600000000" at bounding box center [166, 151] width 52 height 8
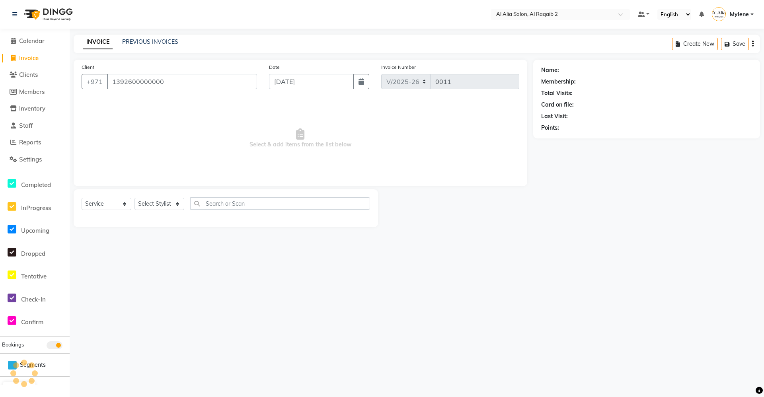
type input "1392600000000"
click at [157, 205] on select "Select Stylist [PERSON_NAME] [PERSON_NAME] [PERSON_NAME] [PERSON_NAME] [PERSON_…" at bounding box center [159, 204] width 50 height 12
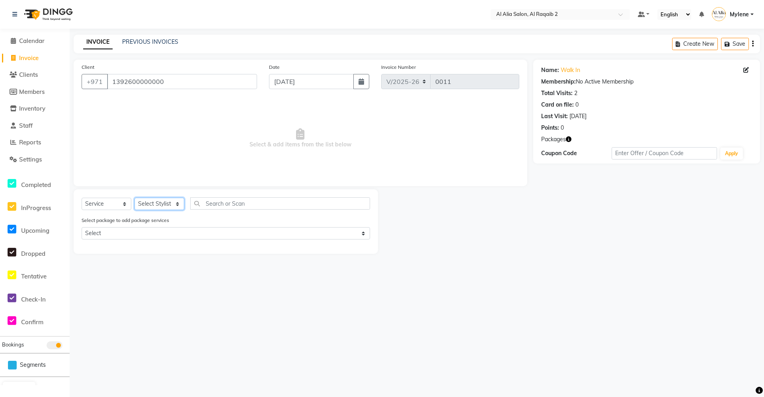
select select "90684"
click at [134, 198] on select "Select Stylist [PERSON_NAME] [PERSON_NAME] [PERSON_NAME] [PERSON_NAME] [PERSON_…" at bounding box center [159, 204] width 50 height 12
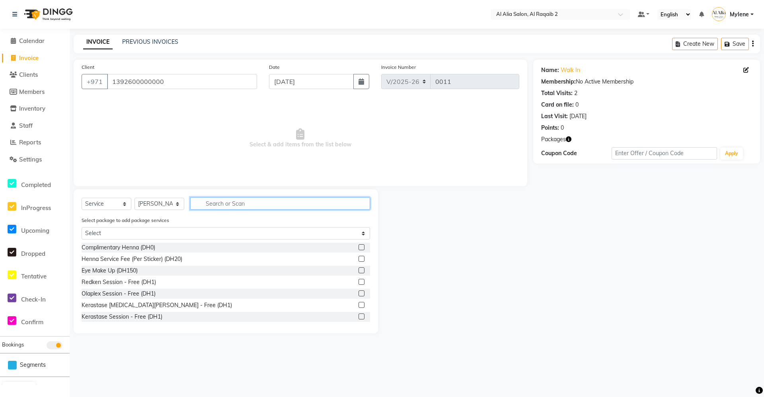
click at [238, 202] on input "text" at bounding box center [280, 203] width 180 height 12
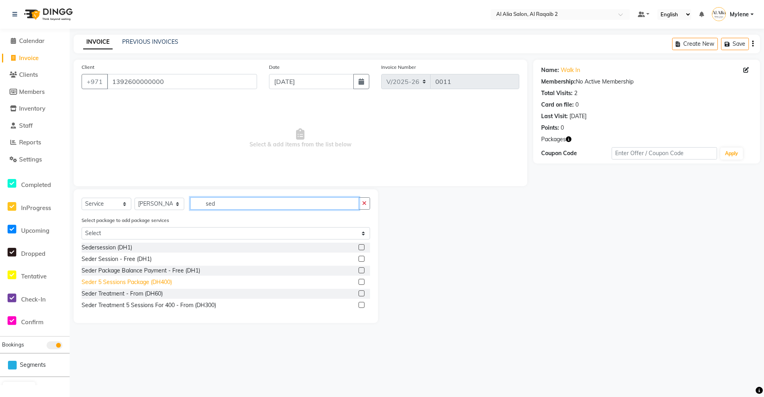
type input "sed"
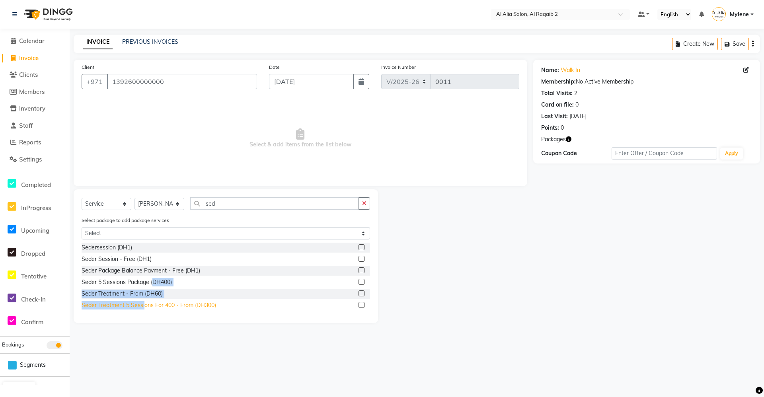
drag, startPoint x: 152, startPoint y: 286, endPoint x: 145, endPoint y: 308, distance: 23.3
click at [145, 308] on div "Sedersession (DH1) Seder Session - Free (DH1) Seder Package Balance Payment - F…" at bounding box center [226, 277] width 288 height 69
drag, startPoint x: 145, startPoint y: 308, endPoint x: 148, endPoint y: 337, distance: 29.6
click at [148, 337] on div "Select Location × Al Alia Salon, Al Raqaib 2 Default Panel My Panel English ENG…" at bounding box center [382, 198] width 764 height 397
drag, startPoint x: 148, startPoint y: 337, endPoint x: 135, endPoint y: 296, distance: 43.4
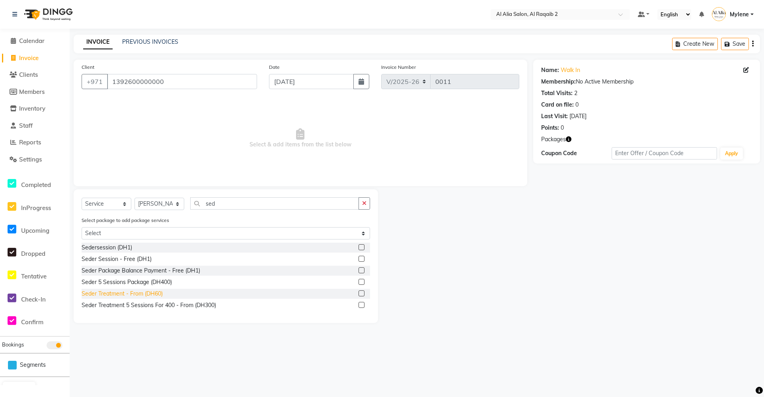
click at [135, 296] on div "Seder Treatment - From (DH60)" at bounding box center [122, 294] width 81 height 8
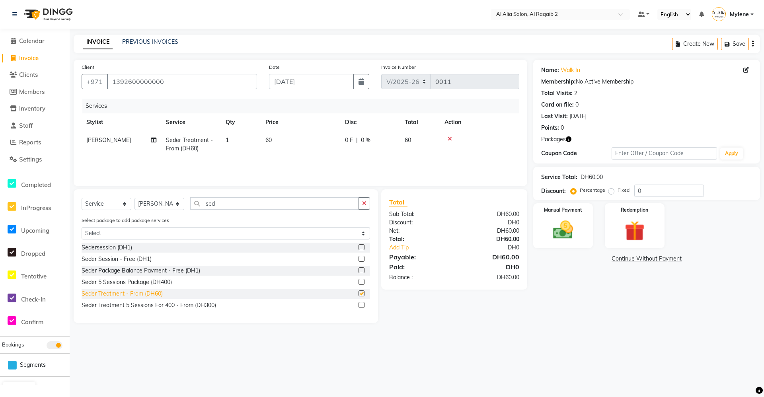
checkbox input "false"
drag, startPoint x: 517, startPoint y: 363, endPoint x: 598, endPoint y: 249, distance: 139.8
click at [517, 363] on div "Select Location × Al Alia Salon, Al Raqaib 2 Default Panel My Panel English ENG…" at bounding box center [382, 198] width 764 height 397
click at [589, 214] on div "Manual Payment" at bounding box center [563, 225] width 62 height 47
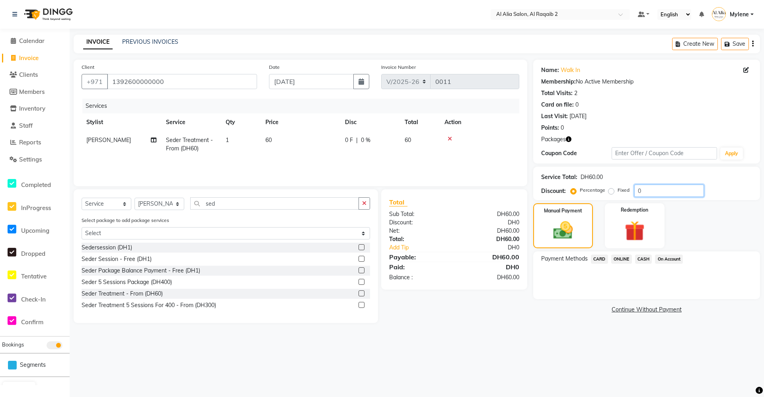
click at [655, 190] on input "0" at bounding box center [669, 191] width 70 height 12
type input "100"
click at [678, 261] on span "On Account" at bounding box center [669, 259] width 28 height 9
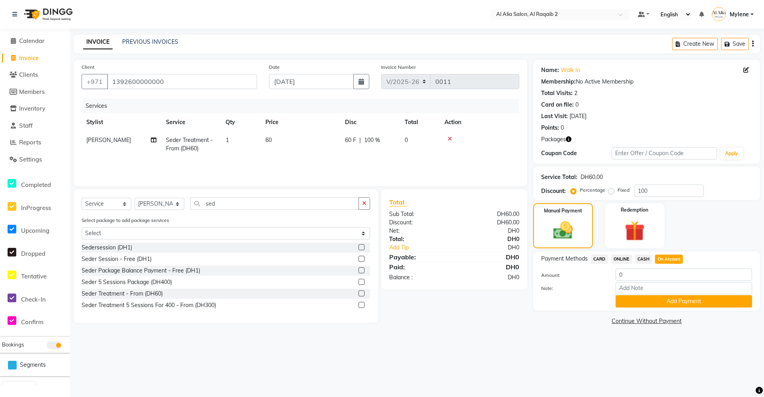
click at [660, 302] on button "Add Payment" at bounding box center [683, 301] width 136 height 12
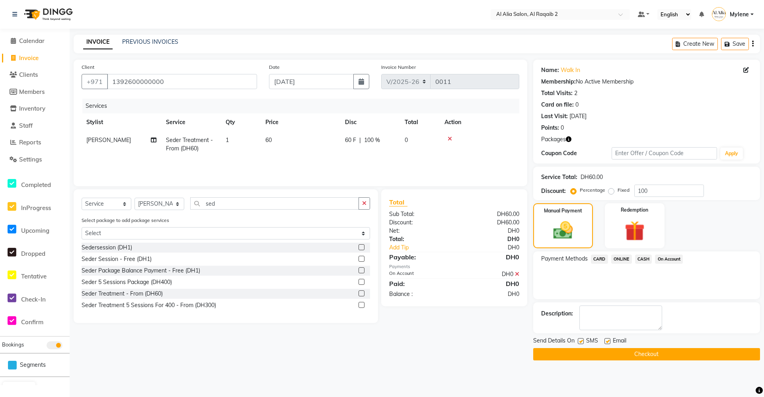
click at [626, 355] on button "Checkout" at bounding box center [646, 354] width 227 height 12
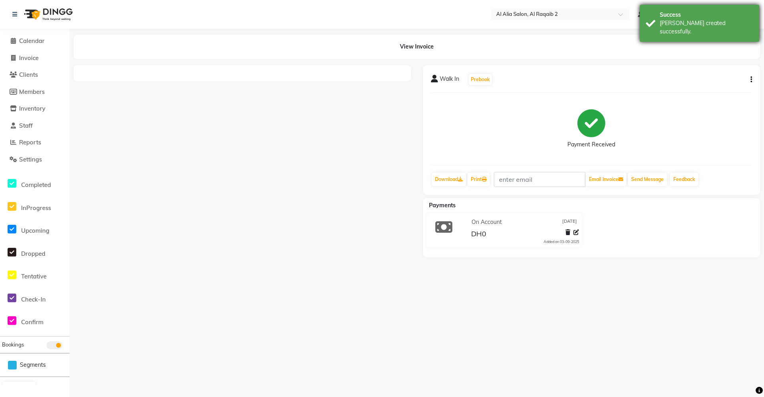
click at [665, 21] on div "[PERSON_NAME] created successfully." at bounding box center [705, 27] width 93 height 17
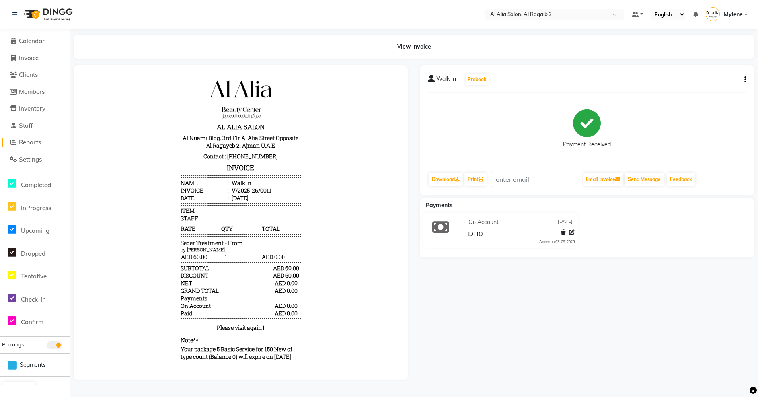
click at [38, 139] on span "Reports" at bounding box center [30, 142] width 22 height 8
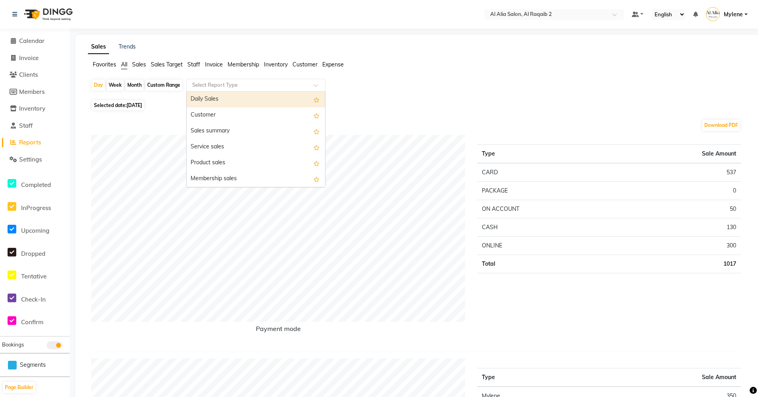
click at [233, 87] on input "text" at bounding box center [247, 85] width 115 height 8
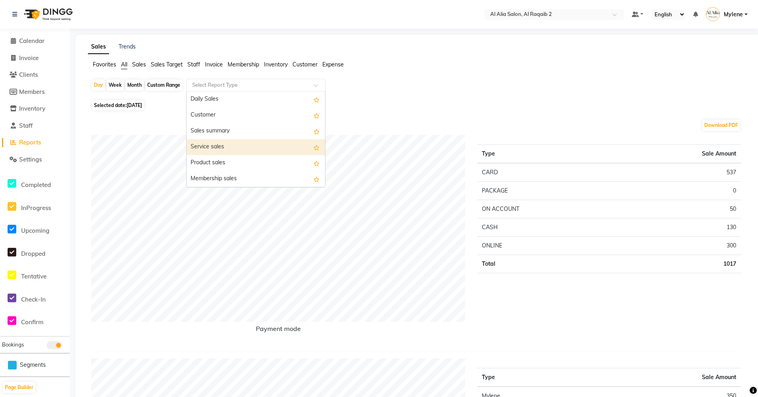
click at [219, 144] on div "Service sales" at bounding box center [256, 147] width 138 height 16
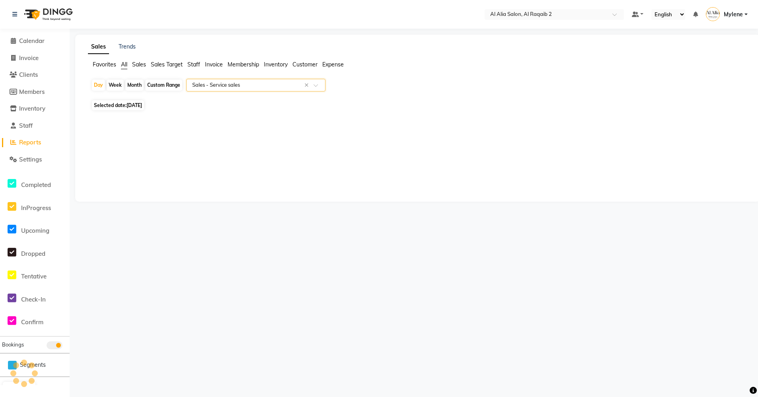
select select "full_report"
select select "csv"
click at [35, 158] on span "Settings" at bounding box center [30, 160] width 23 height 8
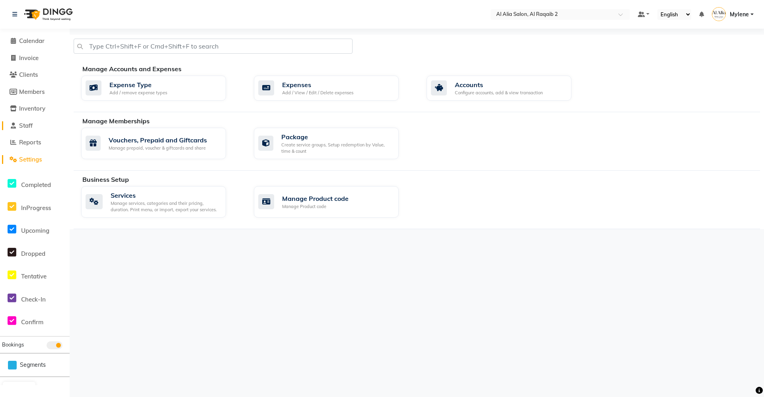
click at [15, 124] on icon at bounding box center [13, 125] width 5 height 6
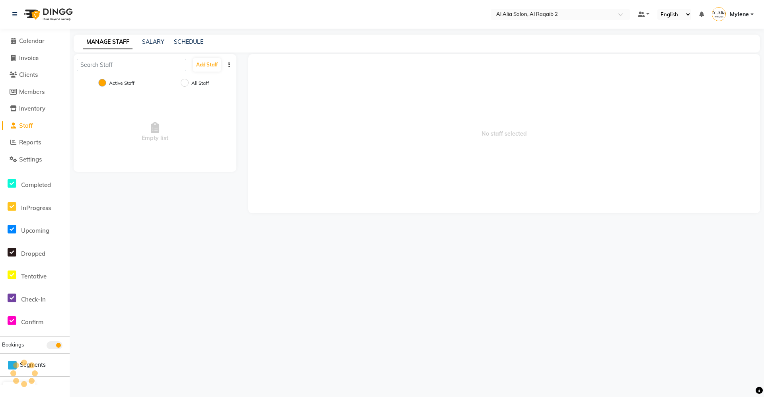
click at [35, 132] on li "Staff" at bounding box center [35, 125] width 70 height 17
click at [28, 138] on li "Reports" at bounding box center [35, 142] width 70 height 17
click at [27, 152] on li "Settings" at bounding box center [35, 159] width 70 height 17
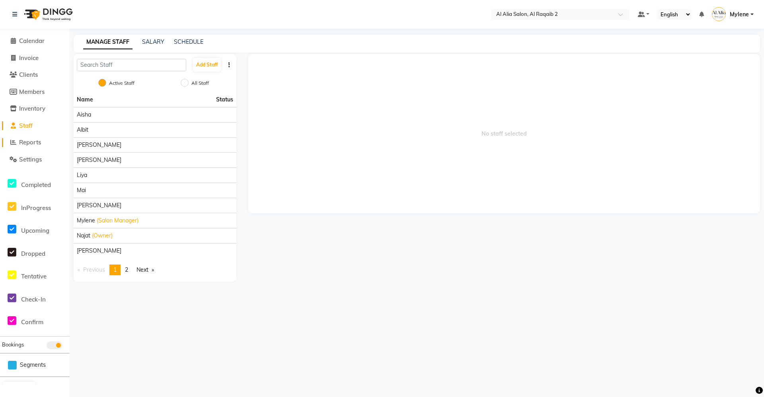
click at [30, 144] on span "Reports" at bounding box center [30, 142] width 22 height 8
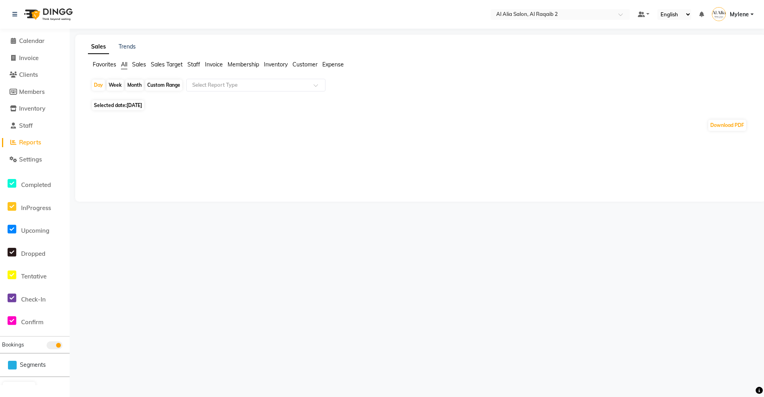
click at [30, 130] on li "Staff" at bounding box center [35, 125] width 70 height 17
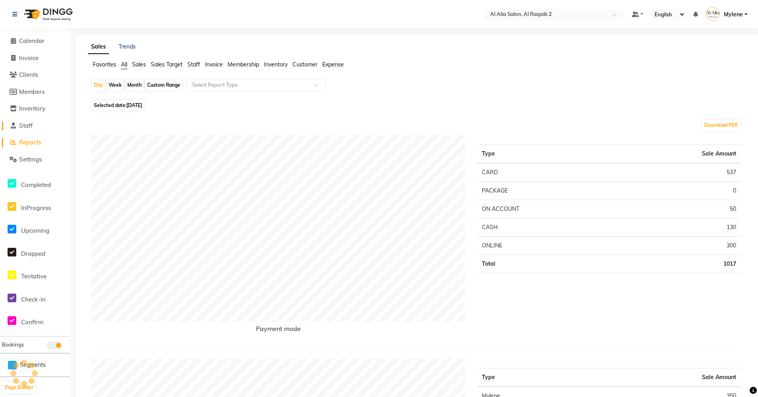
click at [33, 125] on span "Staff" at bounding box center [26, 126] width 14 height 8
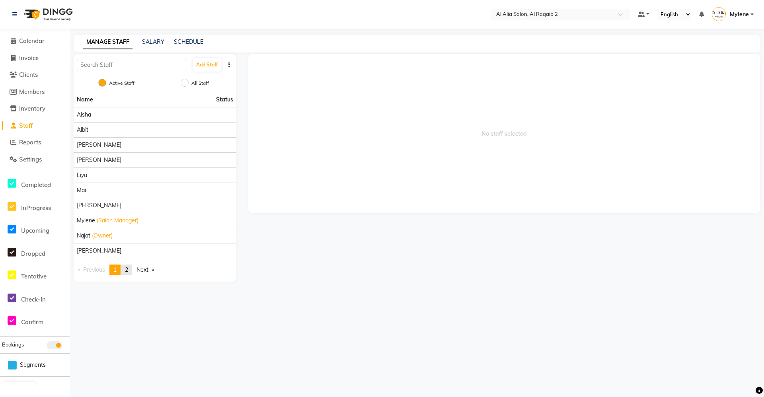
click at [130, 269] on link "page 2" at bounding box center [126, 269] width 11 height 11
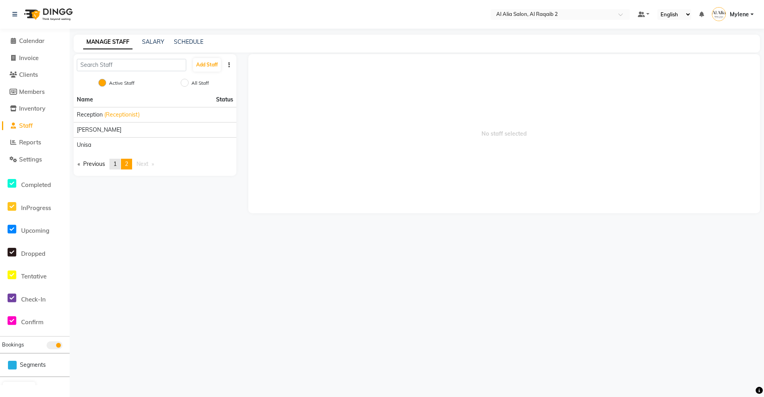
click at [119, 164] on link "page 1" at bounding box center [114, 164] width 11 height 11
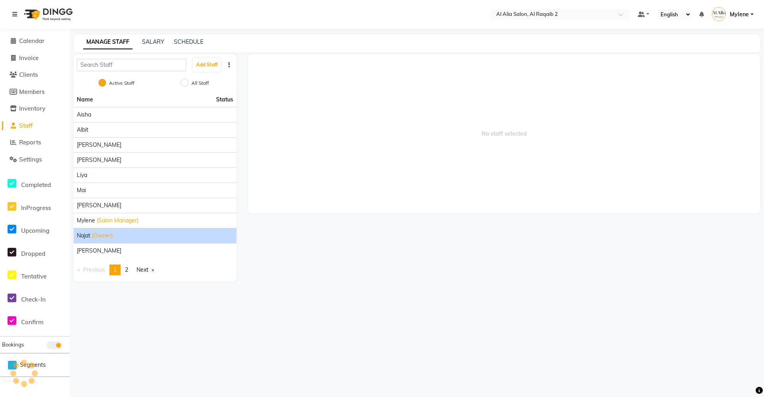
click at [139, 233] on div "Najat (Owner)" at bounding box center [155, 235] width 156 height 8
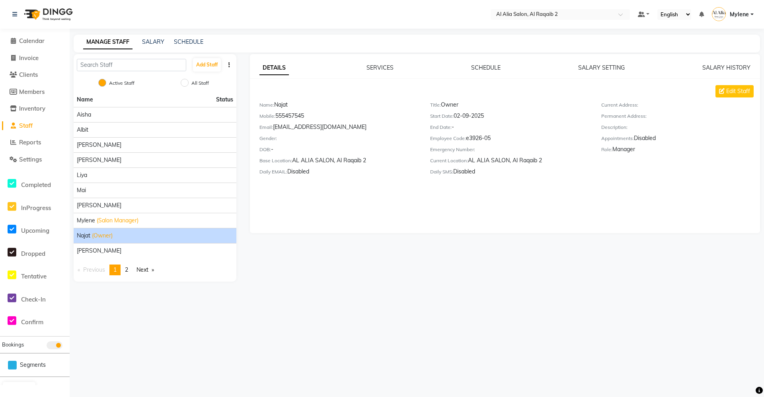
click at [291, 116] on div "Mobile: 555457545" at bounding box center [338, 117] width 159 height 11
click at [290, 116] on div "Mobile: 555457545" at bounding box center [338, 117] width 159 height 11
copy div "555457545"
click at [546, 271] on div "DETAILS SERVICES SCHEDULE SALARY SETTING SALARY HISTORY Edit Staff Name: Najat …" at bounding box center [503, 167] width 523 height 227
click at [373, 280] on div "DETAILS SERVICES SCHEDULE SALARY SETTING SALARY HISTORY Edit Staff Name: Najat …" at bounding box center [503, 167] width 523 height 227
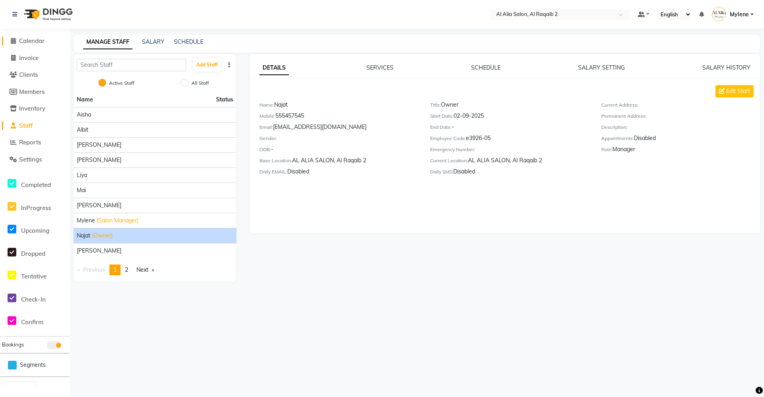
click at [44, 45] on link "Calendar" at bounding box center [35, 41] width 66 height 9
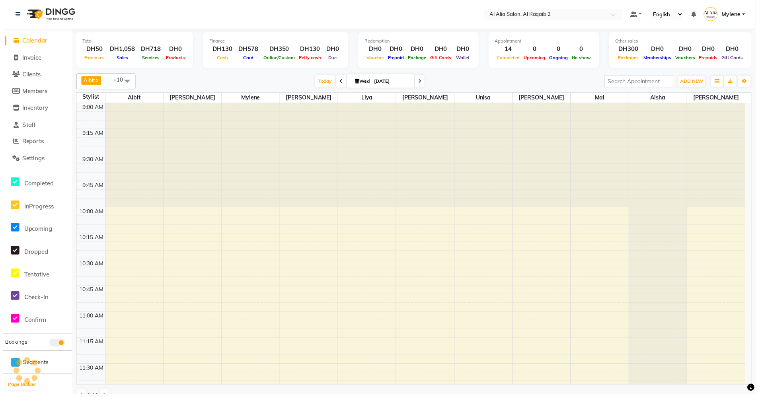
scroll to position [315, 0]
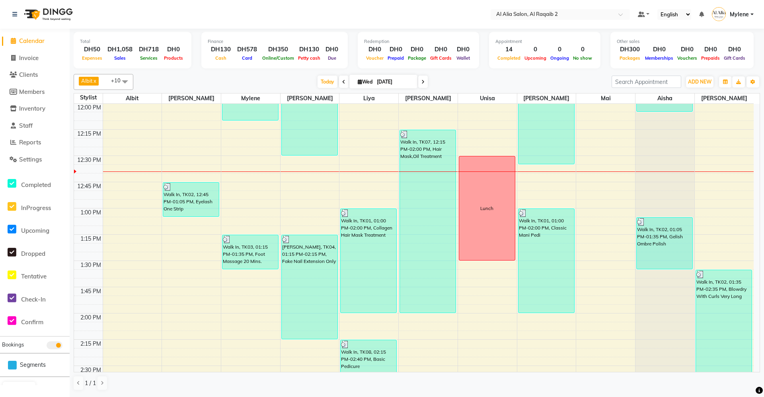
click at [578, 23] on nav "Select Location × Al Alia Salon, Al Raqaib 2 Default Panel My Panel English ENG…" at bounding box center [382, 14] width 764 height 29
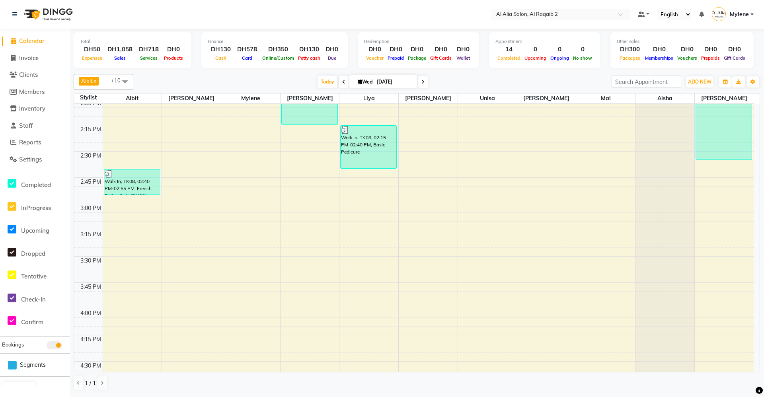
scroll to position [435, 0]
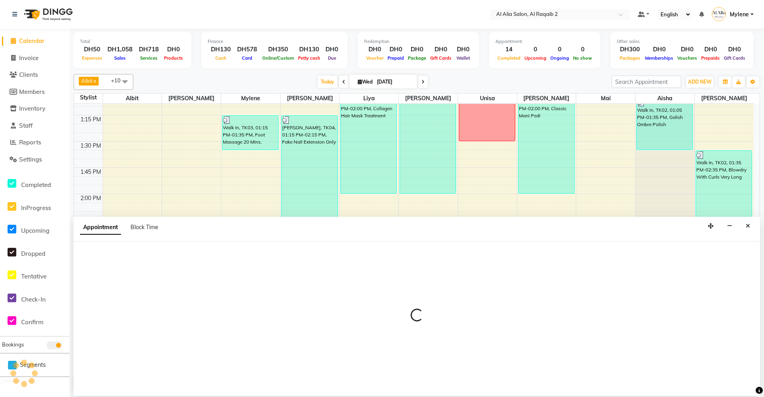
select select "90676"
select select "900"
select select "tentative"
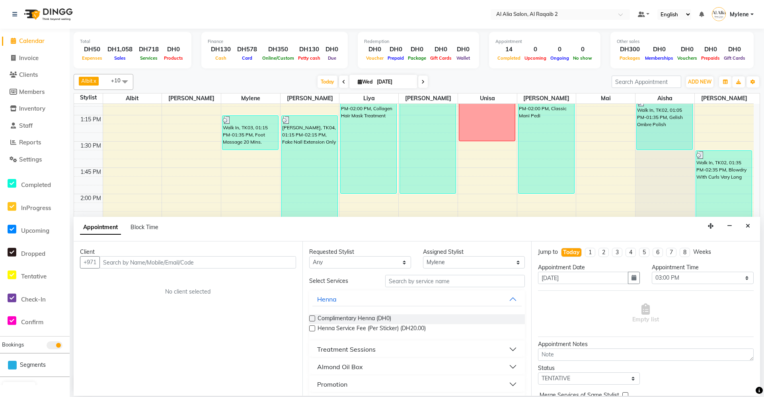
click at [209, 267] on input "text" at bounding box center [197, 262] width 196 height 12
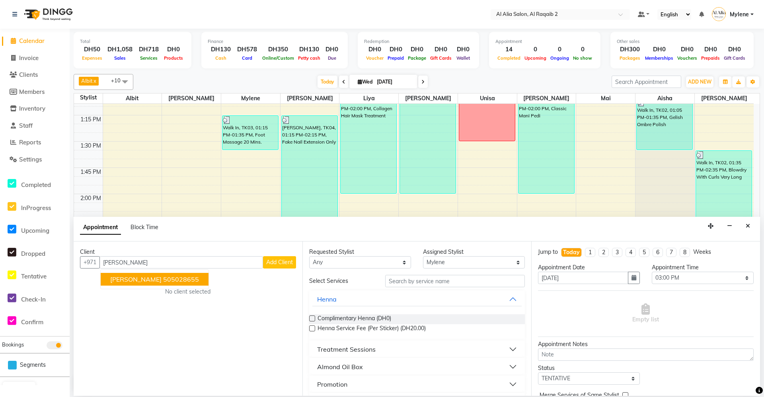
click at [163, 279] on ngb-highlight "505028655" at bounding box center [181, 279] width 36 height 8
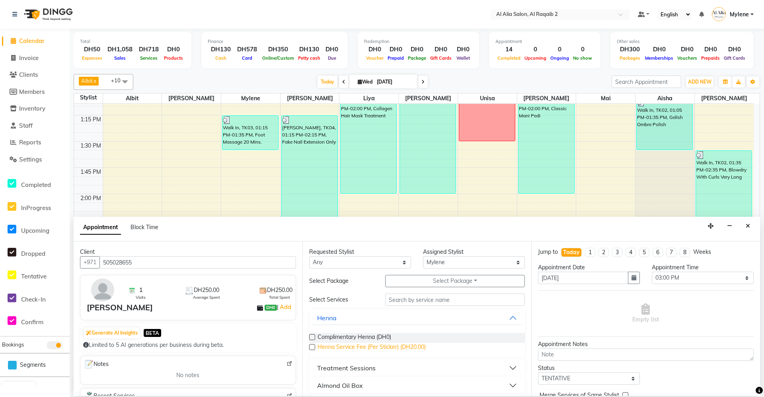
type input "505028655"
click at [382, 348] on span "Henna Service Fee (Per Sticker) (DH20.00)" at bounding box center [371, 348] width 108 height 10
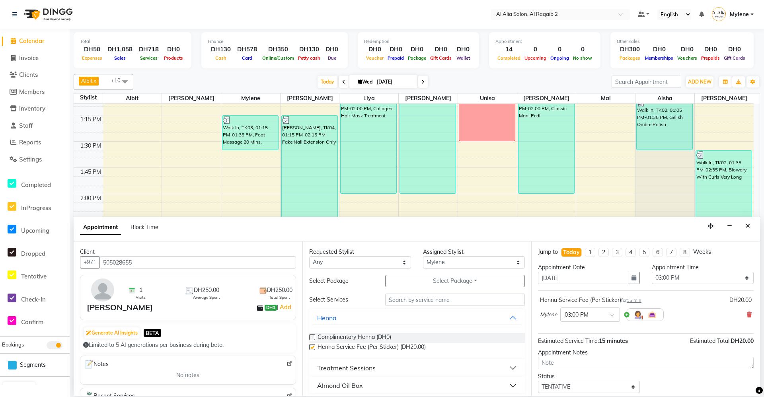
checkbox input "false"
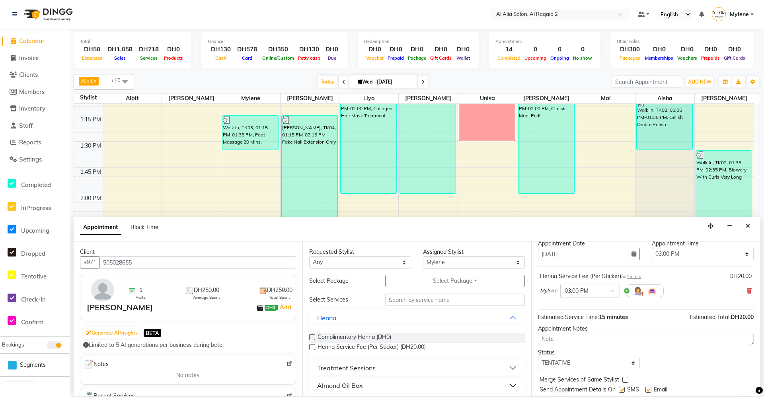
scroll to position [47, 0]
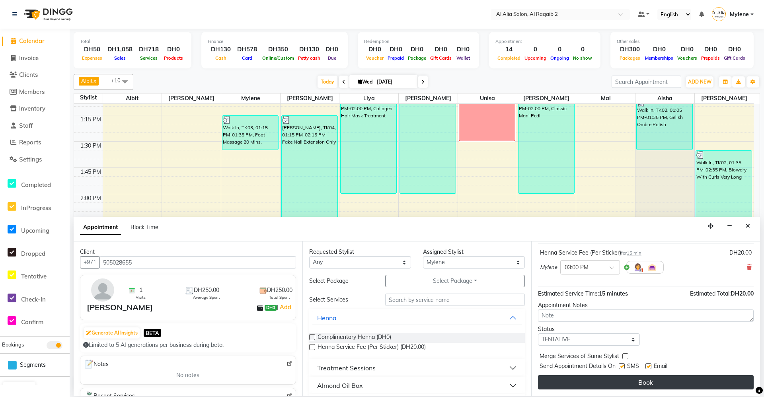
click at [644, 381] on button "Book" at bounding box center [646, 382] width 216 height 14
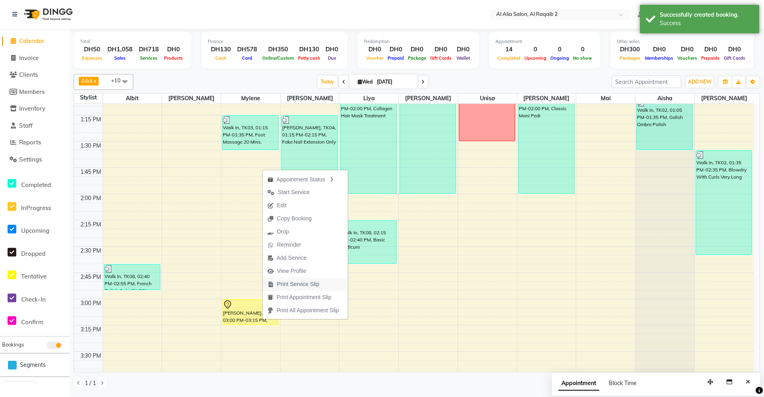
click at [319, 286] on span "Print Service Slip" at bounding box center [298, 284] width 43 height 8
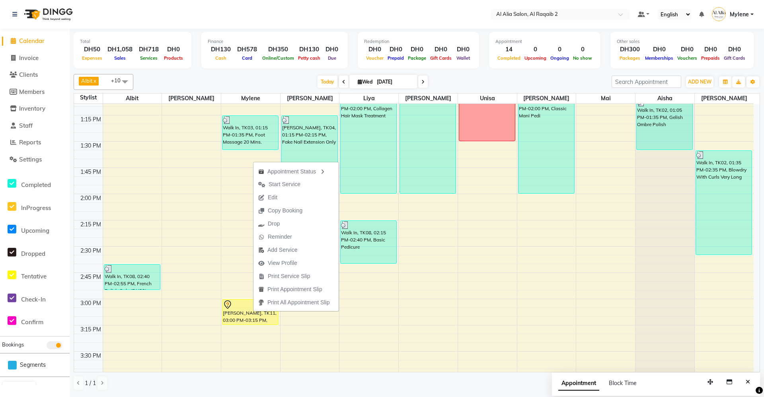
click at [390, 16] on nav "Select Location × Al Alia Salon, Al Raqaib 2 Default Panel My Panel English ENG…" at bounding box center [382, 14] width 764 height 29
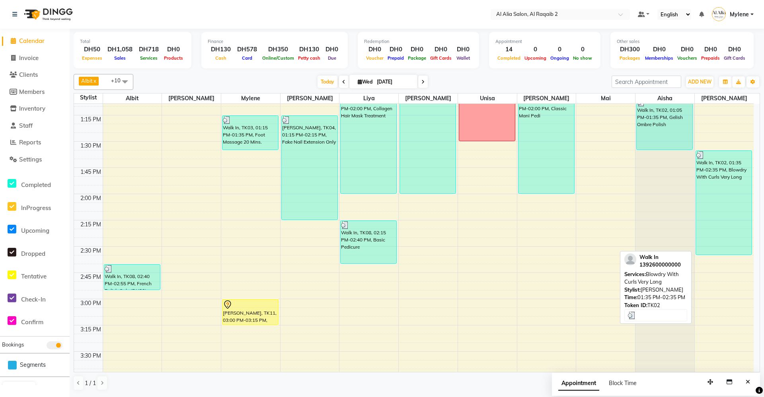
click at [731, 198] on div "Walk In, TK02, 01:35 PM-02:35 PM, Blowdry With Curls Very Long" at bounding box center [724, 203] width 56 height 104
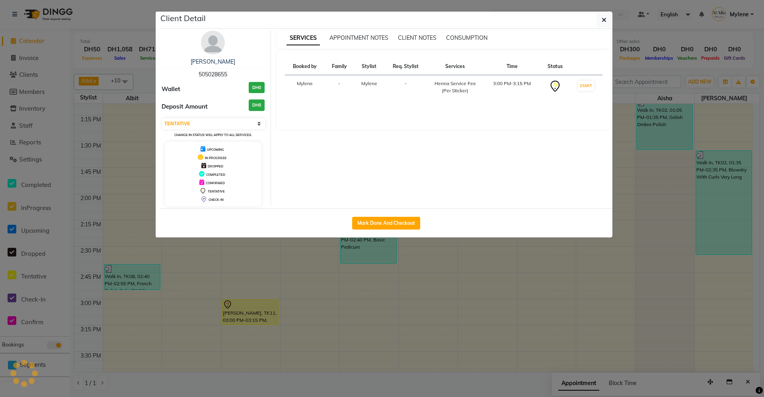
select select "3"
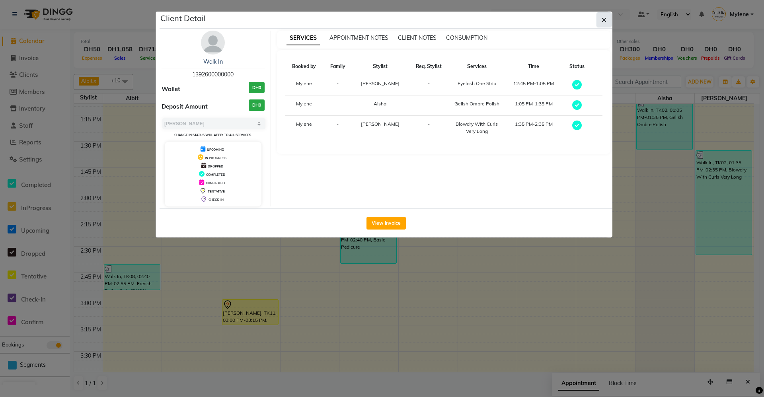
click at [603, 21] on icon "button" at bounding box center [603, 20] width 5 height 6
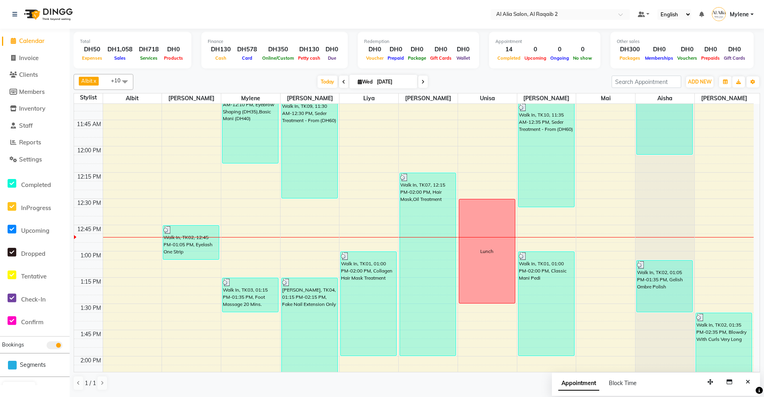
scroll to position [153, 0]
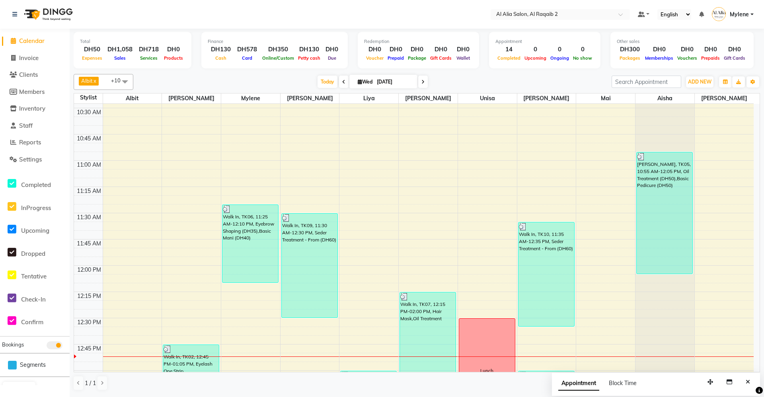
click at [751, 16] on link "Mylene" at bounding box center [732, 14] width 42 height 13
click at [668, 3] on nav "Select Location × Al Alia Salon, Al Raqaib 2 Default Panel My Panel English ENG…" at bounding box center [382, 14] width 764 height 29
